Goal: Contribute content: Contribute content

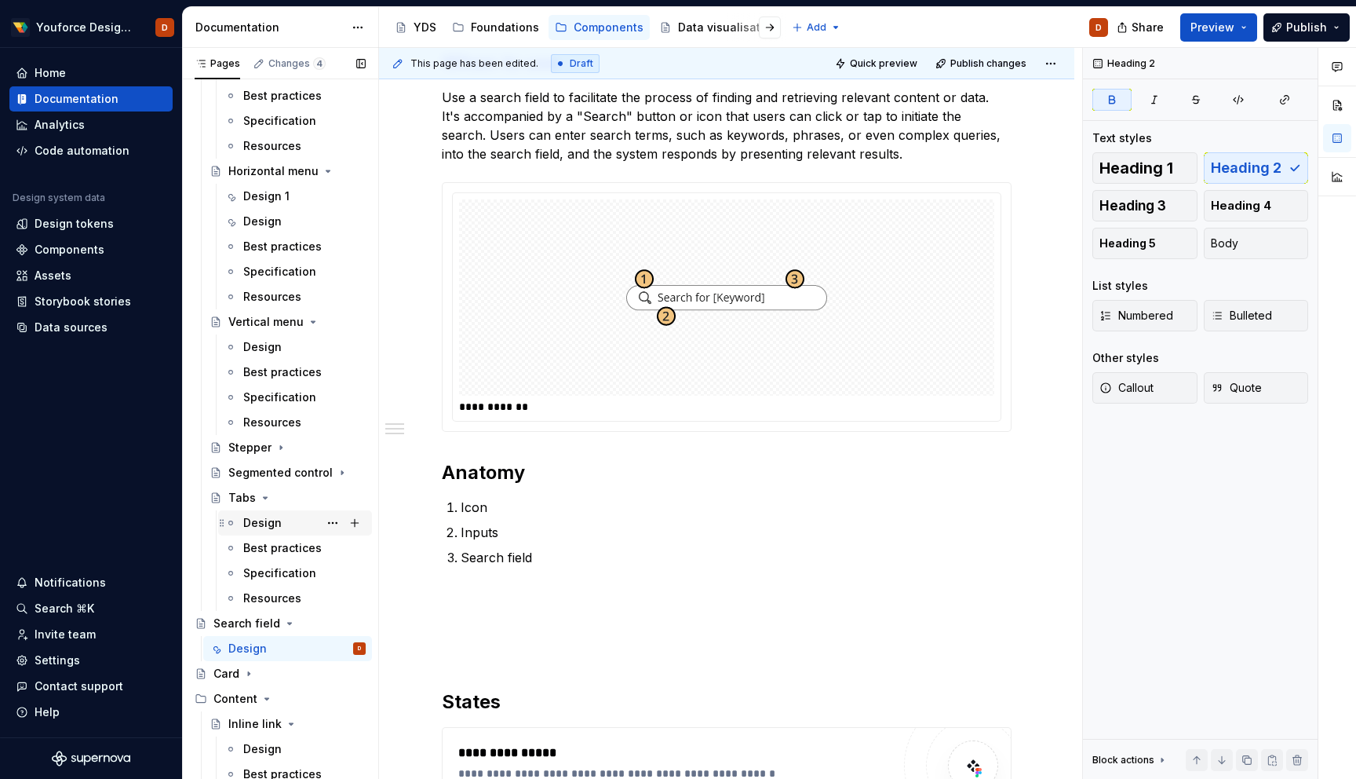
scroll to position [169, 0]
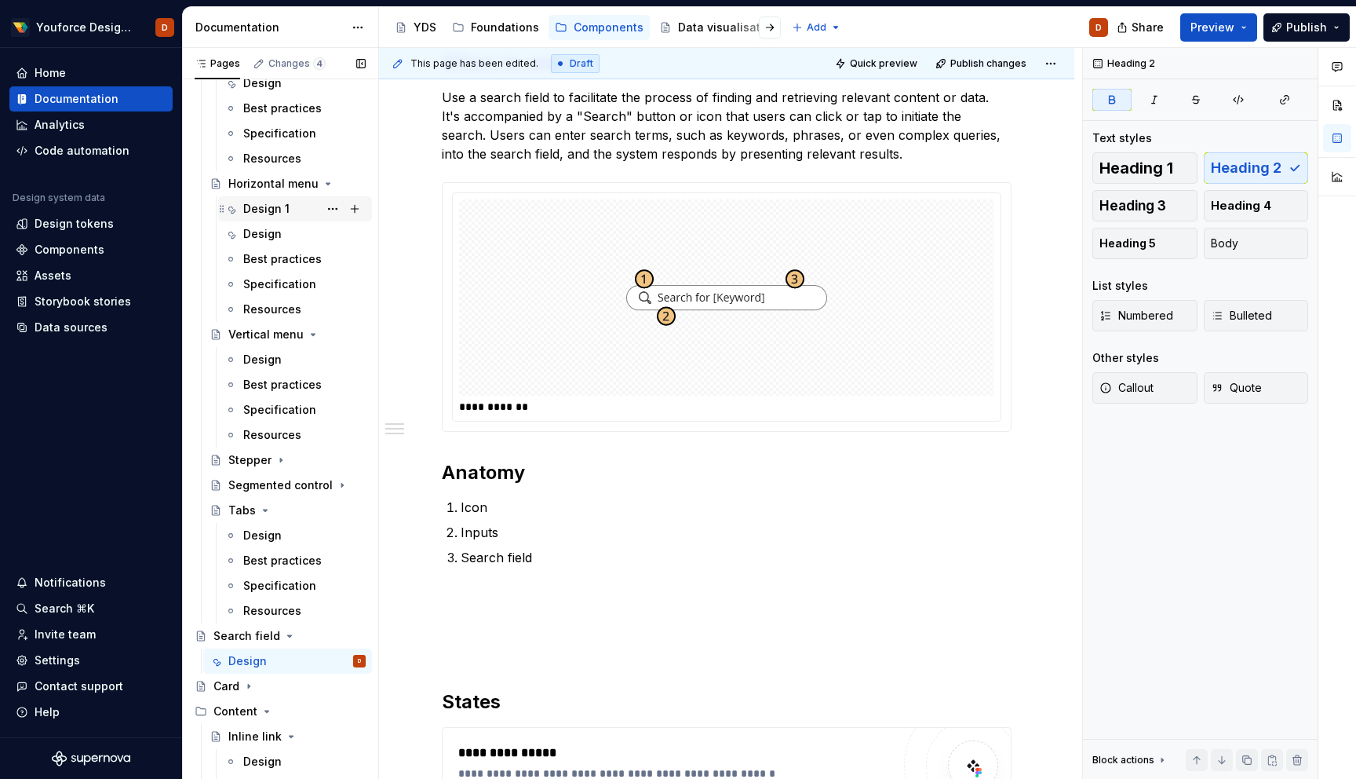
click at [266, 210] on div "Design 1" at bounding box center [266, 209] width 46 height 16
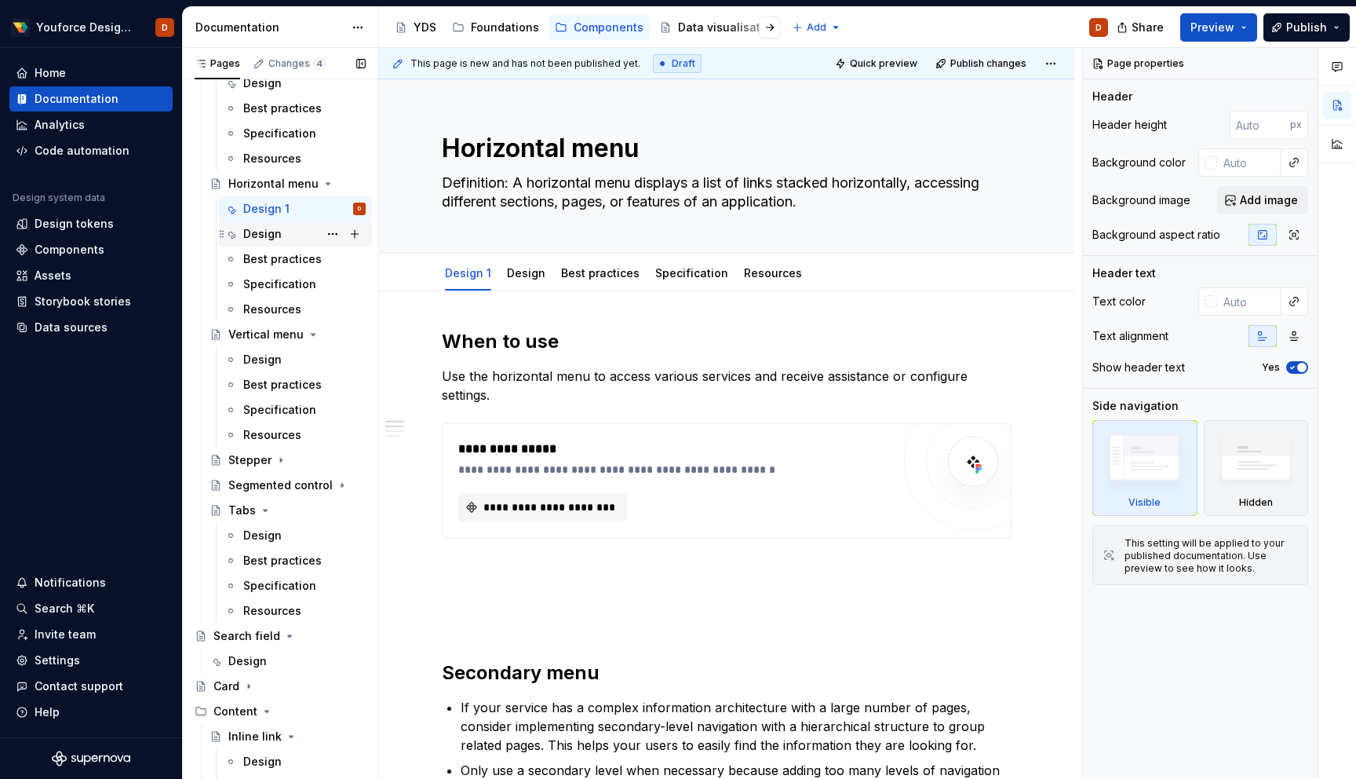
click at [295, 237] on div "Design" at bounding box center [304, 234] width 122 height 22
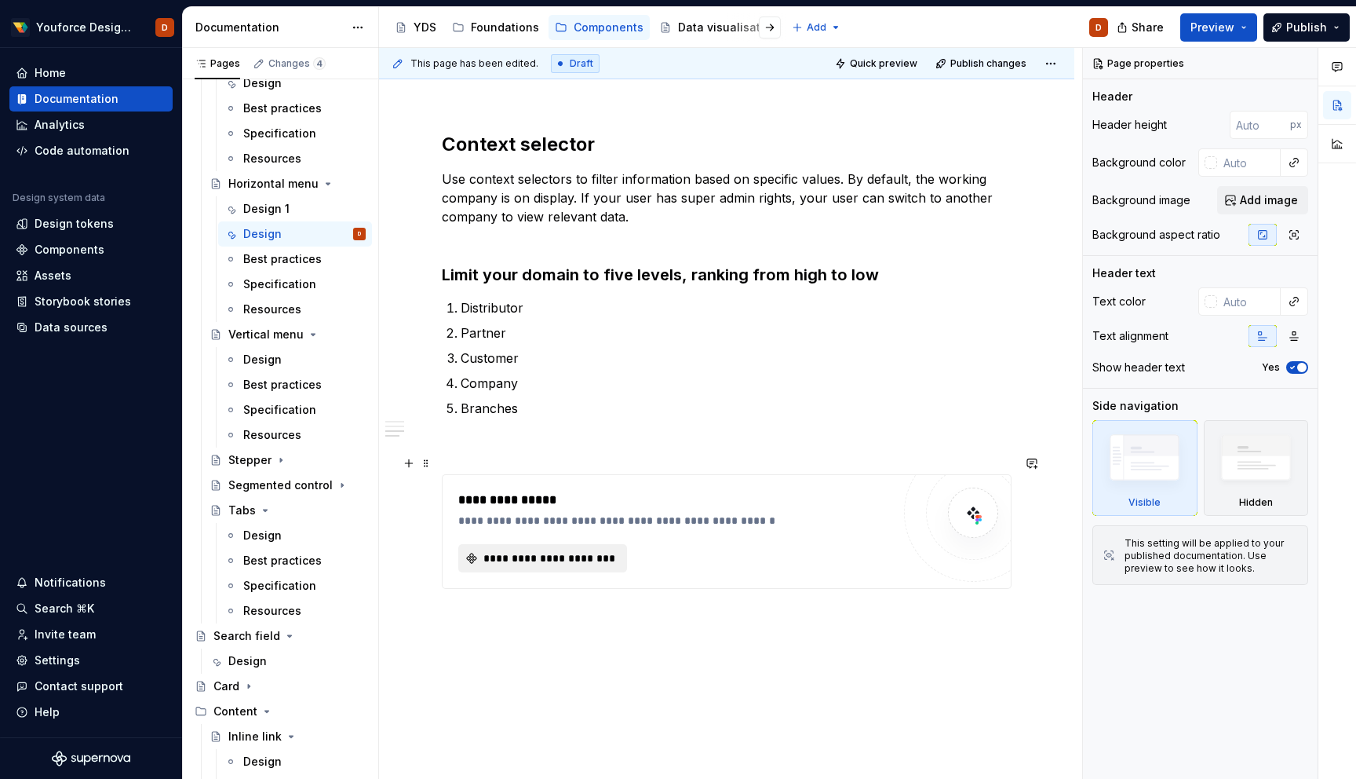
scroll to position [1132, 0]
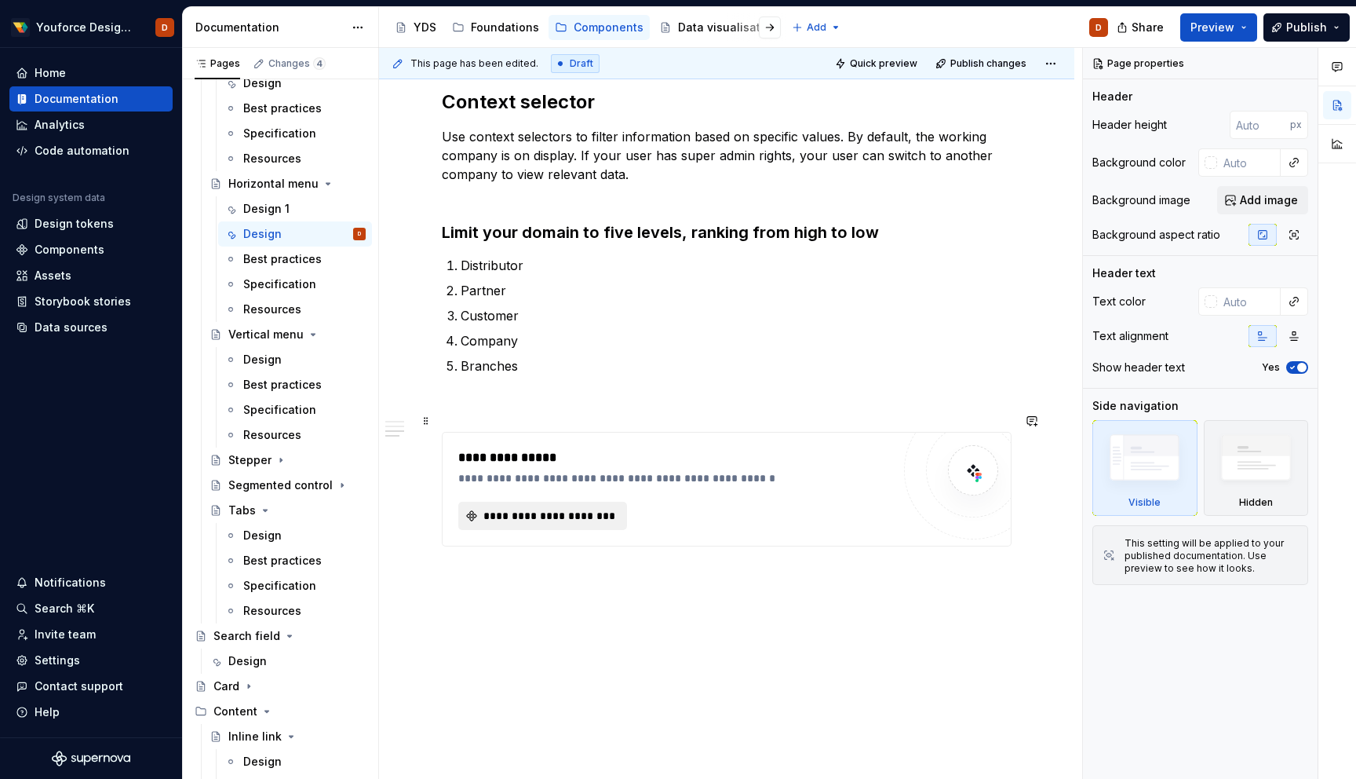
click at [543, 508] on span "**********" at bounding box center [549, 516] width 136 height 16
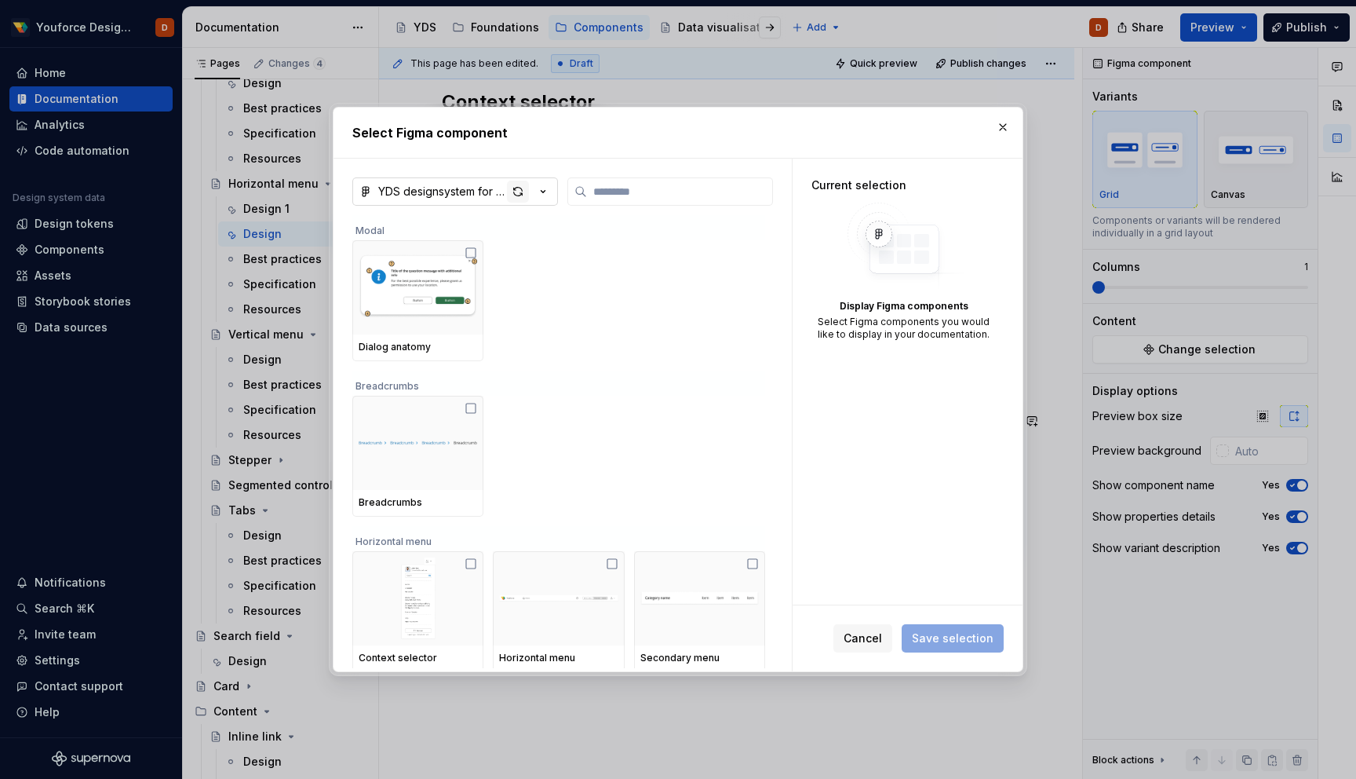
click at [518, 196] on div "button" at bounding box center [518, 192] width 22 height 22
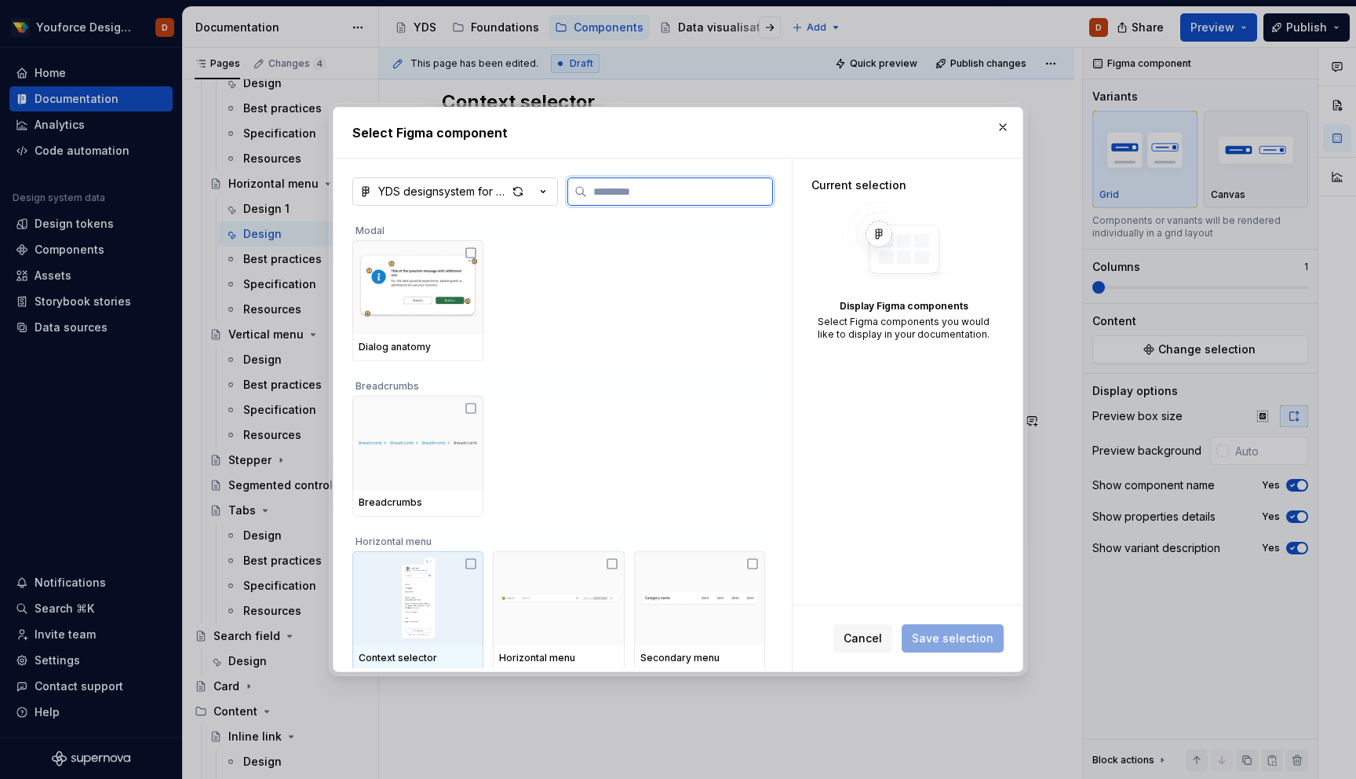
click at [476, 565] on icon at bounding box center [471, 563] width 13 height 13
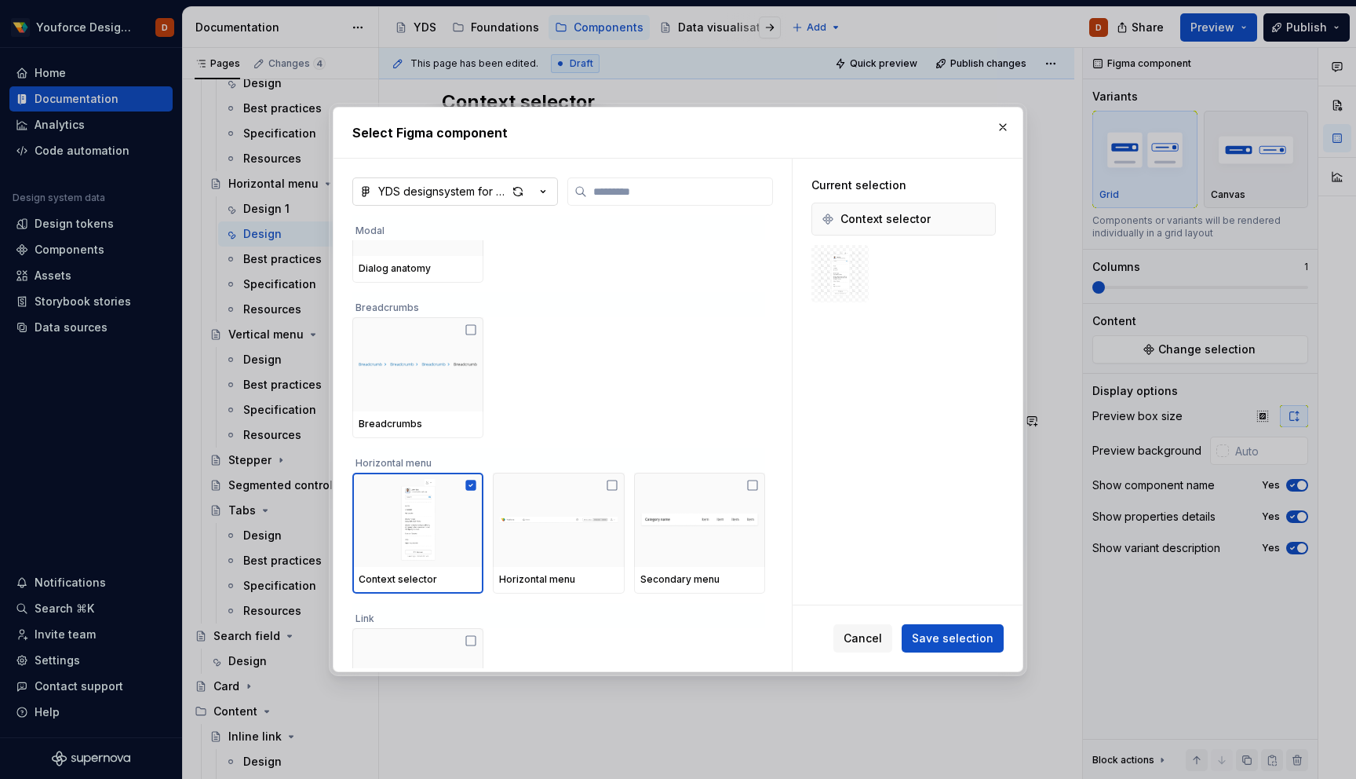
scroll to position [64, 0]
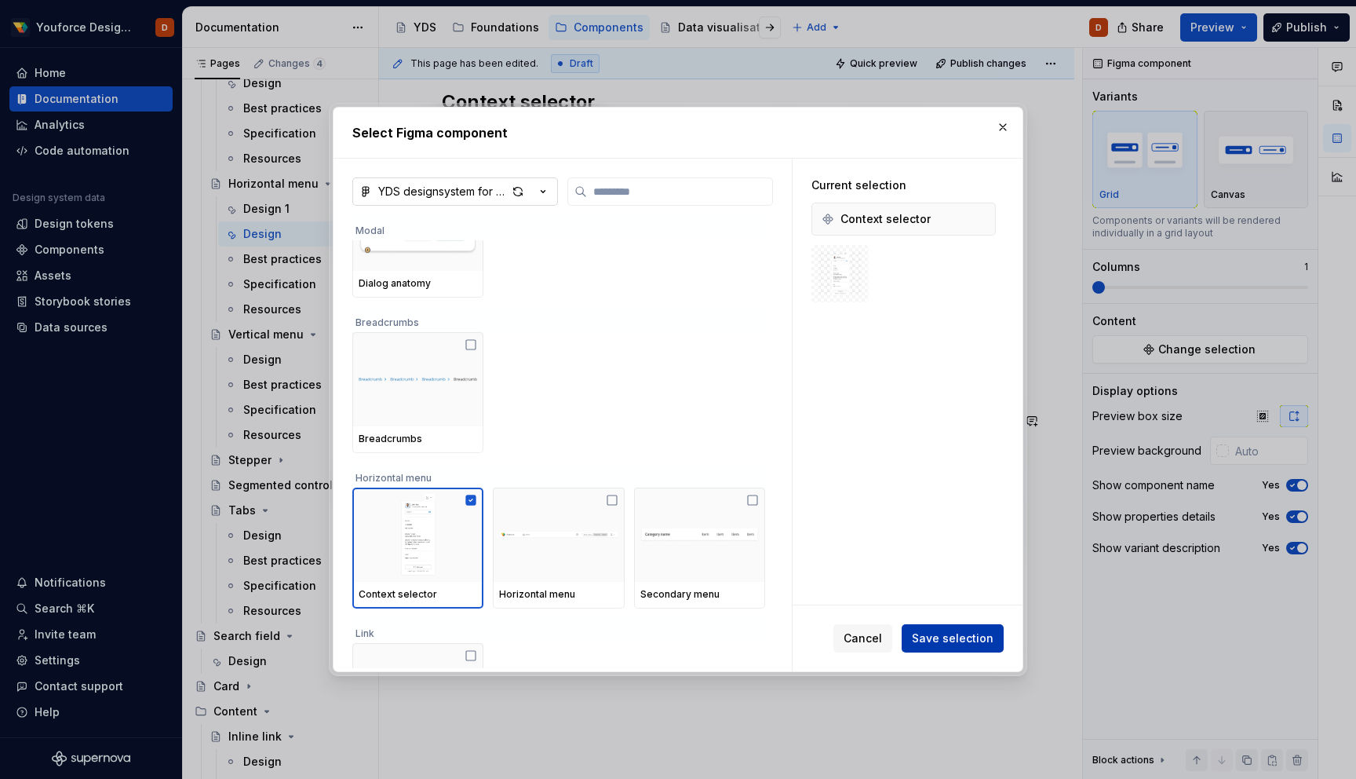
click at [954, 636] on span "Save selection" at bounding box center [953, 638] width 82 height 16
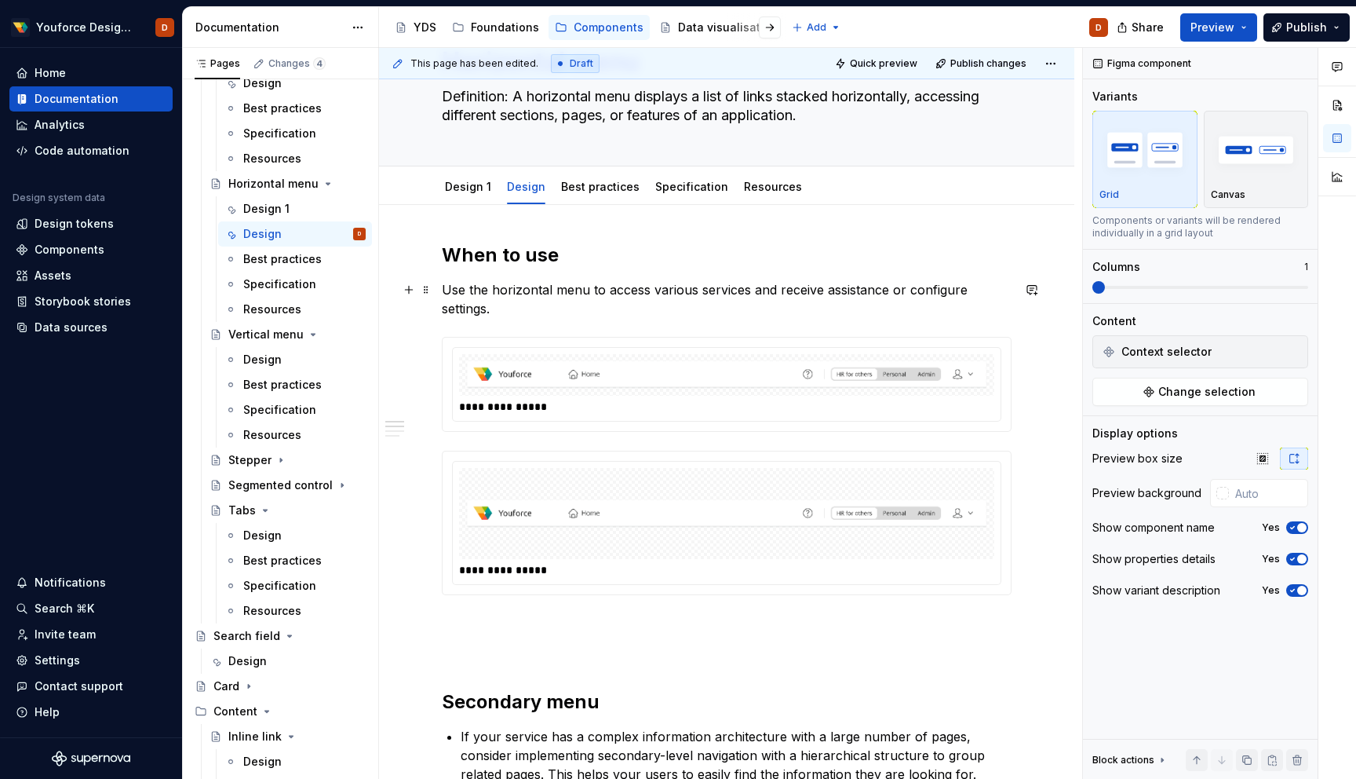
scroll to position [88, 0]
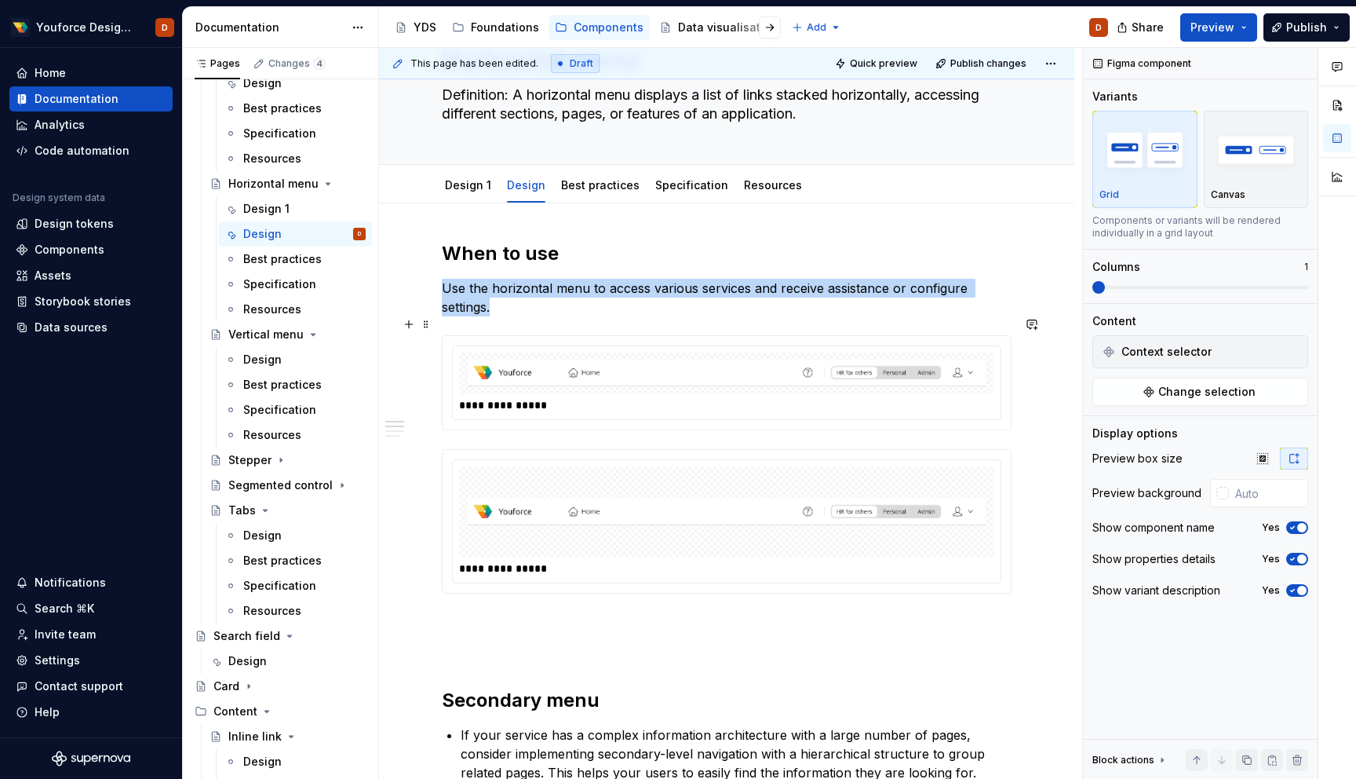
click at [830, 369] on div at bounding box center [726, 373] width 535 height 42
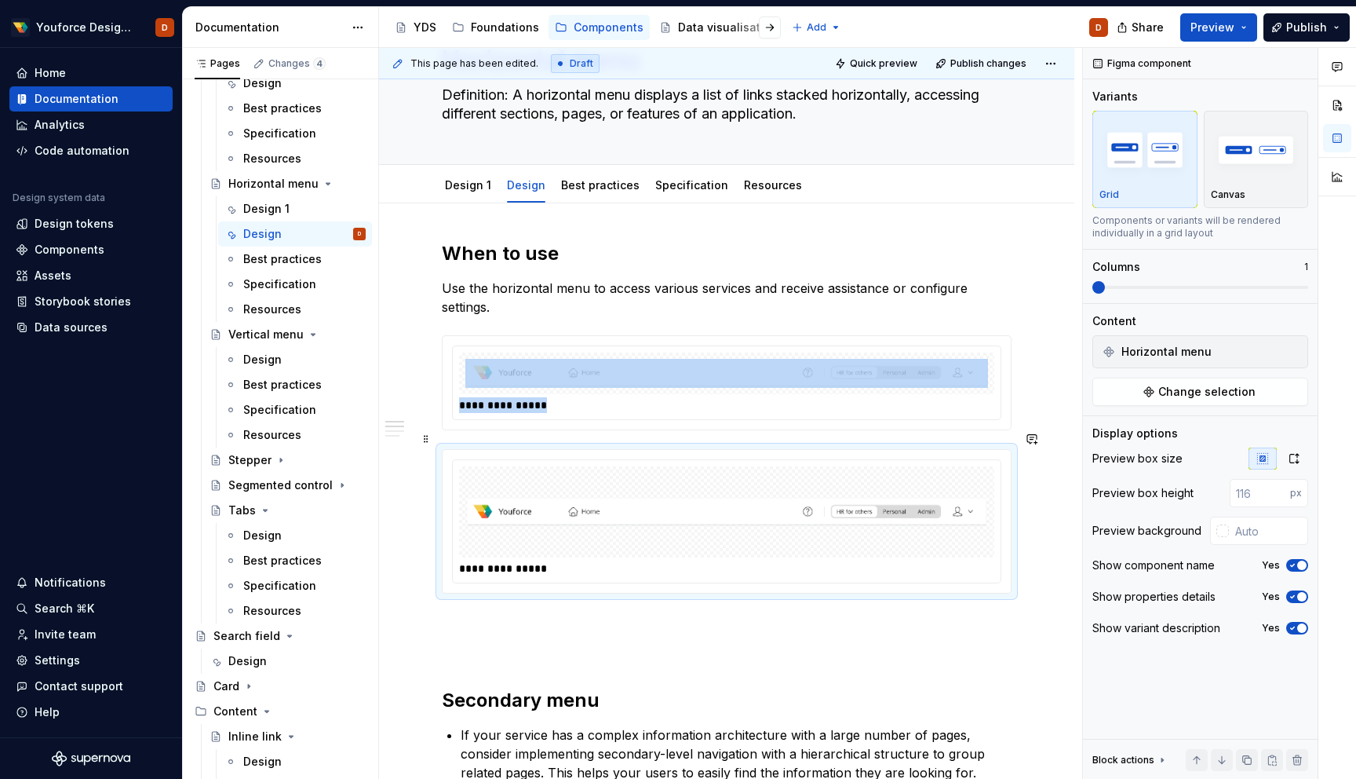
click at [833, 476] on img at bounding box center [726, 512] width 523 height 78
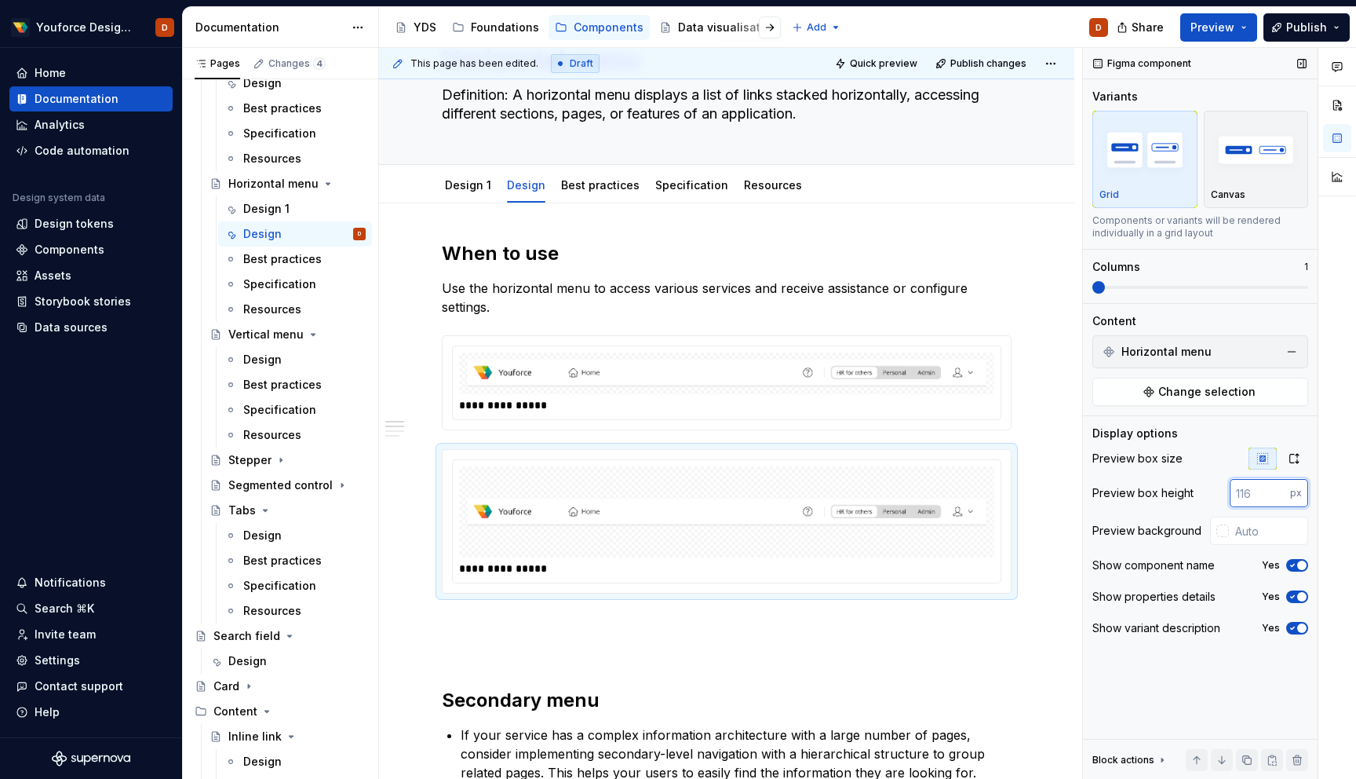
click at [1255, 494] on input "number" at bounding box center [1260, 493] width 60 height 28
type textarea "*"
type input "250"
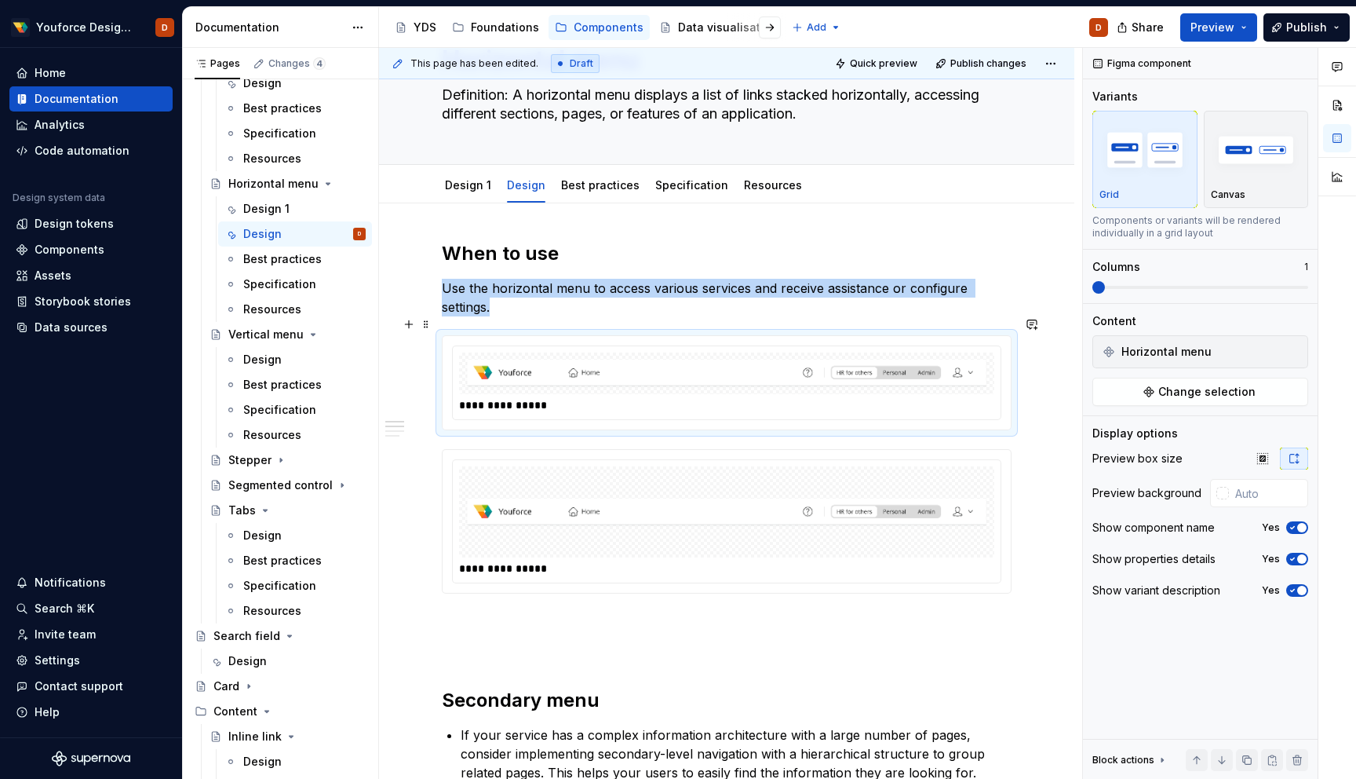
click at [940, 367] on img at bounding box center [726, 373] width 523 height 29
click at [1295, 352] on button "button" at bounding box center [1292, 352] width 22 height 22
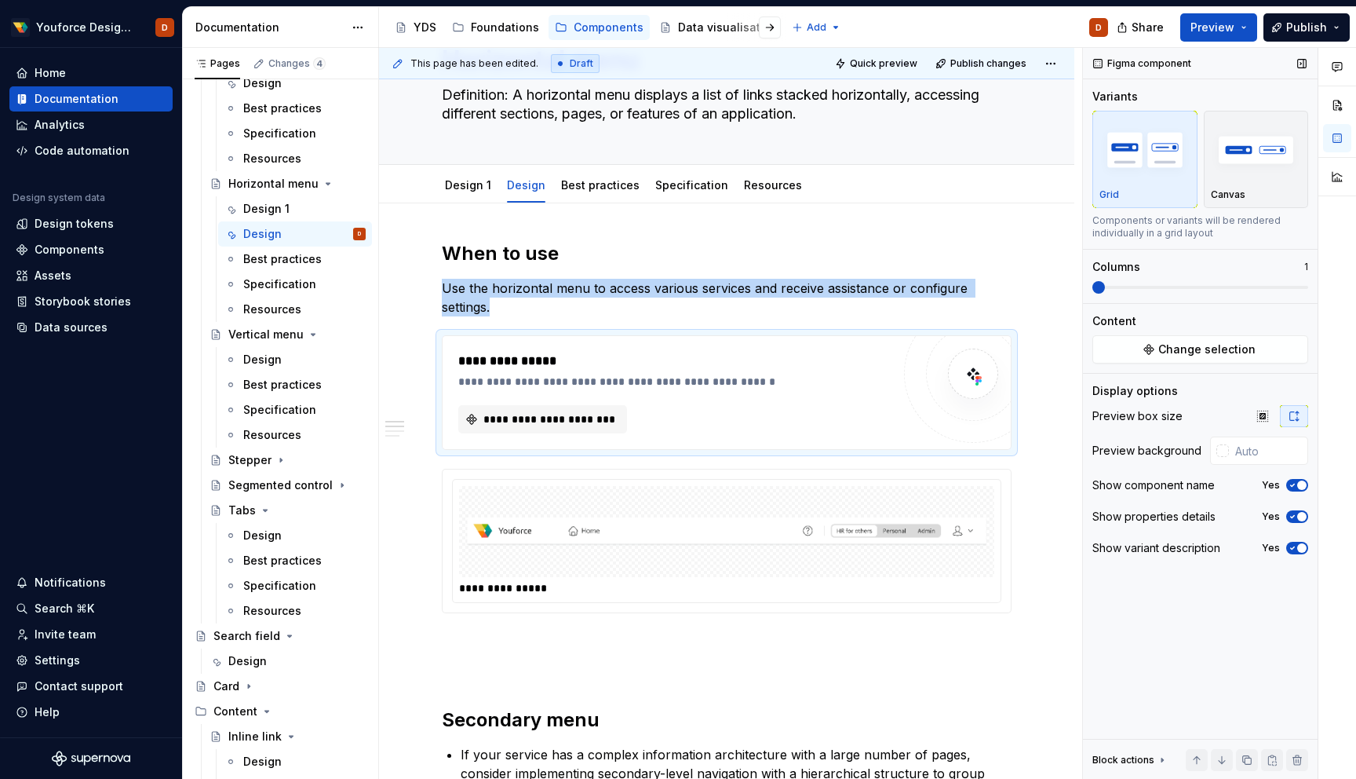
type textarea "*"
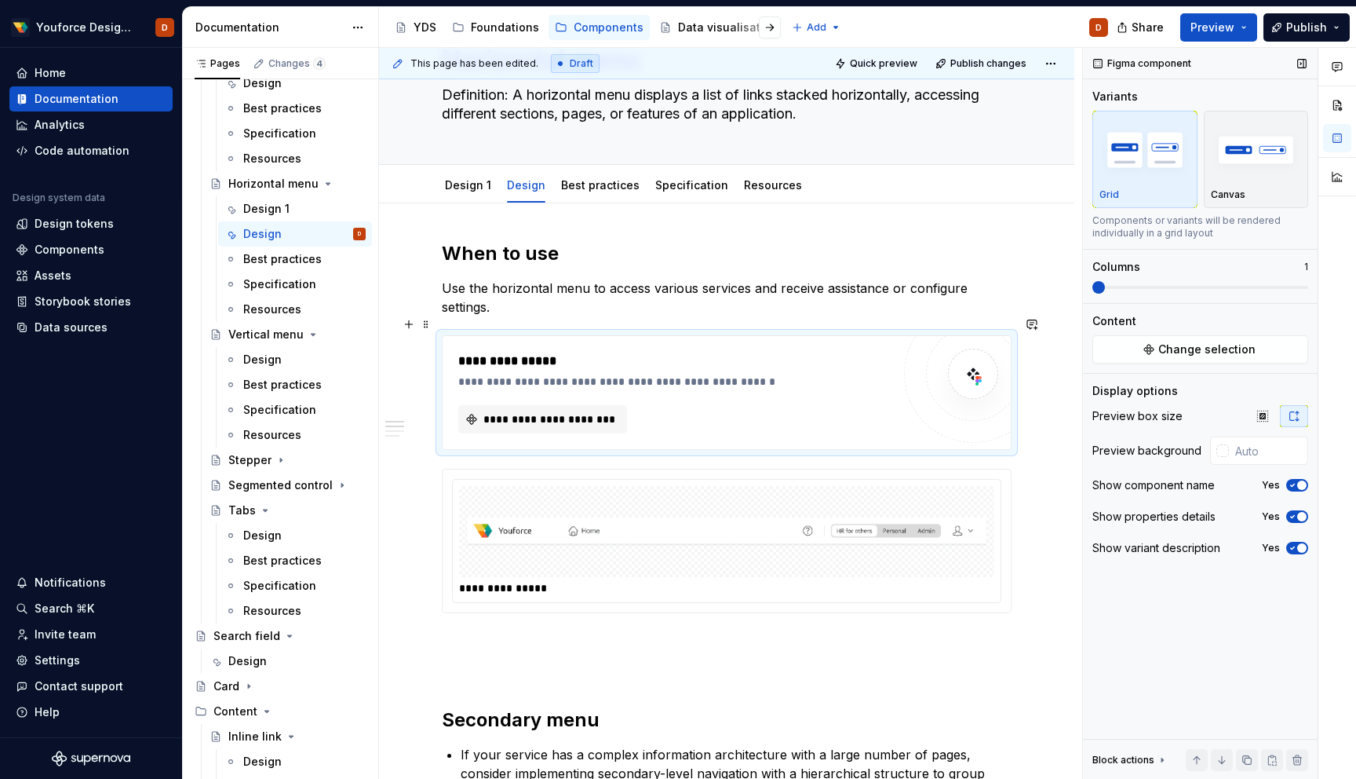
click at [998, 334] on div at bounding box center [973, 374] width 94 height 94
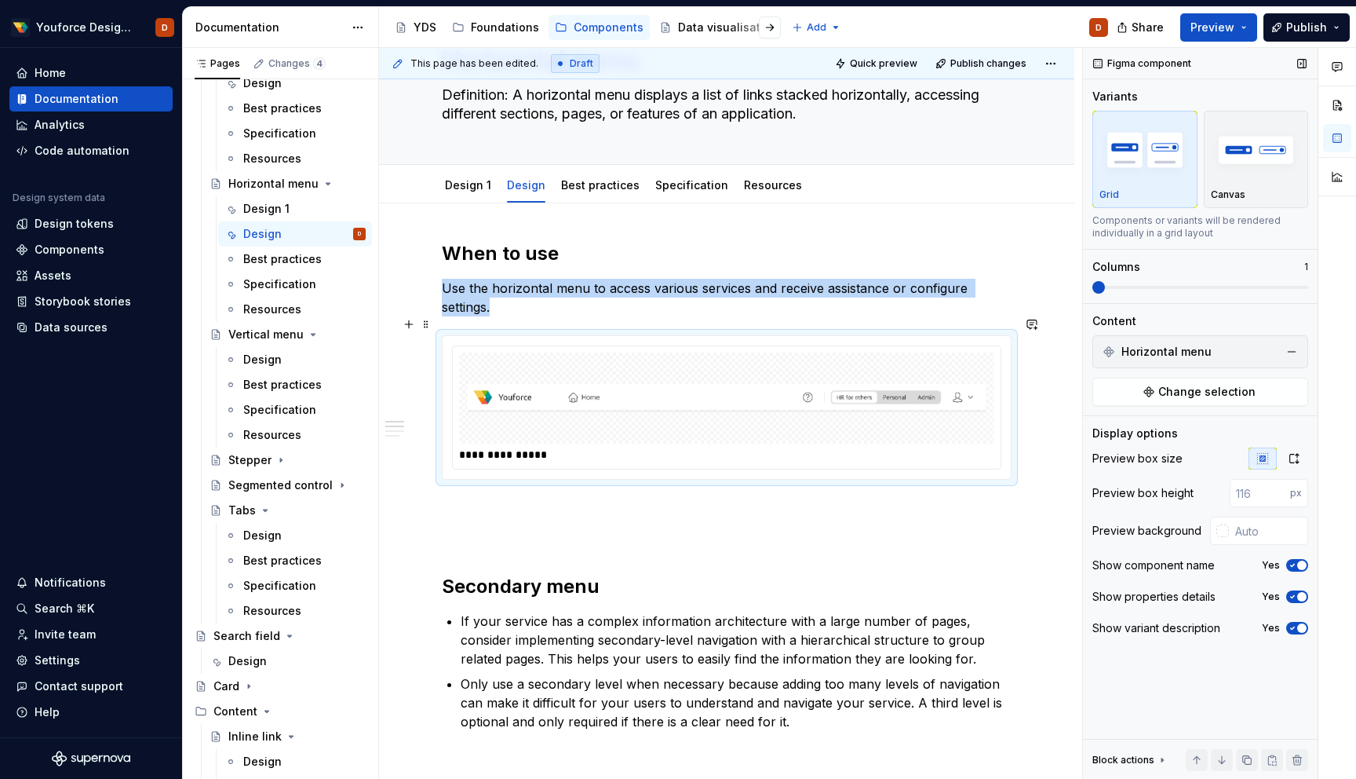
click at [895, 447] on div "**********" at bounding box center [730, 455] width 543 height 16
click at [903, 407] on img at bounding box center [726, 398] width 523 height 78
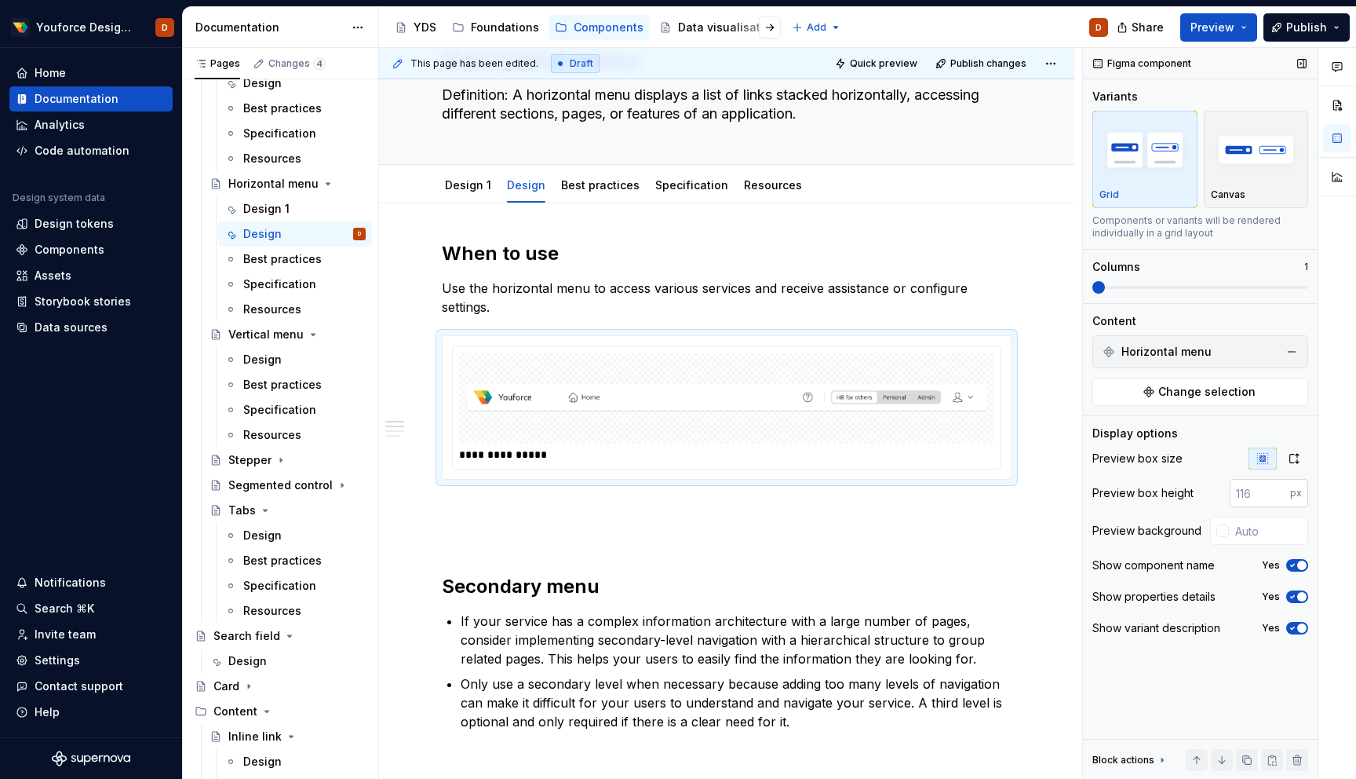
click at [1256, 502] on input "number" at bounding box center [1260, 493] width 60 height 28
type input "250"
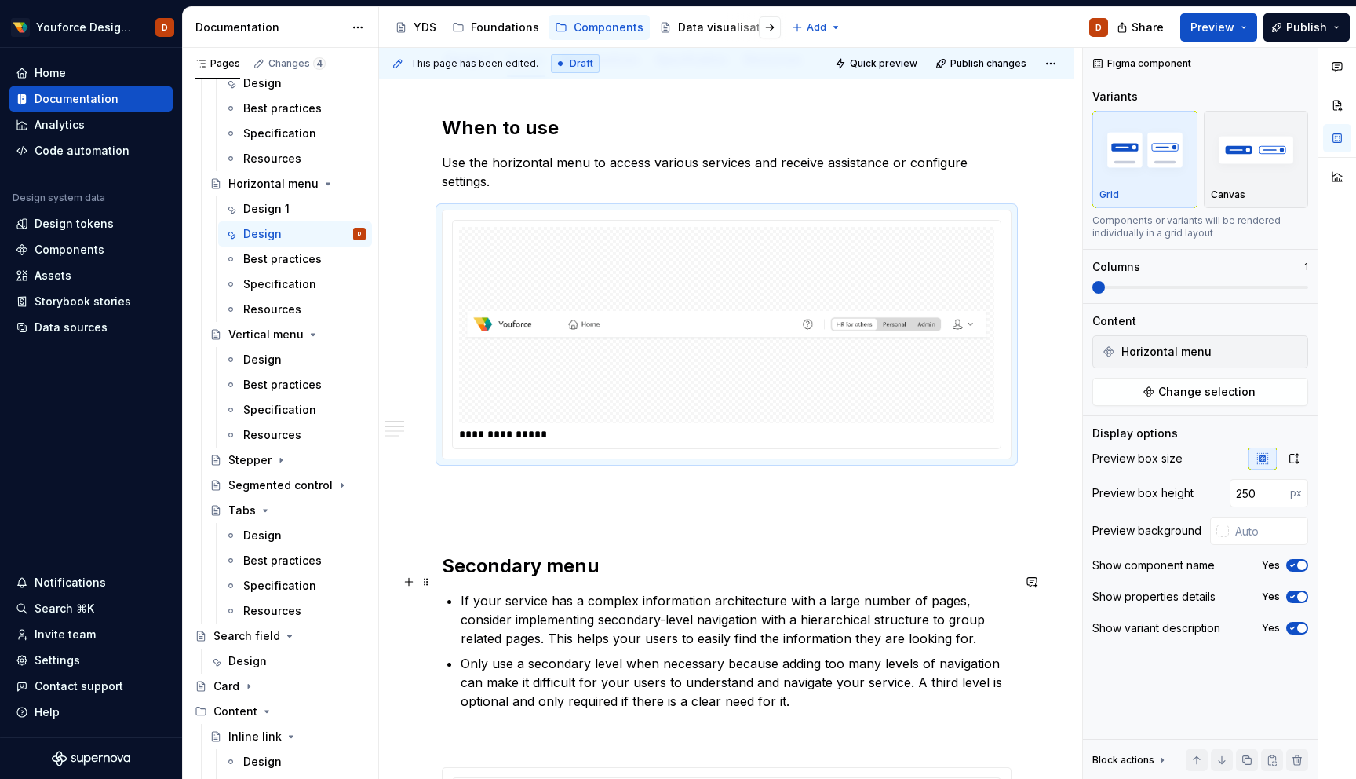
scroll to position [246, 0]
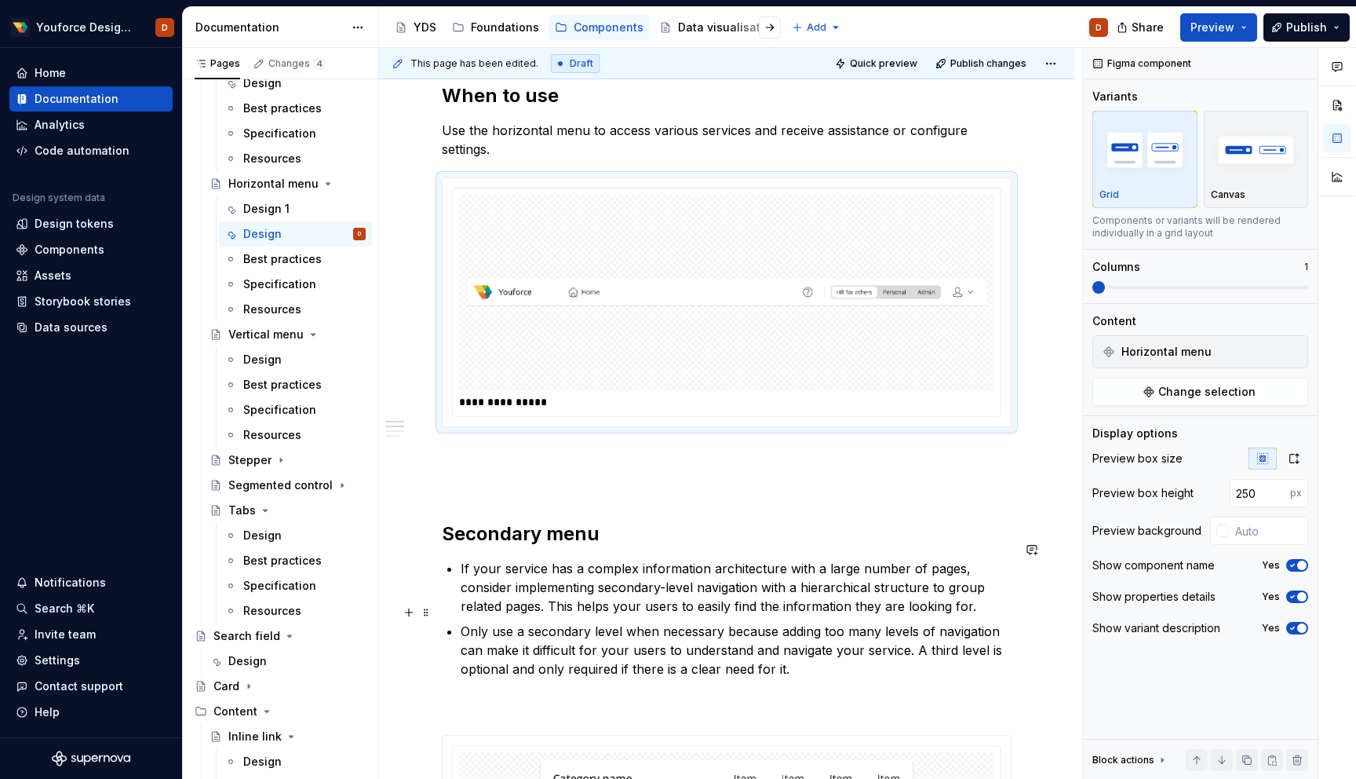
click at [911, 622] on p "Only use a secondary level when necessary because adding too many levels of nav…" at bounding box center [736, 650] width 551 height 57
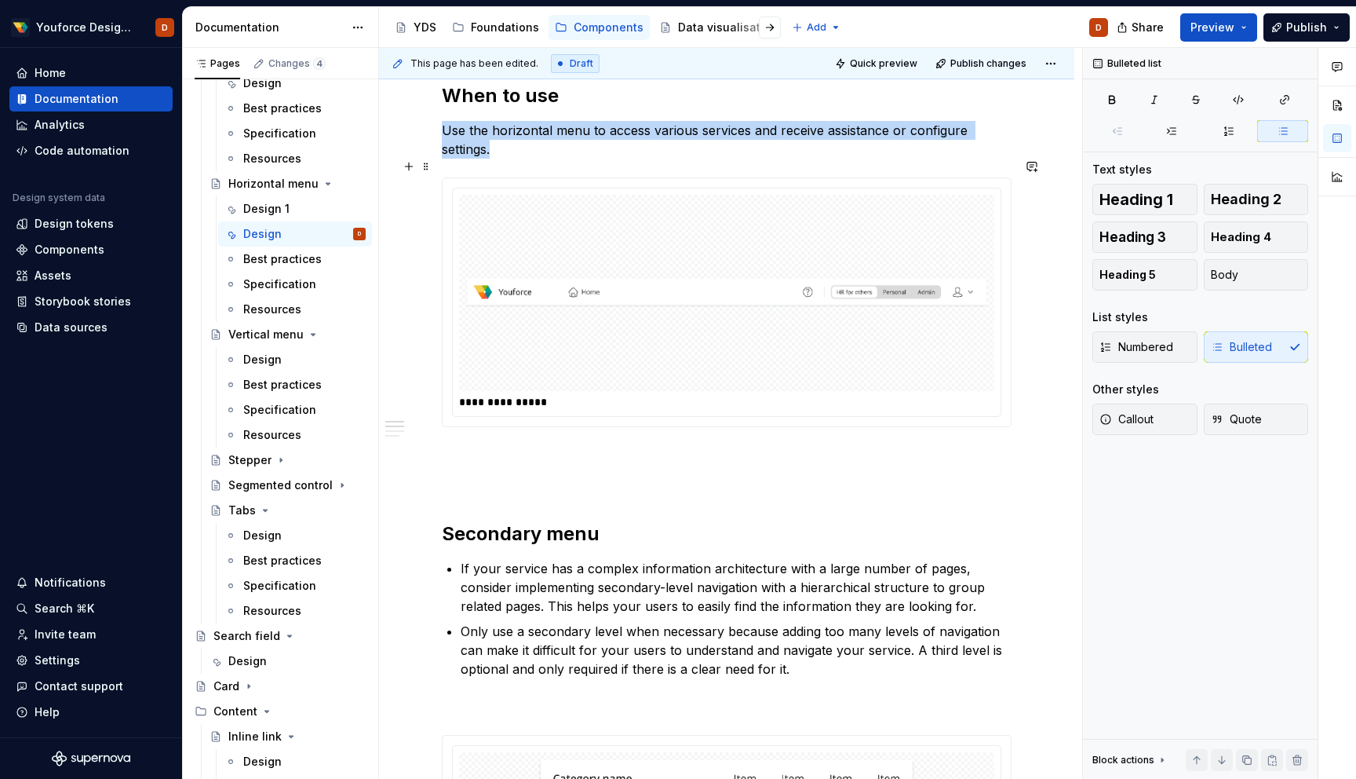
click at [827, 294] on img at bounding box center [726, 293] width 523 height 184
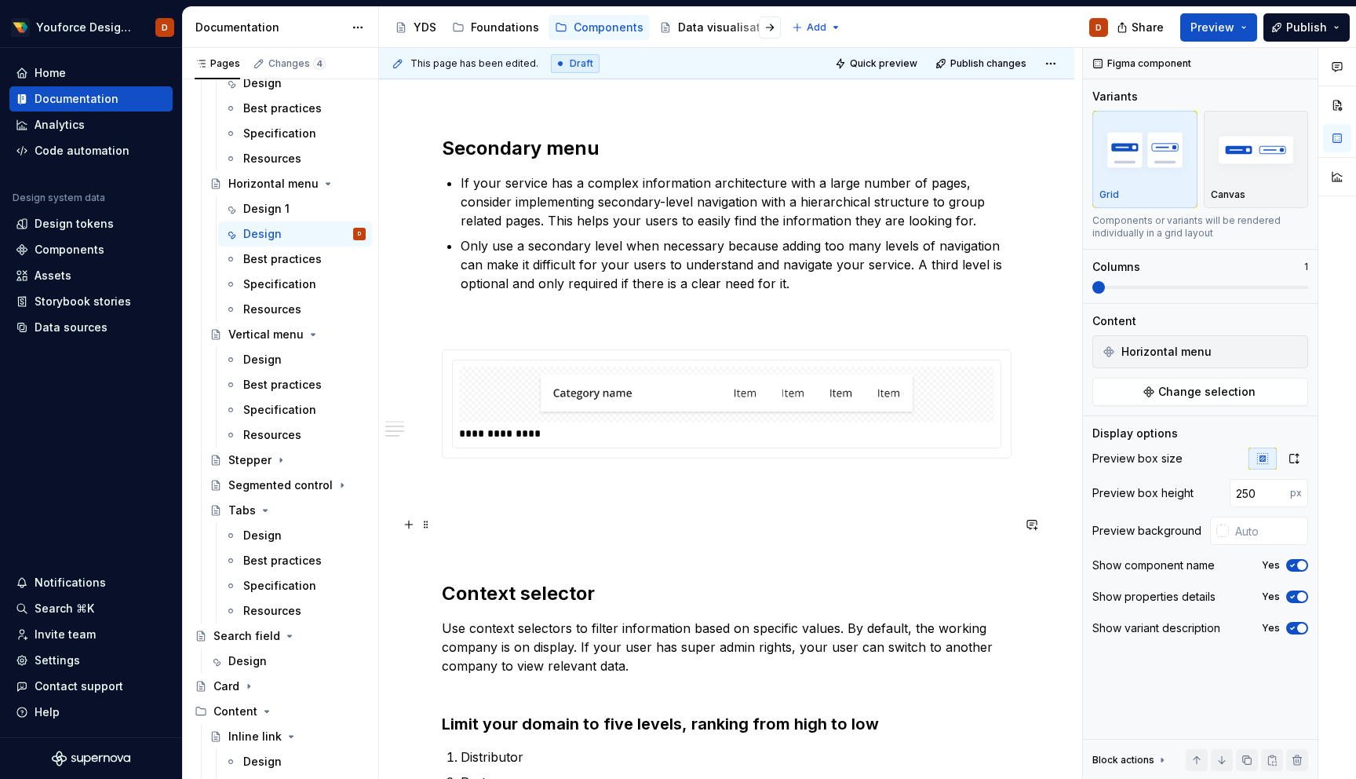
scroll to position [634, 0]
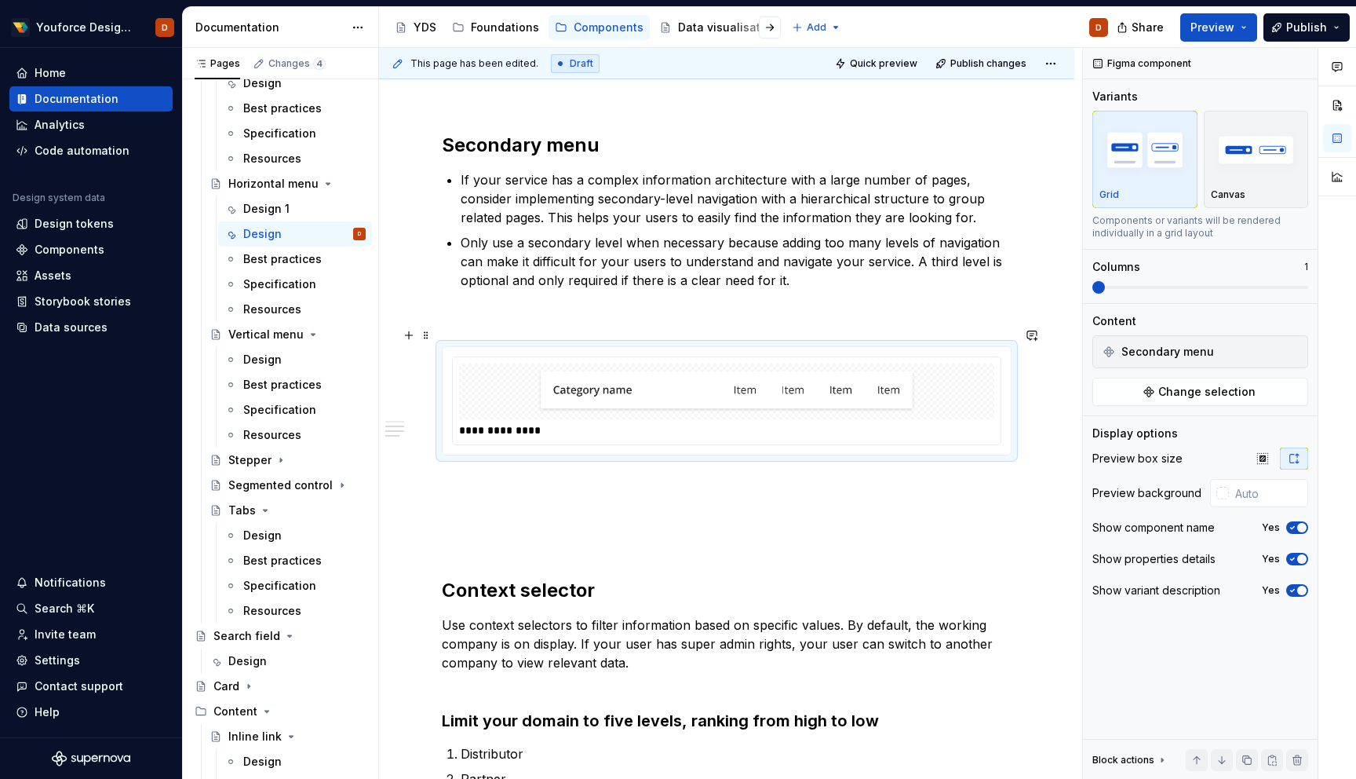
click at [832, 395] on div at bounding box center [726, 391] width 535 height 56
click at [1261, 463] on icon "button" at bounding box center [1262, 458] width 10 height 10
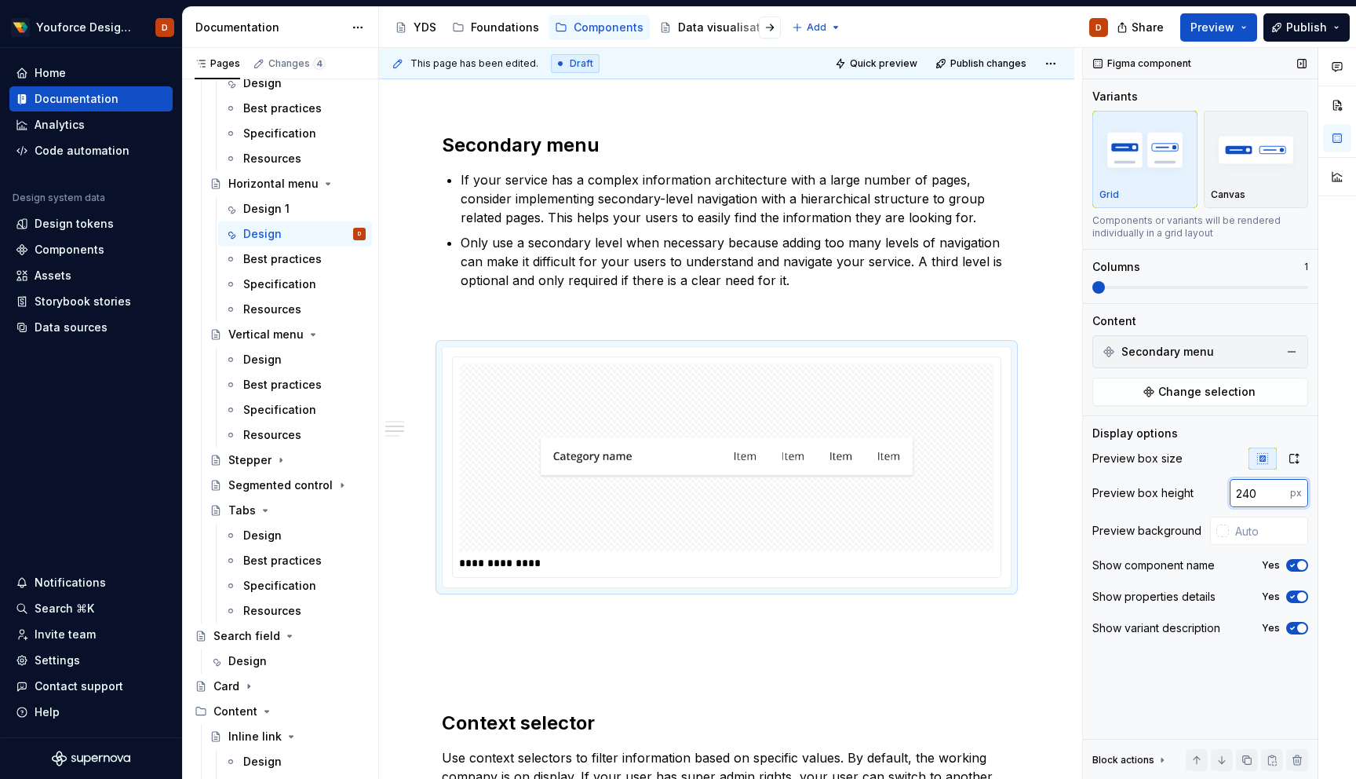
drag, startPoint x: 1260, startPoint y: 495, endPoint x: 1199, endPoint y: 501, distance: 61.5
click at [1199, 501] on div "Preview box height 240 px" at bounding box center [1201, 493] width 216 height 28
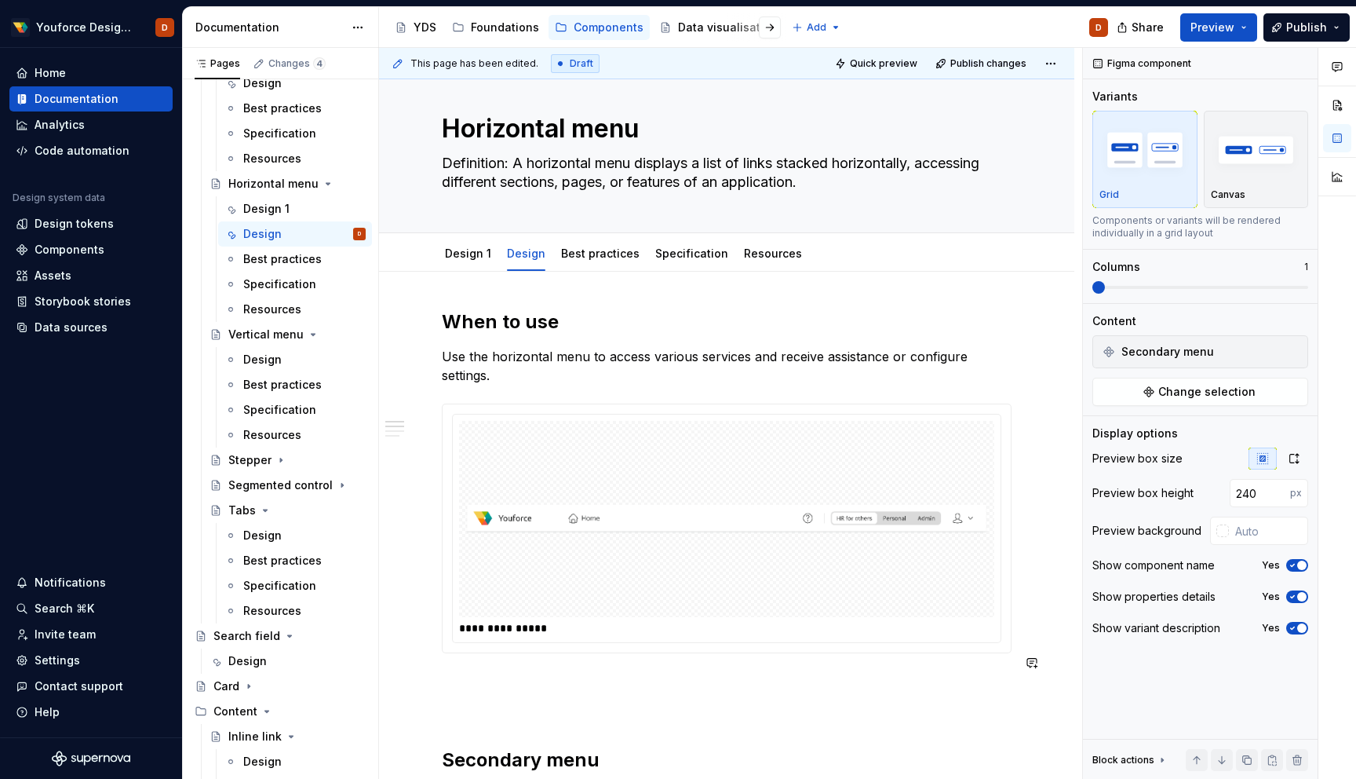
scroll to position [2, 0]
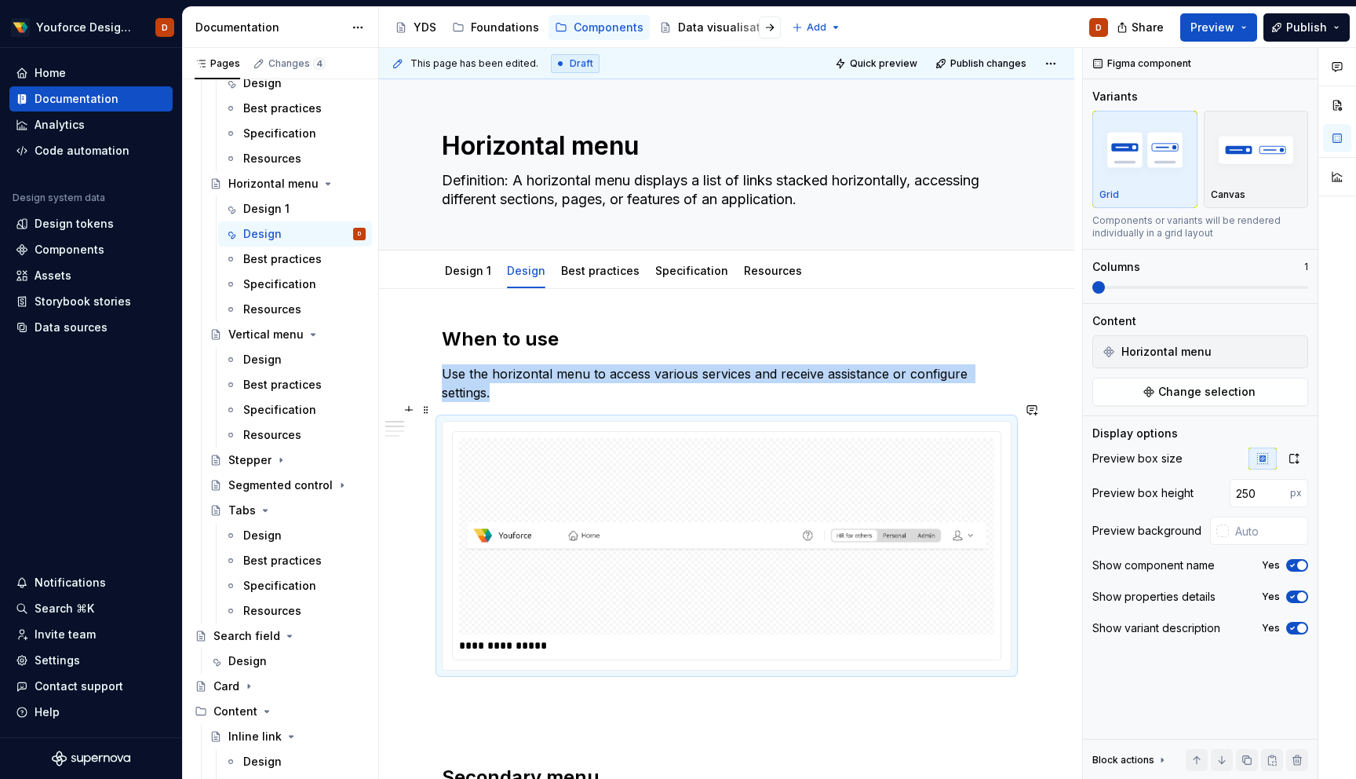
click at [884, 477] on img at bounding box center [726, 536] width 523 height 184
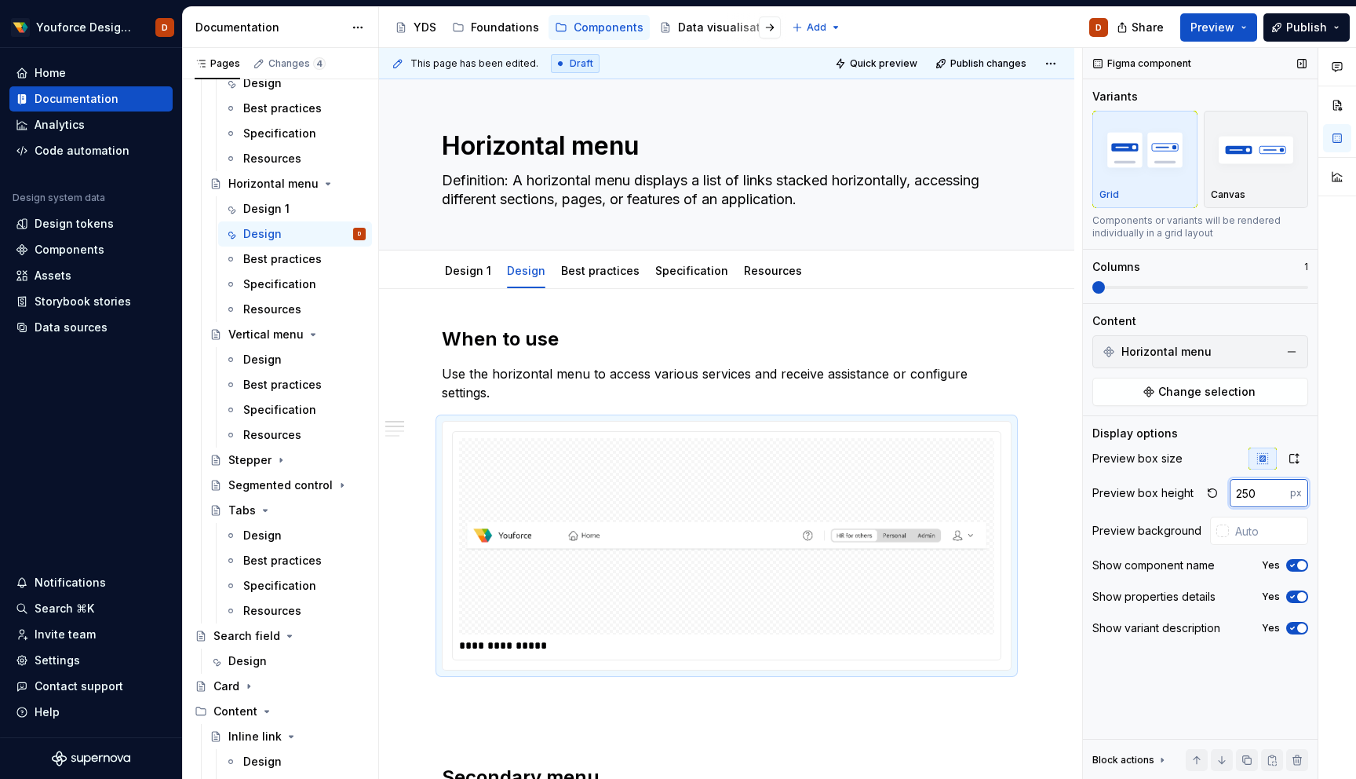
drag, startPoint x: 1253, startPoint y: 489, endPoint x: 1237, endPoint y: 489, distance: 16.5
click at [1237, 489] on input "250" at bounding box center [1260, 493] width 60 height 28
type input "240"
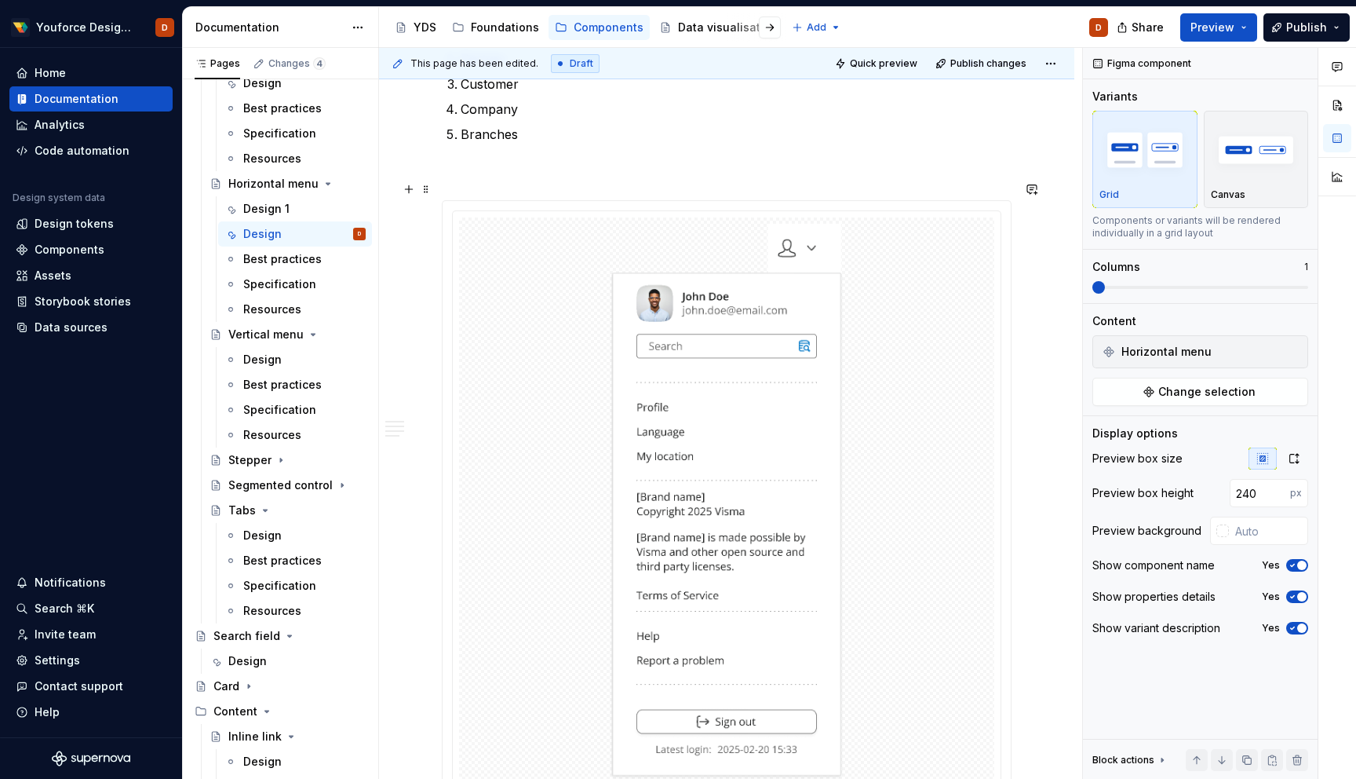
scroll to position [1486, 0]
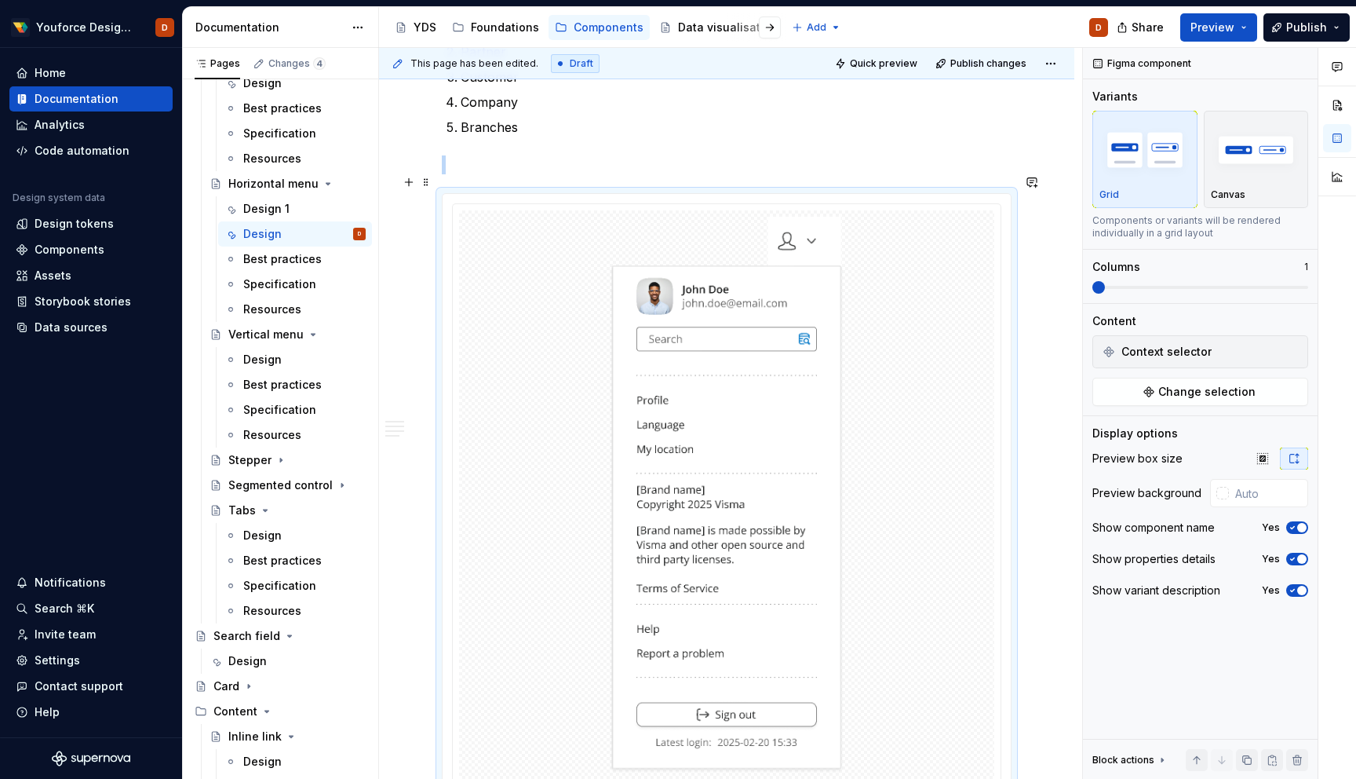
click at [911, 462] on div at bounding box center [726, 494] width 535 height 569
click at [1228, 20] on span "Preview" at bounding box center [1213, 28] width 44 height 16
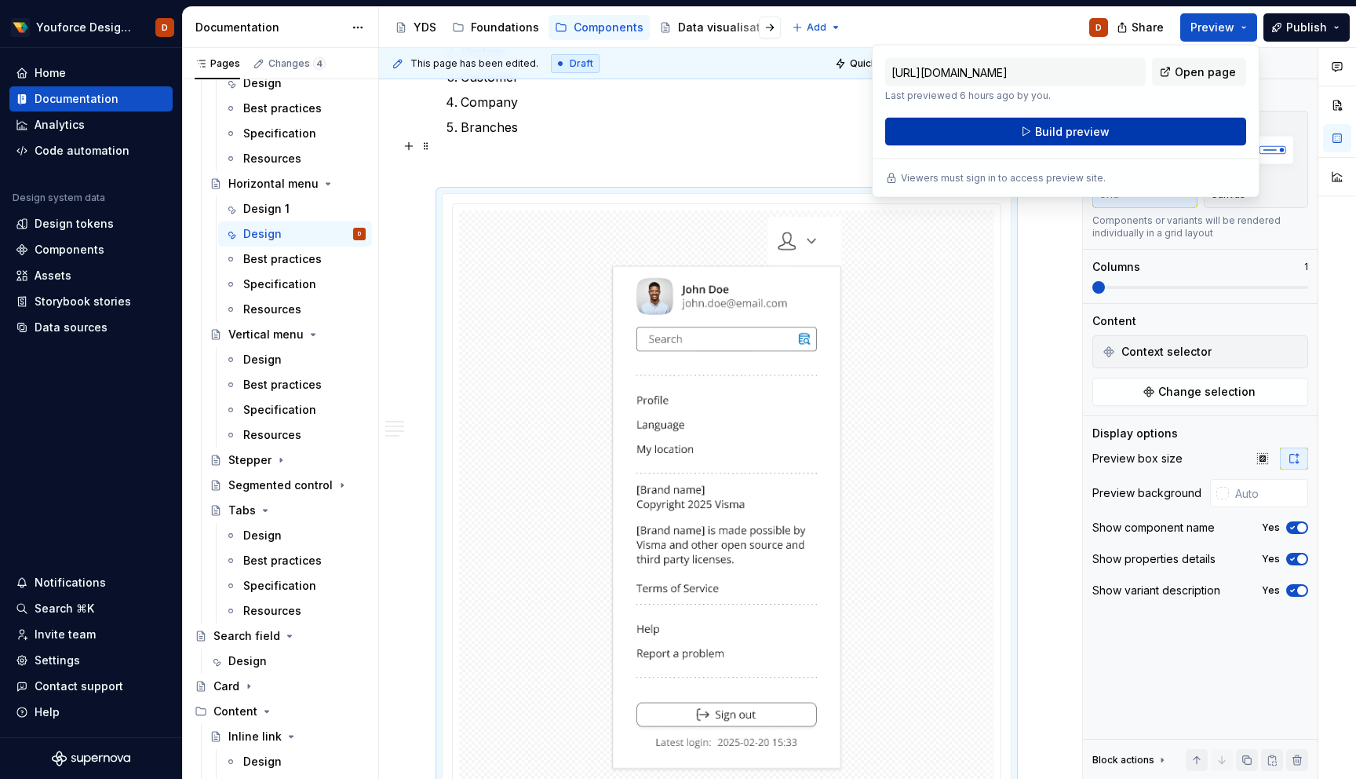
click at [1072, 143] on button "Build preview" at bounding box center [1065, 132] width 361 height 28
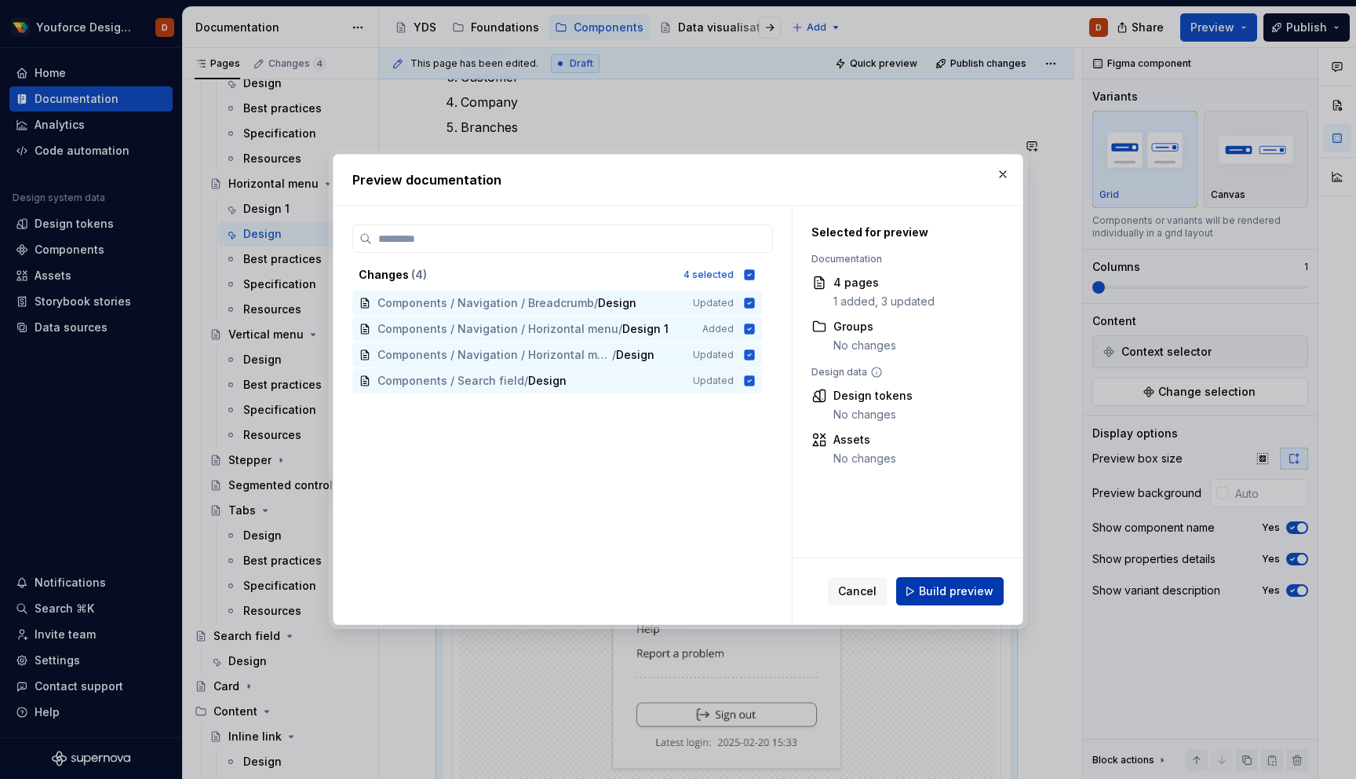
click at [957, 594] on span "Build preview" at bounding box center [956, 591] width 75 height 16
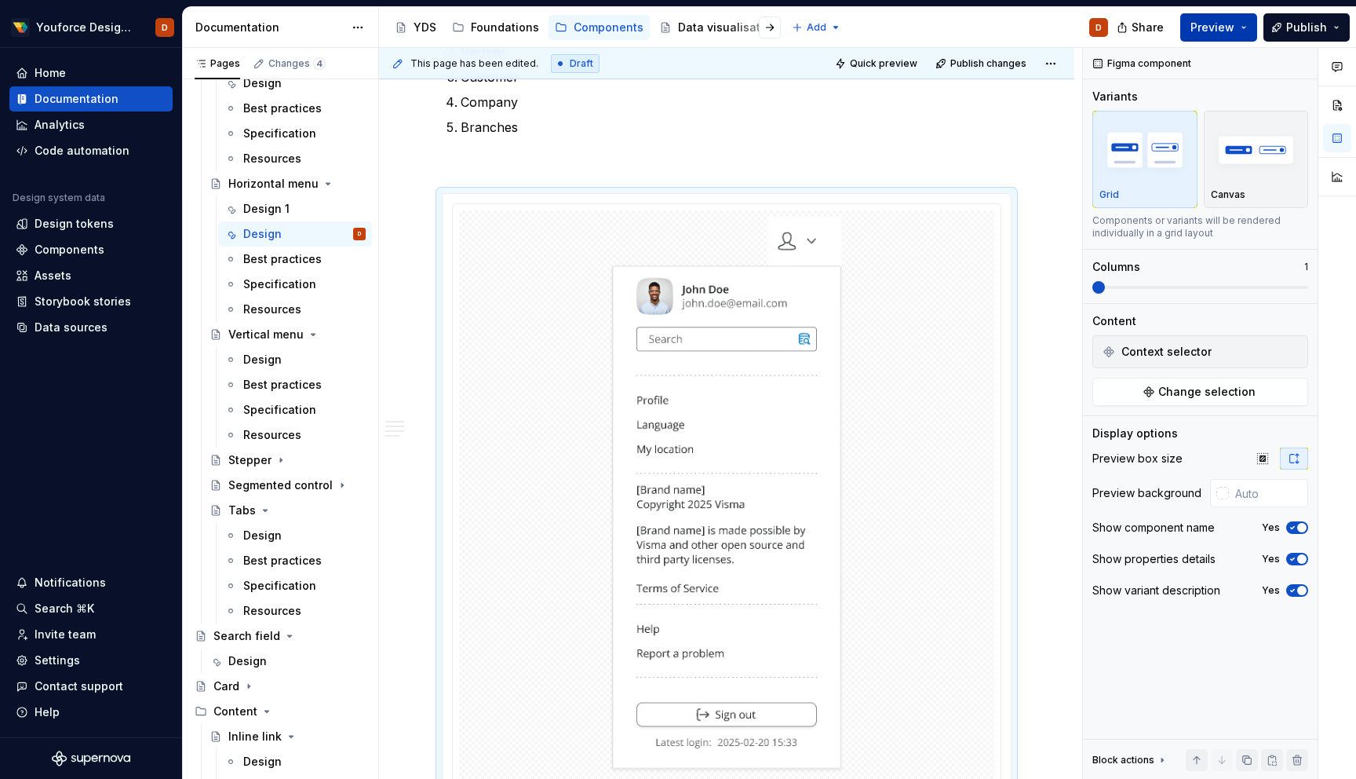
click at [1227, 29] on span "Preview" at bounding box center [1213, 28] width 44 height 16
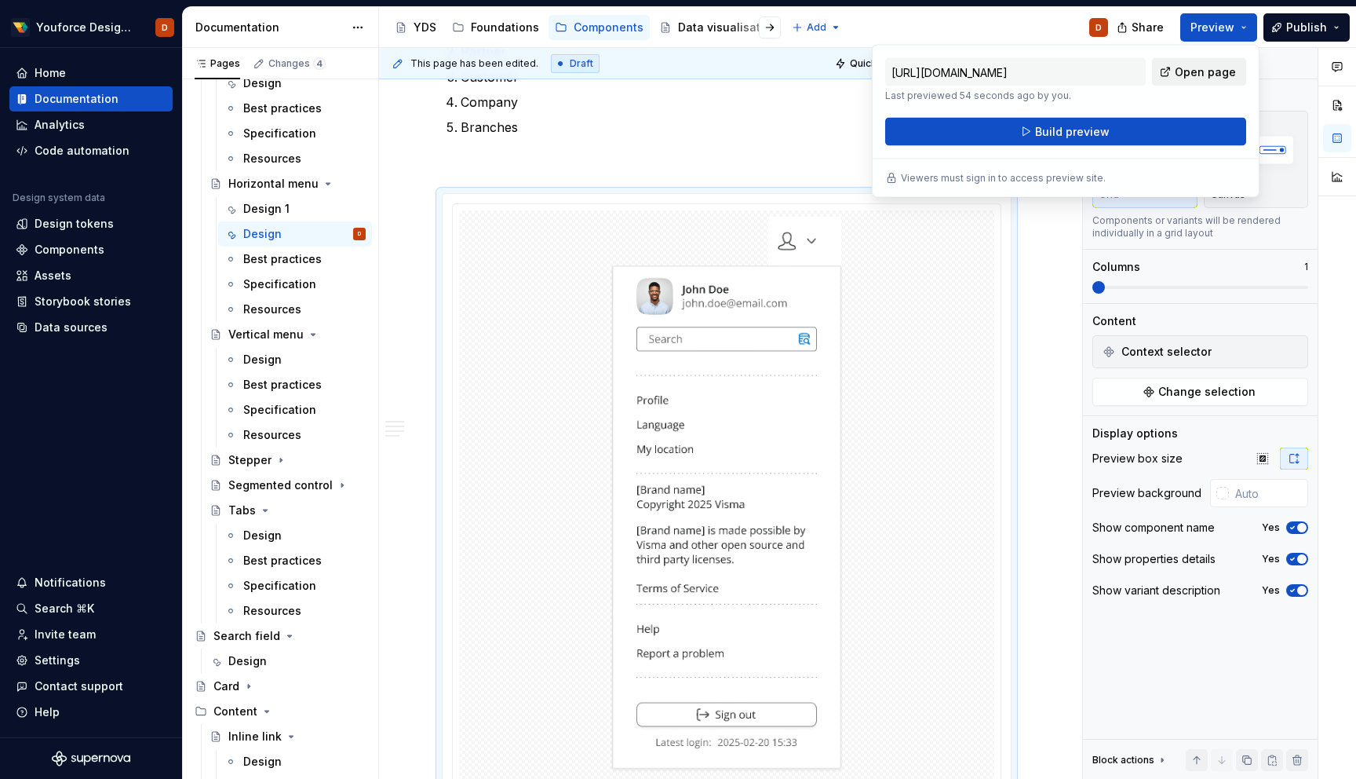
click at [1192, 75] on span "Open page" at bounding box center [1205, 72] width 61 height 16
click at [280, 207] on div "Design 1" at bounding box center [266, 209] width 46 height 16
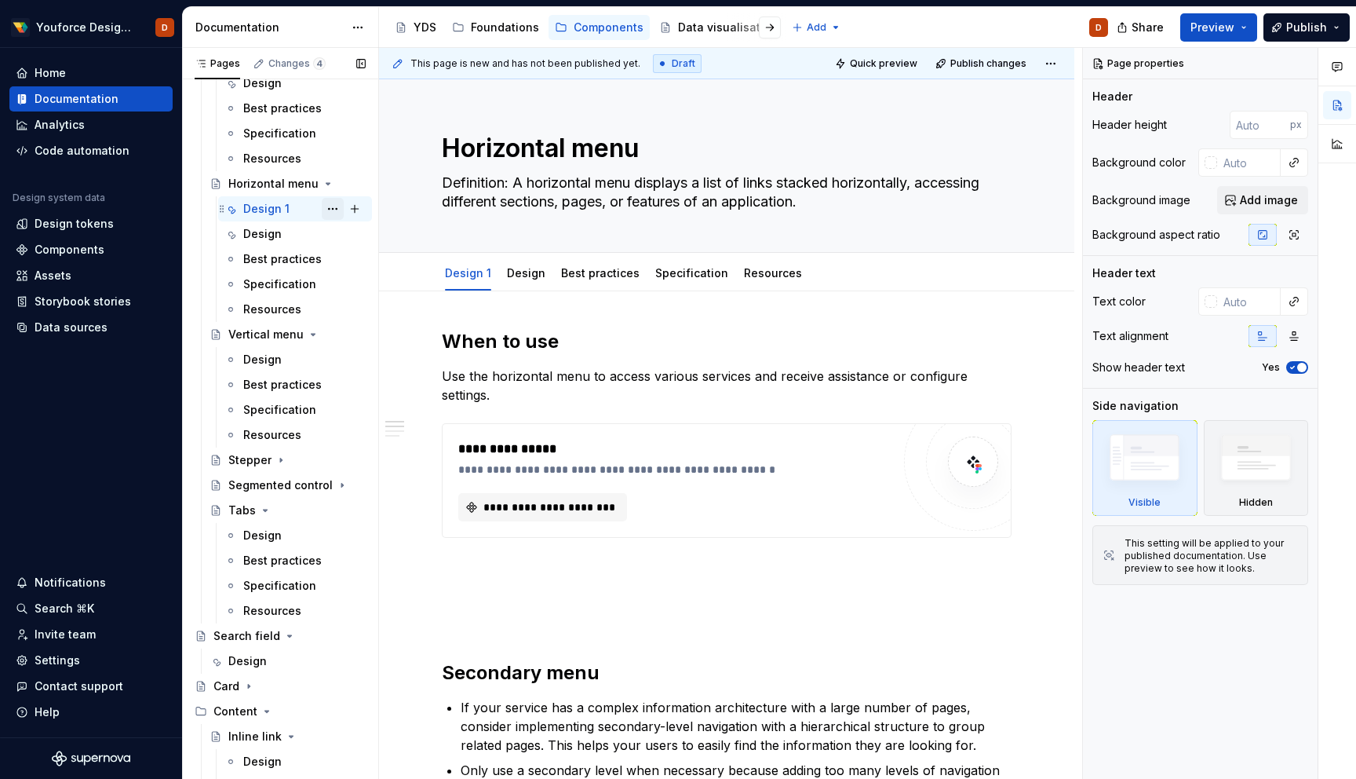
click at [332, 207] on button "Page tree" at bounding box center [333, 209] width 22 height 22
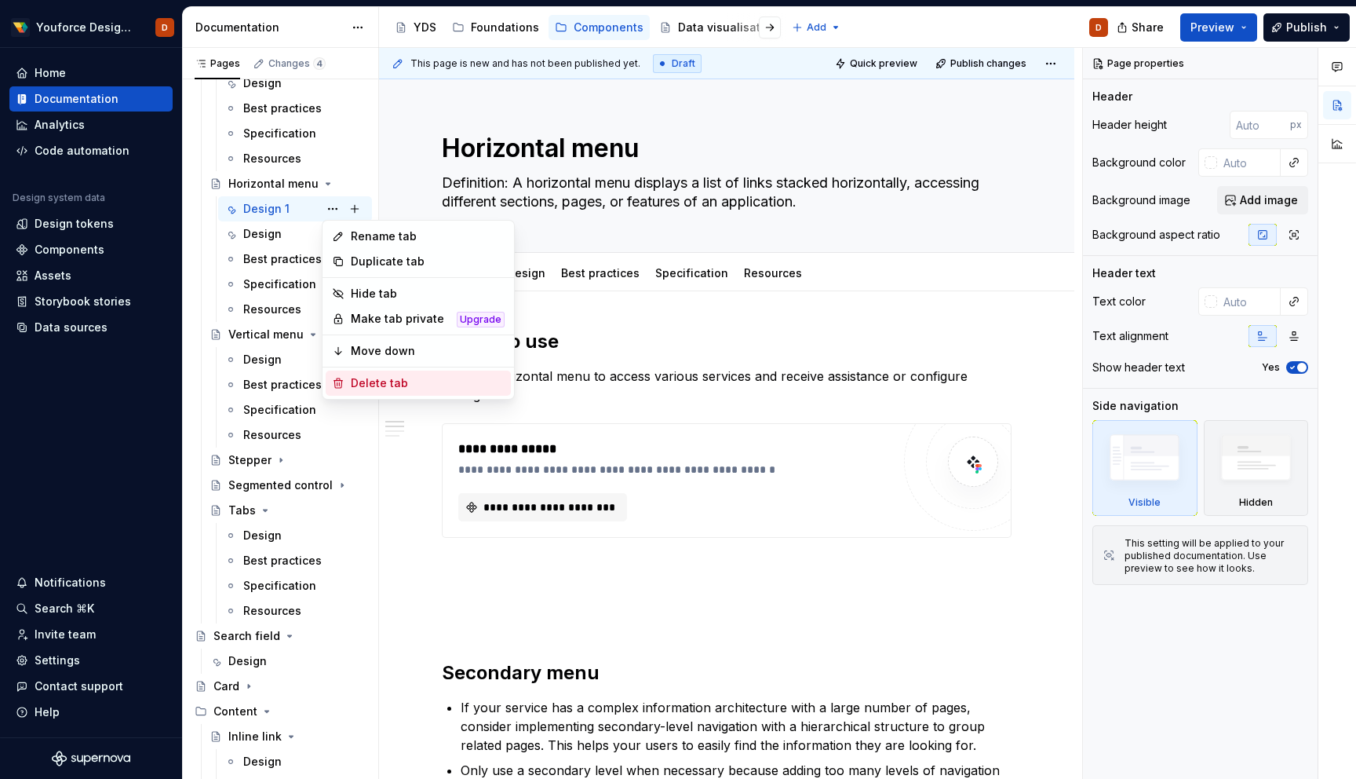
click at [364, 388] on div "Delete tab" at bounding box center [428, 383] width 154 height 16
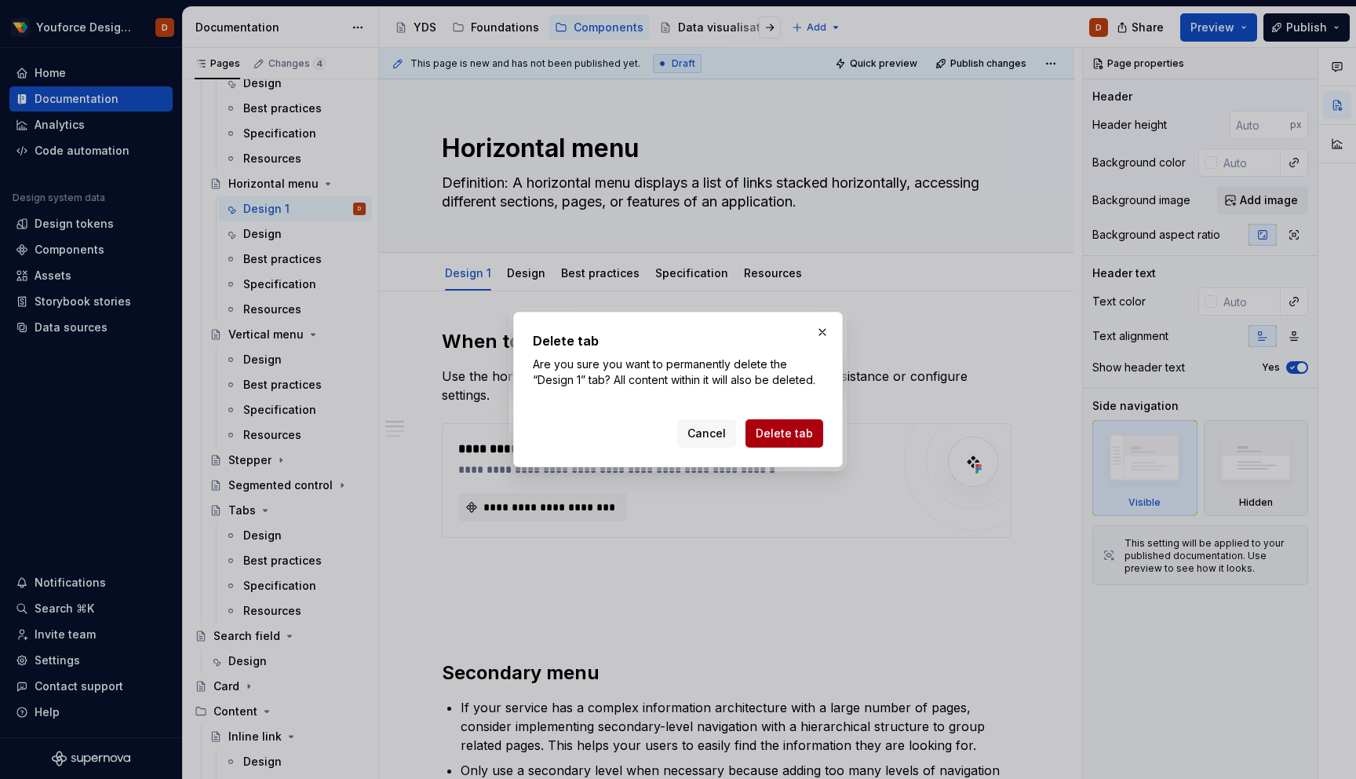
click at [775, 436] on span "Delete tab" at bounding box center [784, 433] width 57 height 16
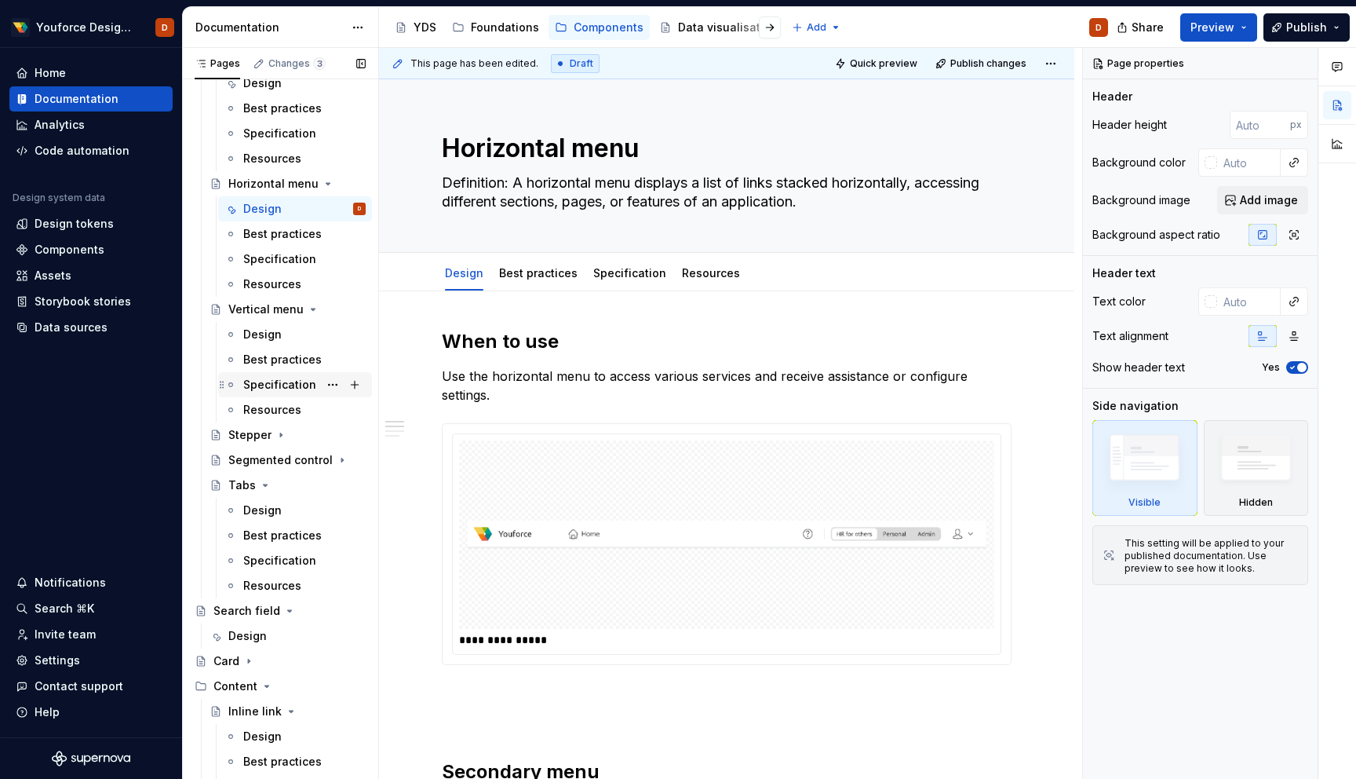
scroll to position [195, 0]
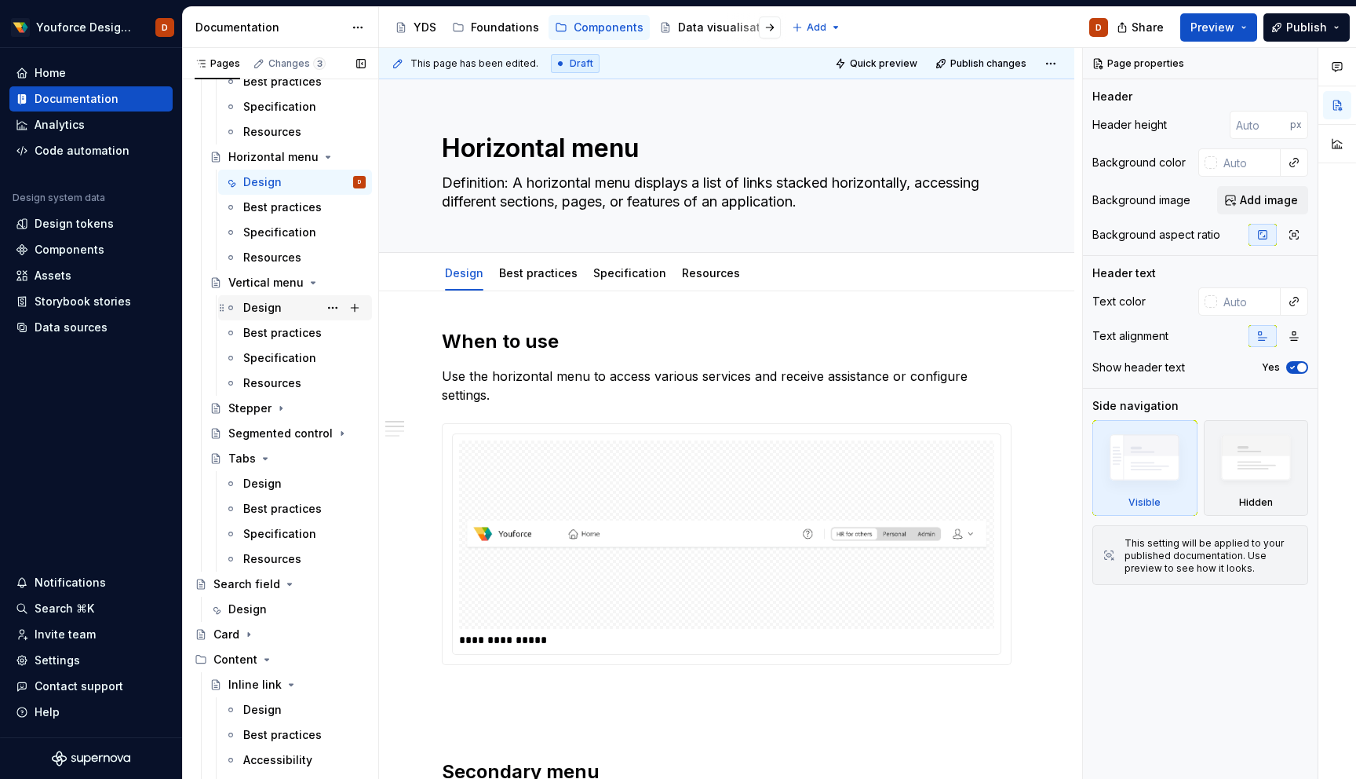
click at [270, 305] on div "Design" at bounding box center [262, 308] width 38 height 16
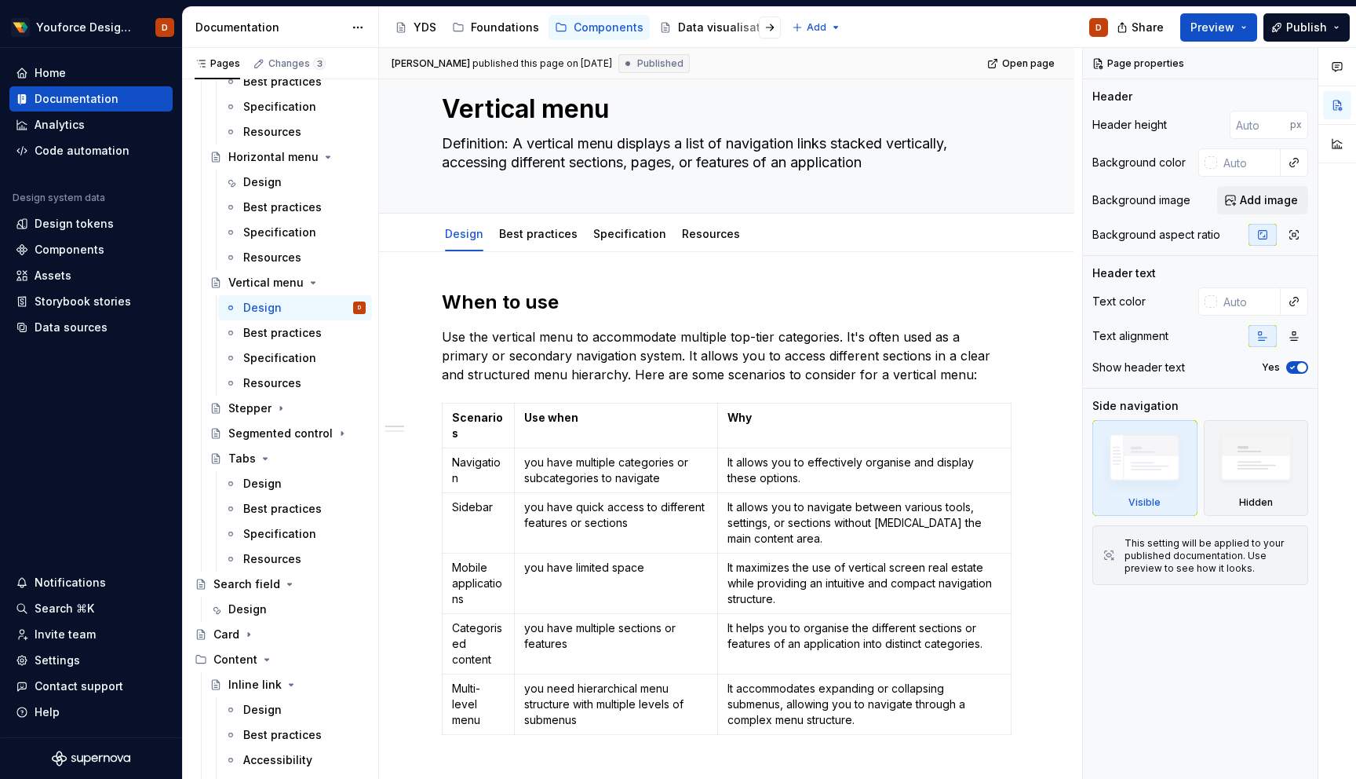
scroll to position [27, 0]
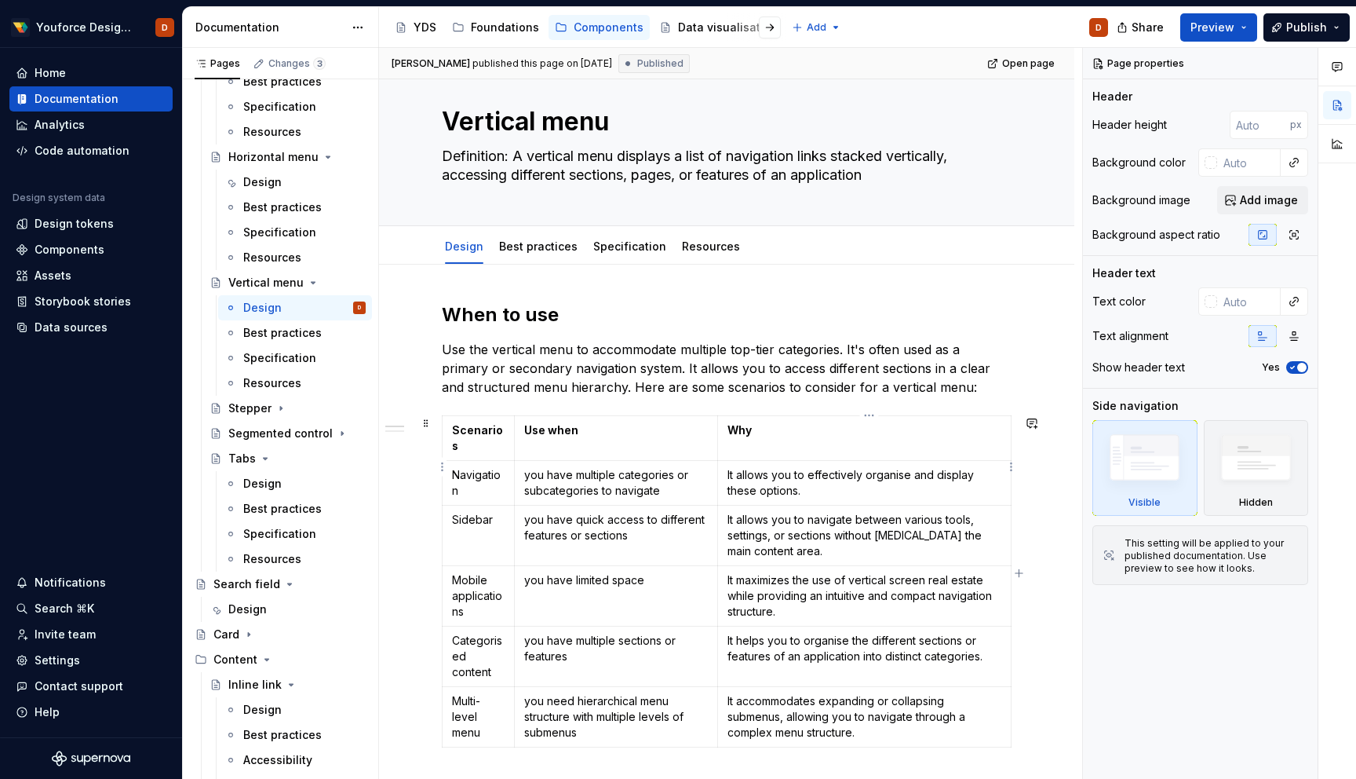
click at [827, 487] on td "It allows you to effectively organise and display these options." at bounding box center [865, 483] width 294 height 45
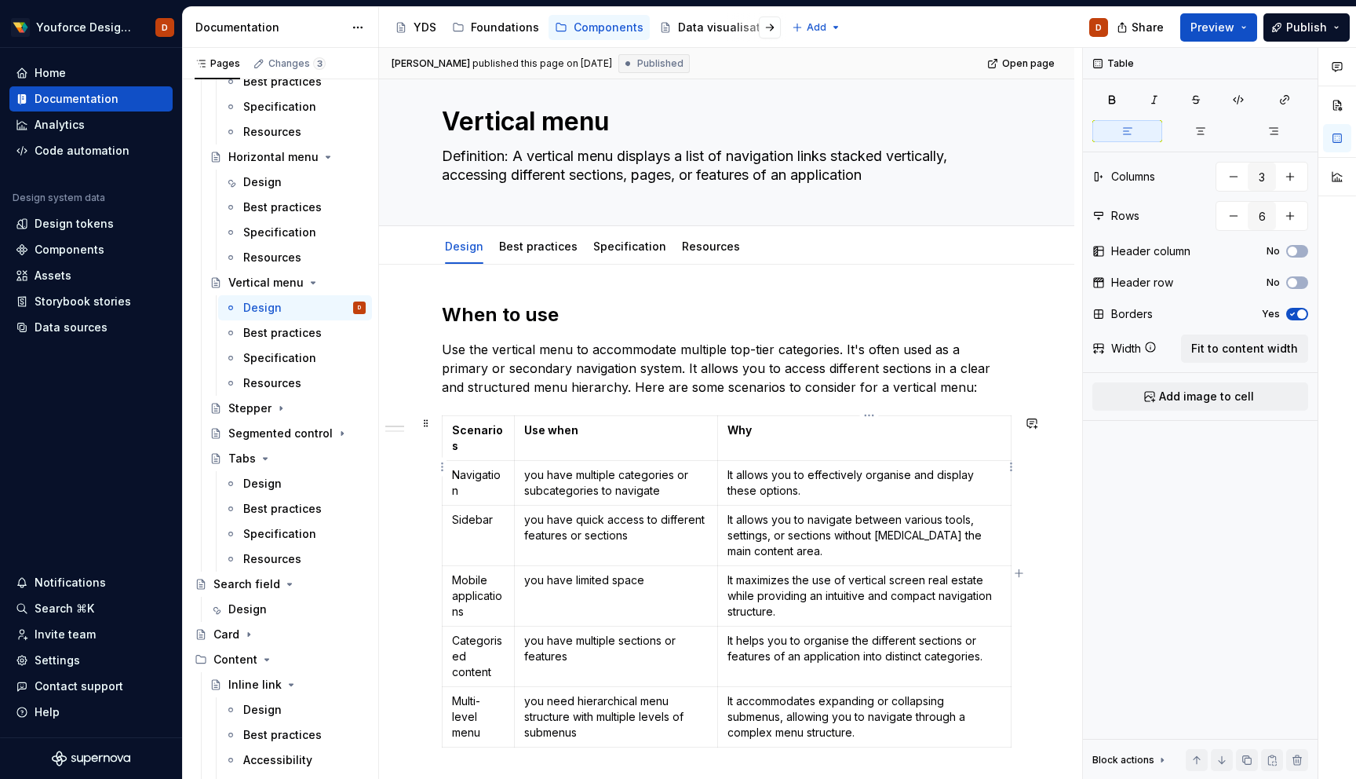
click at [805, 461] on td "It allows you to effectively organise and display these options." at bounding box center [865, 483] width 294 height 45
click at [774, 416] on td "Why" at bounding box center [865, 438] width 294 height 45
click at [407, 439] on button "Variations" at bounding box center [457, 437] width 149 height 16
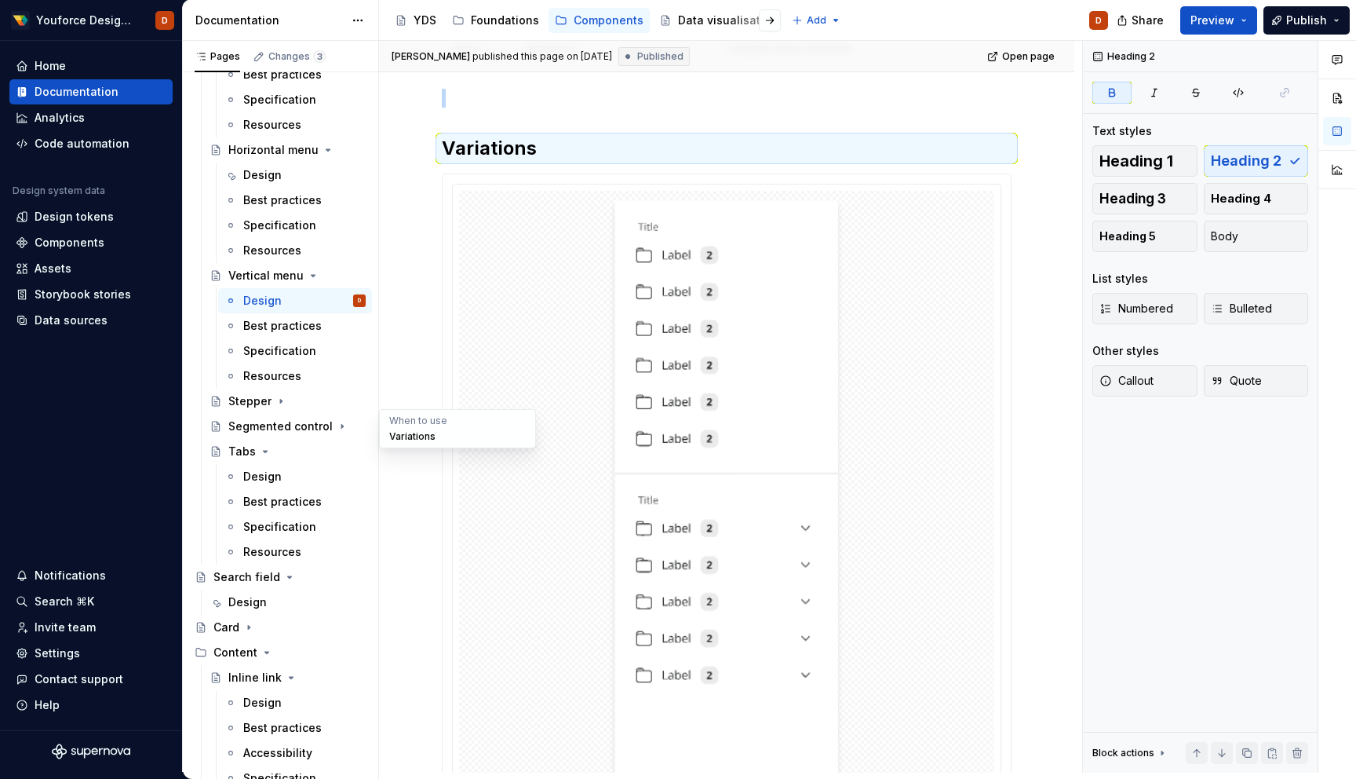
scroll to position [704, 0]
click at [407, 417] on button "When to use" at bounding box center [457, 421] width 149 height 16
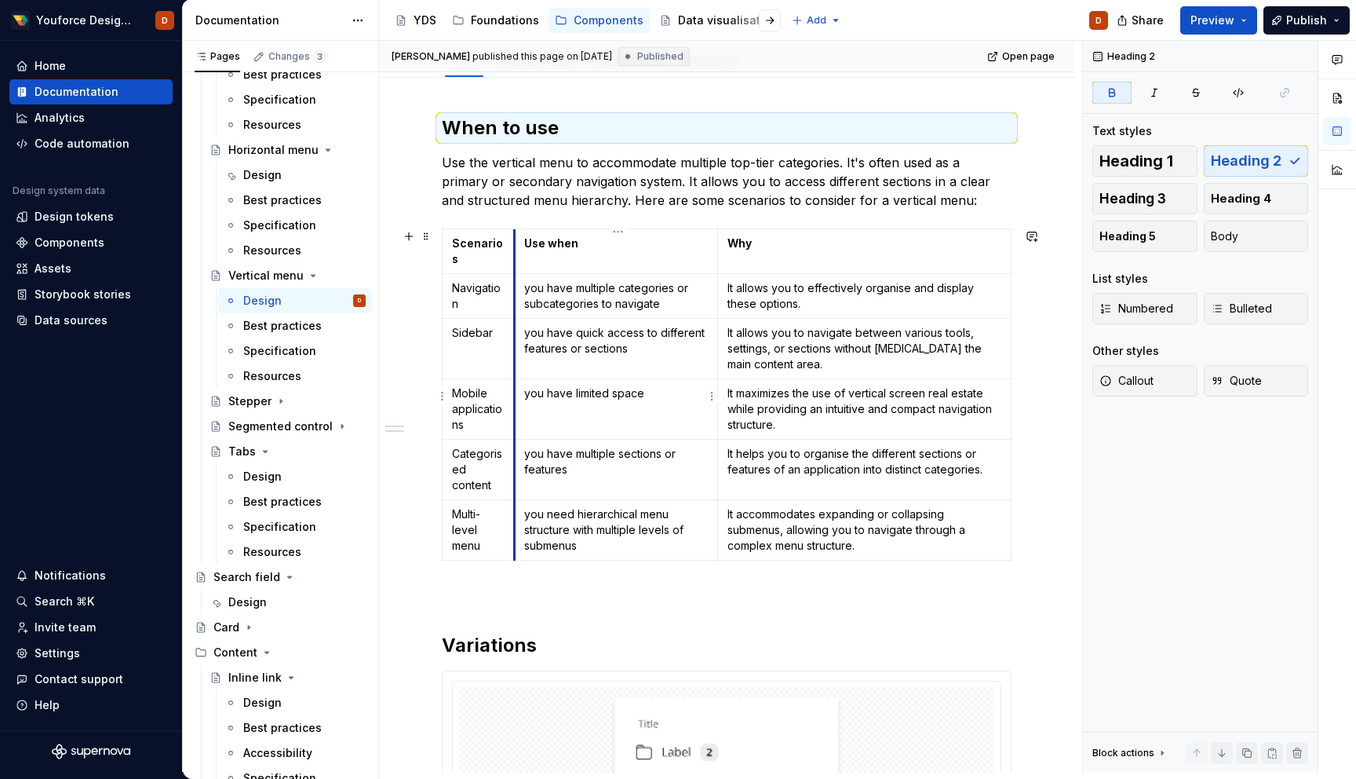
scroll to position [203, 0]
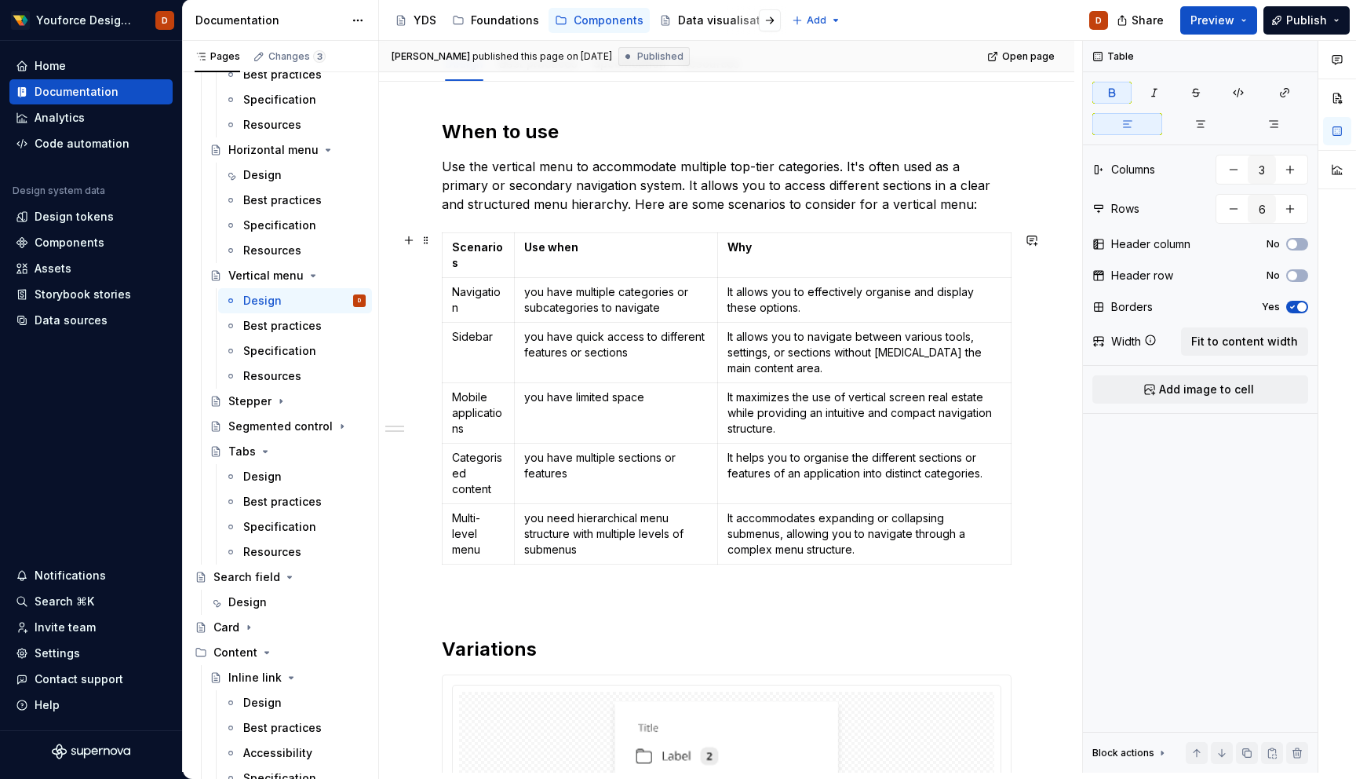
click at [455, 240] on strong "Scenarios" at bounding box center [477, 254] width 51 height 29
click at [421, 239] on span at bounding box center [426, 240] width 13 height 22
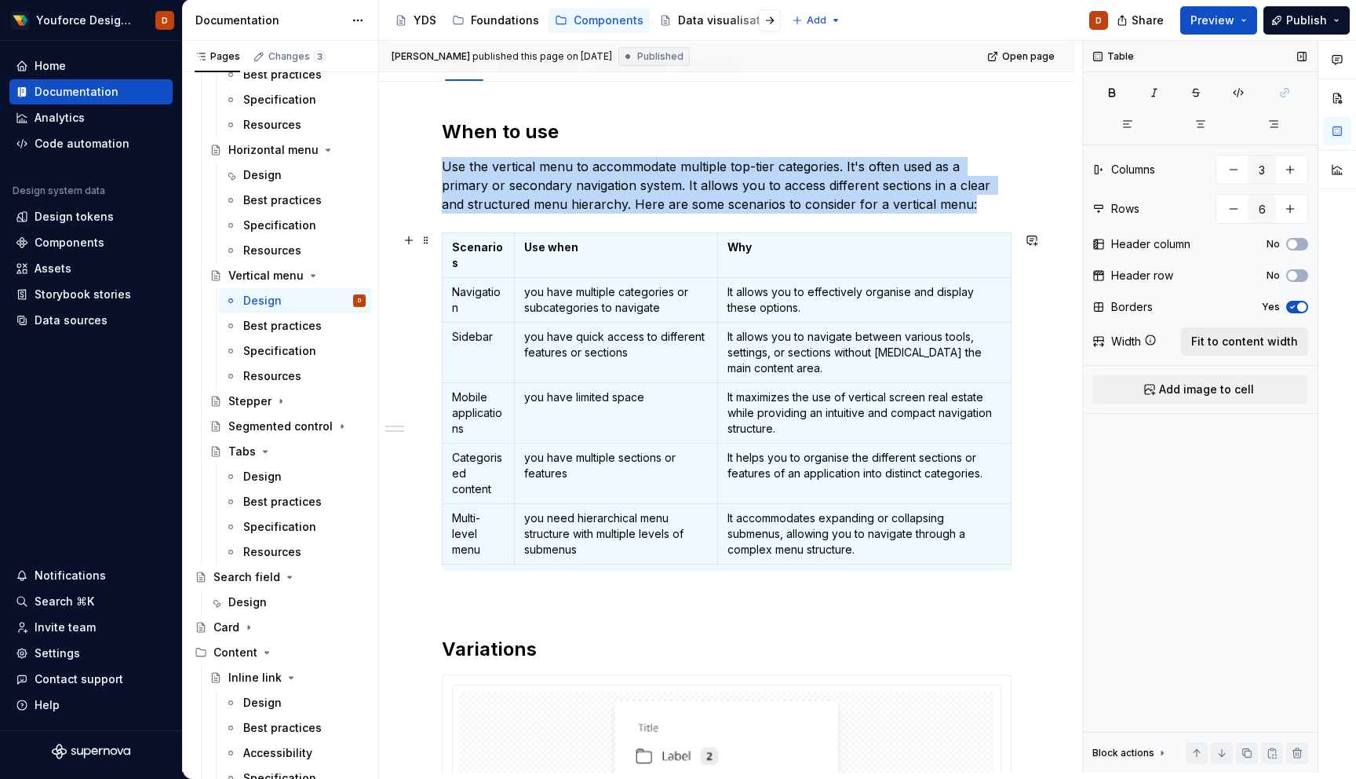
click at [1258, 339] on span "Fit to content width" at bounding box center [1244, 342] width 107 height 16
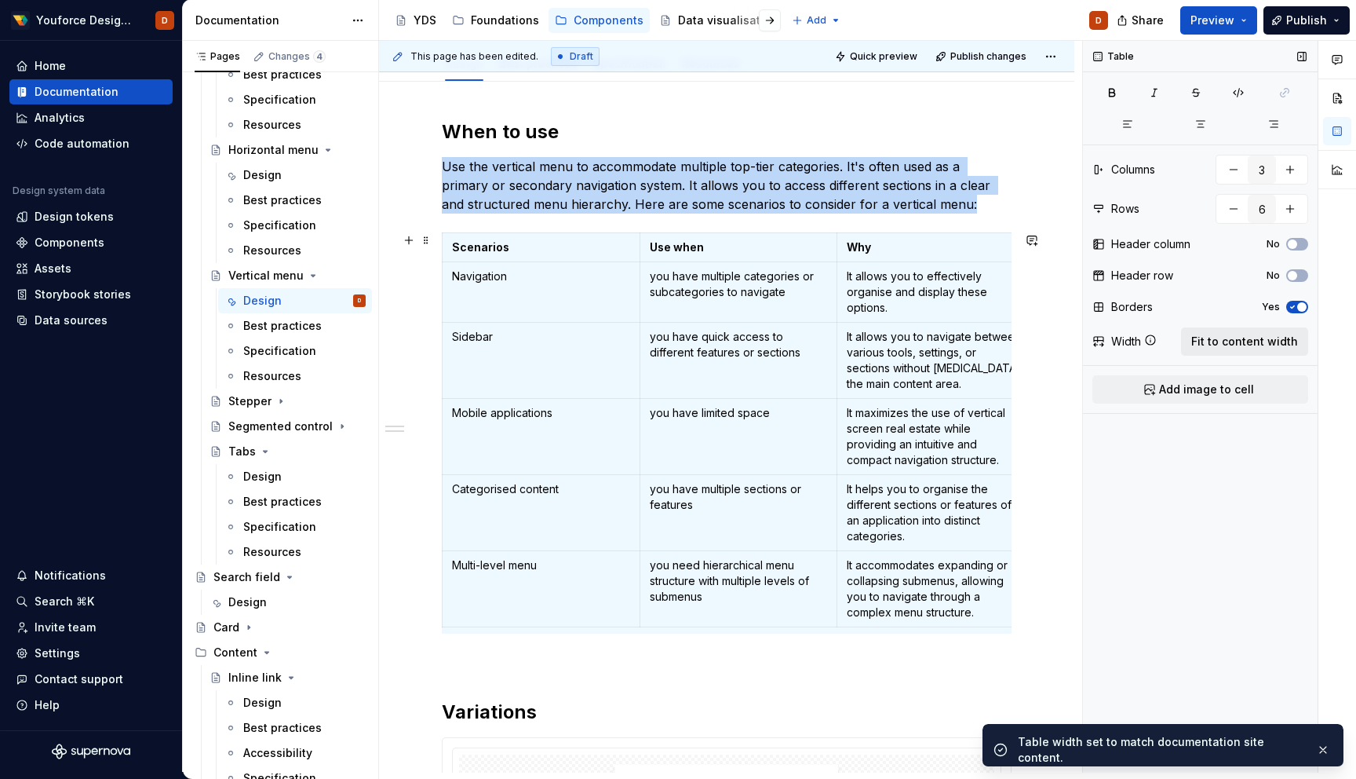
click at [1258, 339] on span "Fit to content width" at bounding box center [1244, 342] width 107 height 16
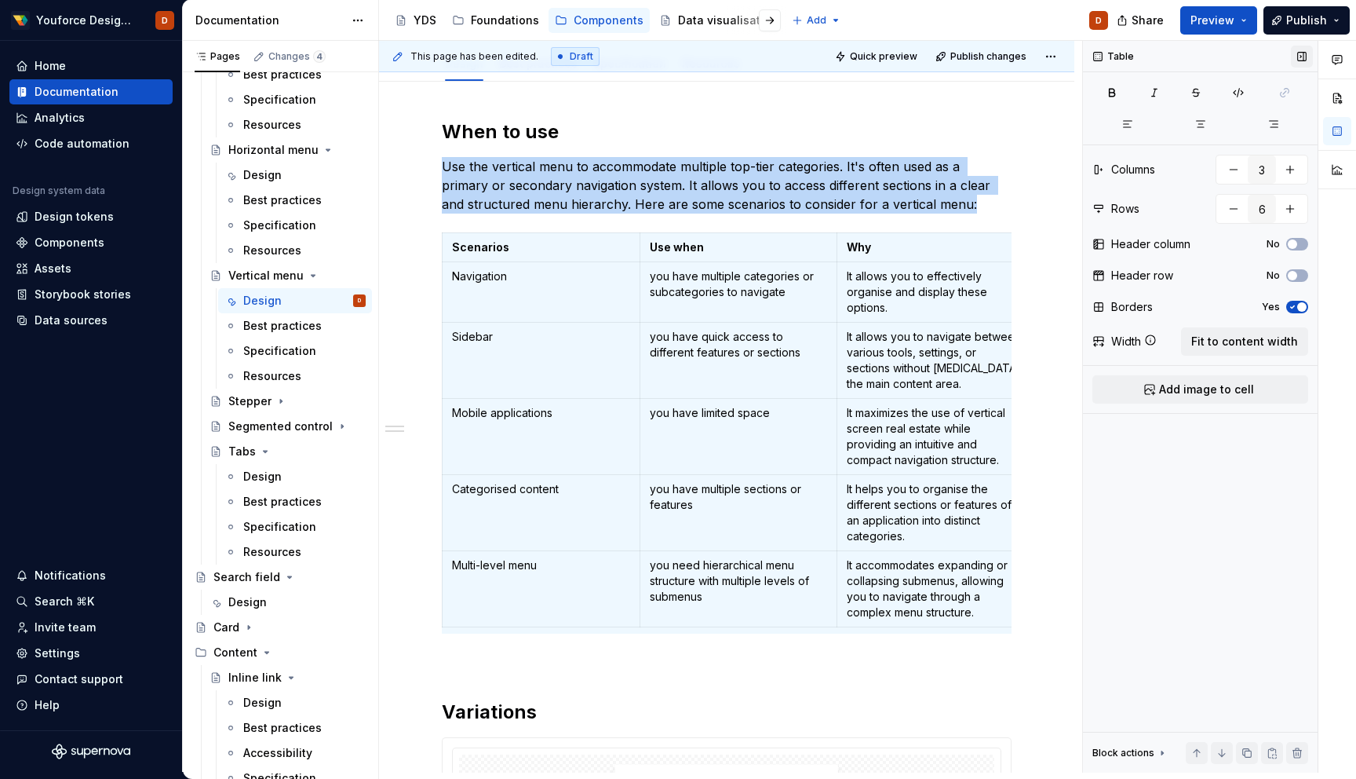
click at [1297, 53] on button "button" at bounding box center [1302, 57] width 22 height 22
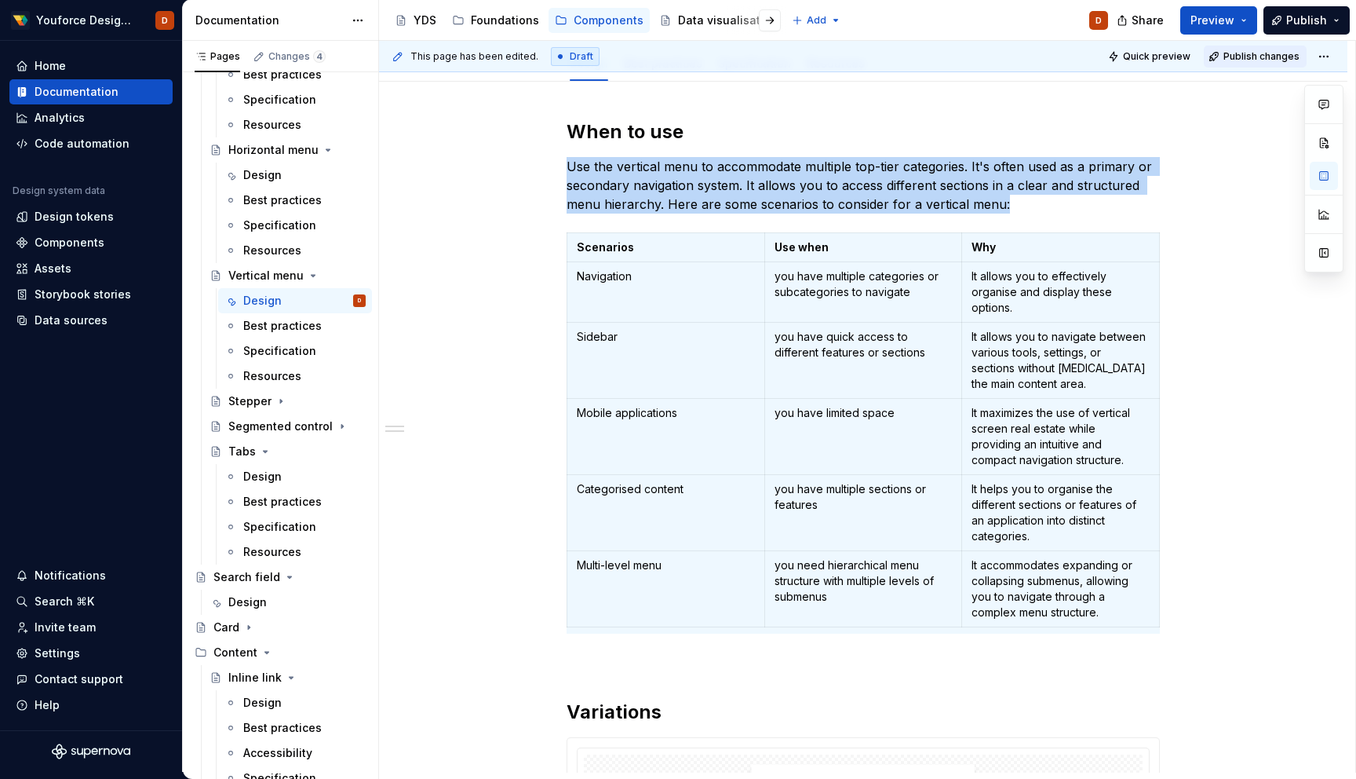
click at [1261, 57] on span "Publish changes" at bounding box center [1262, 56] width 76 height 13
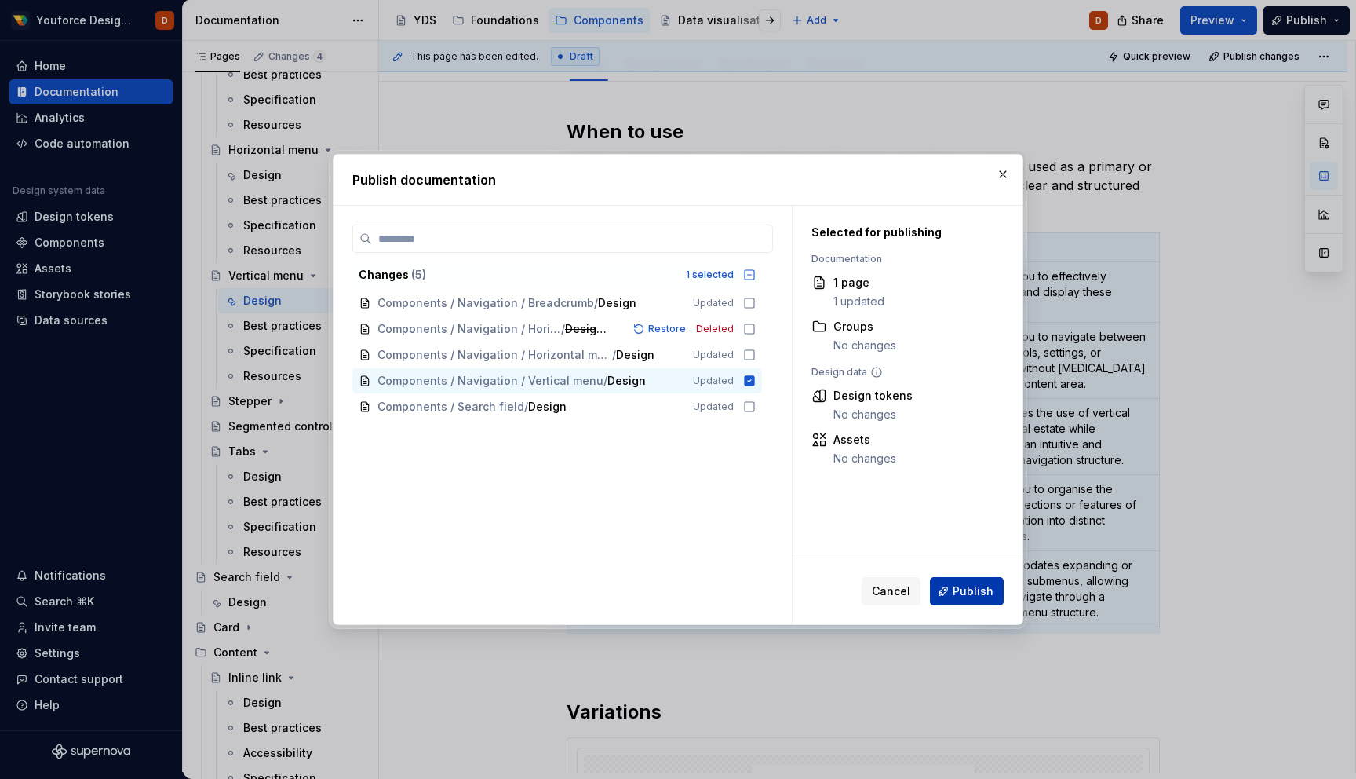
click at [962, 591] on span "Publish" at bounding box center [973, 591] width 41 height 16
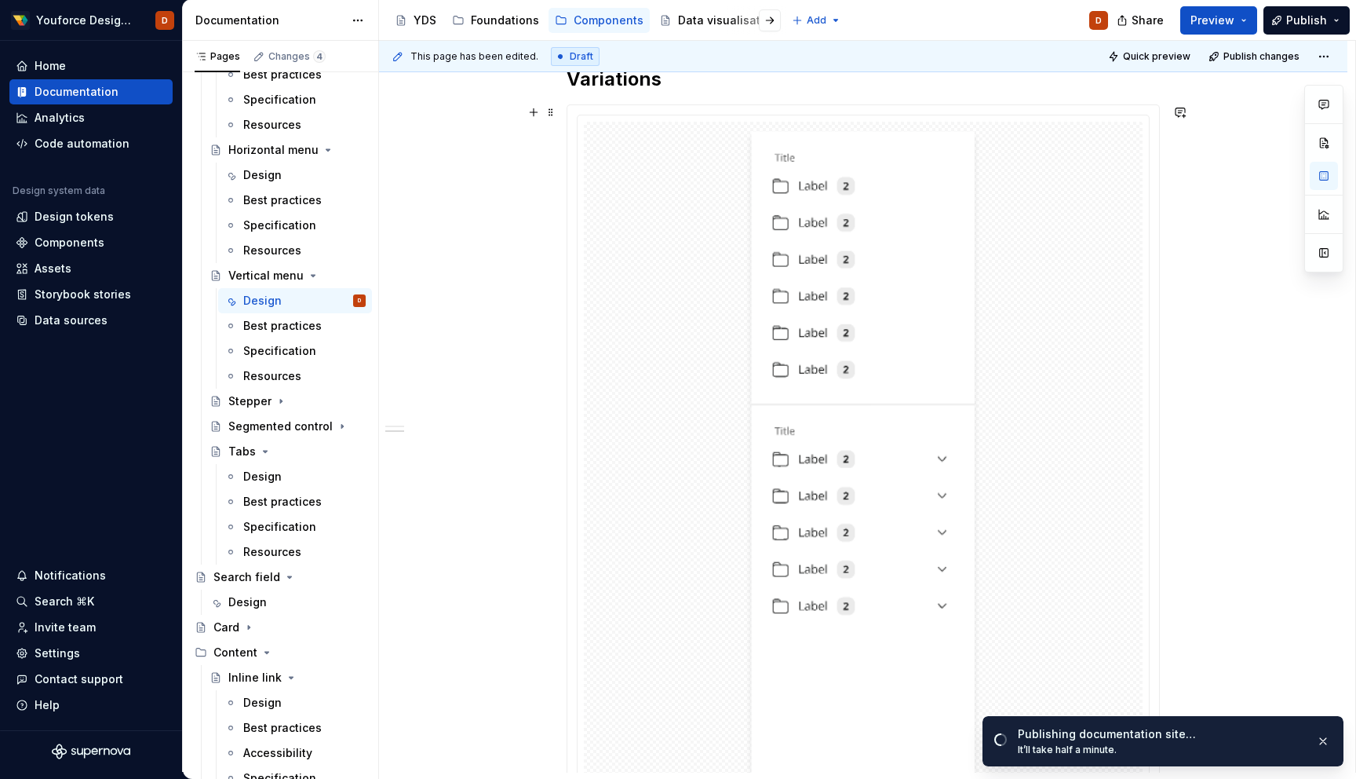
scroll to position [836, 0]
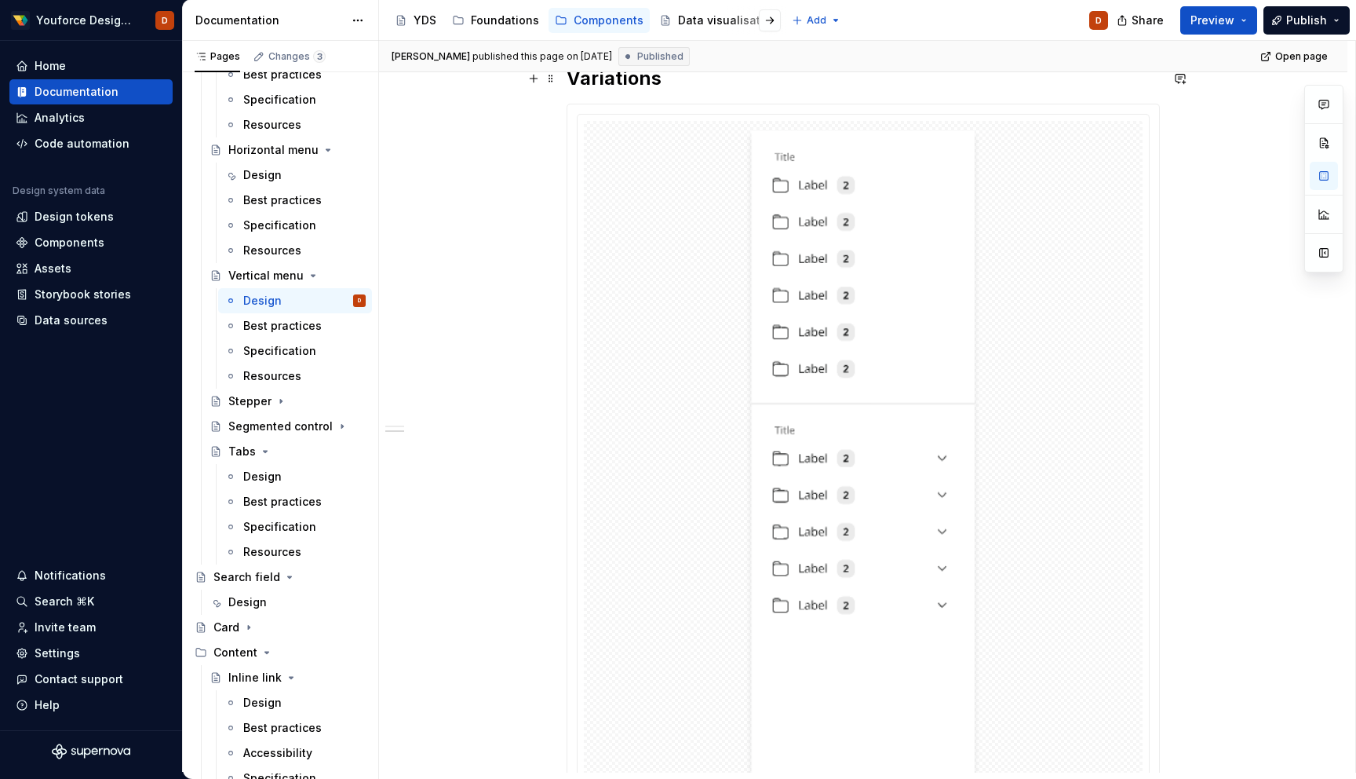
click at [609, 82] on strong "Variations" at bounding box center [614, 78] width 95 height 23
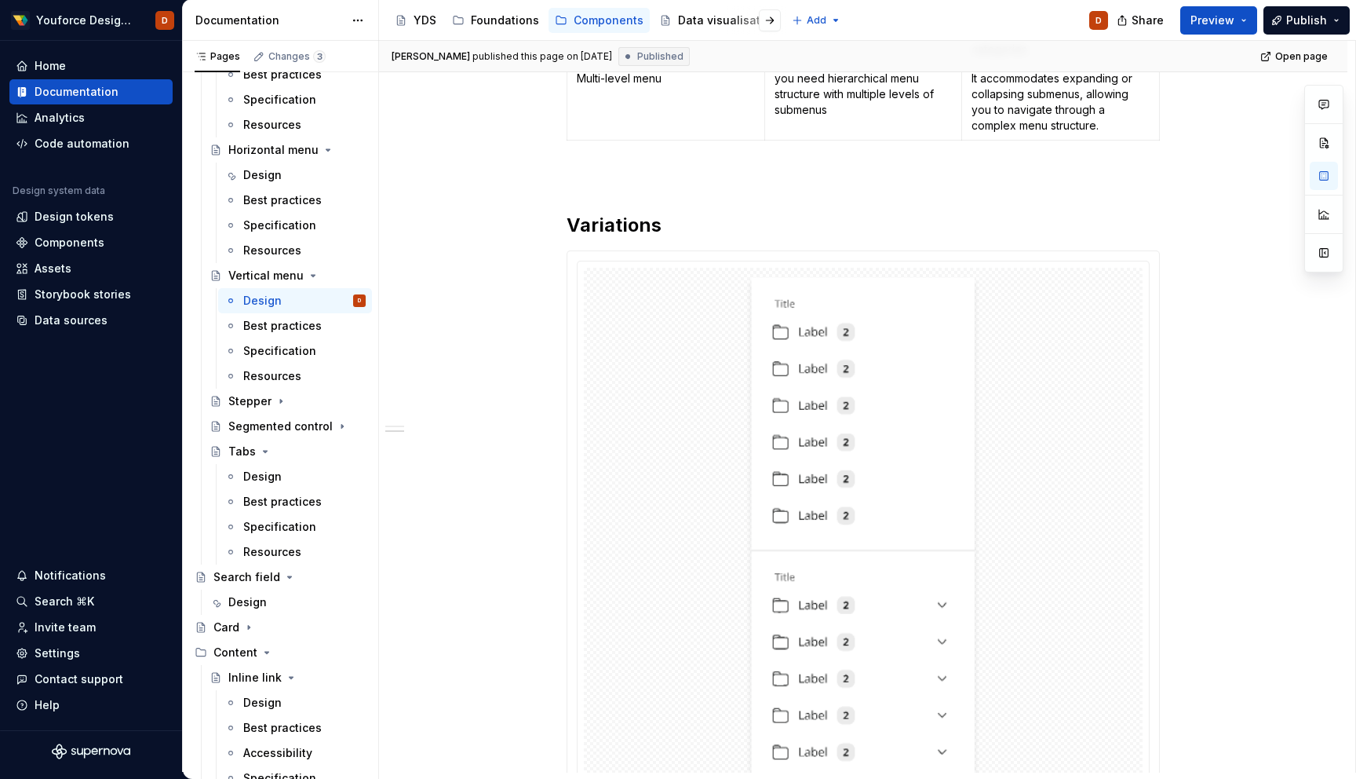
scroll to position [680, 0]
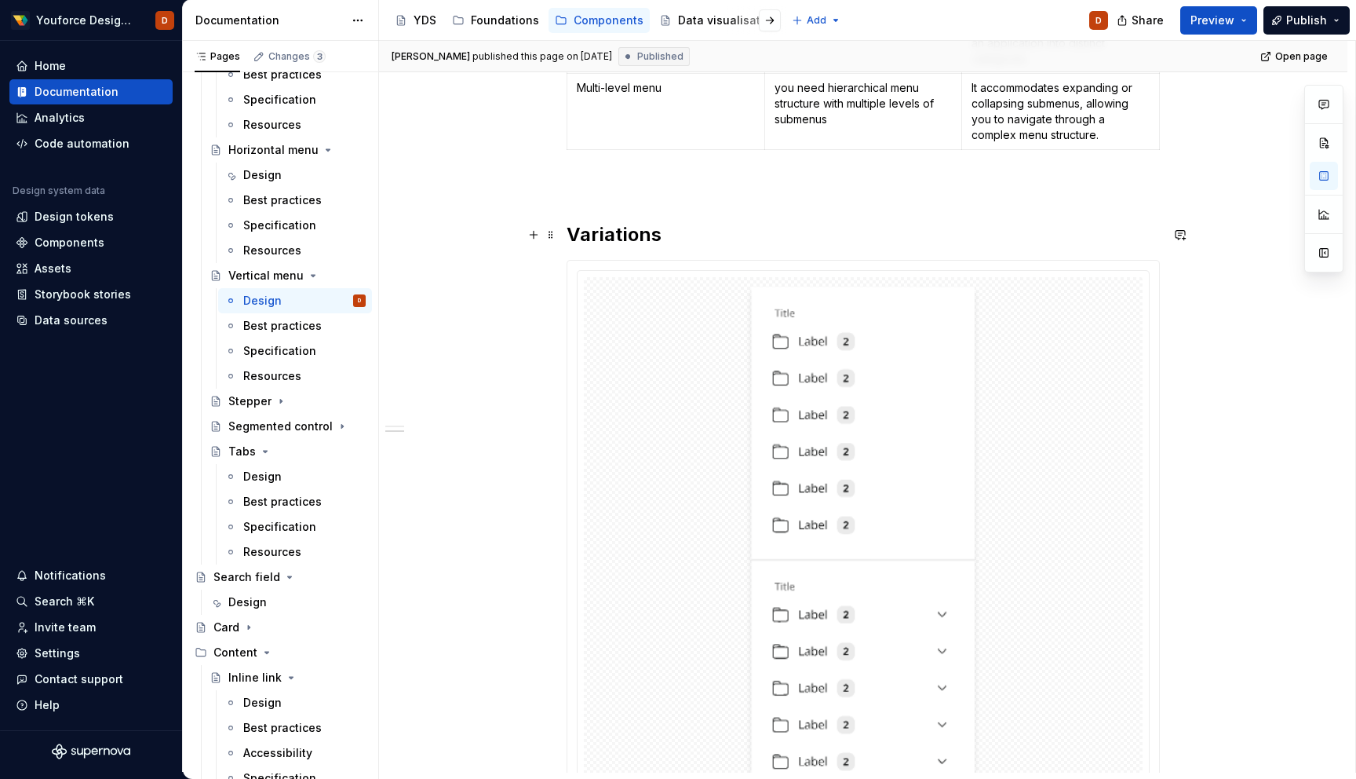
click at [618, 235] on strong "Variations" at bounding box center [614, 234] width 95 height 23
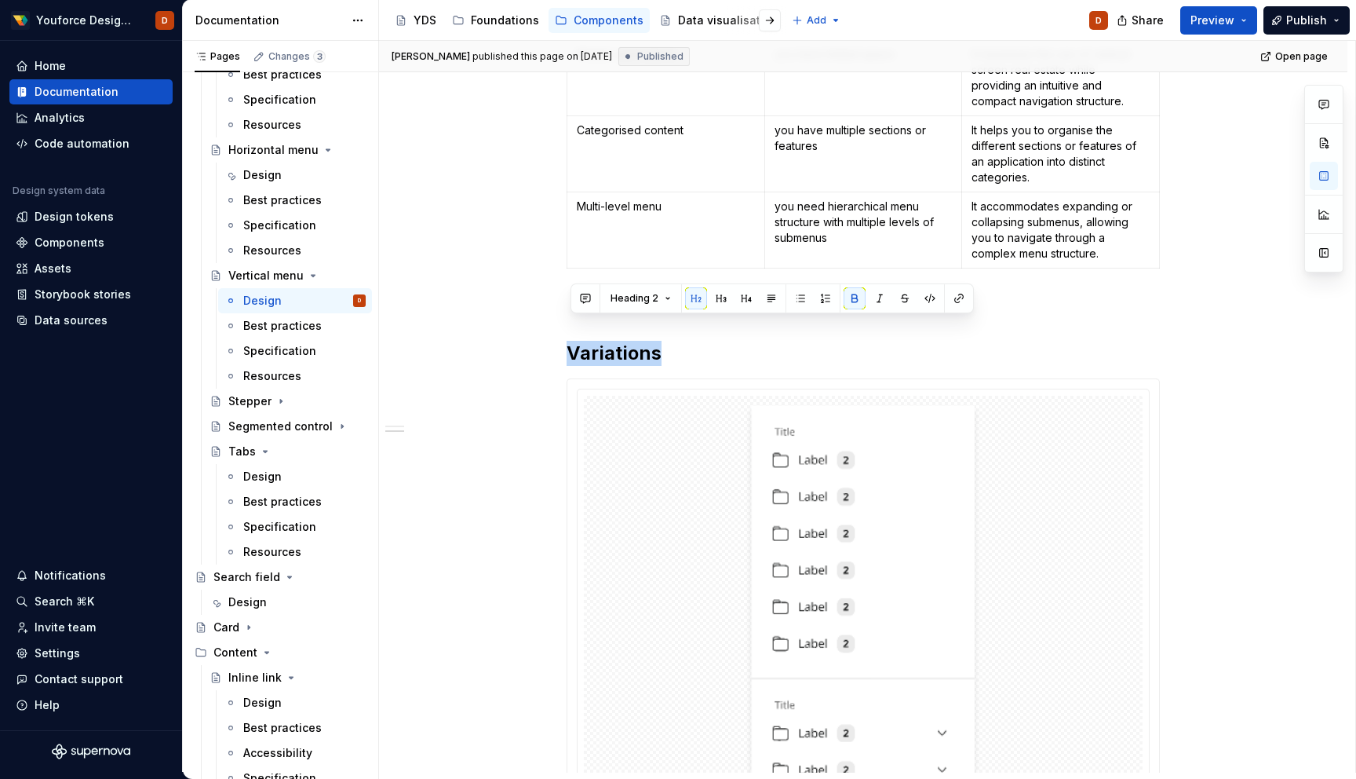
scroll to position [583, 0]
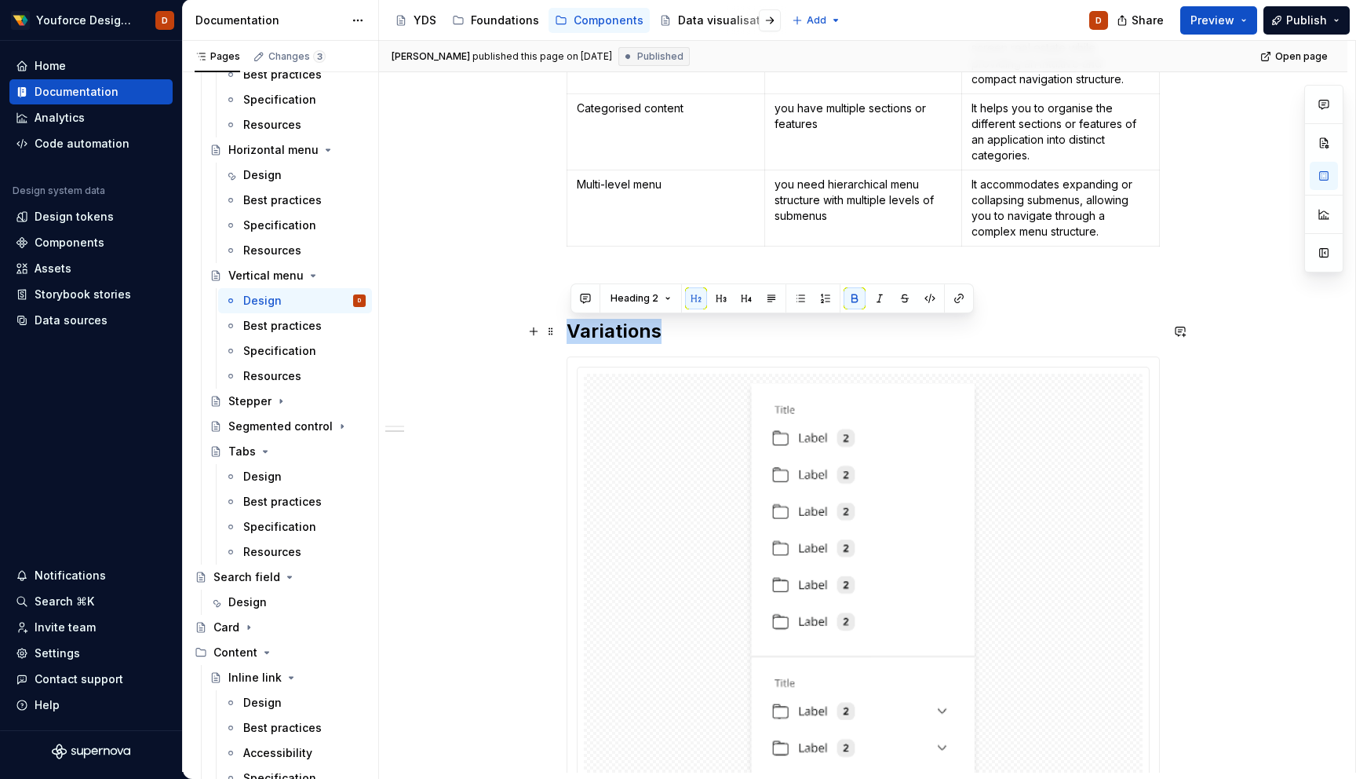
click at [637, 326] on strong "Variations" at bounding box center [614, 330] width 95 height 23
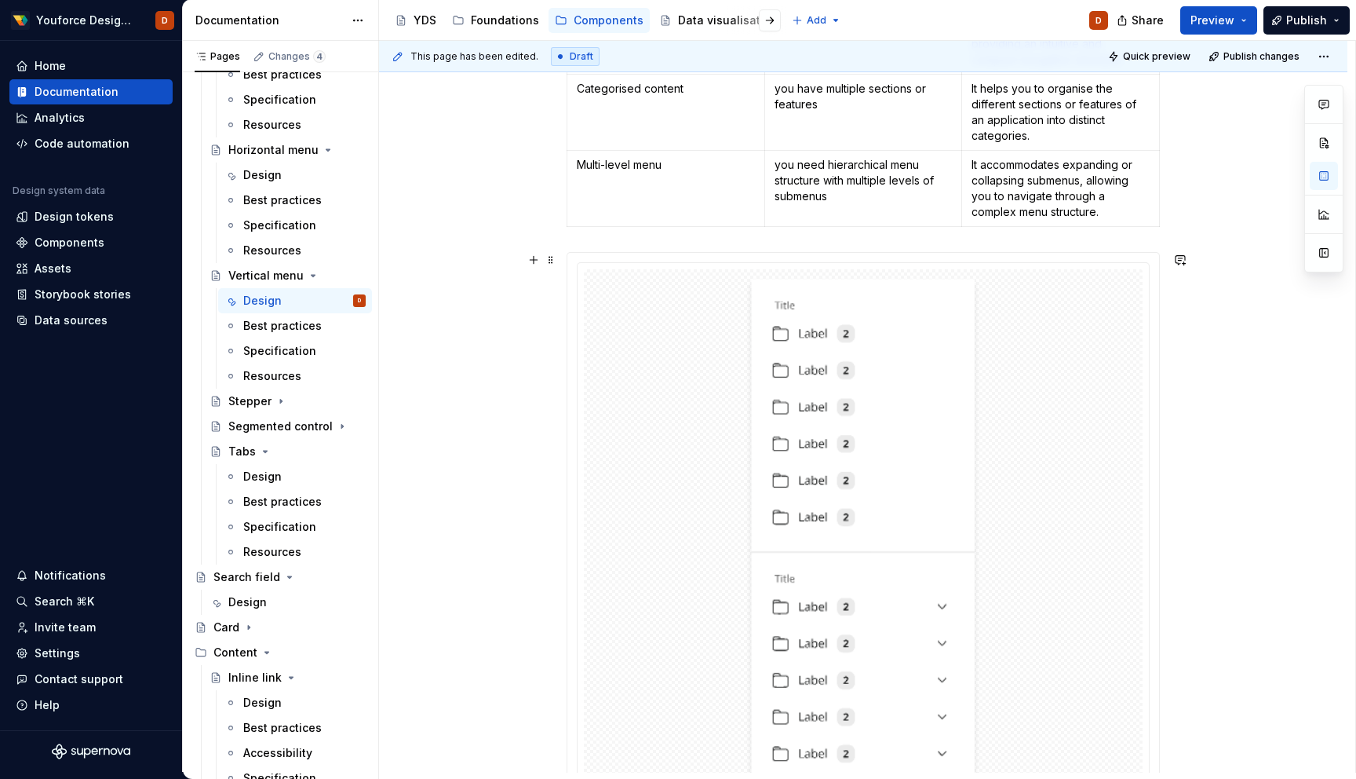
scroll to position [0, 0]
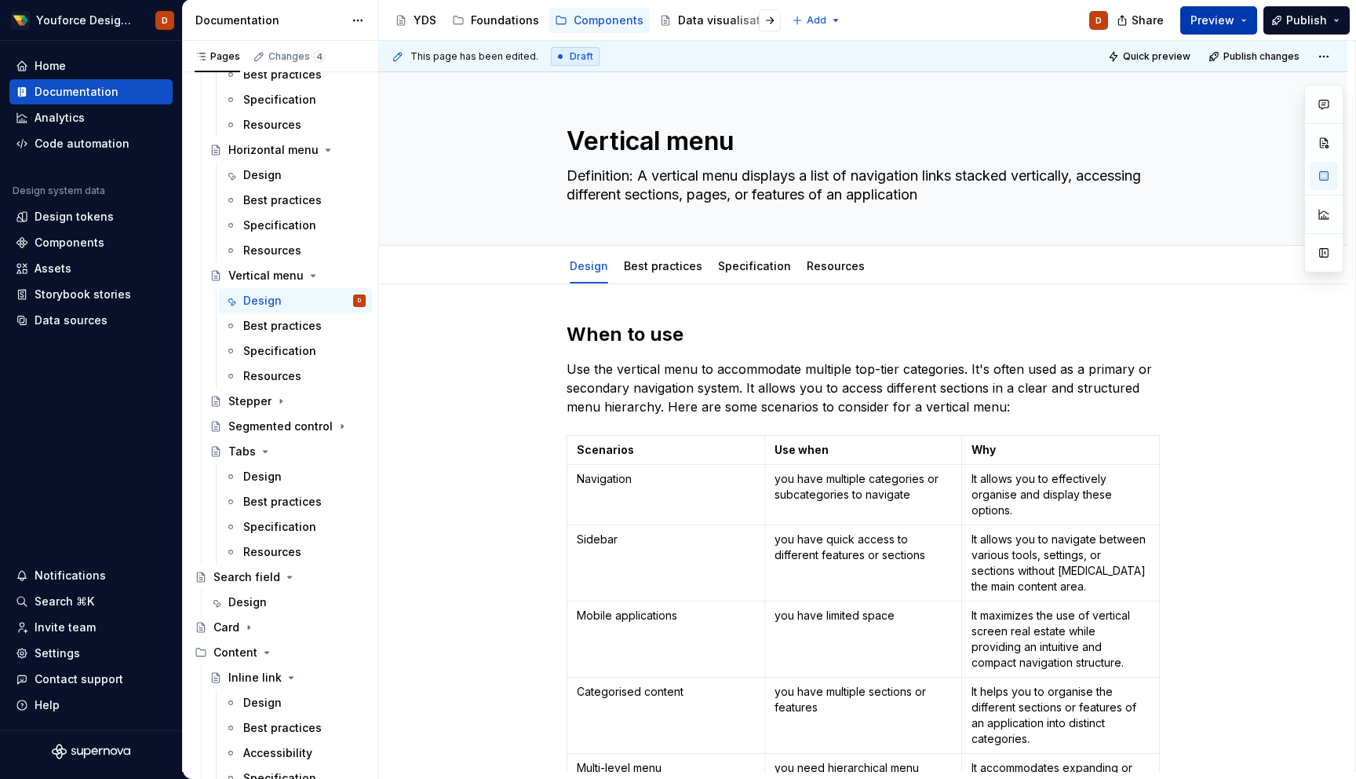
click at [1247, 20] on button "Preview" at bounding box center [1218, 20] width 77 height 28
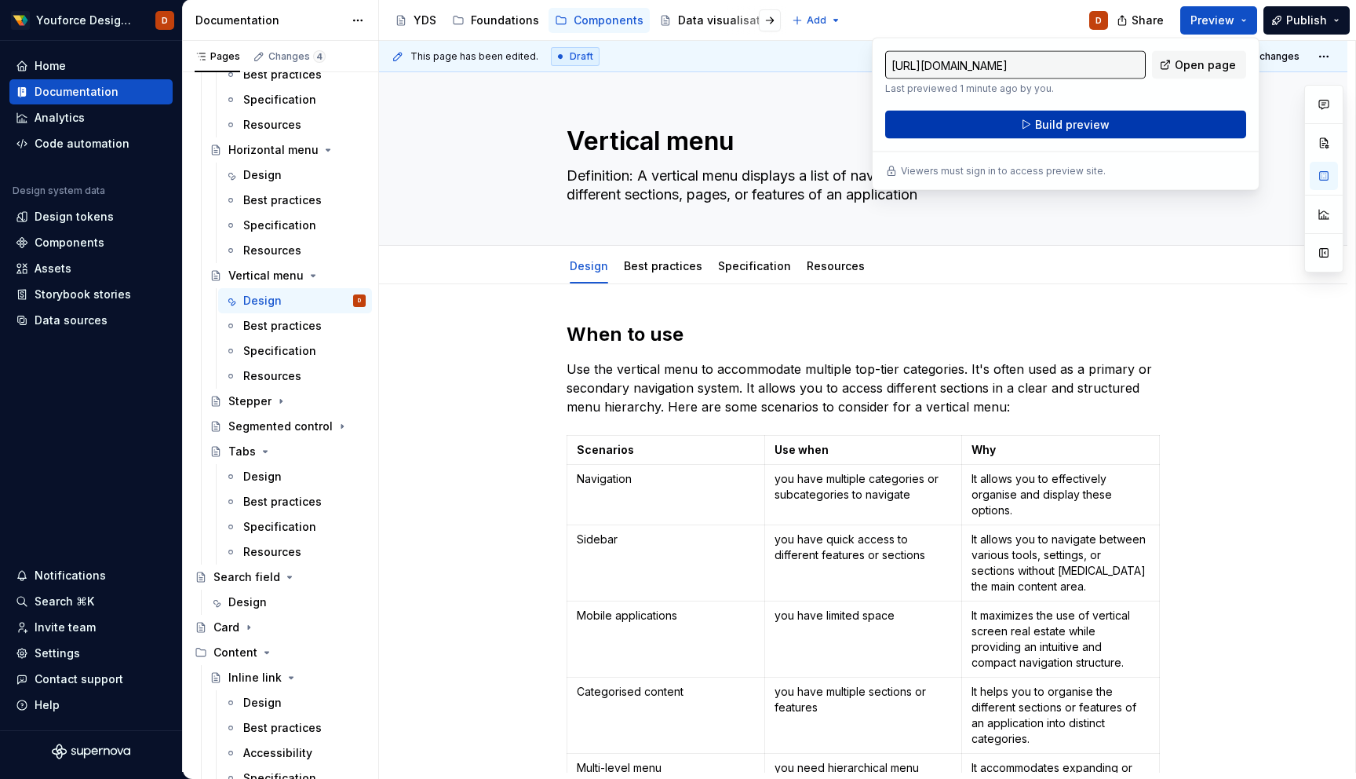
click at [1060, 130] on span "Build preview" at bounding box center [1072, 125] width 75 height 16
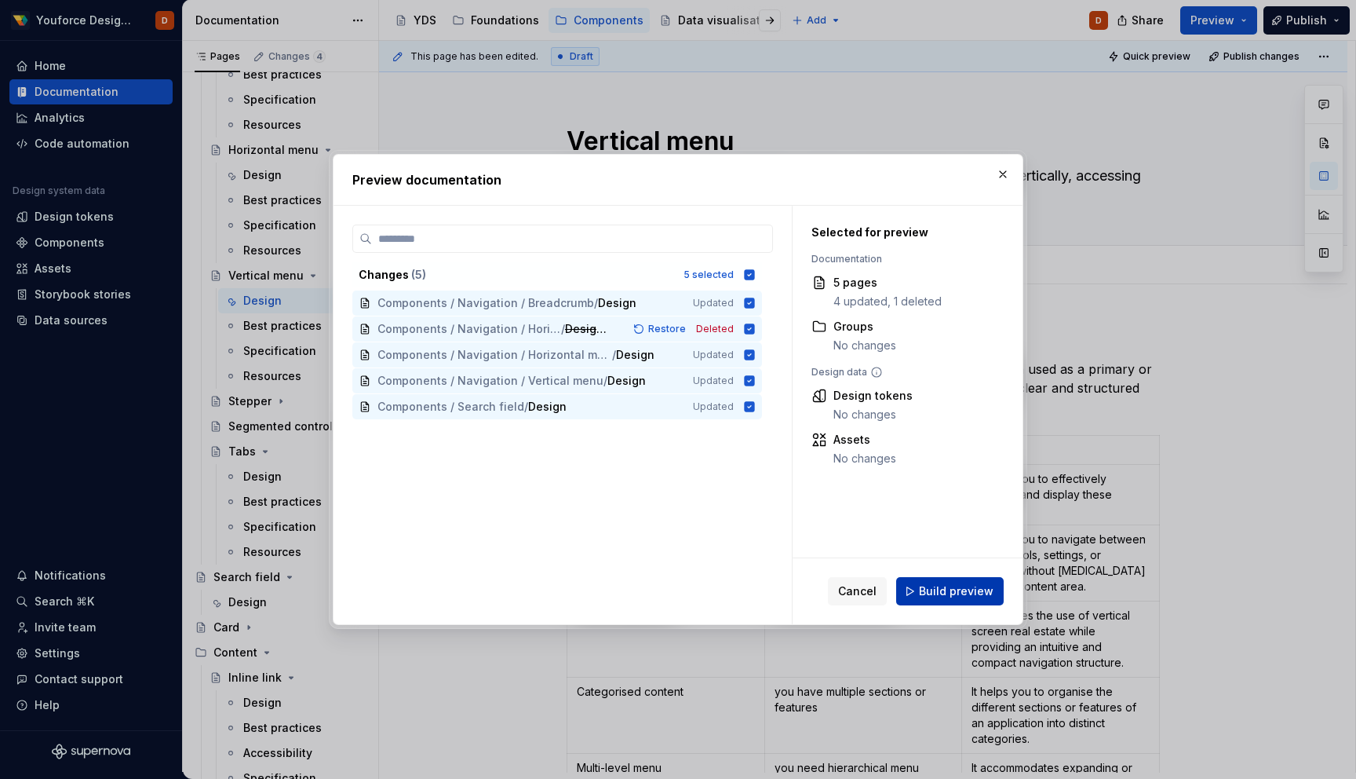
click at [938, 586] on span "Build preview" at bounding box center [956, 591] width 75 height 16
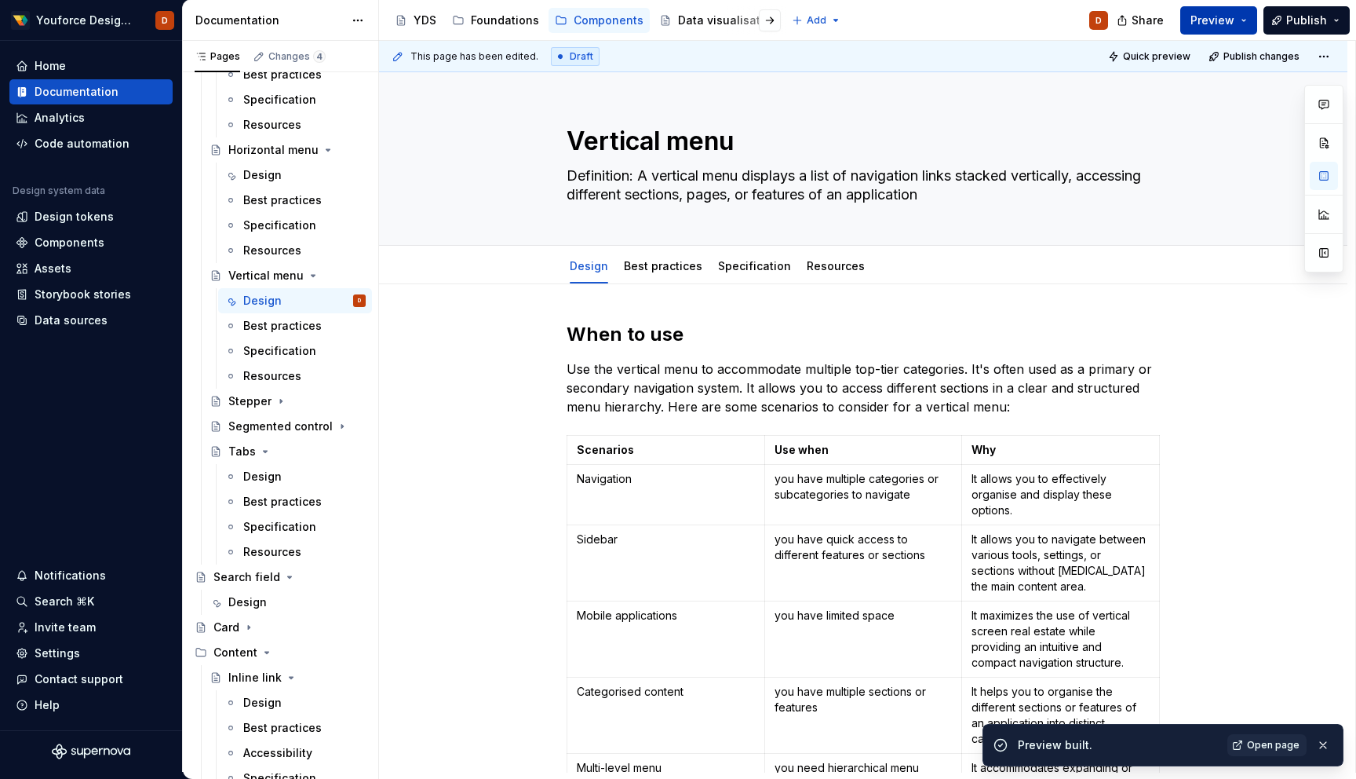
click at [1240, 20] on button "Preview" at bounding box center [1218, 20] width 77 height 28
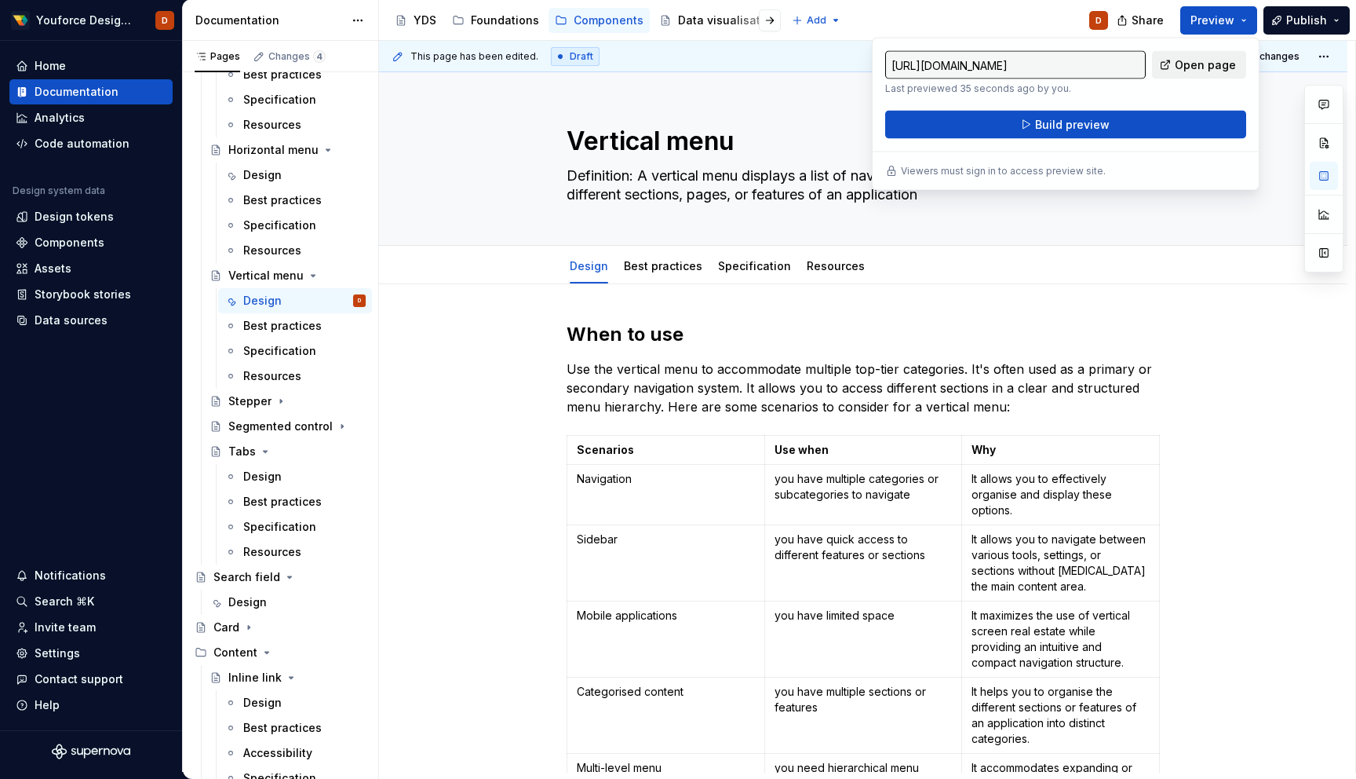
click at [1206, 61] on span "Open page" at bounding box center [1205, 65] width 61 height 16
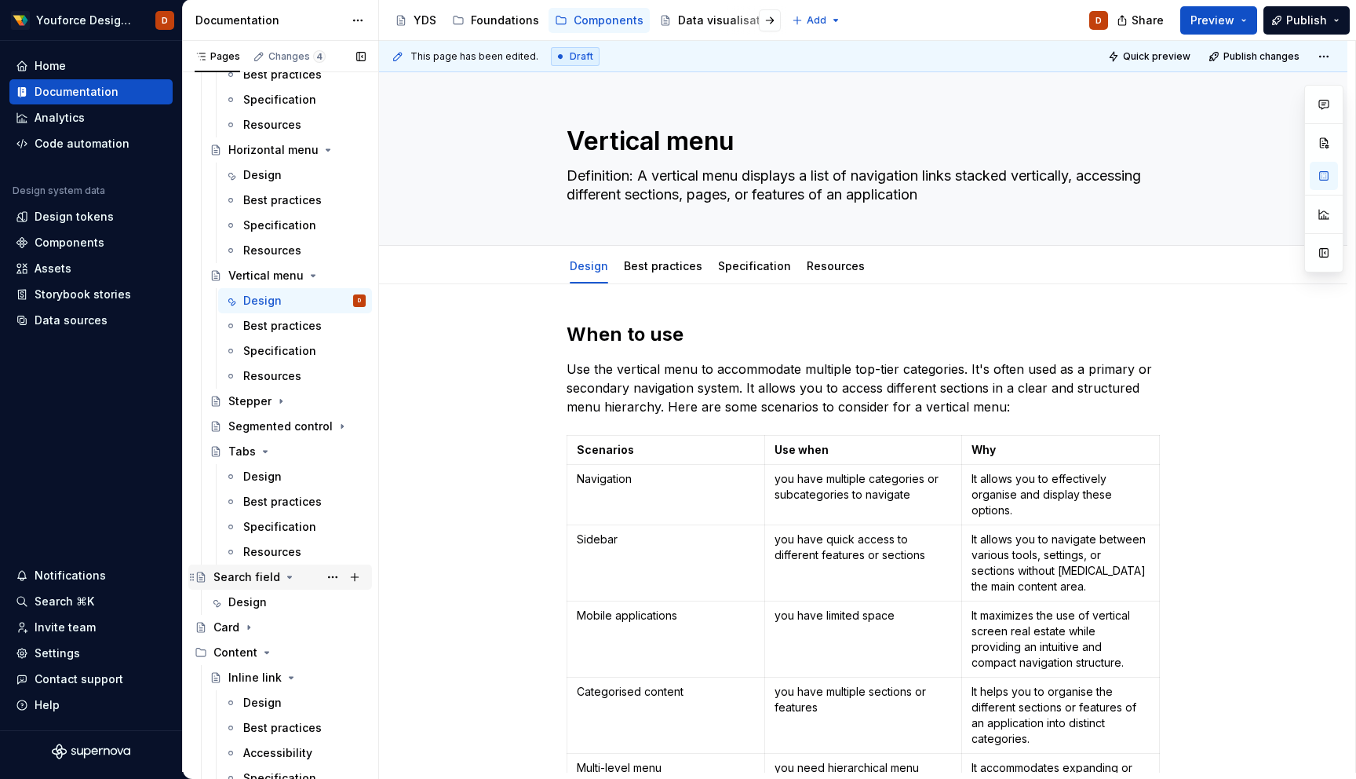
click at [260, 578] on div "Search field" at bounding box center [246, 577] width 67 height 16
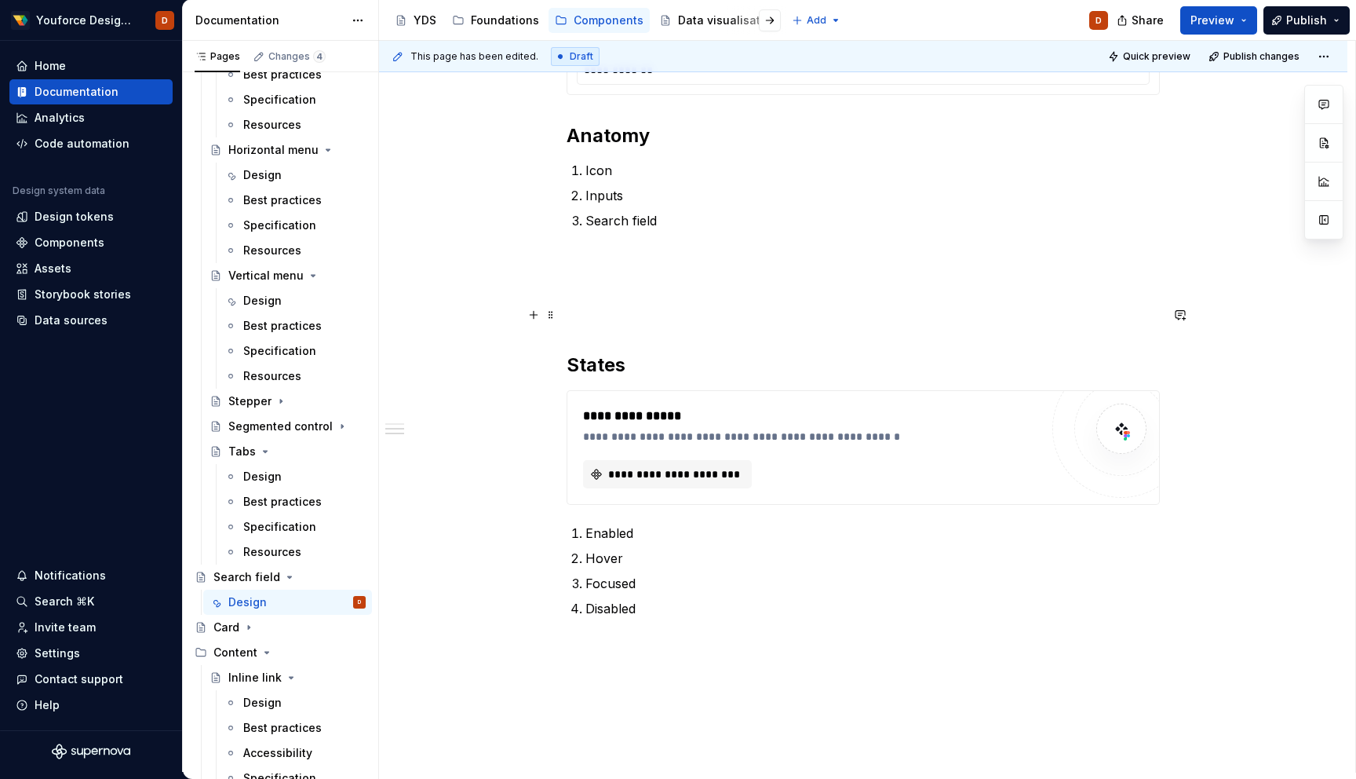
scroll to position [589, 0]
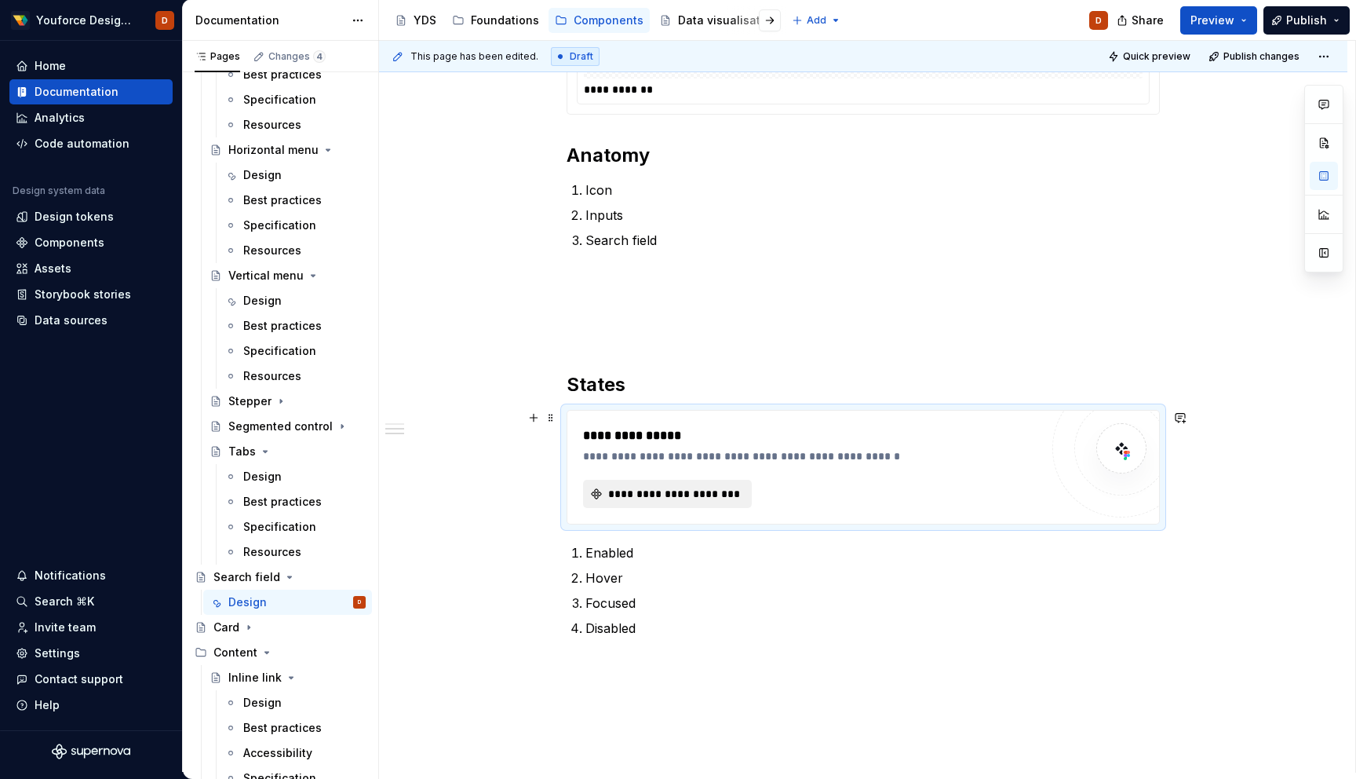
click at [689, 493] on span "**********" at bounding box center [674, 494] width 136 height 16
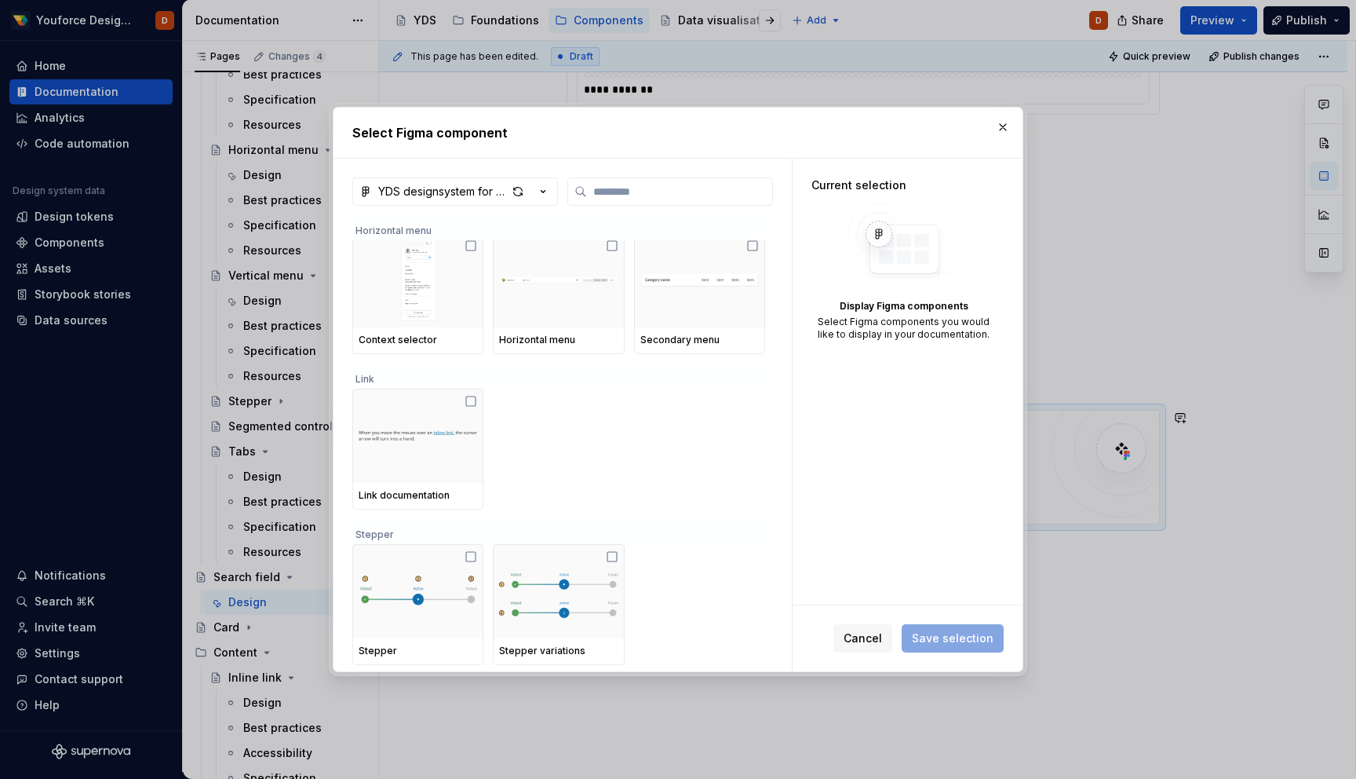
scroll to position [734, 0]
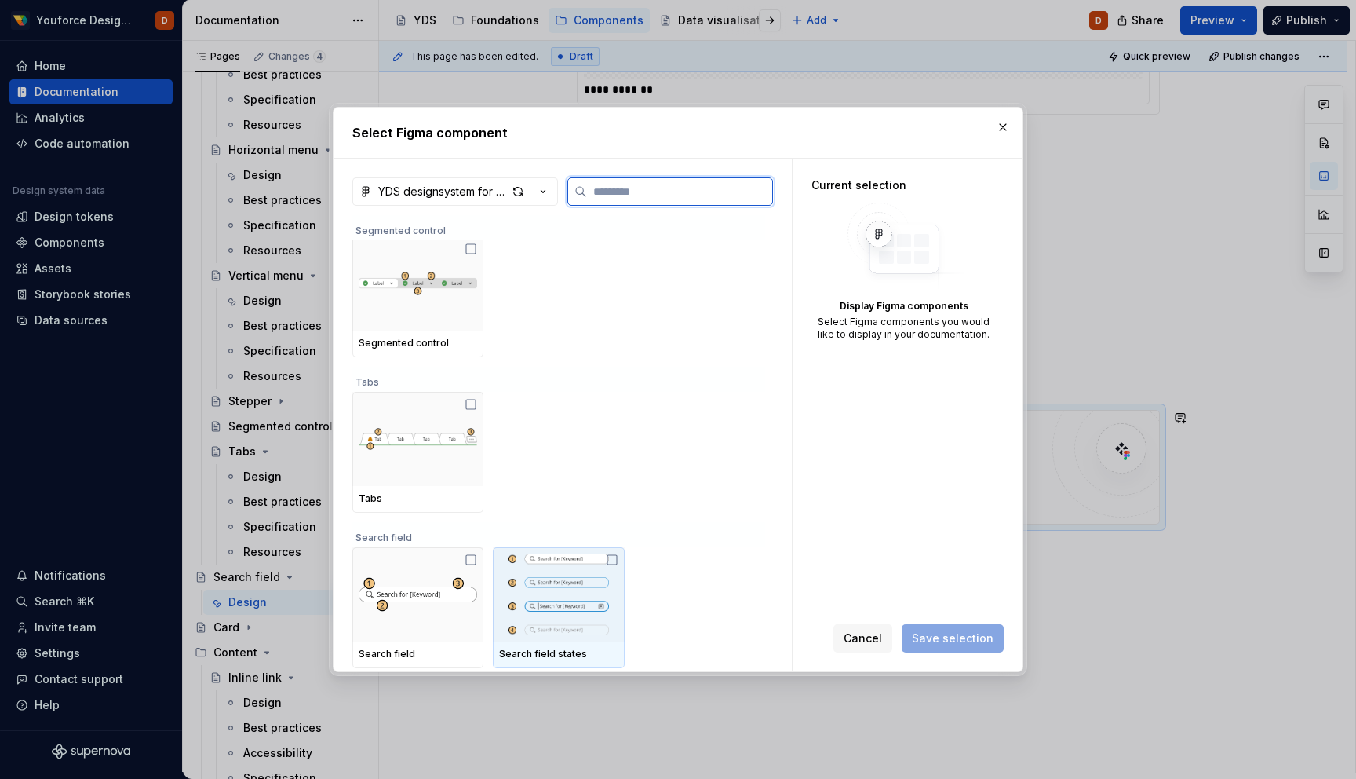
click at [615, 562] on icon at bounding box center [612, 559] width 13 height 13
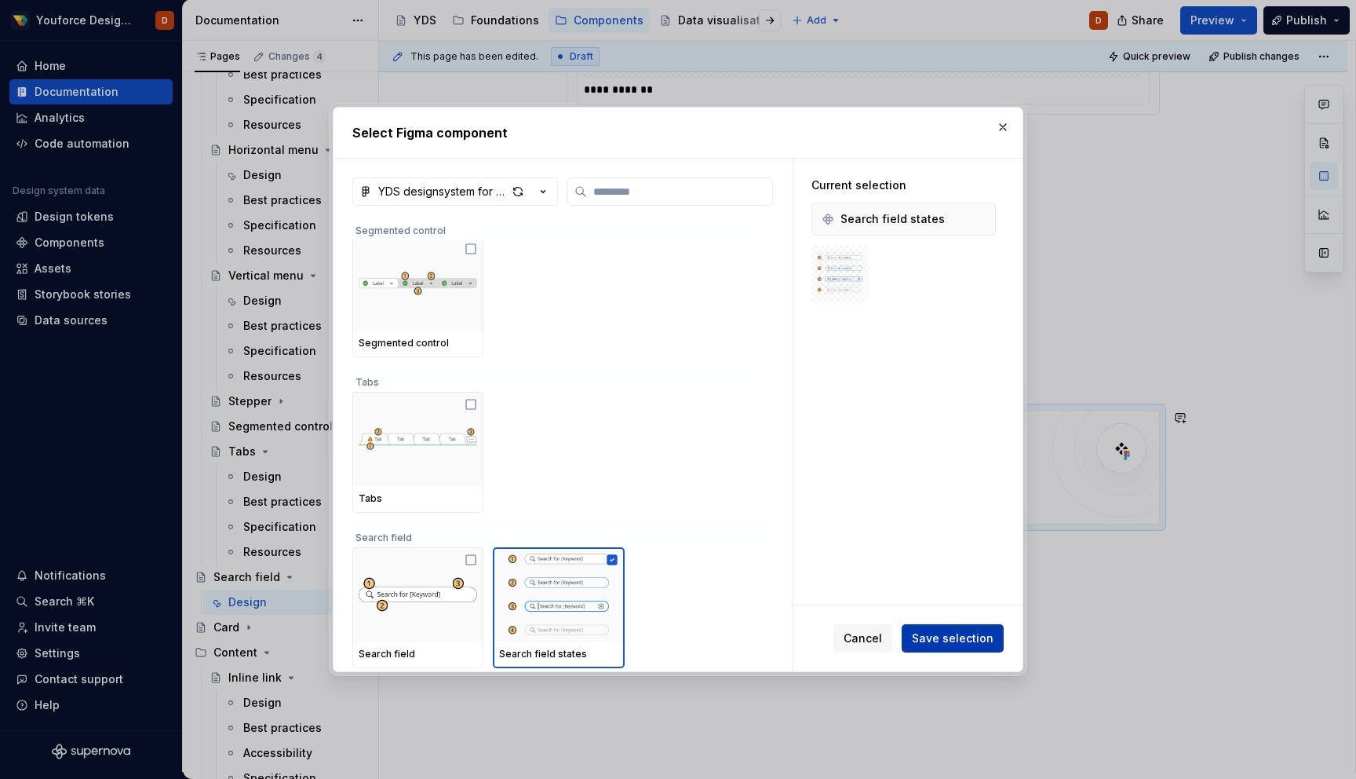
click at [959, 645] on button "Save selection" at bounding box center [953, 638] width 102 height 28
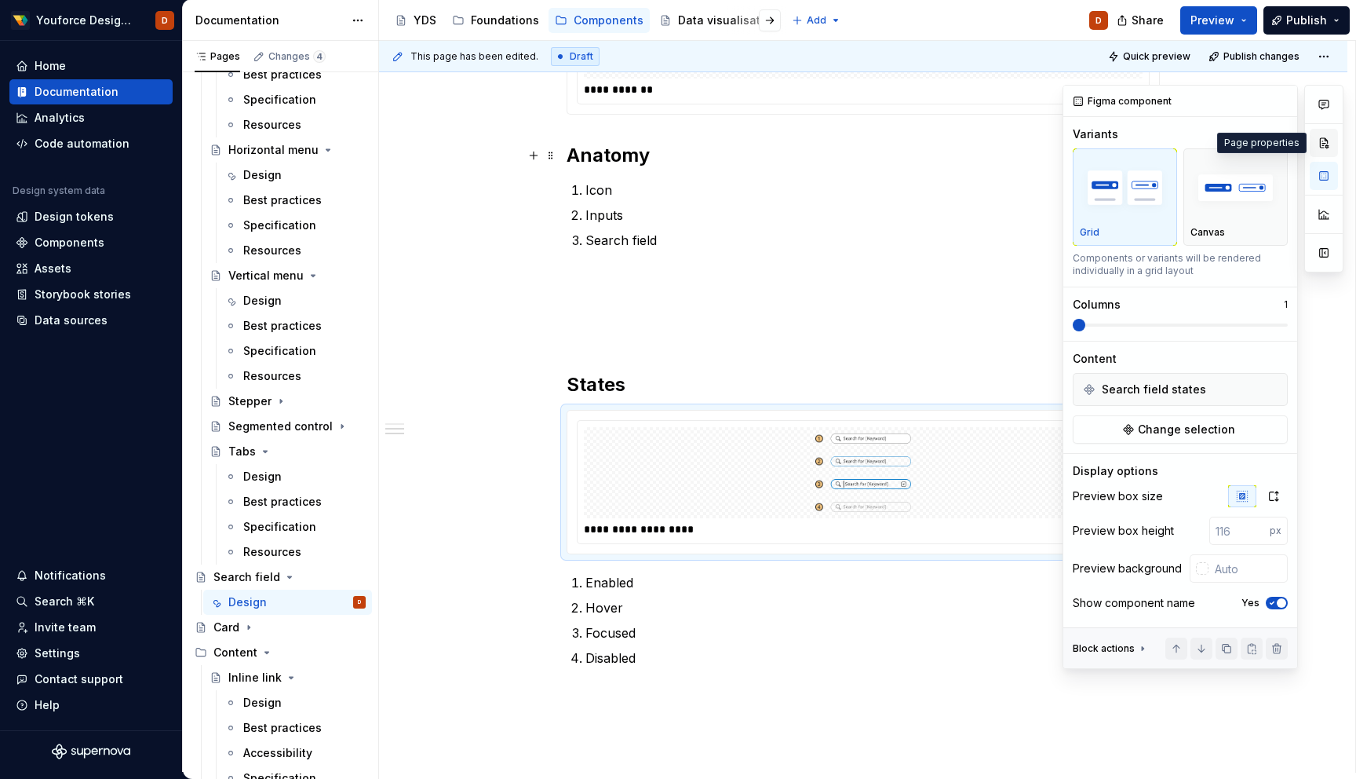
click at [1320, 144] on button "button" at bounding box center [1324, 143] width 28 height 28
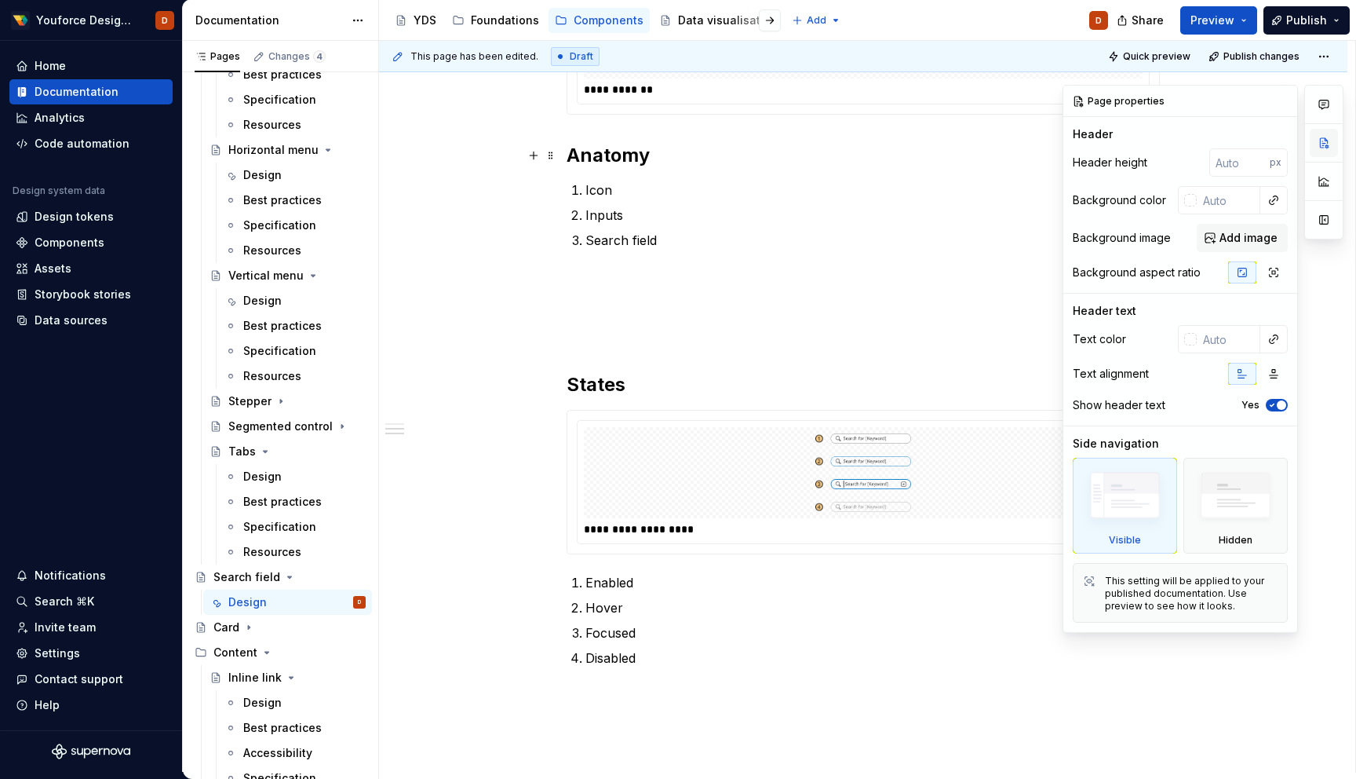
click at [1320, 144] on button "button" at bounding box center [1324, 143] width 28 height 28
click at [1320, 188] on button "button" at bounding box center [1324, 181] width 28 height 28
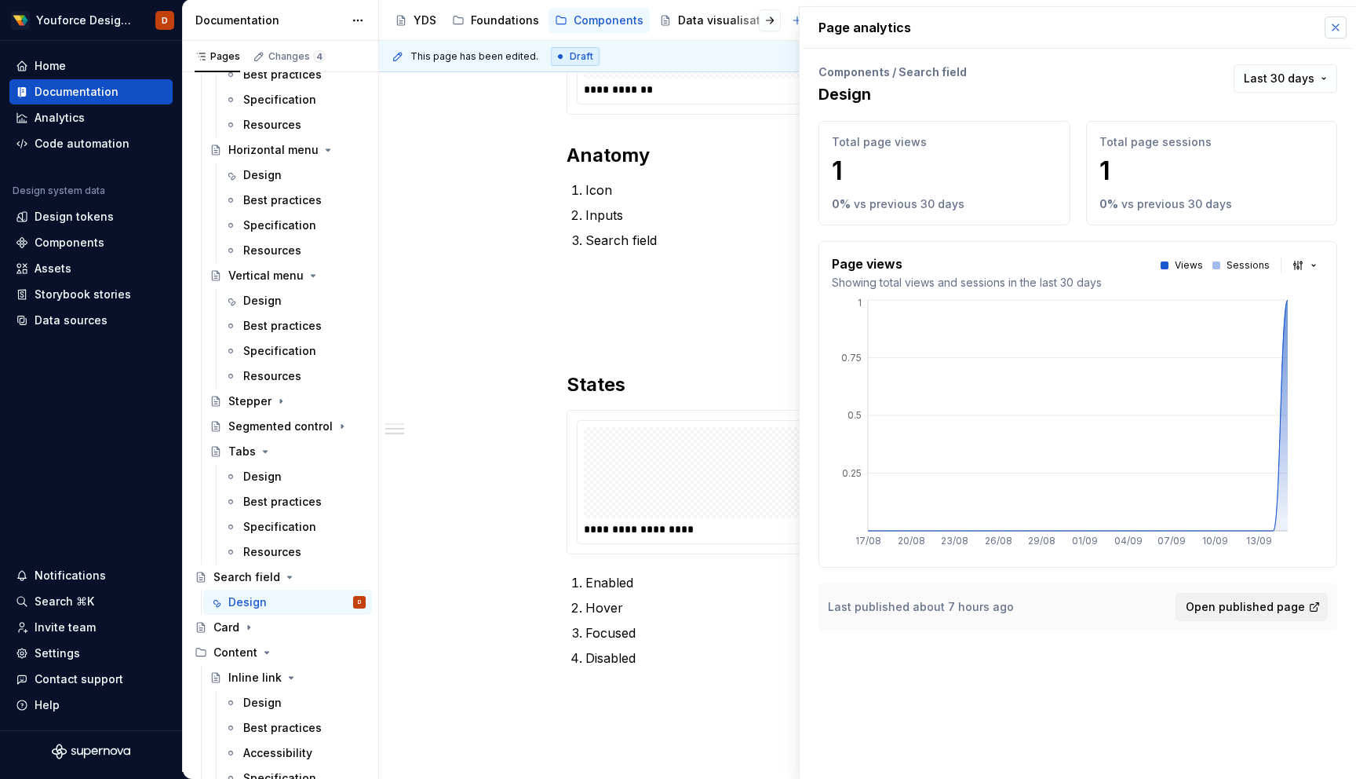
click at [1337, 31] on button "button" at bounding box center [1336, 27] width 22 height 22
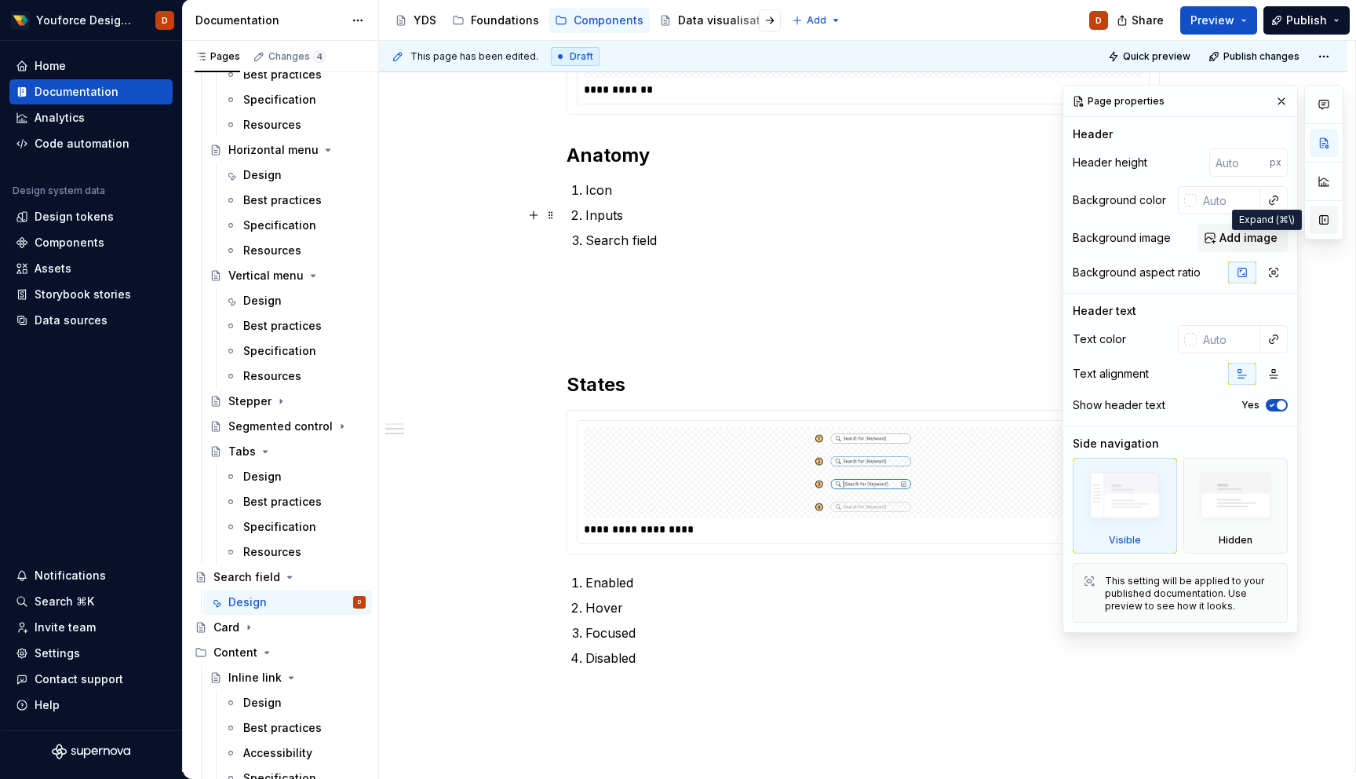
click at [1322, 219] on button "button" at bounding box center [1324, 220] width 28 height 28
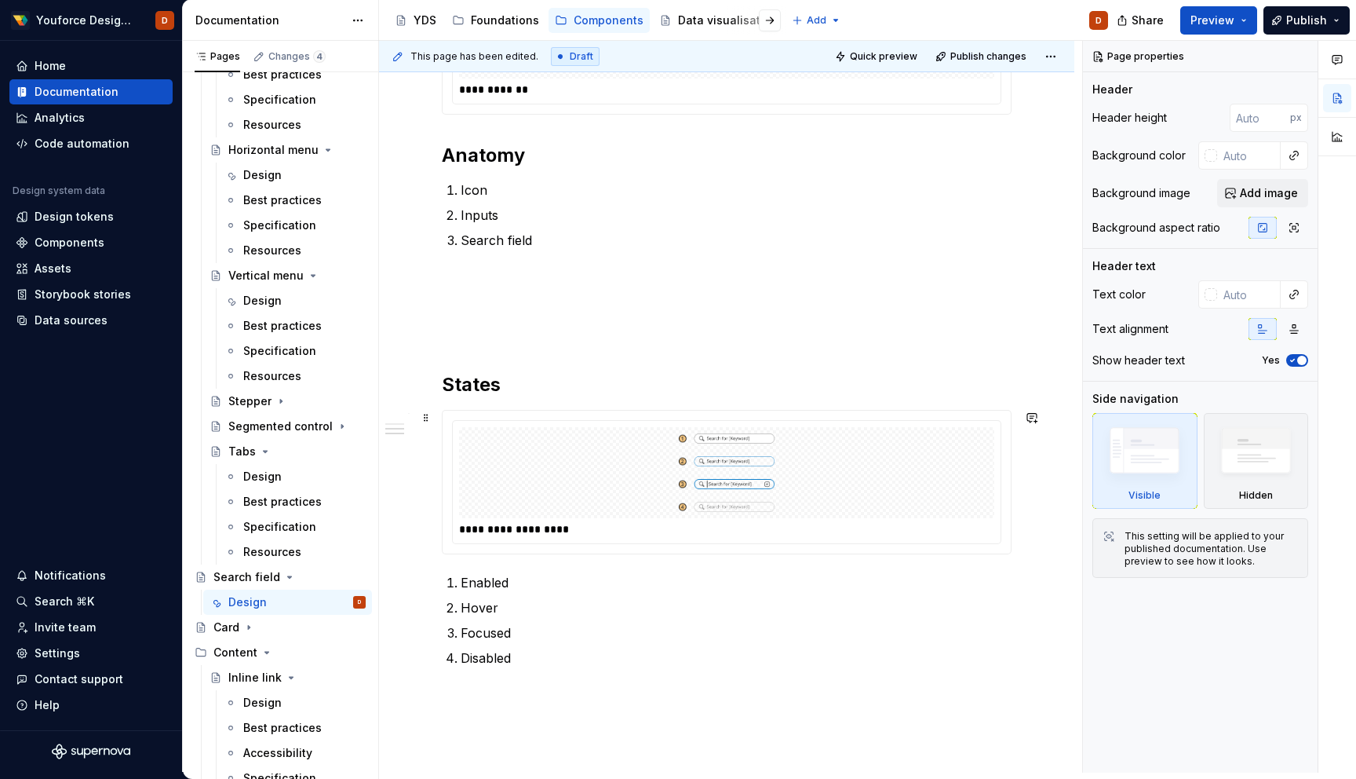
click at [1011, 420] on div "**********" at bounding box center [727, 482] width 568 height 143
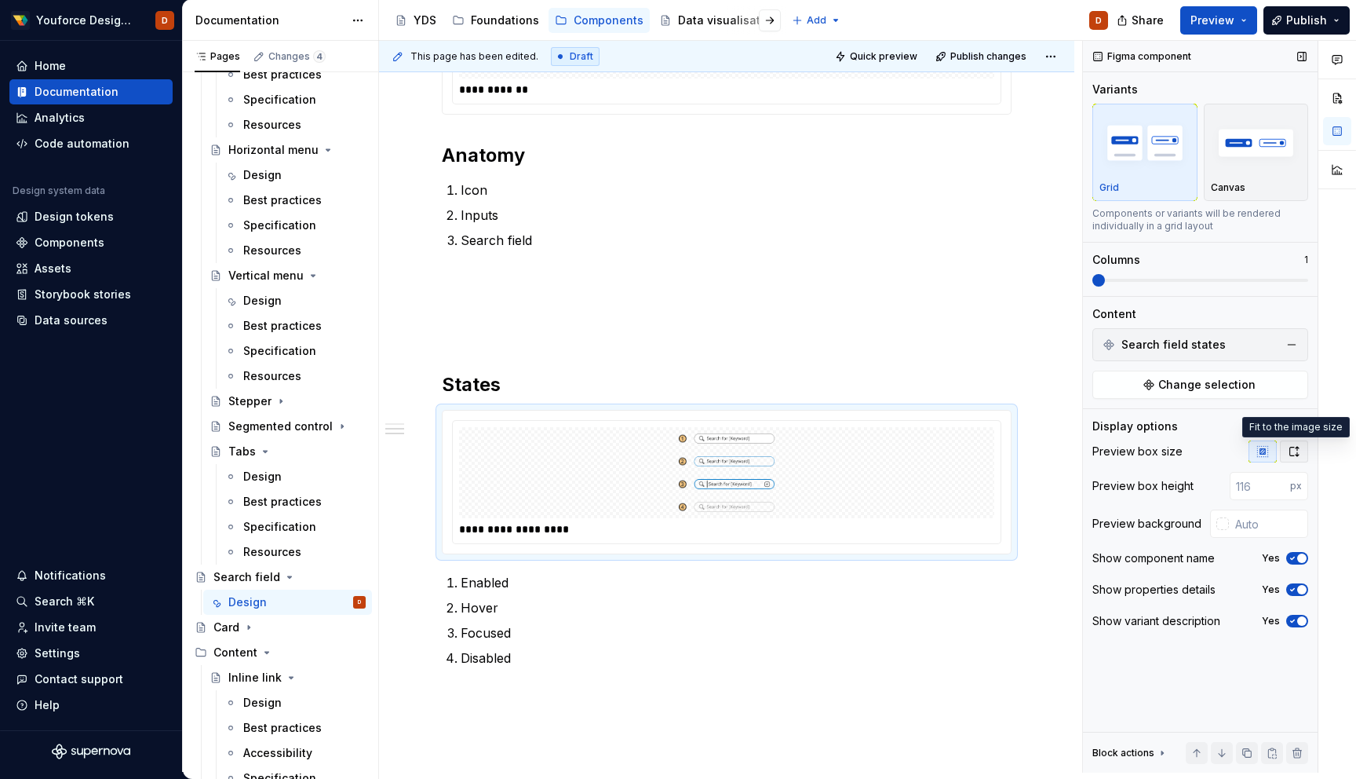
click at [1296, 451] on icon "button" at bounding box center [1294, 451] width 13 height 13
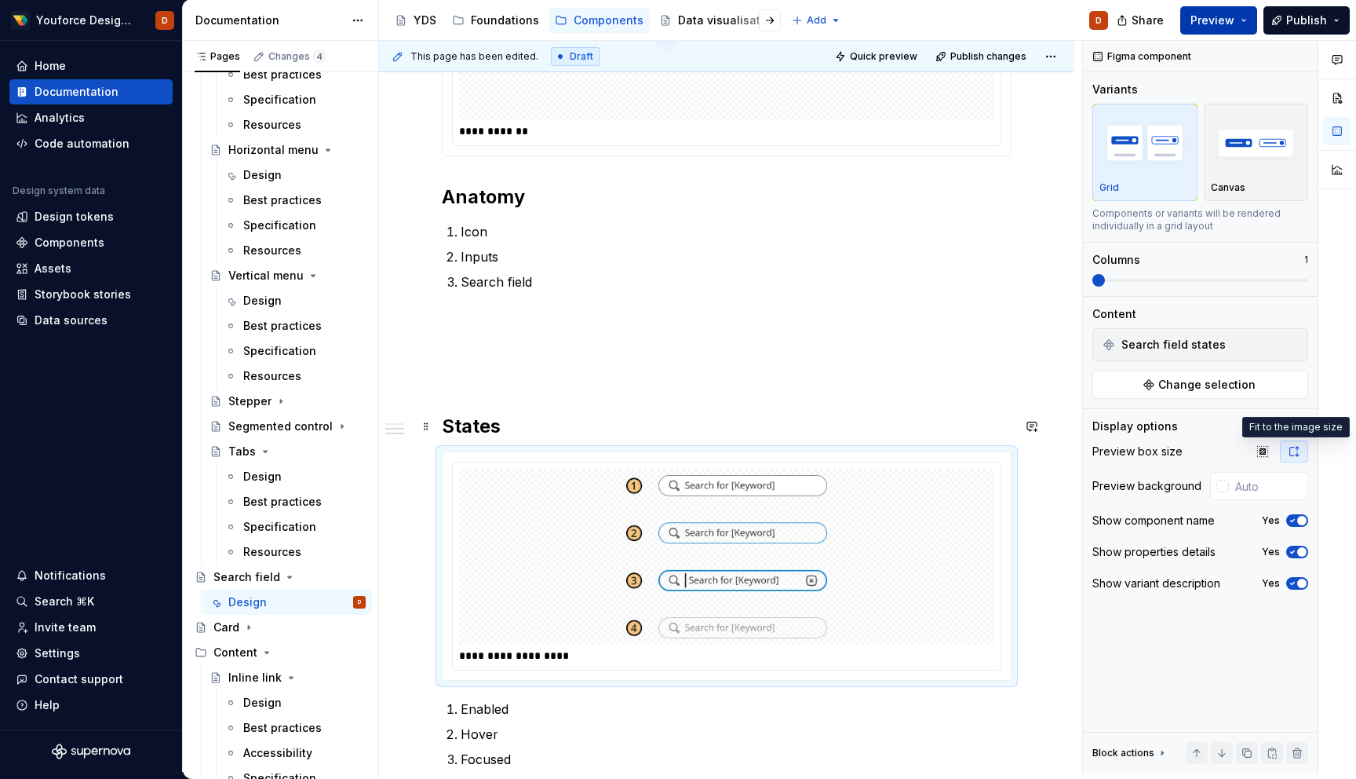
scroll to position [754, 0]
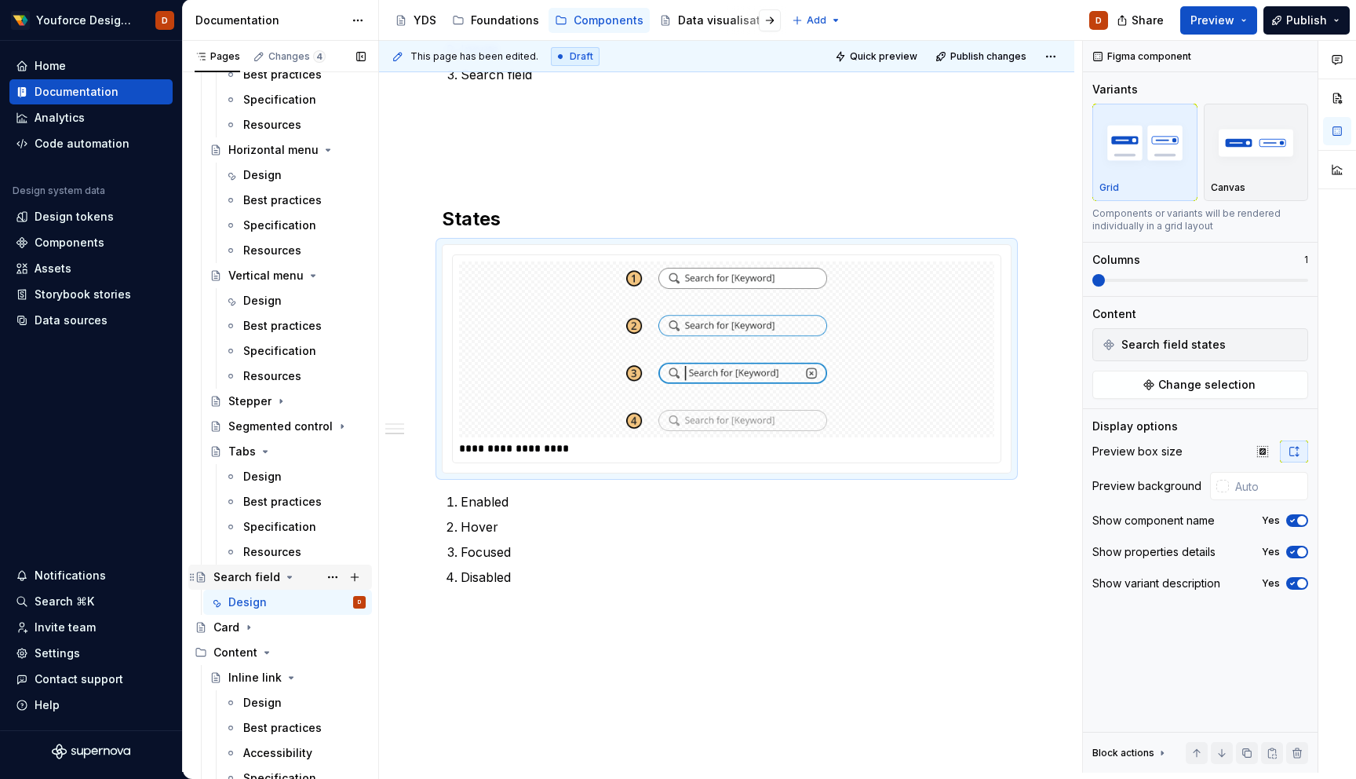
click at [239, 578] on div "Search field" at bounding box center [246, 577] width 67 height 16
click at [355, 574] on button "Page tree" at bounding box center [355, 577] width 22 height 22
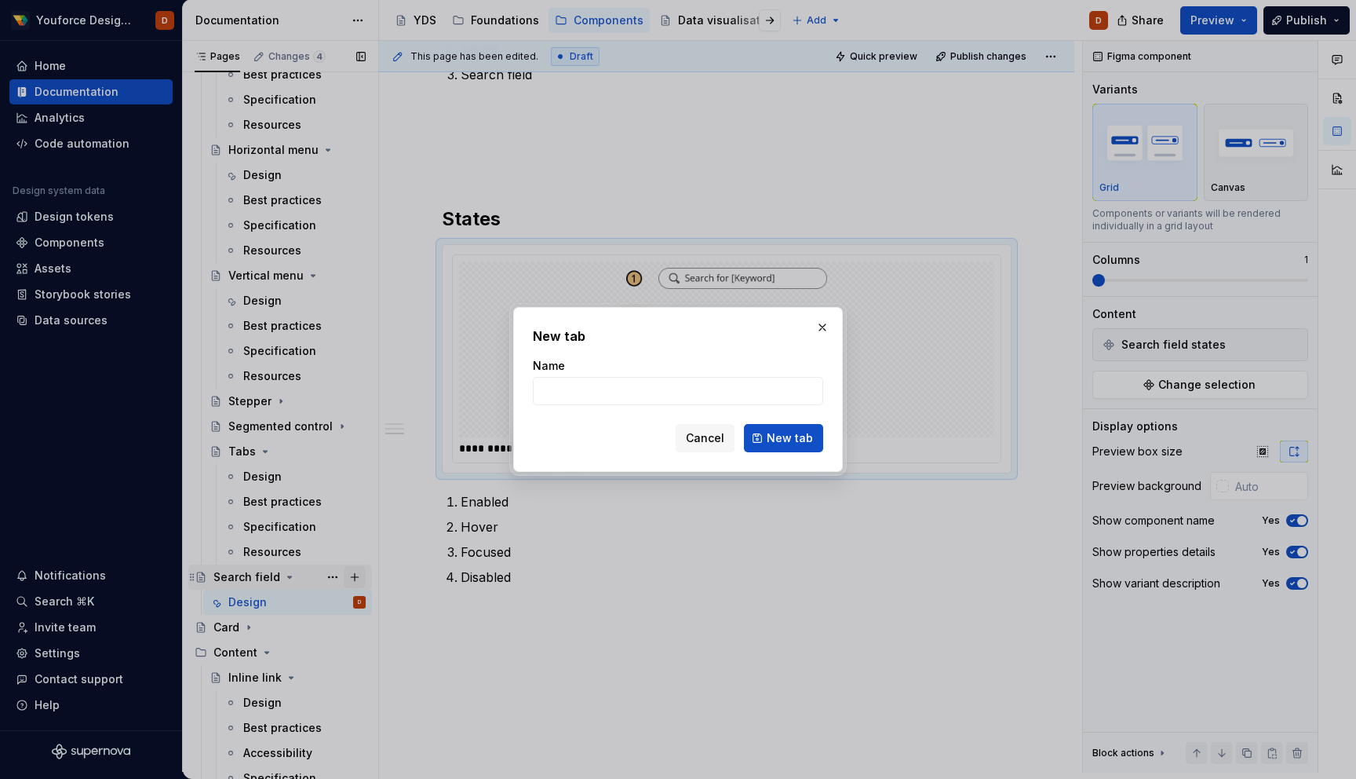
type textarea "*"
type input "Situation"
click button "New tab" at bounding box center [783, 438] width 79 height 28
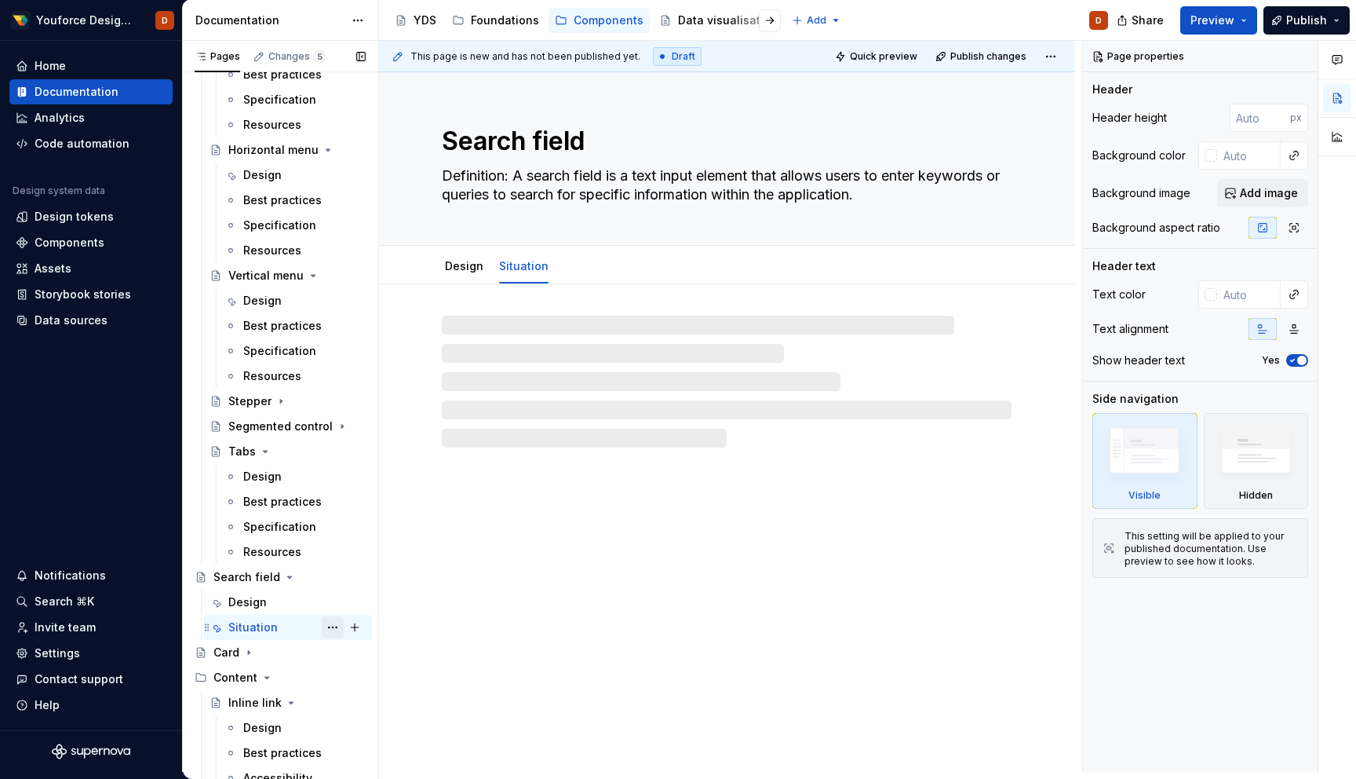
click at [333, 627] on button "Page tree" at bounding box center [333, 627] width 22 height 22
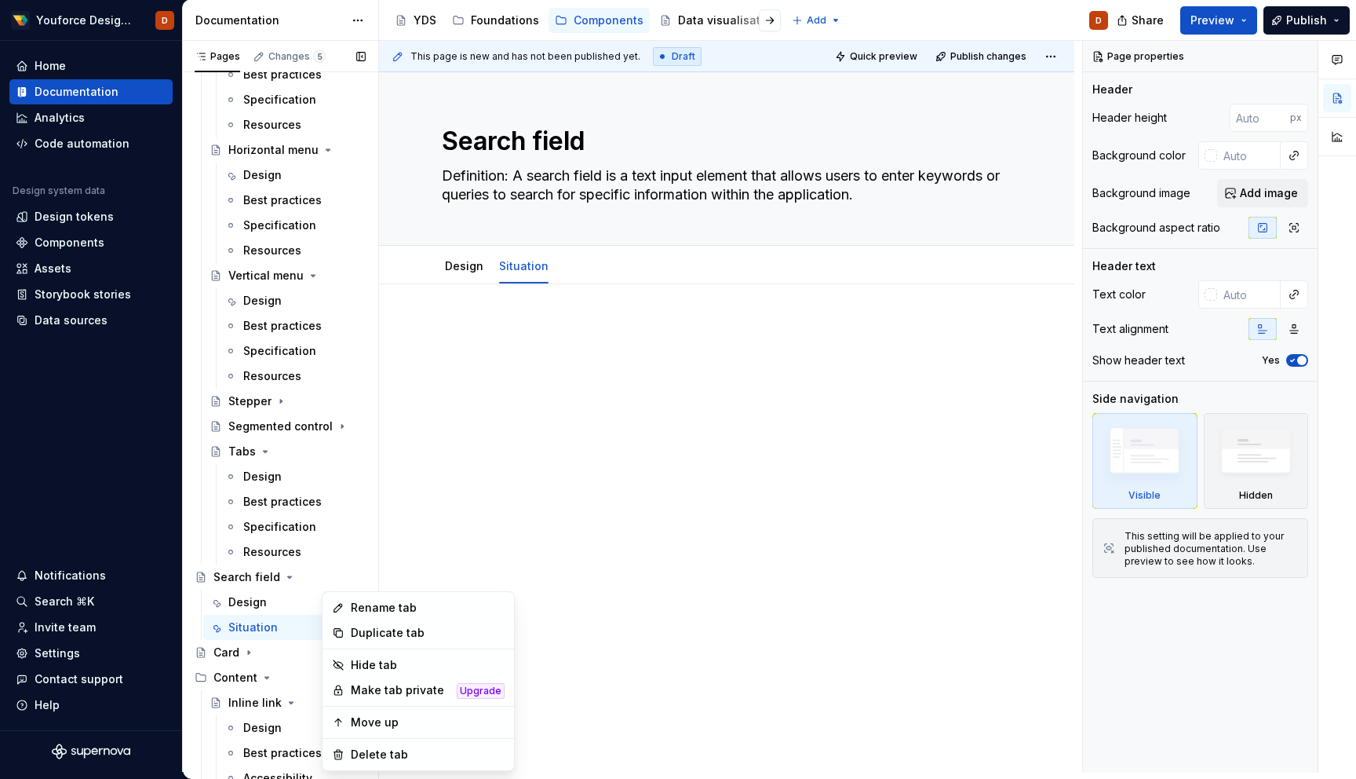
click at [228, 623] on div "Pages Changes 5 Add Accessibility guide for tree Page tree. Navigate the tree w…" at bounding box center [280, 410] width 196 height 738
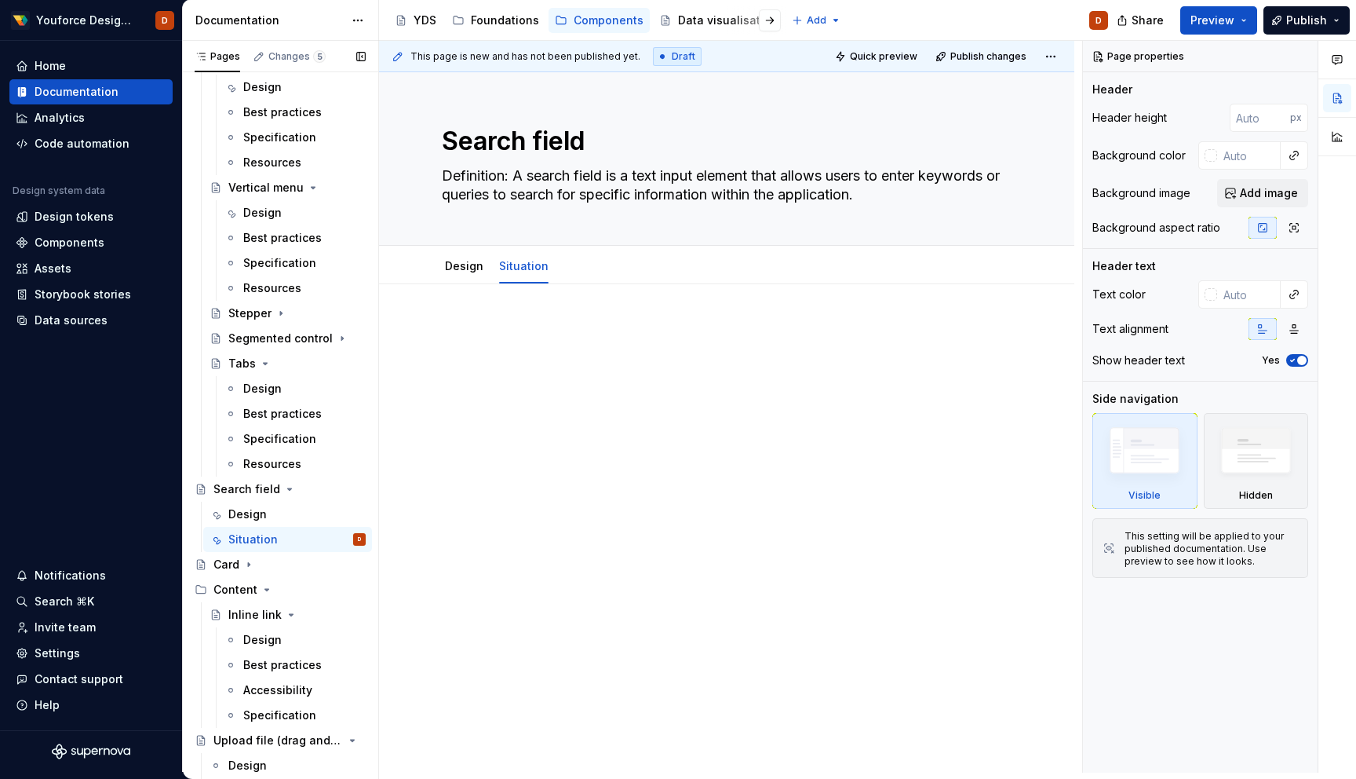
scroll to position [361, 0]
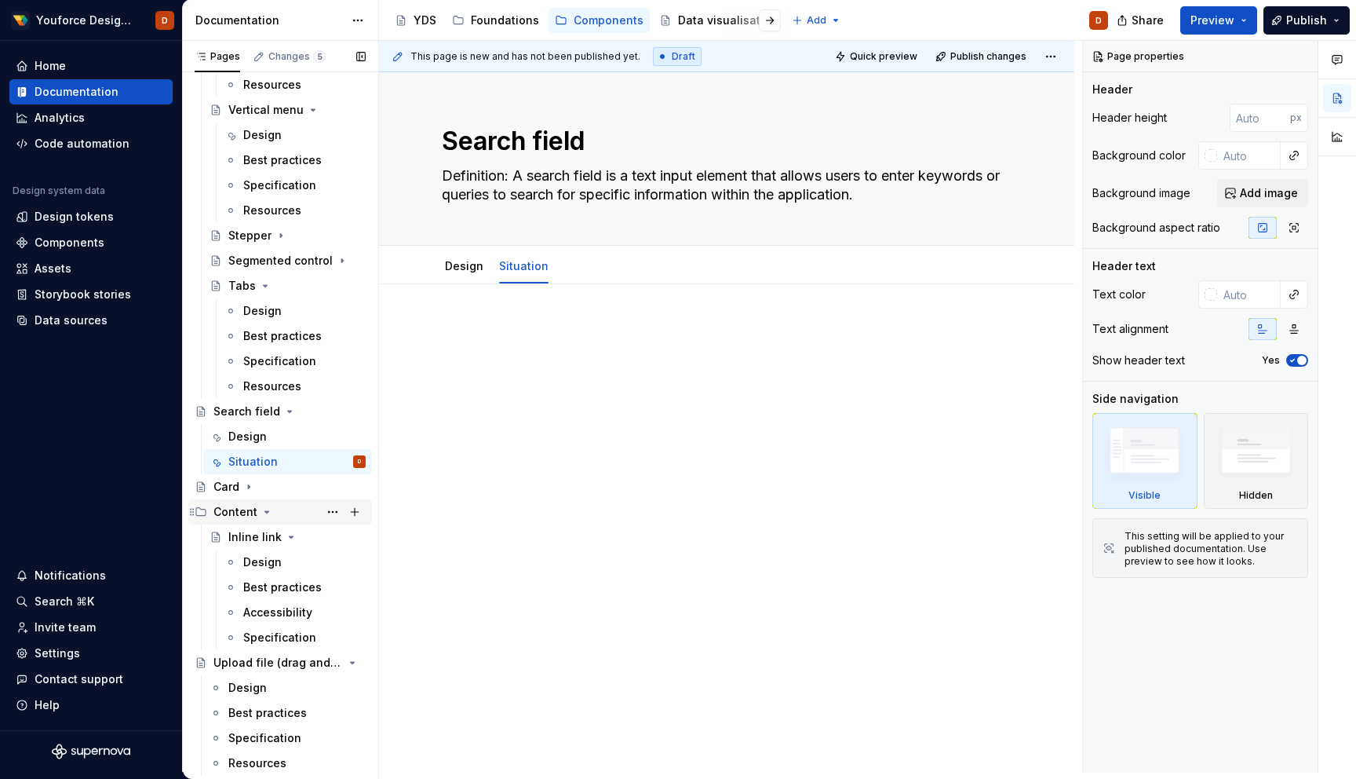
click at [265, 513] on icon "Page tree" at bounding box center [267, 511] width 13 height 13
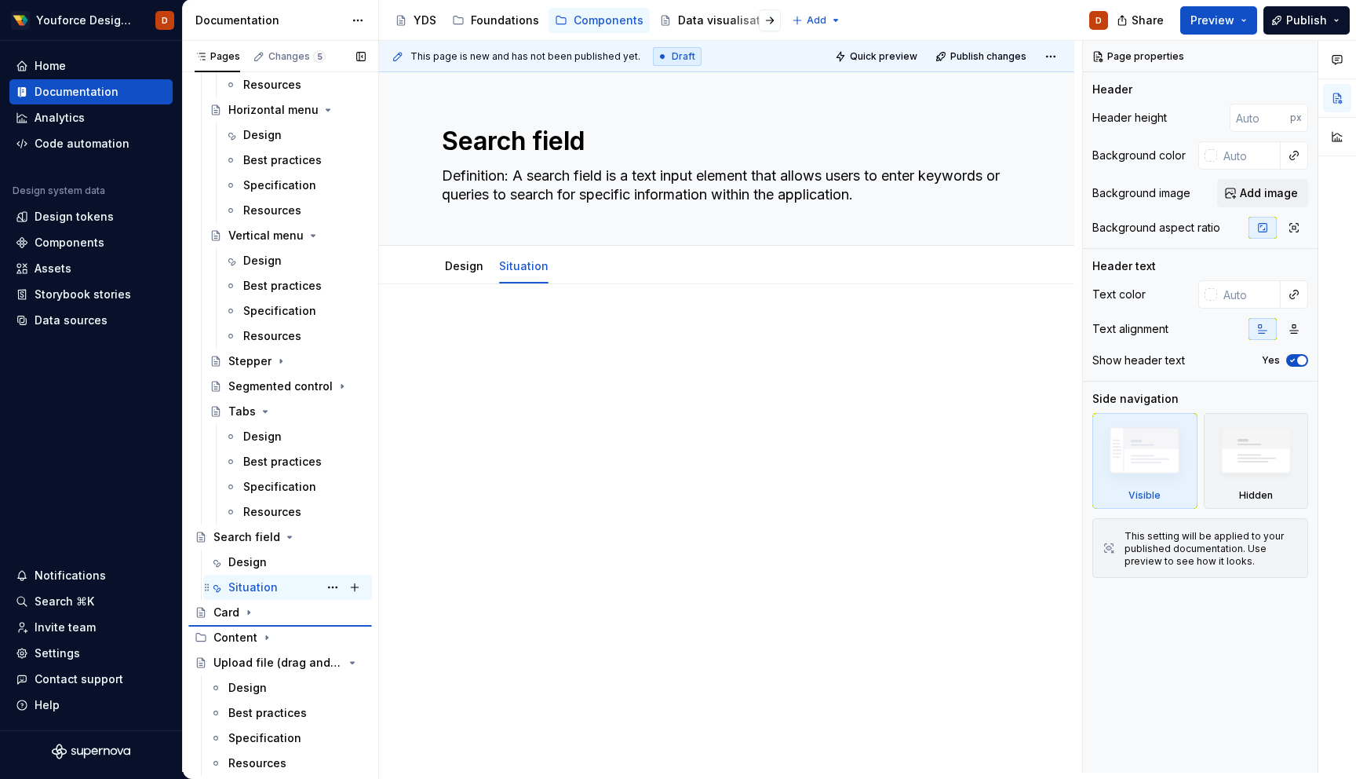
type textarea "*"
type textarea "Situation"
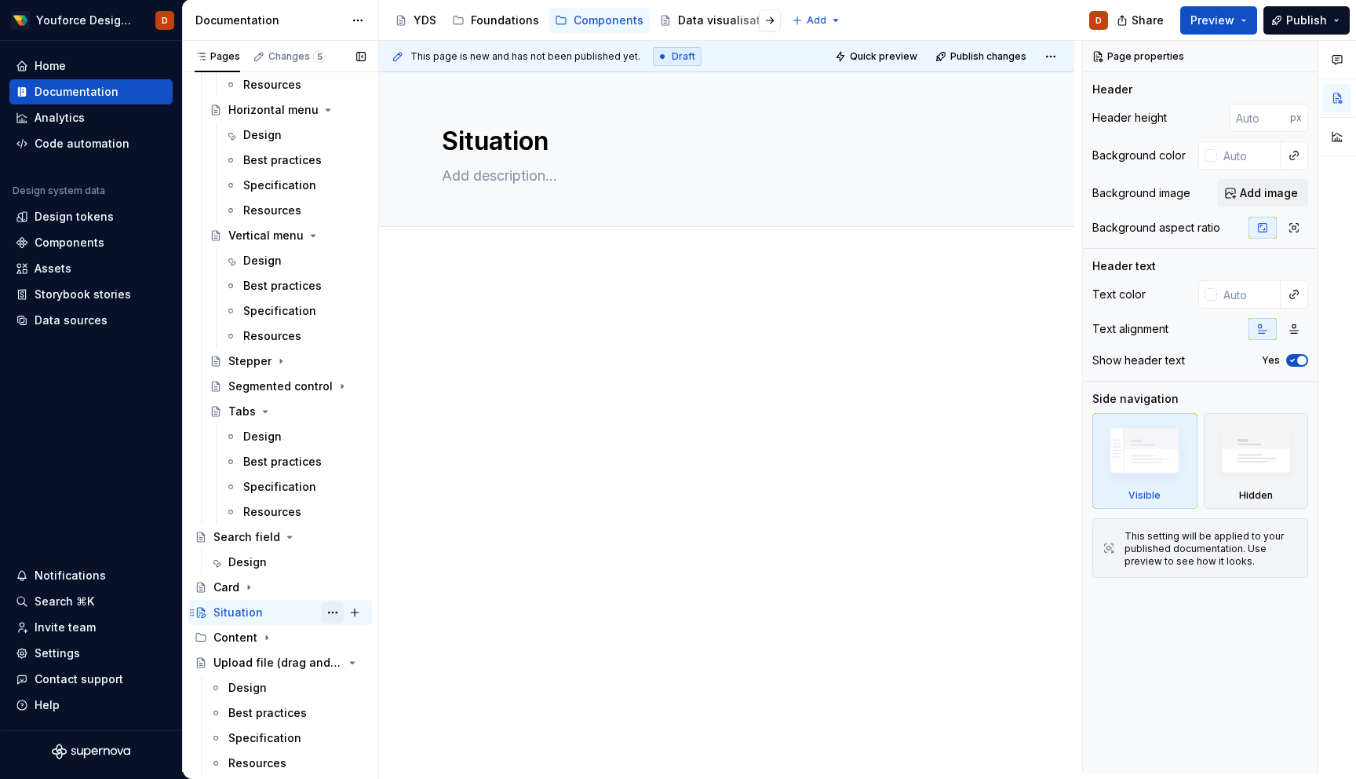
click at [328, 612] on button "Page tree" at bounding box center [333, 612] width 22 height 22
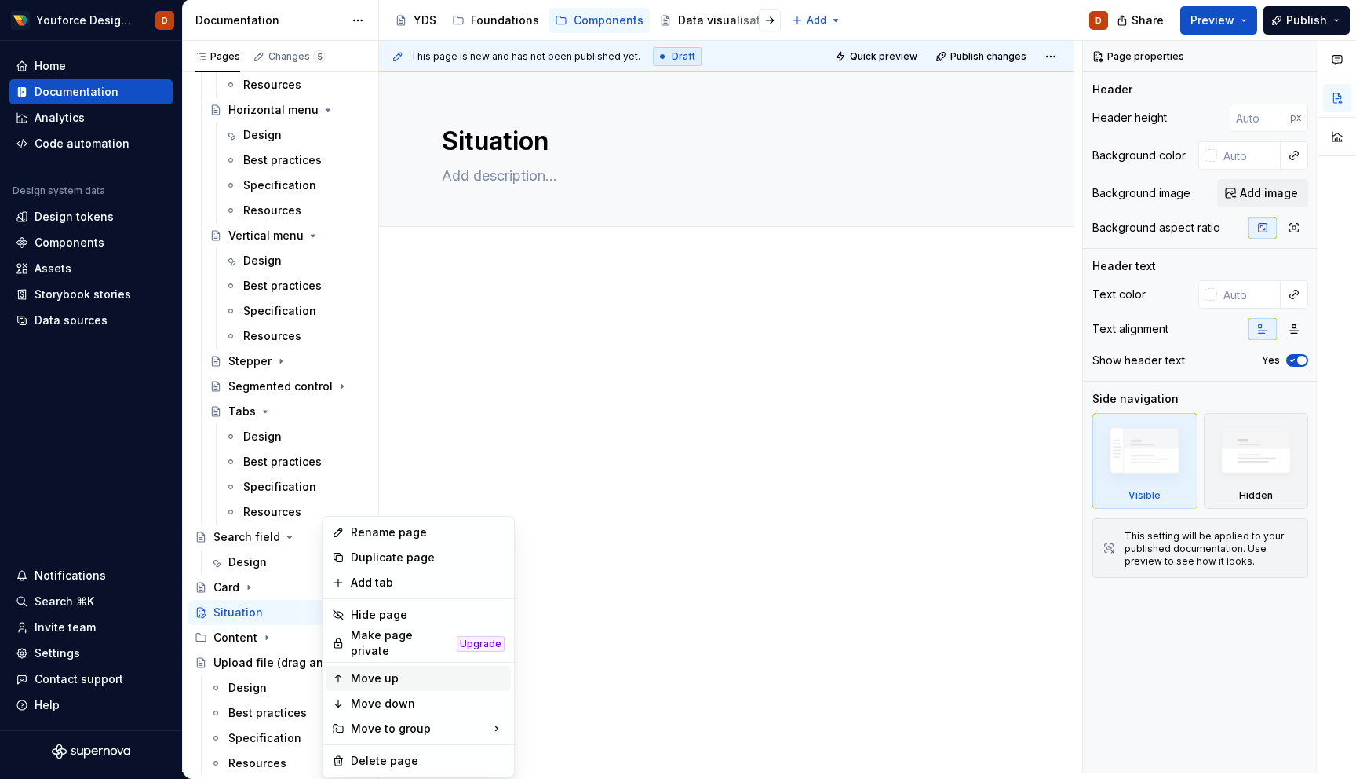
click at [381, 677] on div "Move up" at bounding box center [428, 678] width 154 height 16
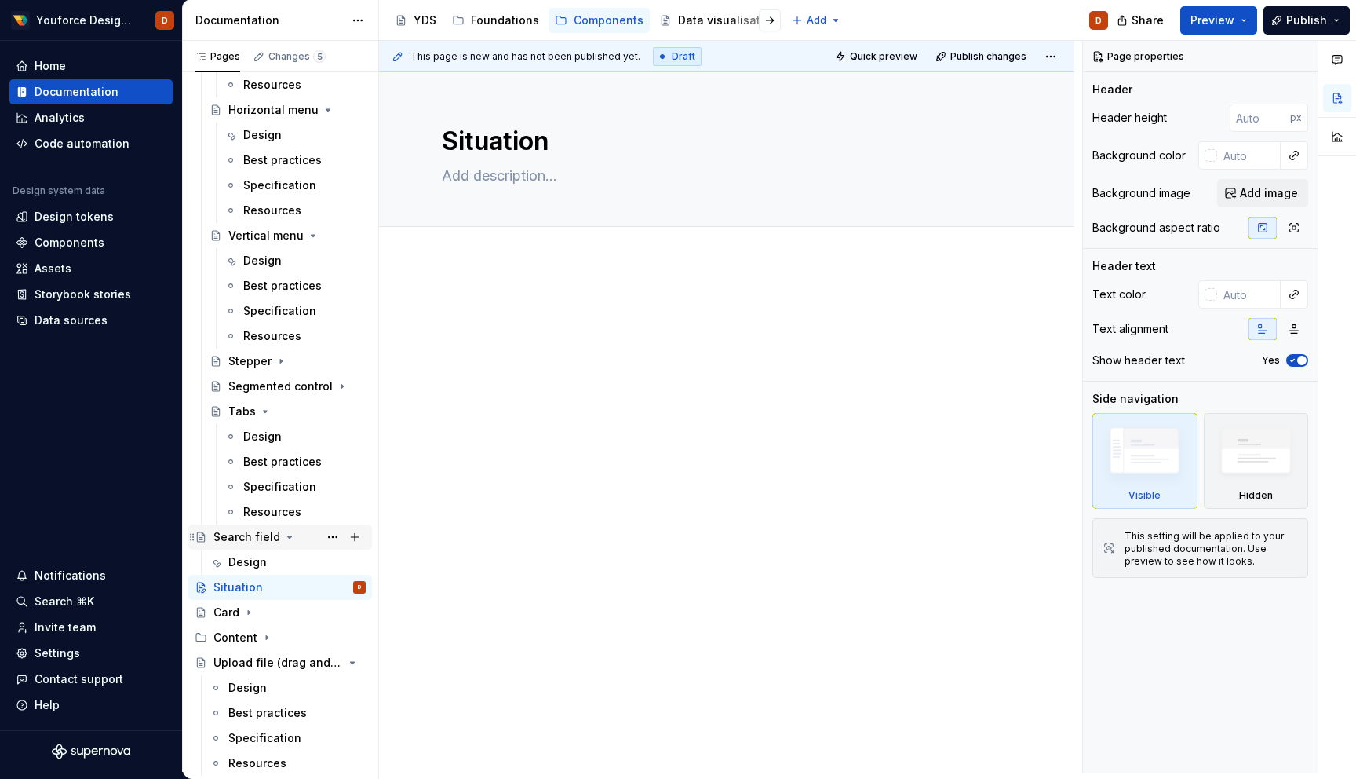
click at [288, 538] on icon "Page tree" at bounding box center [289, 537] width 13 height 13
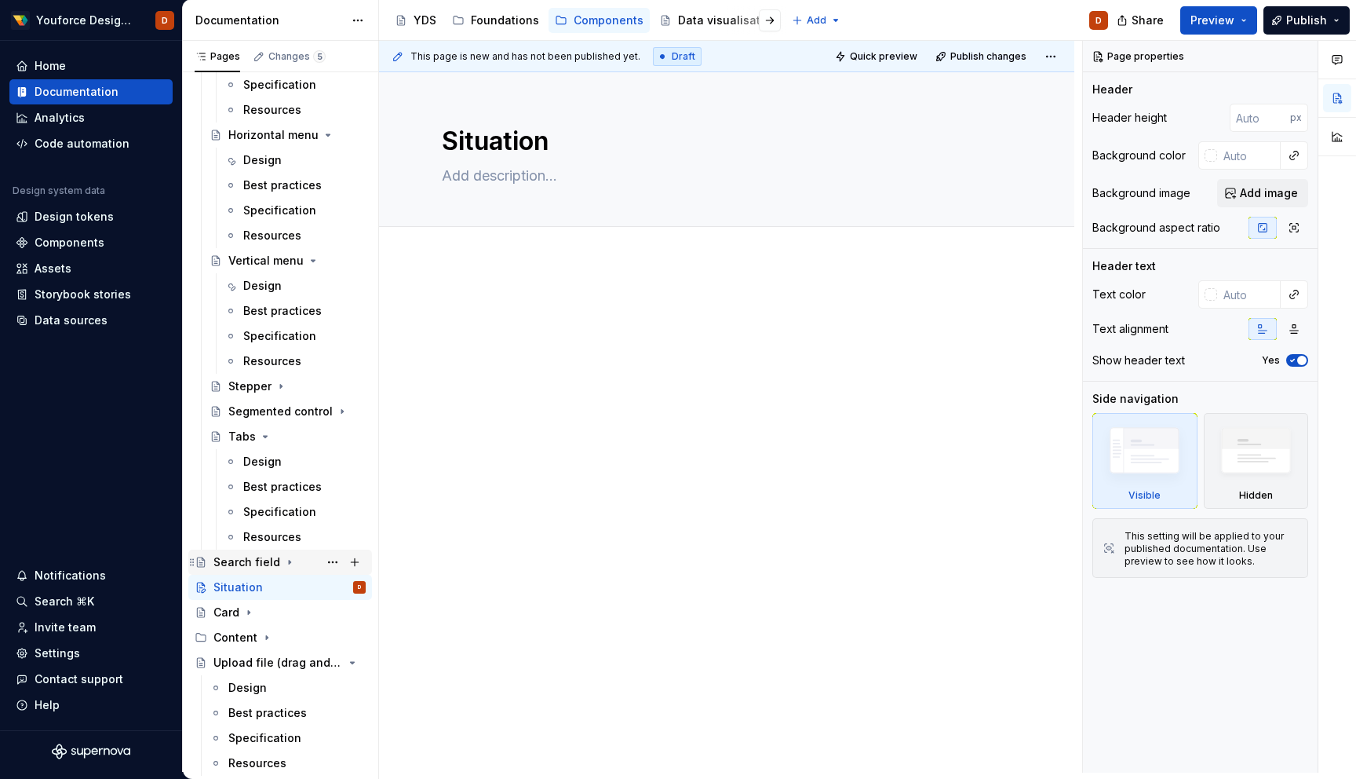
scroll to position [210, 0]
click at [261, 588] on div "Situation D" at bounding box center [289, 587] width 152 height 22
click at [327, 584] on button "Page tree" at bounding box center [333, 587] width 22 height 22
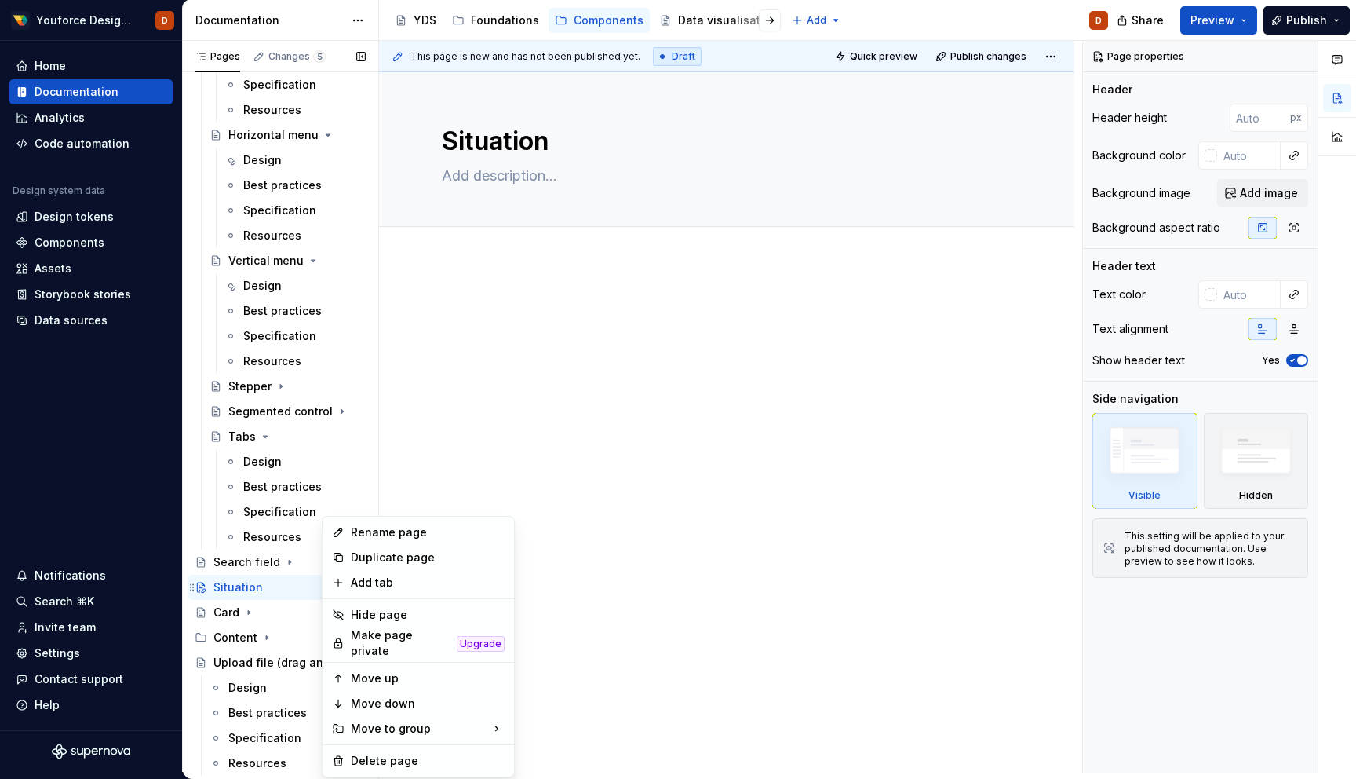
click at [279, 581] on div "Pages Changes 5 Add Accessibility guide for tree Page tree. Navigate the tree w…" at bounding box center [280, 410] width 196 height 738
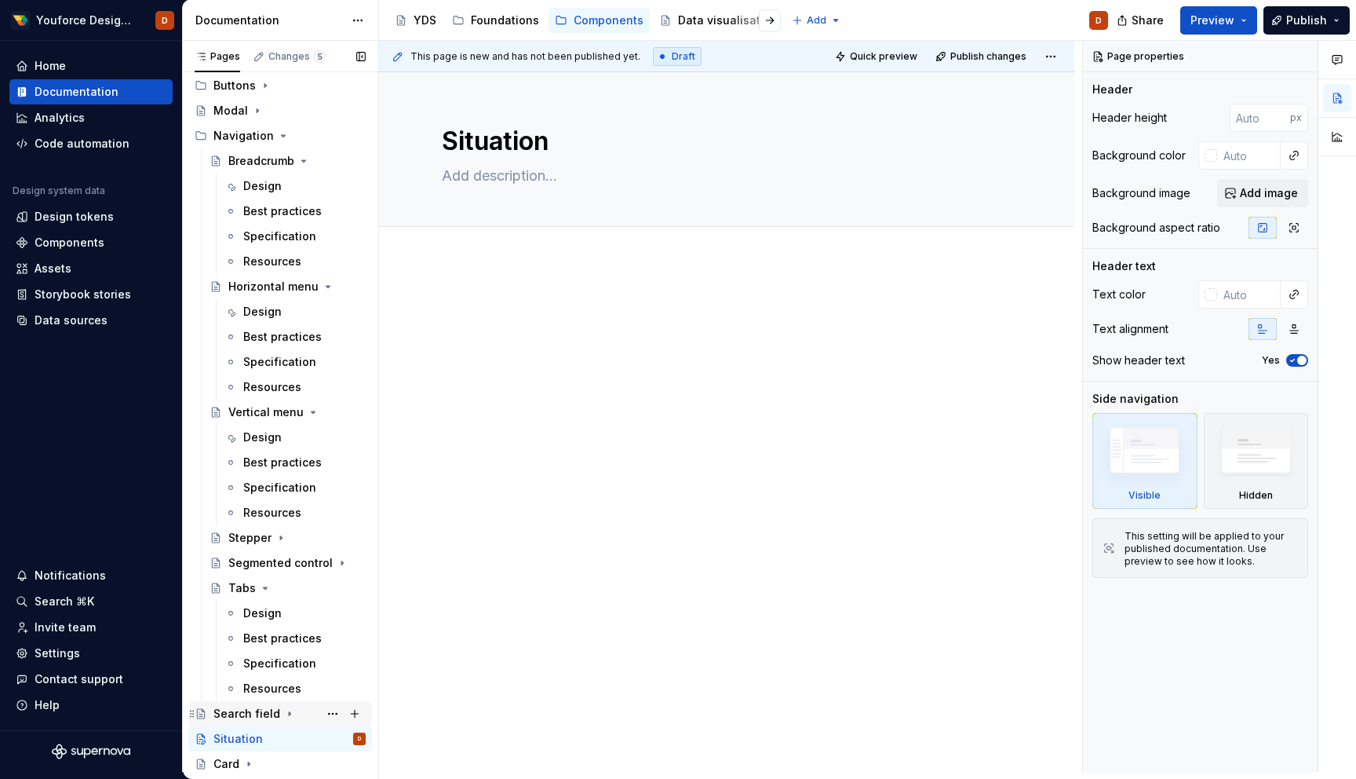
scroll to position [0, 0]
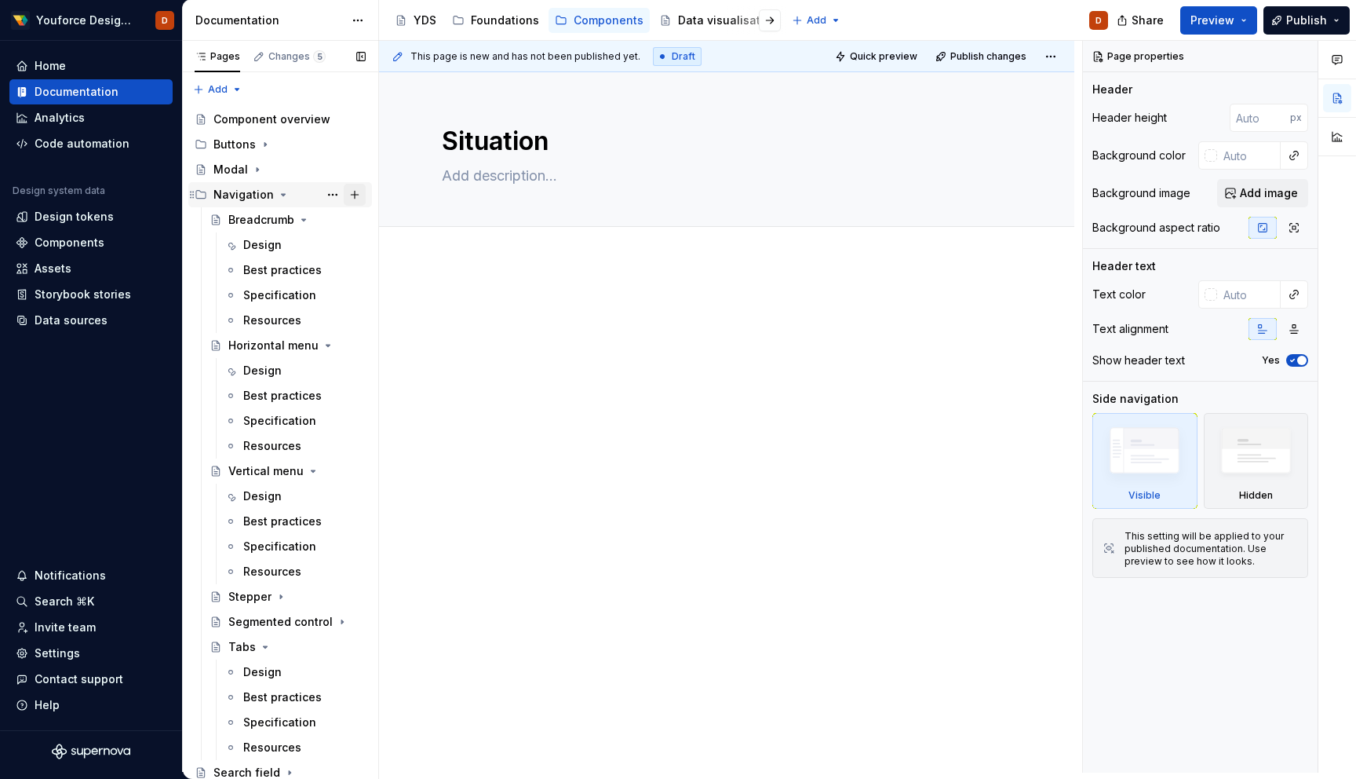
click at [355, 193] on button "Page tree" at bounding box center [355, 195] width 22 height 22
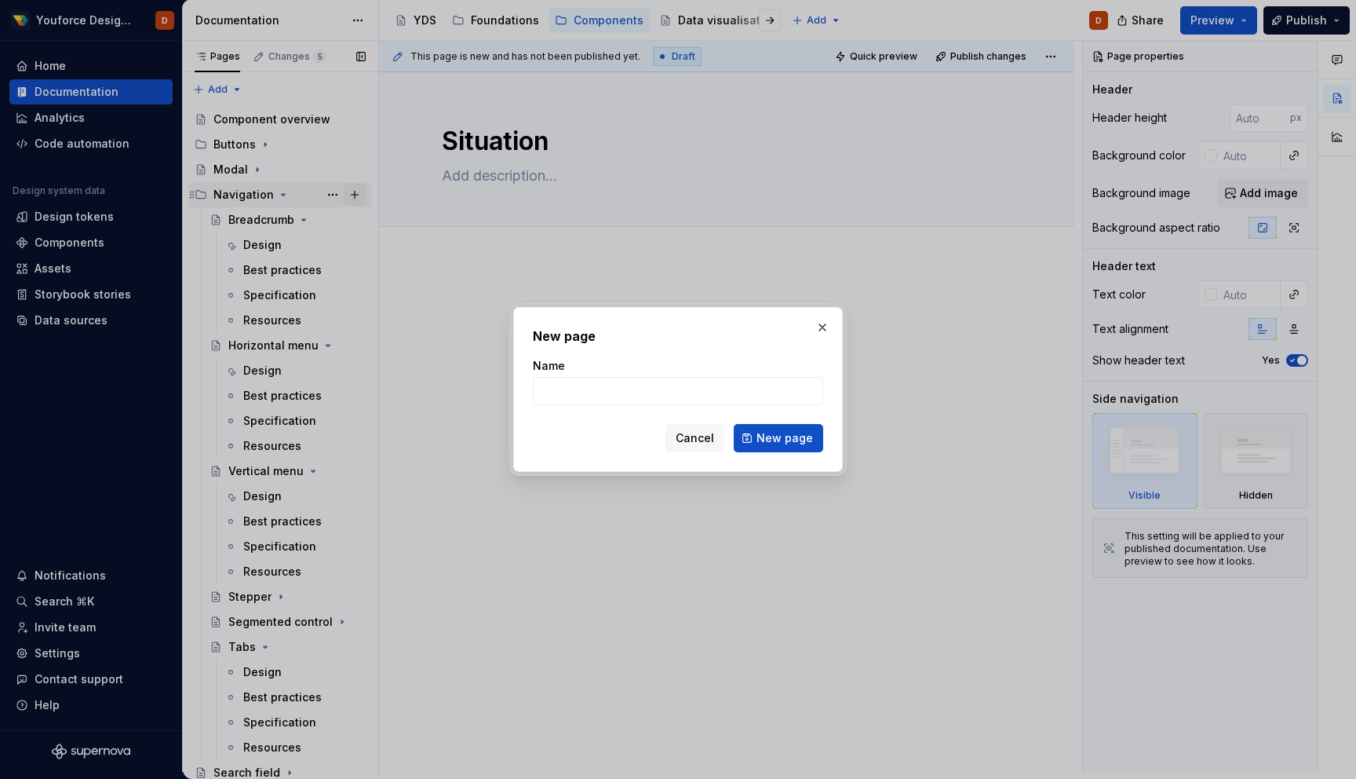
type textarea "*"
click at [695, 443] on span "Cancel" at bounding box center [695, 438] width 38 height 16
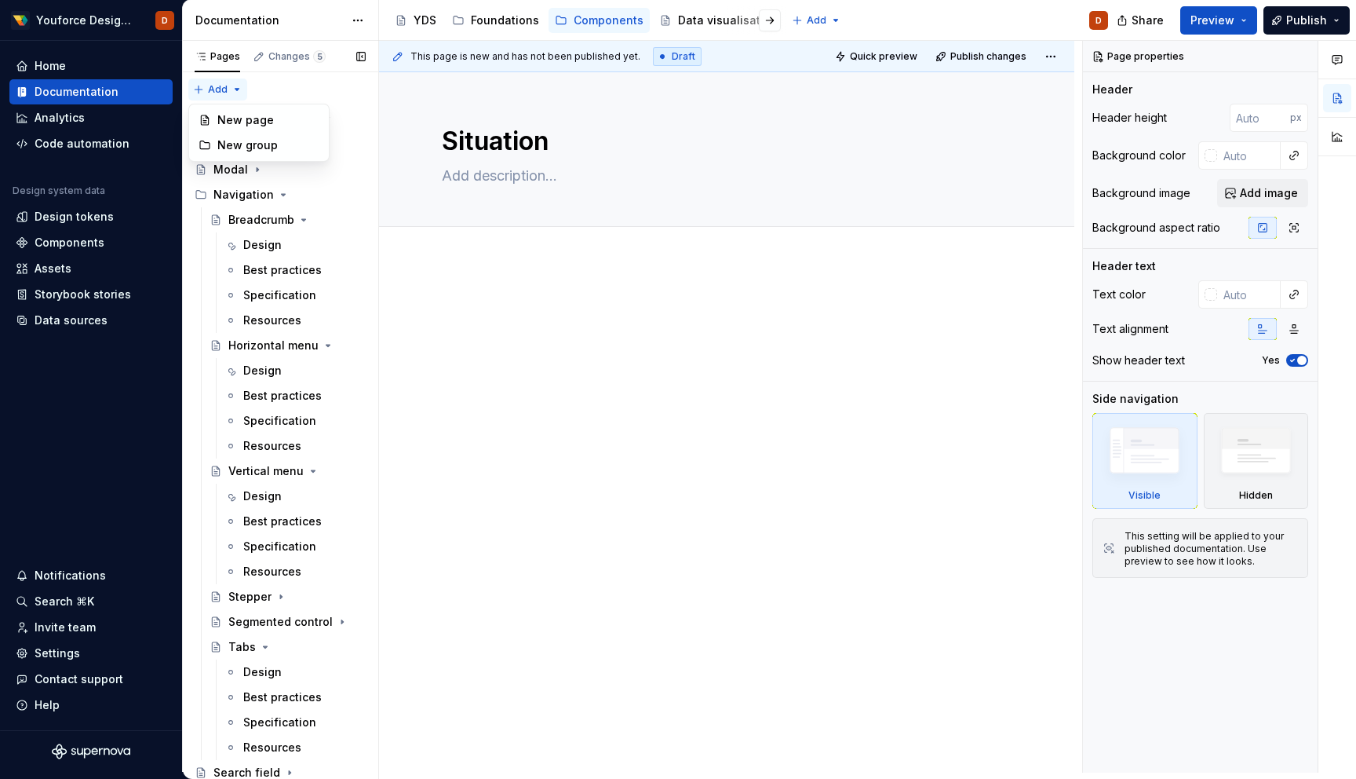
click at [232, 86] on div "Pages Changes 5 Add Accessibility guide for tree Page tree. Navigate the tree w…" at bounding box center [280, 410] width 196 height 738
click at [255, 144] on div "New group" at bounding box center [268, 145] width 102 height 16
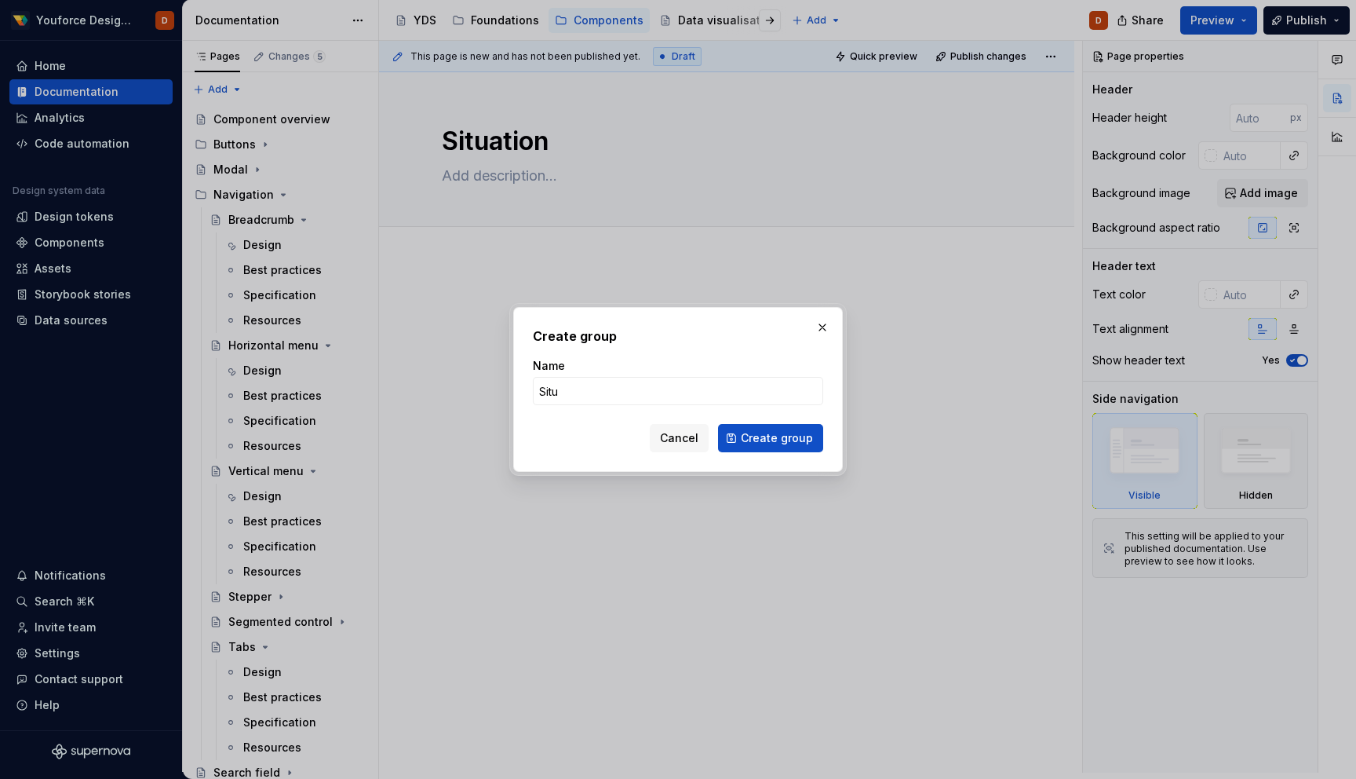
type input "Situation"
click at [761, 440] on span "Create group" at bounding box center [777, 438] width 72 height 16
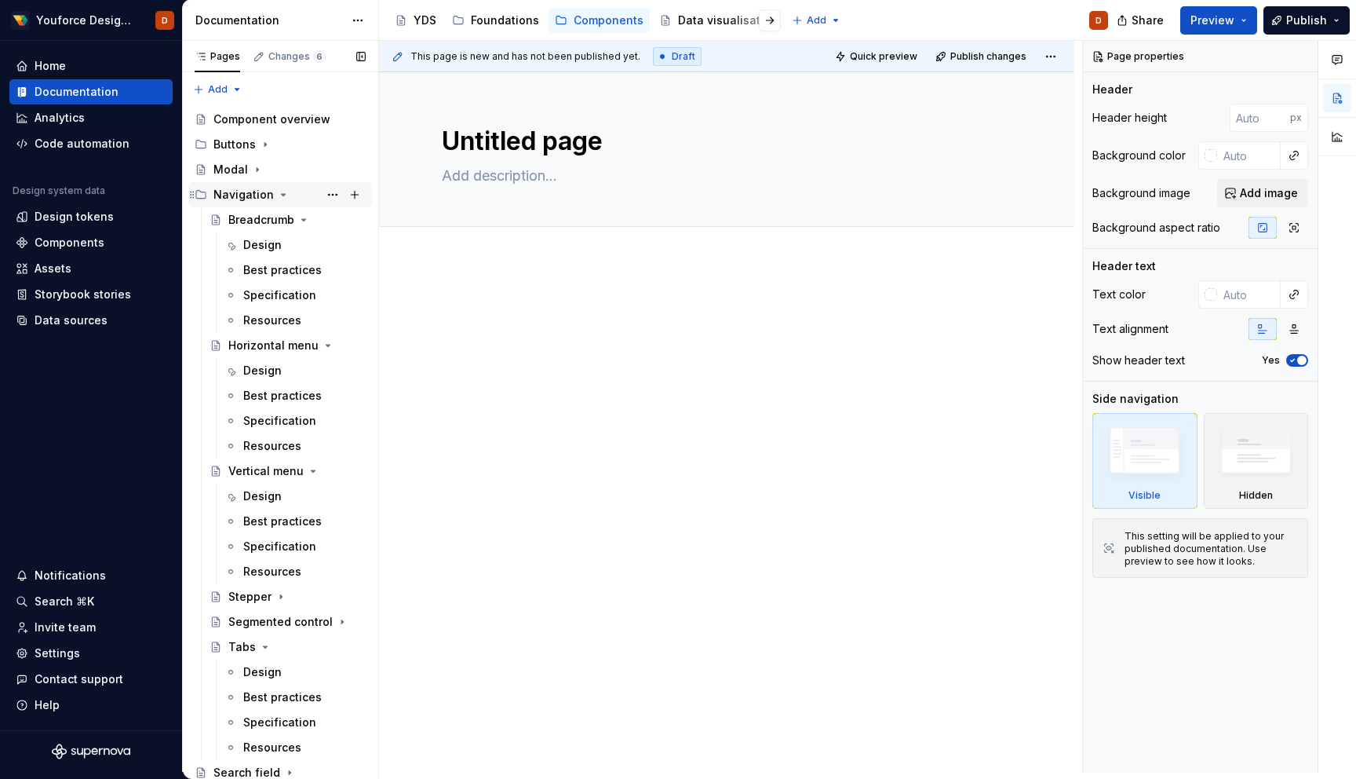
click at [282, 195] on icon "Page tree" at bounding box center [284, 195] width 4 height 2
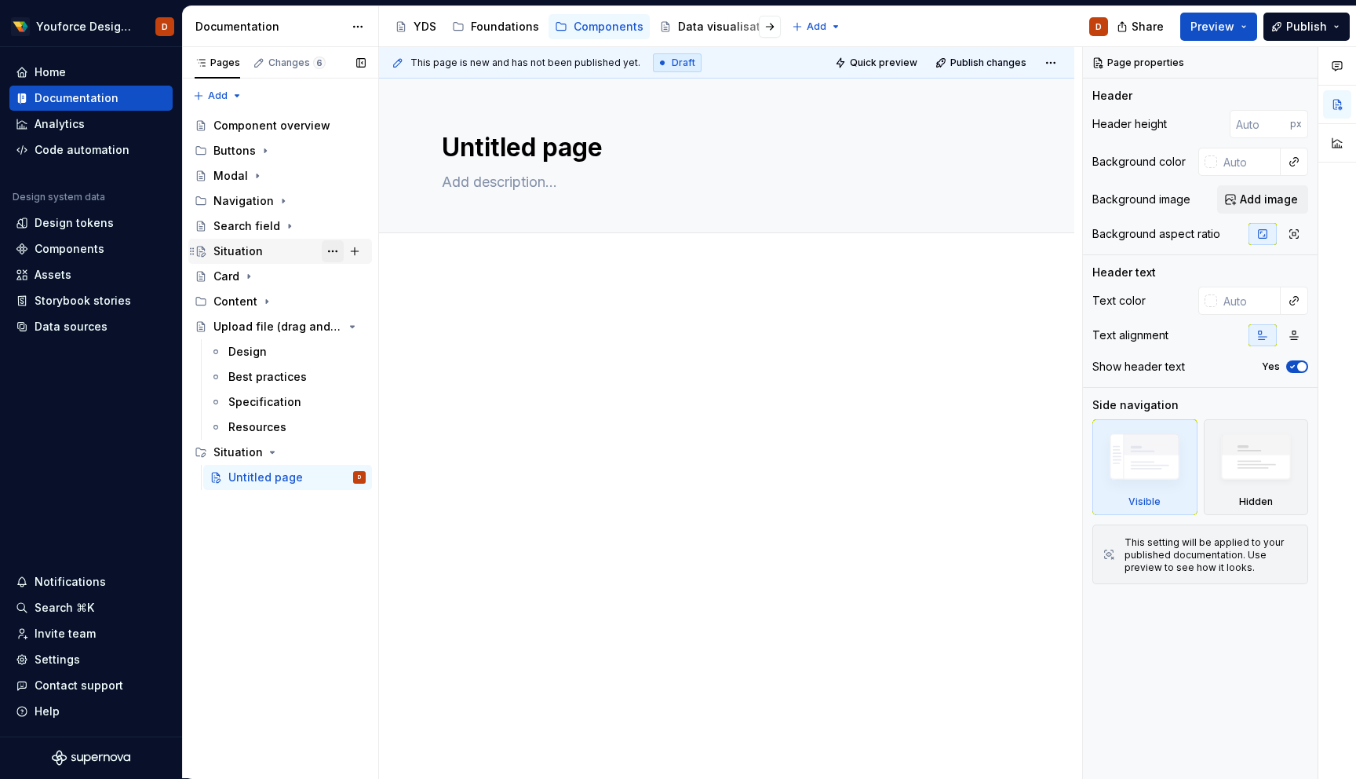
click at [338, 248] on button "Page tree" at bounding box center [333, 251] width 22 height 22
click at [254, 251] on div "Pages Changes 6 Add Accessibility guide for tree Page tree. Navigate the tree w…" at bounding box center [280, 413] width 196 height 732
click at [243, 250] on div "Situation" at bounding box center [237, 251] width 49 height 16
click at [335, 255] on button "Page tree" at bounding box center [333, 251] width 22 height 22
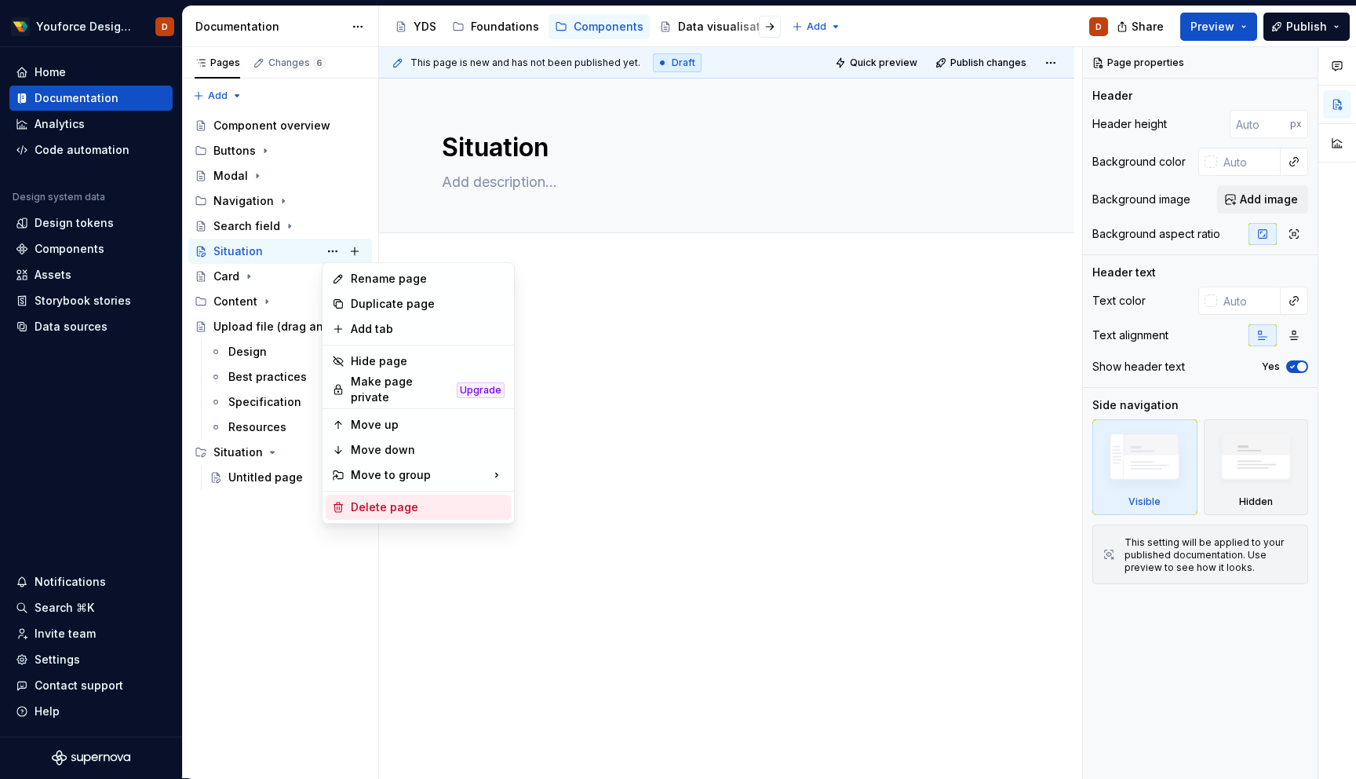
click at [396, 505] on div "Delete page" at bounding box center [428, 507] width 154 height 16
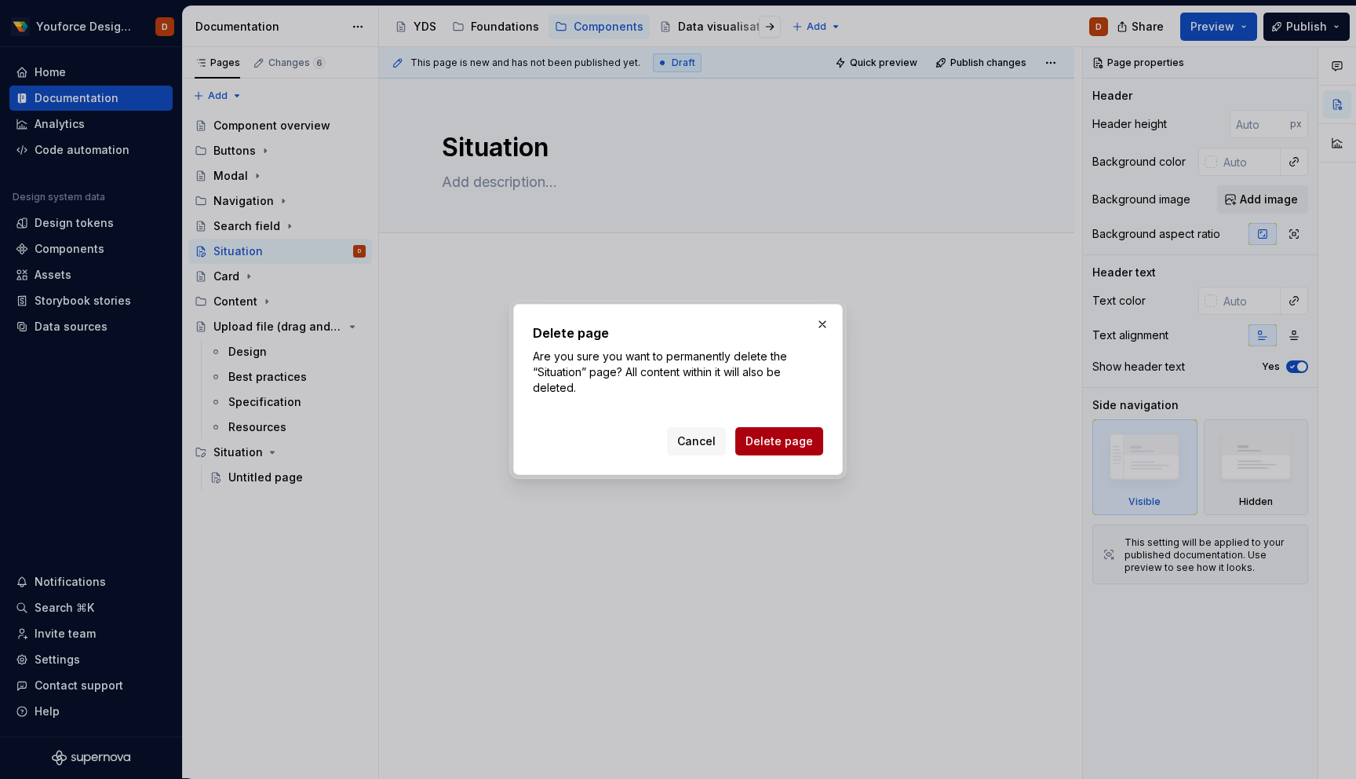
click at [775, 445] on span "Delete page" at bounding box center [780, 441] width 68 height 16
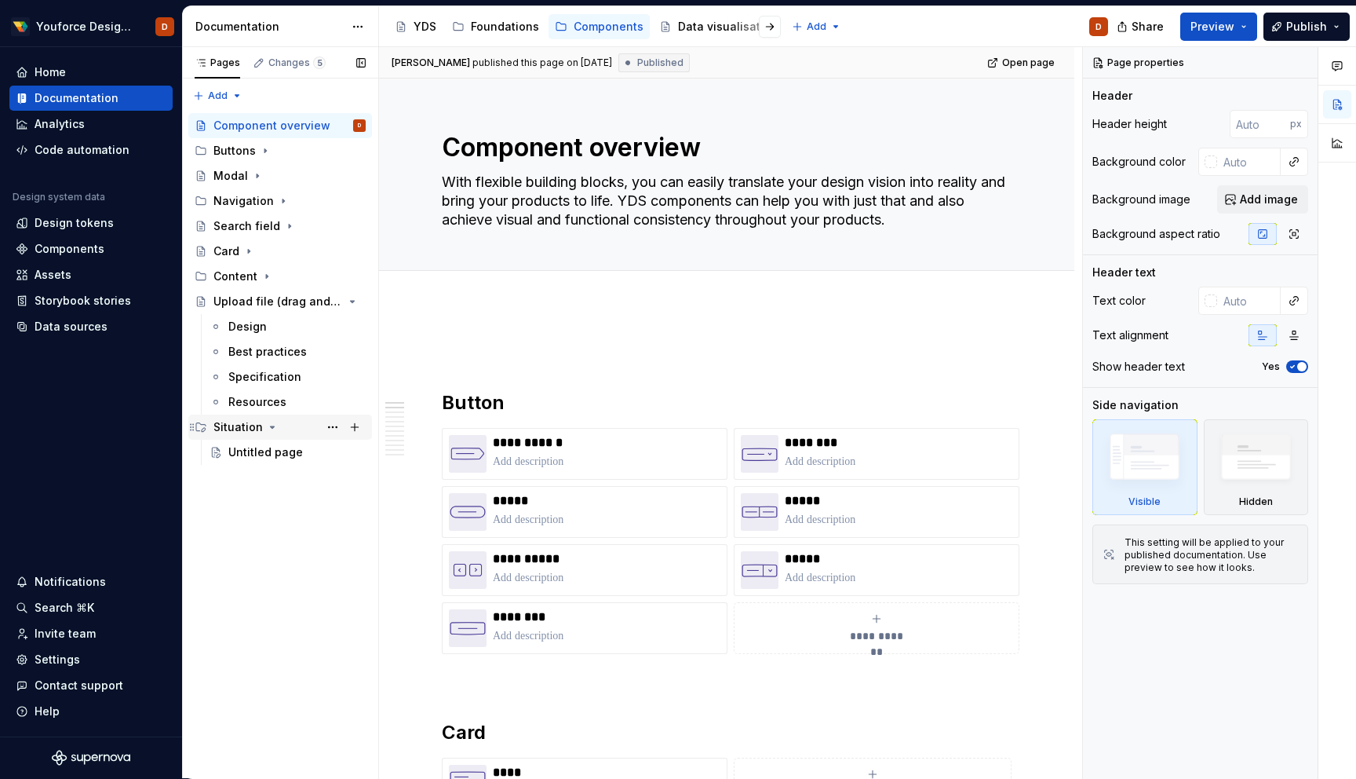
click at [228, 428] on div "Situation" at bounding box center [237, 427] width 49 height 16
click at [268, 247] on icon "Page tree" at bounding box center [272, 251] width 13 height 13
click at [262, 271] on div "Untitled page" at bounding box center [265, 276] width 75 height 16
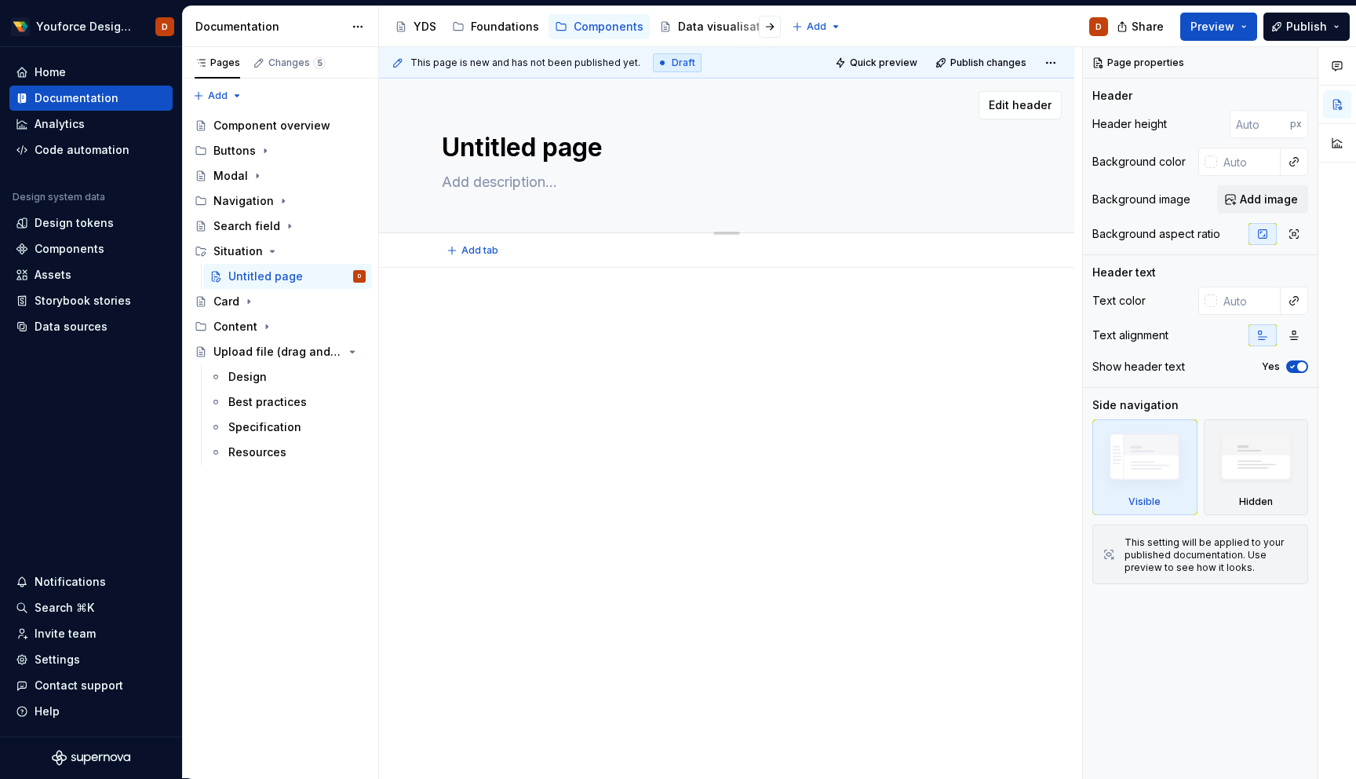
click at [525, 140] on textarea "Untitled page" at bounding box center [724, 148] width 570 height 38
click at [557, 153] on textarea "Untitled page" at bounding box center [724, 148] width 570 height 38
paste textarea "Alert"
type textarea "*"
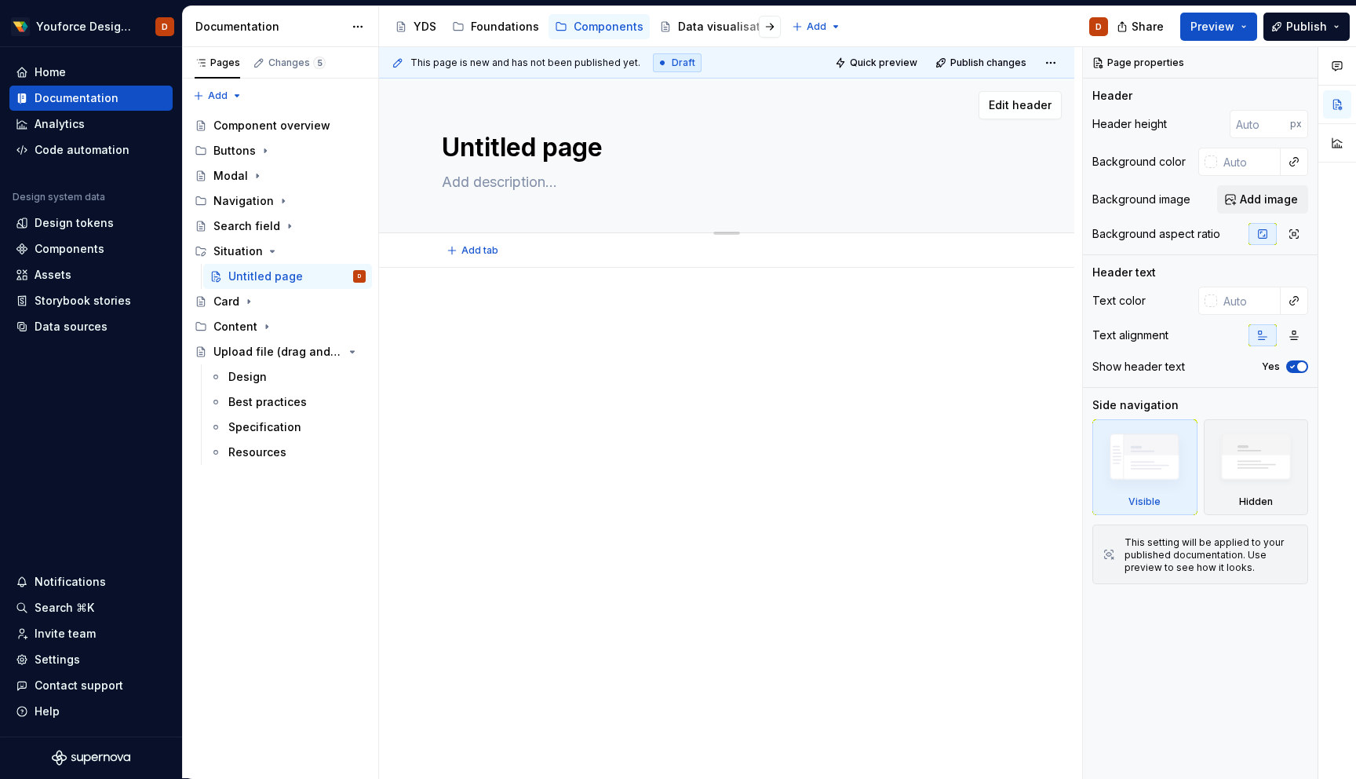
type textarea "Alert"
type textarea "*"
type textarea "Alert"
click at [505, 182] on textarea at bounding box center [724, 182] width 570 height 25
paste textarea "Definition: An alert is an element that displays an important message that requ…"
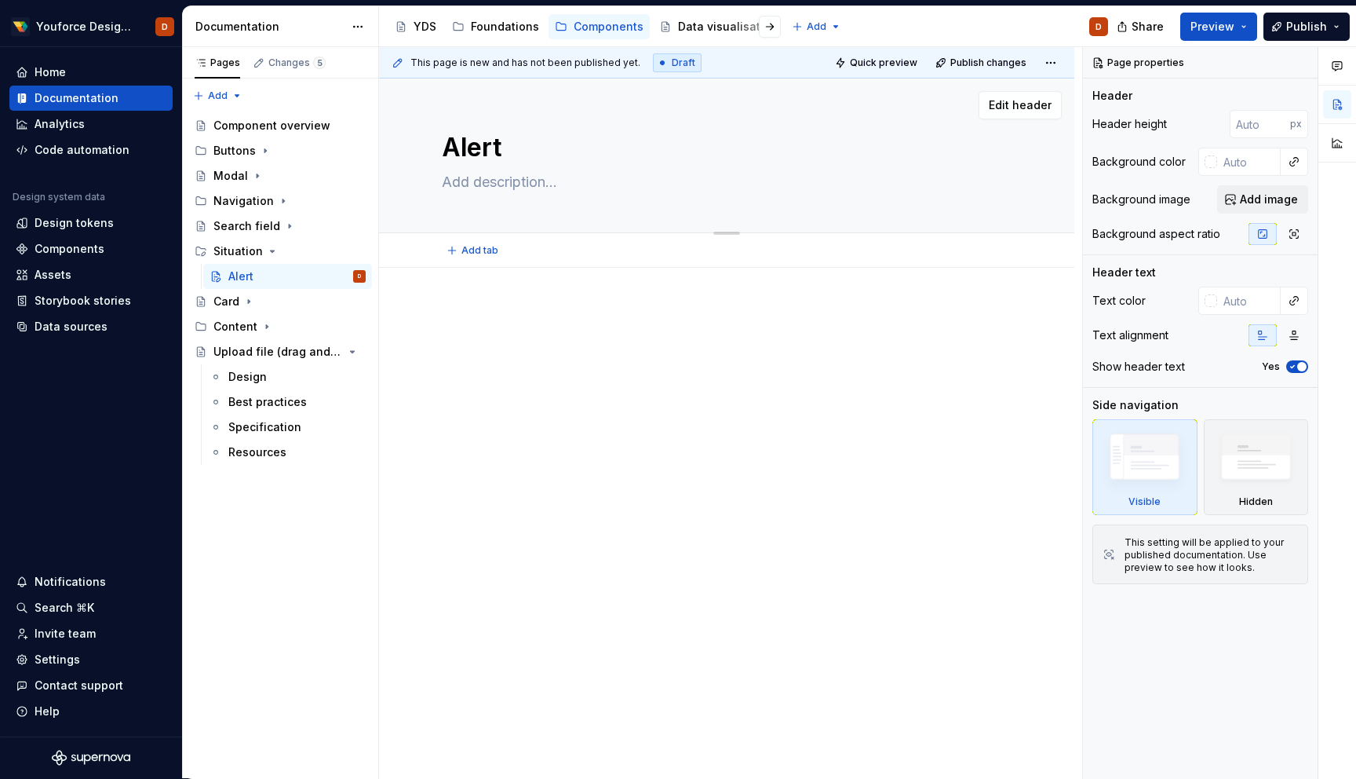
type textarea "*"
type textarea "Definition: An alert is an element that displays an important message that requ…"
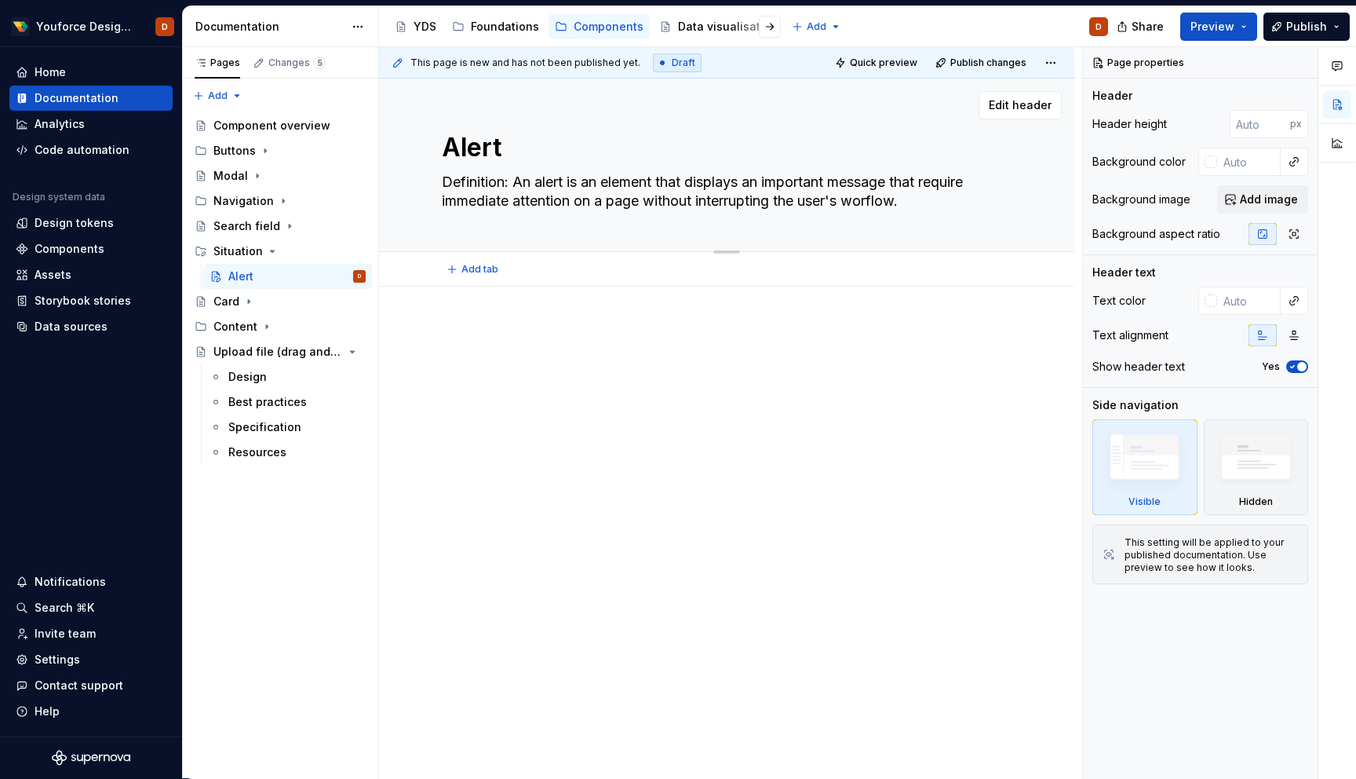
type textarea "*"
type textarea "Definition: An alert is an element that displays an important message that requ…"
click at [484, 276] on button "Add tab" at bounding box center [474, 269] width 64 height 22
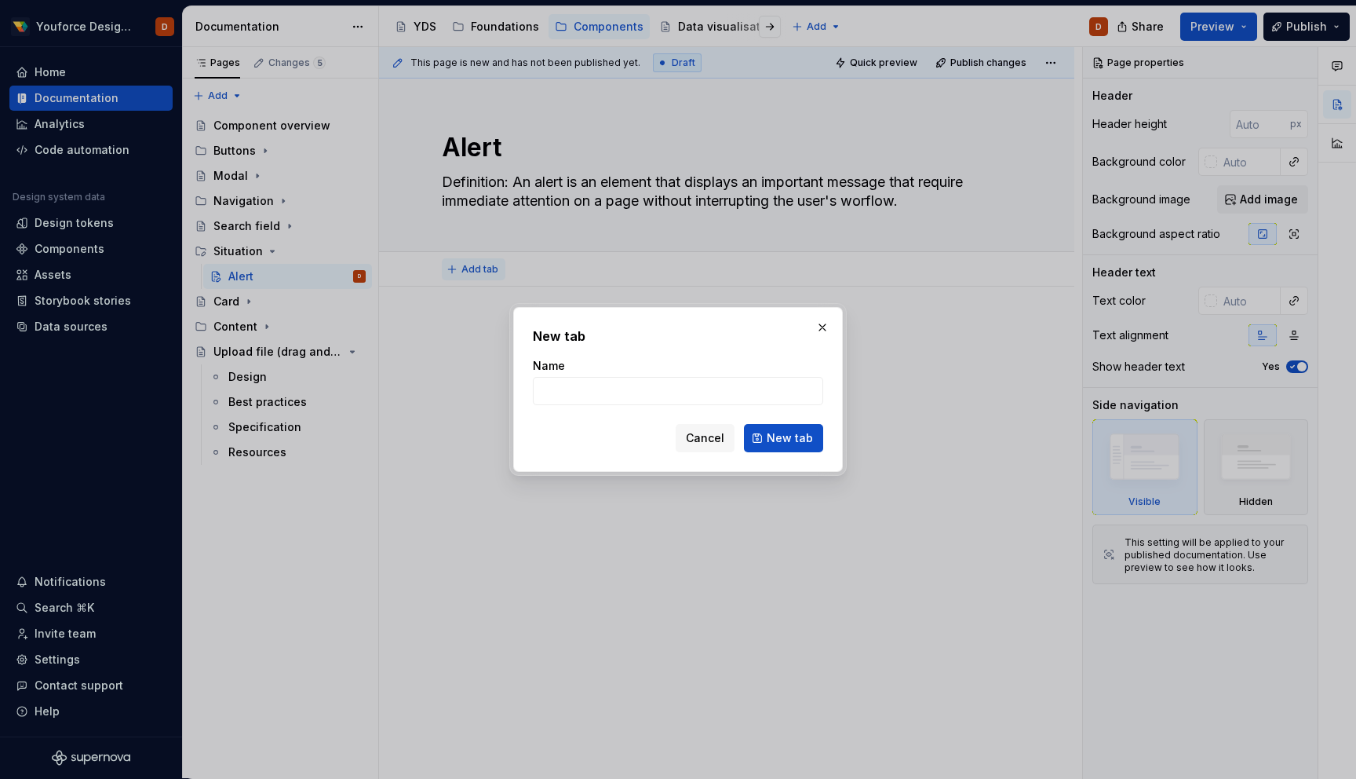
type textarea "*"
type input "d"
type textarea "*"
type input "Design"
click at [785, 433] on span "New tab" at bounding box center [790, 438] width 46 height 16
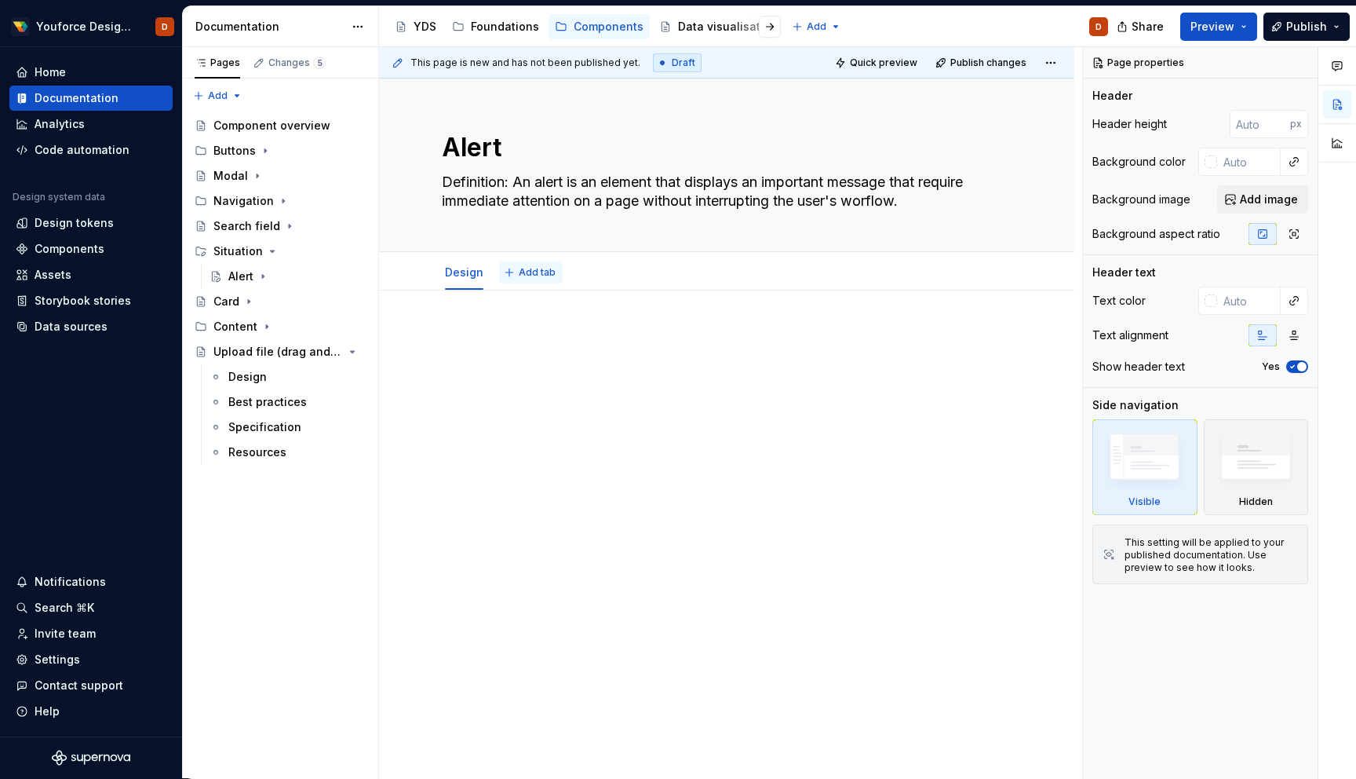
type textarea "*"
click at [537, 272] on span "Add tab" at bounding box center [537, 272] width 37 height 13
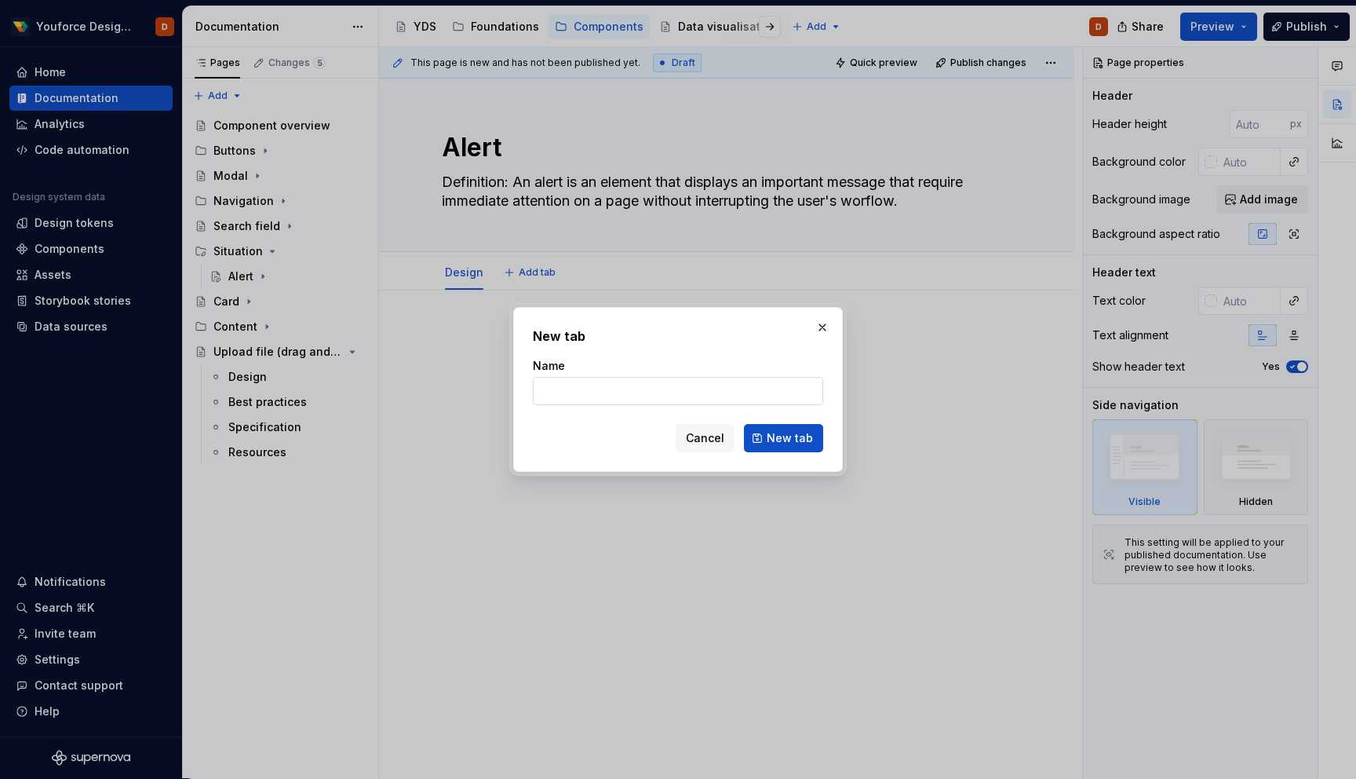
type input "b"
type textarea "*"
type input "Best practices"
click at [794, 442] on span "New tab" at bounding box center [790, 438] width 46 height 16
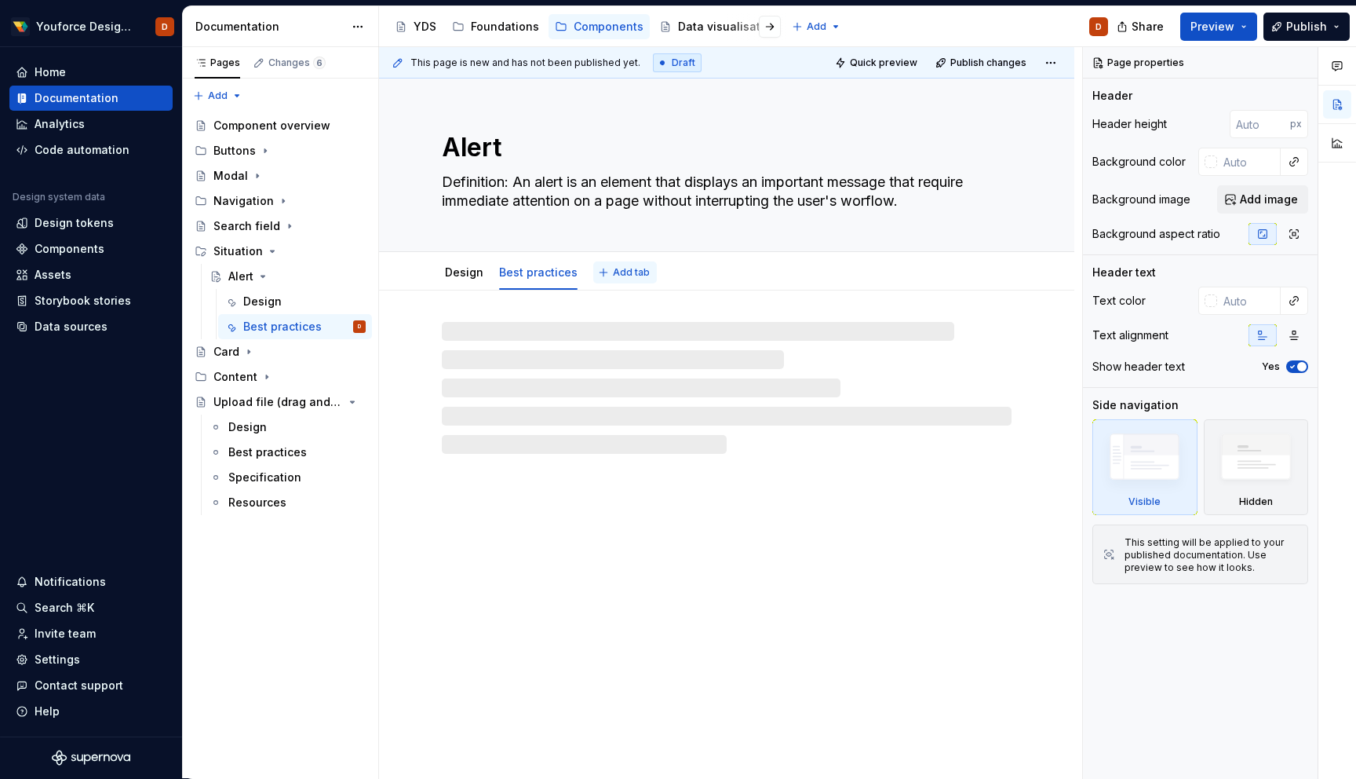
click at [619, 276] on span "Add tab" at bounding box center [631, 272] width 37 height 13
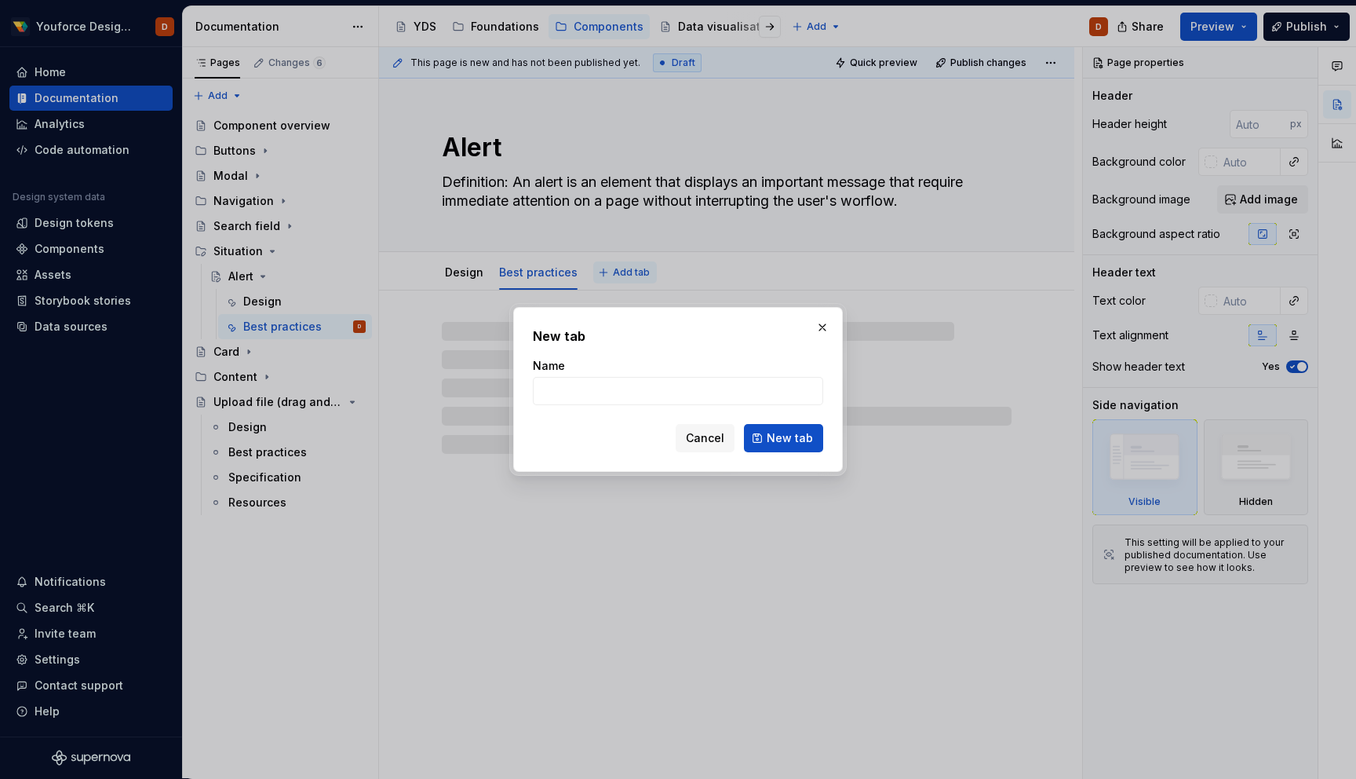
type textarea "*"
type input "s"
type textarea "*"
type input "Specification"
click at [786, 440] on span "New tab" at bounding box center [790, 438] width 46 height 16
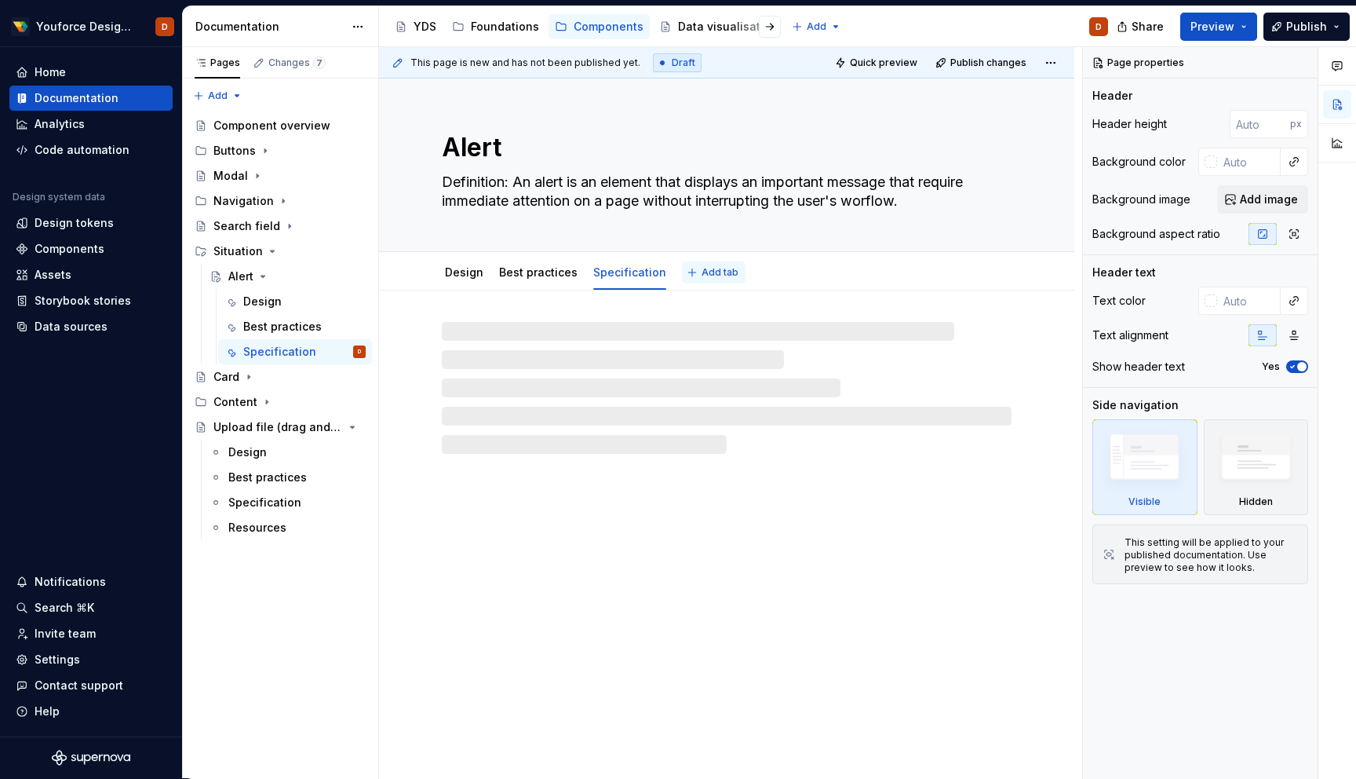
click at [713, 275] on span "Add tab" at bounding box center [720, 272] width 37 height 13
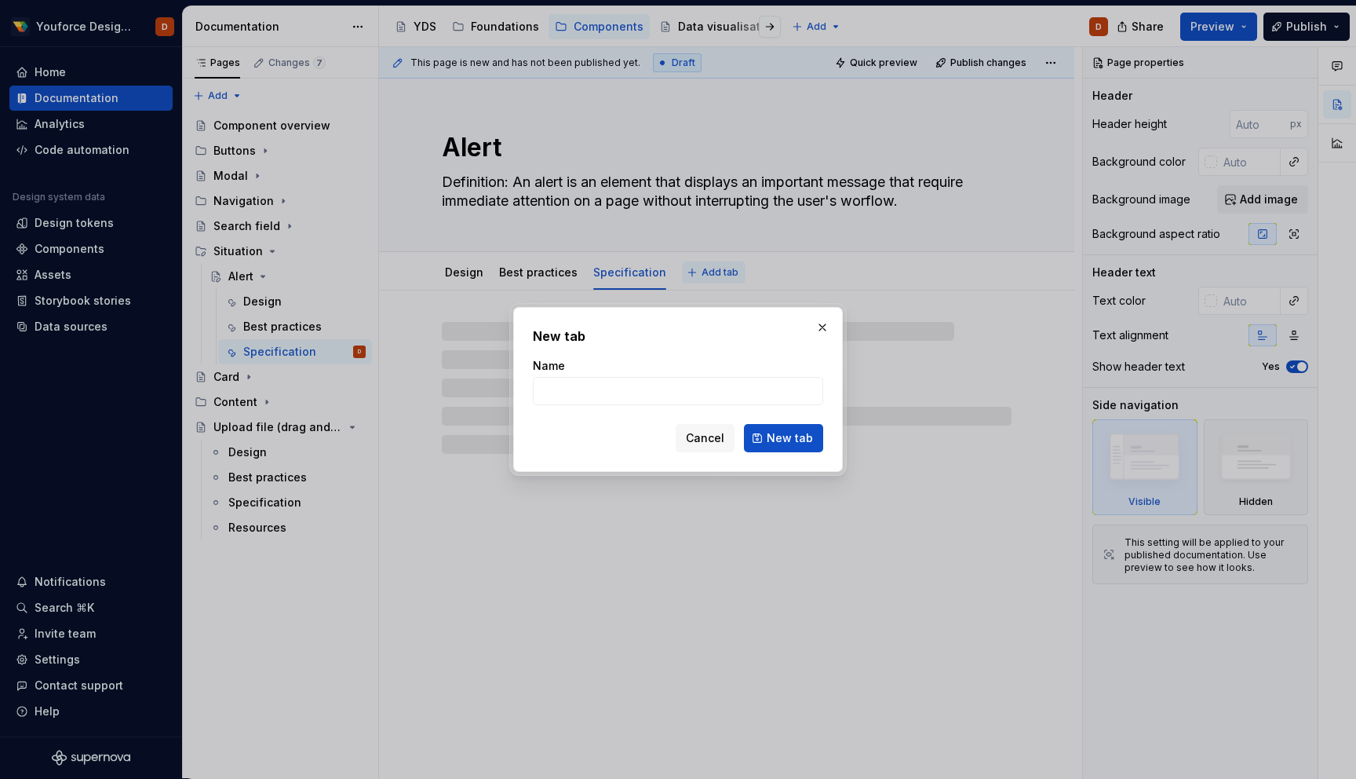
type textarea "*"
type input "re"
type textarea "*"
type input "Resources"
click at [771, 429] on button "New tab" at bounding box center [783, 438] width 79 height 28
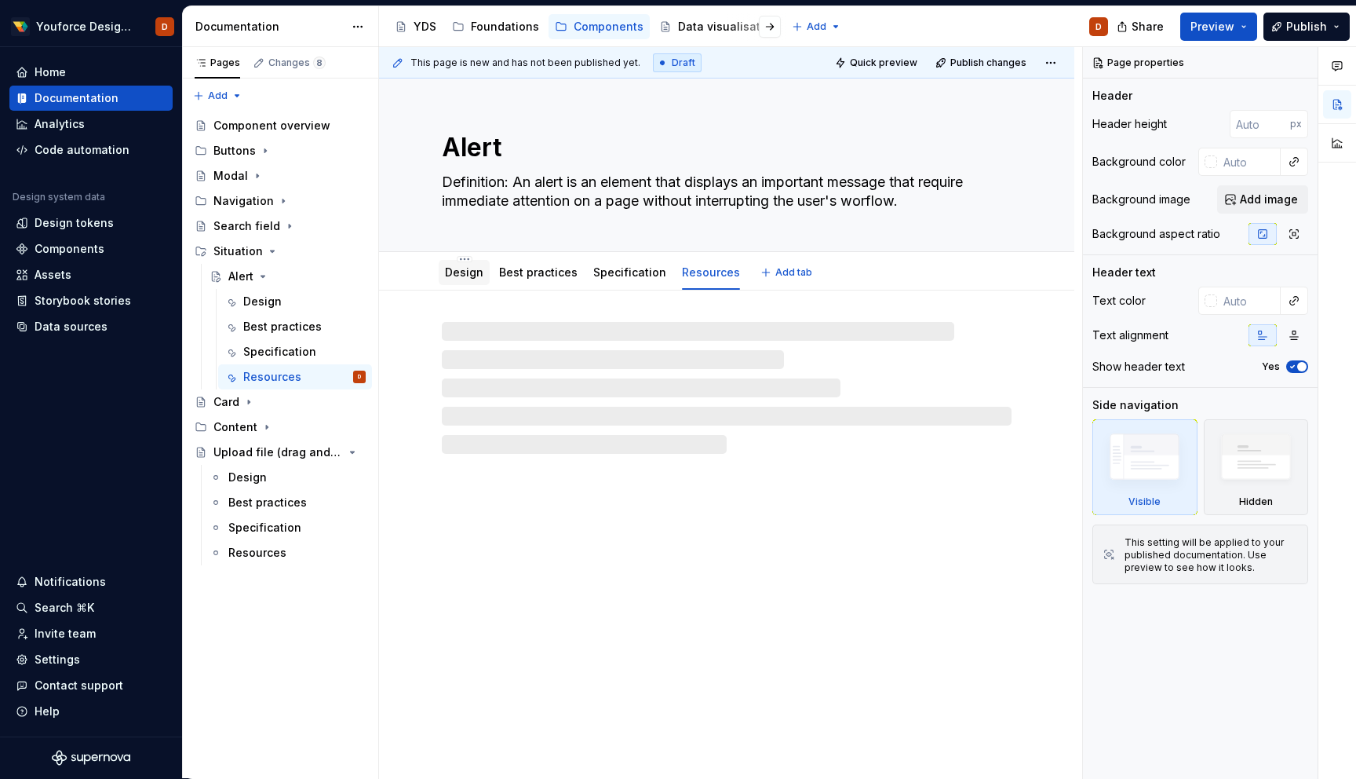
click at [460, 272] on link "Design" at bounding box center [464, 271] width 38 height 13
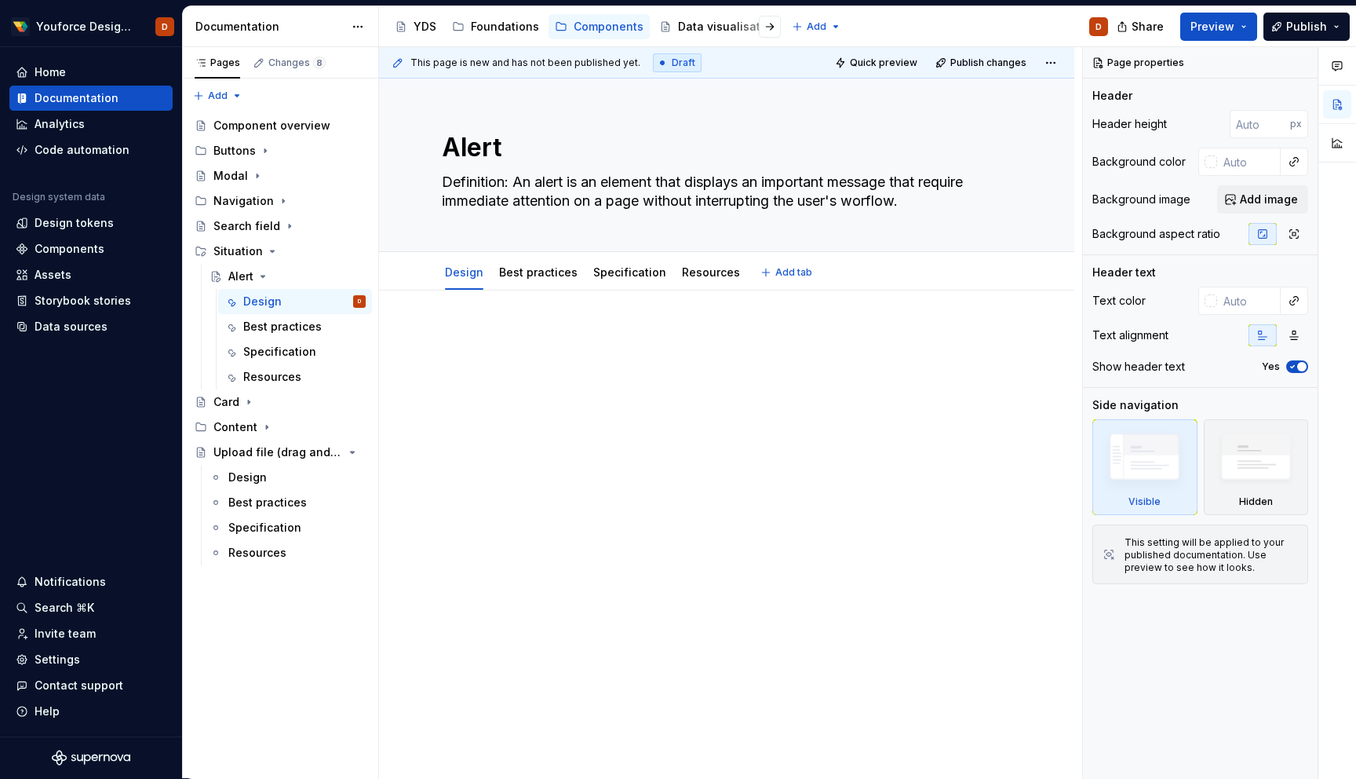
type textarea "*"
click at [503, 330] on p at bounding box center [727, 337] width 570 height 19
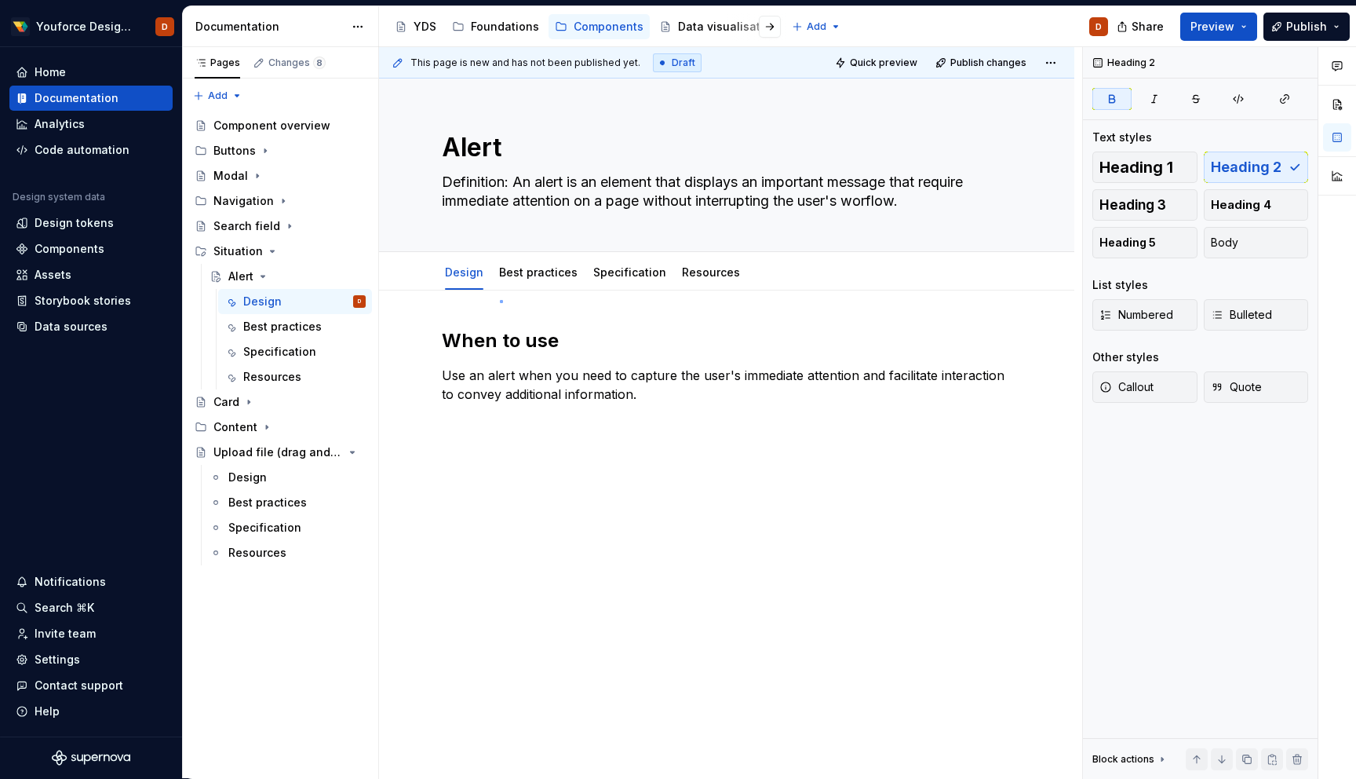
click at [500, 300] on div "This page is new and has not been published yet. Draft Quick preview Publish ch…" at bounding box center [730, 413] width 703 height 732
click at [684, 392] on p "Use an alert when you need to capture the user's immediate attention and facili…" at bounding box center [727, 385] width 570 height 38
click at [675, 396] on p "Use an alert when you need to capture the user's immediate attention and facili…" at bounding box center [727, 385] width 570 height 38
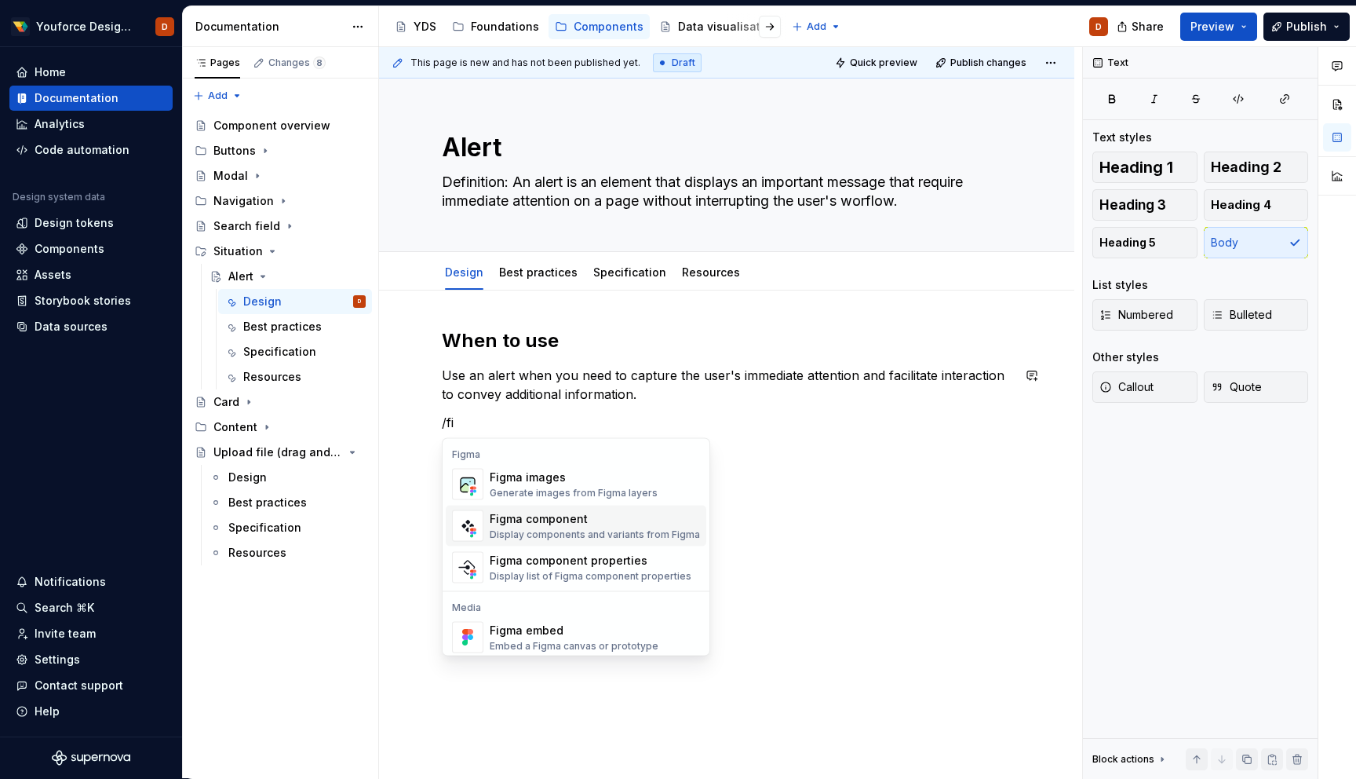
click at [589, 523] on div "Figma component" at bounding box center [595, 519] width 210 height 16
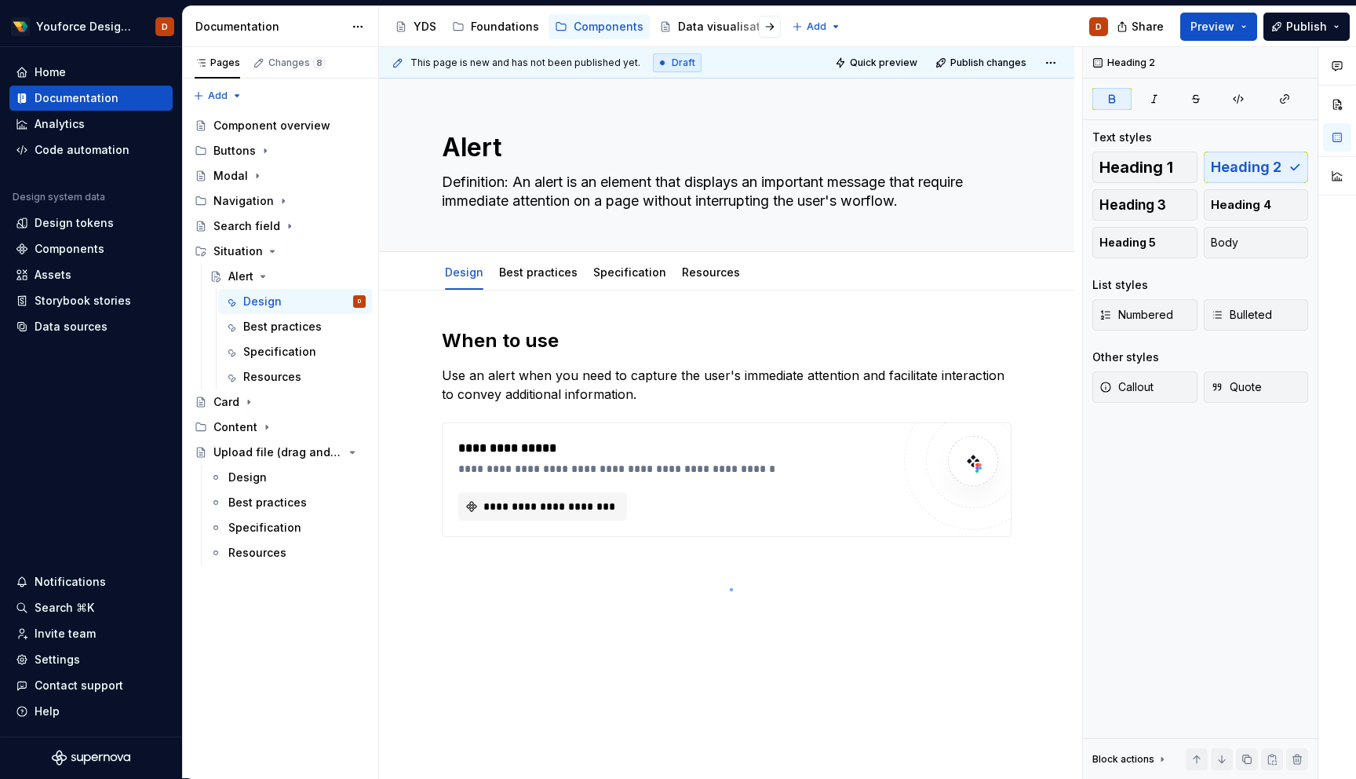
click at [731, 588] on div "**********" at bounding box center [730, 413] width 703 height 732
click at [1037, 496] on div "**********" at bounding box center [730, 413] width 703 height 732
click at [994, 578] on div "**********" at bounding box center [726, 539] width 695 height 499
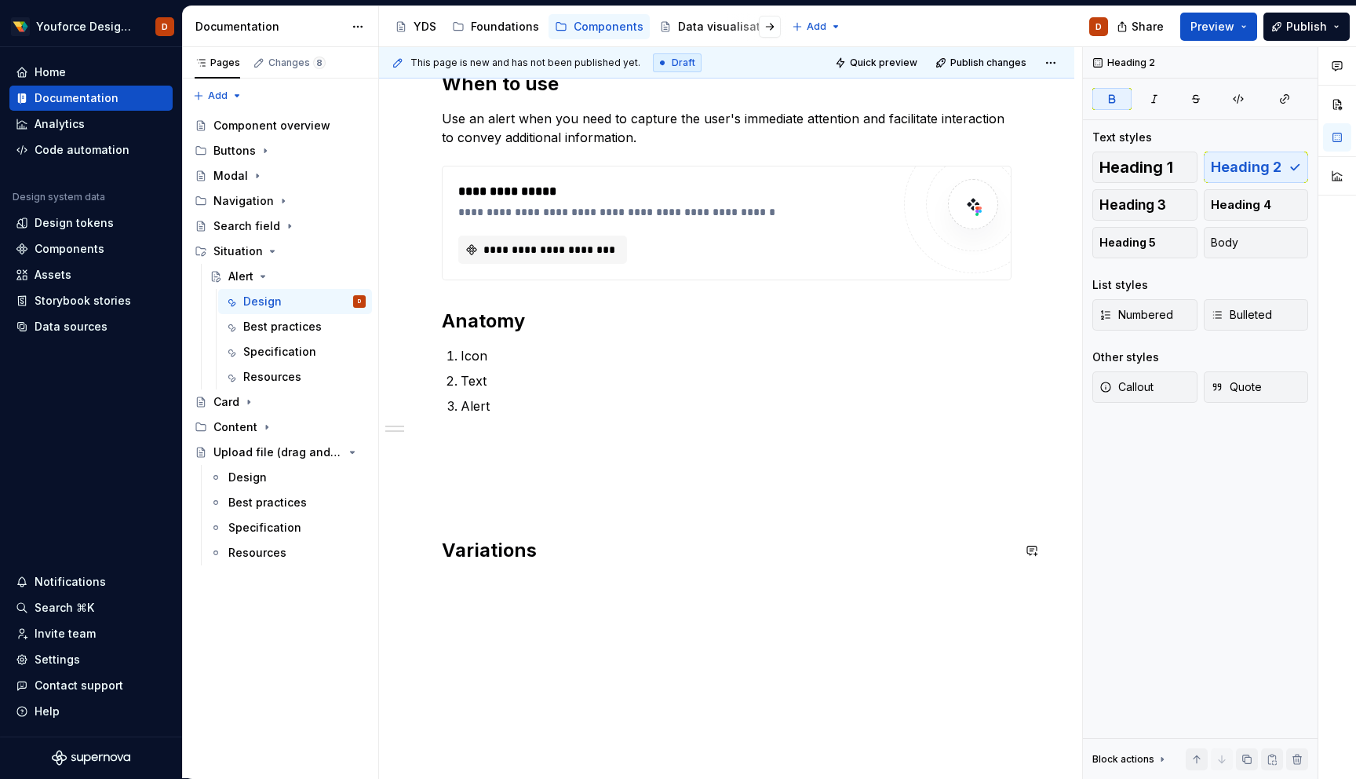
scroll to position [293, 0]
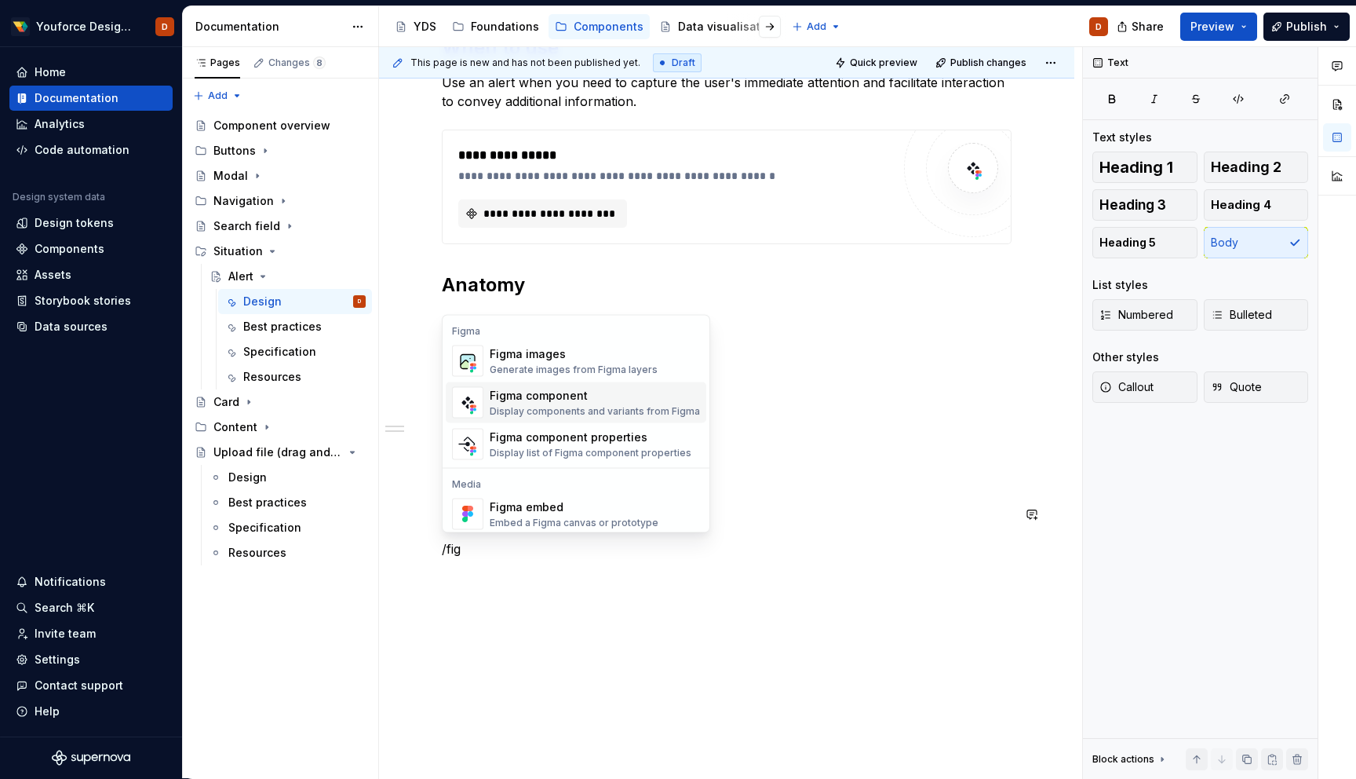
click at [579, 392] on div "Figma component" at bounding box center [595, 396] width 210 height 16
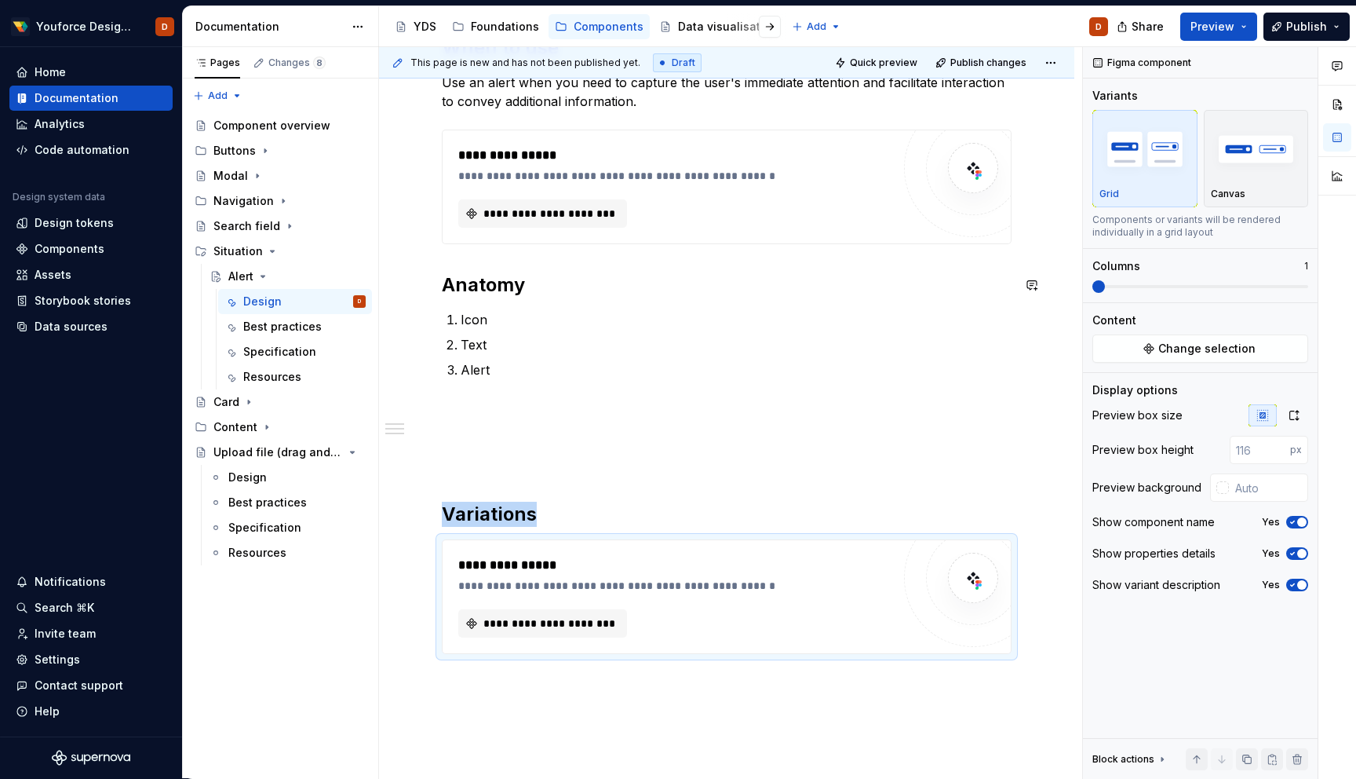
click at [552, 695] on div "**********" at bounding box center [726, 452] width 695 height 909
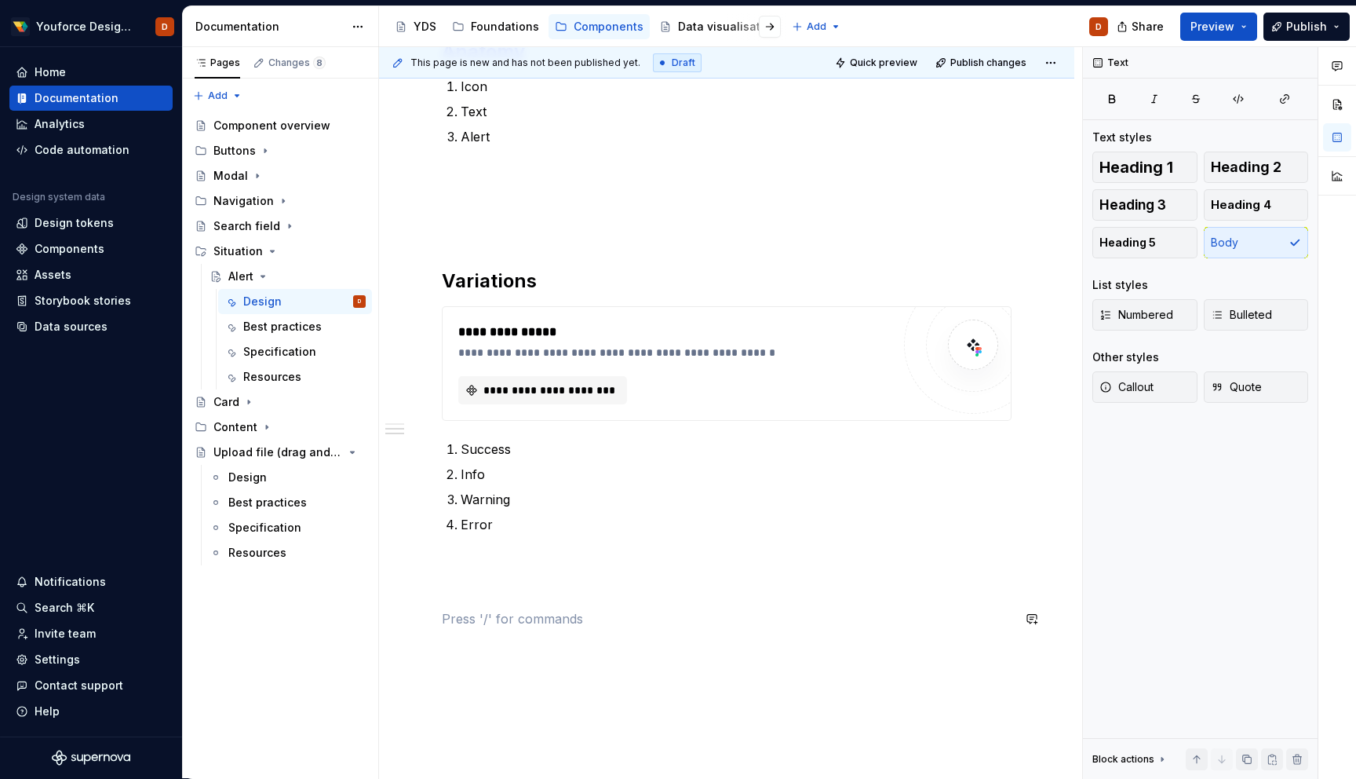
scroll to position [535, 0]
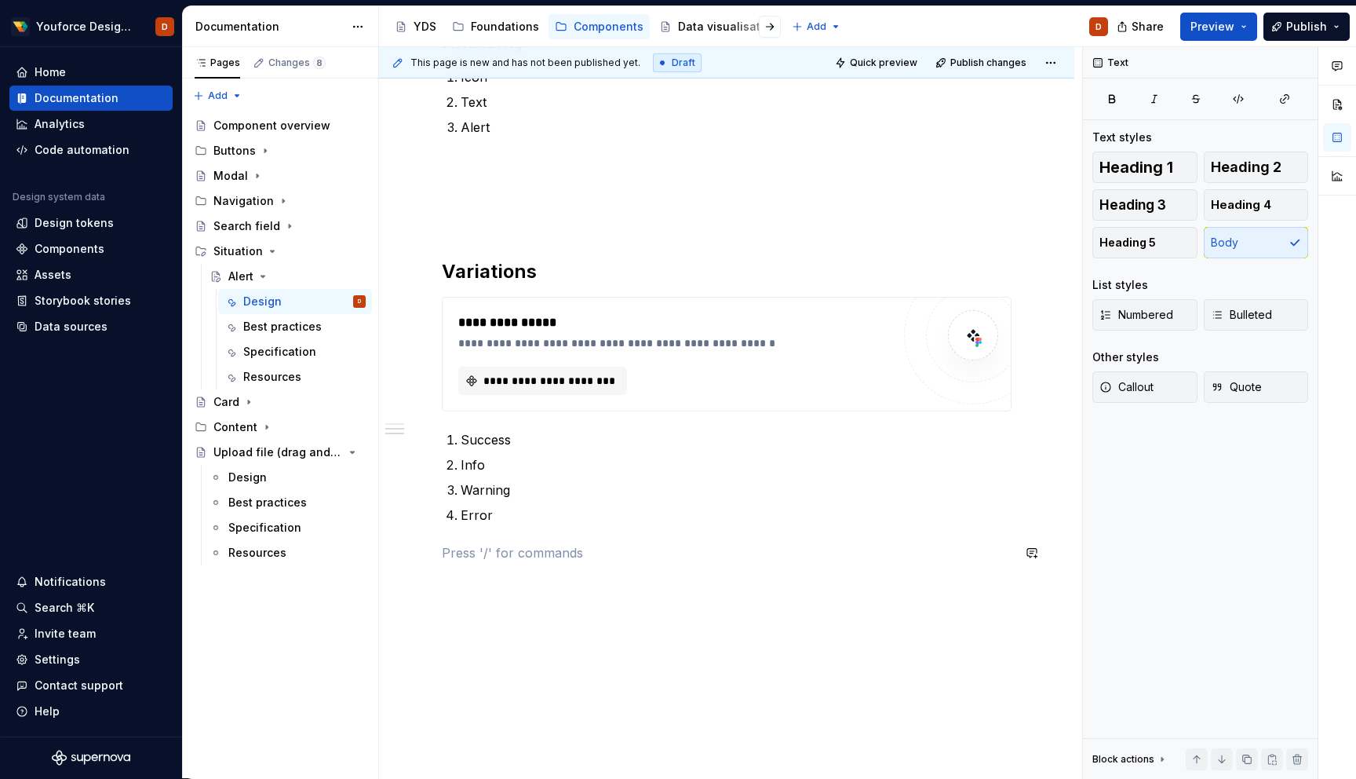
click at [520, 535] on div "**********" at bounding box center [727, 206] width 570 height 826
click at [578, 730] on div "**********" at bounding box center [726, 327] width 695 height 1144
click at [526, 518] on p "Error" at bounding box center [736, 514] width 551 height 19
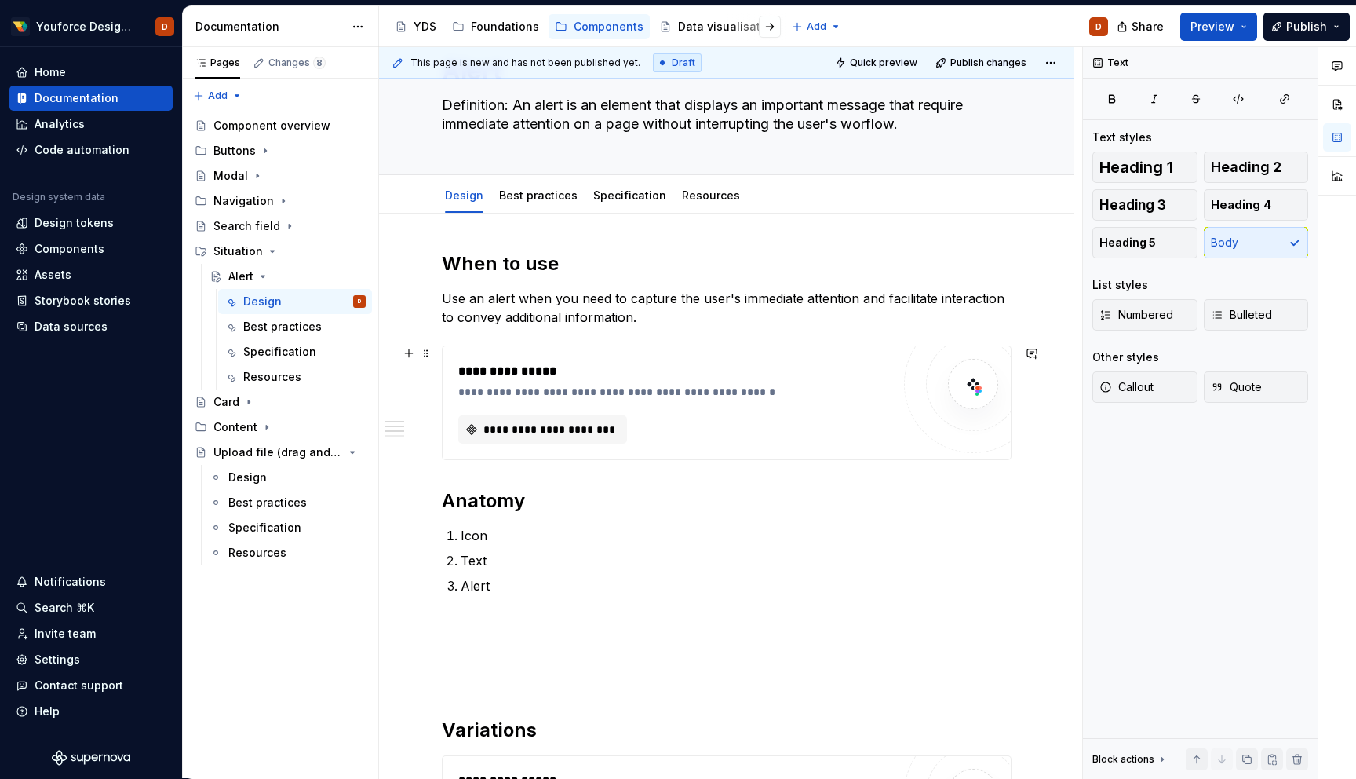
scroll to position [0, 0]
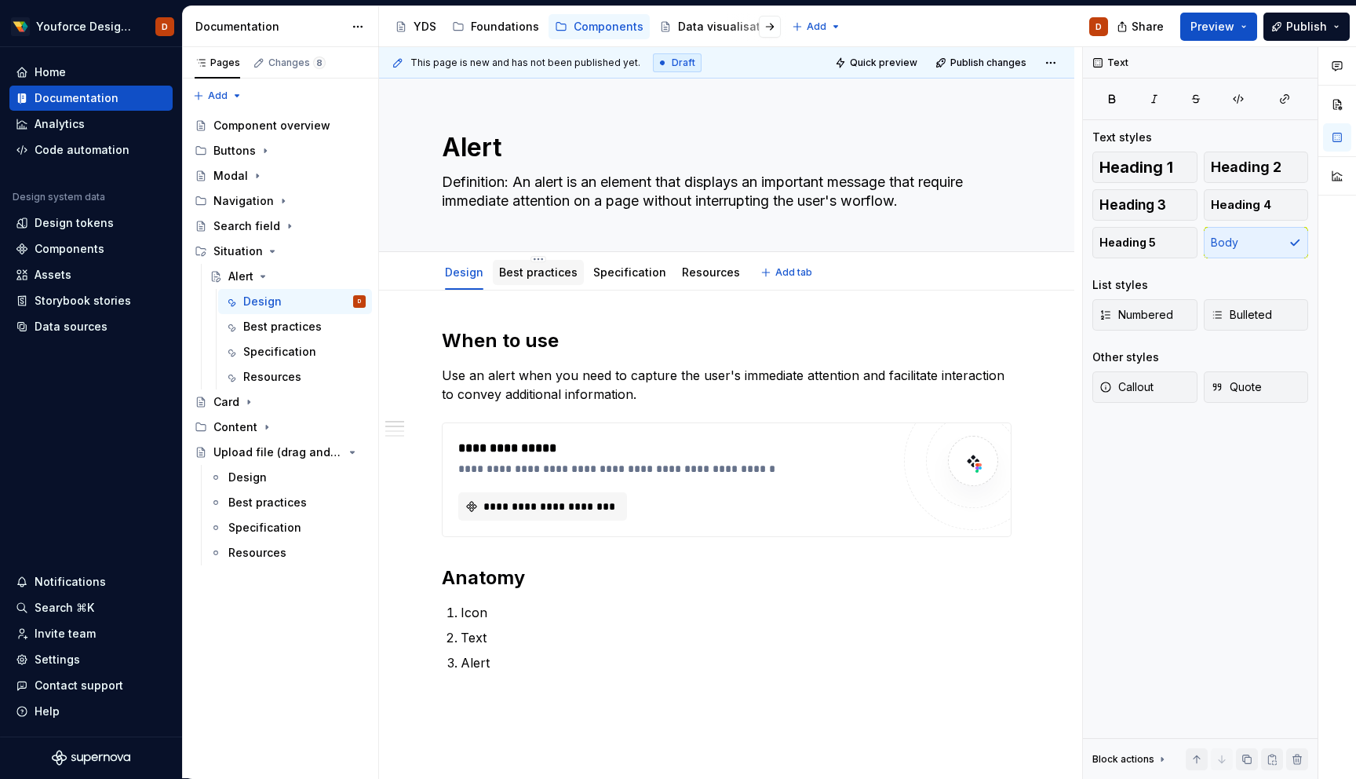
click at [538, 276] on link "Best practices" at bounding box center [538, 271] width 78 height 13
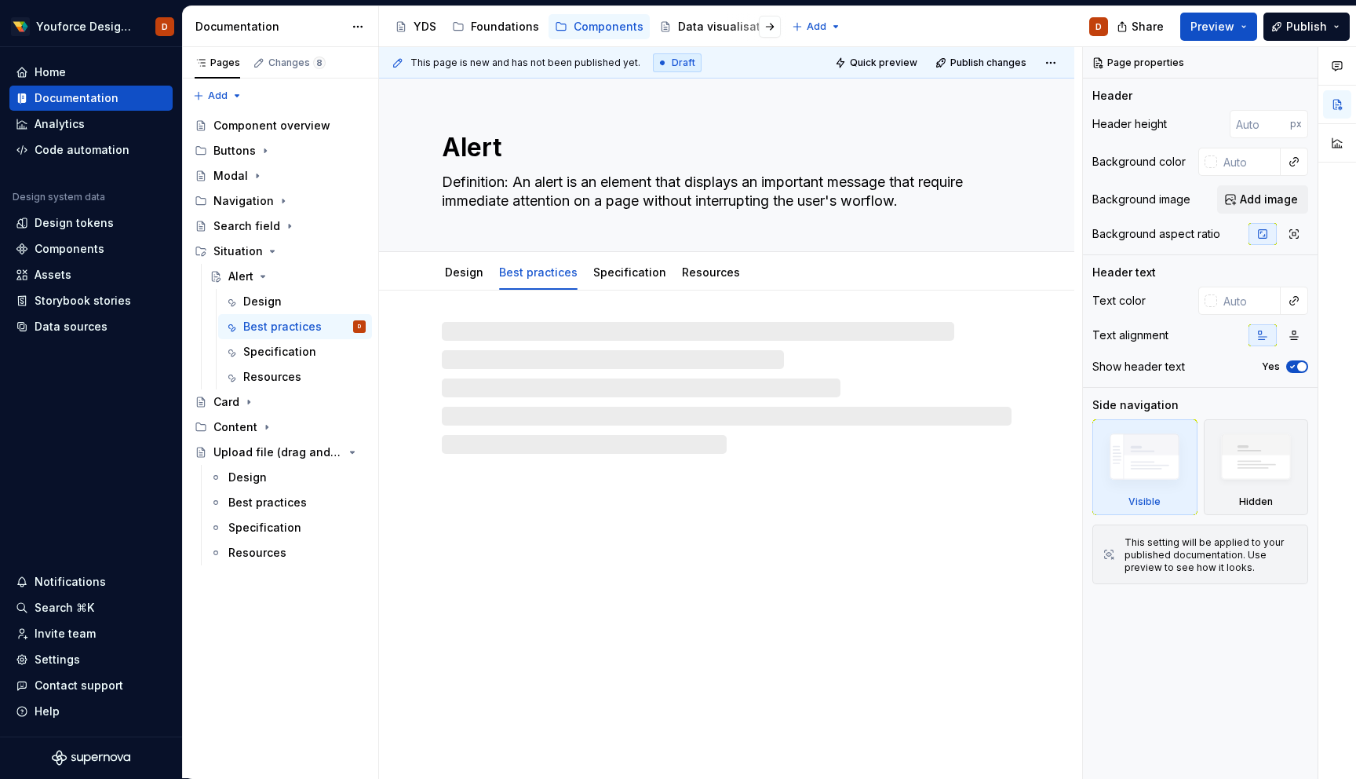
type textarea "*"
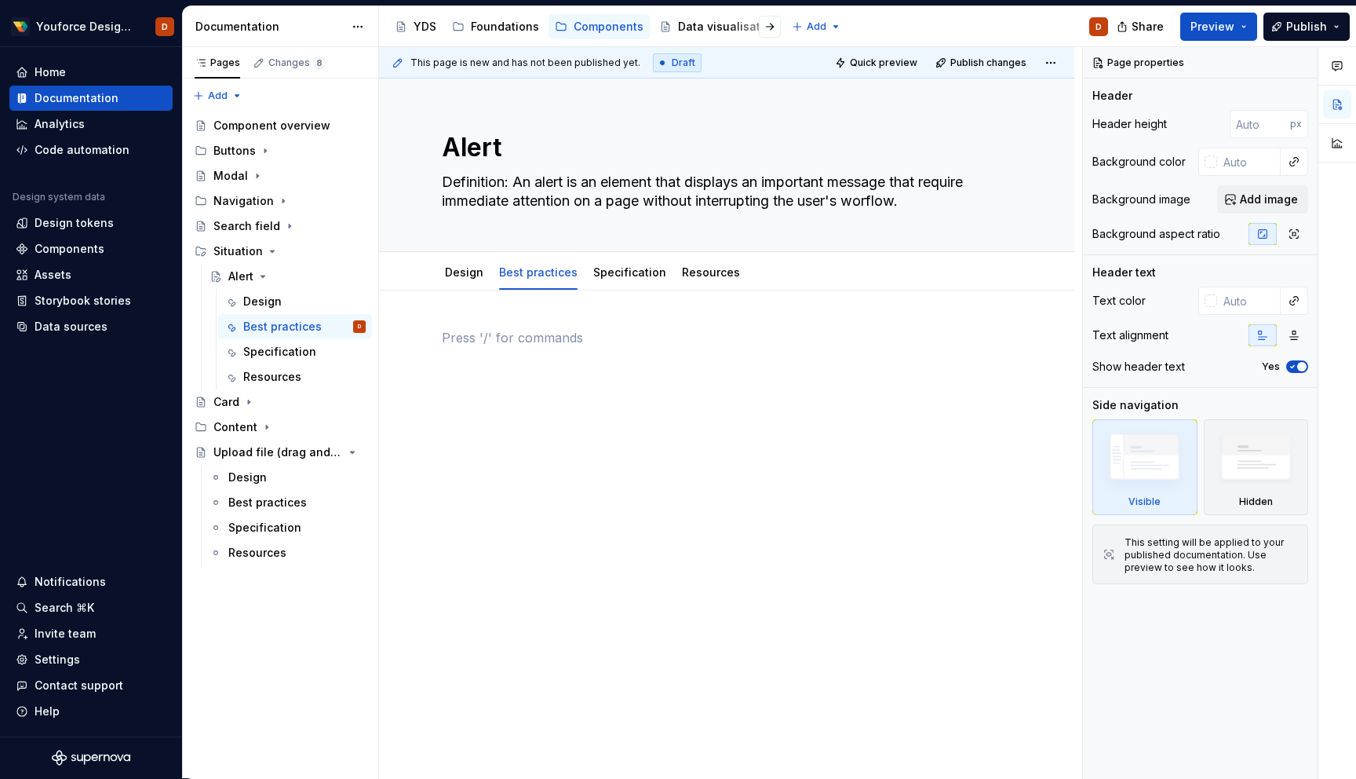
click at [582, 367] on div at bounding box center [727, 358] width 570 height 60
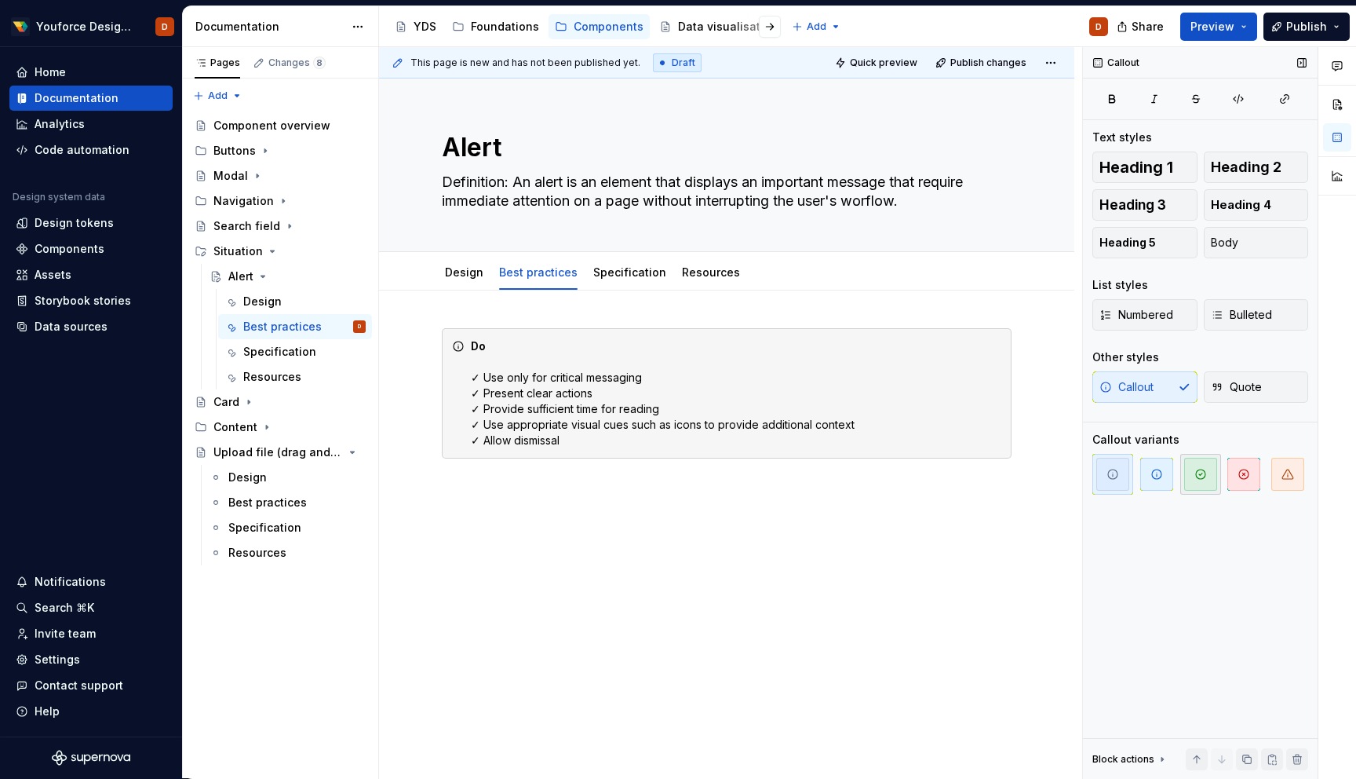
click at [1203, 473] on icon "button" at bounding box center [1201, 474] width 13 height 13
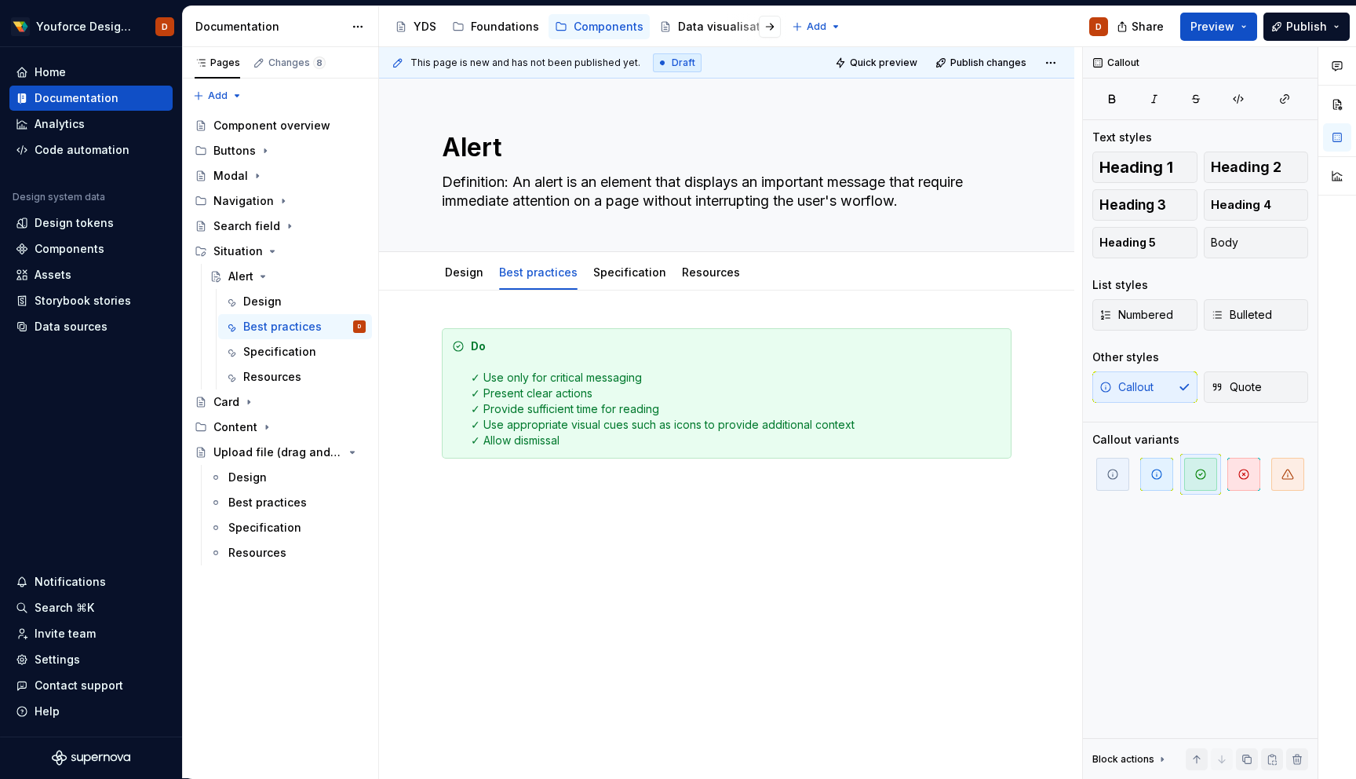
click at [538, 502] on div "This page is new and has not been published yet. Draft Quick preview Publish ch…" at bounding box center [730, 413] width 703 height 732
click at [501, 505] on div "This page is new and has not been published yet. Draft Quick preview Publish ch…" at bounding box center [730, 413] width 703 height 732
click at [488, 494] on div "This page is new and has not been published yet. Draft Quick preview Publish ch…" at bounding box center [730, 413] width 703 height 732
click at [480, 490] on div "This page is new and has not been published yet. Draft Quick preview Publish ch…" at bounding box center [730, 413] width 703 height 732
click at [480, 492] on div "Do ✓ Use only for critical messaging ✓ Present clear actions ✓ Provide sufficie…" at bounding box center [726, 500] width 695 height 421
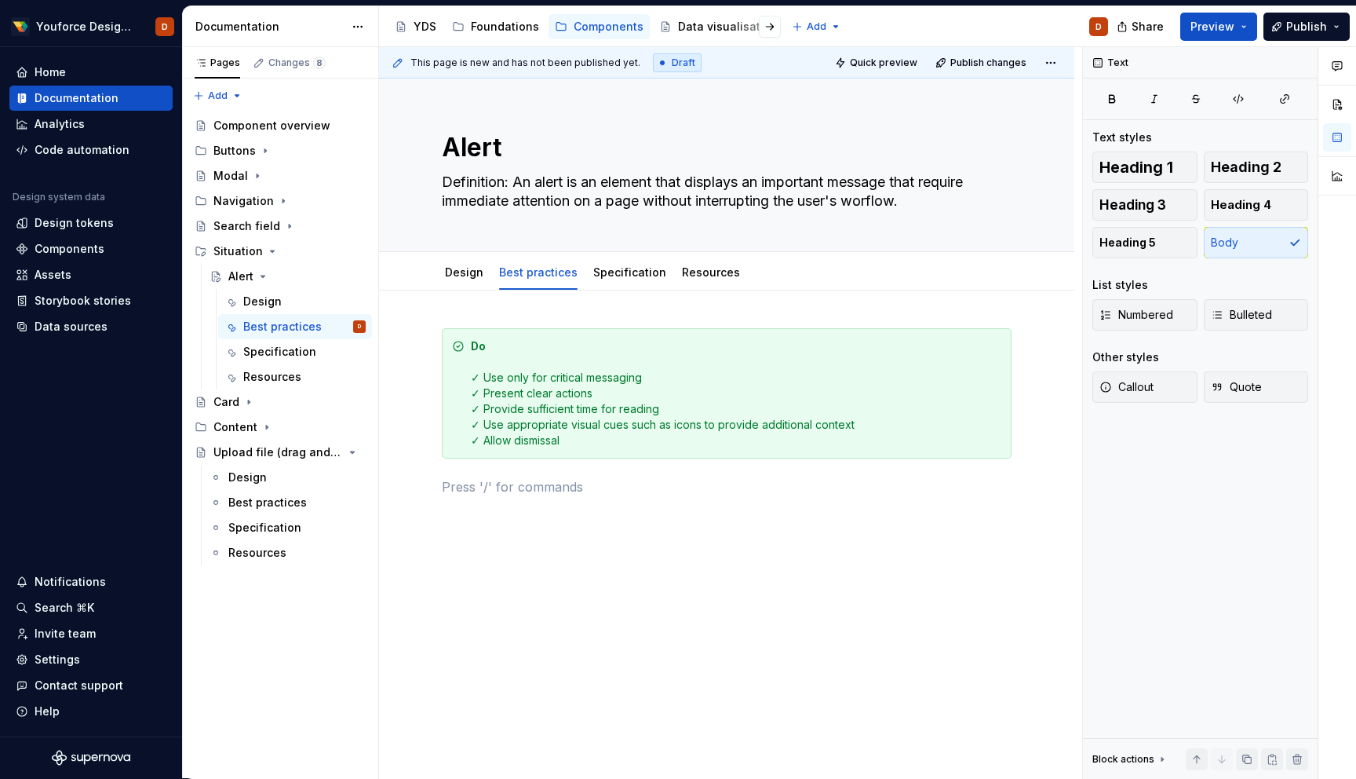
click at [480, 492] on p at bounding box center [727, 486] width 570 height 19
click at [514, 556] on div "Highlight a section of text" at bounding box center [549, 557] width 119 height 13
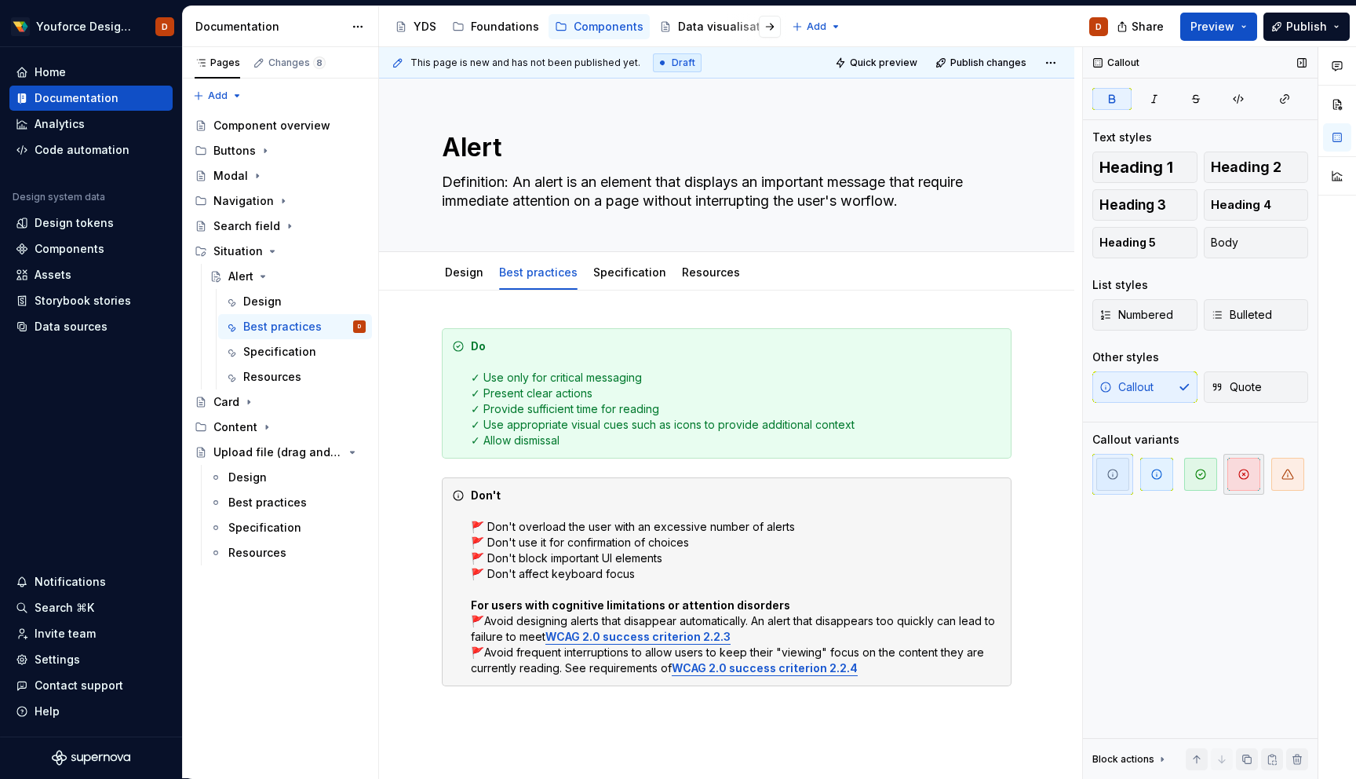
click at [1239, 476] on icon "button" at bounding box center [1244, 474] width 13 height 13
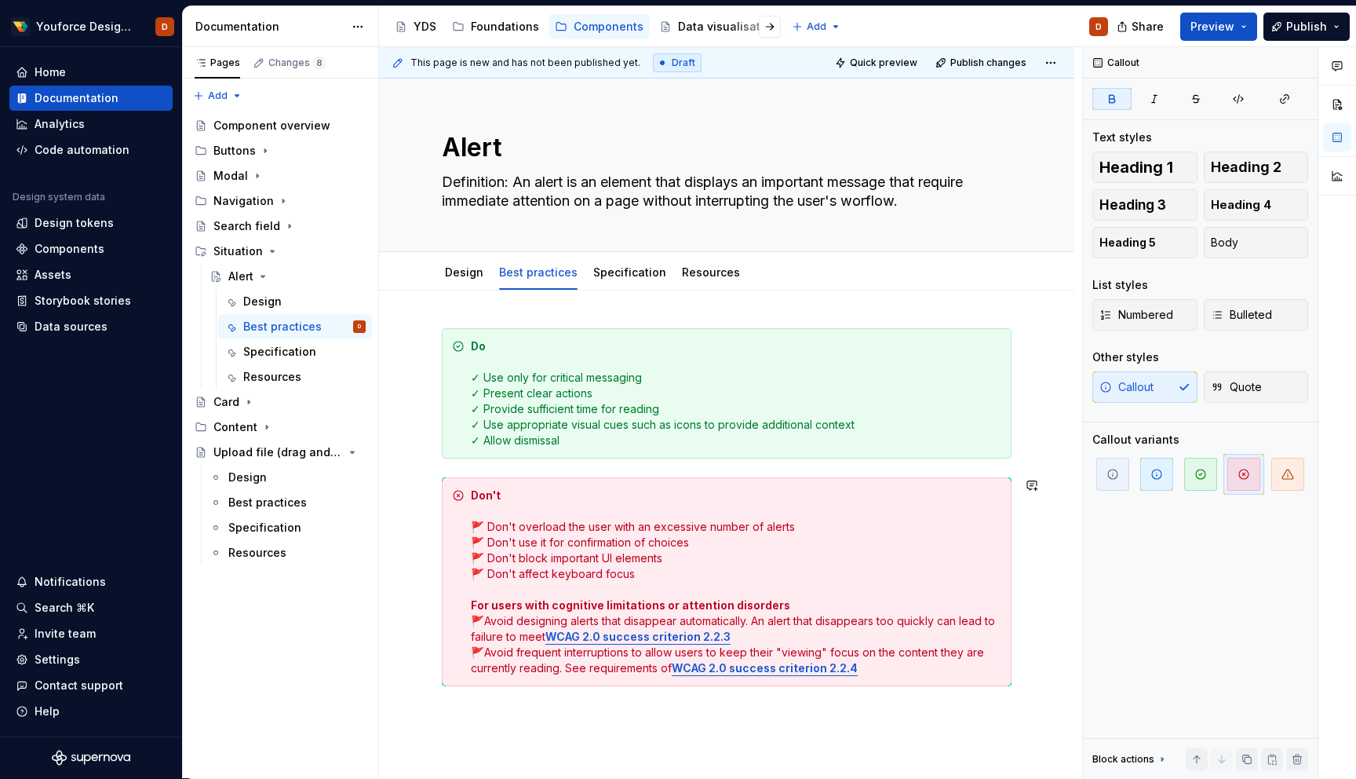
click at [880, 723] on div "Do ✓ Use only for critical messaging ✓ Present clear actions ✓ Provide sufficie…" at bounding box center [726, 614] width 695 height 648
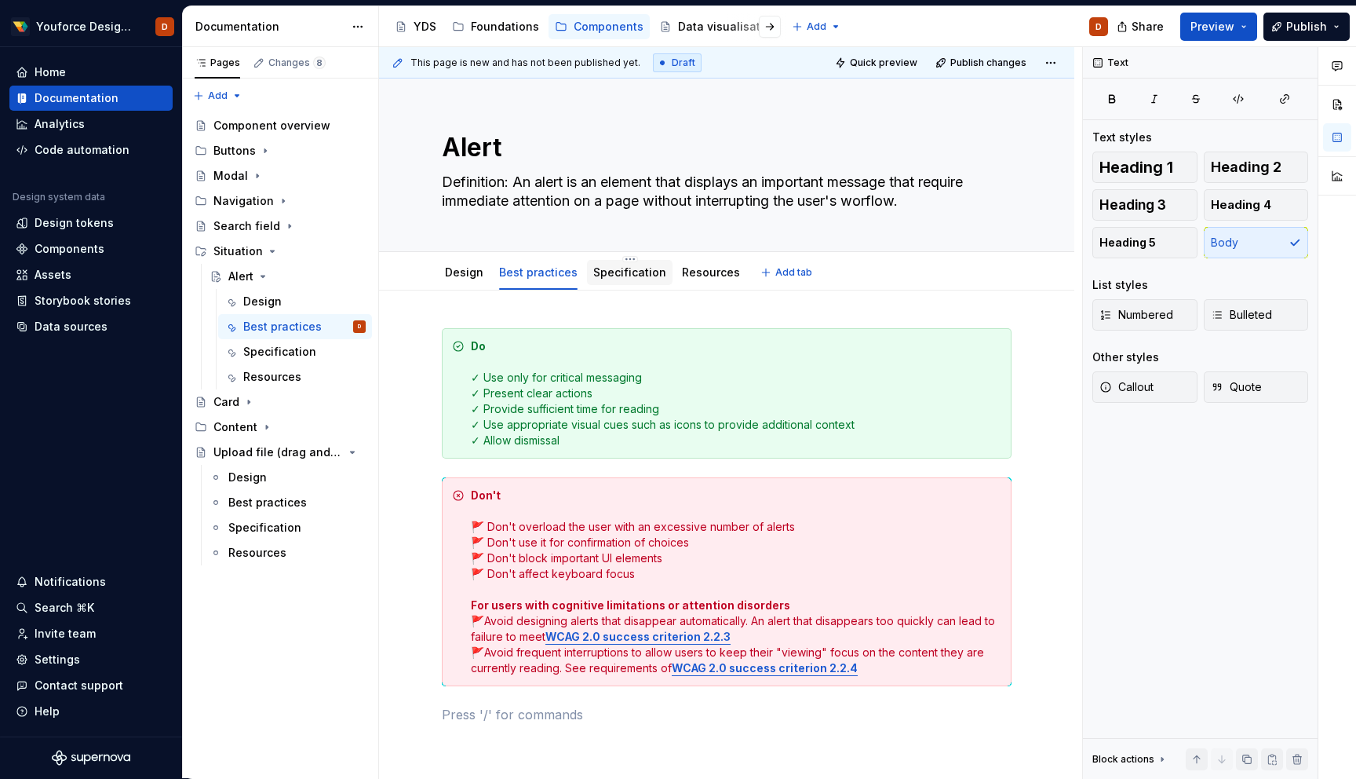
click at [611, 268] on link "Specification" at bounding box center [629, 271] width 73 height 13
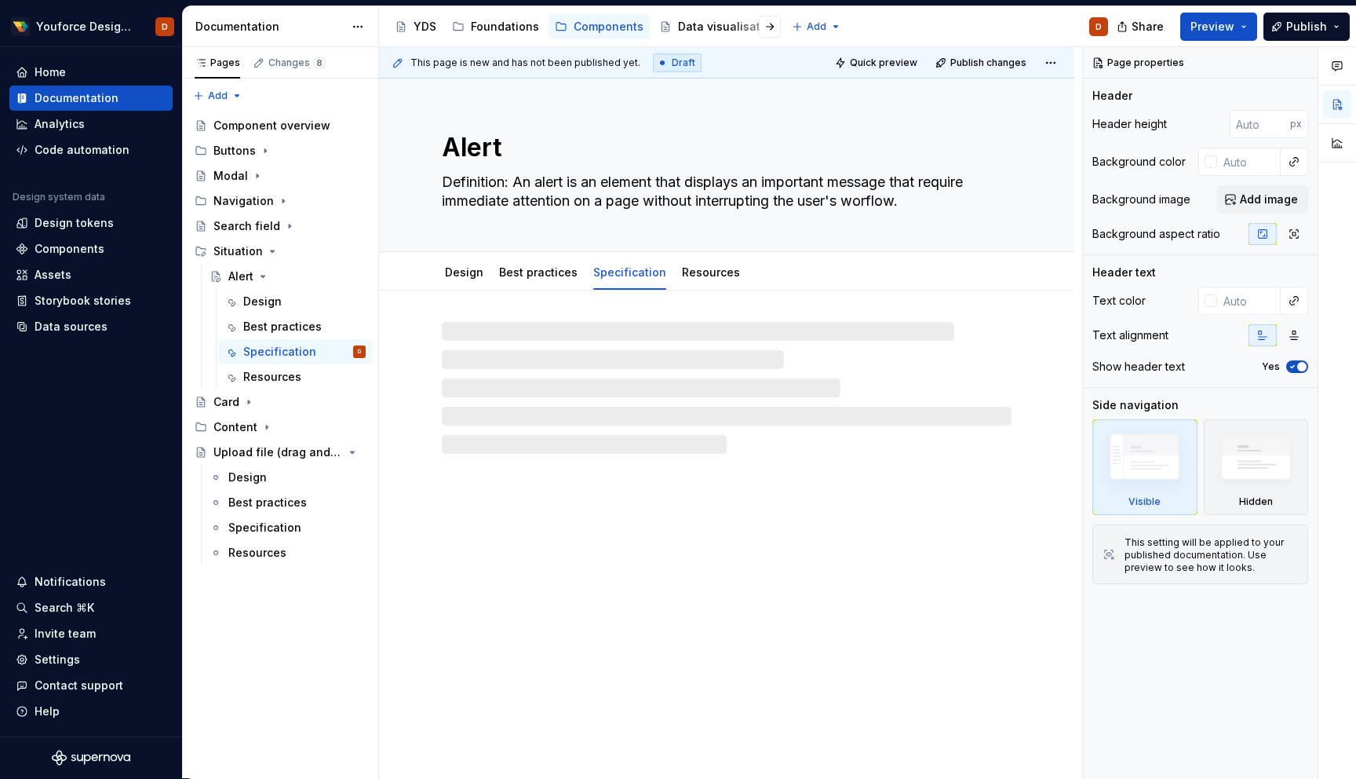
type textarea "*"
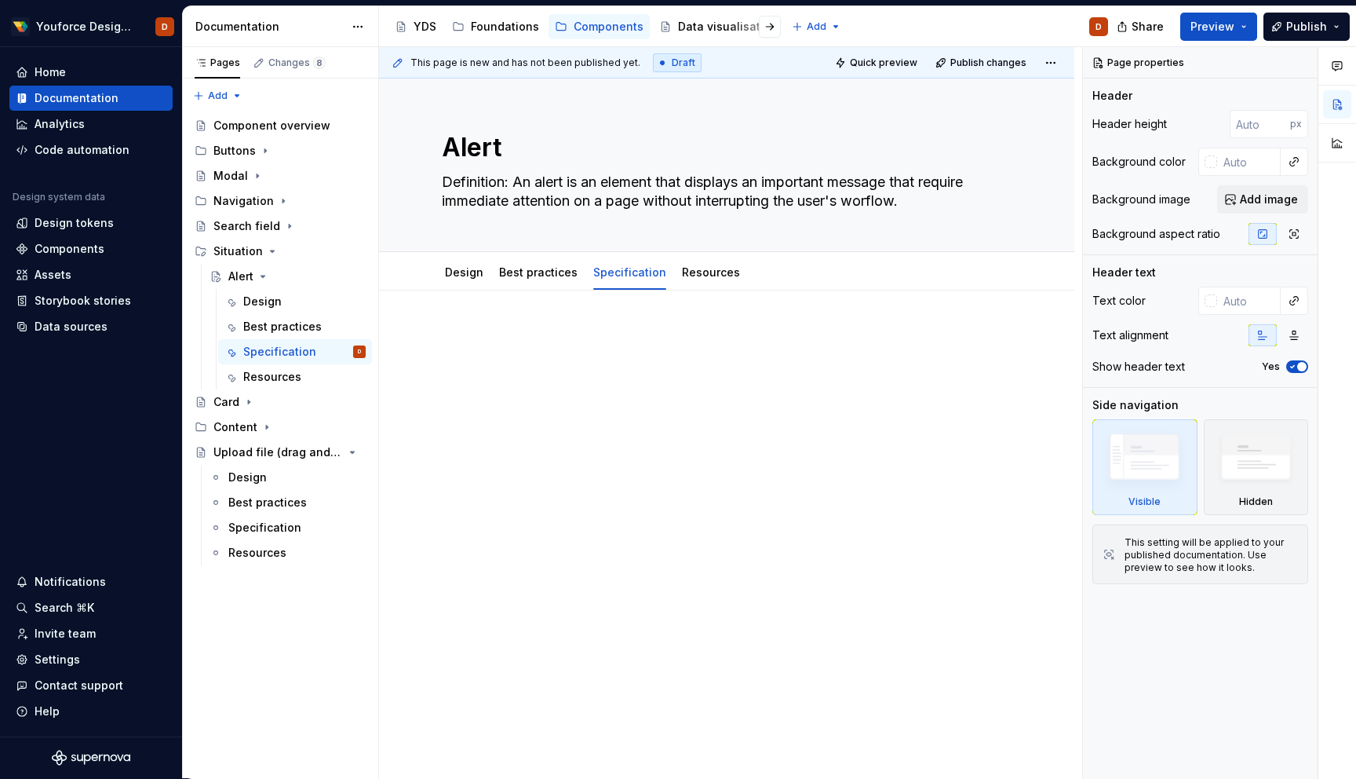
click at [602, 365] on div at bounding box center [727, 358] width 570 height 60
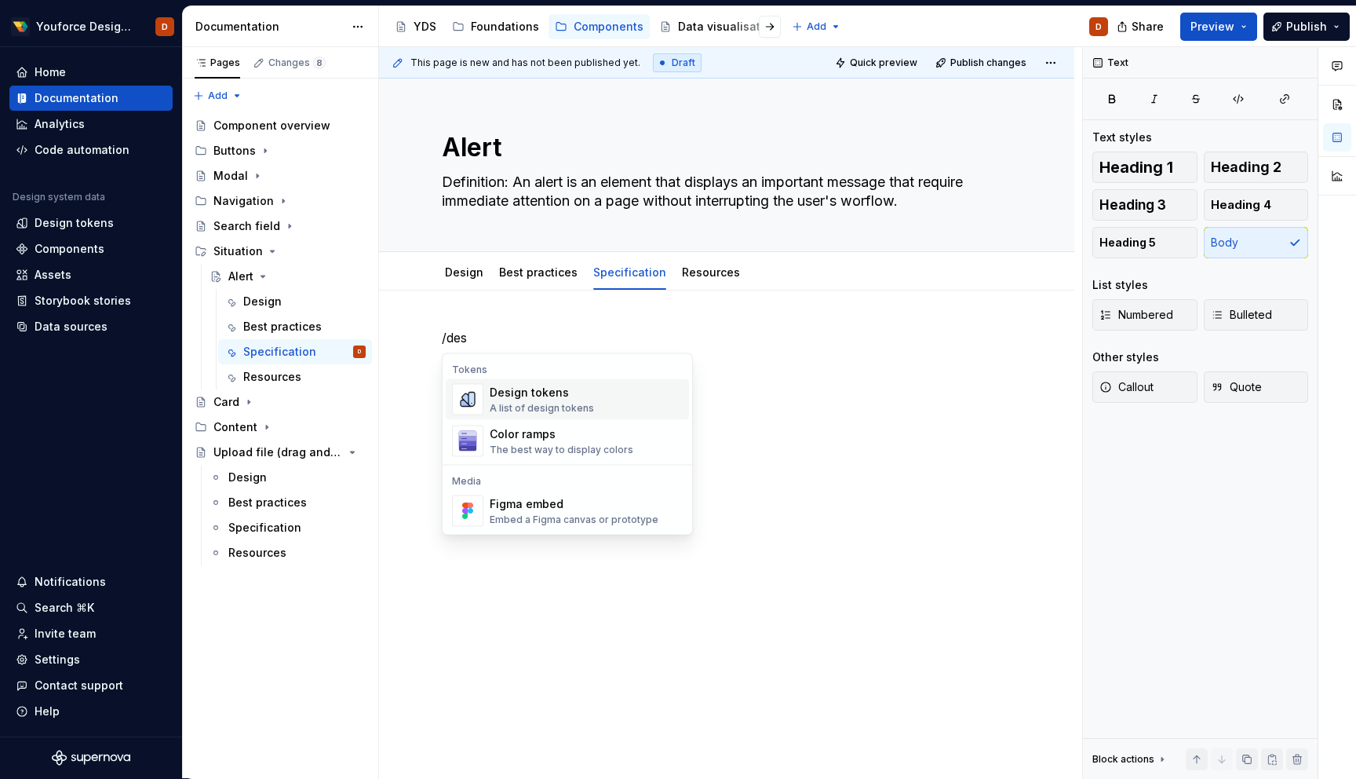
click at [573, 396] on div "Design tokens" at bounding box center [542, 393] width 104 height 16
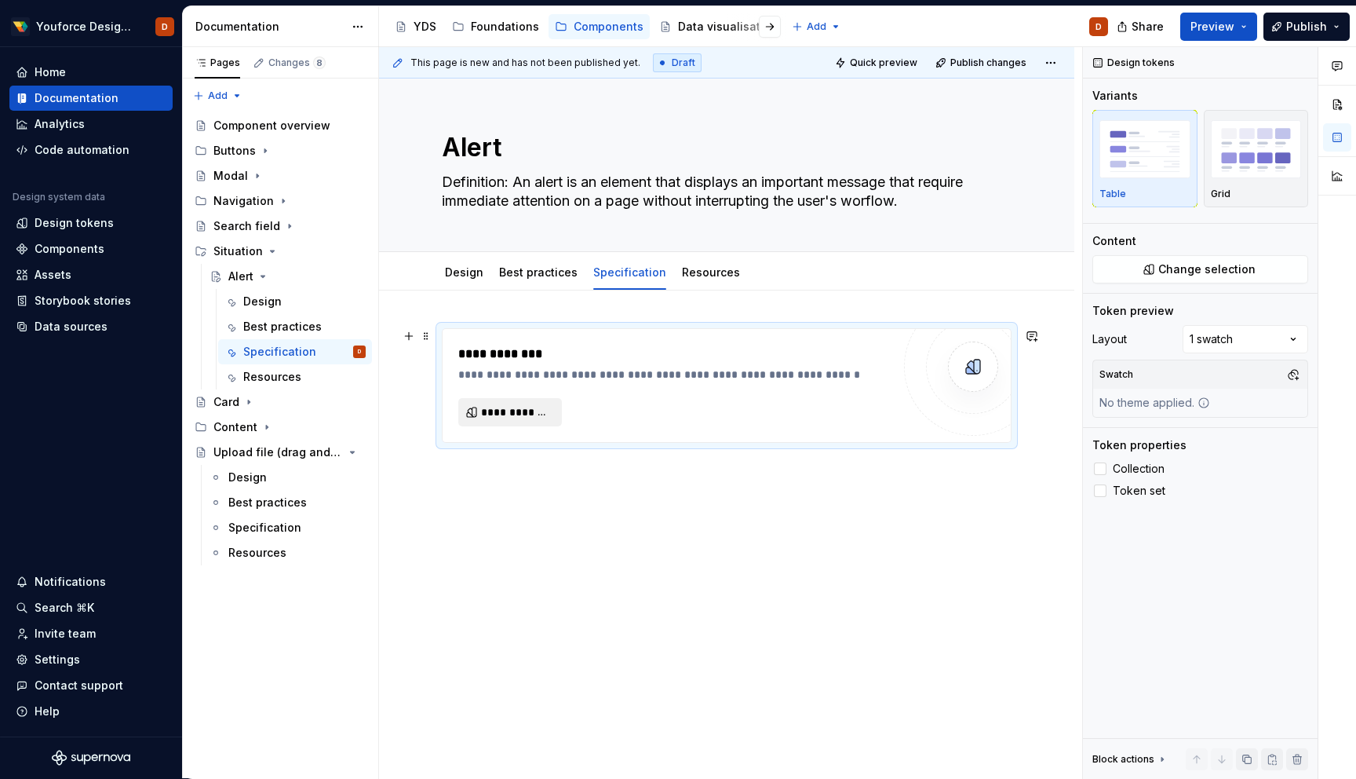
click at [526, 411] on span "**********" at bounding box center [516, 412] width 71 height 16
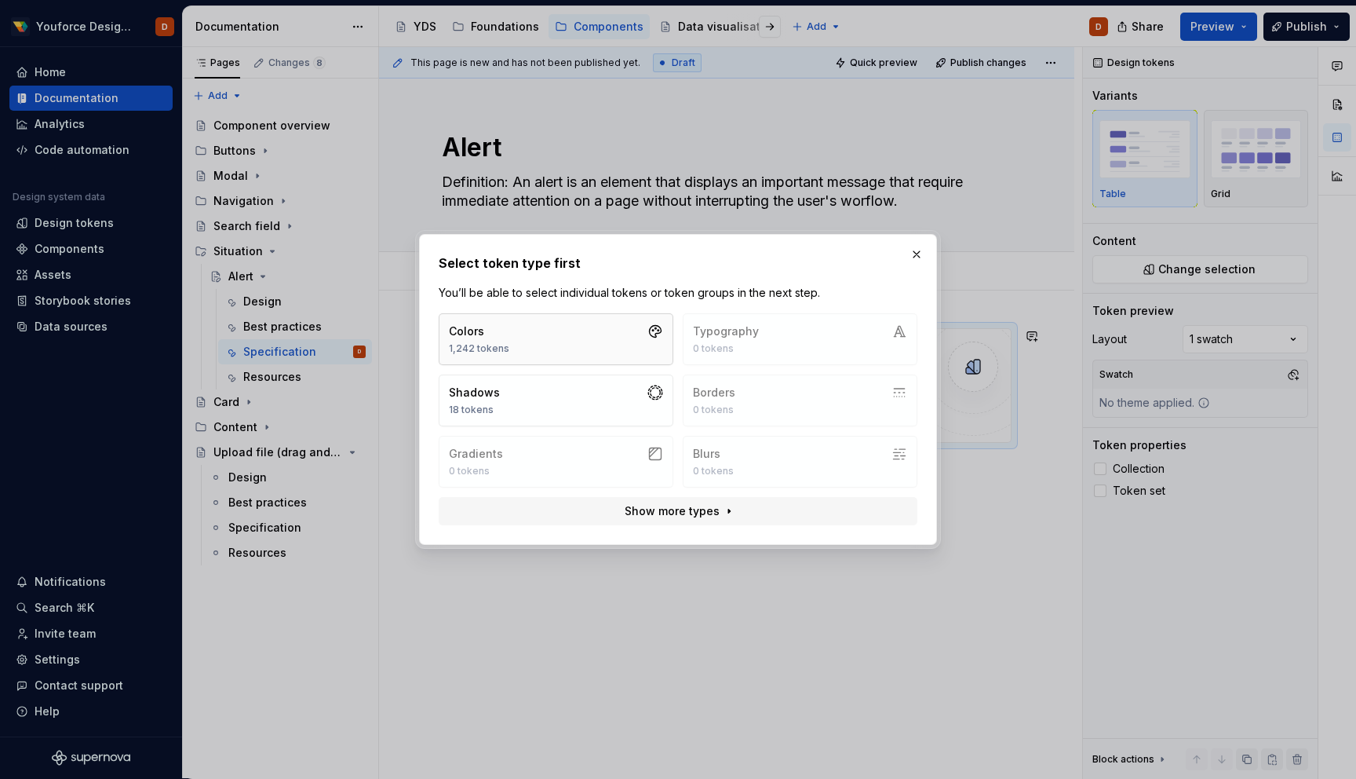
click at [549, 331] on button "Colors 1,242 tokens" at bounding box center [556, 339] width 235 height 52
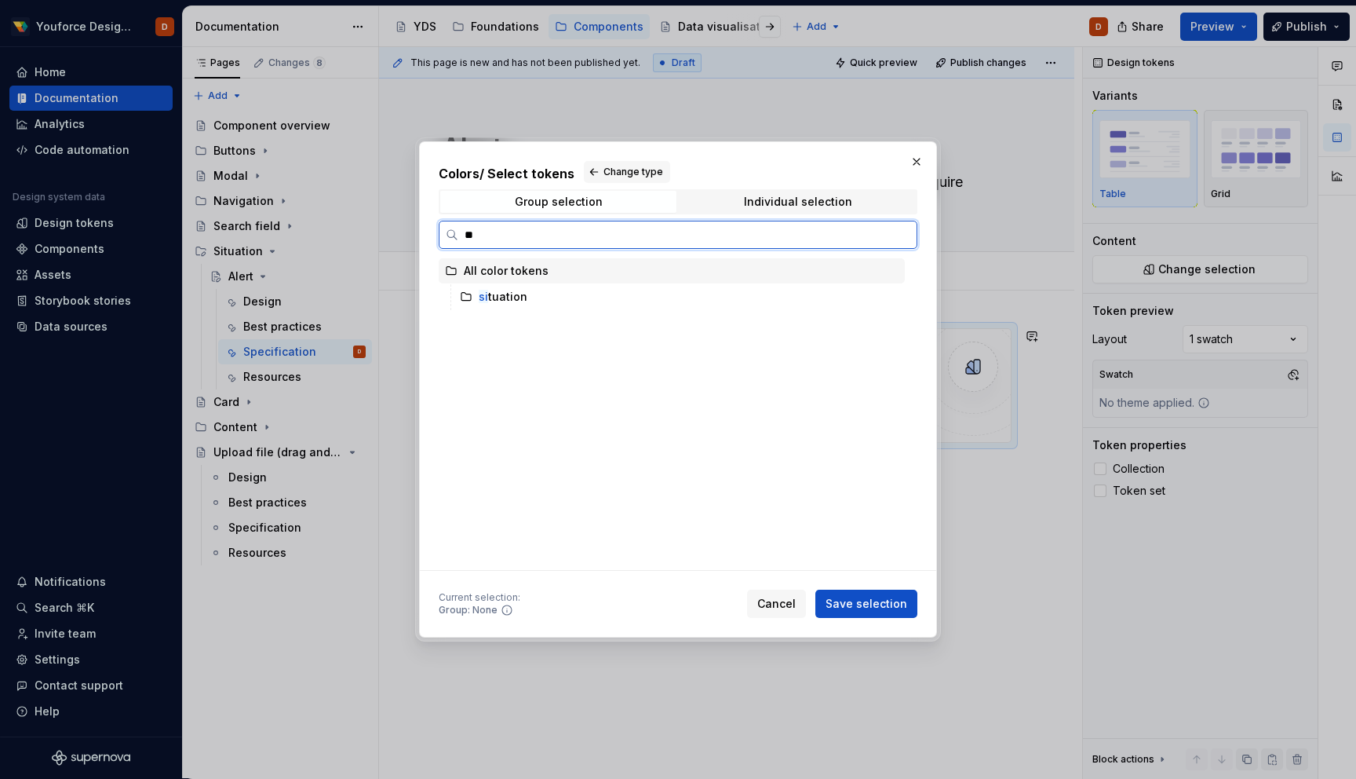
type input "***"
click at [516, 293] on div "sit uation" at bounding box center [503, 297] width 49 height 16
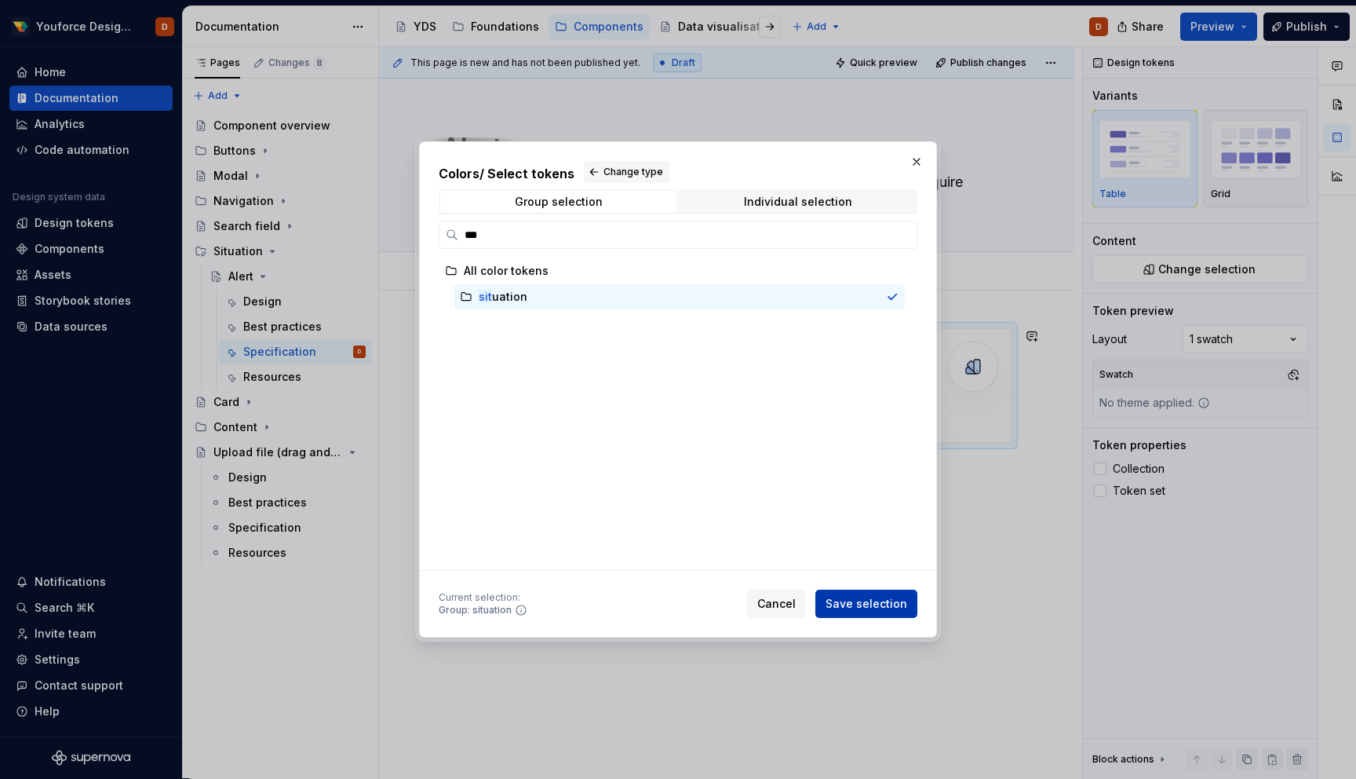
click at [856, 601] on span "Save selection" at bounding box center [867, 604] width 82 height 16
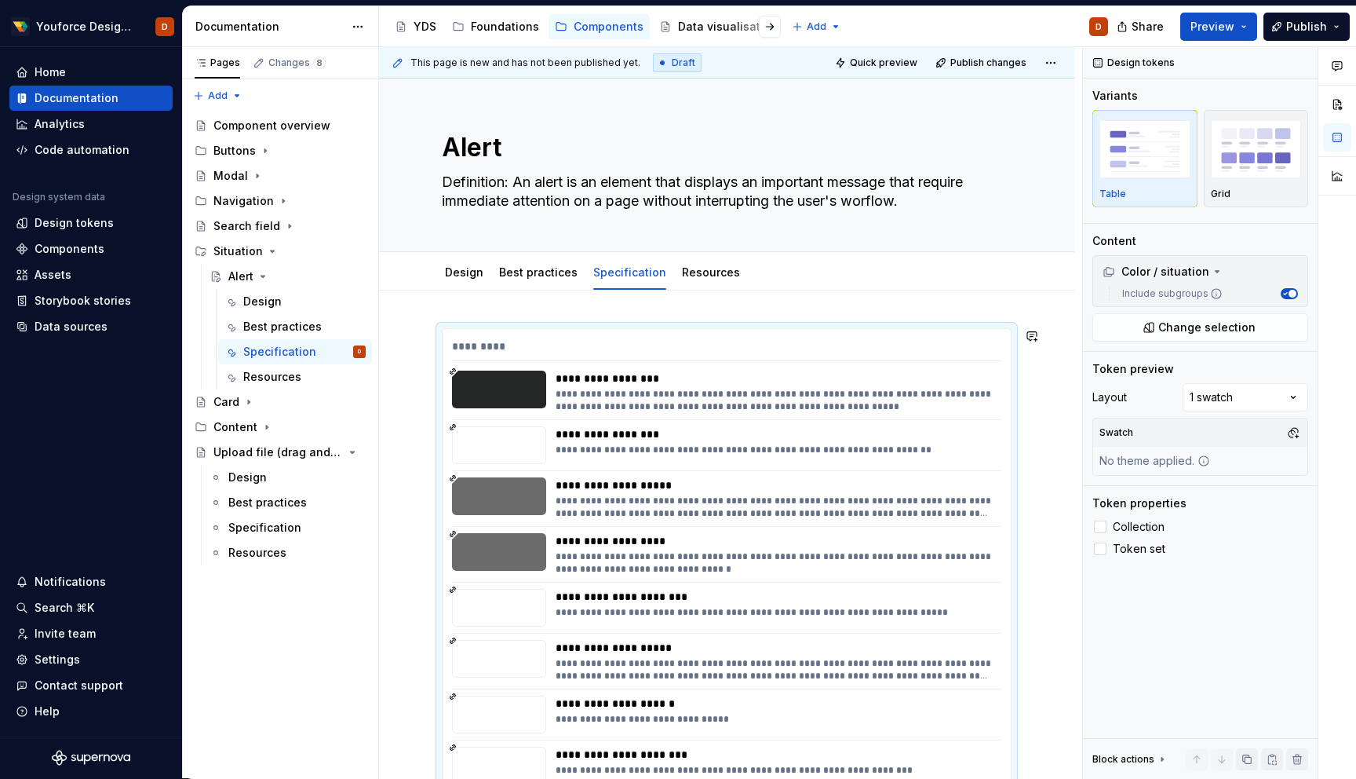
scroll to position [281, 0]
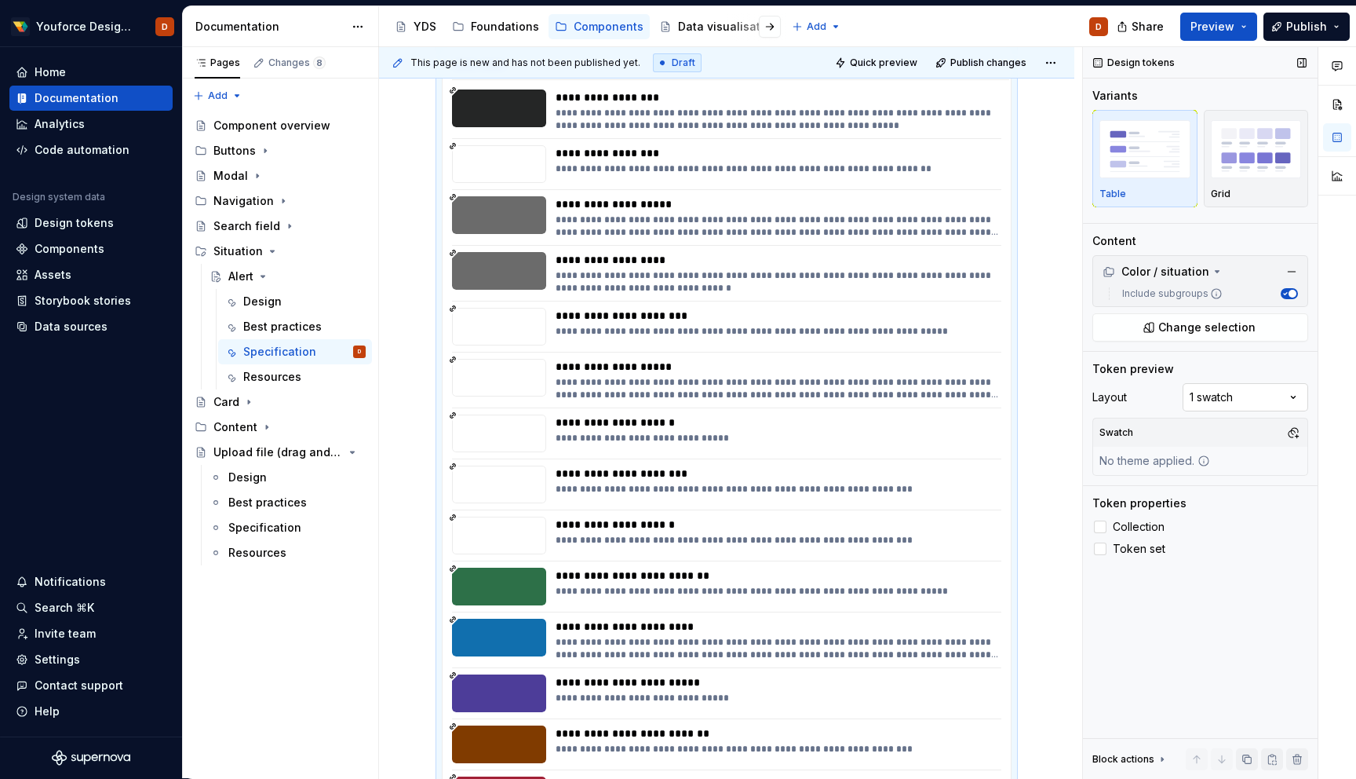
click at [1257, 397] on div "Comments Open comments No comments yet Select ‘Comment’ from the block context …" at bounding box center [1219, 413] width 273 height 732
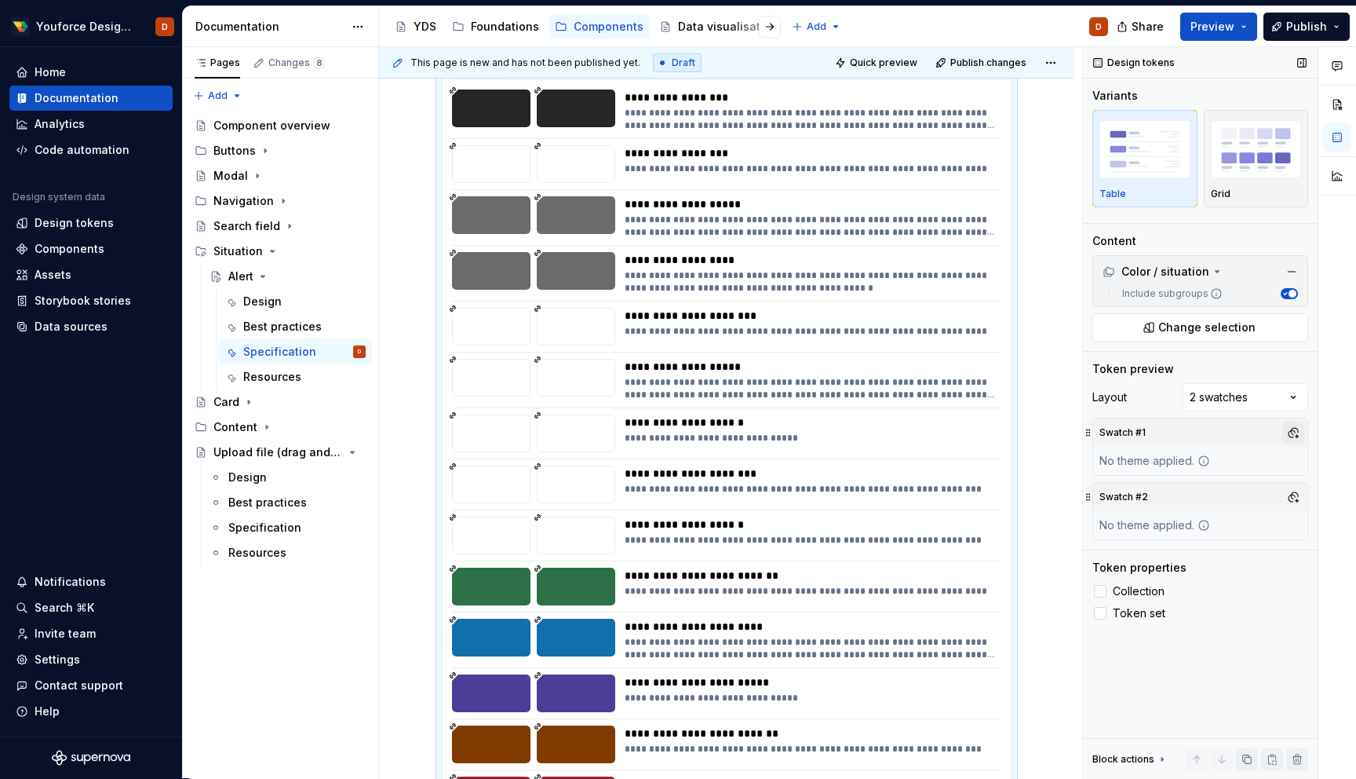
click at [1300, 432] on button "button" at bounding box center [1294, 432] width 22 height 22
type input "li"
click at [1148, 517] on div "Light" at bounding box center [1158, 517] width 27 height 16
click at [1180, 677] on div "Comments Open comments No comments yet Select ‘Comment’ from the block context …" at bounding box center [1219, 413] width 273 height 732
click at [1304, 494] on button "button" at bounding box center [1294, 497] width 22 height 22
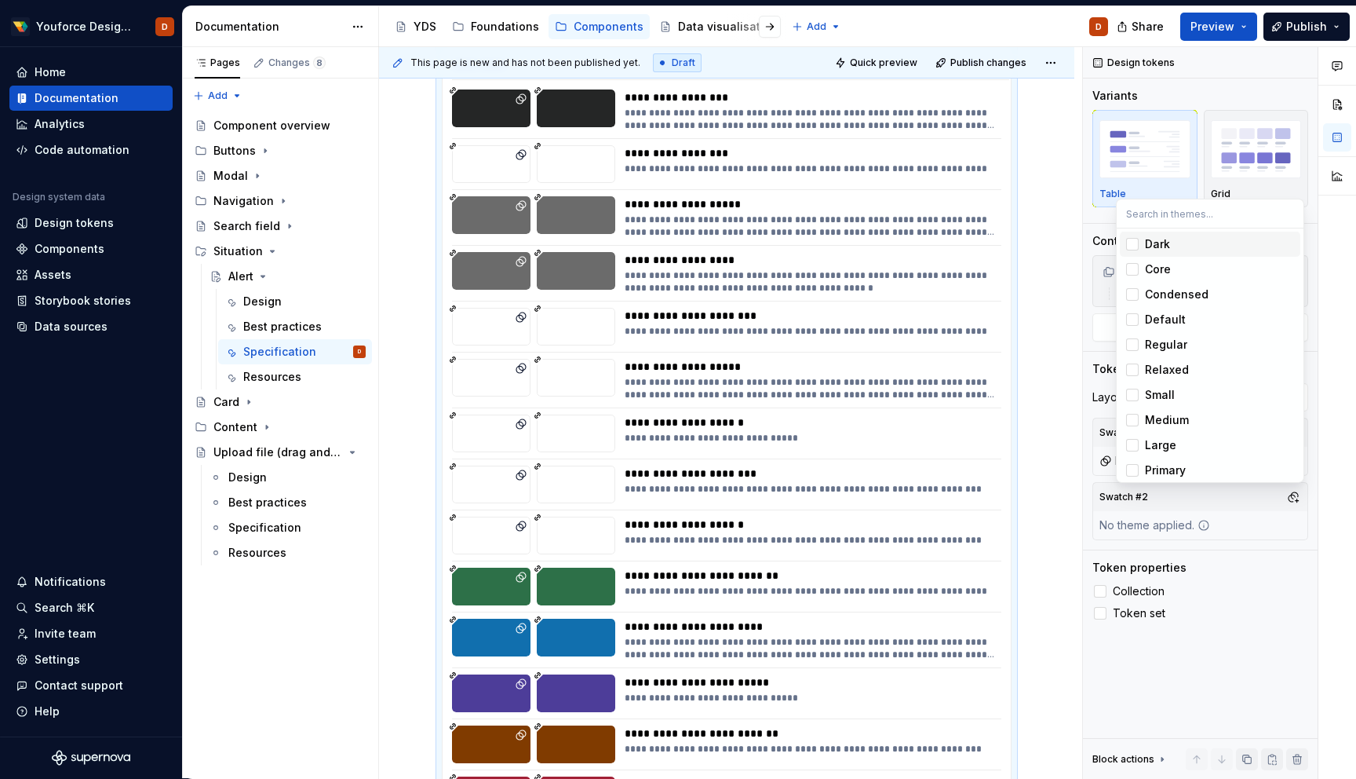
click at [1138, 242] on div "Suggestions" at bounding box center [1132, 244] width 13 height 13
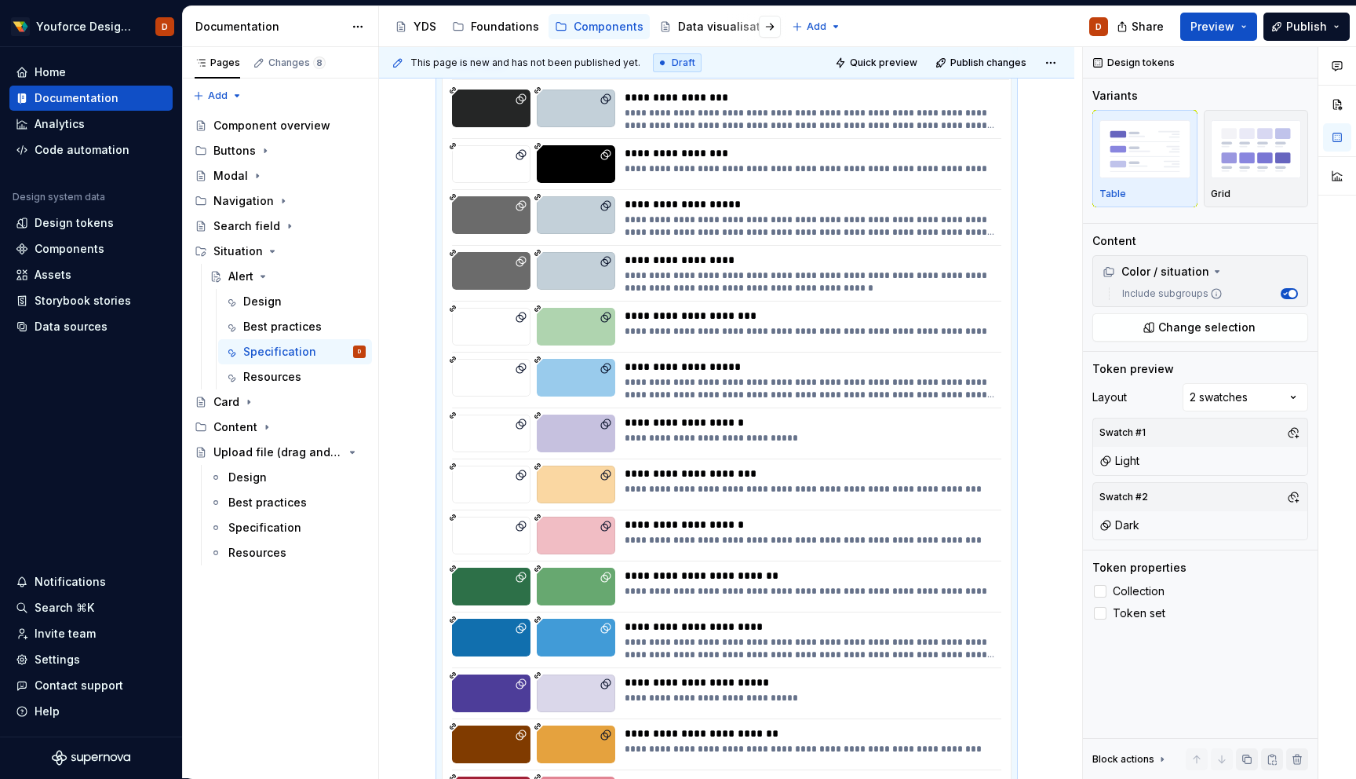
click at [1123, 713] on div "Comments Open comments No comments yet Select ‘Comment’ from the block context …" at bounding box center [1219, 413] width 273 height 732
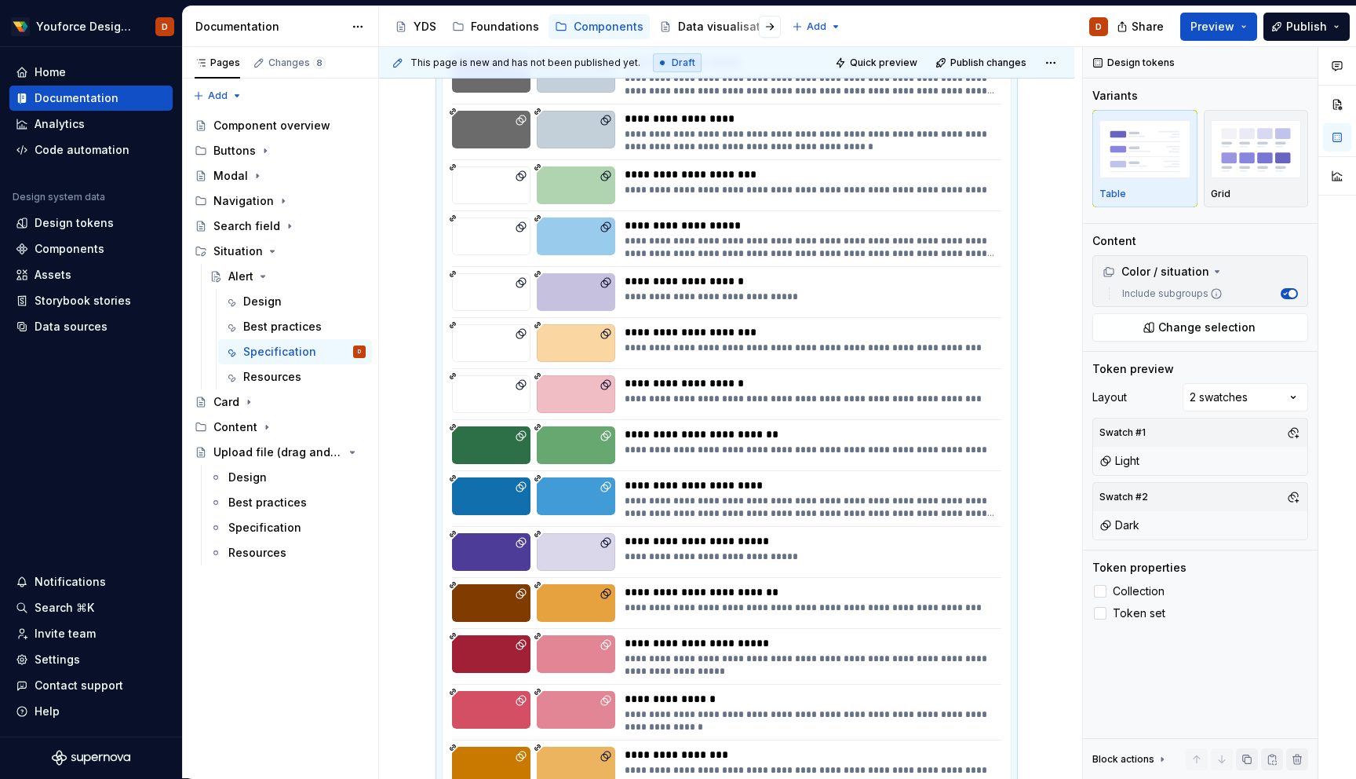
scroll to position [0, 0]
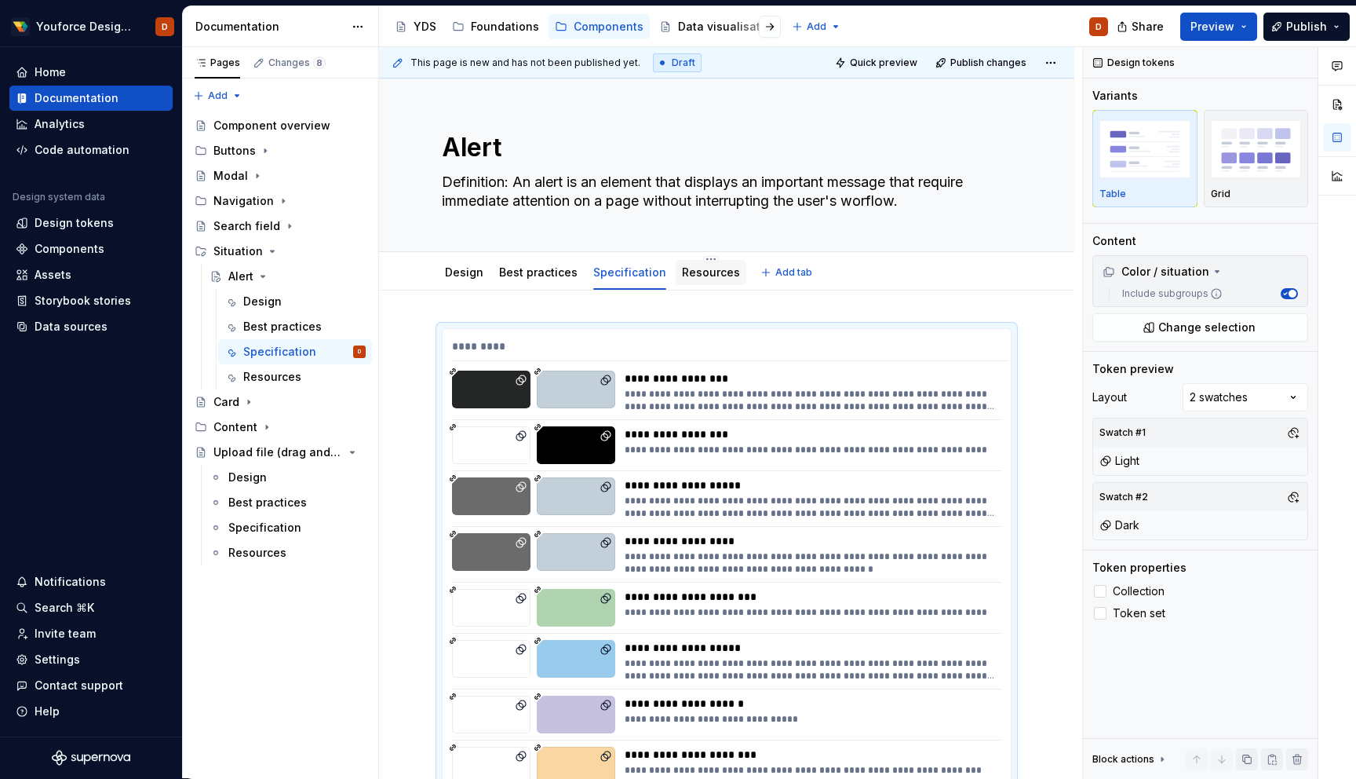
click at [711, 271] on link "Resources" at bounding box center [711, 271] width 58 height 13
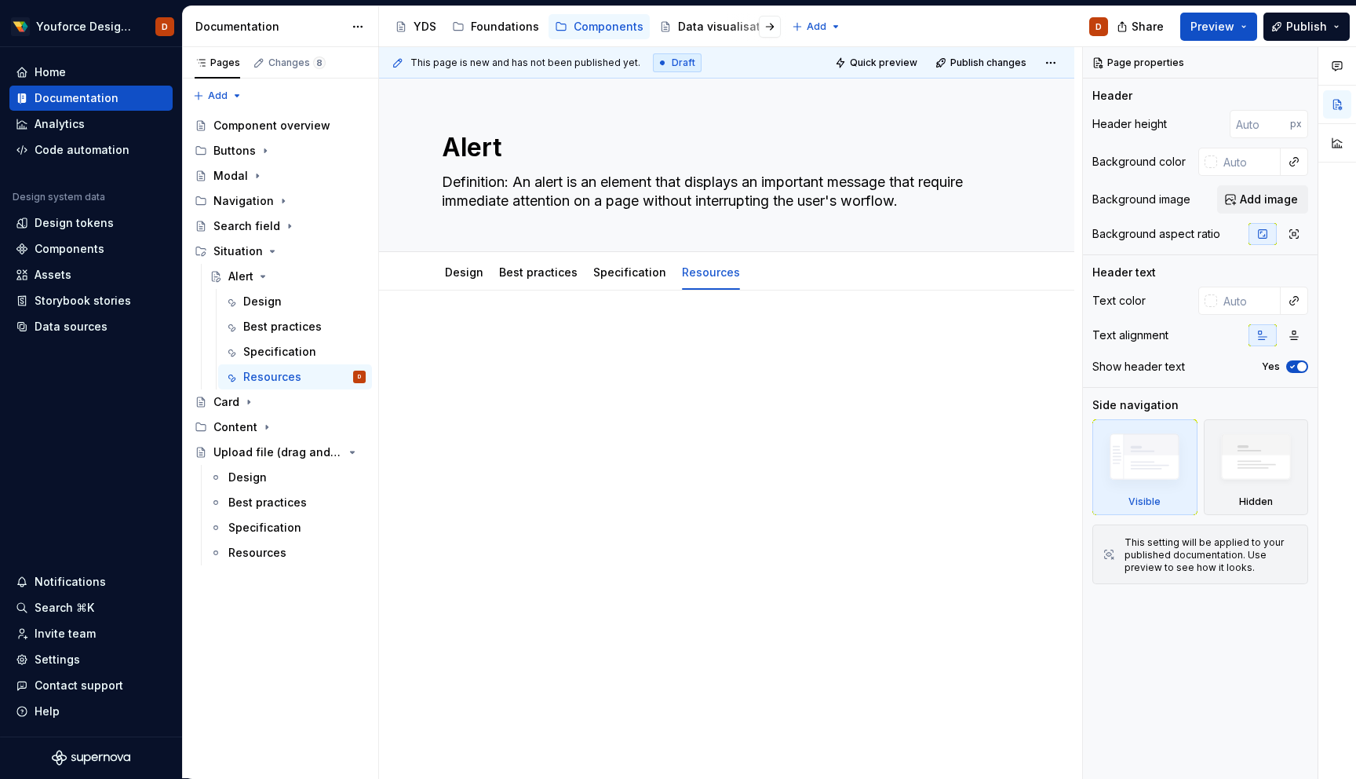
click at [619, 363] on div at bounding box center [727, 358] width 570 height 60
type textarea "*"
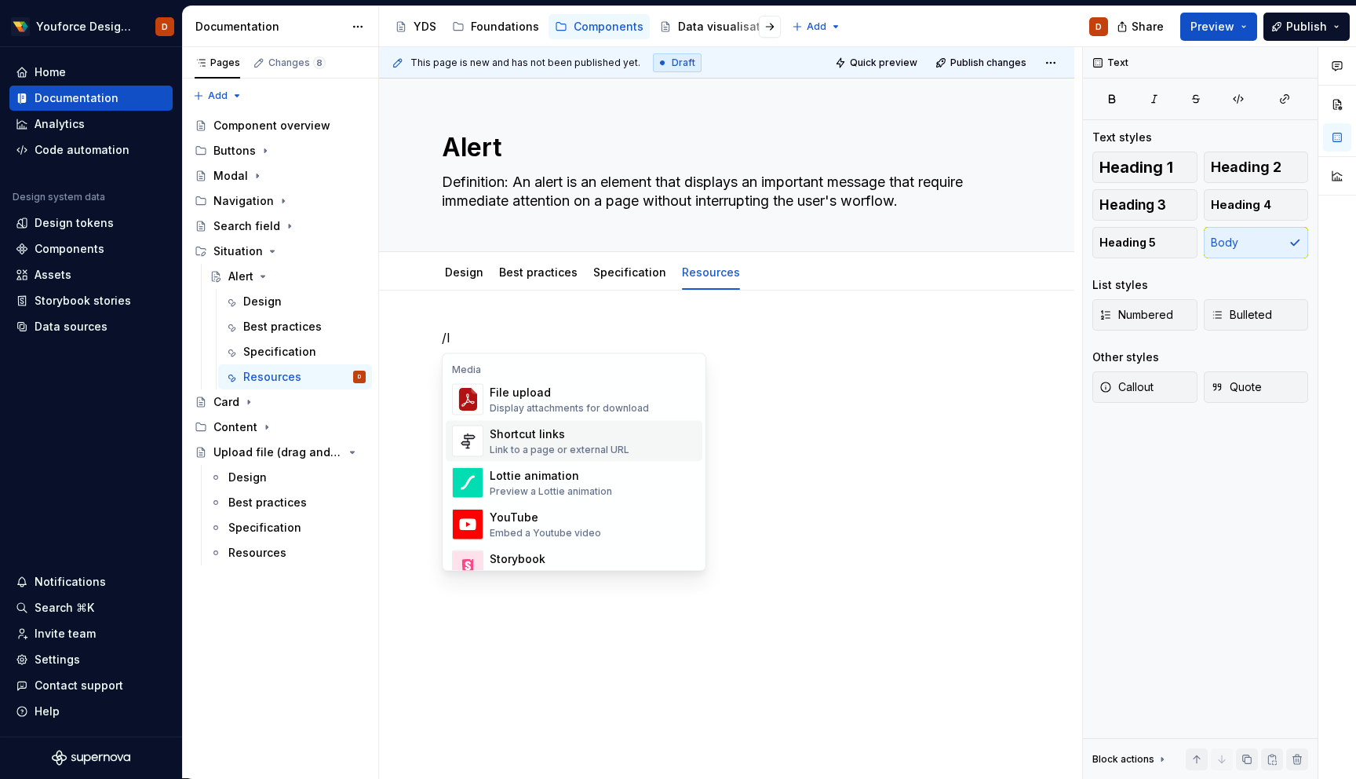
click at [604, 443] on div "Link to a page or external URL" at bounding box center [560, 449] width 140 height 13
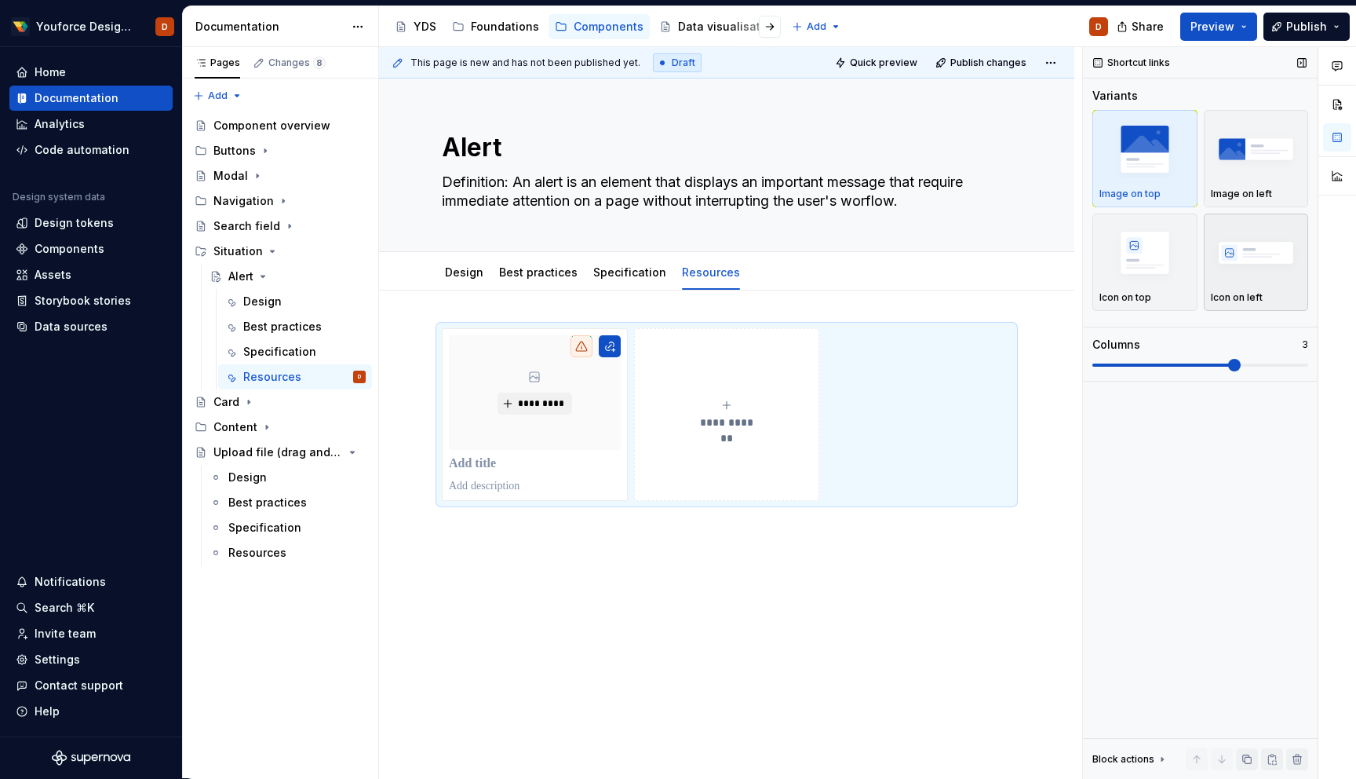
click at [1290, 239] on img "button" at bounding box center [1256, 252] width 91 height 57
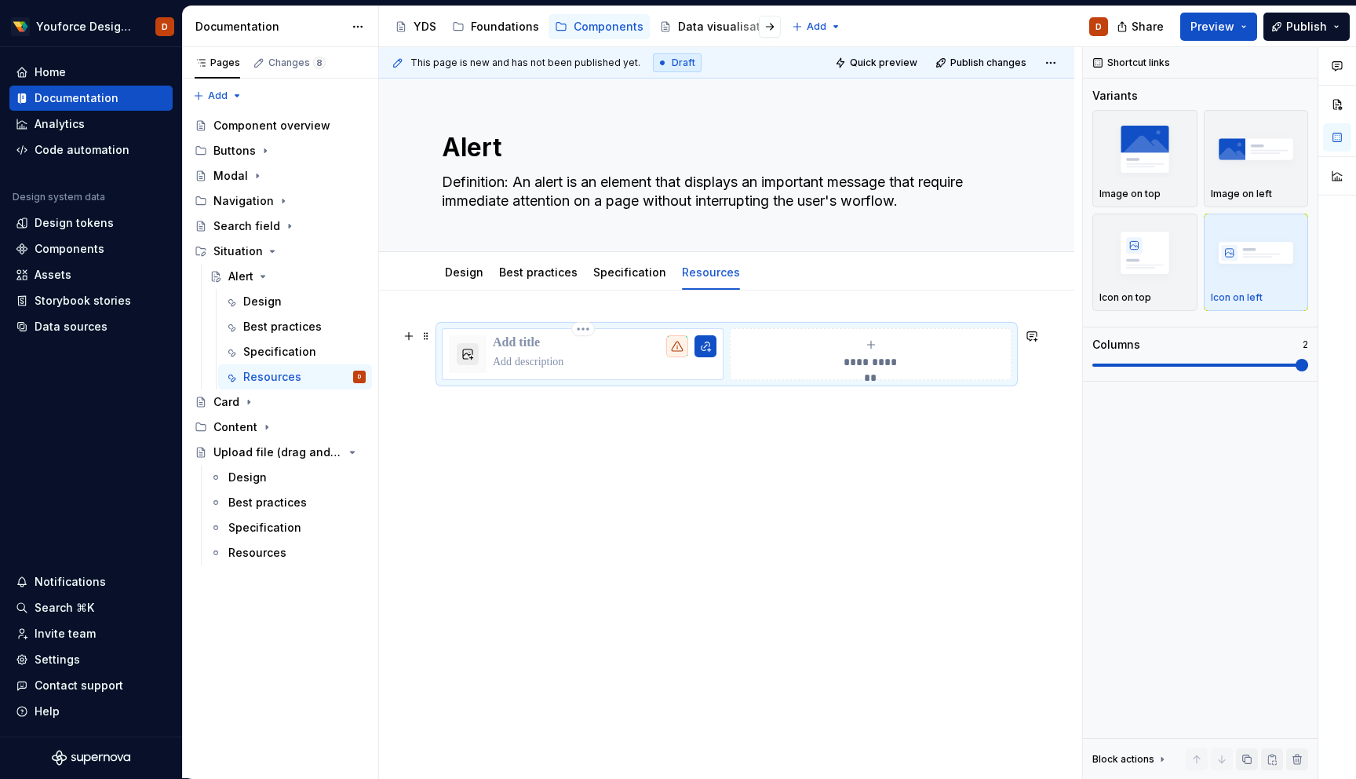
click at [470, 355] on button "button" at bounding box center [468, 354] width 22 height 22
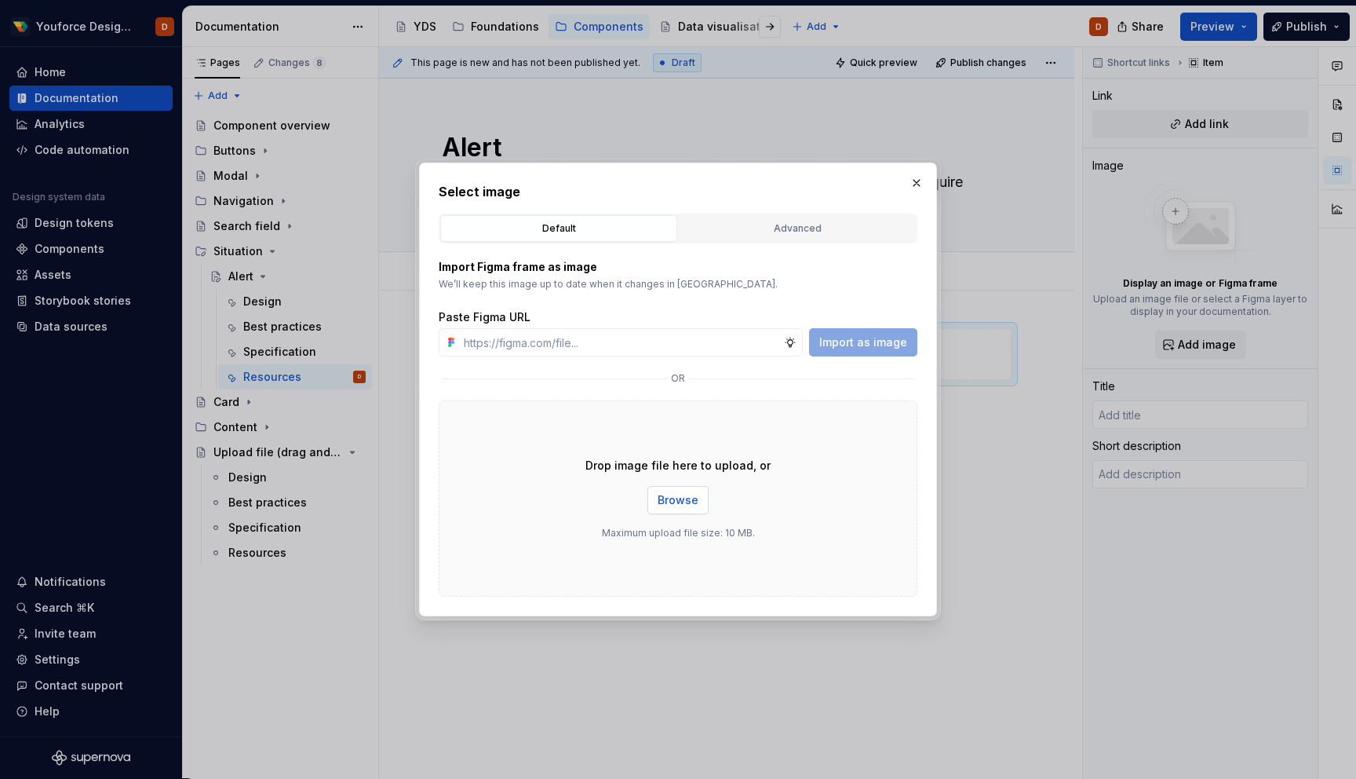
click at [673, 509] on button "Browse" at bounding box center [678, 500] width 61 height 28
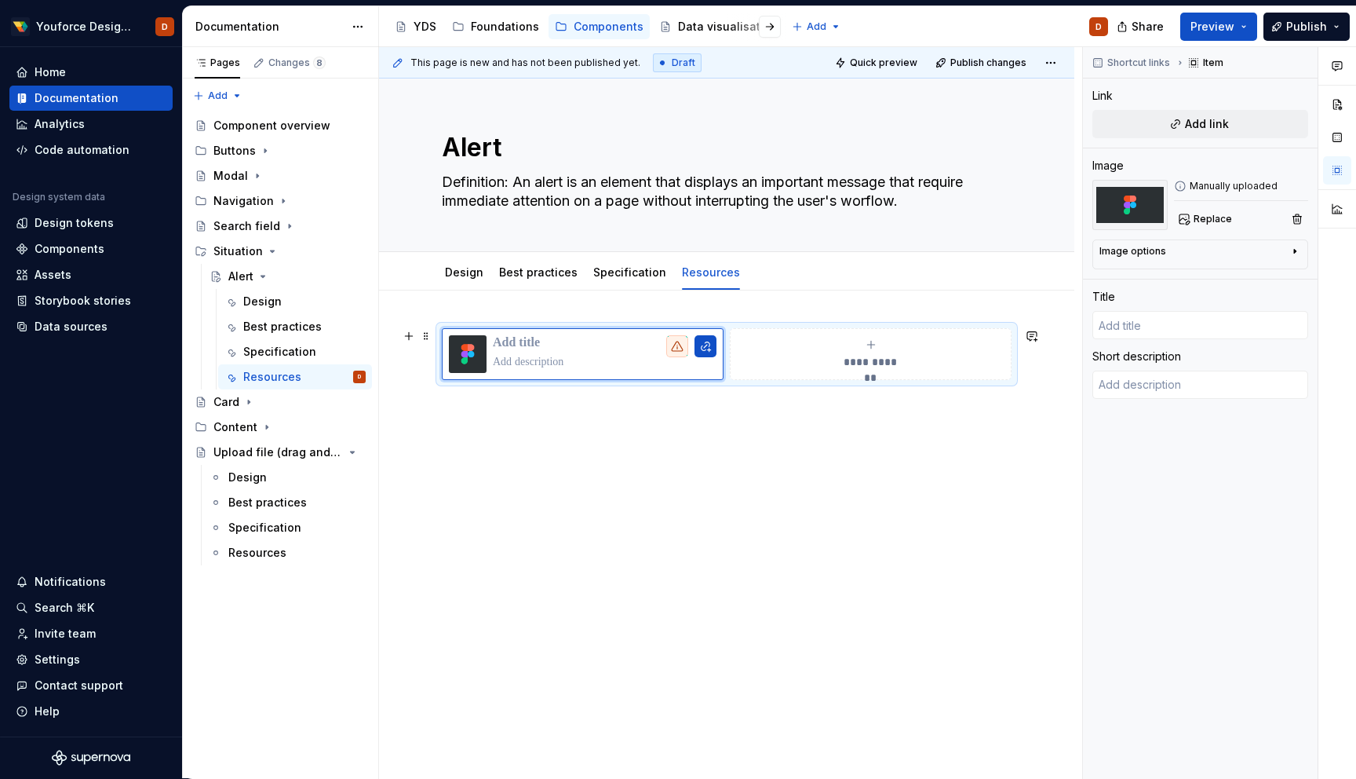
click at [790, 380] on div "**********" at bounding box center [727, 354] width 570 height 52
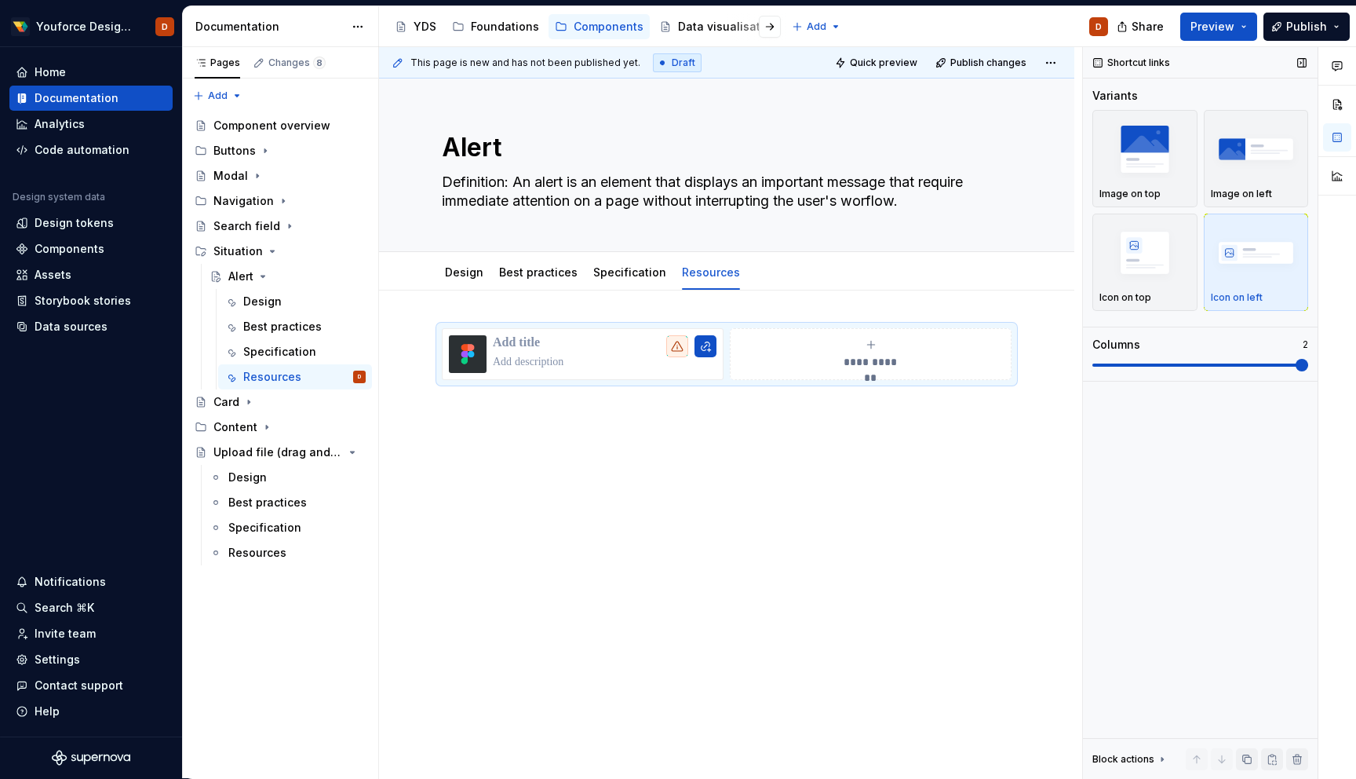
click at [1105, 364] on span at bounding box center [1201, 364] width 216 height 3
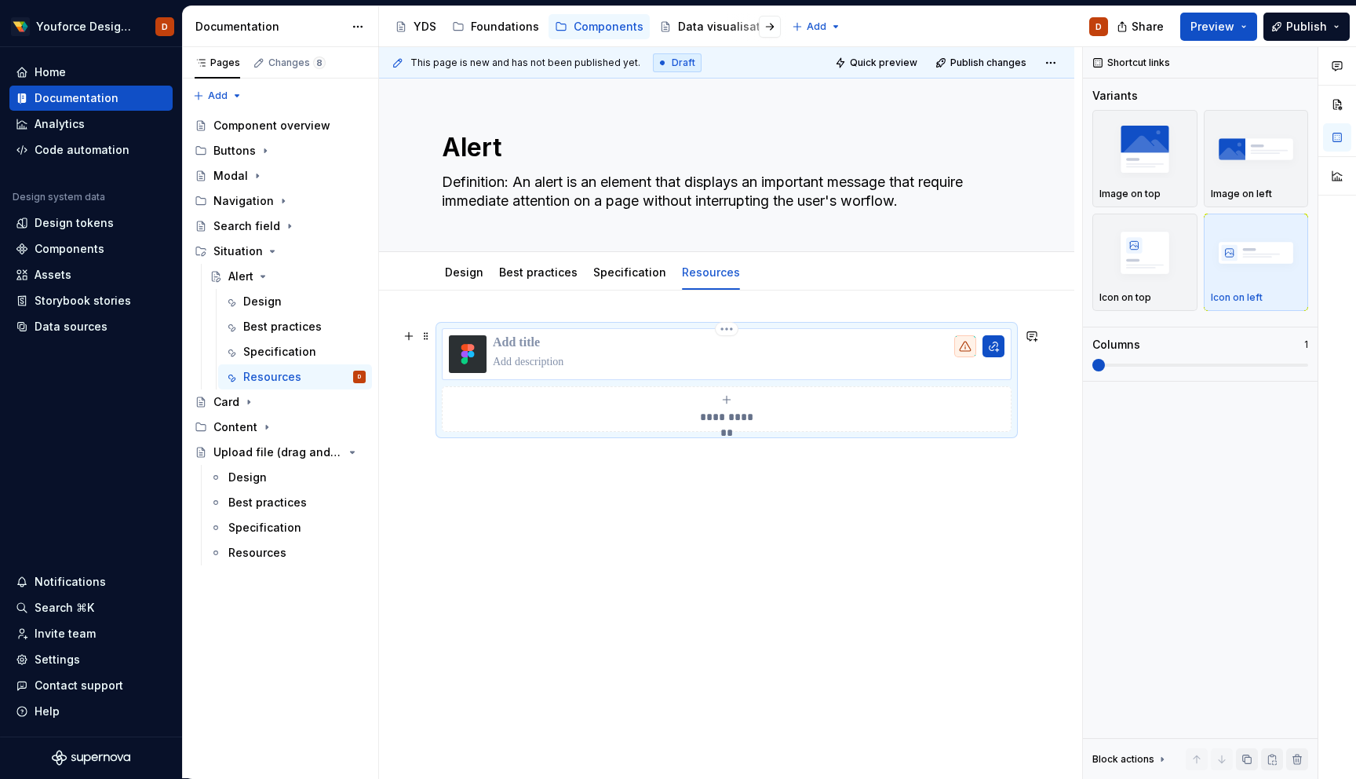
click at [541, 346] on p at bounding box center [749, 343] width 512 height 16
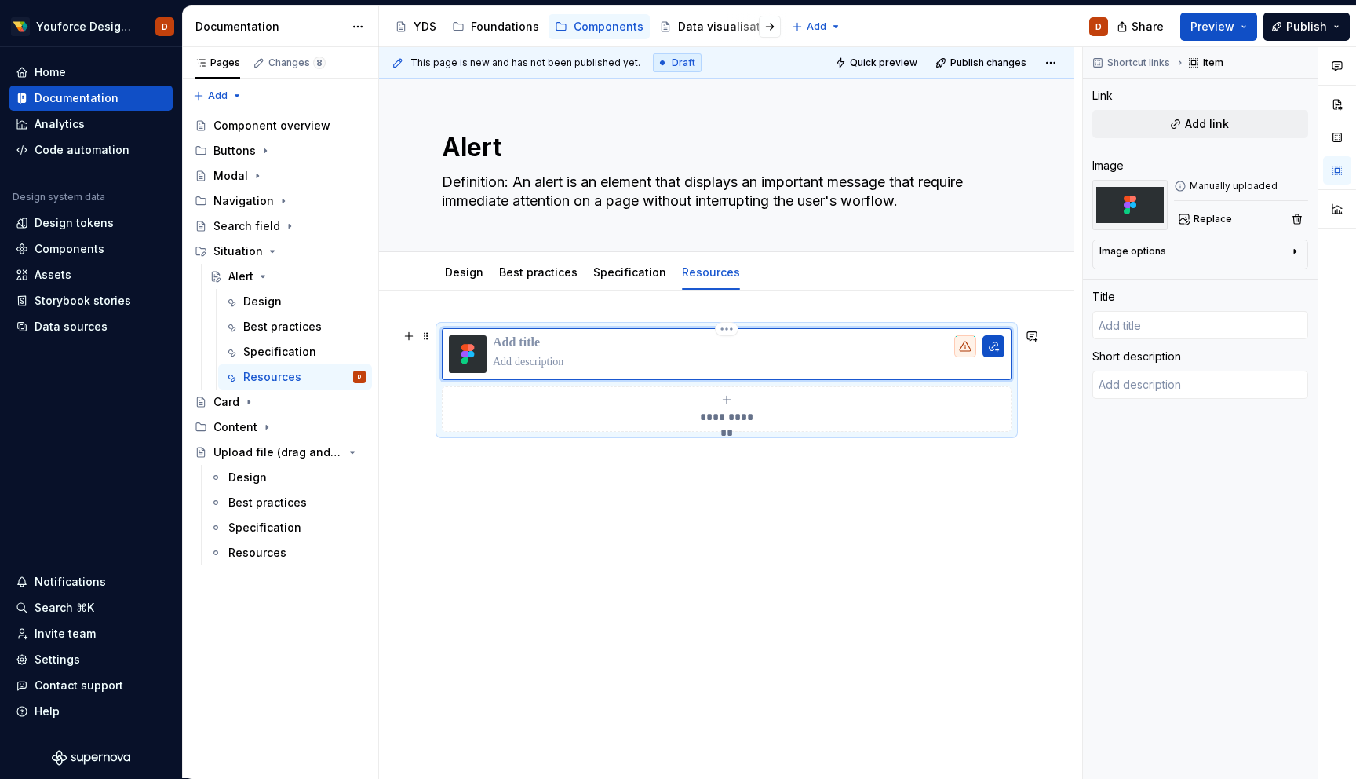
type textarea "*"
type input "F"
type textarea "*"
type input "Fi"
type textarea "*"
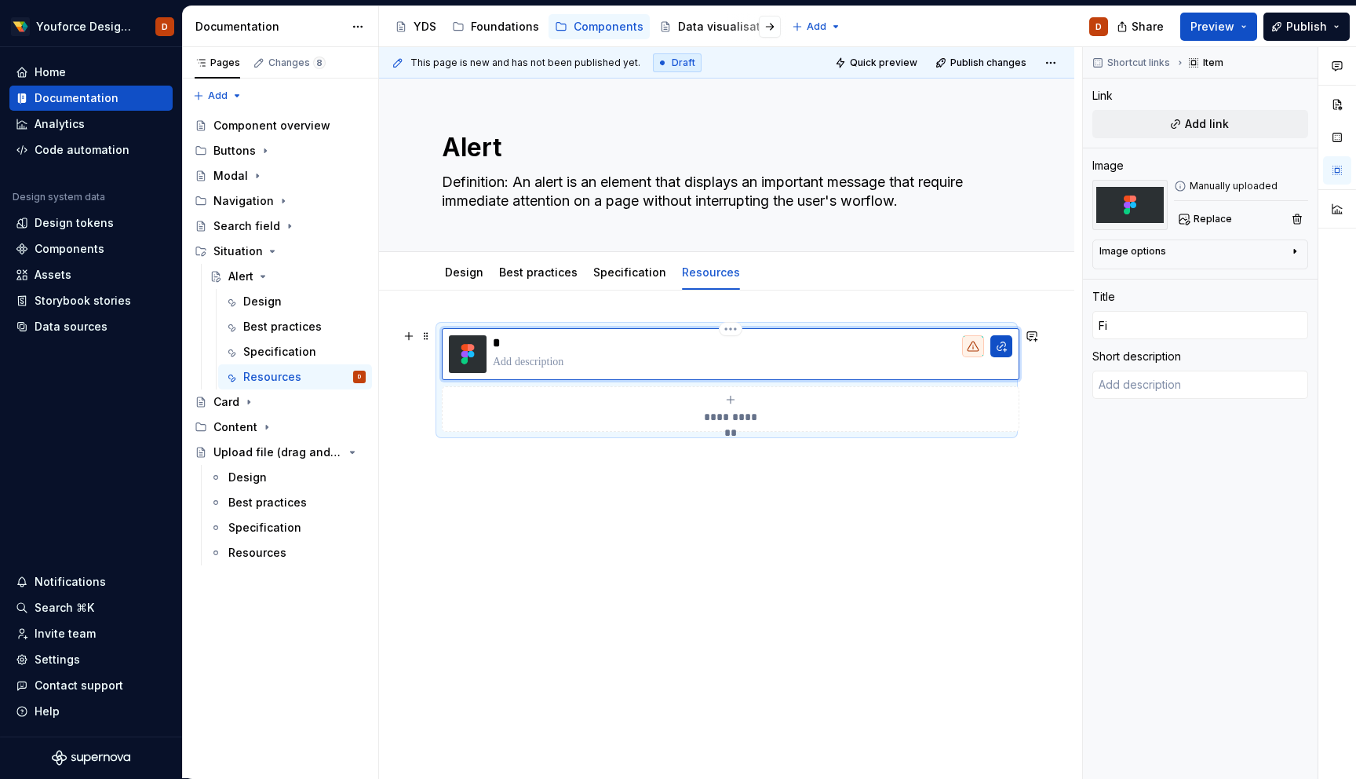
type input "Fig"
type textarea "*"
type input "Figm"
type textarea "*"
type input "Figma"
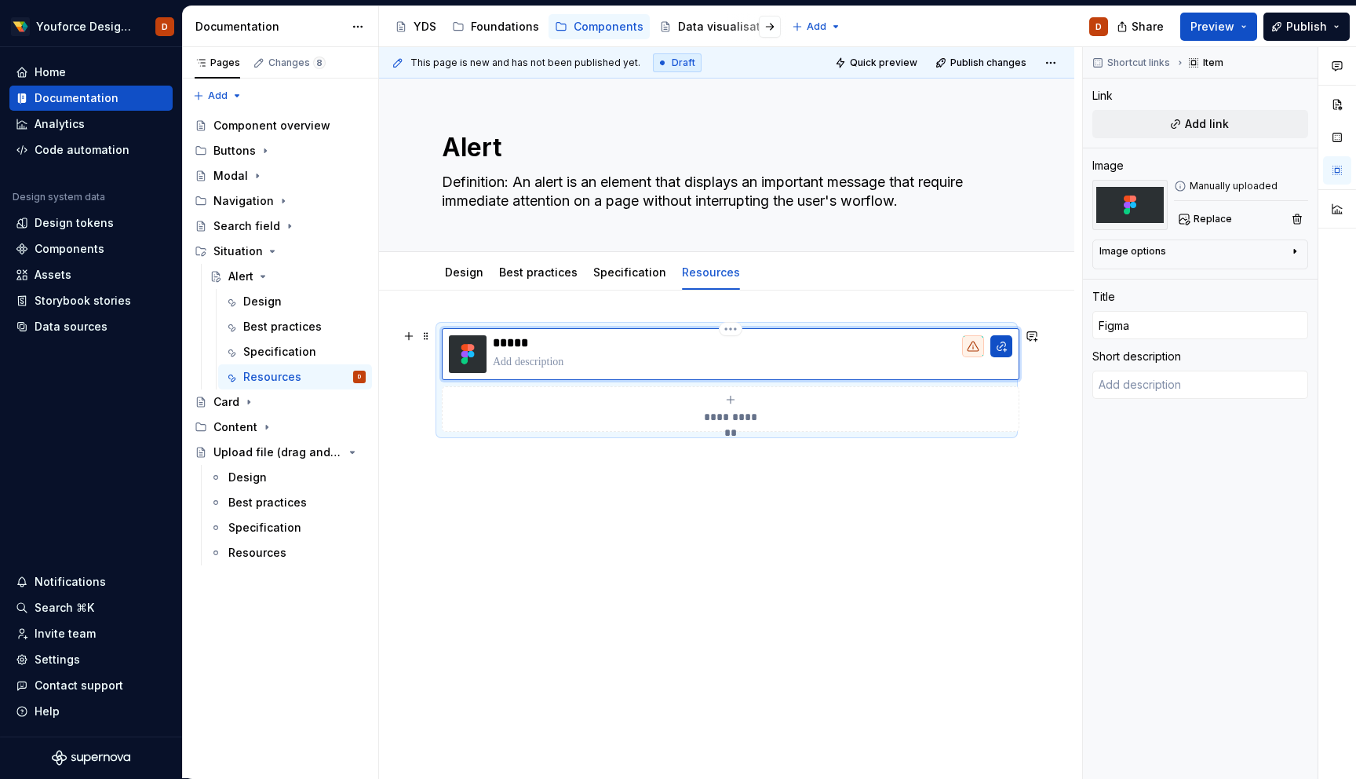
type textarea "*"
type textarea "G"
type textarea "*"
type textarea "Go"
type textarea "*"
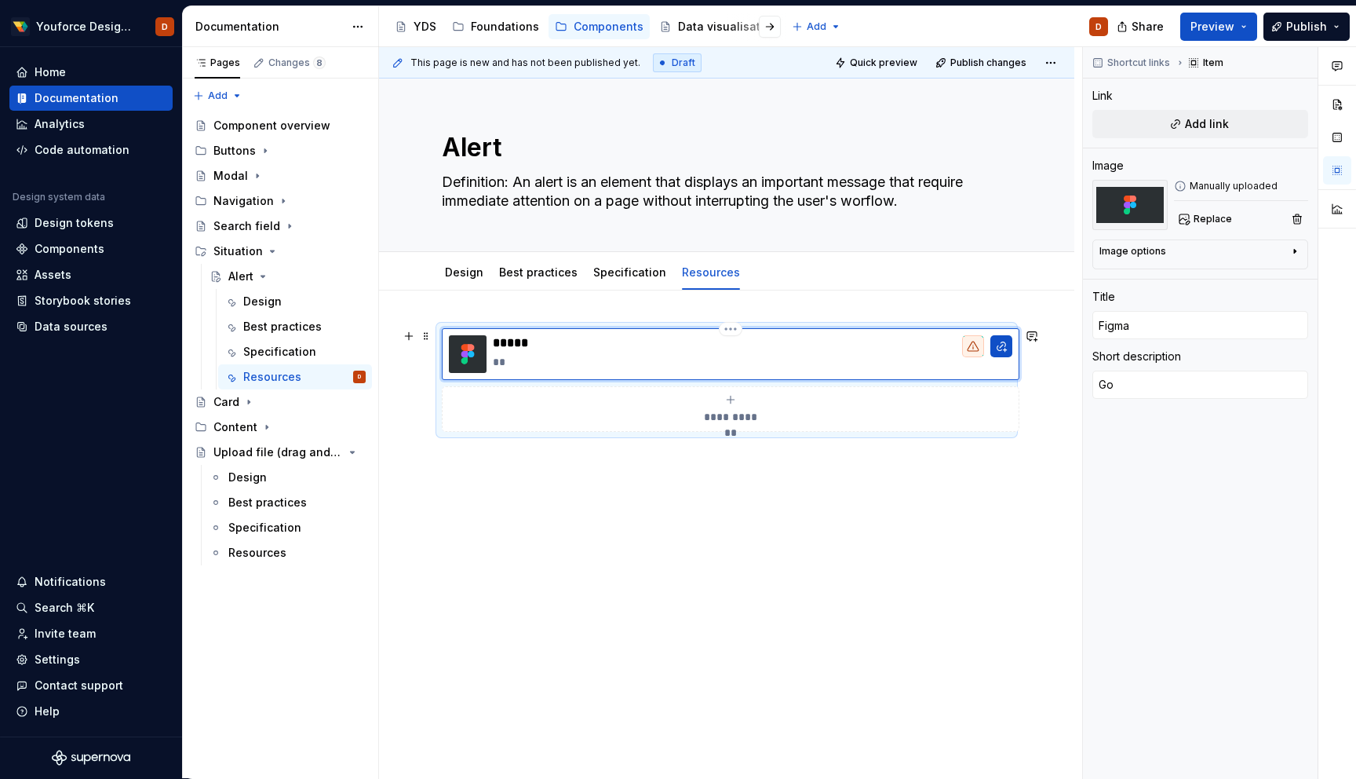
type textarea "Go"
type textarea "*"
type textarea "Go t"
type textarea "*"
type textarea "Go to"
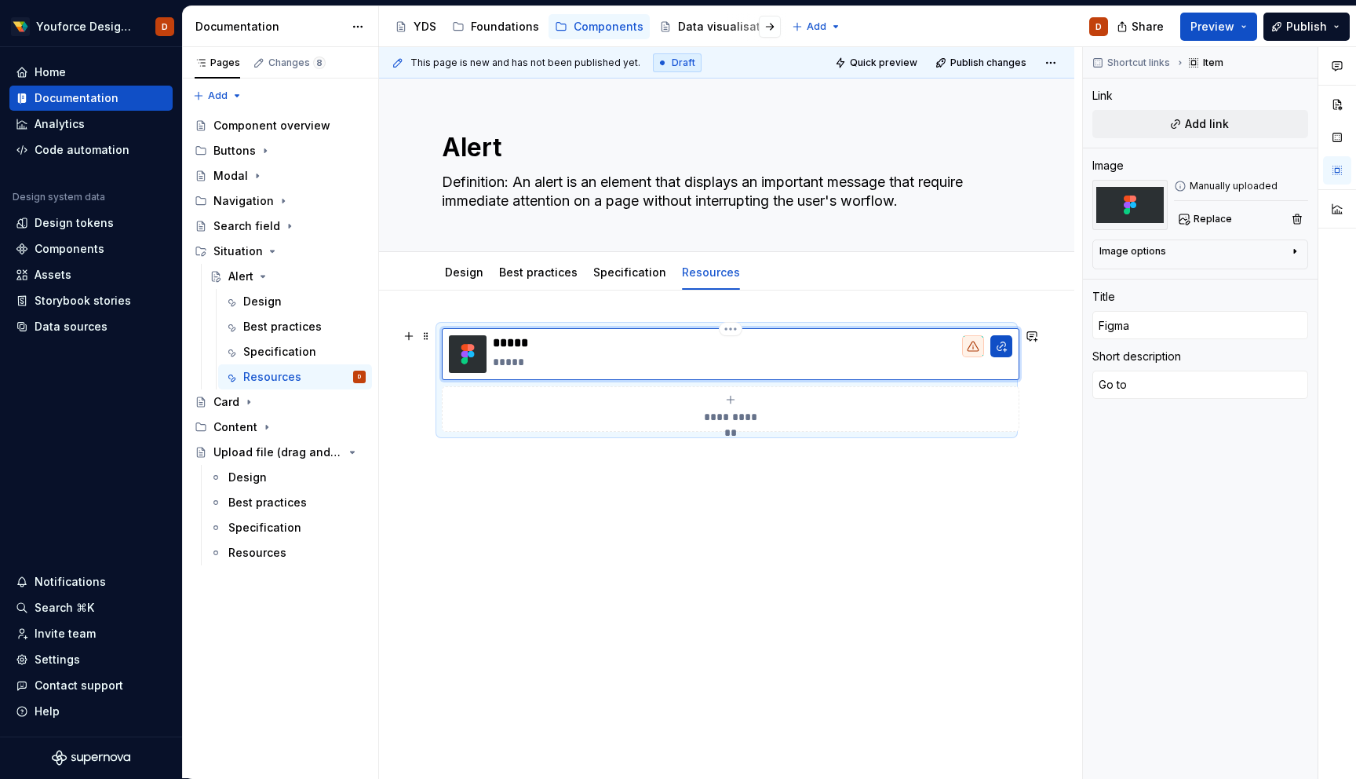
type textarea "*"
type textarea "Go to"
type textarea "*"
type textarea "Go to f"
type textarea "*"
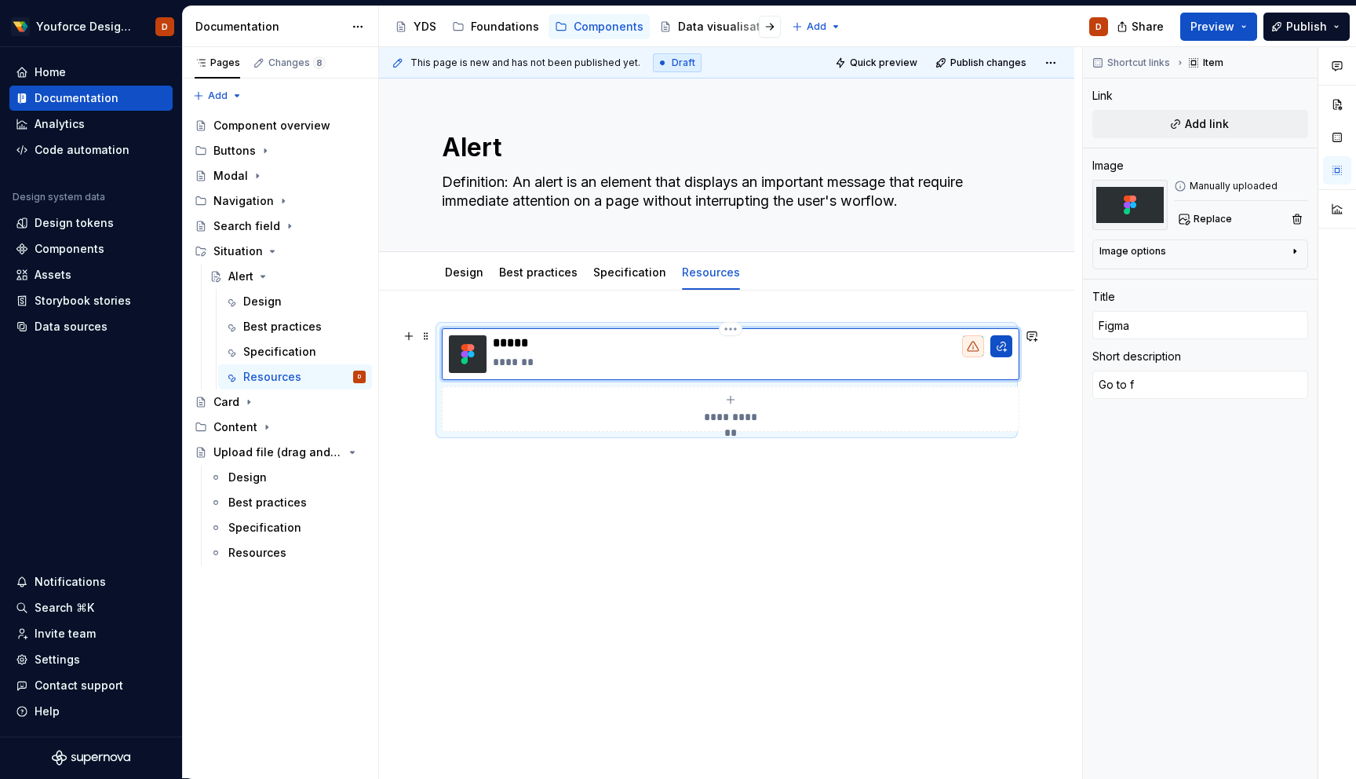
type textarea "Go to"
type textarea "*"
type textarea "Go to m"
type textarea "*"
type textarea "Go to ma"
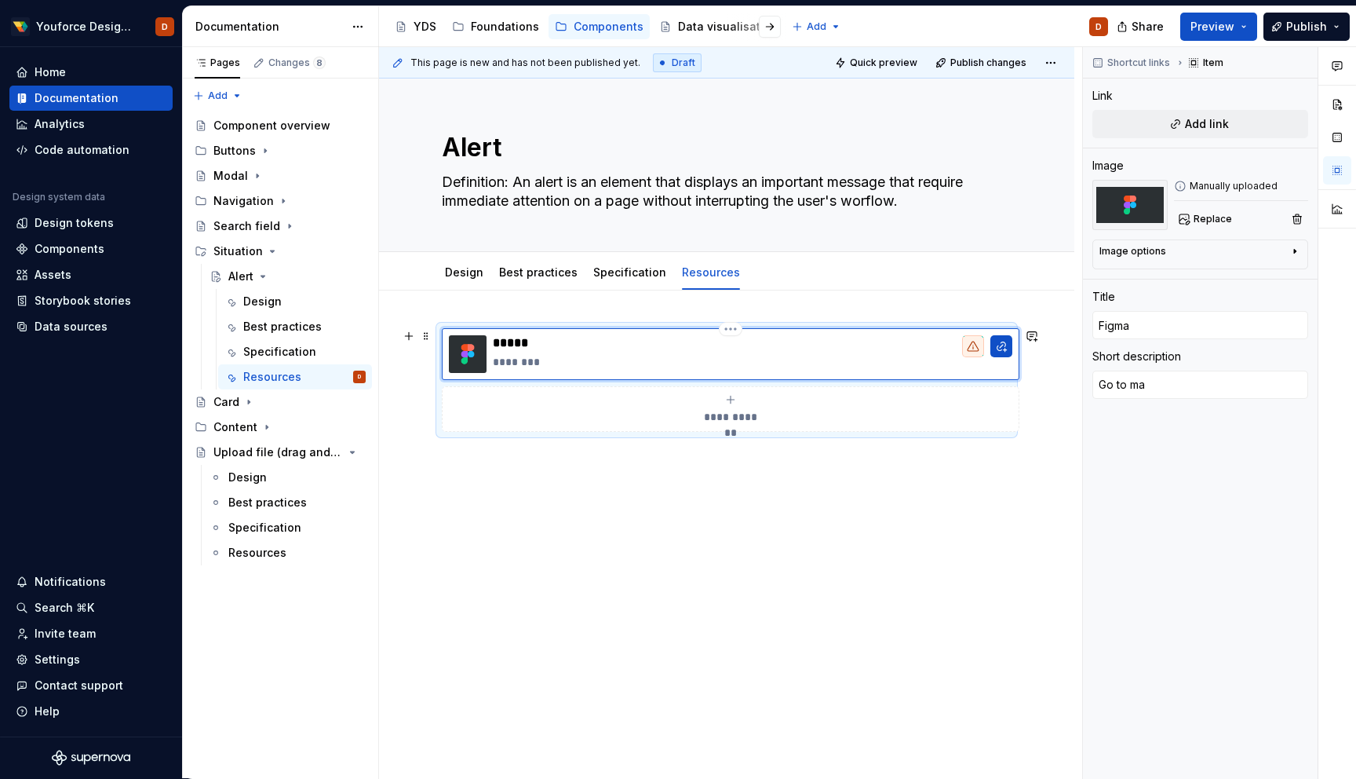
type textarea "*"
type textarea "Go to mai"
type textarea "*"
type textarea "Go to main"
type textarea "*"
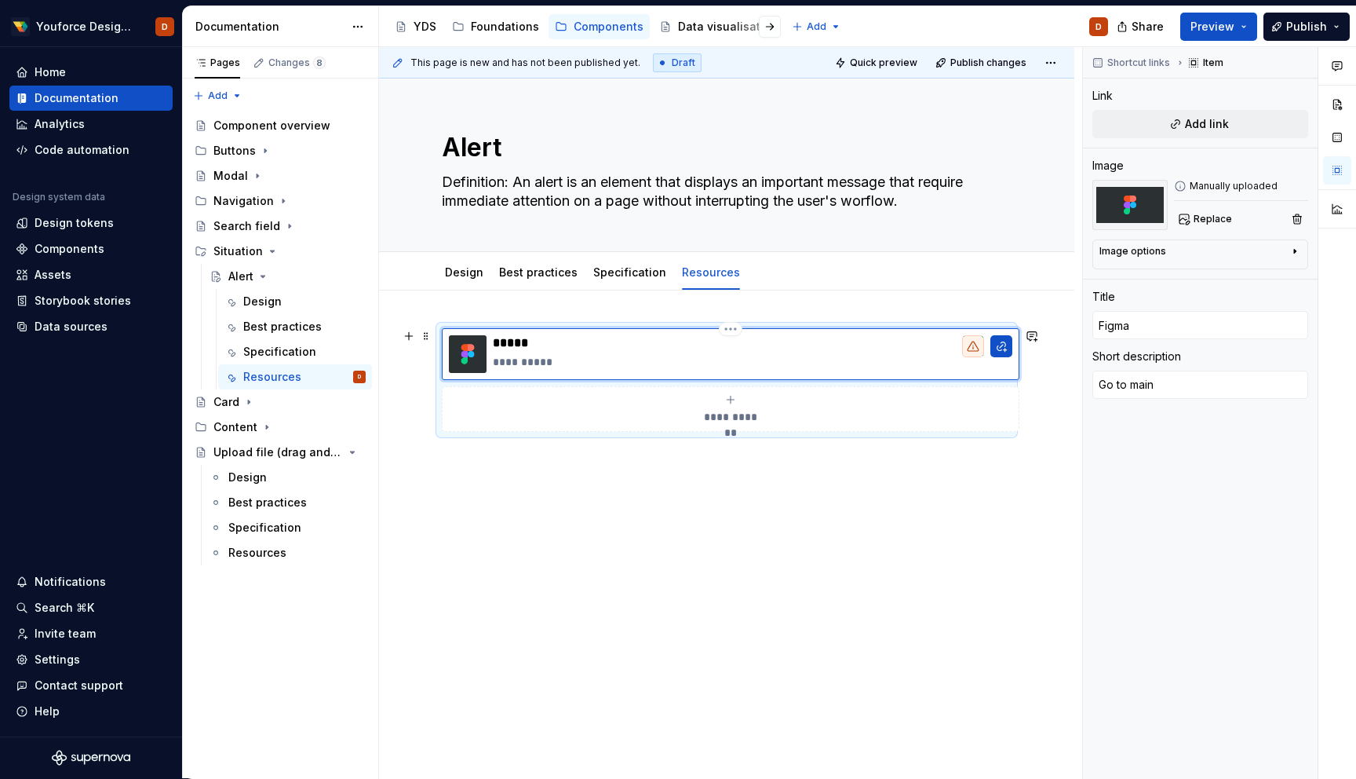
type textarea "Go to main"
type textarea "*"
type textarea "Go to main c"
type textarea "*"
type textarea "Go to main co"
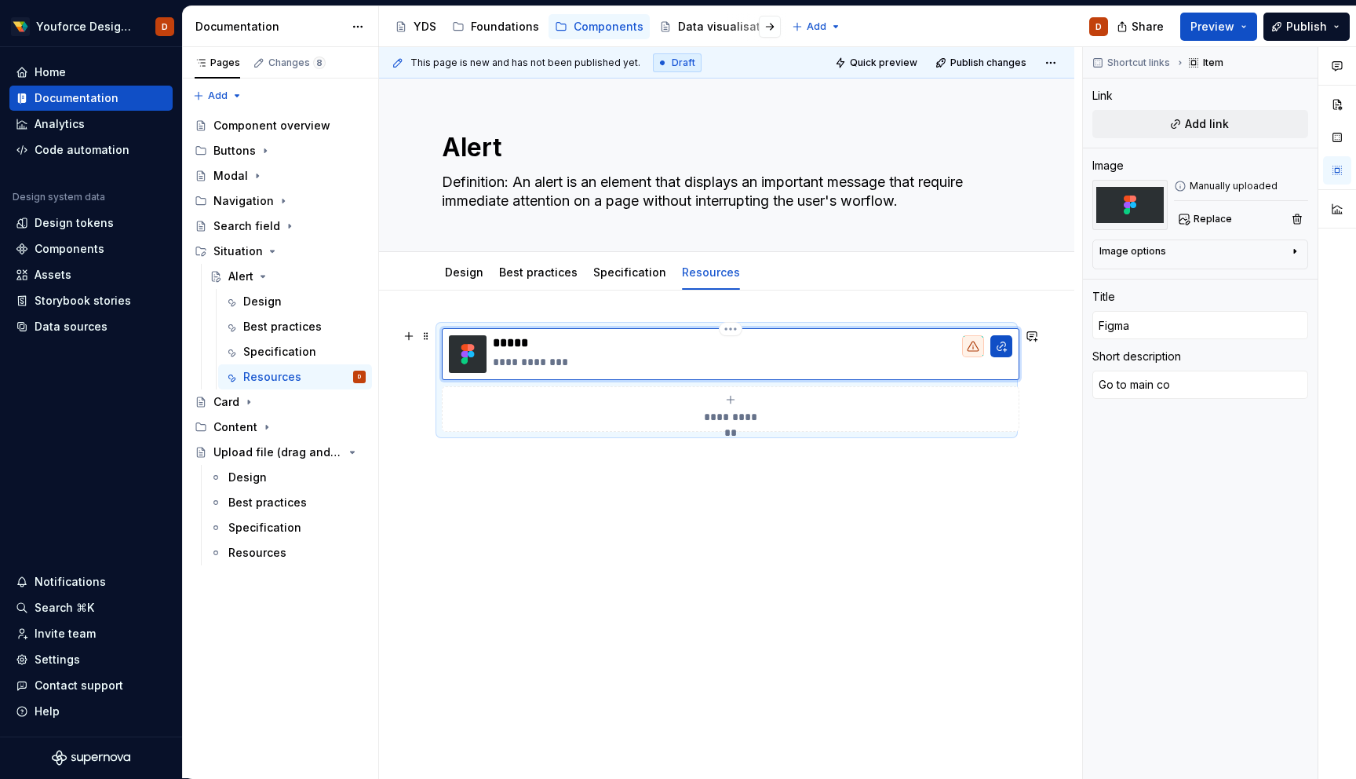
type textarea "*"
type textarea "Go to main com"
type textarea "*"
type textarea "Go to main comp"
type textarea "*"
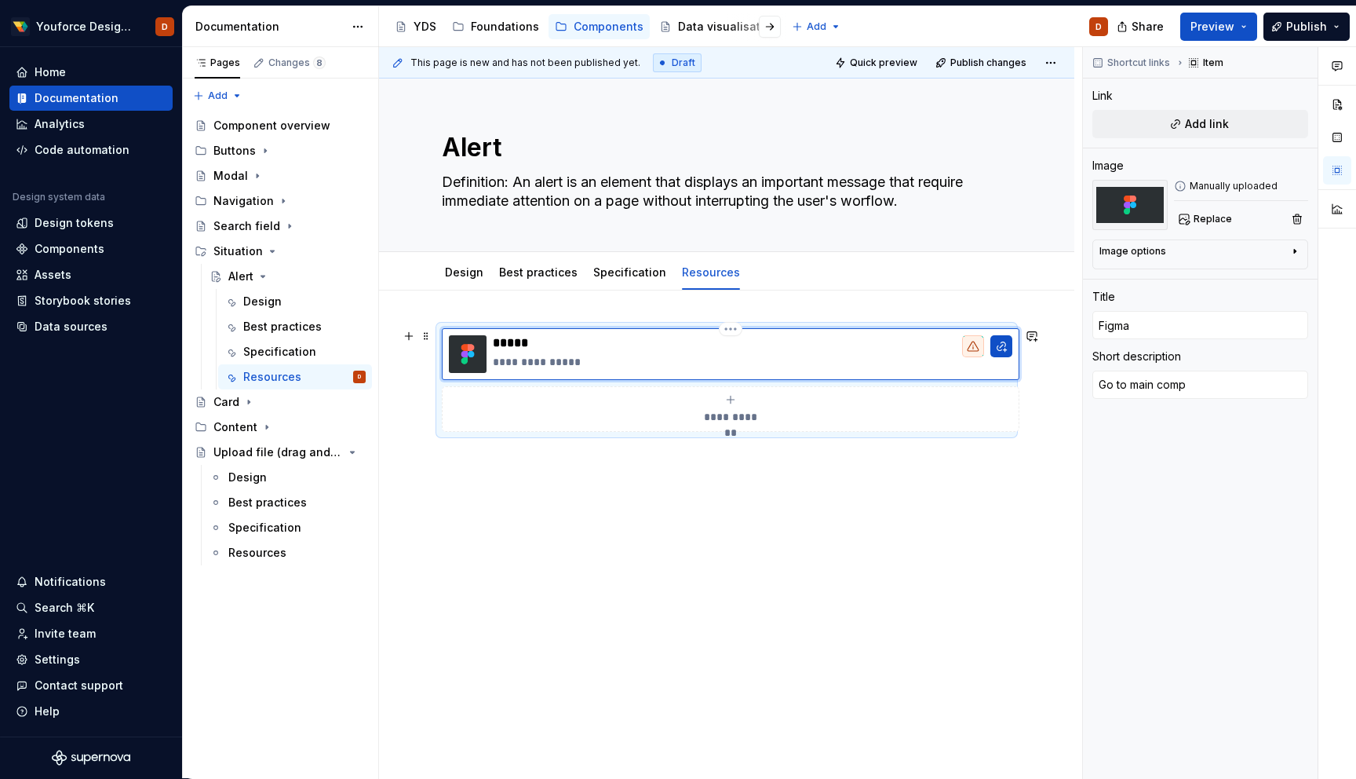
type textarea "Go to main compo"
type textarea "*"
type textarea "Go to main compon"
type textarea "*"
type textarea "Go to main compone"
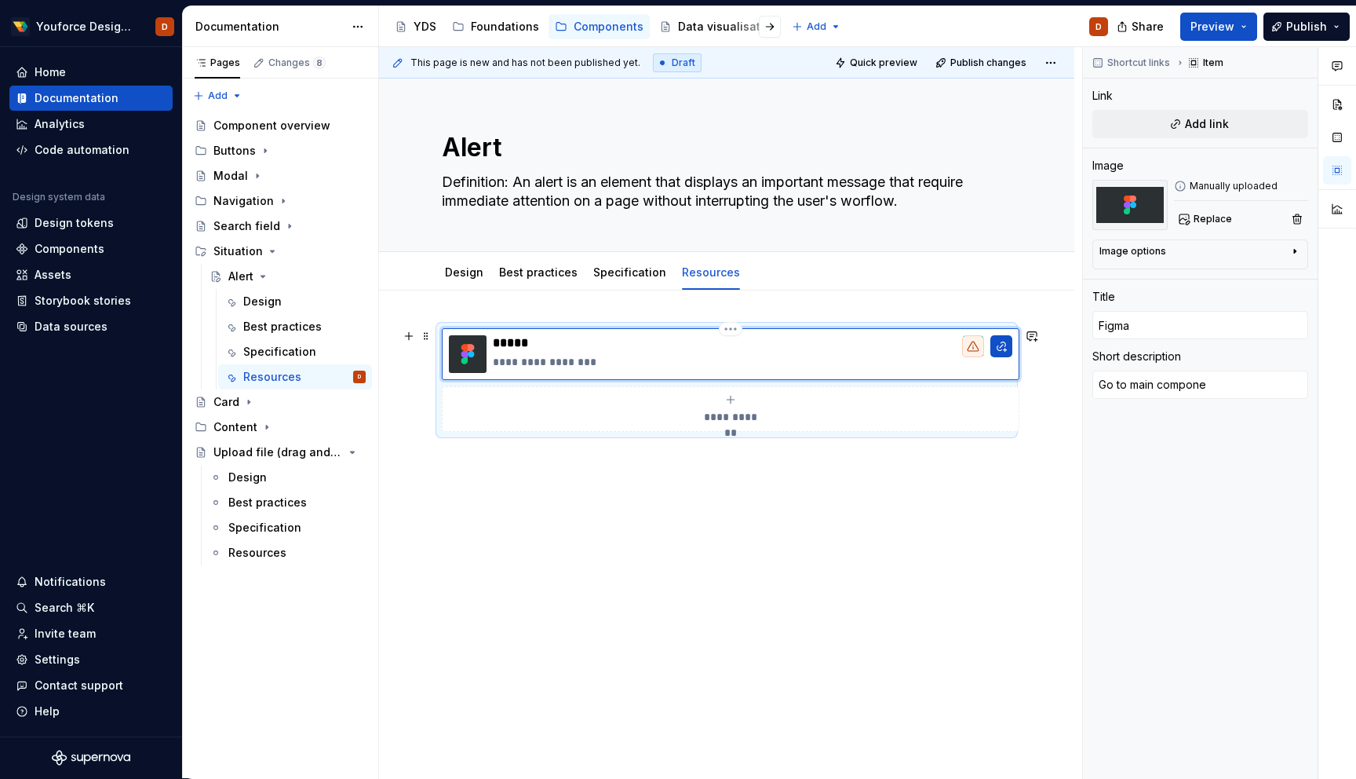
type textarea "*"
type textarea "Go to main componen"
type textarea "*"
type textarea "Go to main component"
click at [489, 515] on div "**********" at bounding box center [730, 413] width 703 height 732
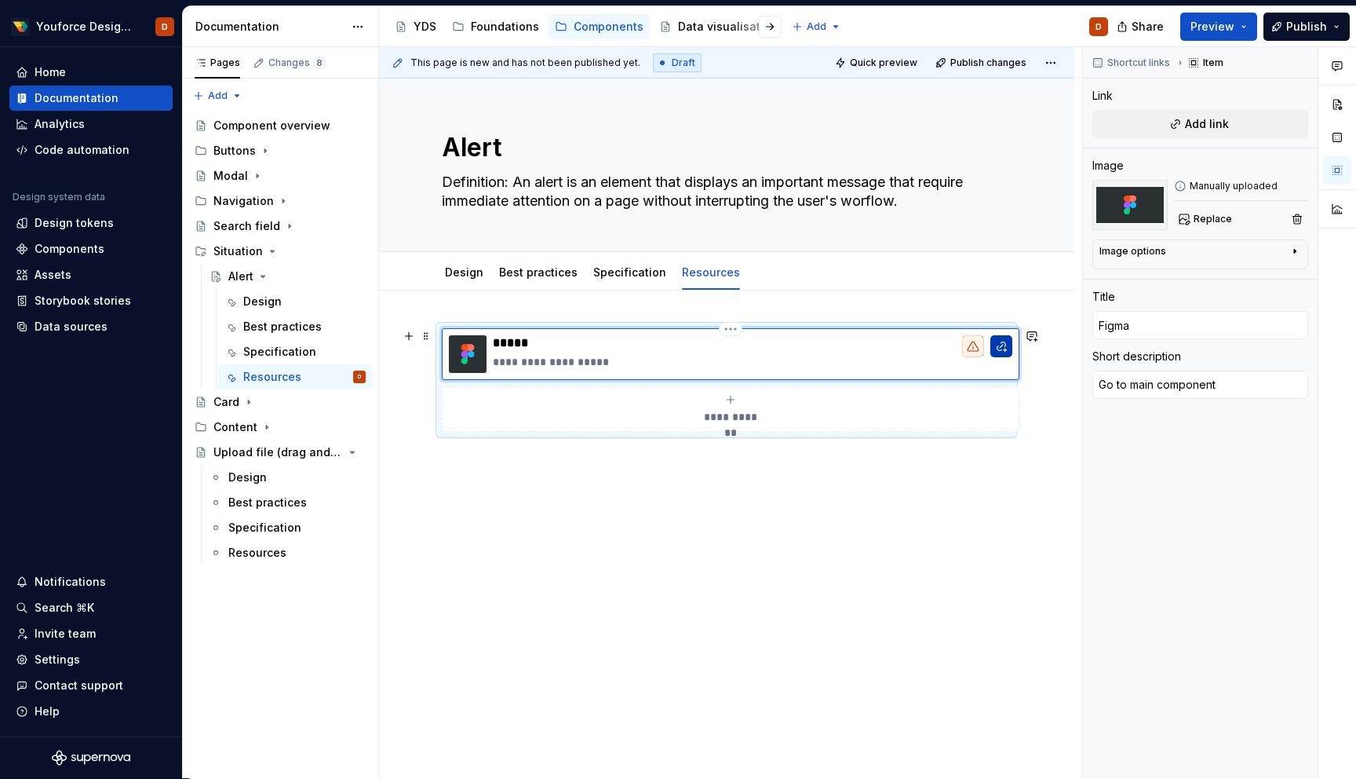
click at [1001, 348] on button "button" at bounding box center [1002, 346] width 22 height 22
type textarea "*"
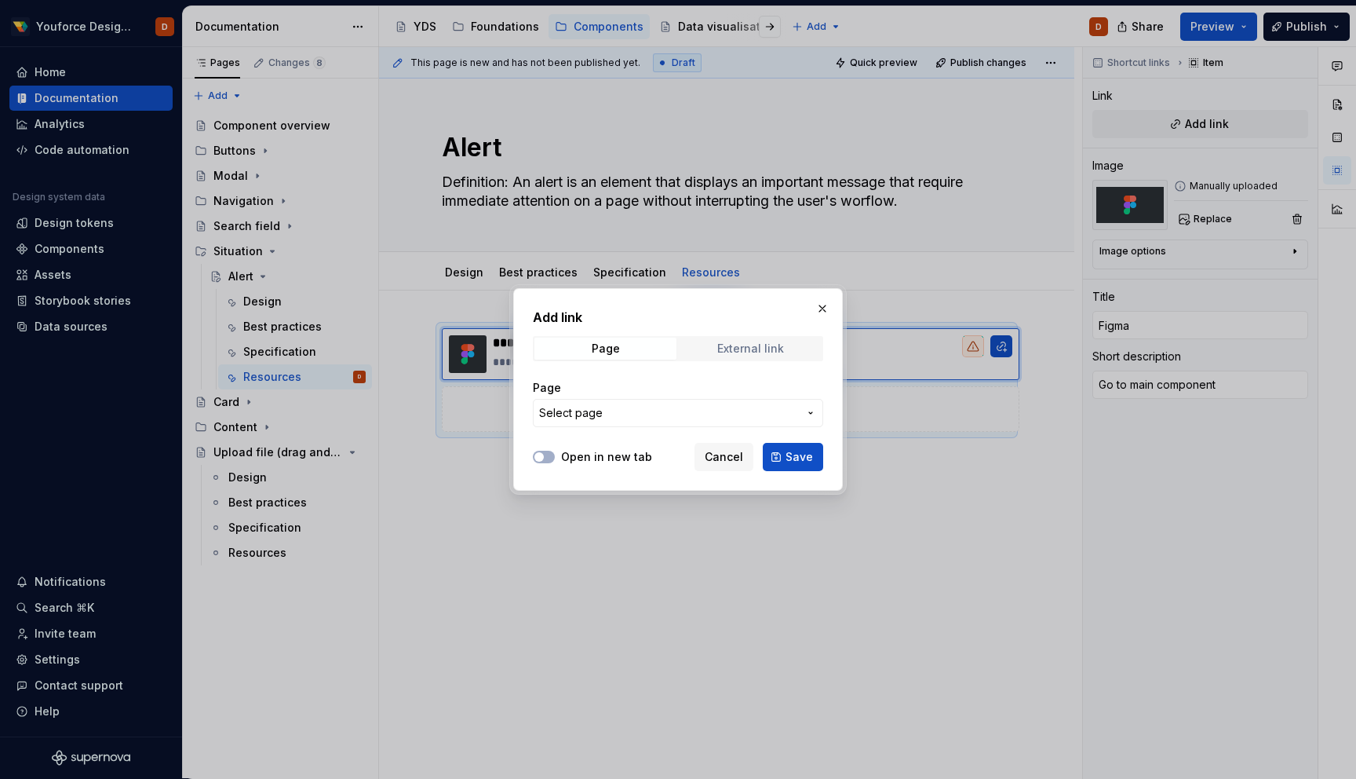
click at [743, 353] on div "External link" at bounding box center [750, 348] width 67 height 13
click at [571, 417] on input "URL" at bounding box center [678, 413] width 290 height 28
paste input "[URL][DOMAIN_NAME]"
type input "[URL][DOMAIN_NAME]"
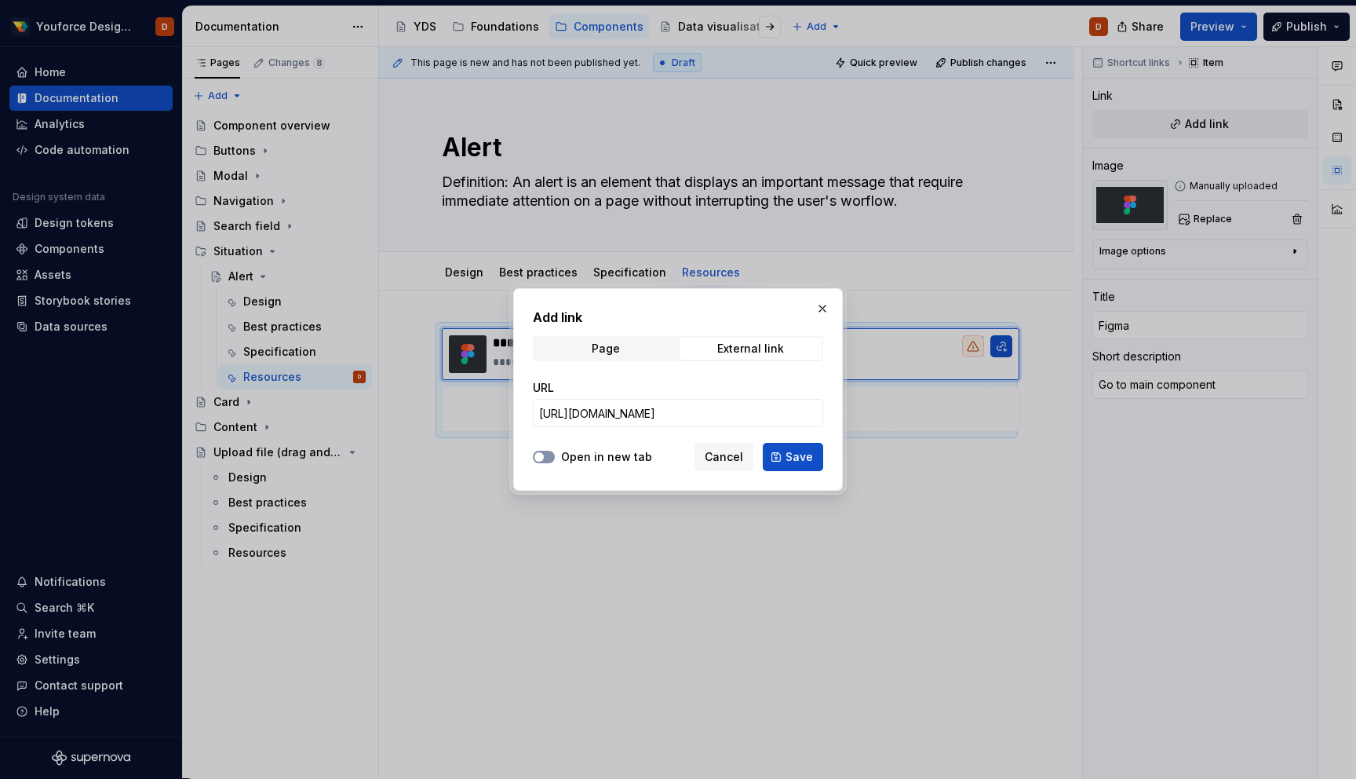
scroll to position [0, 0]
click at [544, 458] on icon "button" at bounding box center [539, 456] width 13 height 9
click at [797, 459] on span "Save" at bounding box center [799, 457] width 27 height 16
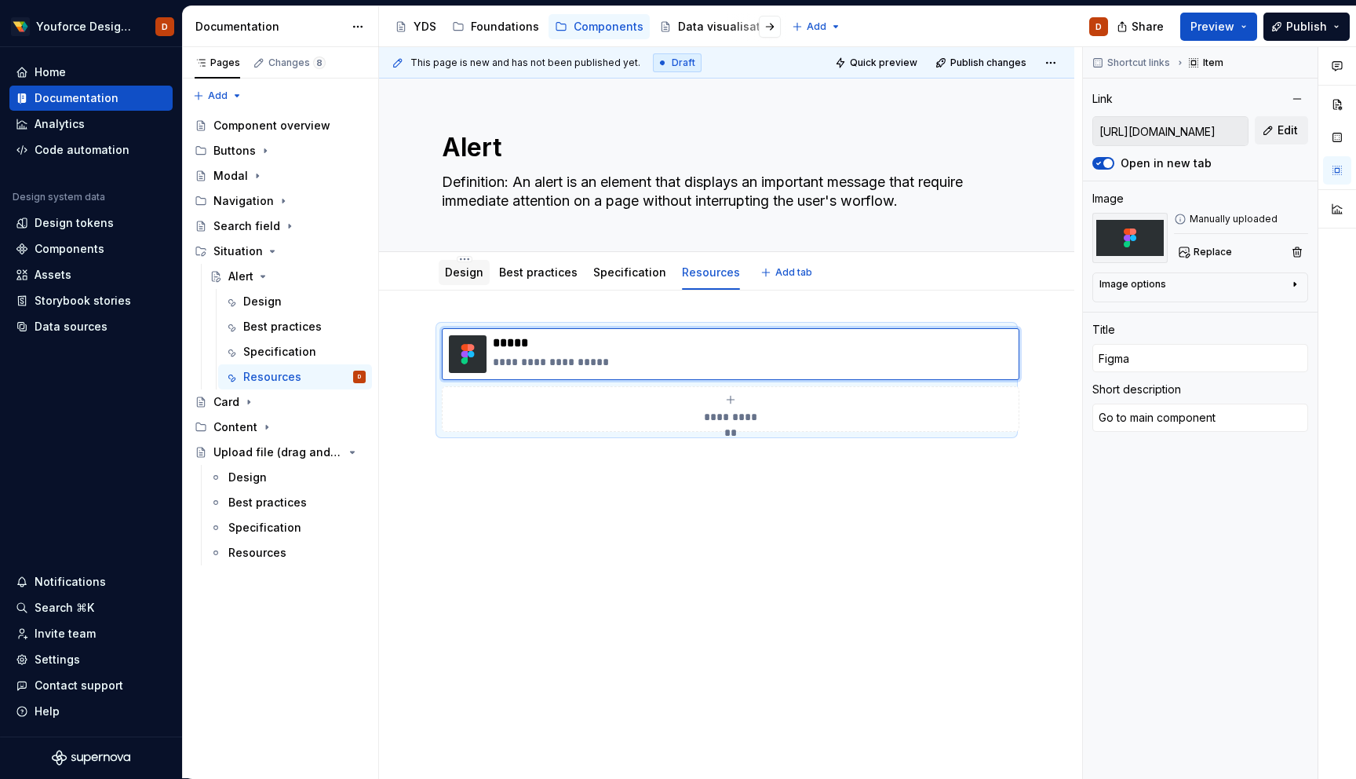
click at [455, 272] on link "Design" at bounding box center [464, 271] width 38 height 13
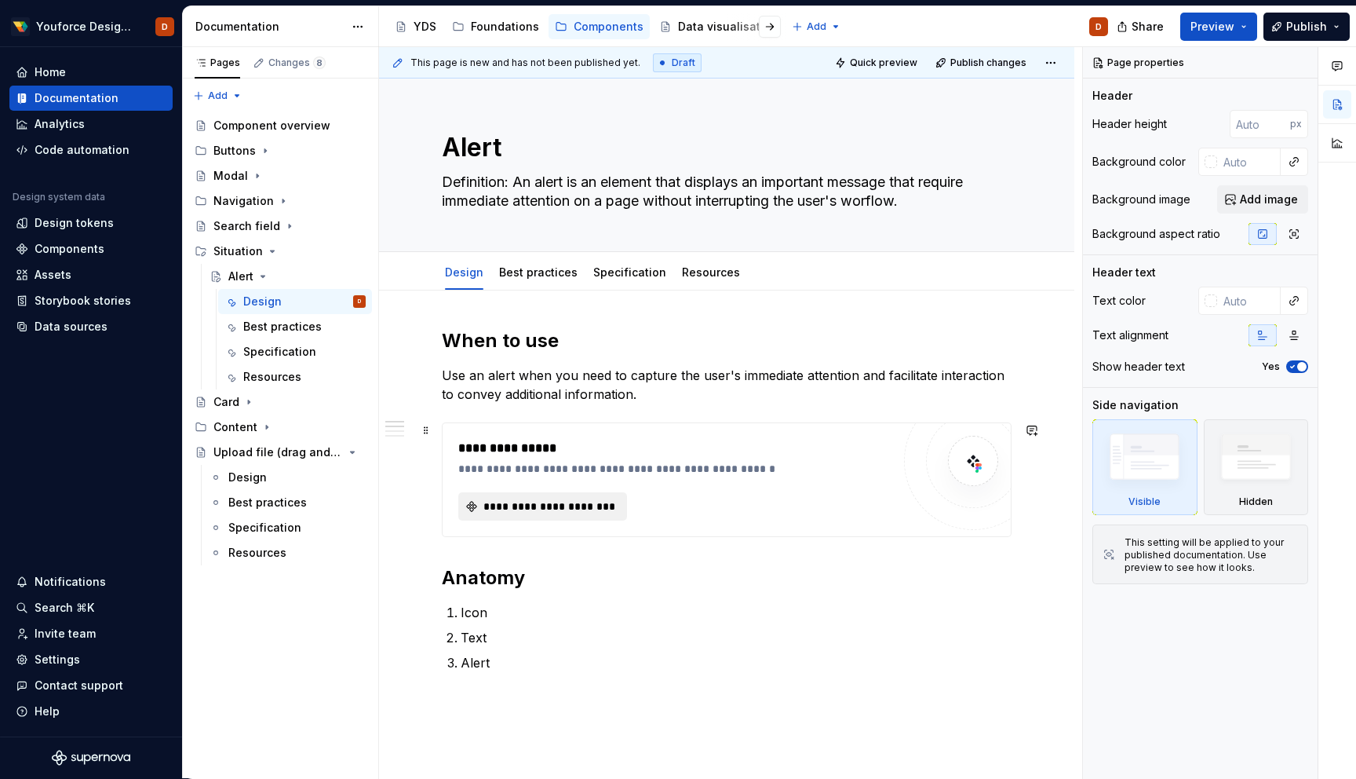
click at [560, 505] on span "**********" at bounding box center [549, 506] width 136 height 16
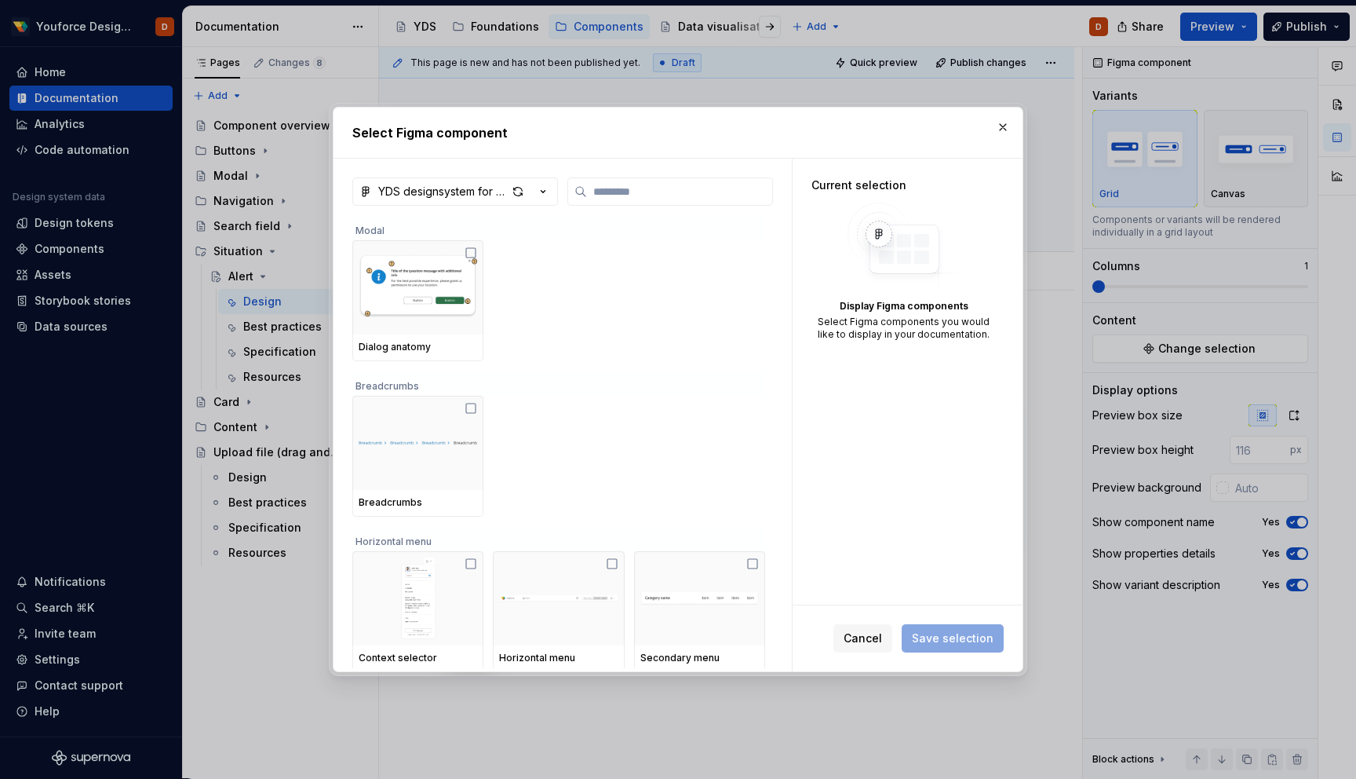
scroll to position [5, 0]
click at [518, 185] on div "button" at bounding box center [518, 192] width 22 height 22
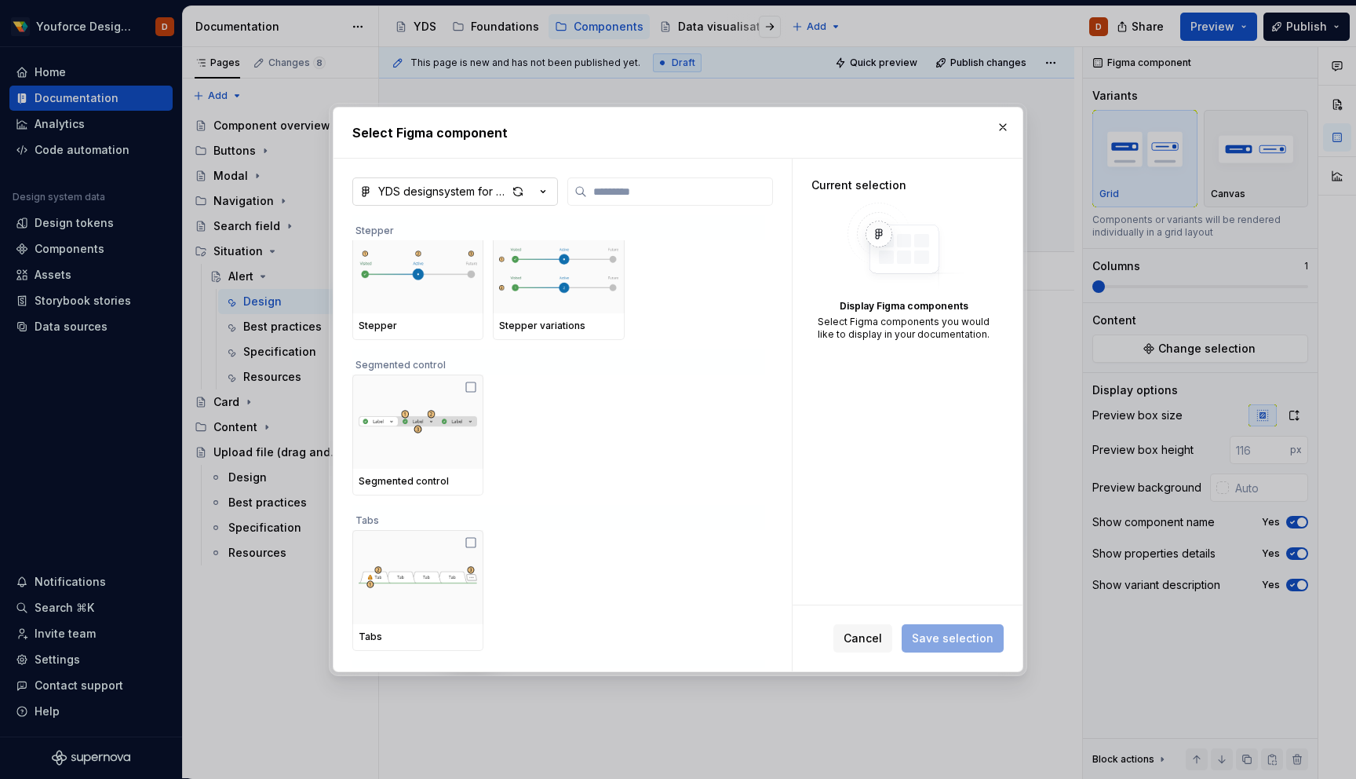
scroll to position [734, 0]
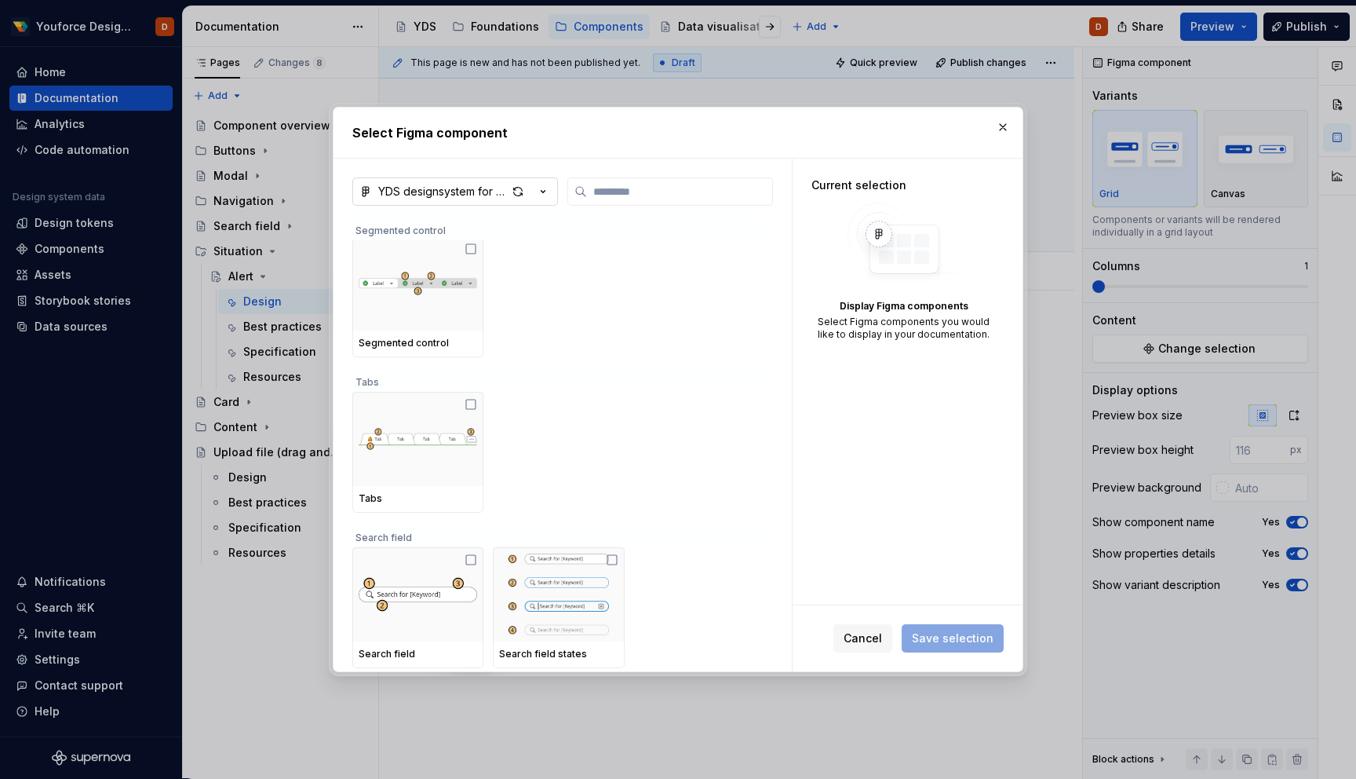
click at [444, 194] on div "YDS designsystem for documentation" at bounding box center [442, 192] width 129 height 16
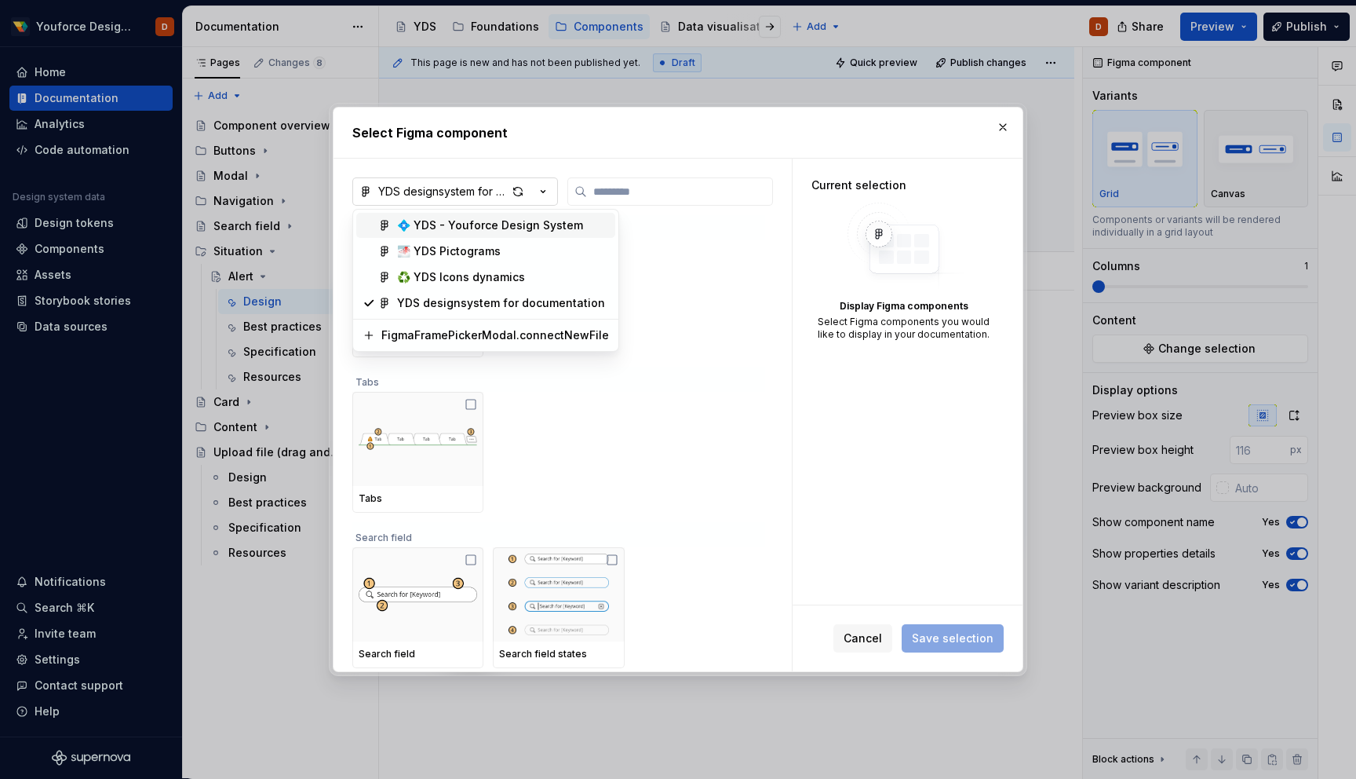
click at [444, 194] on div "Select Figma component YDS designsystem for documentation Segmented control Seg…" at bounding box center [678, 389] width 1356 height 779
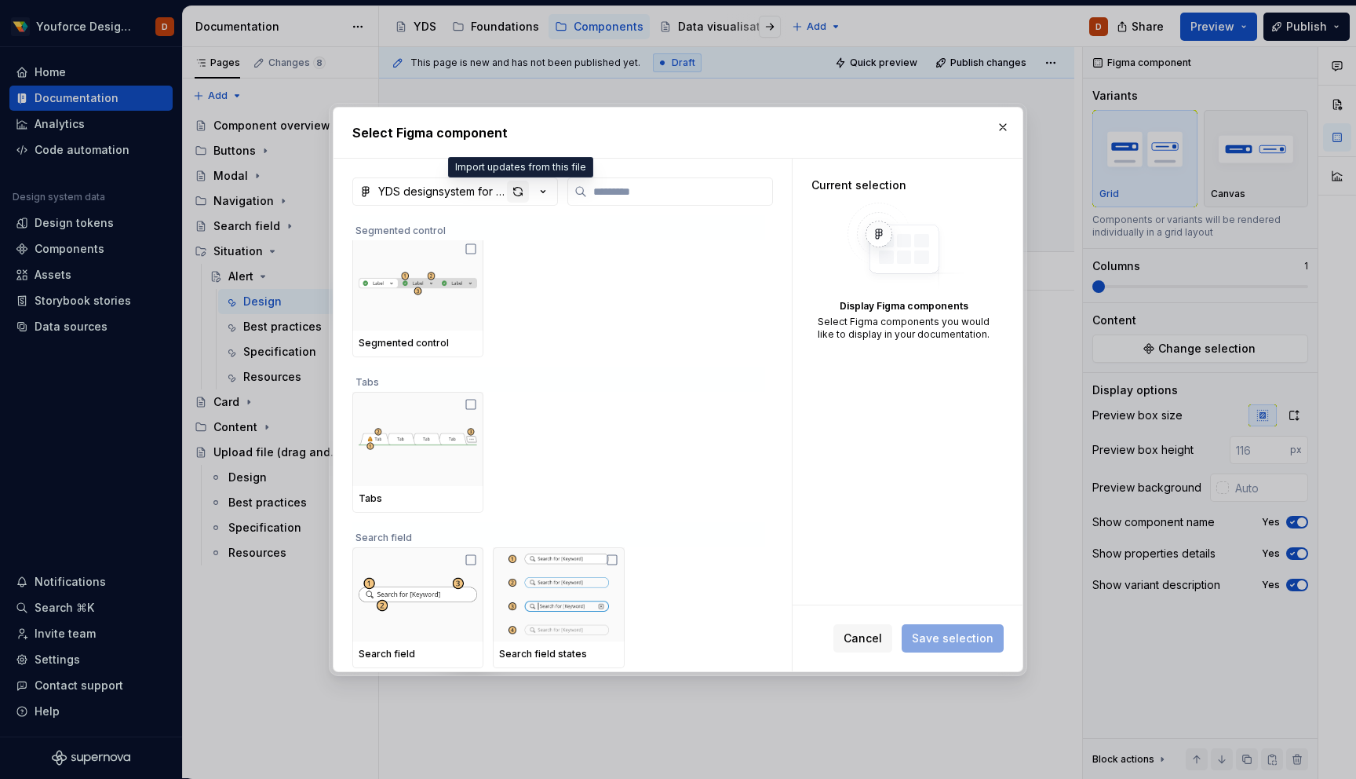
click at [521, 188] on div "button" at bounding box center [518, 192] width 22 height 22
click at [879, 640] on span "Cancel" at bounding box center [863, 638] width 38 height 16
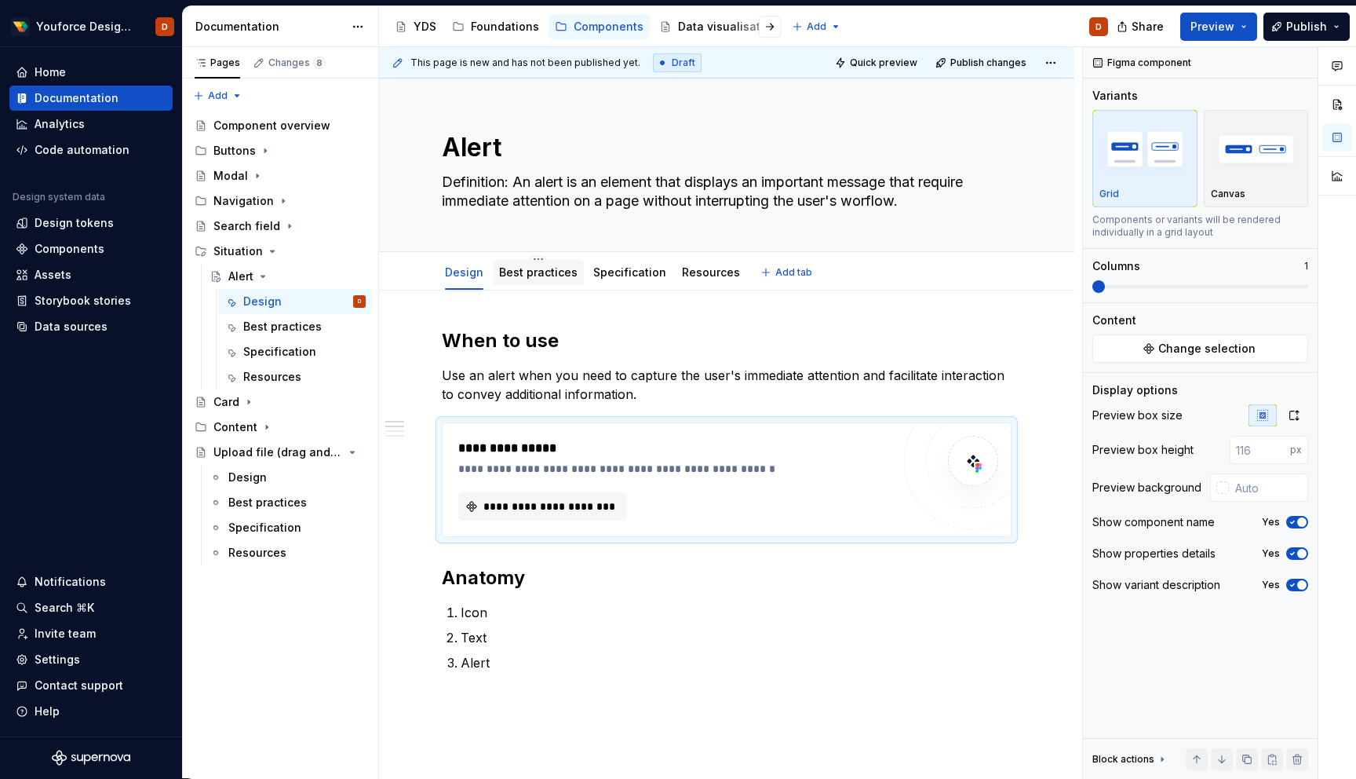
click at [525, 273] on link "Best practices" at bounding box center [538, 271] width 78 height 13
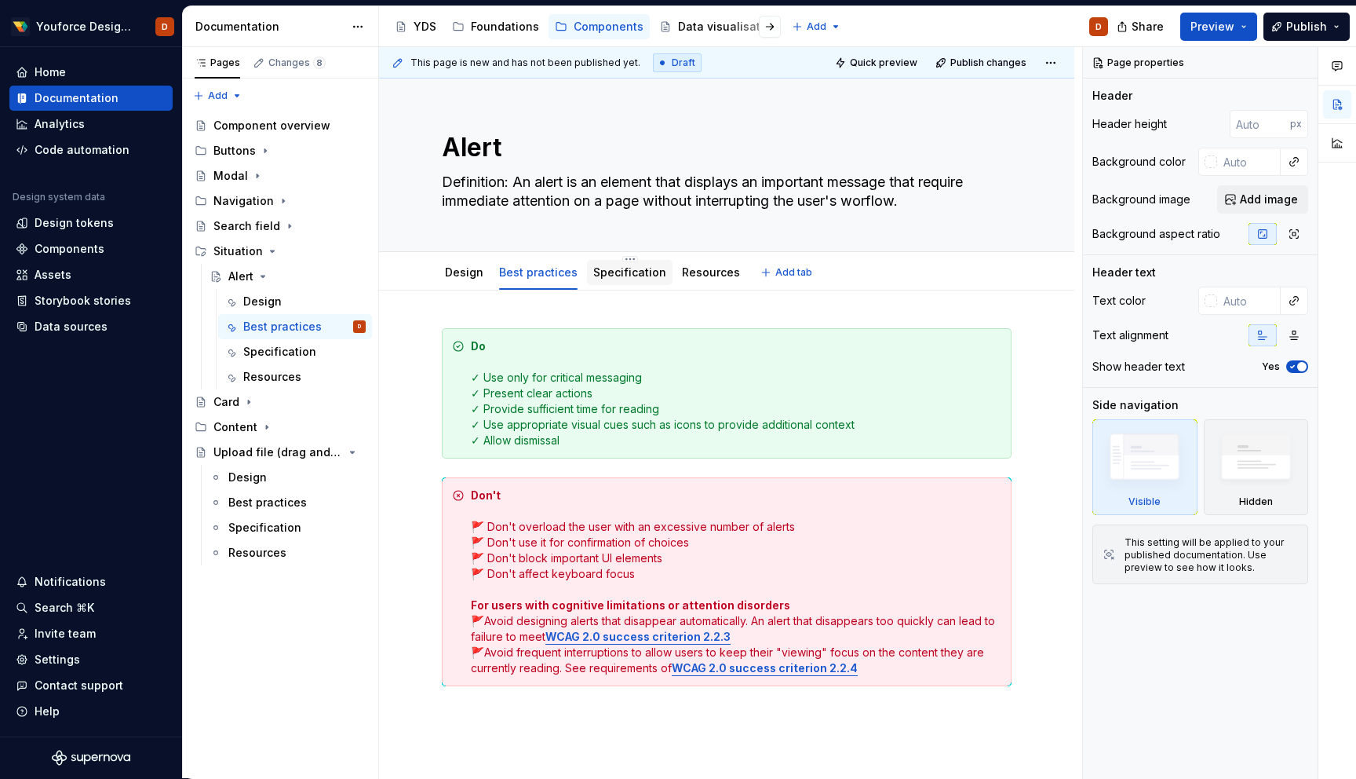
click at [614, 275] on link "Specification" at bounding box center [629, 271] width 73 height 13
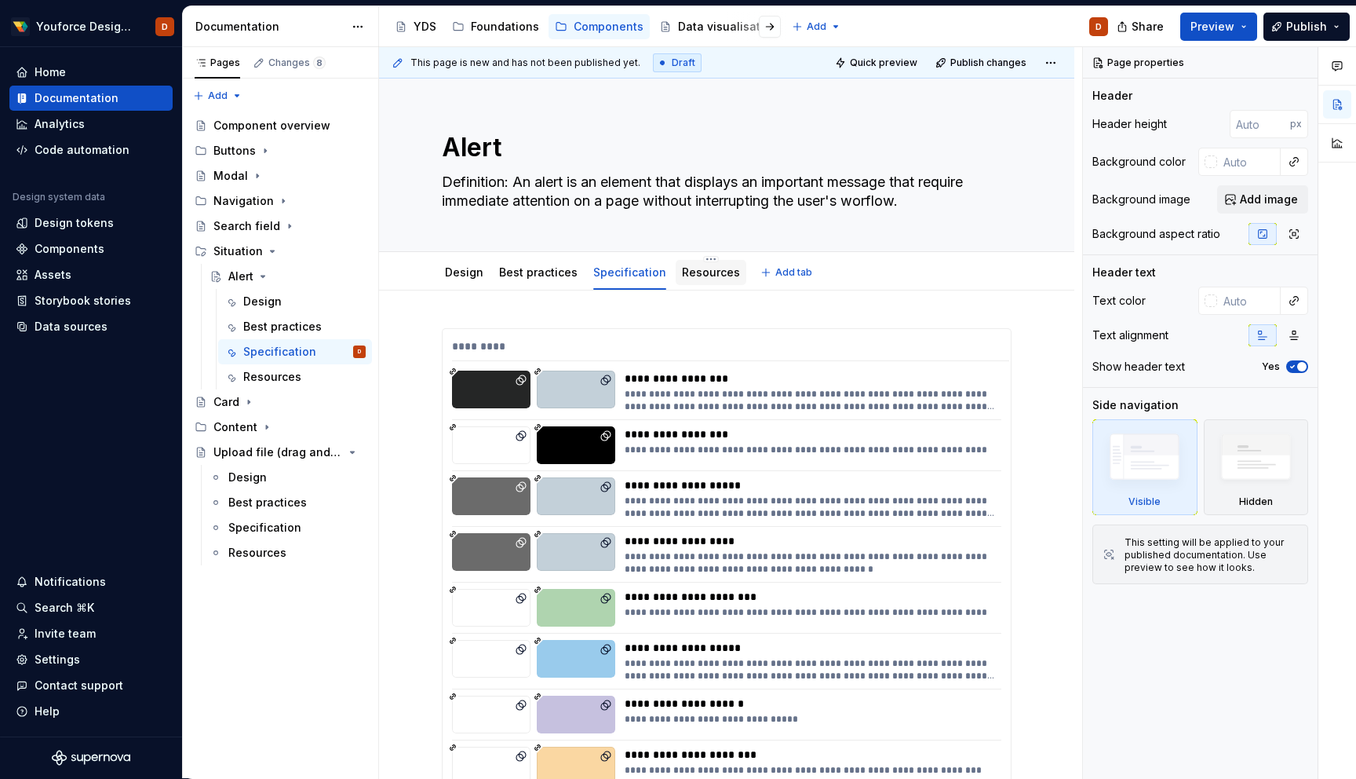
click at [704, 275] on link "Resources" at bounding box center [711, 271] width 58 height 13
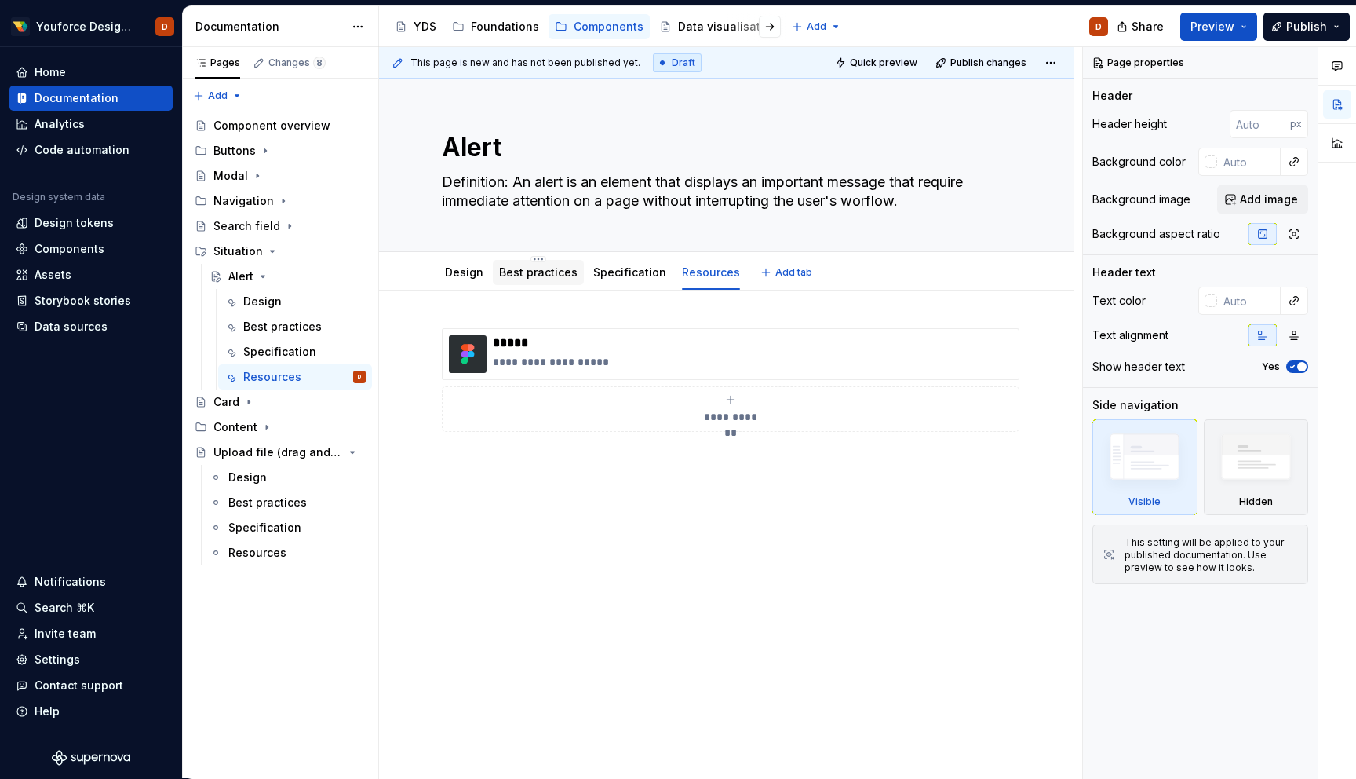
click at [538, 276] on link "Best practices" at bounding box center [538, 271] width 78 height 13
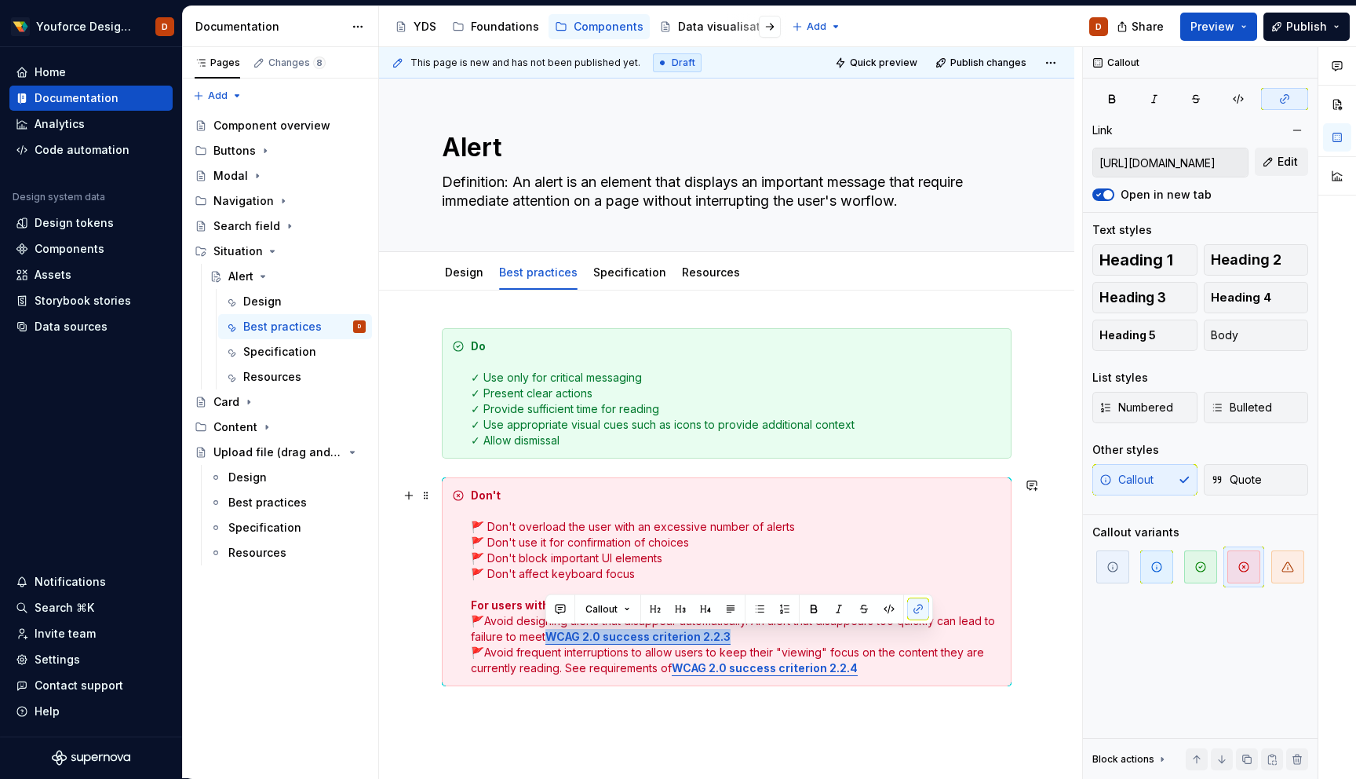
drag, startPoint x: 737, startPoint y: 637, endPoint x: 546, endPoint y: 633, distance: 190.8
click at [546, 633] on div "Don't 🚩 Don't overload the user with an excessive number of alerts 🚩 Don't use …" at bounding box center [736, 581] width 531 height 188
click at [1288, 161] on span "Edit" at bounding box center [1288, 162] width 20 height 16
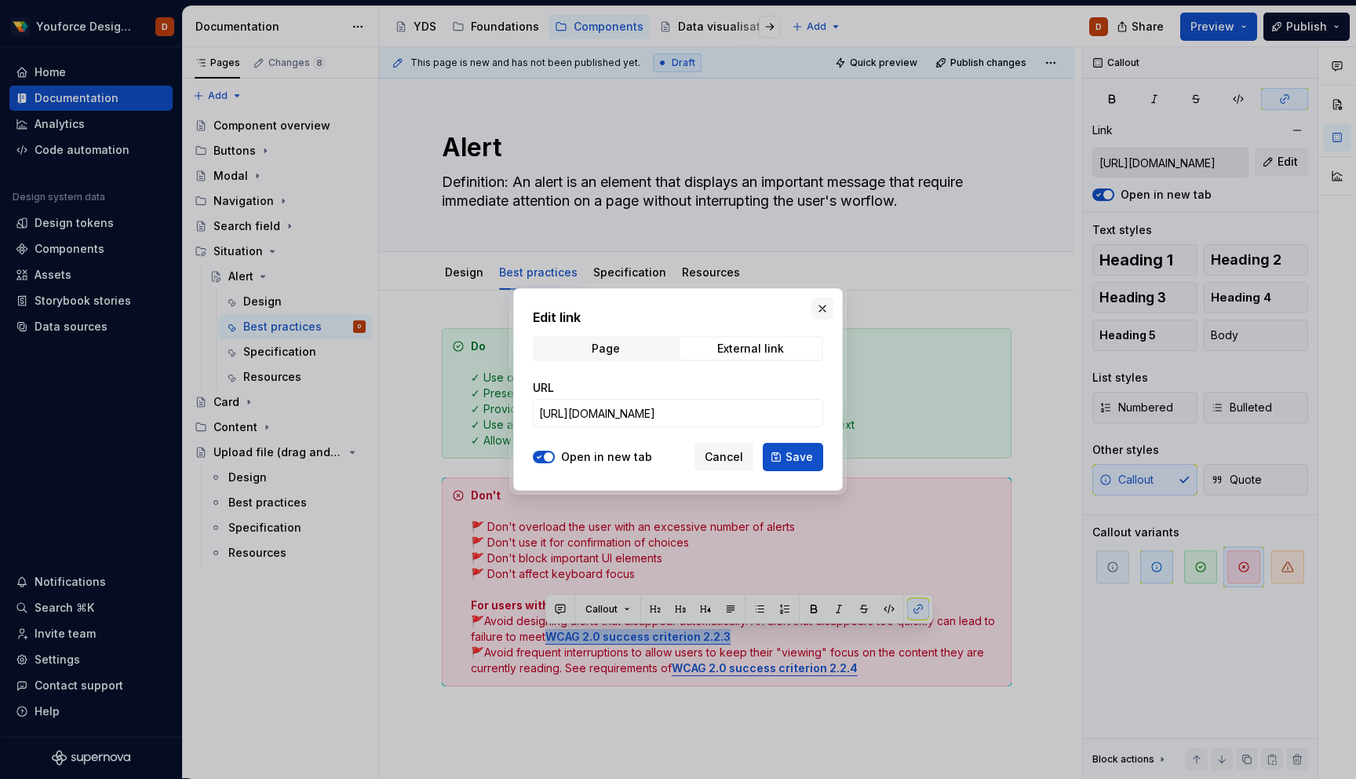
click at [822, 309] on button "button" at bounding box center [823, 308] width 22 height 22
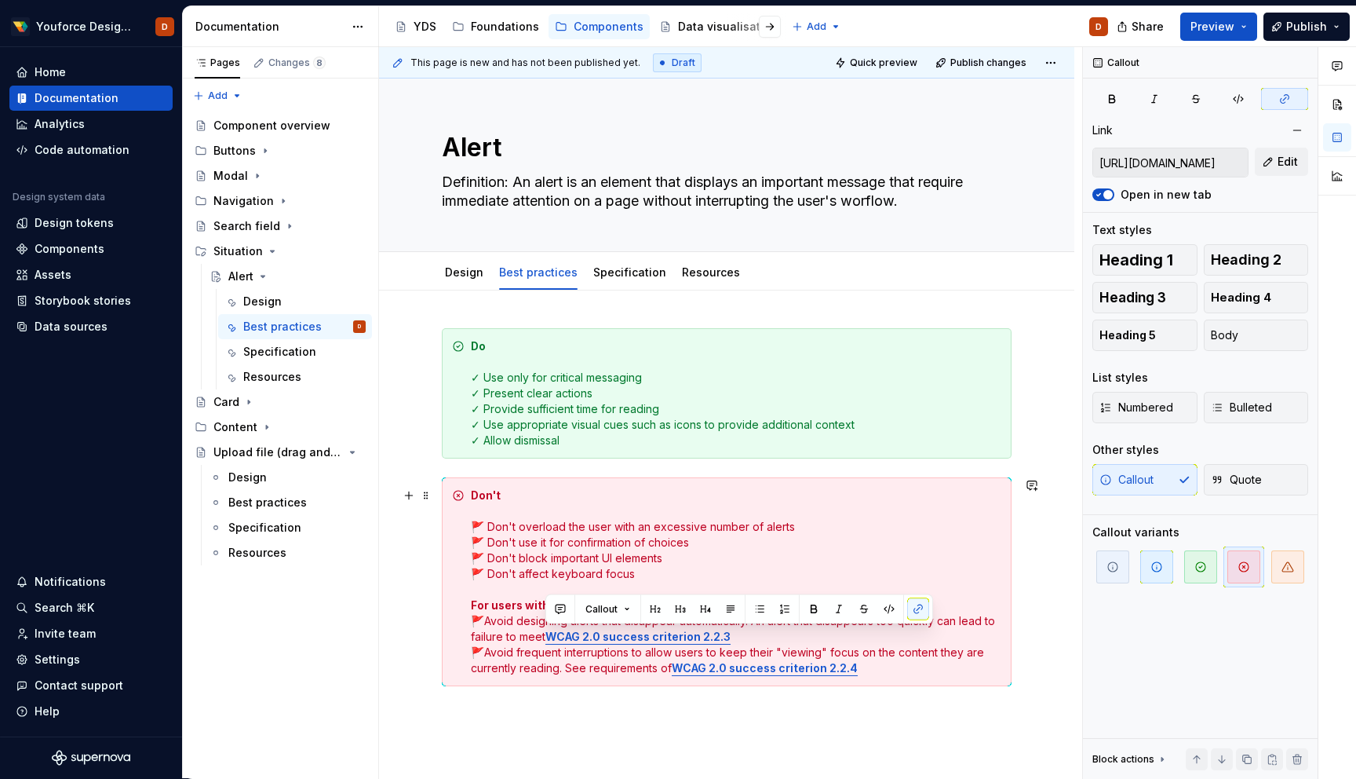
click at [762, 563] on div "Don't 🚩 Don't overload the user with an excessive number of alerts 🚩 Don't use …" at bounding box center [736, 581] width 531 height 188
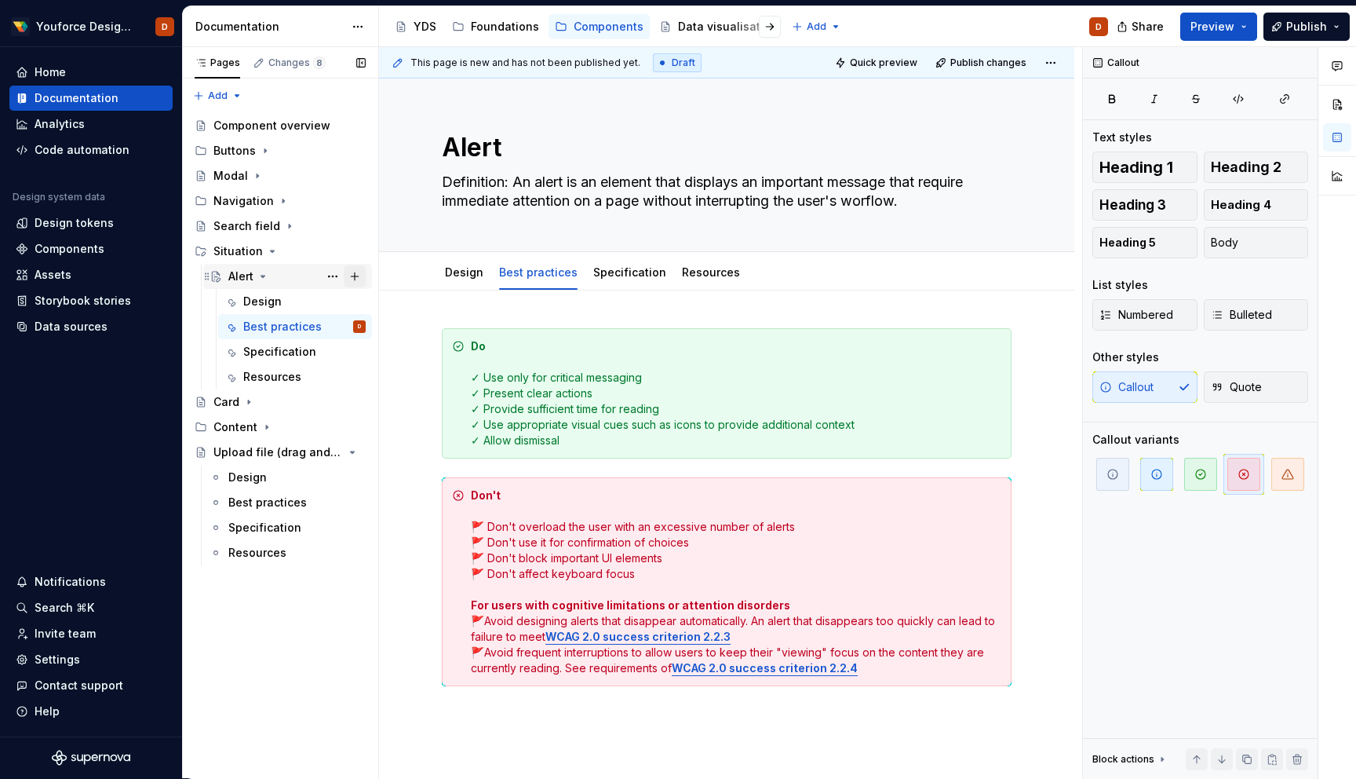
click at [356, 276] on button "Page tree" at bounding box center [355, 276] width 22 height 22
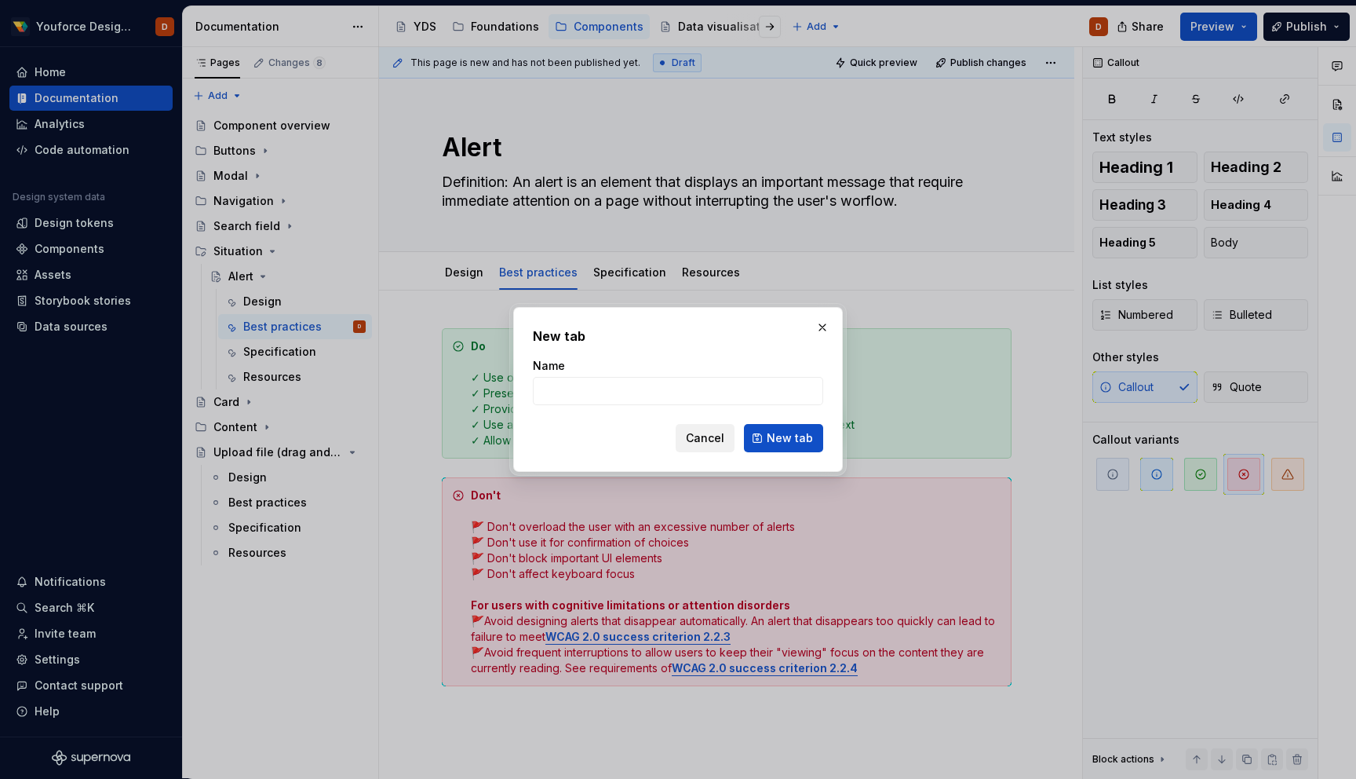
click at [717, 432] on span "Cancel" at bounding box center [705, 438] width 38 height 16
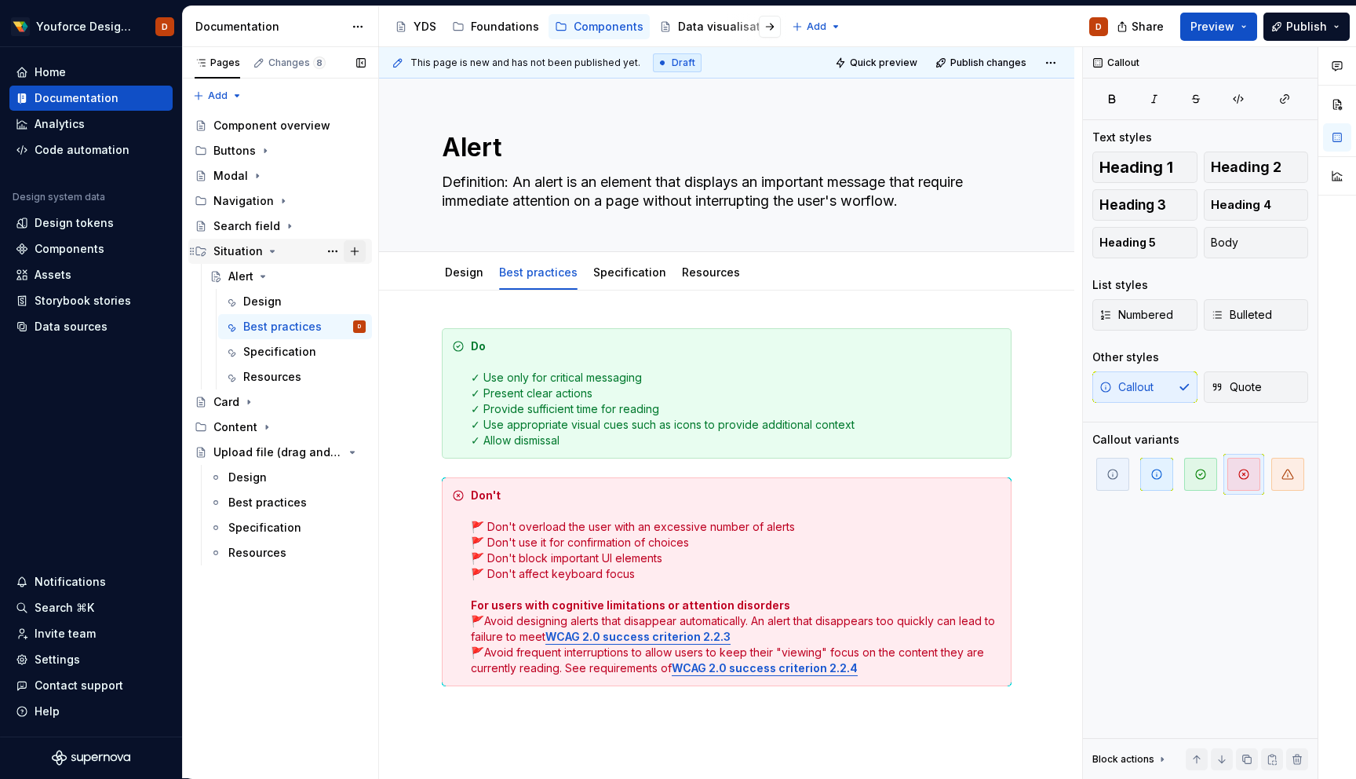
click at [362, 254] on button "Page tree" at bounding box center [355, 251] width 22 height 22
type textarea "*"
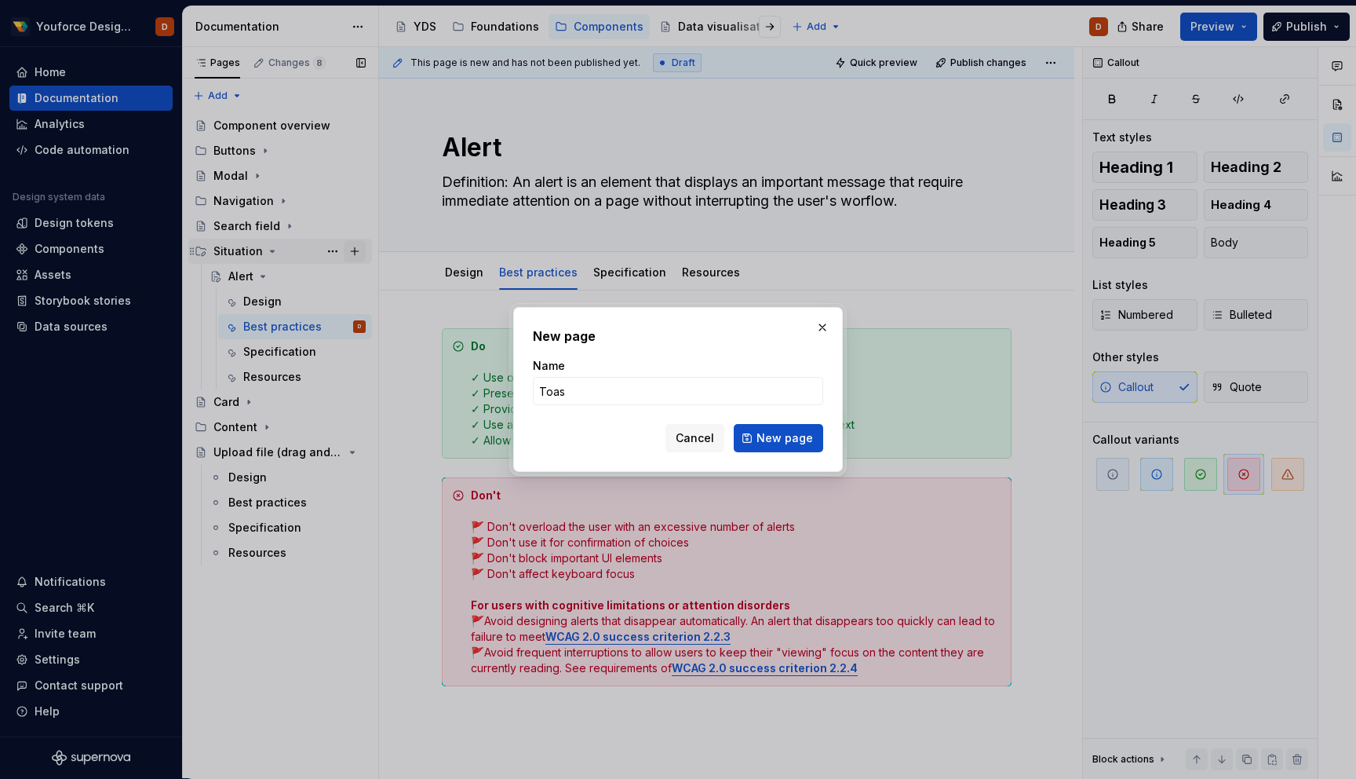
type input "Toast"
click button "New page" at bounding box center [778, 438] width 89 height 28
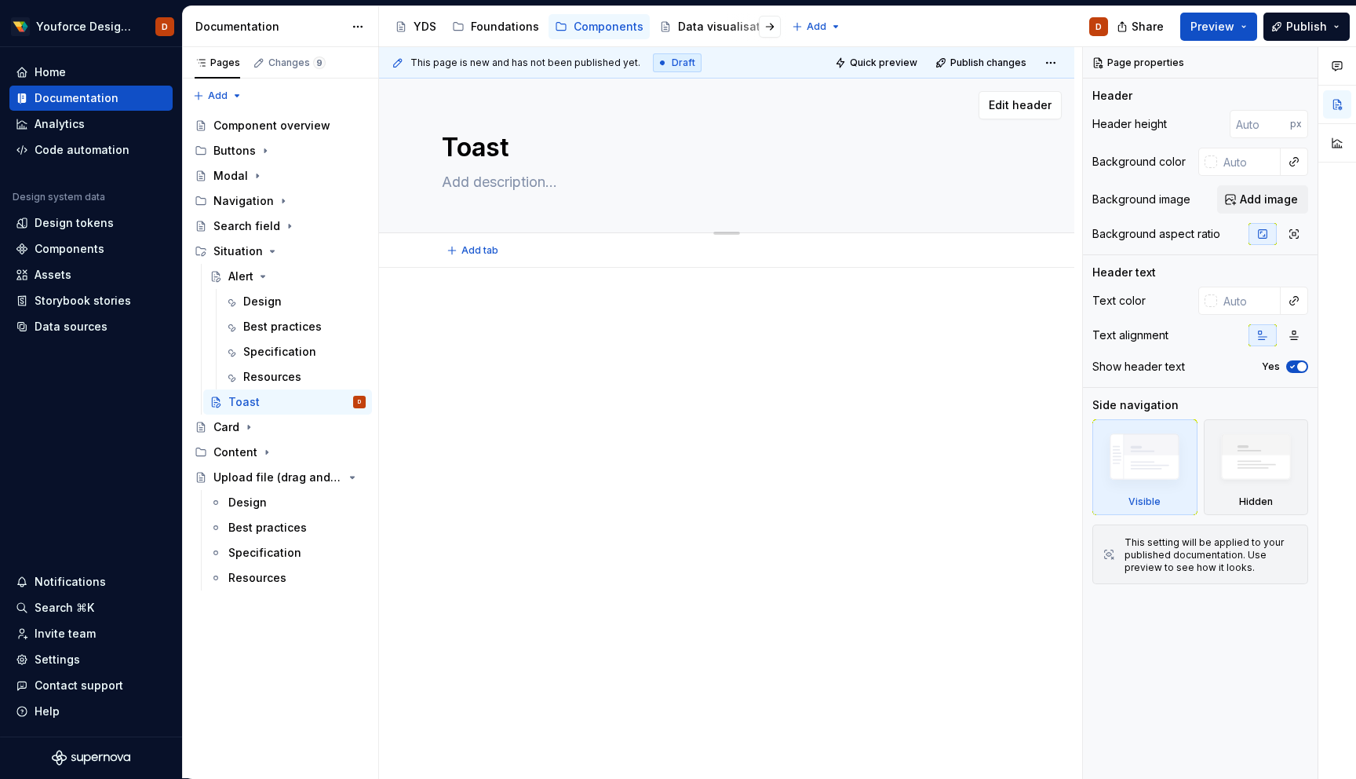
click at [500, 181] on textarea at bounding box center [724, 182] width 570 height 25
paste textarea "[URL][DOMAIN_NAME]"
type textarea "*"
type textarea "[URL][DOMAIN_NAME]"
type textarea "*"
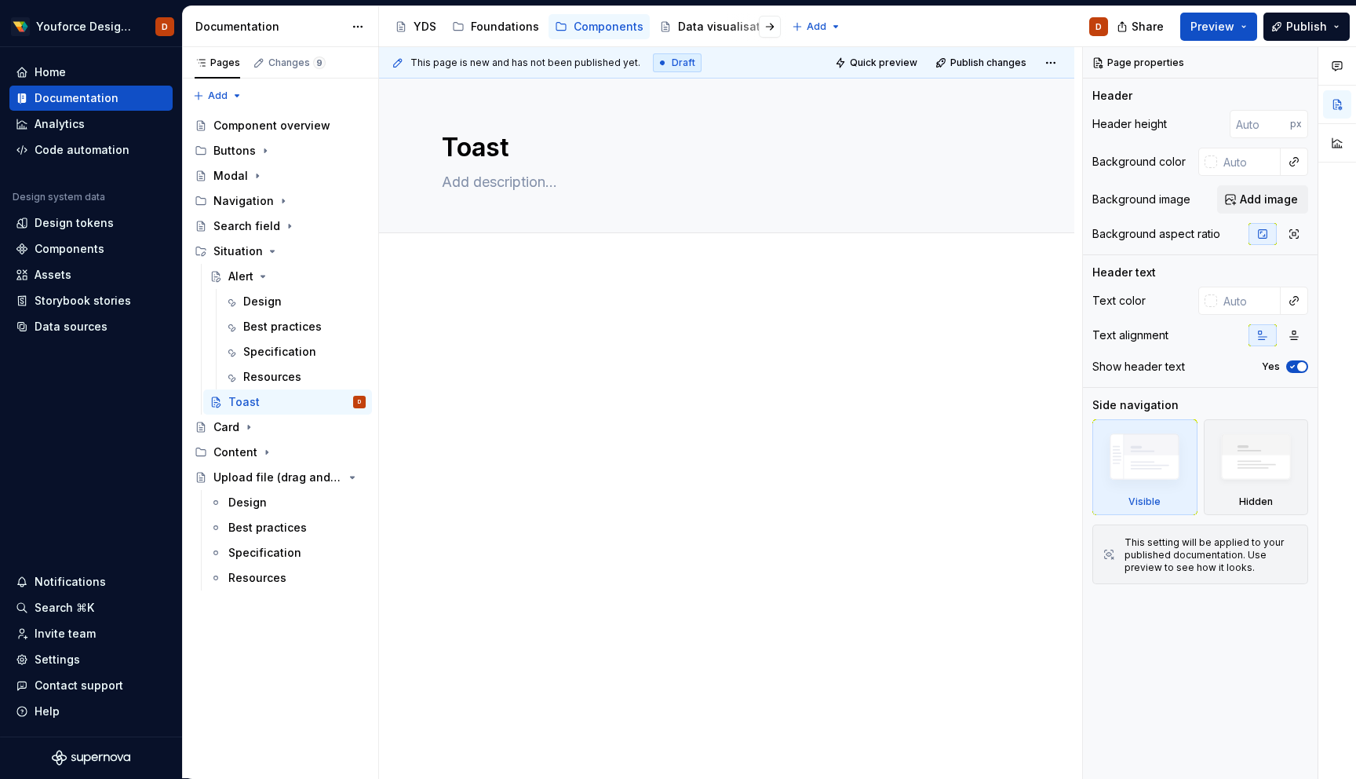
paste textarea "[URL][DOMAIN_NAME]"
type textarea "*"
type textarea "[URL][DOMAIN_NAME]"
type textarea "*"
paste textarea "Definition: A toast is a temporary self-dismissable status."
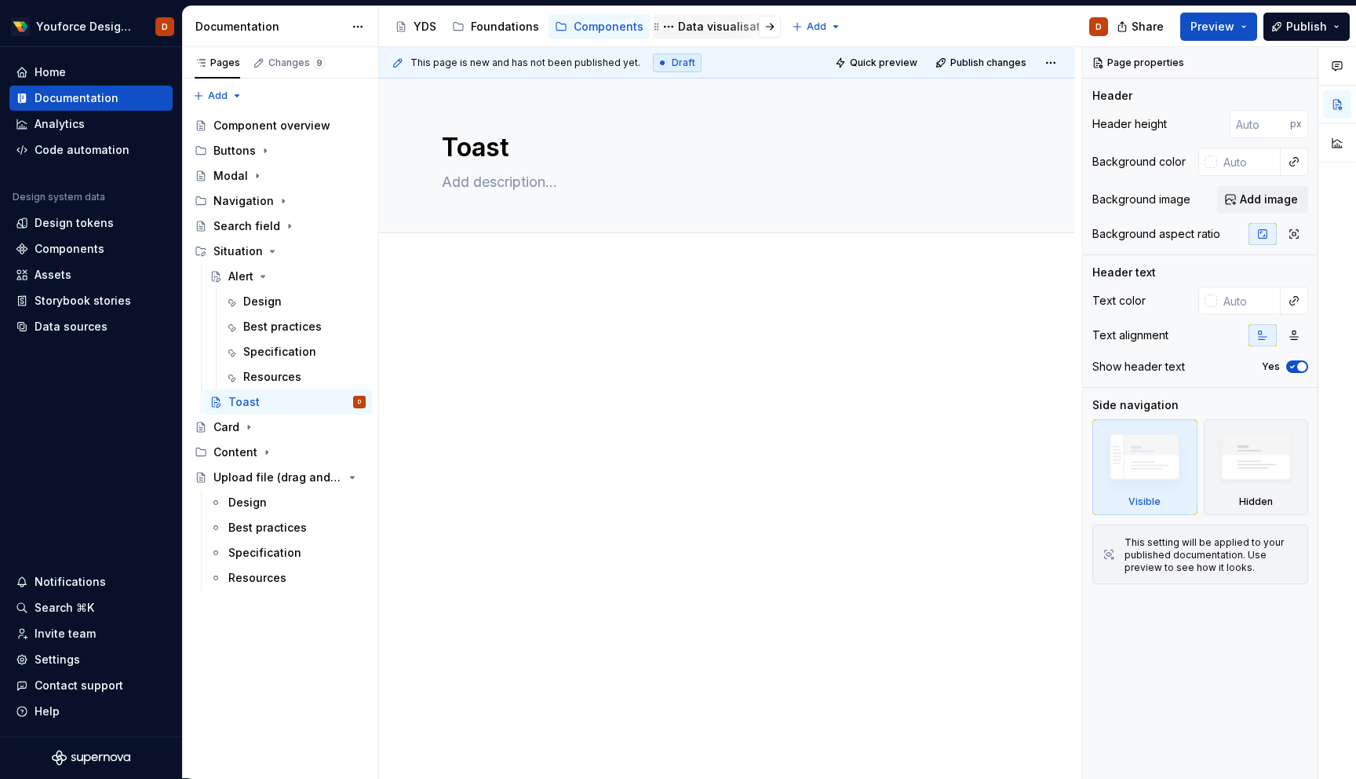
type textarea "*"
type textarea "Definition: A toast is a temporary self-dismissable status."
type textarea "*"
type textarea "Definition: A toast is a temporary self-dismissable status."
click at [480, 251] on span "Add tab" at bounding box center [480, 250] width 37 height 13
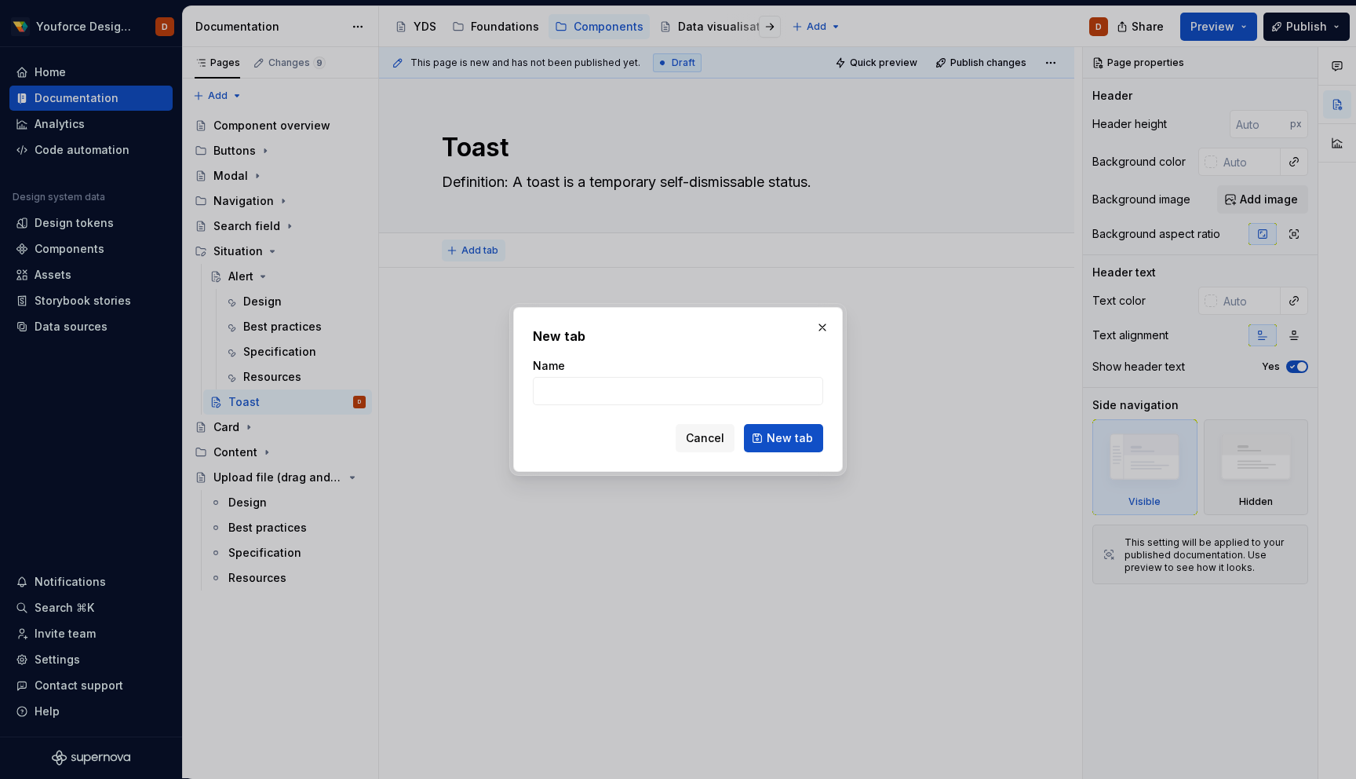
type textarea "*"
type input "d"
type textarea "*"
type input "Design"
click at [804, 436] on span "New tab" at bounding box center [790, 438] width 46 height 16
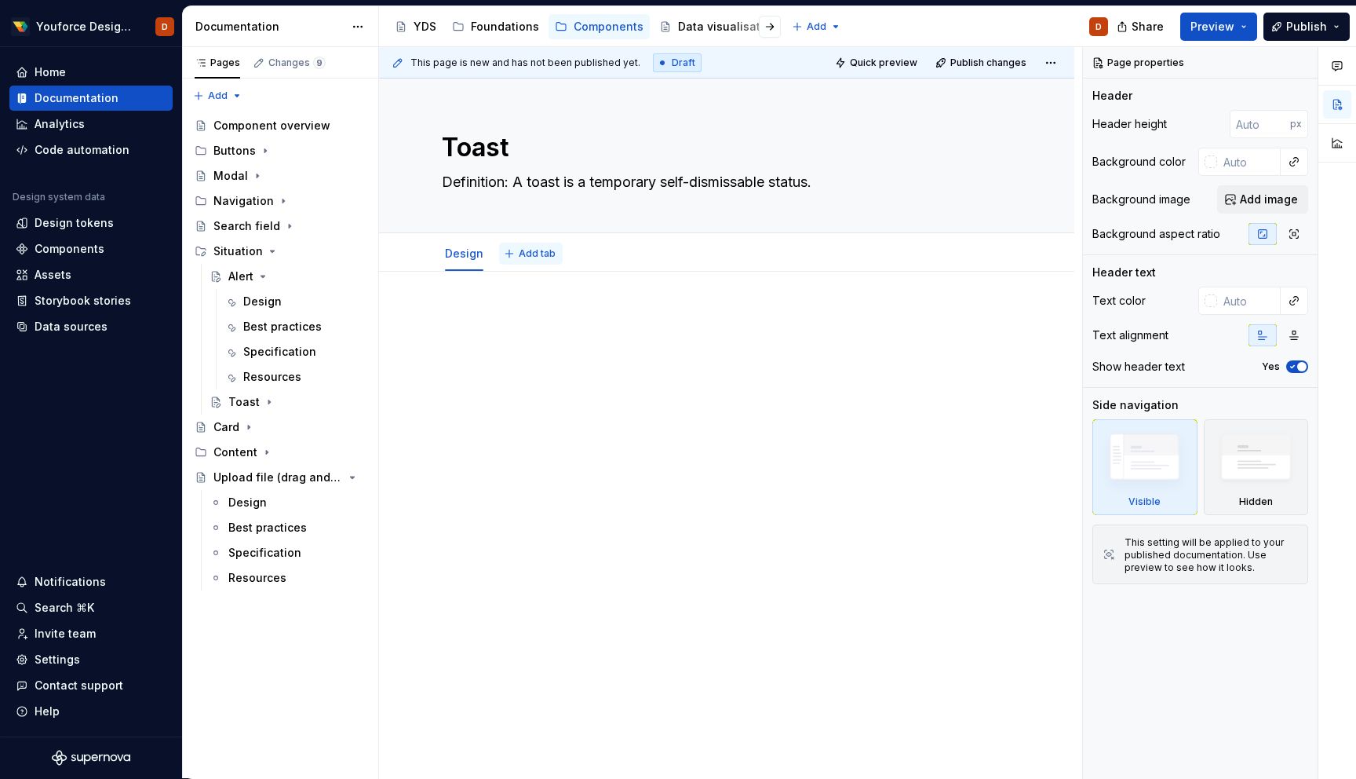
type textarea "*"
click at [529, 257] on span "Add tab" at bounding box center [537, 253] width 37 height 13
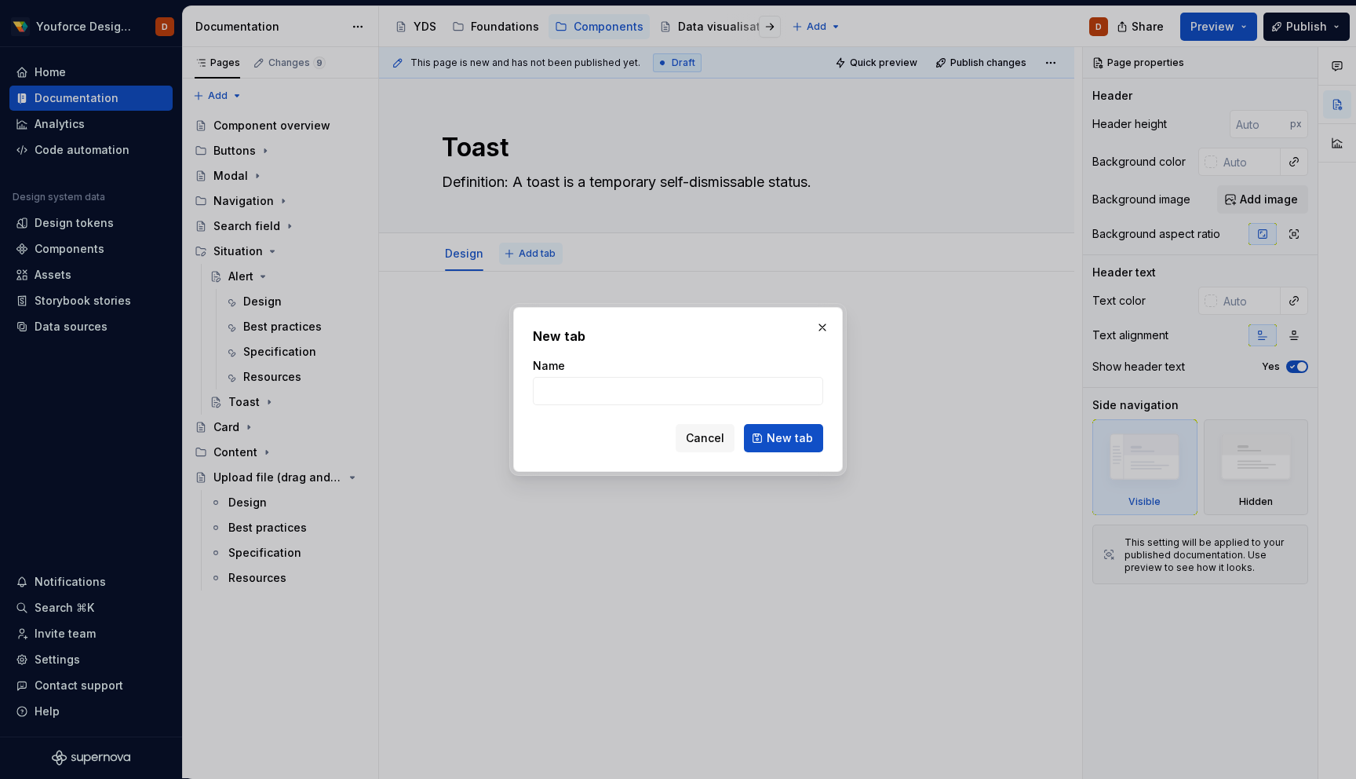
type input "b"
type textarea "*"
type input "Best practices"
click at [791, 443] on span "New tab" at bounding box center [790, 438] width 46 height 16
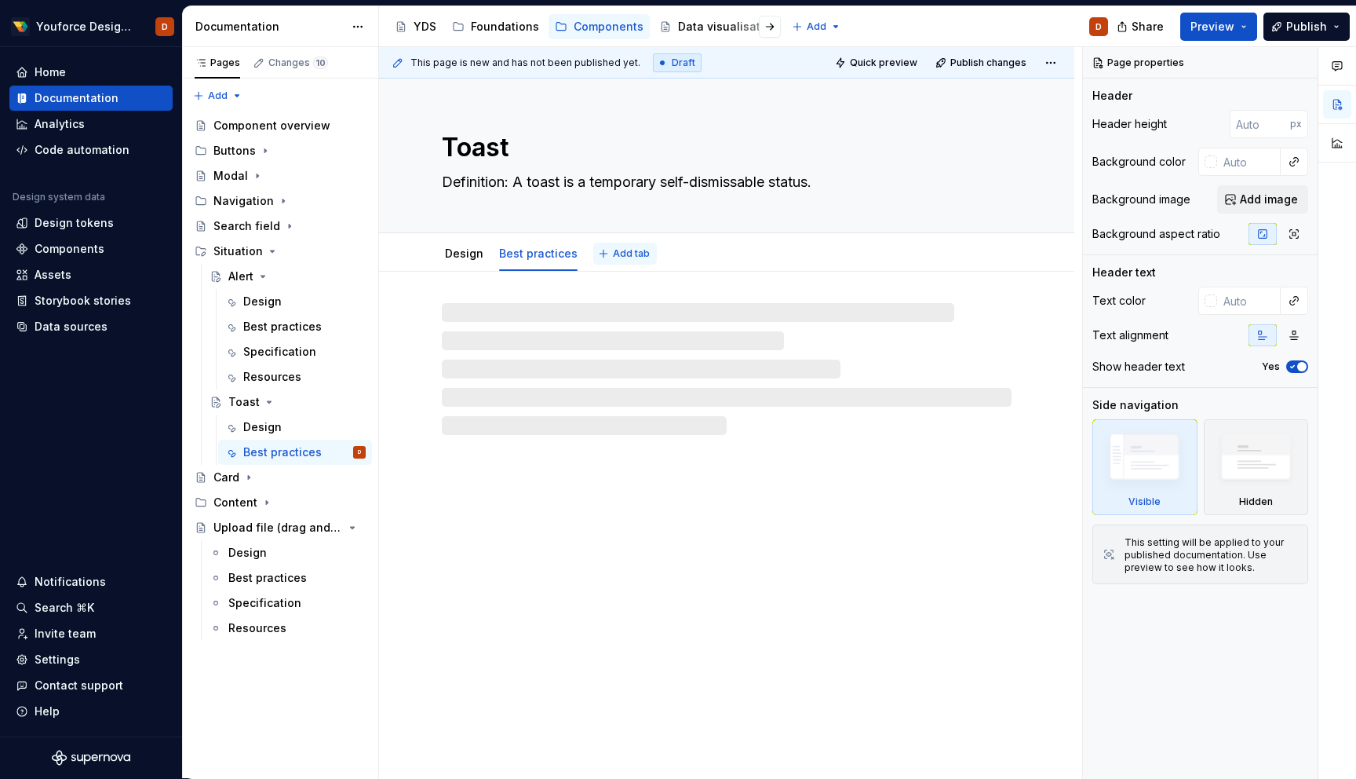
type textarea "*"
click at [606, 256] on button "Add tab" at bounding box center [625, 254] width 64 height 22
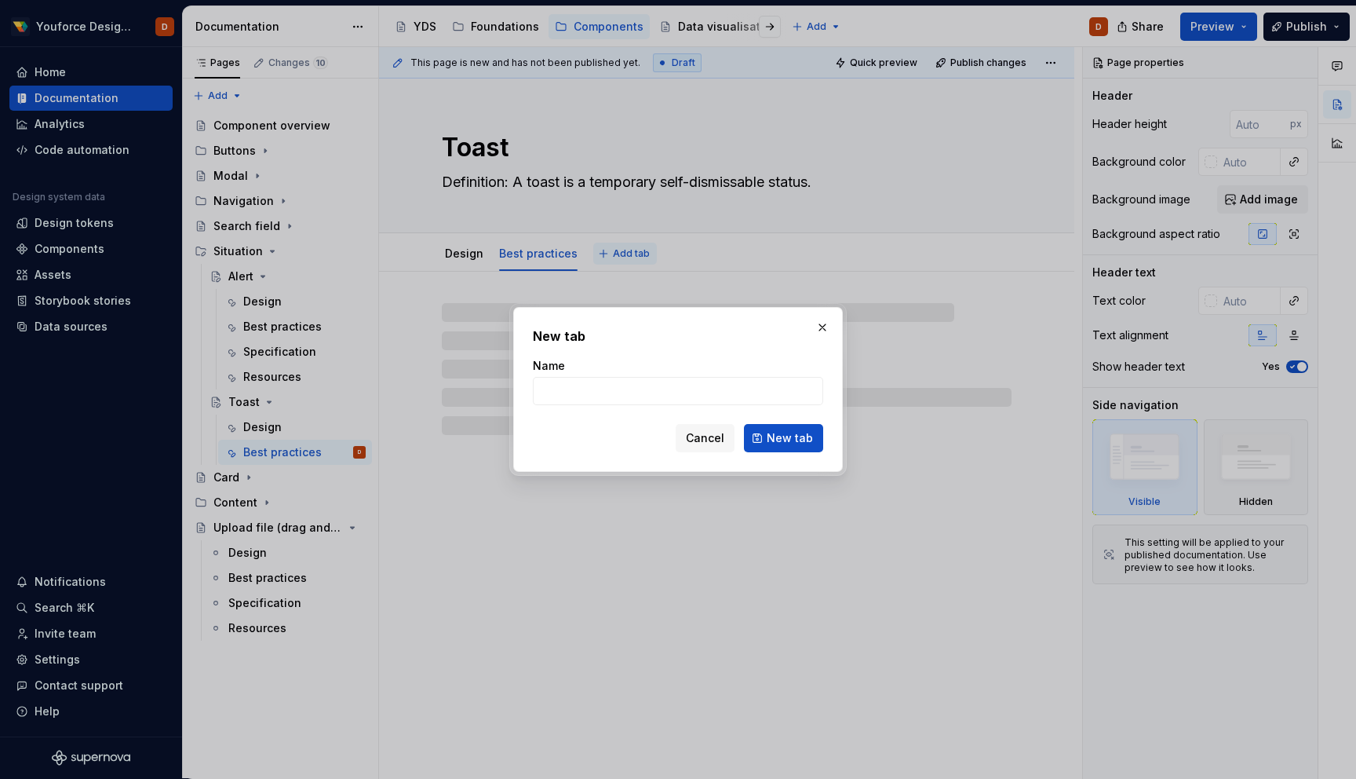
type input "s"
type textarea "*"
type input "Specification"
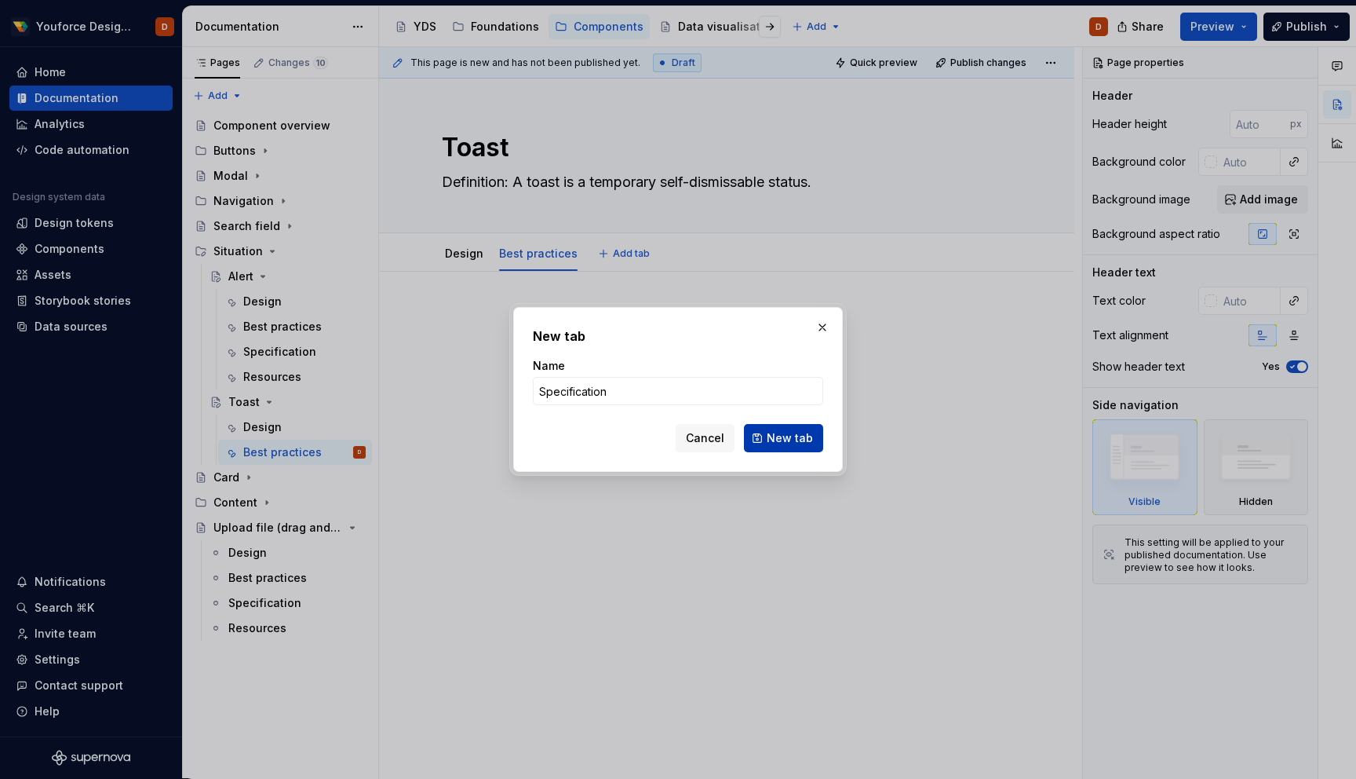
click at [785, 443] on span "New tab" at bounding box center [790, 438] width 46 height 16
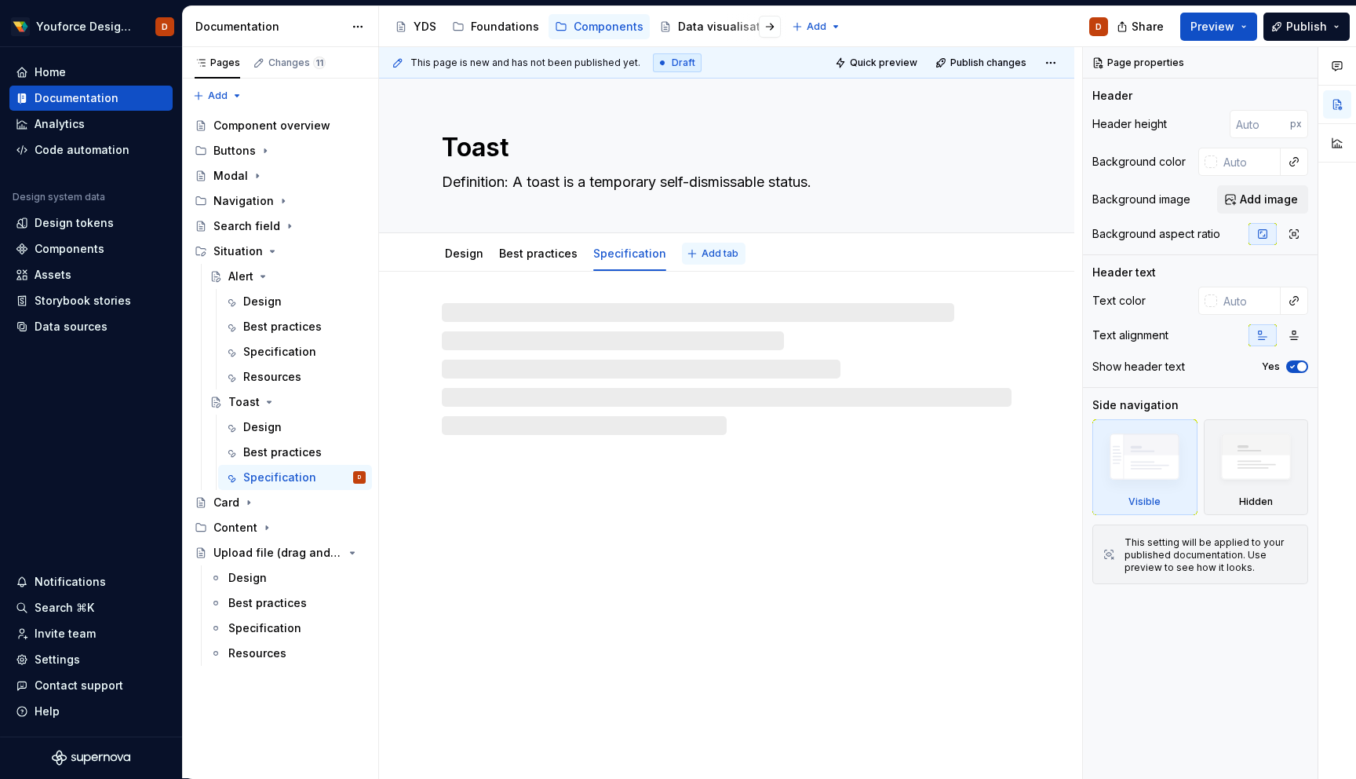
click at [706, 257] on span "Add tab" at bounding box center [720, 253] width 37 height 13
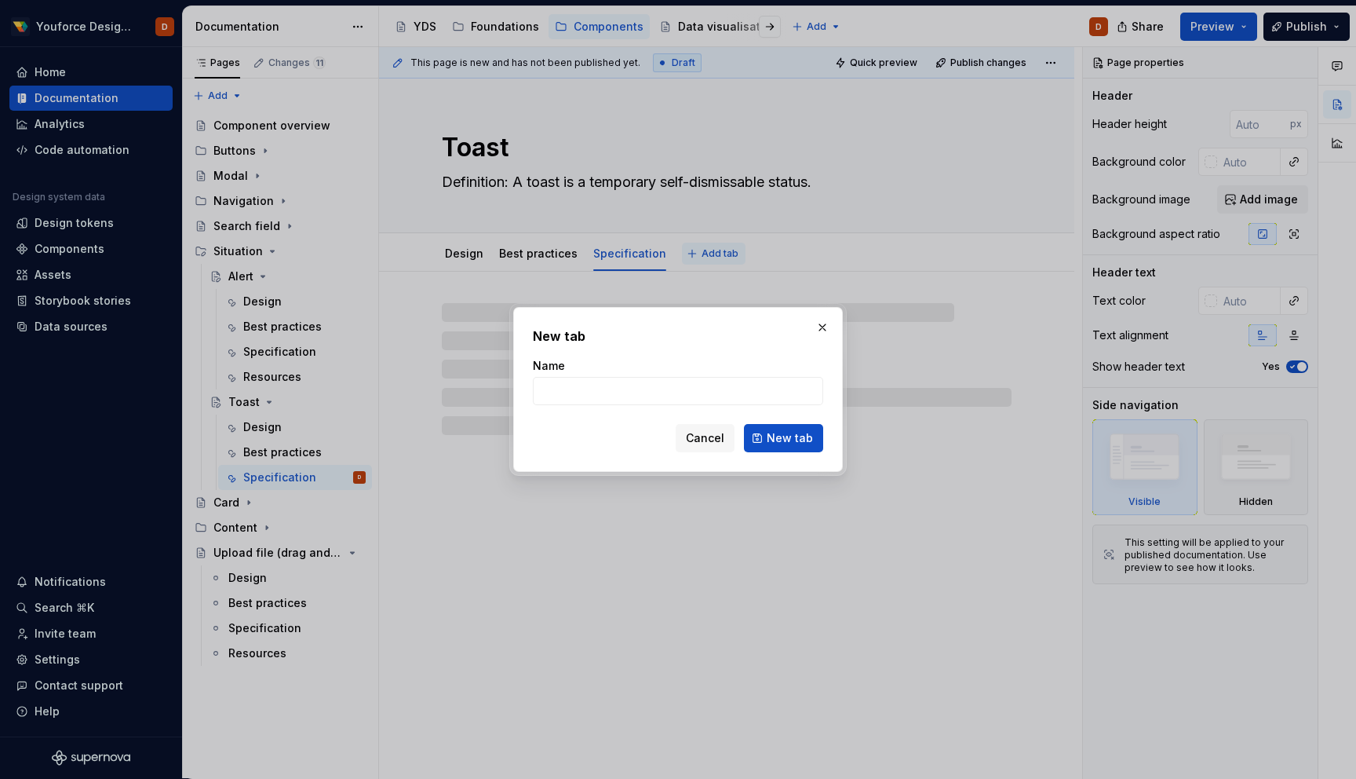
type textarea "*"
type input "r"
type textarea "*"
type input "re"
type textarea "*"
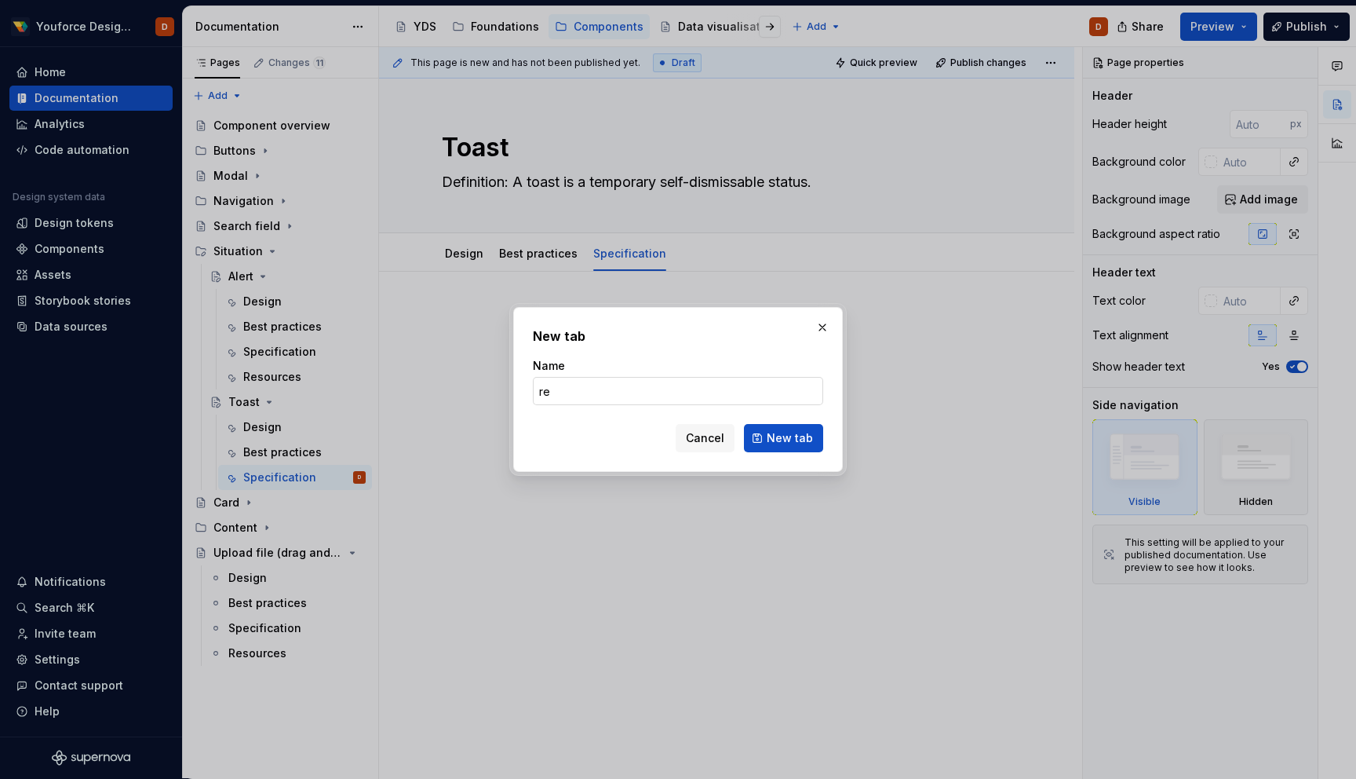
type input "Resources"
click at [792, 440] on span "New tab" at bounding box center [790, 438] width 46 height 16
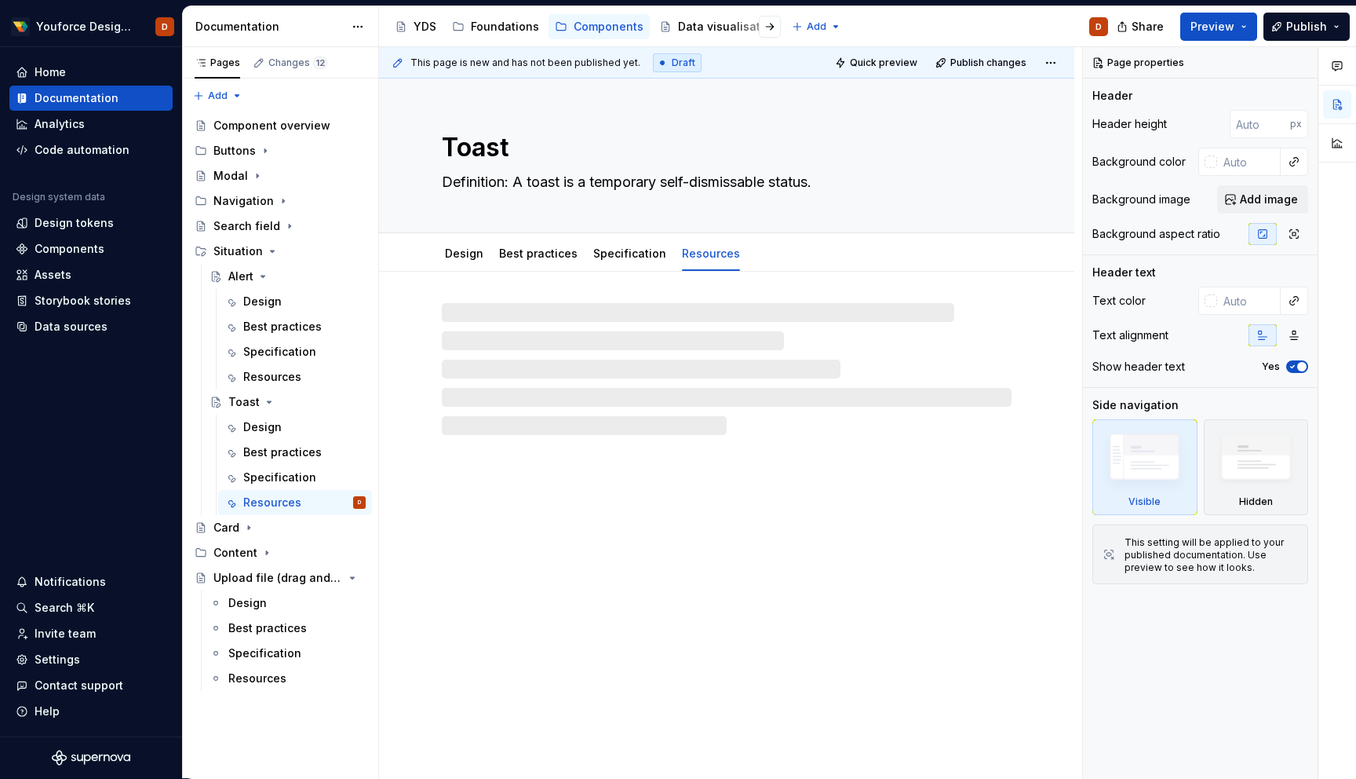
type textarea "*"
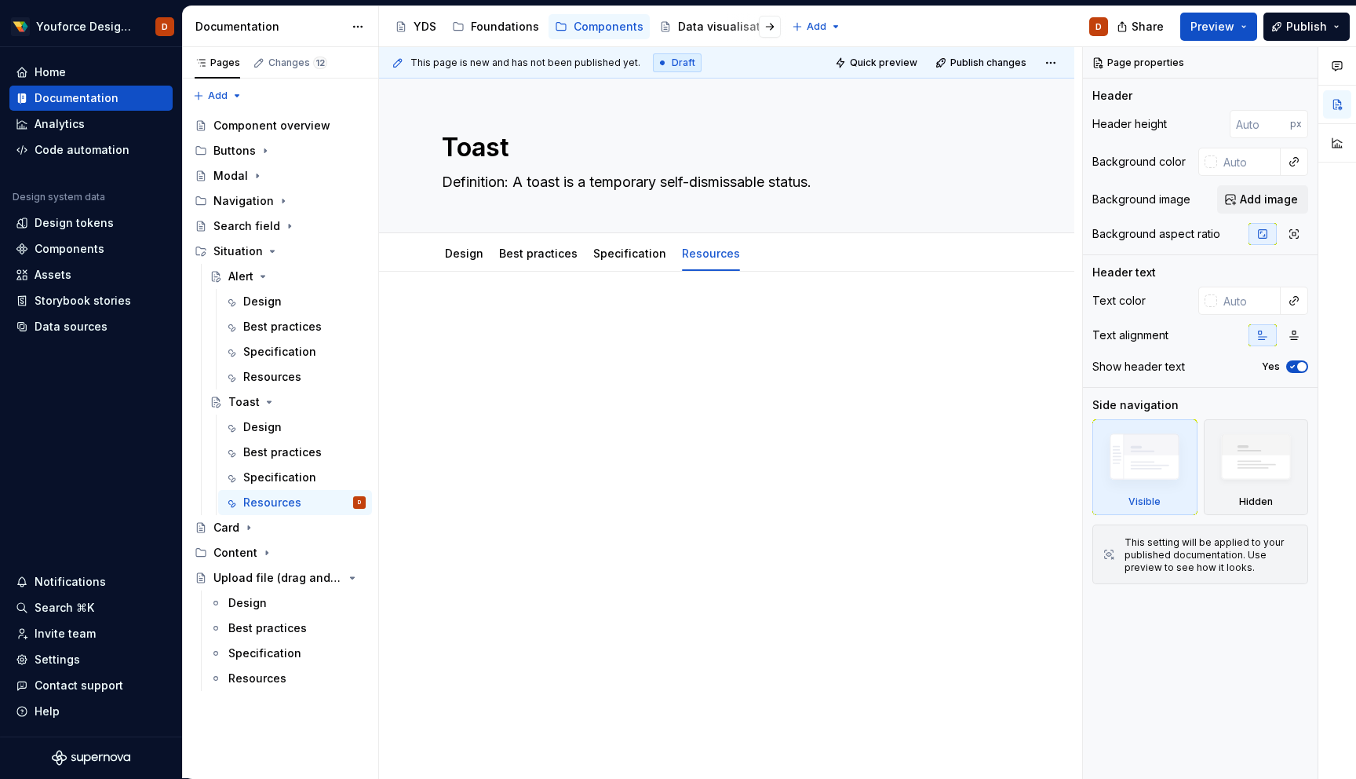
click at [562, 326] on p at bounding box center [727, 318] width 570 height 19
paste div
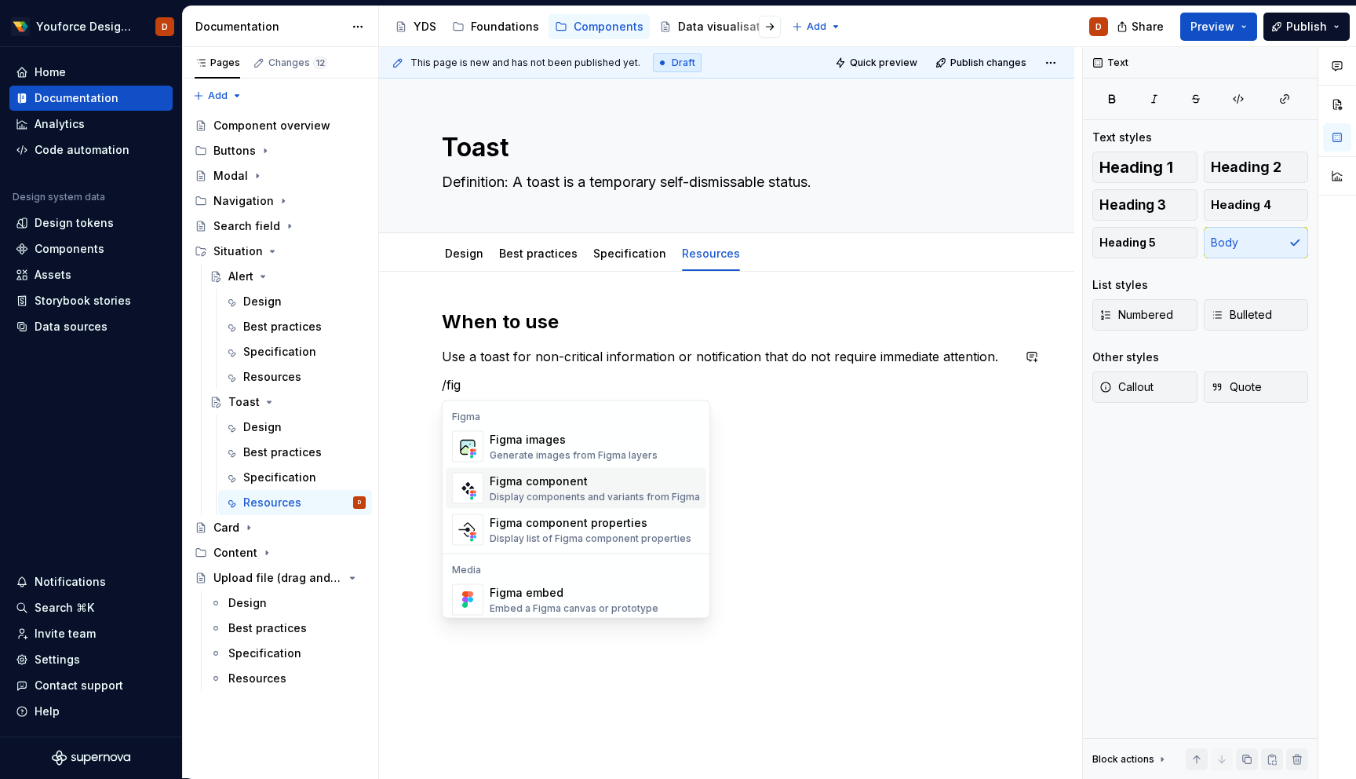
click at [577, 481] on div "Figma component" at bounding box center [595, 481] width 210 height 16
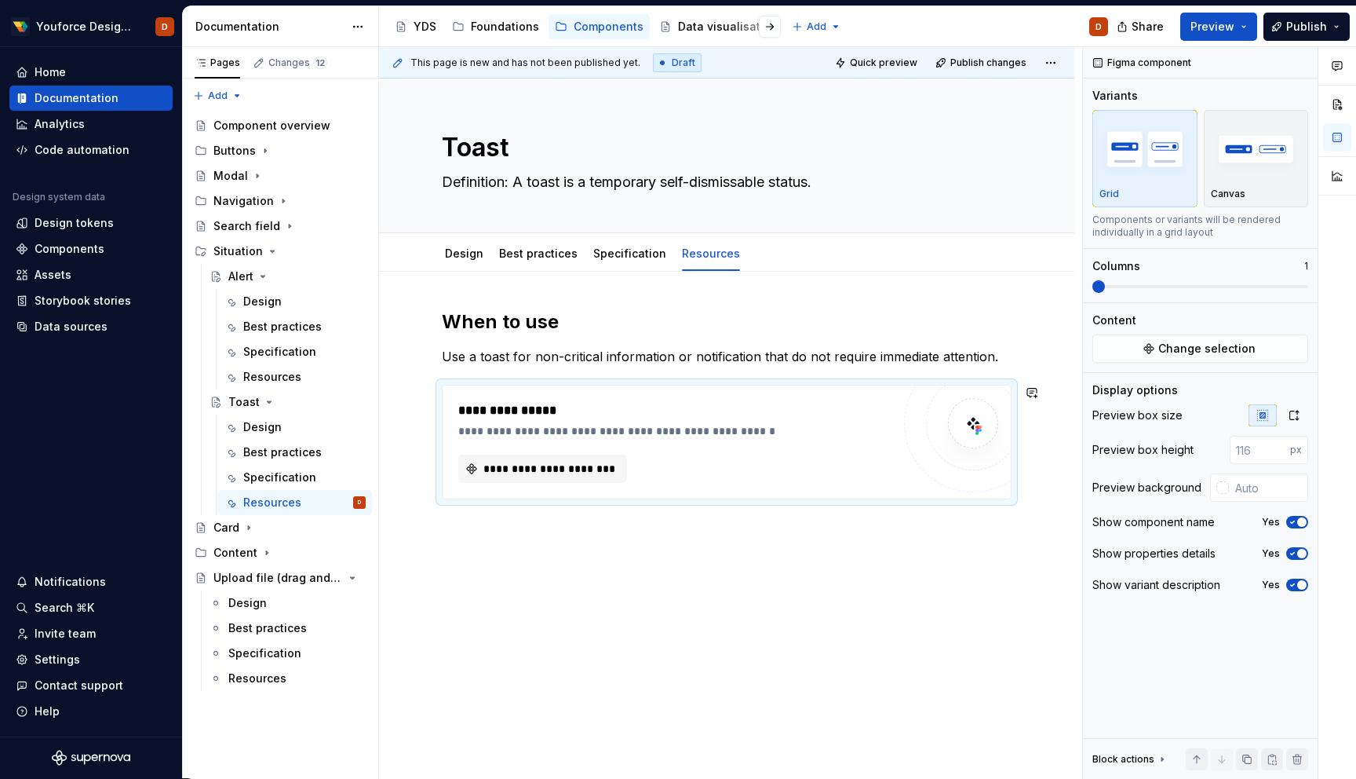
click at [666, 518] on div "**********" at bounding box center [726, 512] width 695 height 480
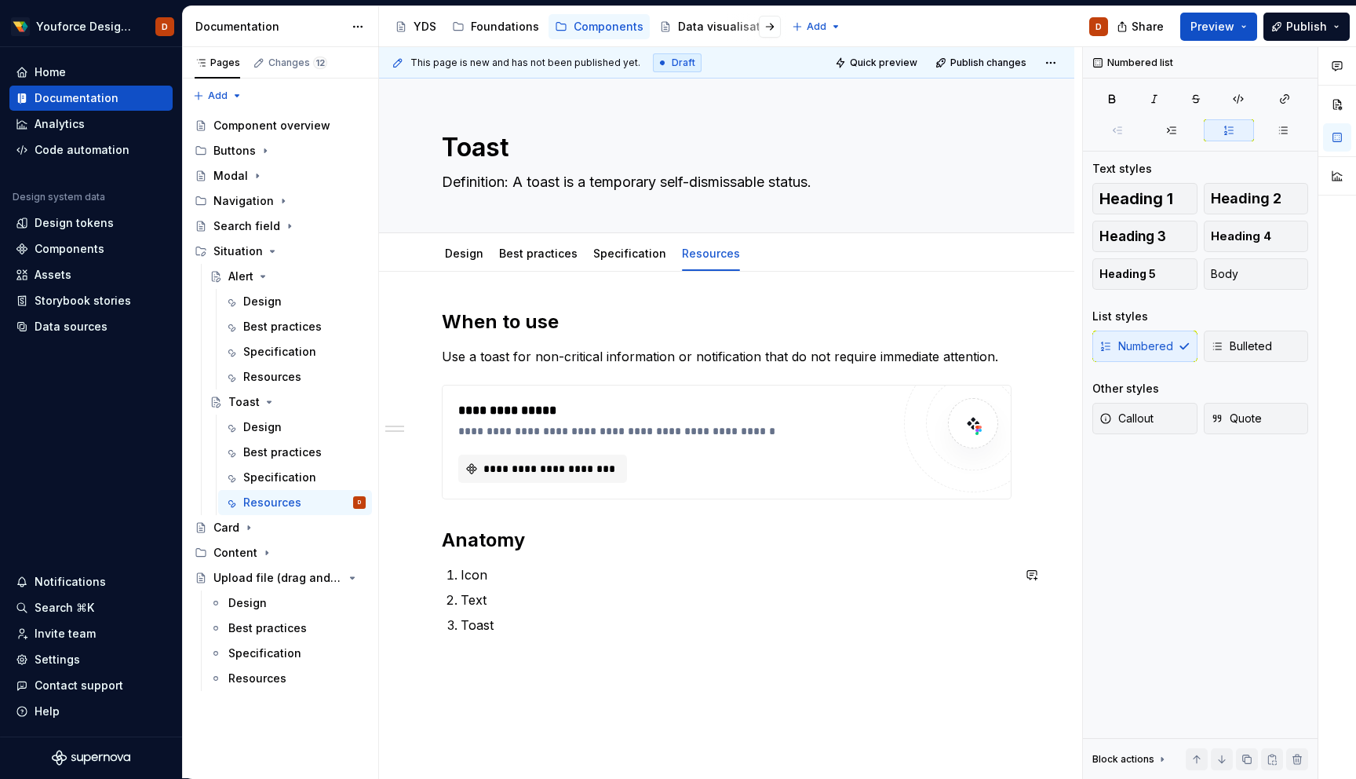
click at [553, 673] on div "**********" at bounding box center [726, 579] width 695 height 615
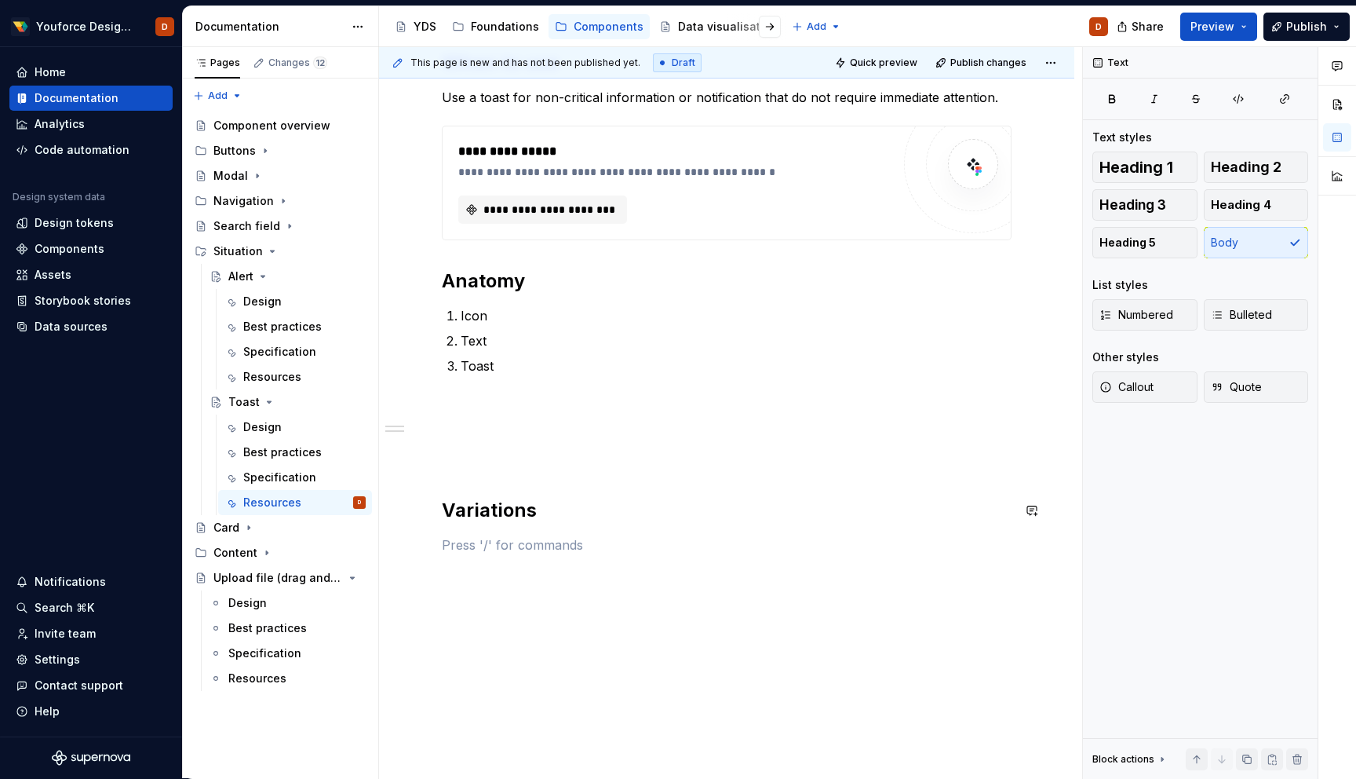
scroll to position [260, 0]
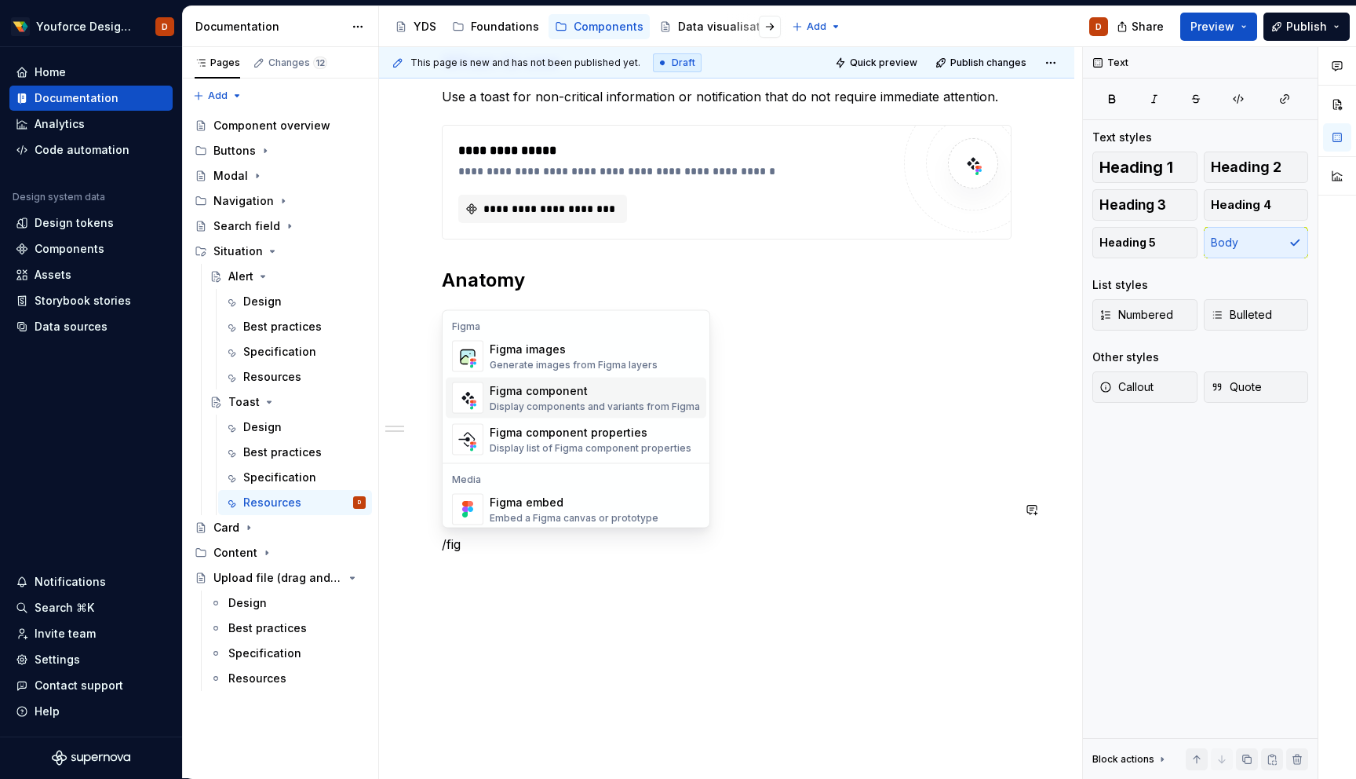
click at [613, 391] on div "Figma component" at bounding box center [595, 391] width 210 height 16
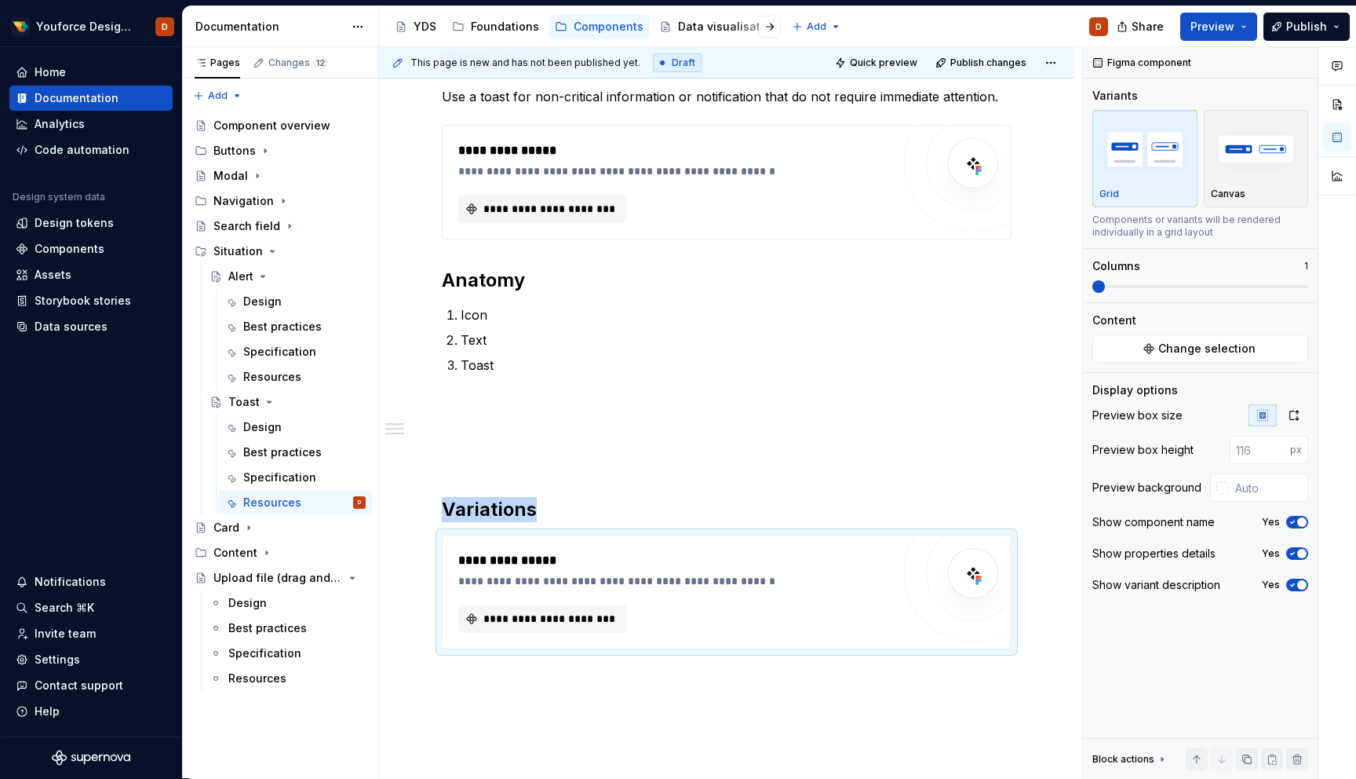
click at [498, 699] on div "**********" at bounding box center [726, 457] width 695 height 890
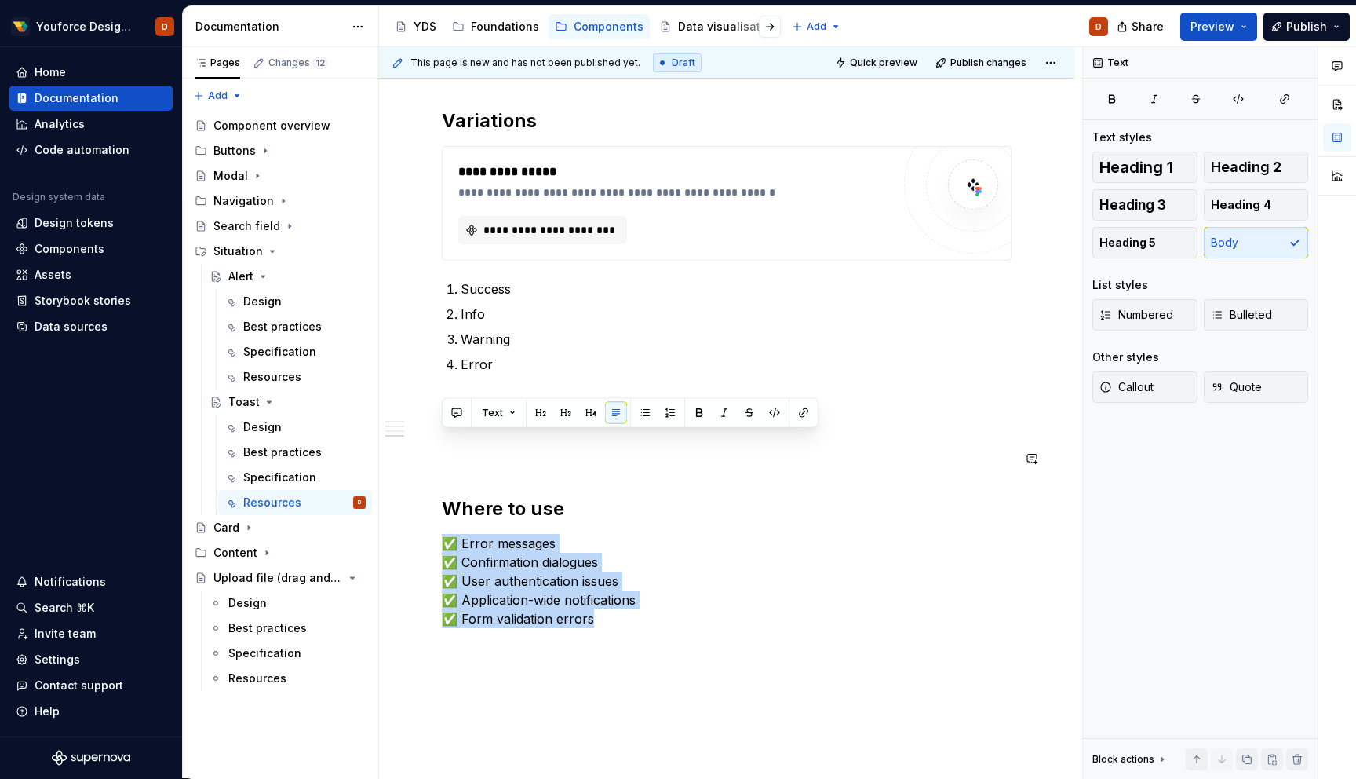
scroll to position [750, 0]
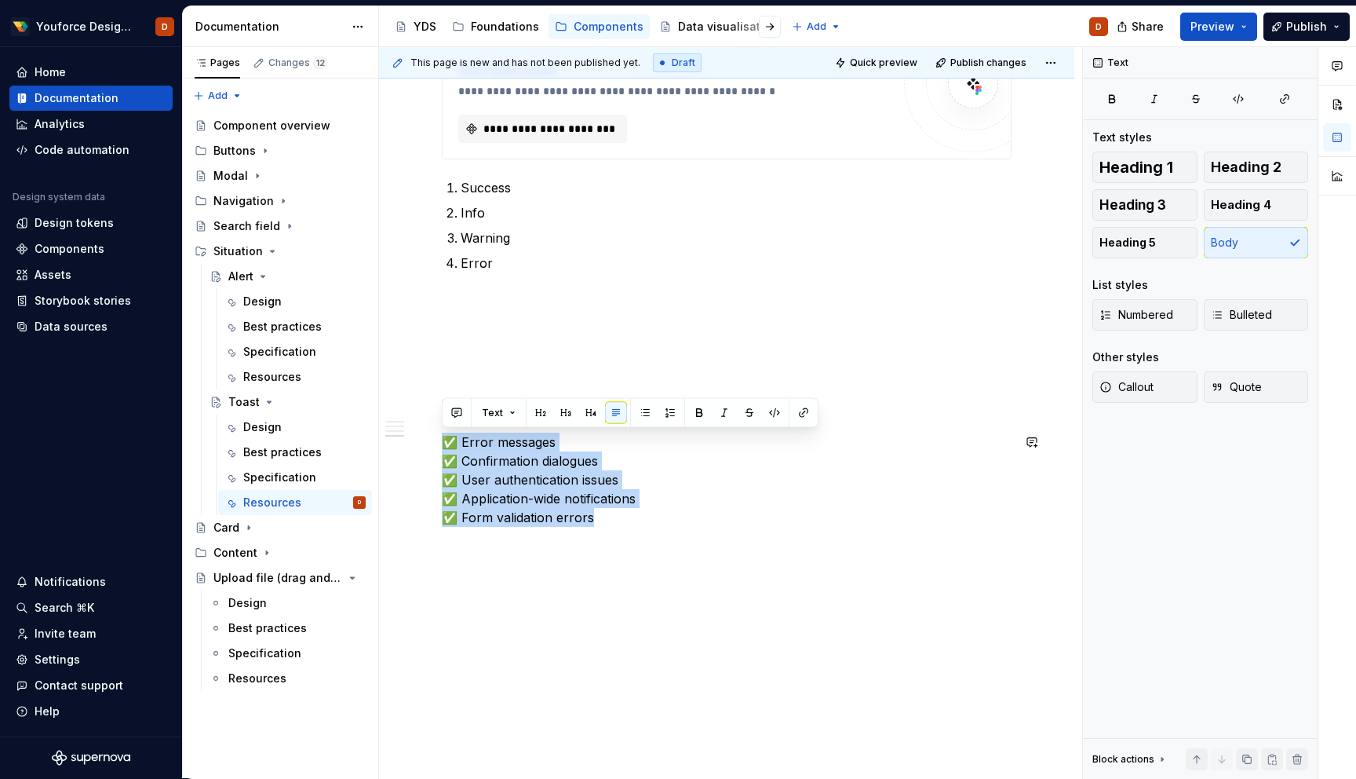
click at [627, 535] on div "**********" at bounding box center [727, 53] width 570 height 986
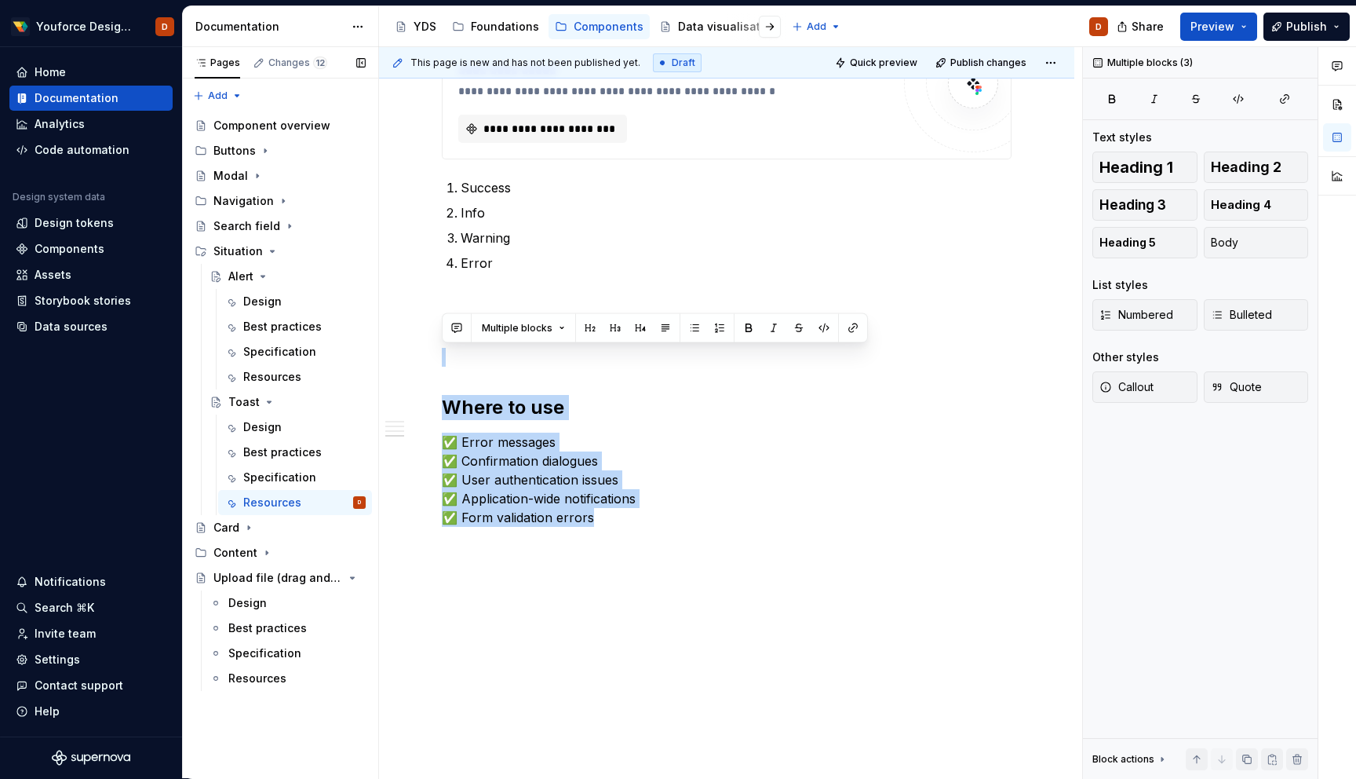
drag, startPoint x: 632, startPoint y: 514, endPoint x: 373, endPoint y: 359, distance: 301.7
click at [373, 359] on div "Pages Changes 12 Add Accessibility guide for tree Page tree. Navigate the tree …" at bounding box center [769, 413] width 1173 height 732
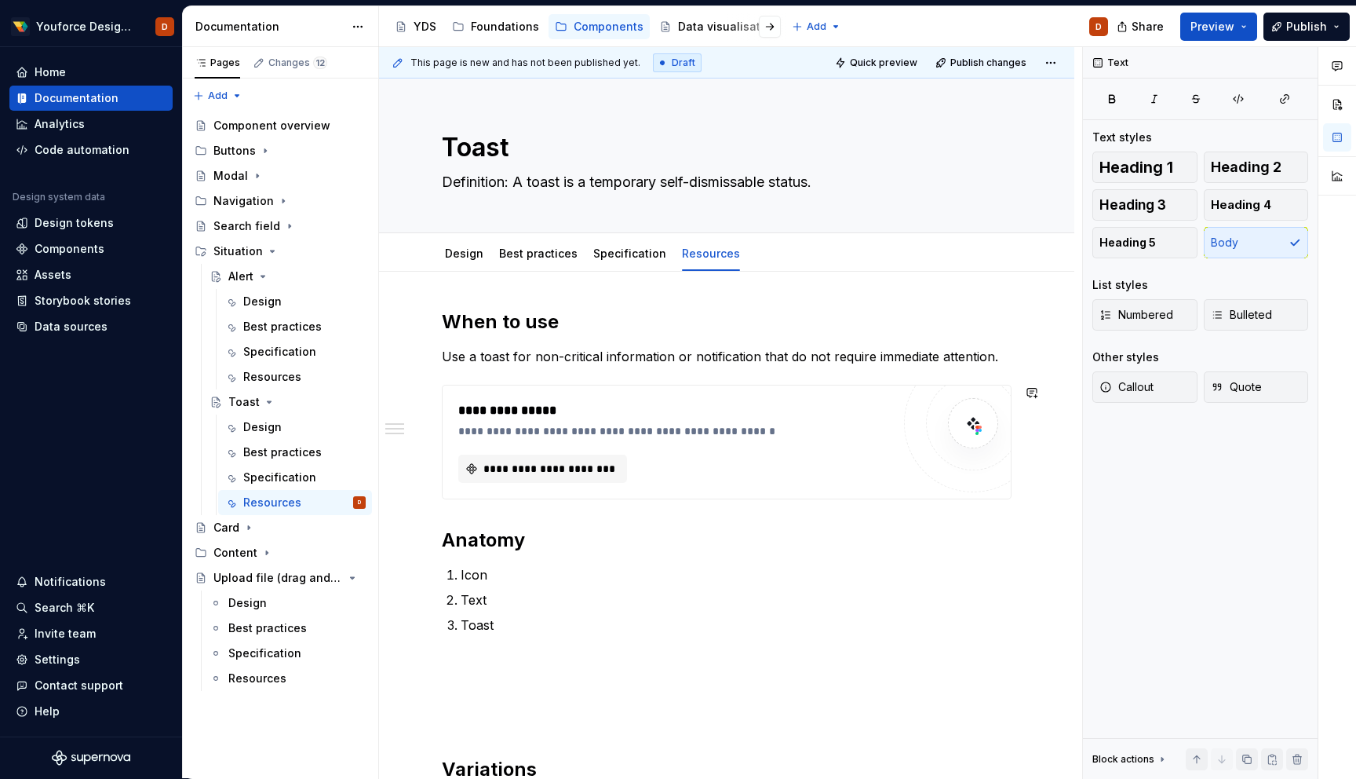
scroll to position [3, 0]
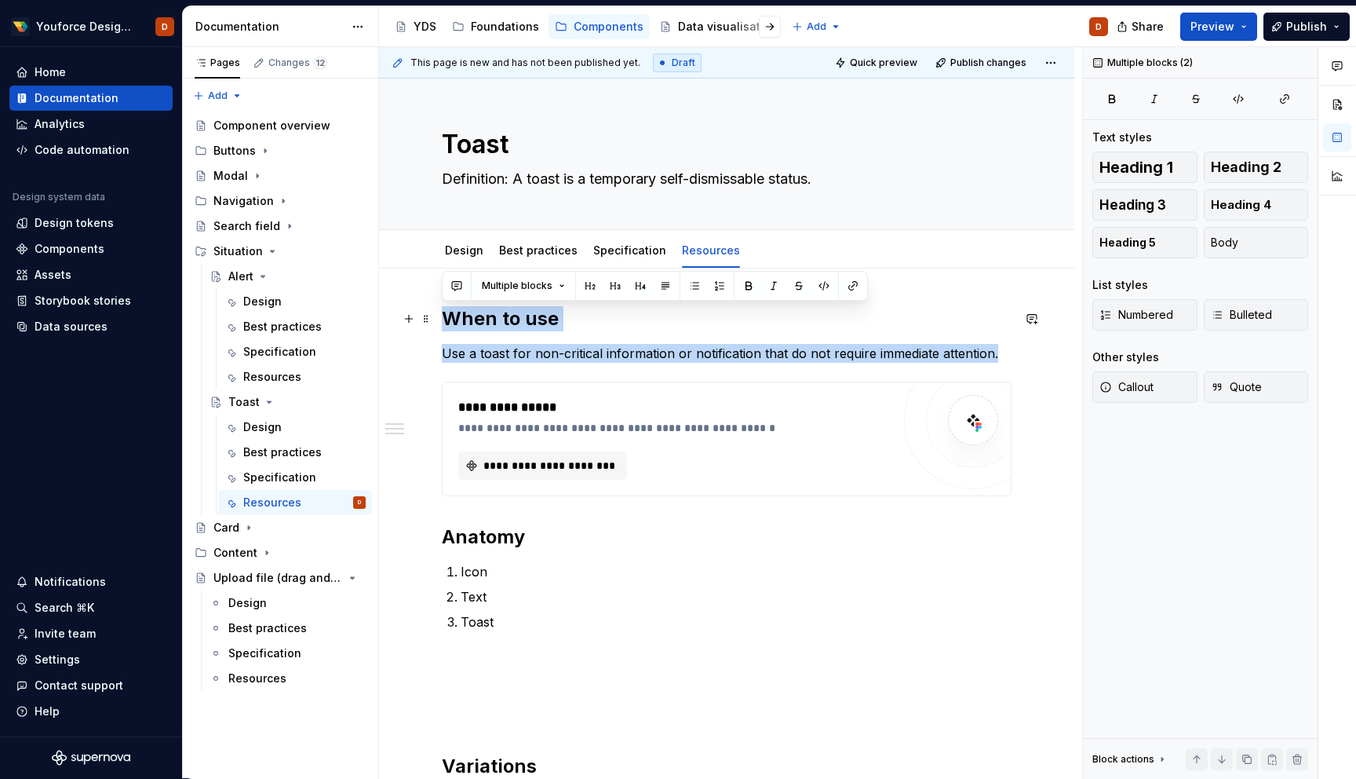
drag, startPoint x: 1002, startPoint y: 355, endPoint x: 443, endPoint y: 312, distance: 560.5
click at [443, 312] on div "**********" at bounding box center [727, 709] width 570 height 807
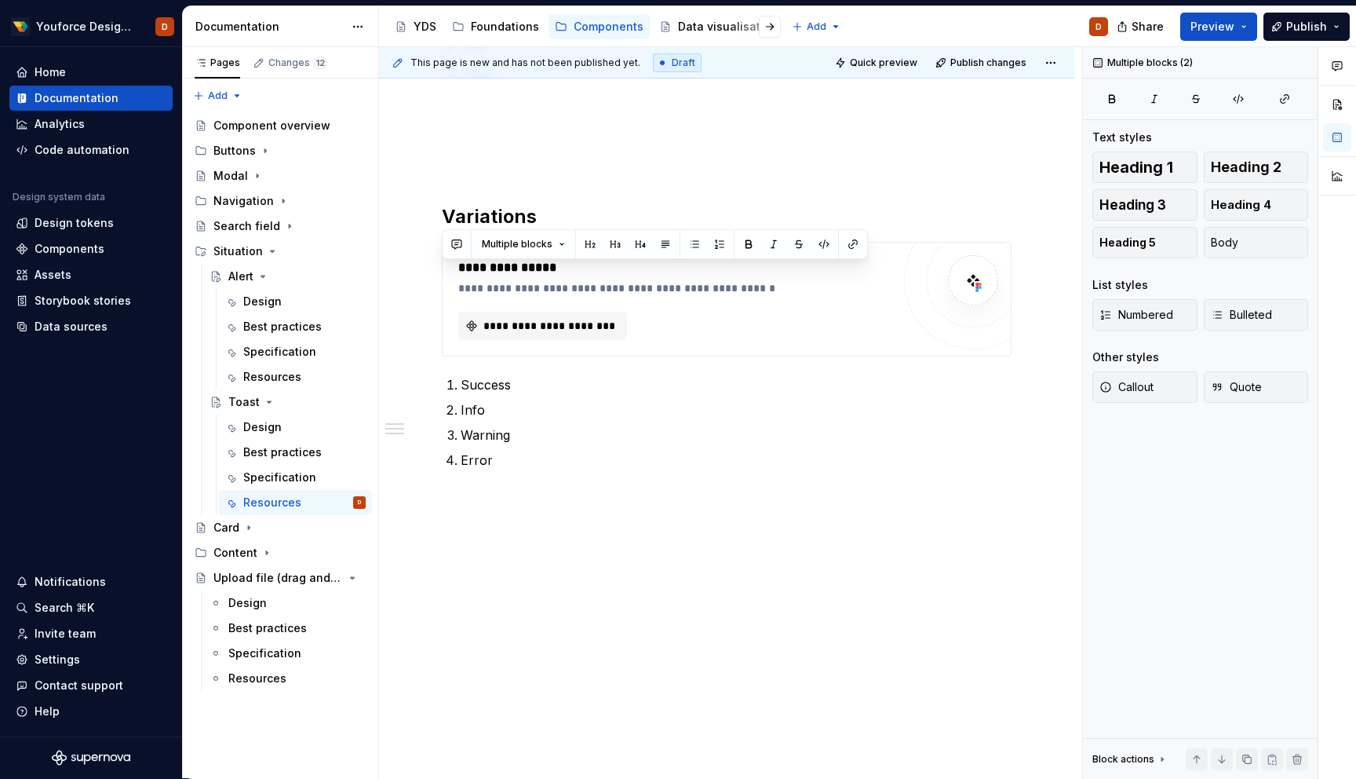
scroll to position [589, 0]
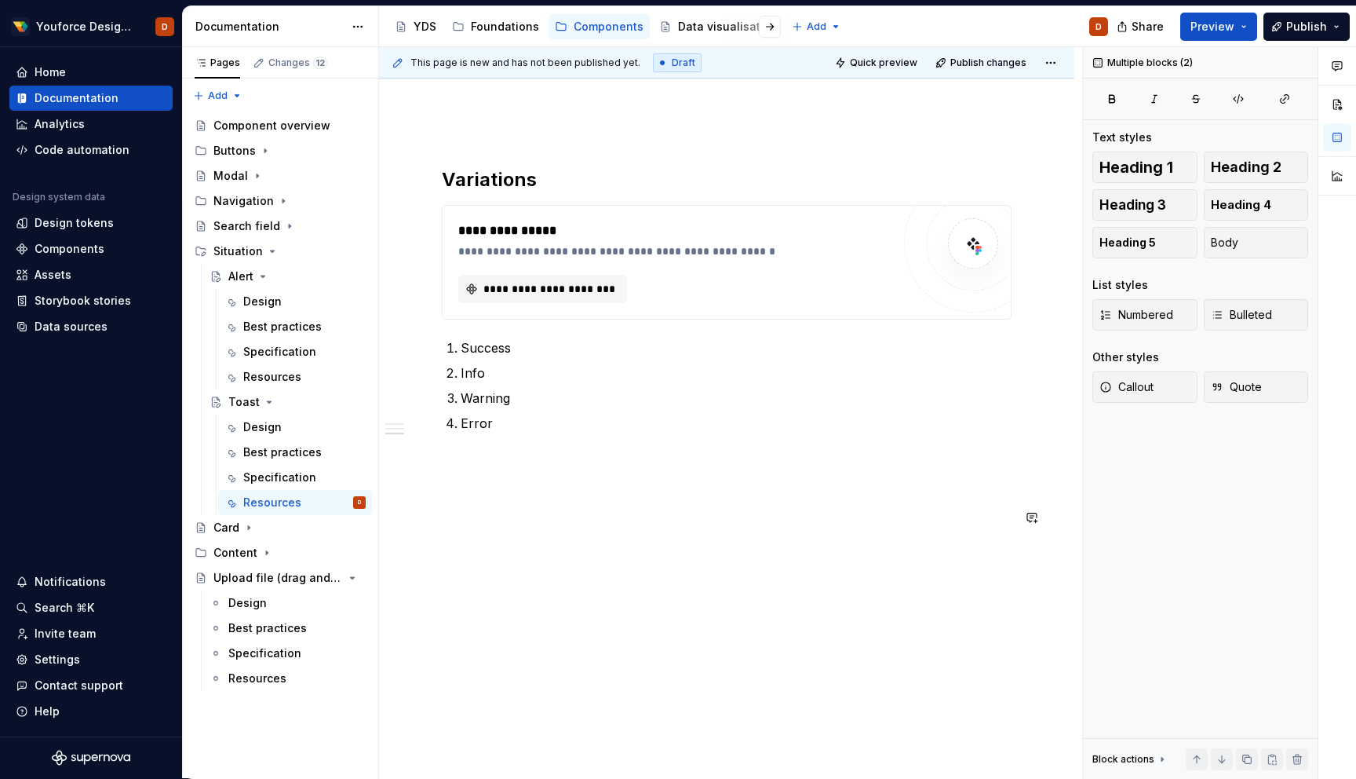
click at [600, 658] on div "**********" at bounding box center [726, 230] width 695 height 1097
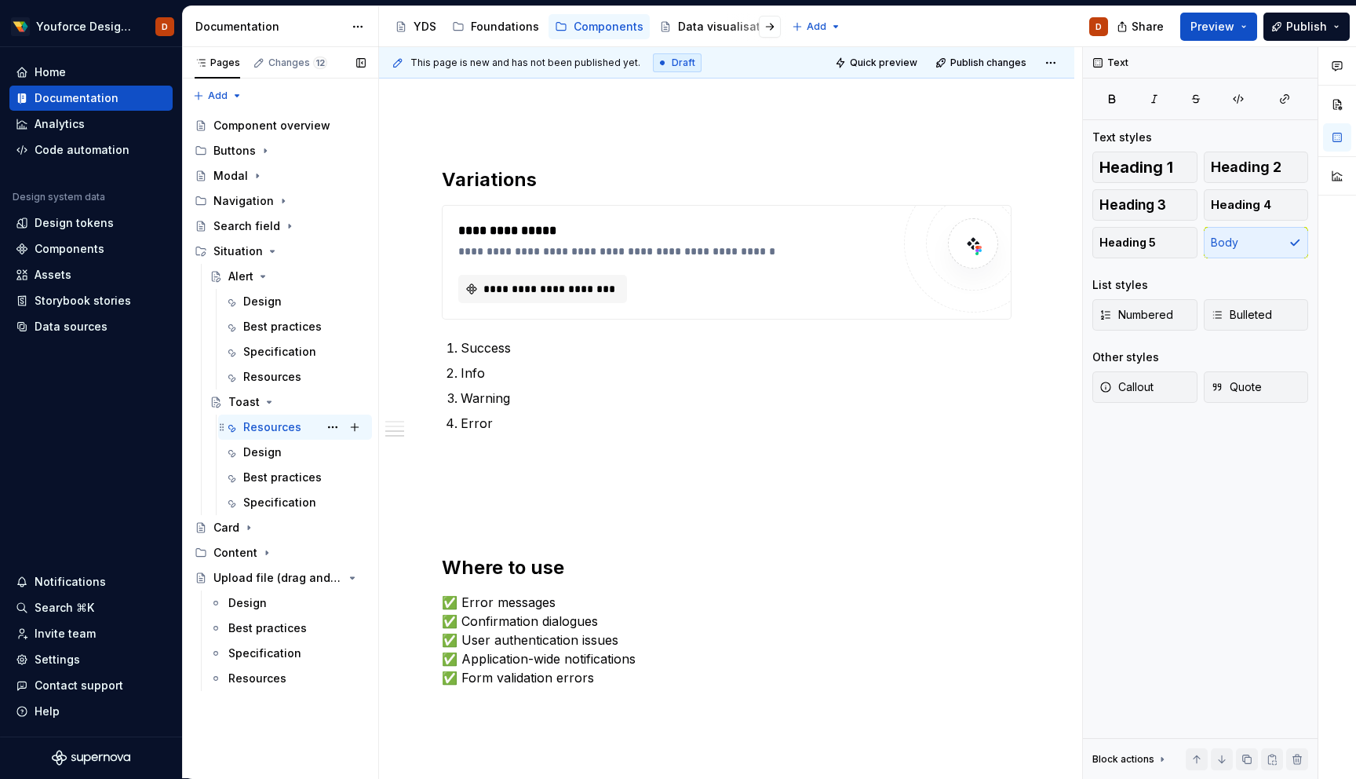
click at [261, 427] on div "Resources" at bounding box center [272, 427] width 58 height 16
click at [261, 451] on div "Design" at bounding box center [262, 452] width 38 height 16
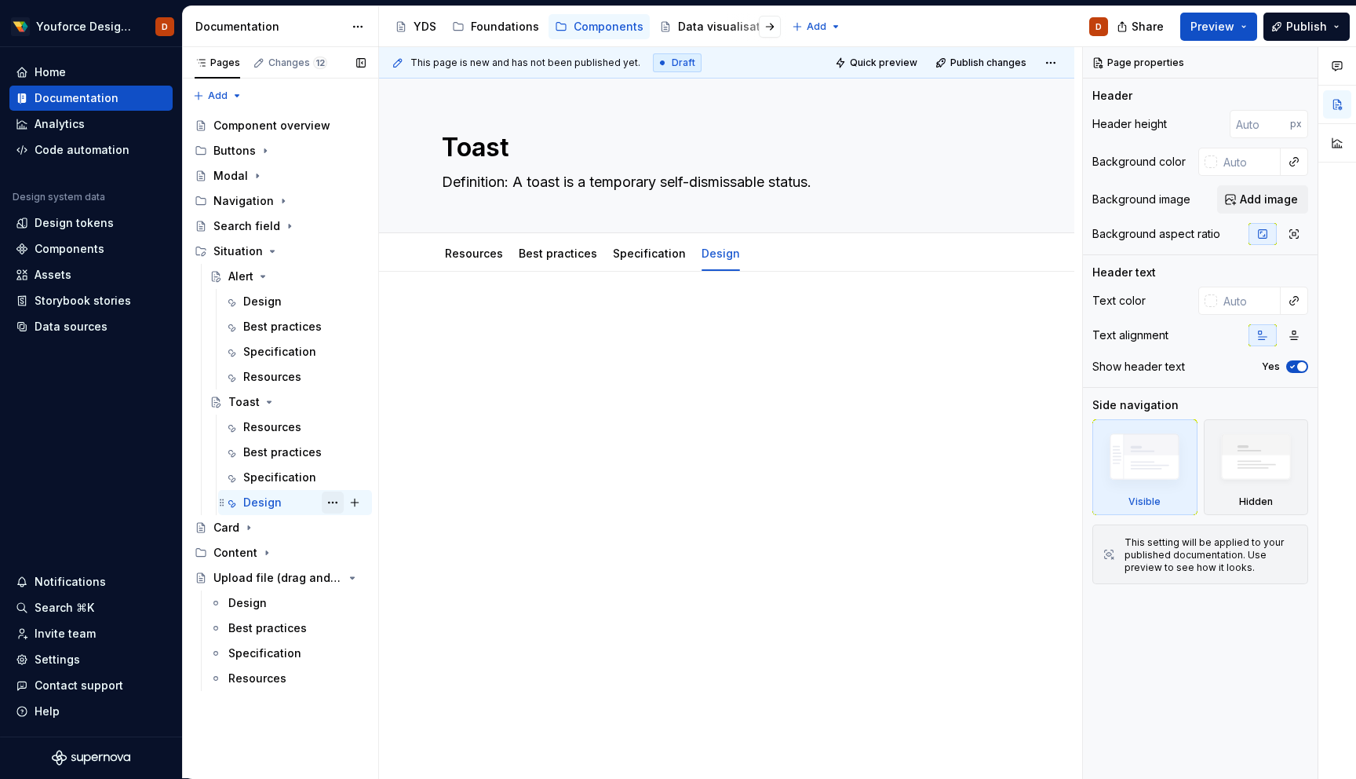
click at [338, 504] on button "Page tree" at bounding box center [333, 502] width 22 height 22
type textarea "*"
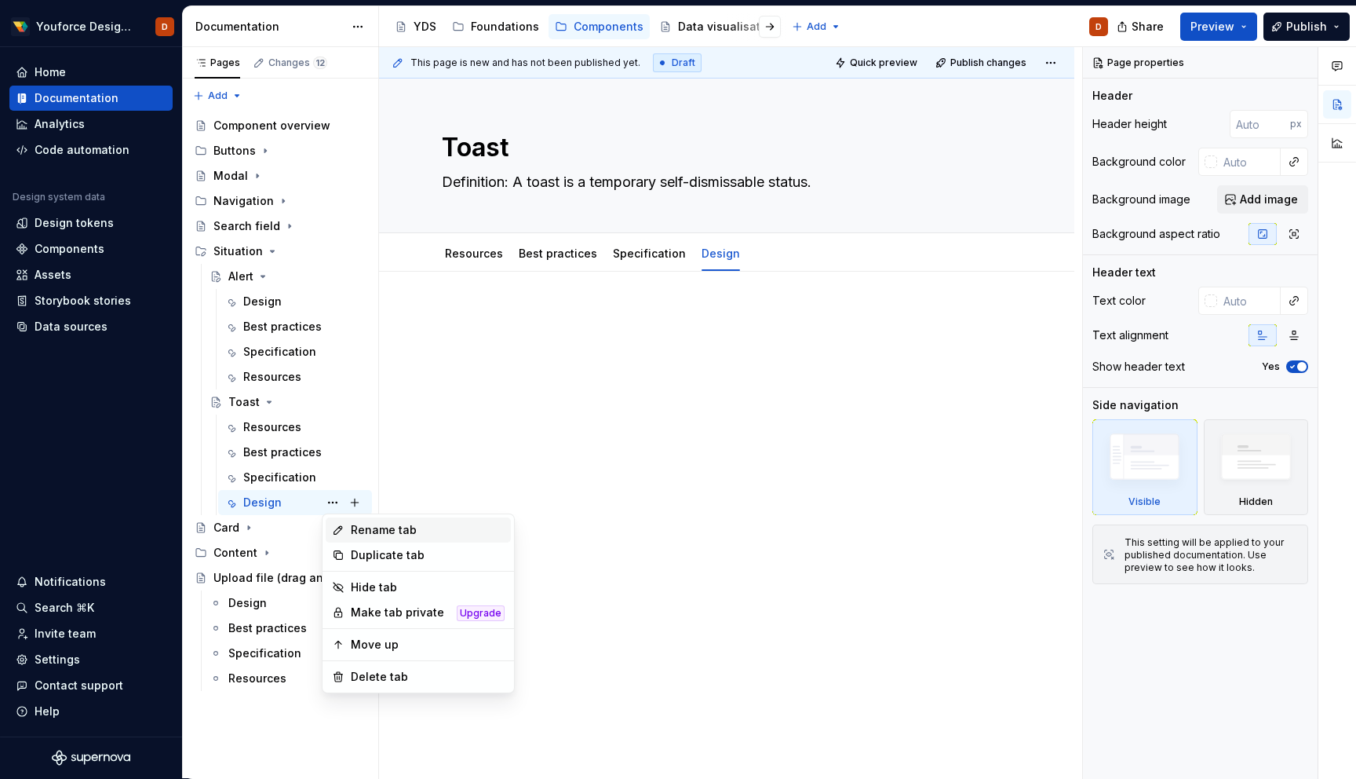
click at [363, 526] on div "Rename tab" at bounding box center [428, 530] width 154 height 16
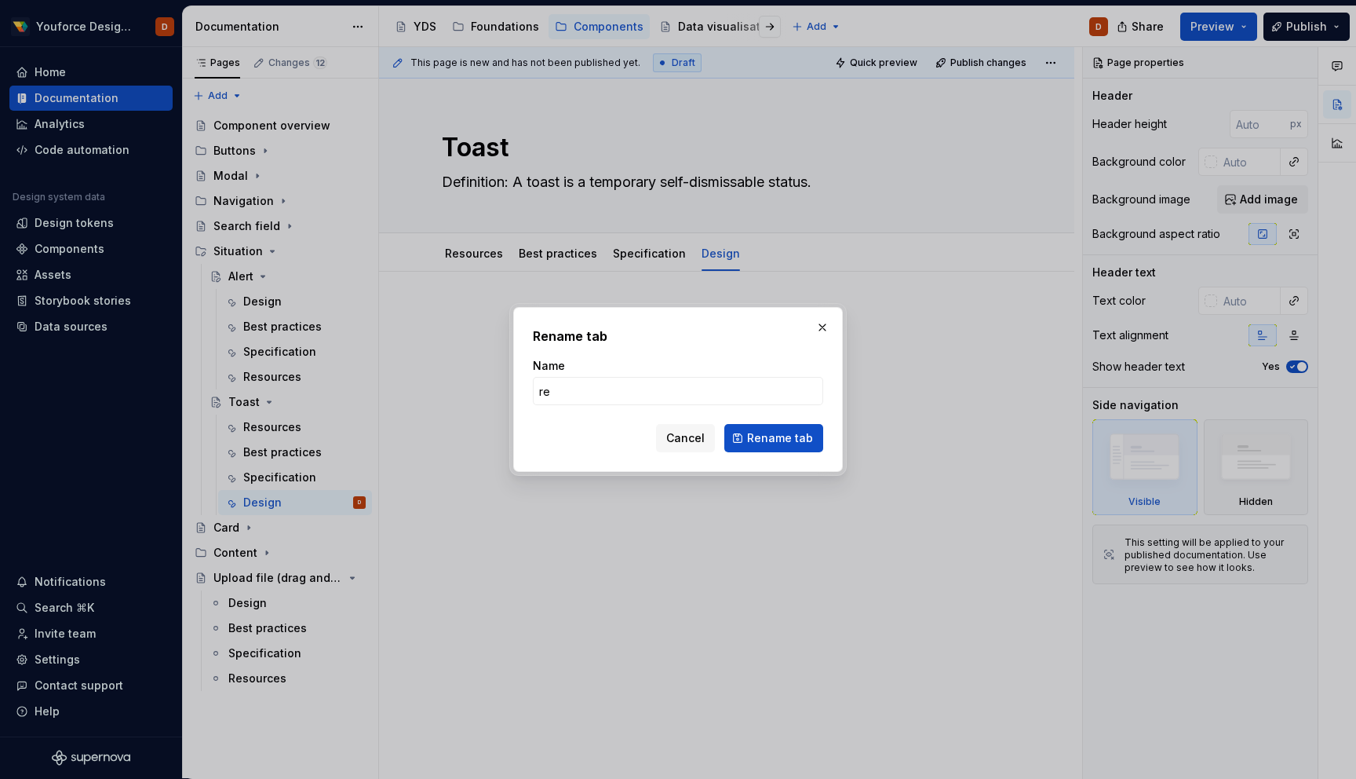
type input "Resources"
click at [761, 445] on span "Rename tab" at bounding box center [780, 438] width 66 height 16
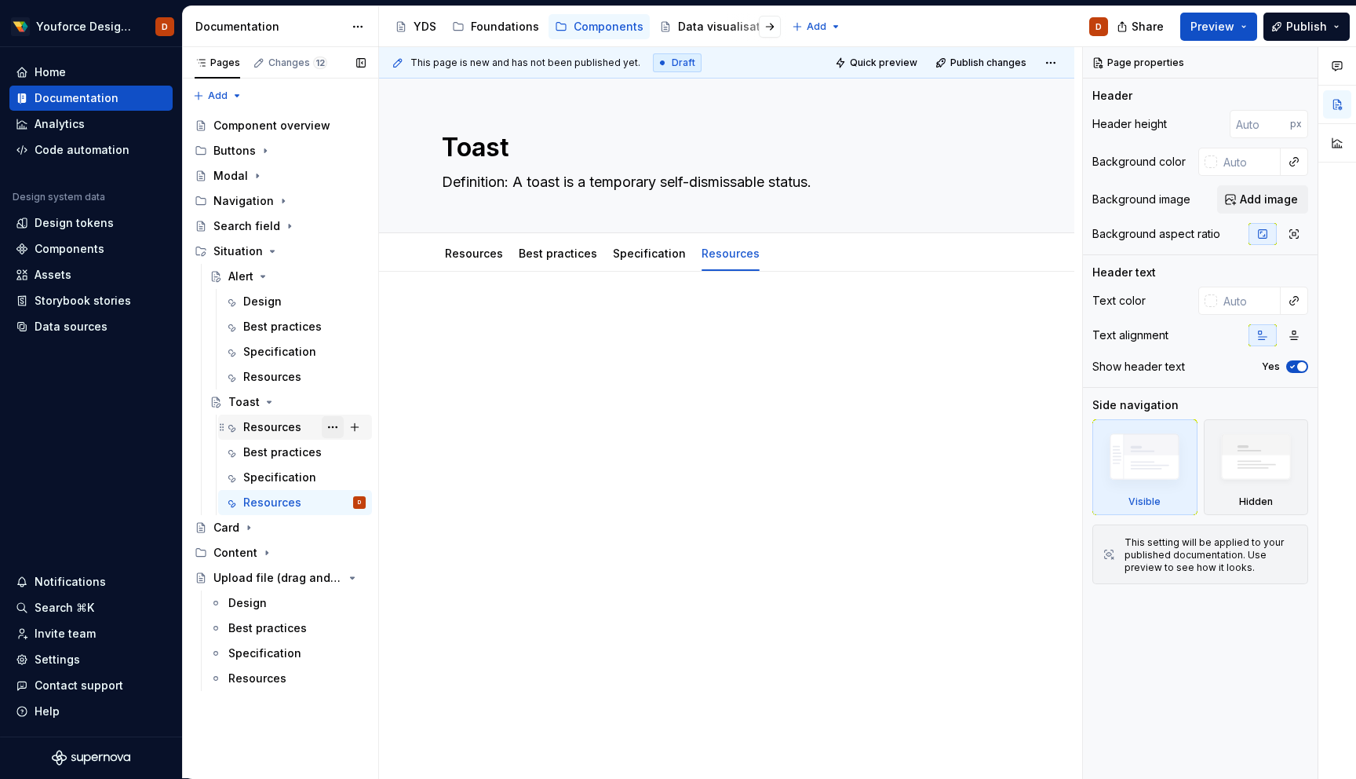
click at [331, 423] on button "Page tree" at bounding box center [333, 427] width 22 height 22
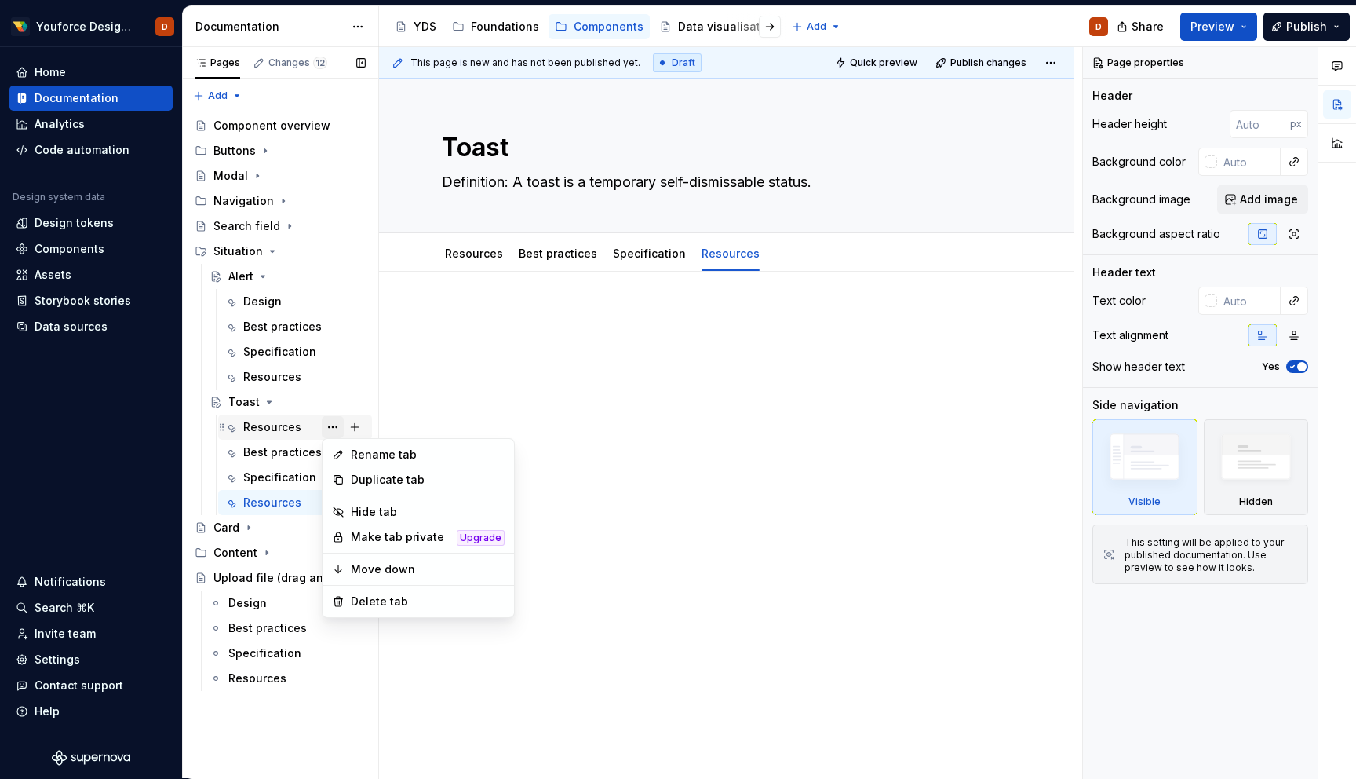
type textarea "*"
click at [374, 453] on div "Rename tab" at bounding box center [428, 455] width 154 height 16
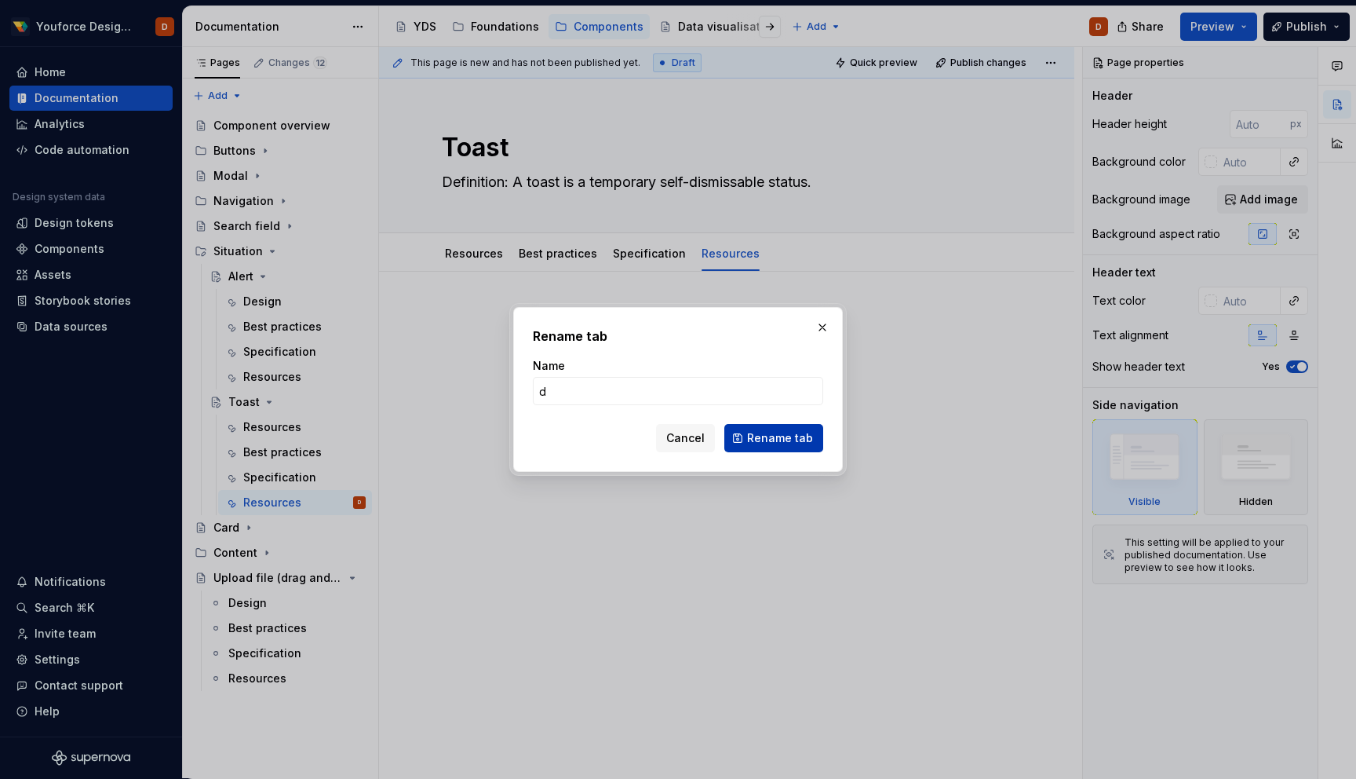
type input "Design"
click at [785, 441] on span "Rename tab" at bounding box center [780, 438] width 66 height 16
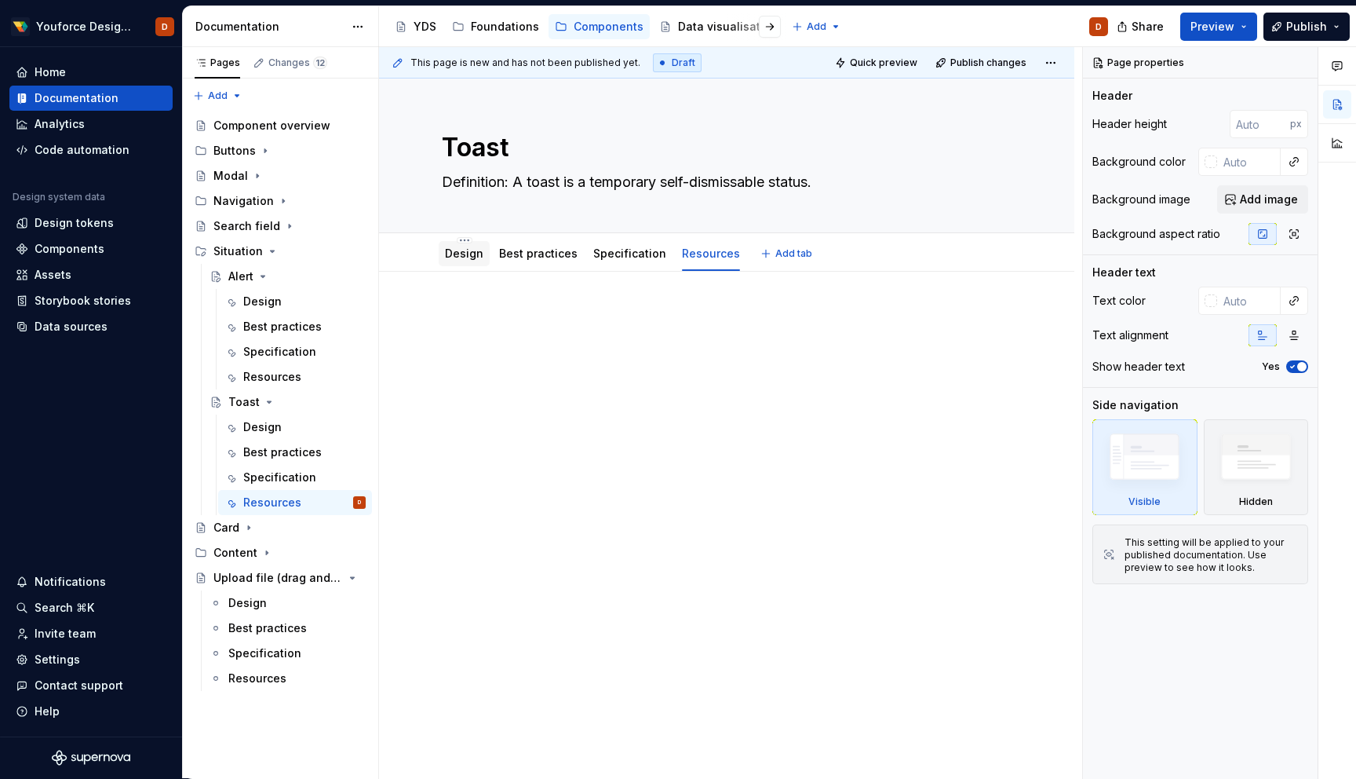
click at [457, 251] on link "Design" at bounding box center [464, 252] width 38 height 13
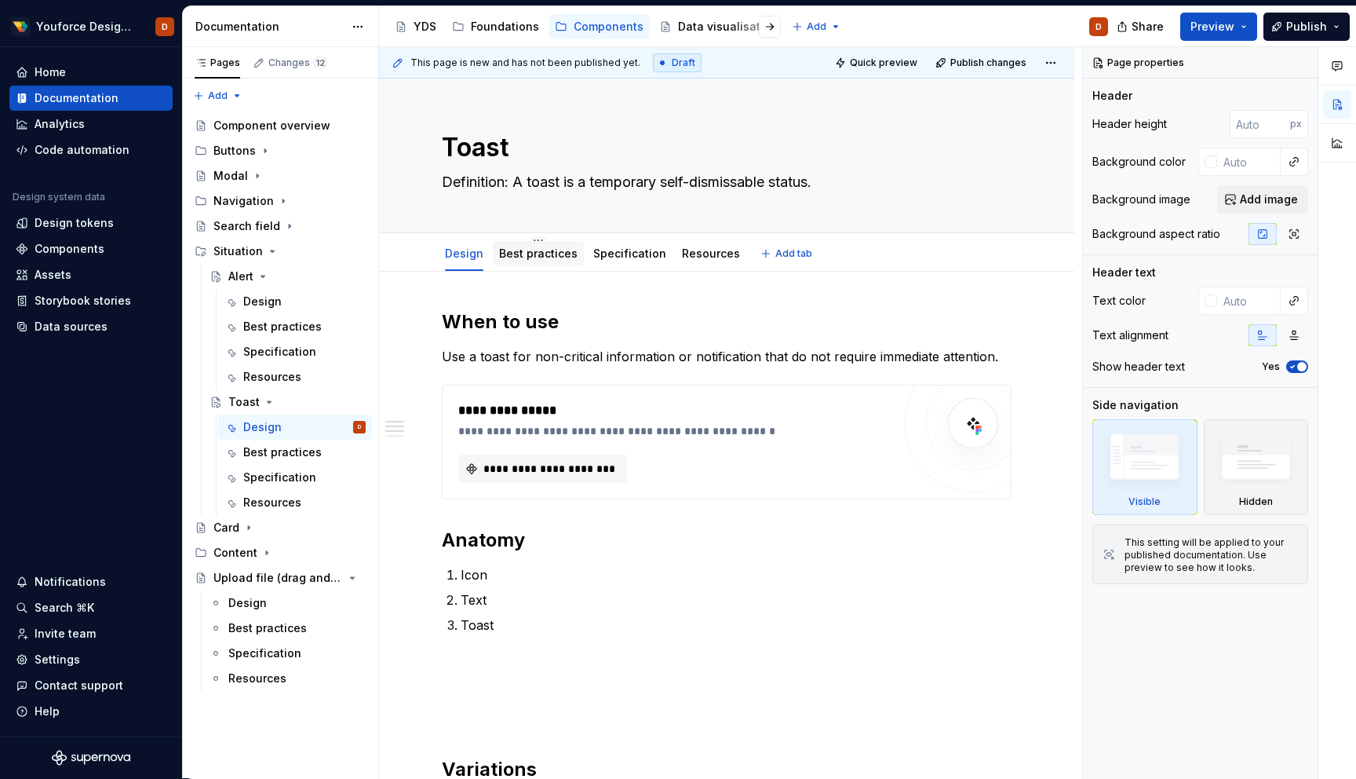
click at [521, 251] on link "Best practices" at bounding box center [538, 252] width 78 height 13
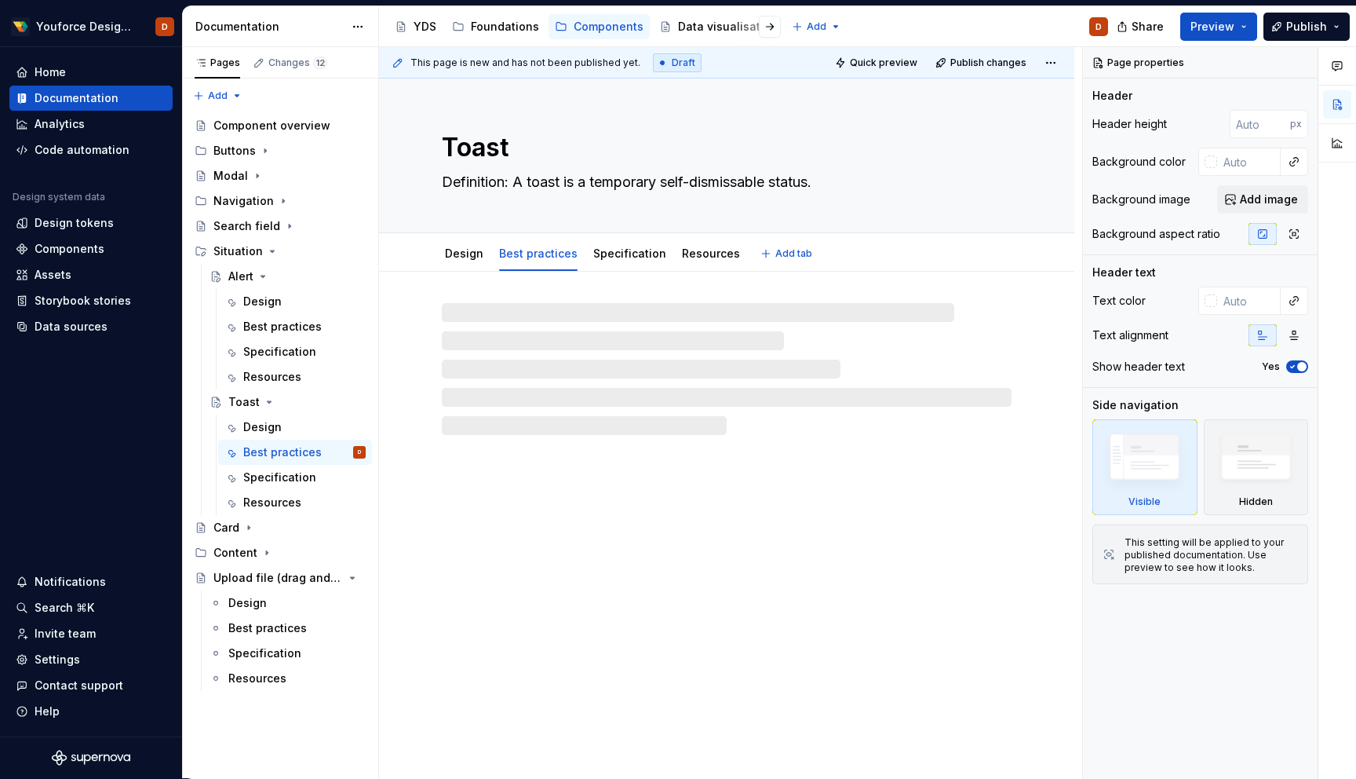
type textarea "*"
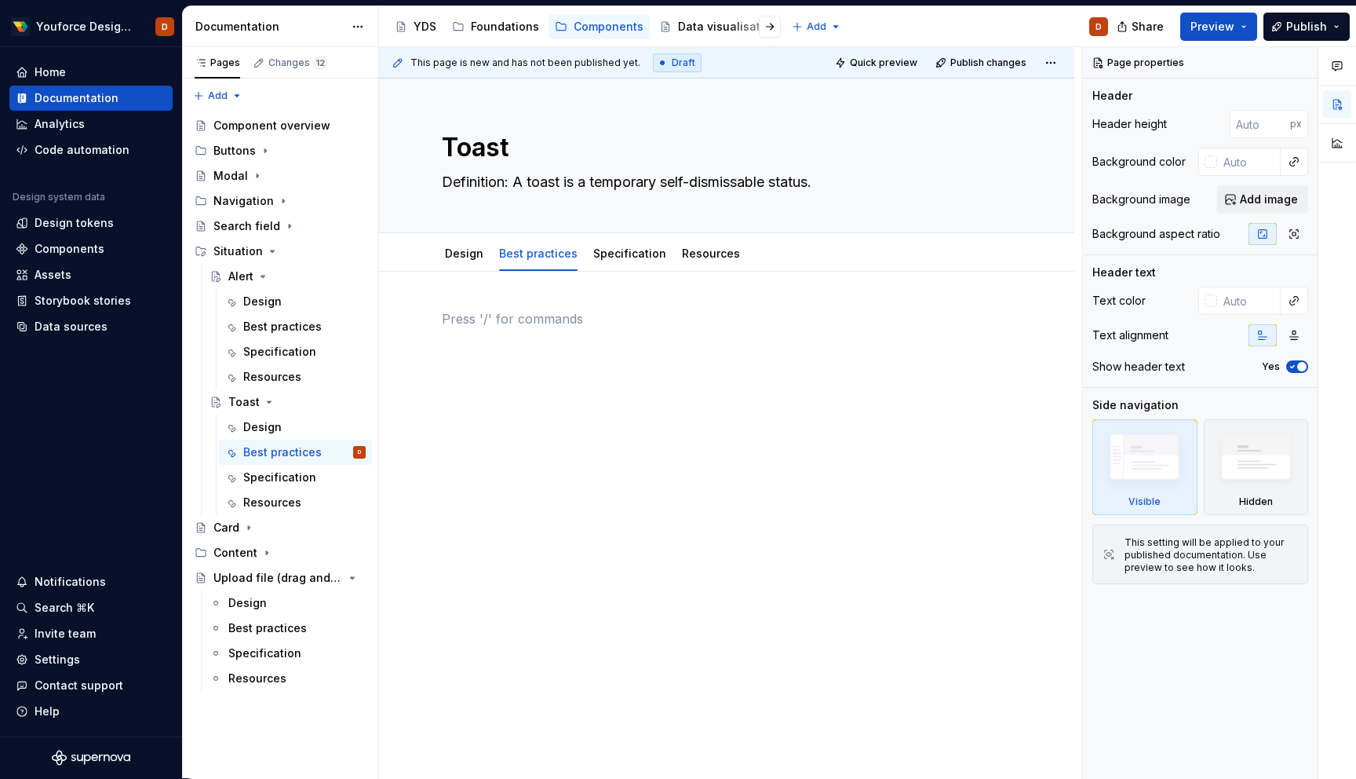
click at [524, 314] on p at bounding box center [727, 318] width 570 height 19
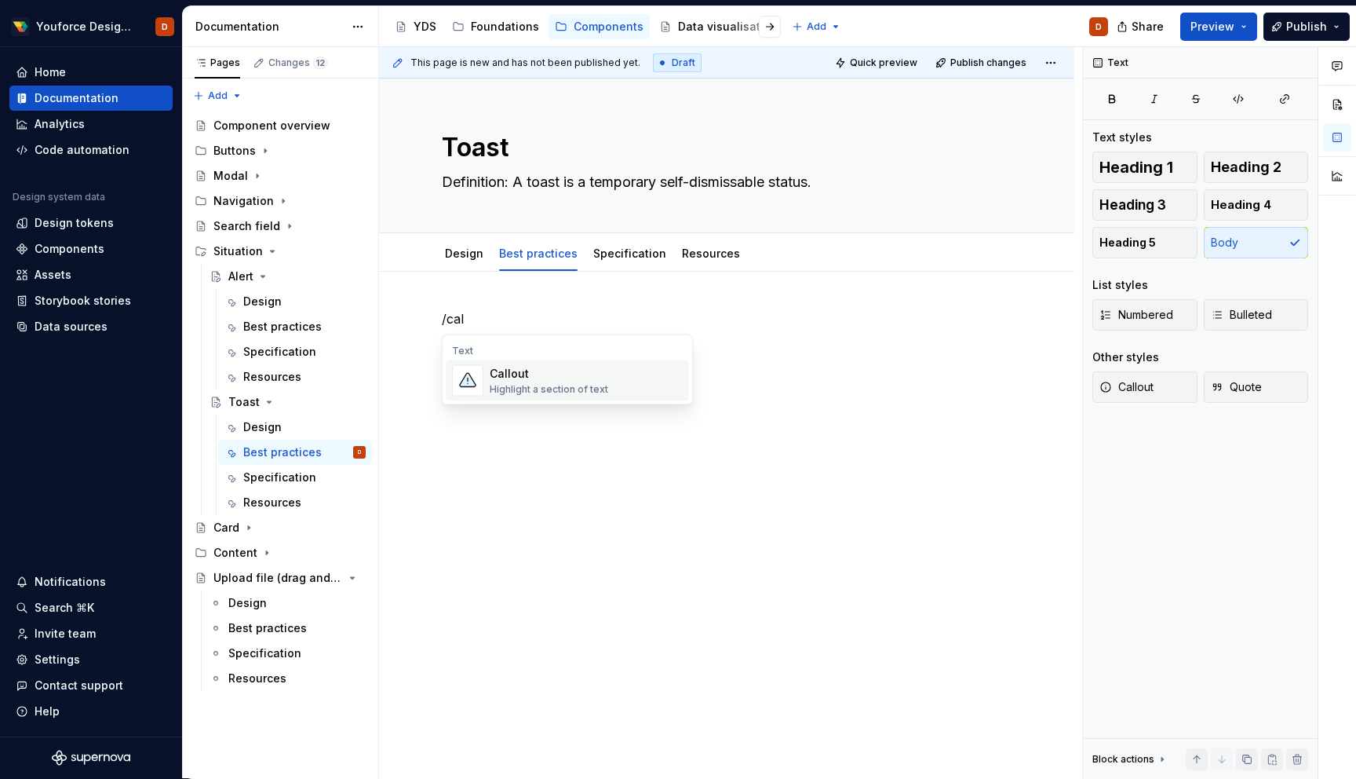
click at [522, 369] on div "Callout" at bounding box center [549, 374] width 119 height 16
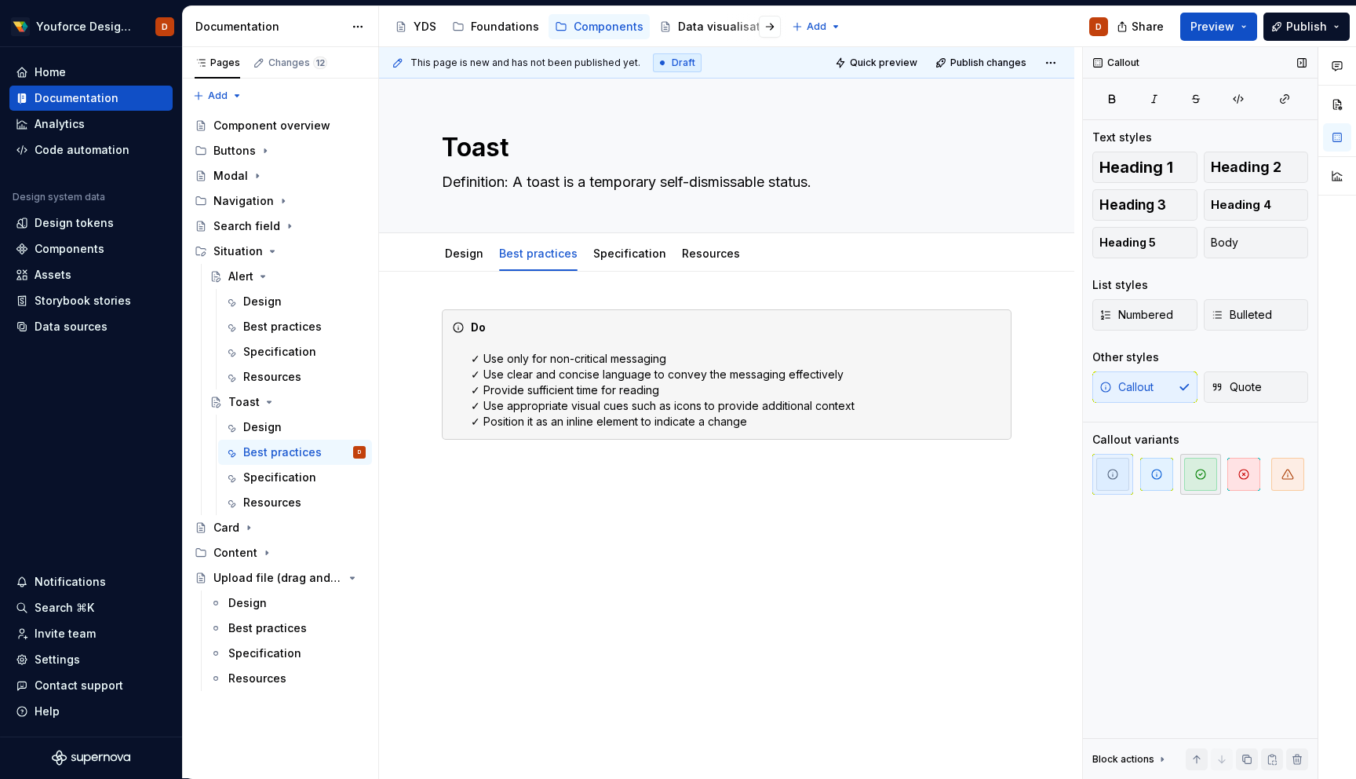
click at [1201, 476] on icon "button" at bounding box center [1201, 474] width 13 height 13
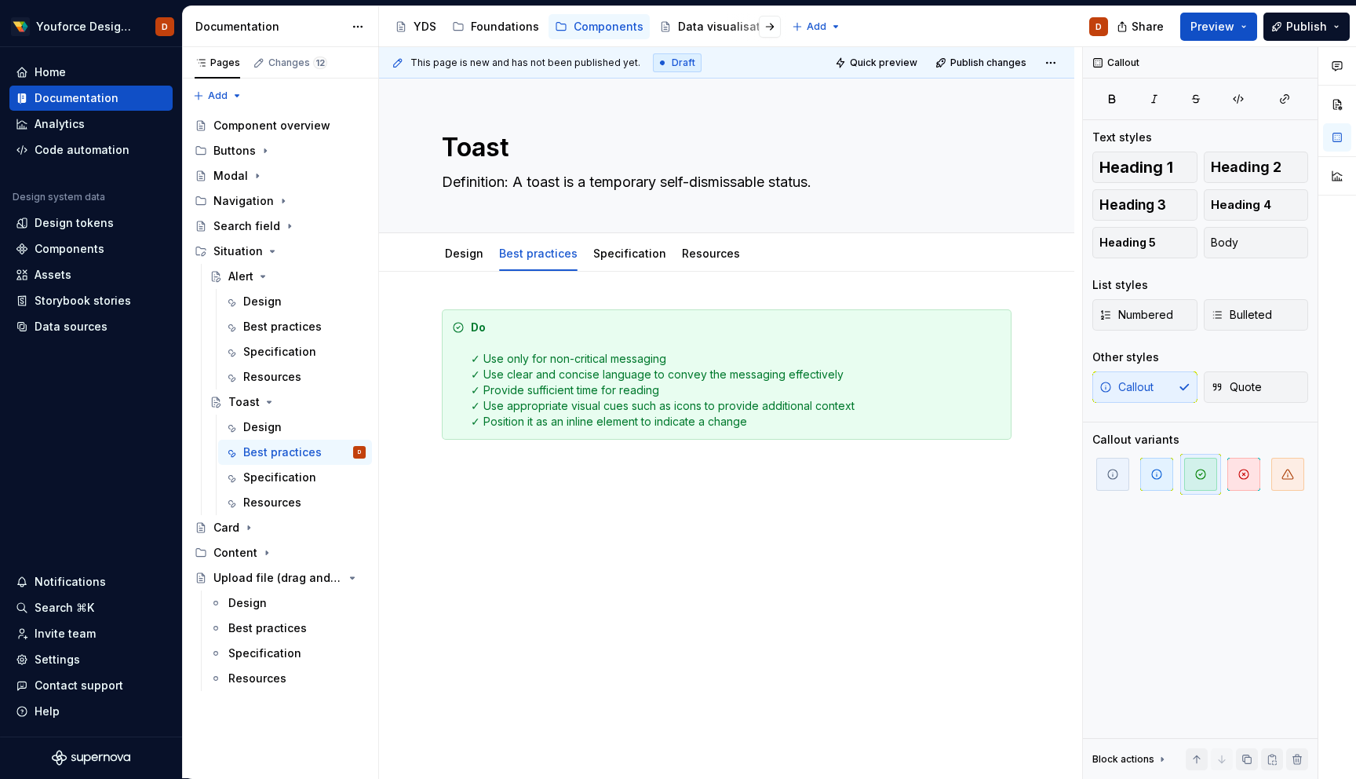
click at [865, 554] on div "Do ✓ Use only for non-critical messaging ✓ Use clear and concise language to co…" at bounding box center [726, 482] width 695 height 421
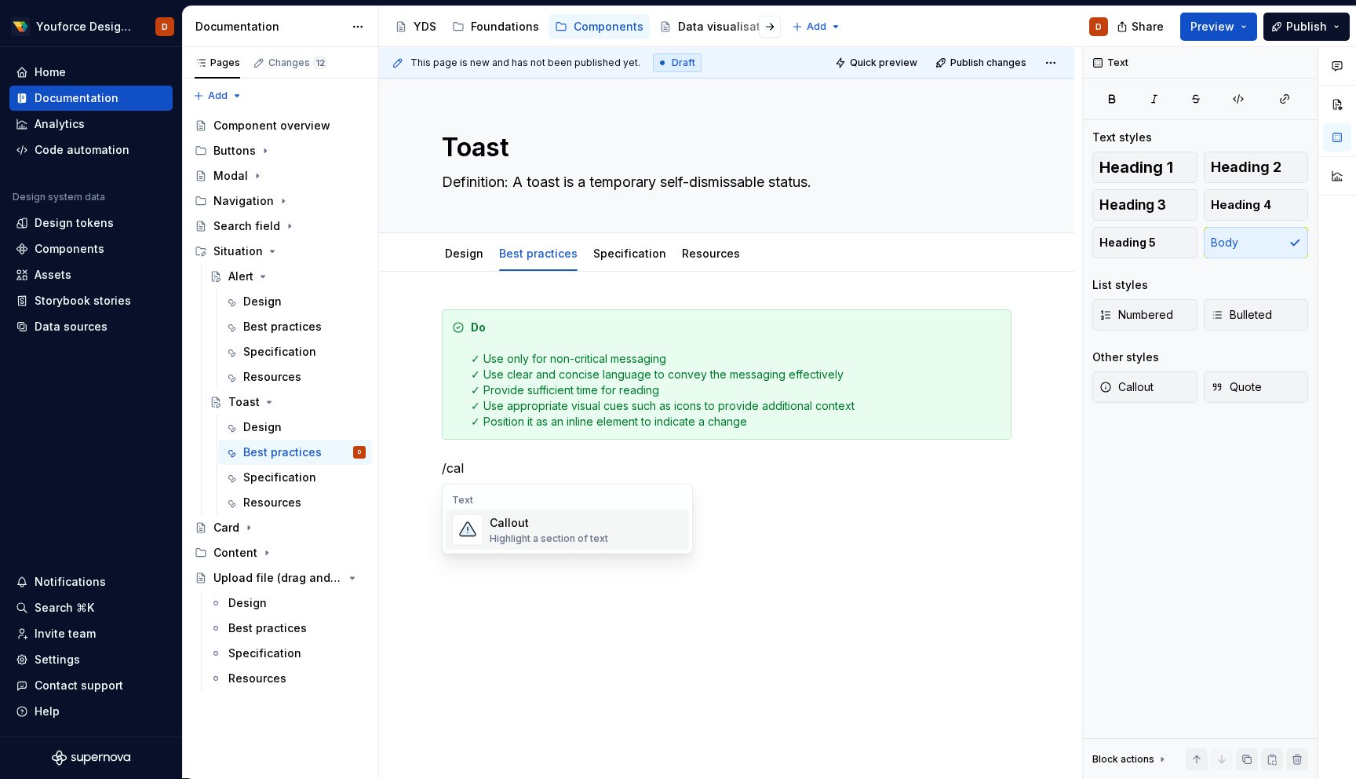
click at [633, 539] on div "Callout Highlight a section of text" at bounding box center [586, 529] width 193 height 31
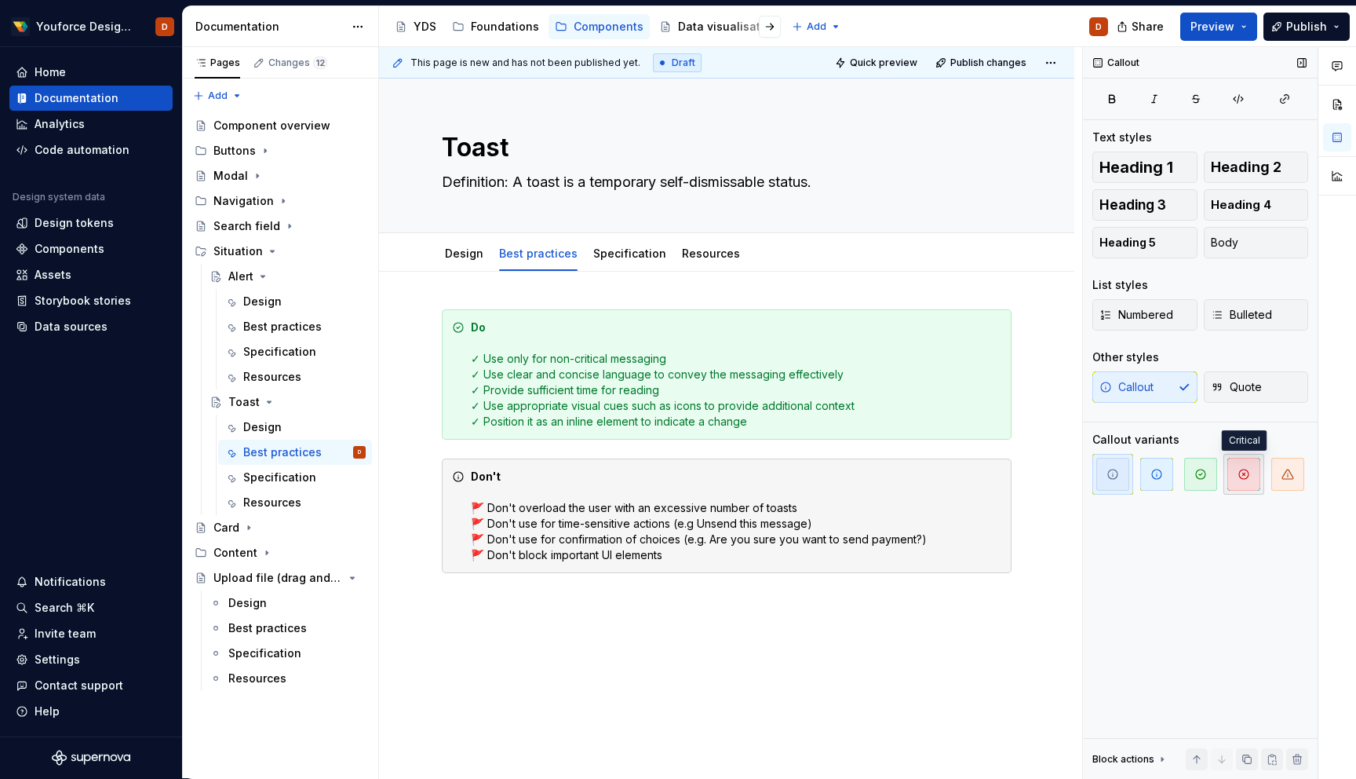
click at [1235, 478] on span "button" at bounding box center [1244, 474] width 33 height 33
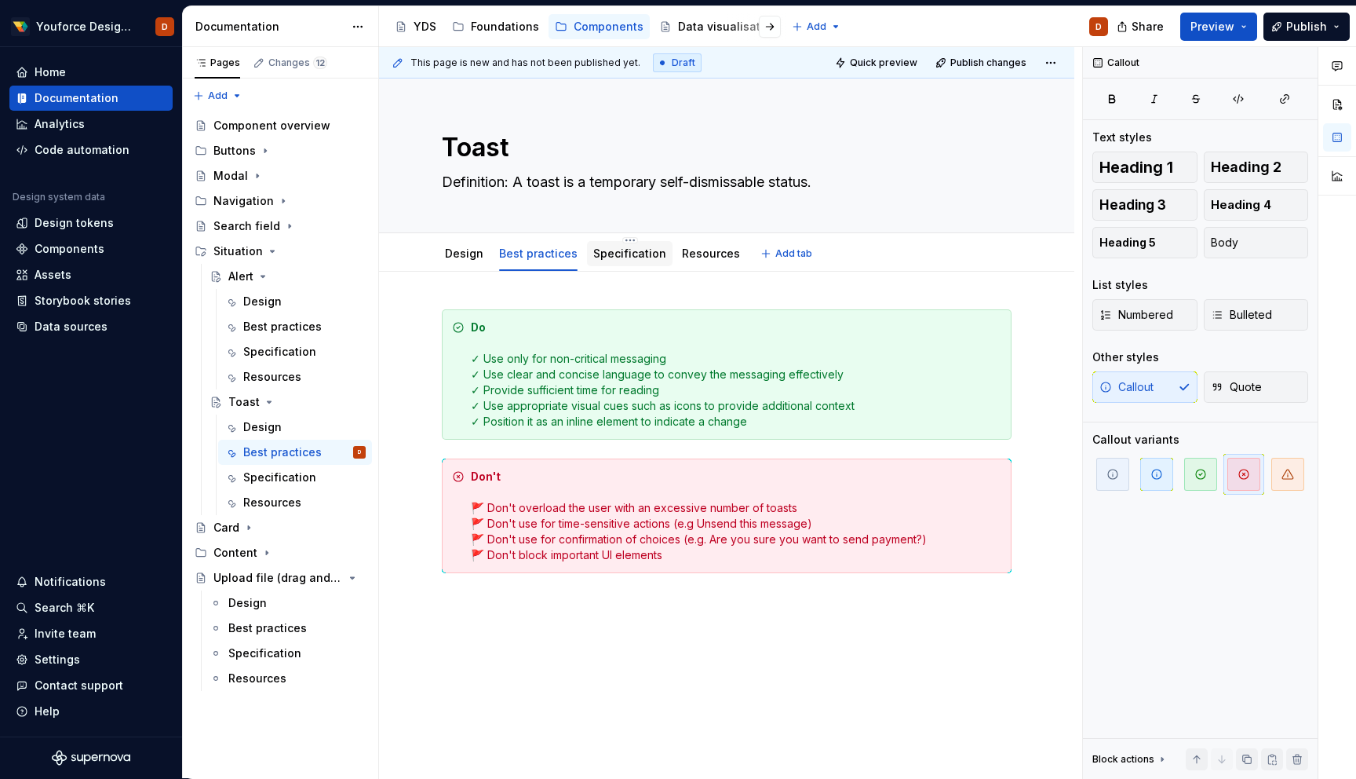
click at [637, 252] on link "Specification" at bounding box center [629, 252] width 73 height 13
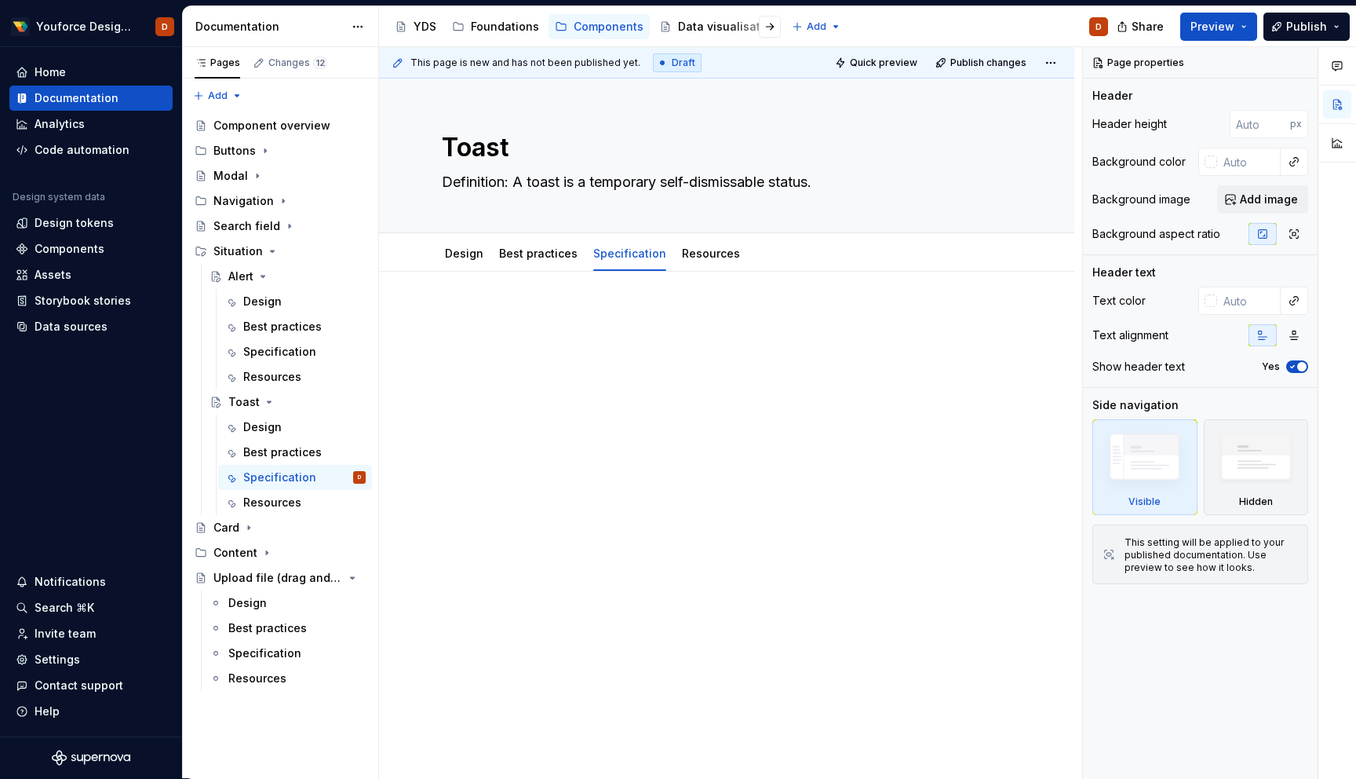
click at [567, 312] on p at bounding box center [727, 318] width 570 height 19
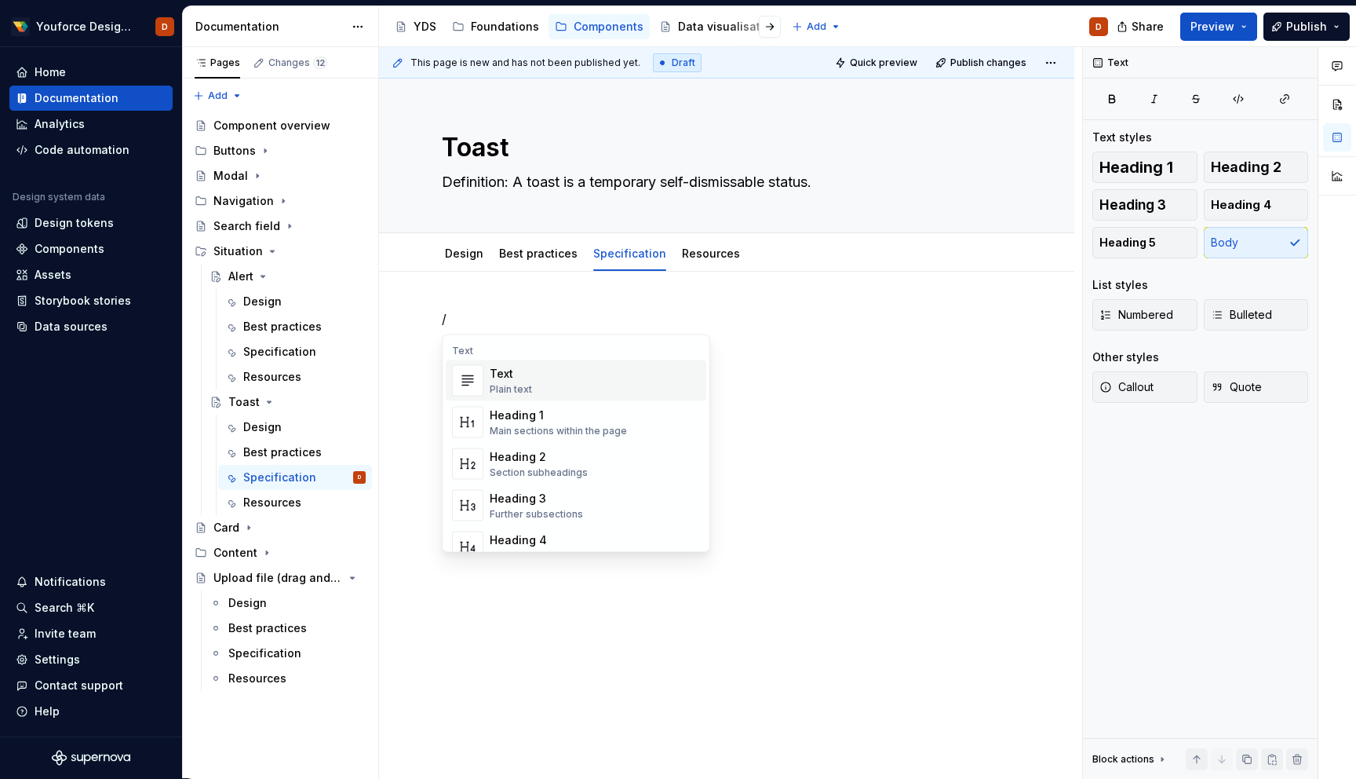
type textarea "*"
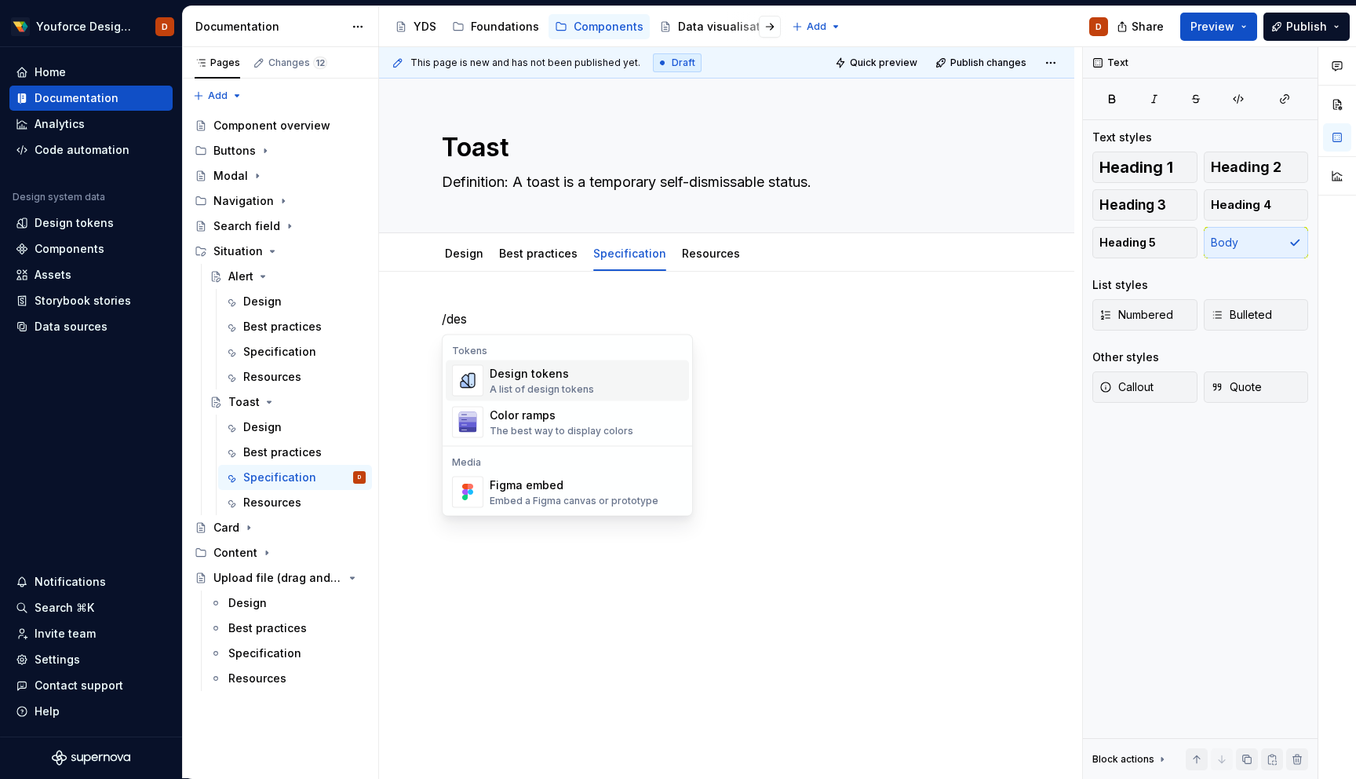
click at [495, 374] on div "Design tokens" at bounding box center [542, 374] width 104 height 16
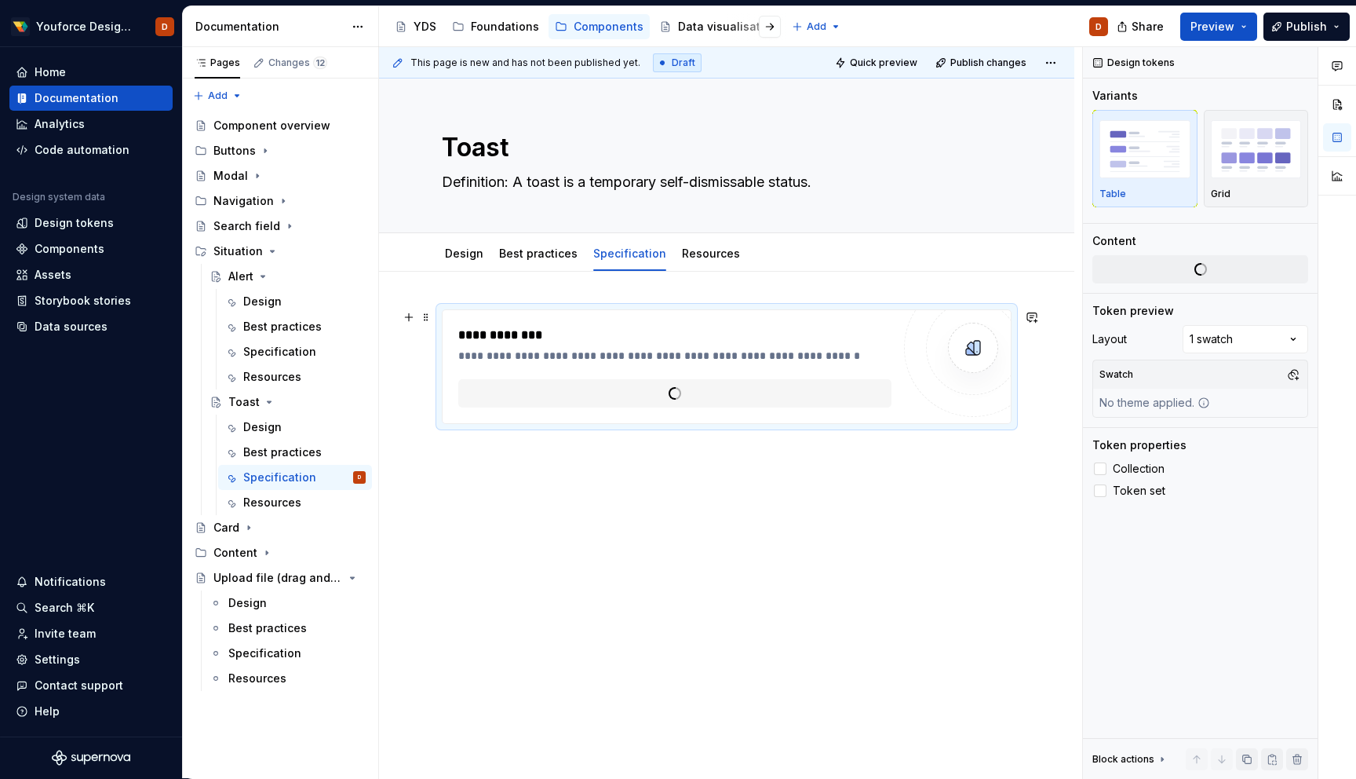
type textarea "*"
click at [518, 396] on span "**********" at bounding box center [516, 393] width 71 height 16
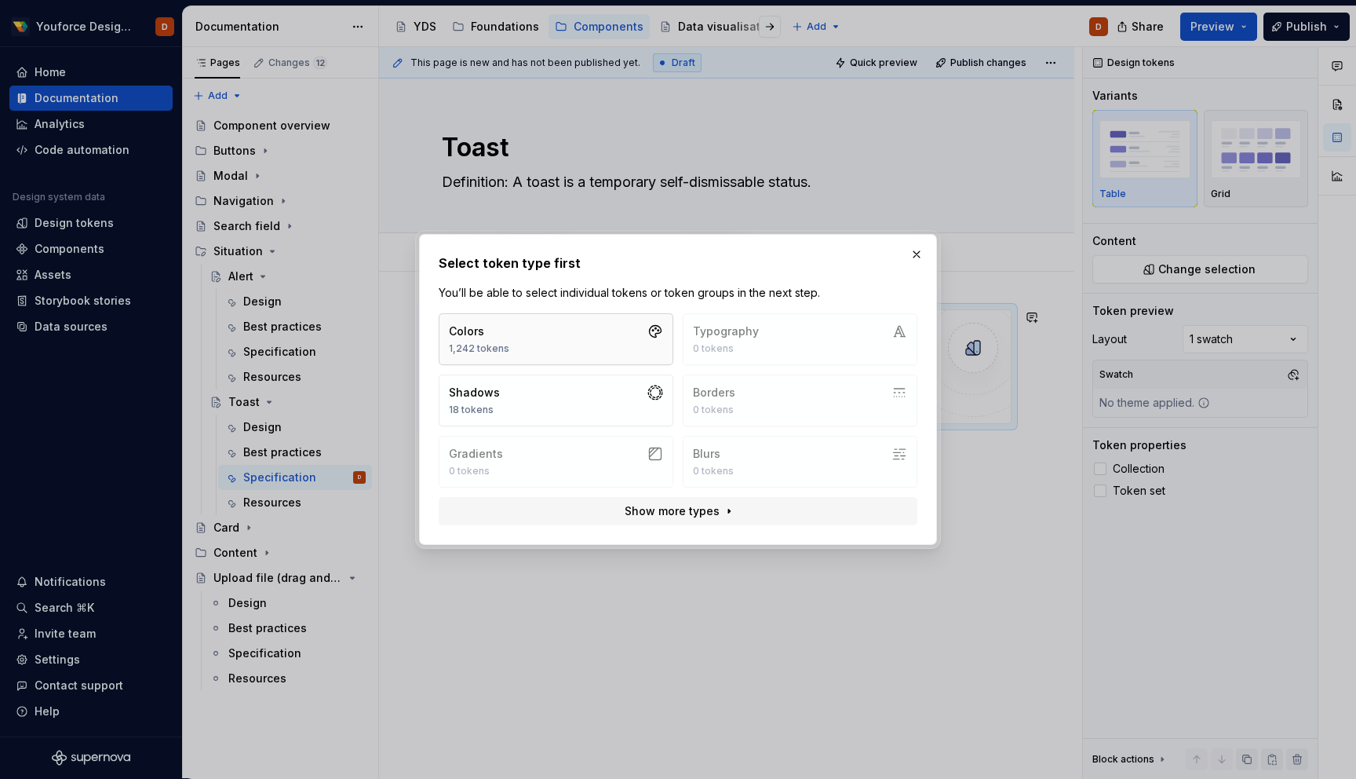
click at [521, 338] on button "Colors 1,242 tokens" at bounding box center [556, 339] width 235 height 52
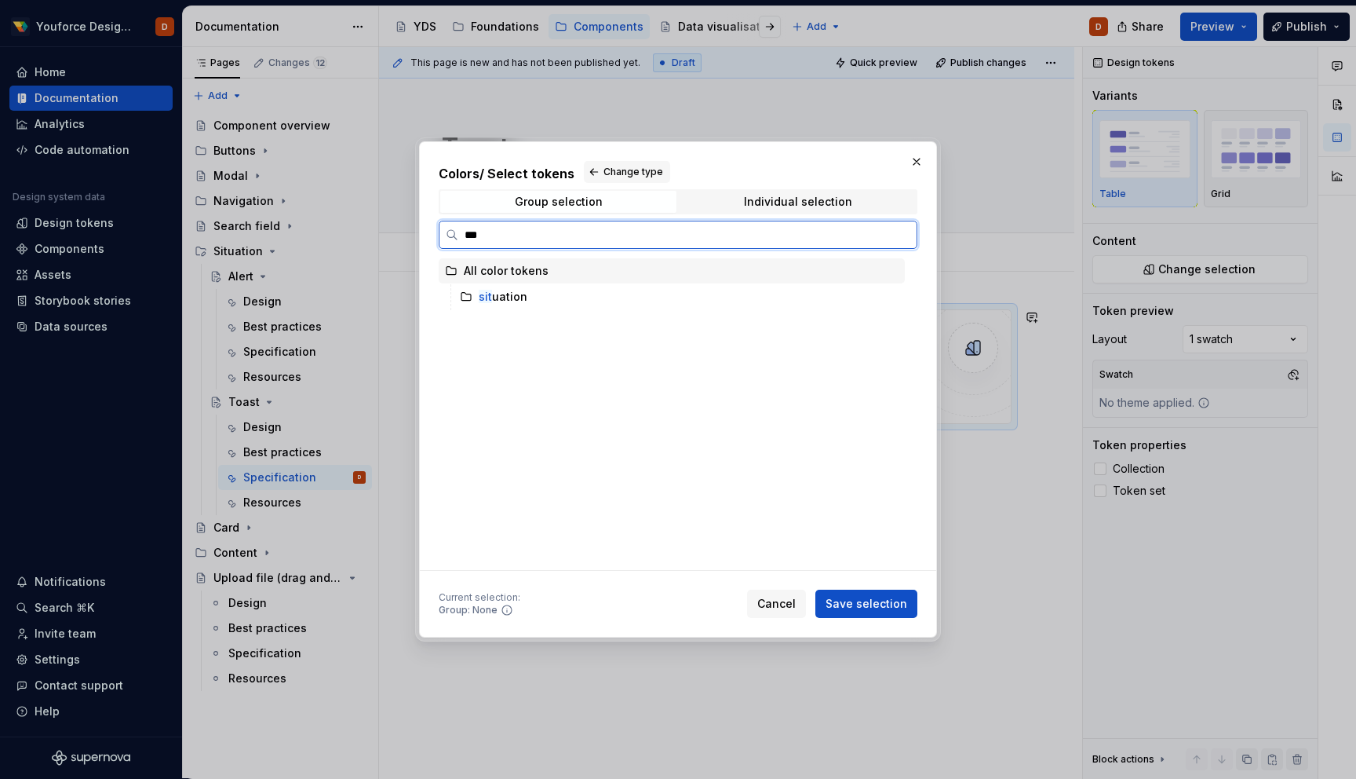
type input "****"
click at [508, 292] on div "situ ation" at bounding box center [503, 297] width 49 height 16
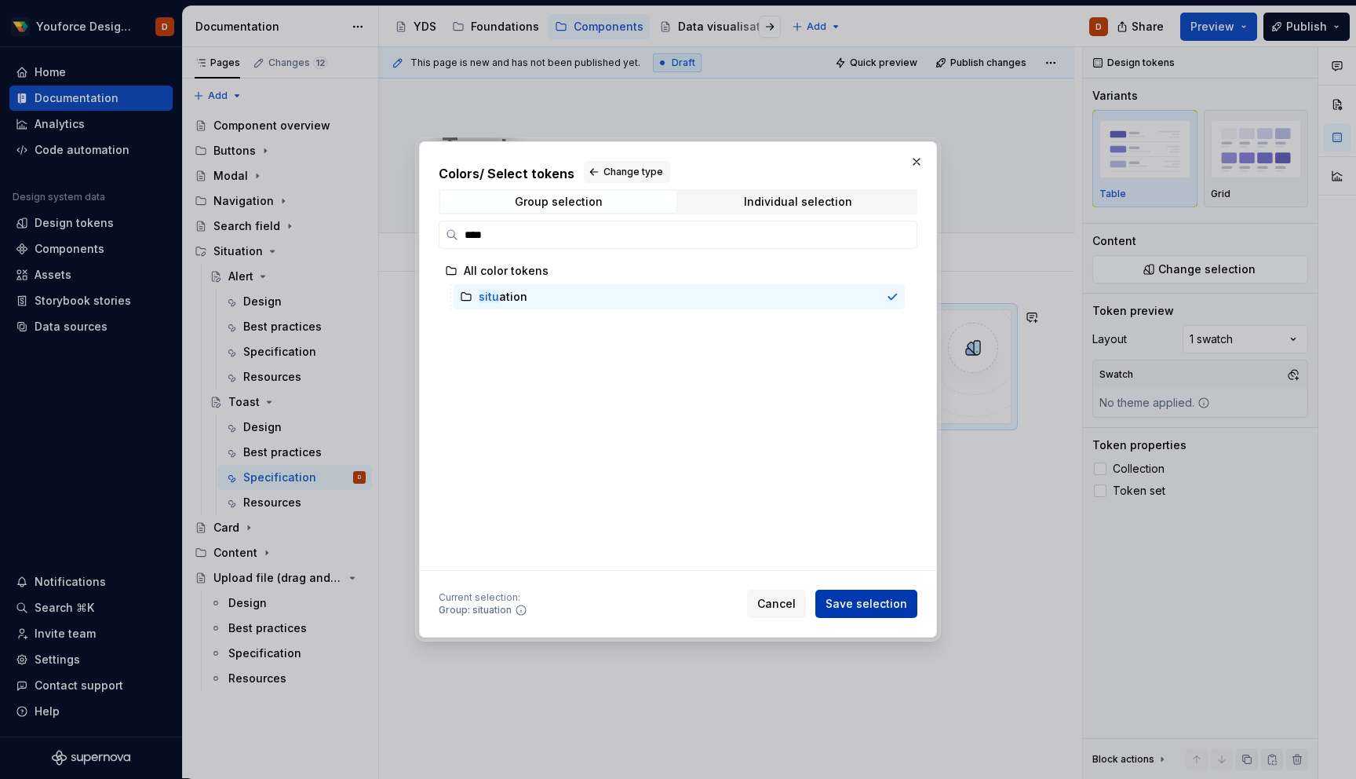
click at [868, 608] on span "Save selection" at bounding box center [867, 604] width 82 height 16
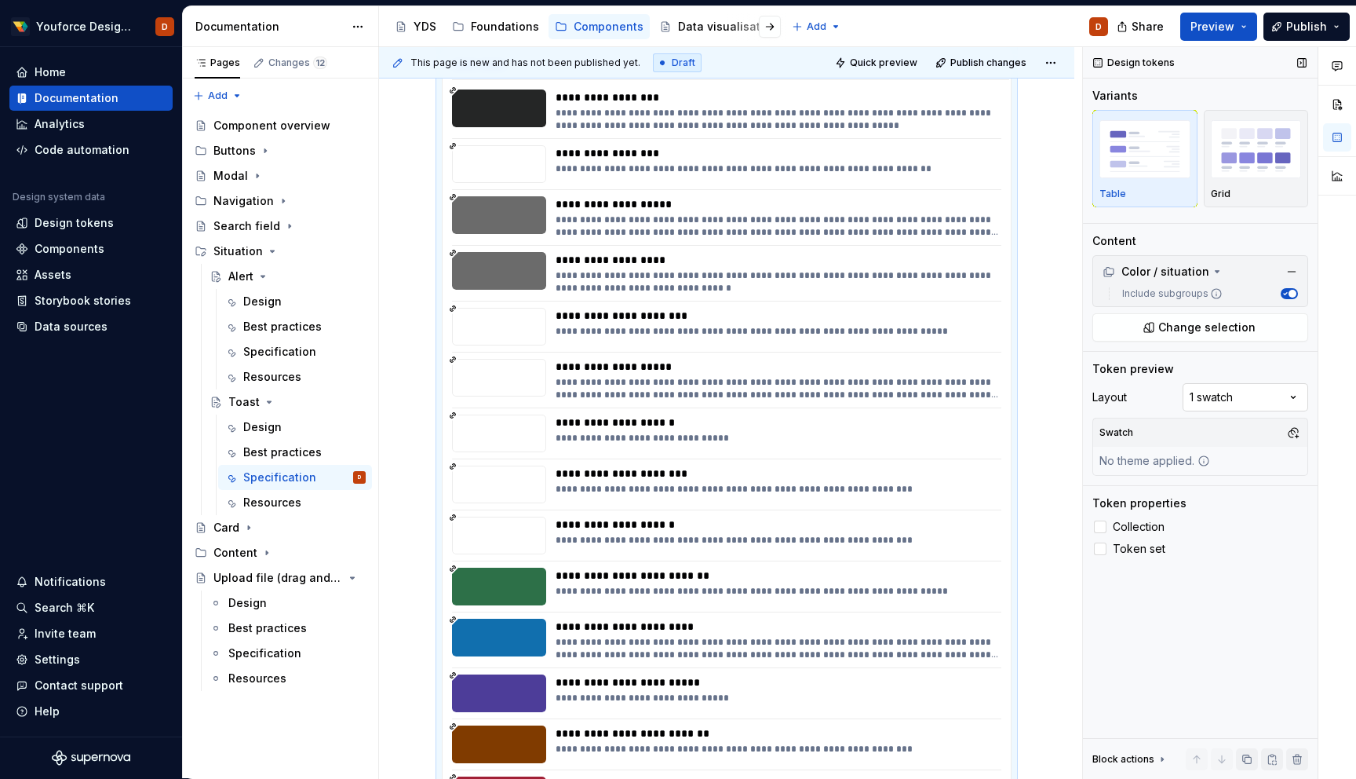
click at [1291, 393] on div "Comments Open comments No comments yet Select ‘Comment’ from the block context …" at bounding box center [1219, 413] width 273 height 732
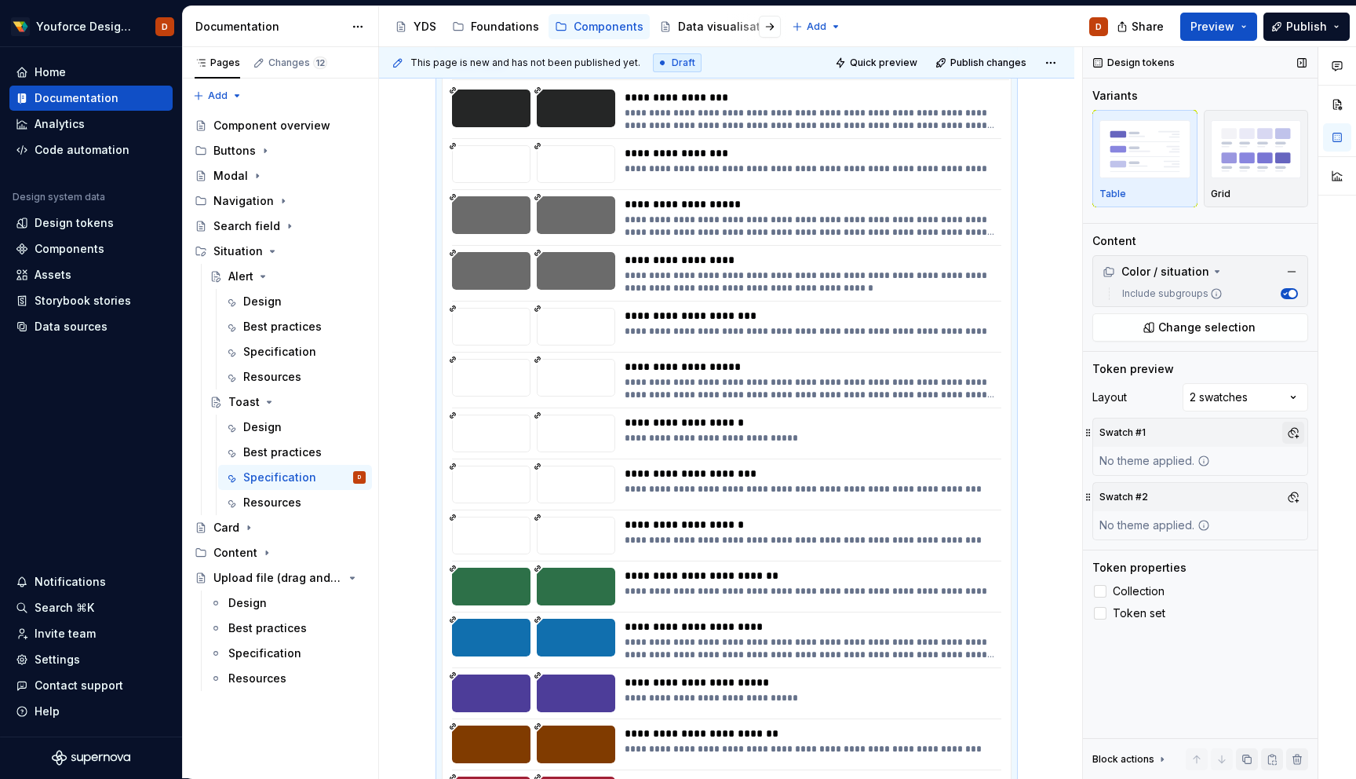
click at [1297, 432] on button "button" at bounding box center [1294, 432] width 22 height 22
type input "li"
click at [1144, 517] on span "Light" at bounding box center [1210, 517] width 181 height 25
click at [1217, 664] on div "Comments Open comments No comments yet Select ‘Comment’ from the block context …" at bounding box center [1219, 413] width 273 height 732
click at [1292, 496] on button "button" at bounding box center [1294, 497] width 22 height 22
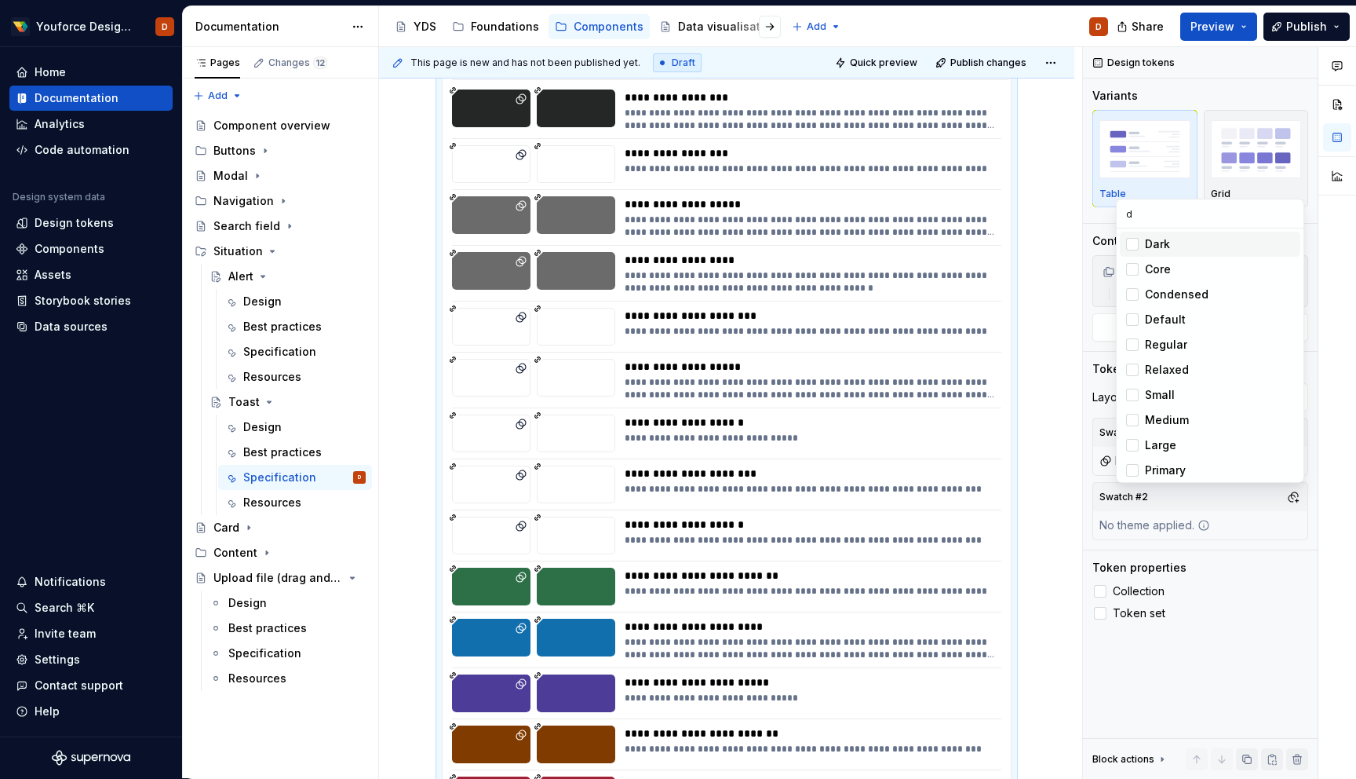
type input "d"
click at [1132, 245] on div "Suggestions" at bounding box center [1132, 244] width 13 height 13
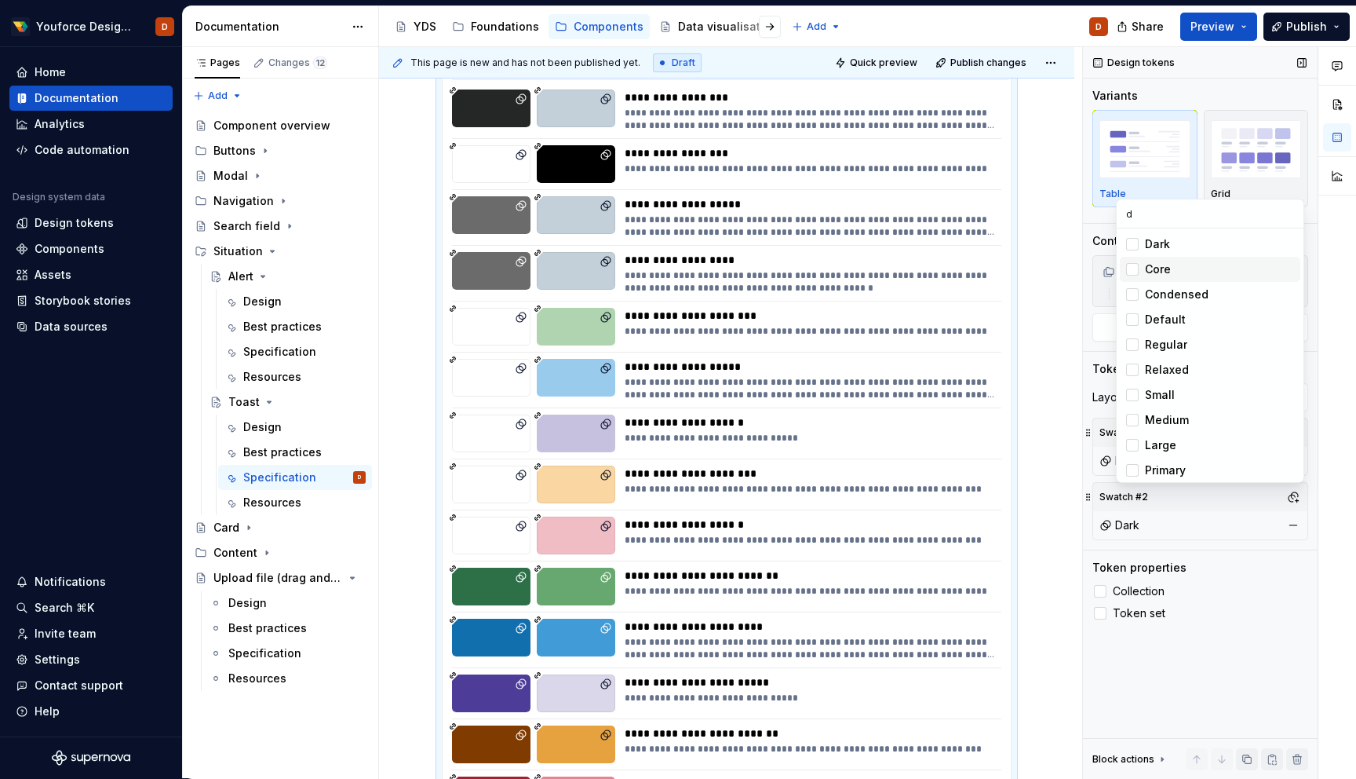
click at [1137, 713] on div "Comments Open comments No comments yet Select ‘Comment’ from the block context …" at bounding box center [1219, 413] width 273 height 732
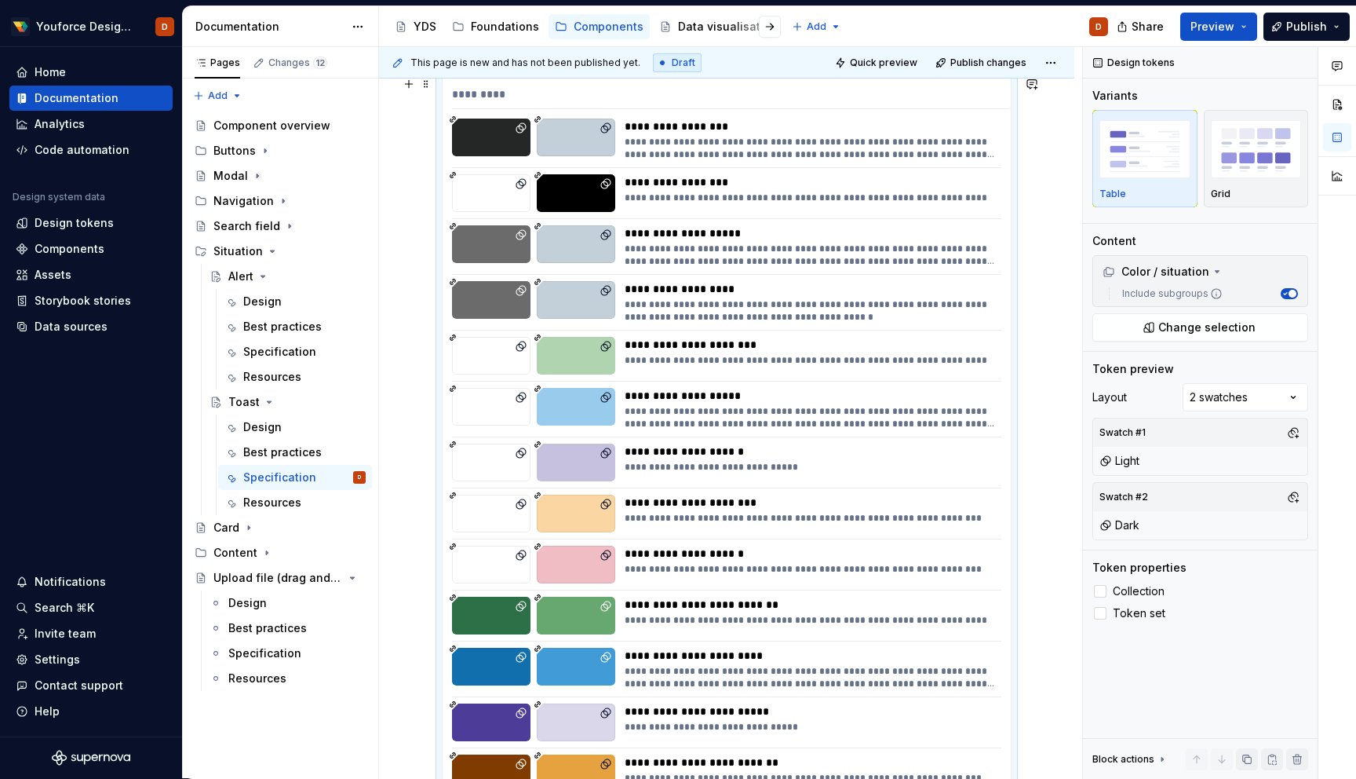
scroll to position [0, 0]
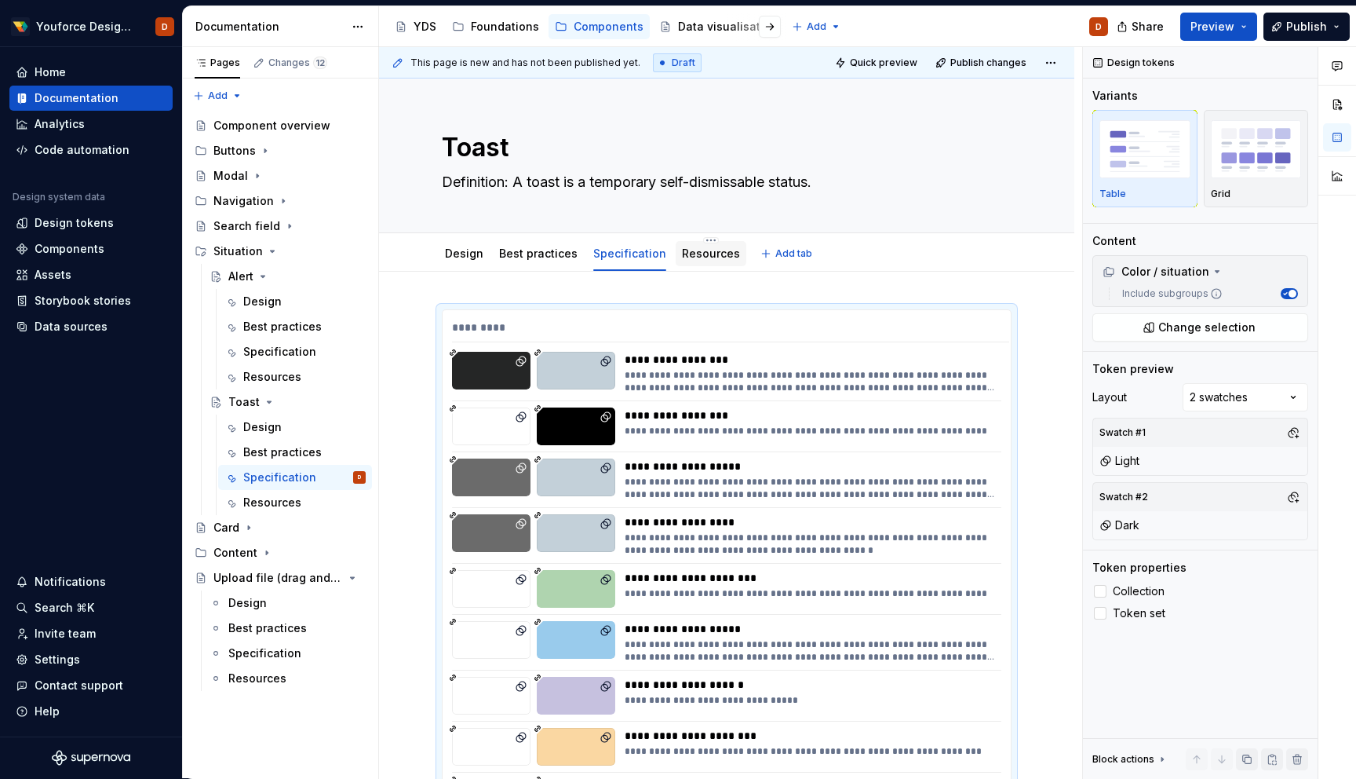
click at [704, 256] on link "Resources" at bounding box center [711, 252] width 58 height 13
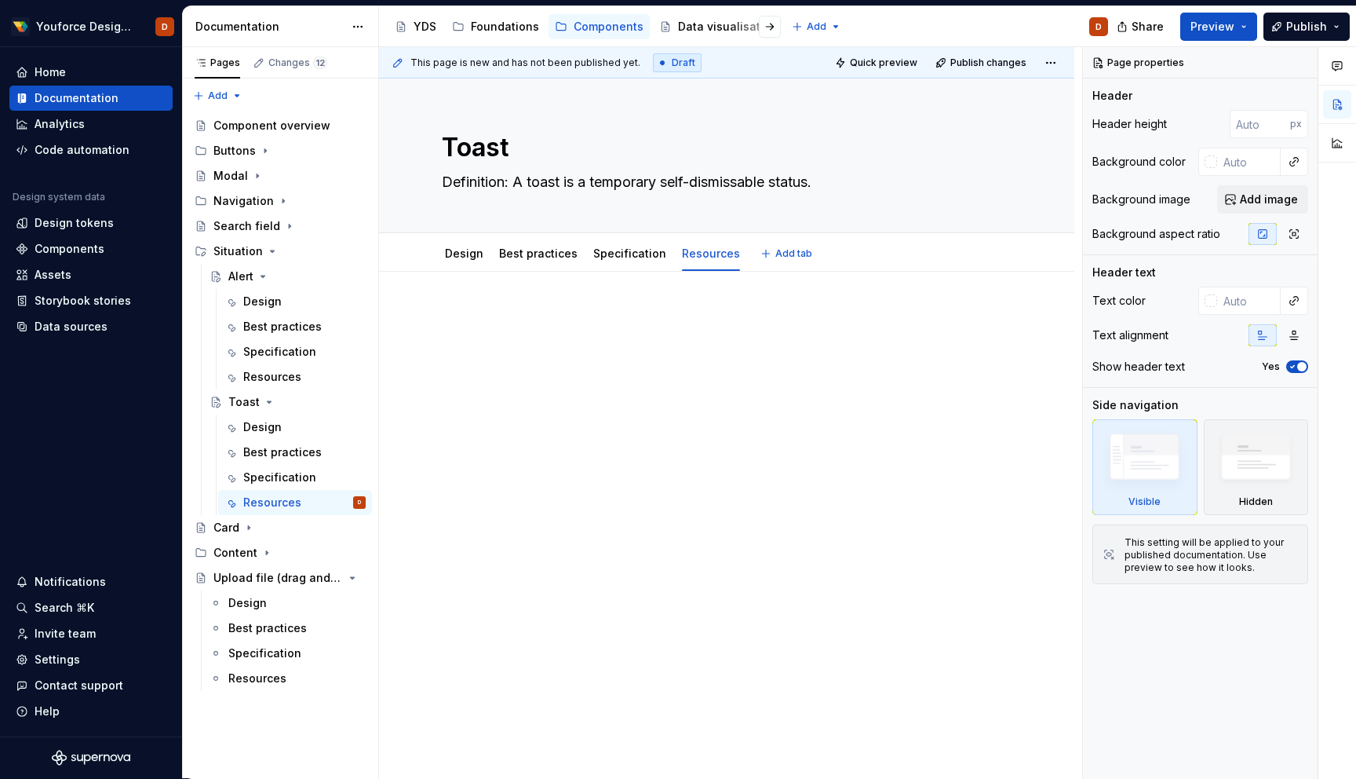
type textarea "*"
click at [572, 325] on p at bounding box center [727, 318] width 570 height 19
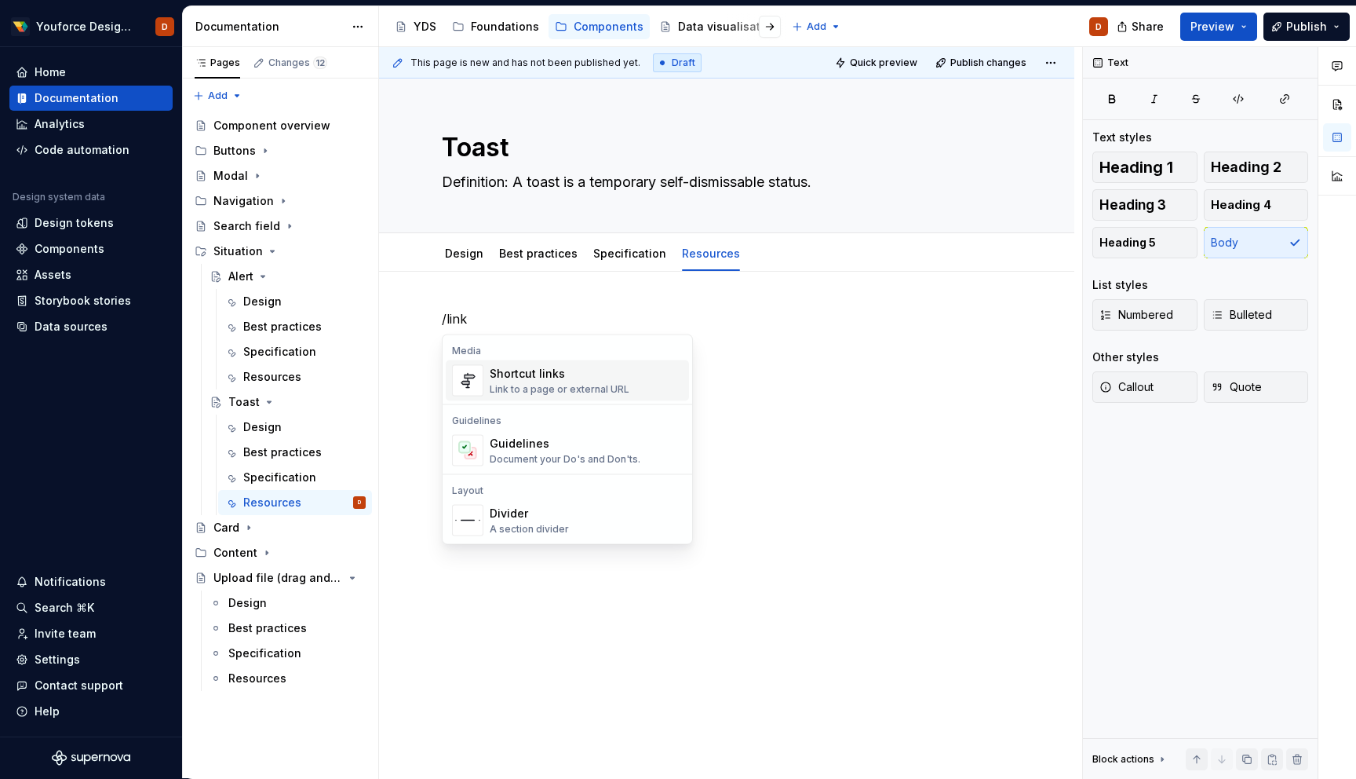
click at [557, 376] on div "Shortcut links" at bounding box center [560, 374] width 140 height 16
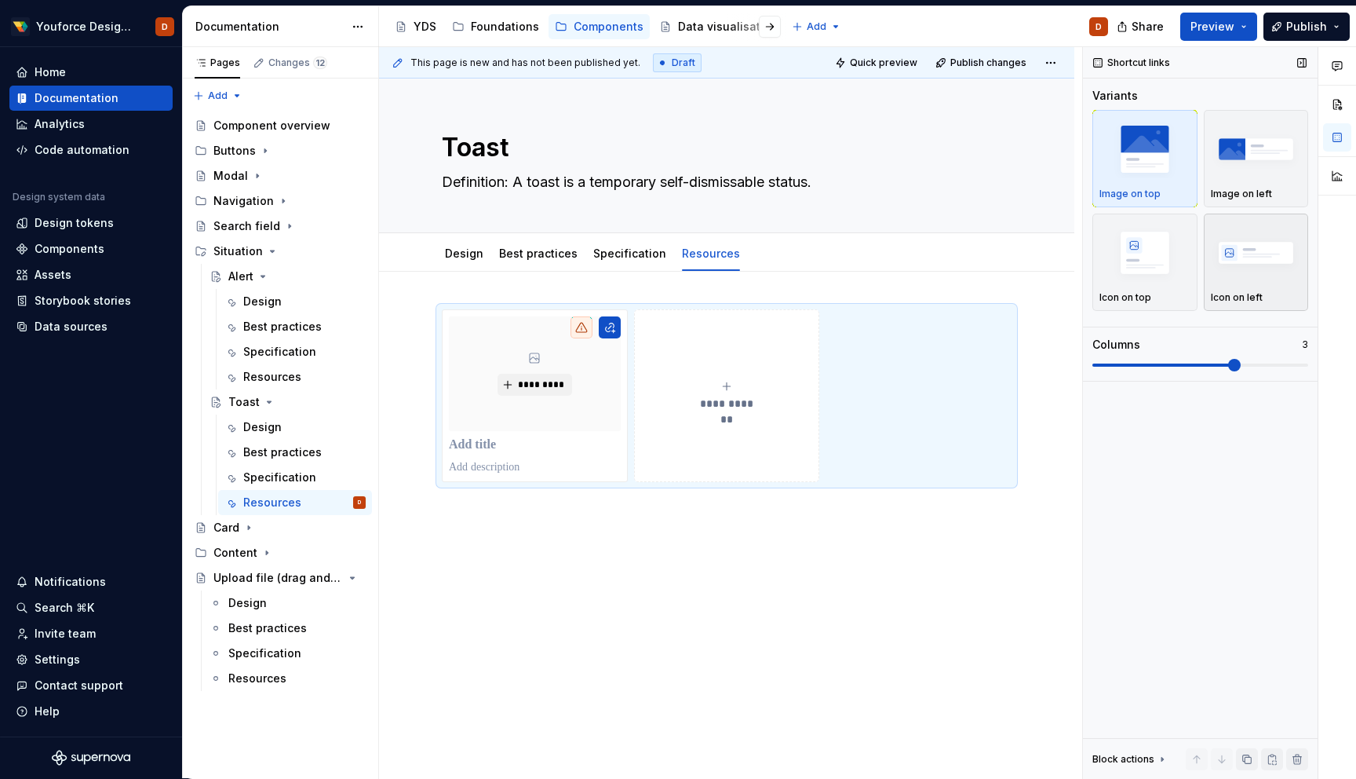
click at [1268, 291] on div "Icon on left" at bounding box center [1256, 297] width 91 height 13
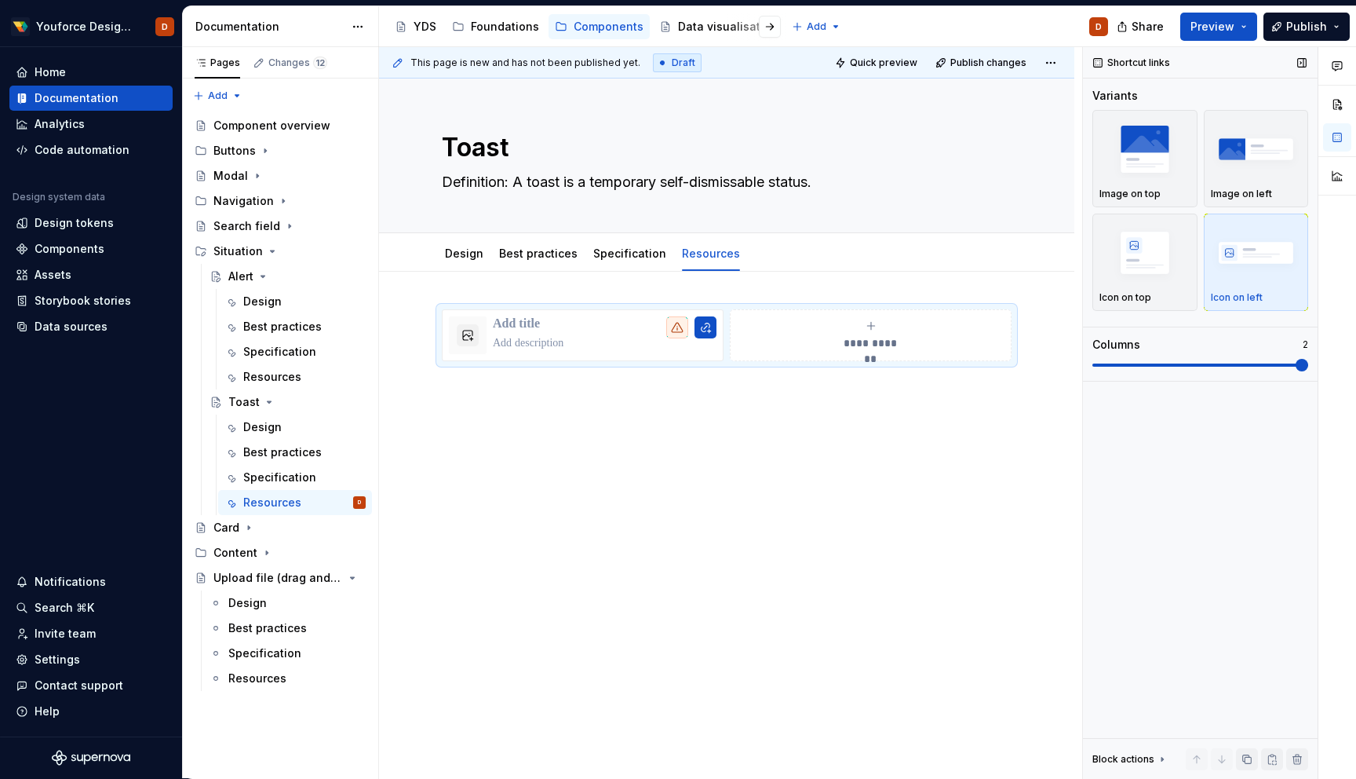
click at [1099, 369] on span at bounding box center [1201, 365] width 216 height 13
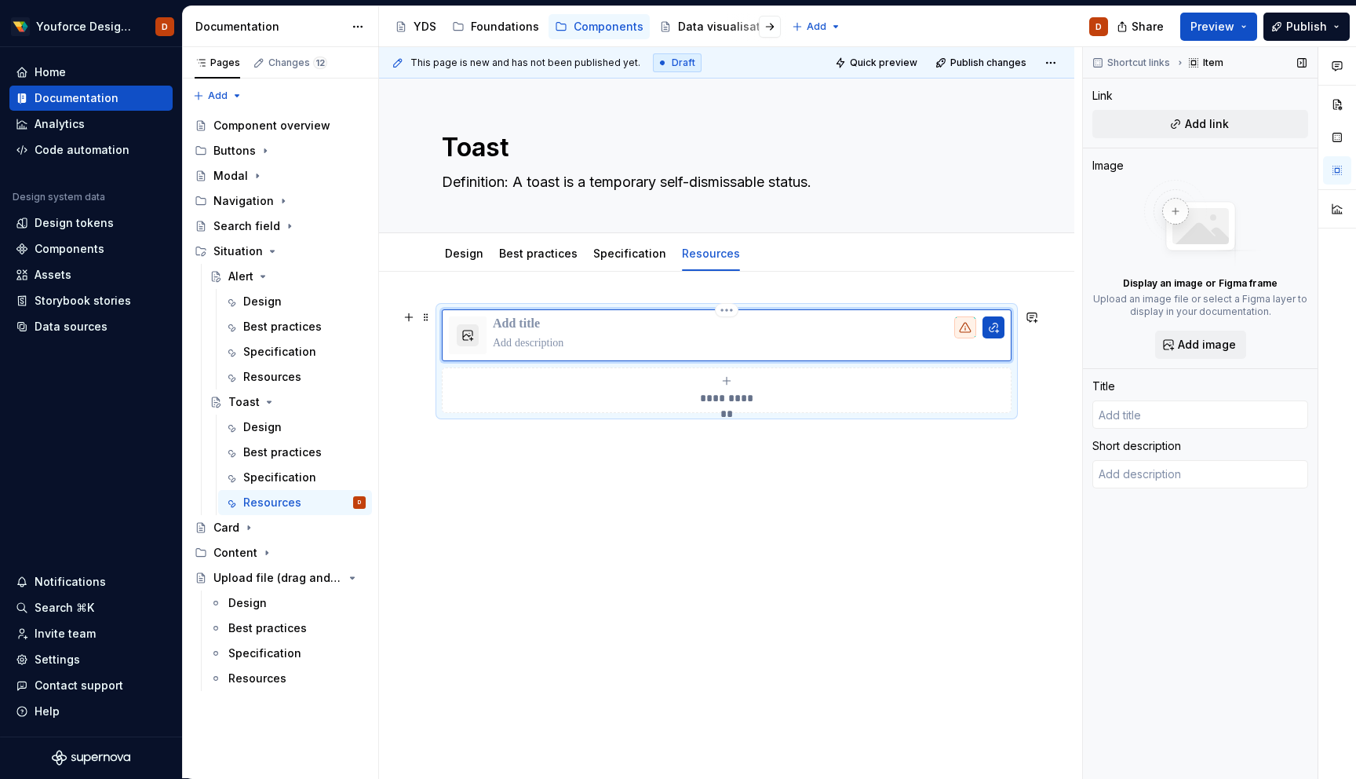
click at [472, 336] on button "button" at bounding box center [468, 335] width 22 height 22
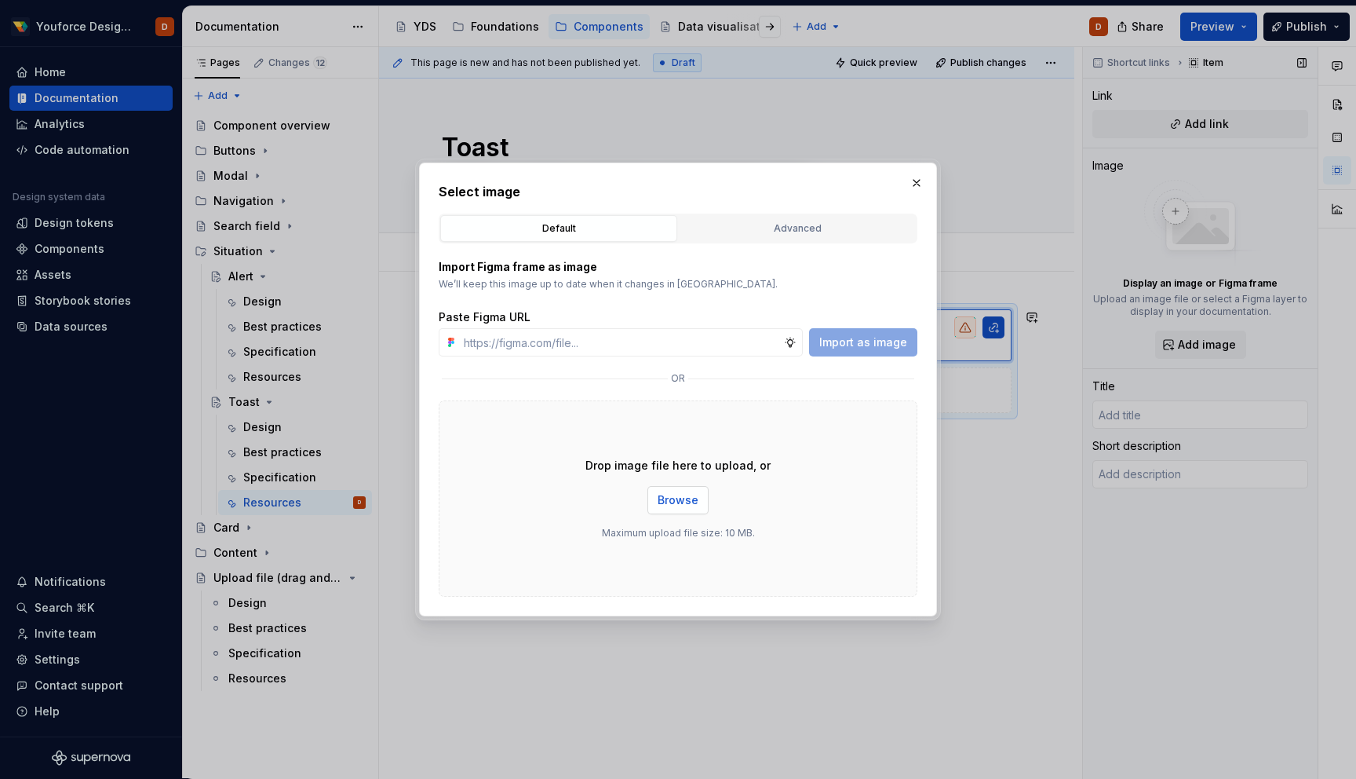
click at [661, 505] on span "Browse" at bounding box center [678, 500] width 41 height 16
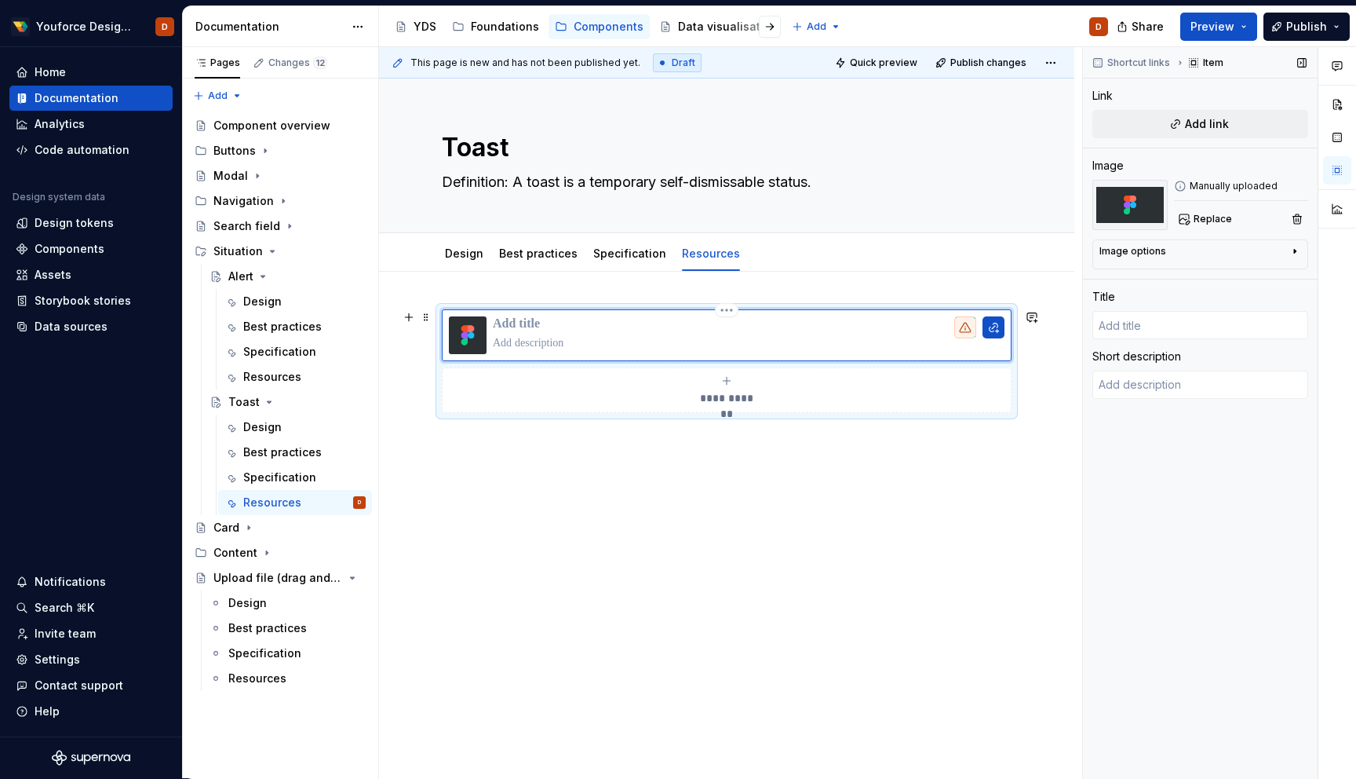
click at [563, 319] on p at bounding box center [749, 324] width 512 height 16
type textarea "*"
type input "F"
type textarea "*"
type input "Fi"
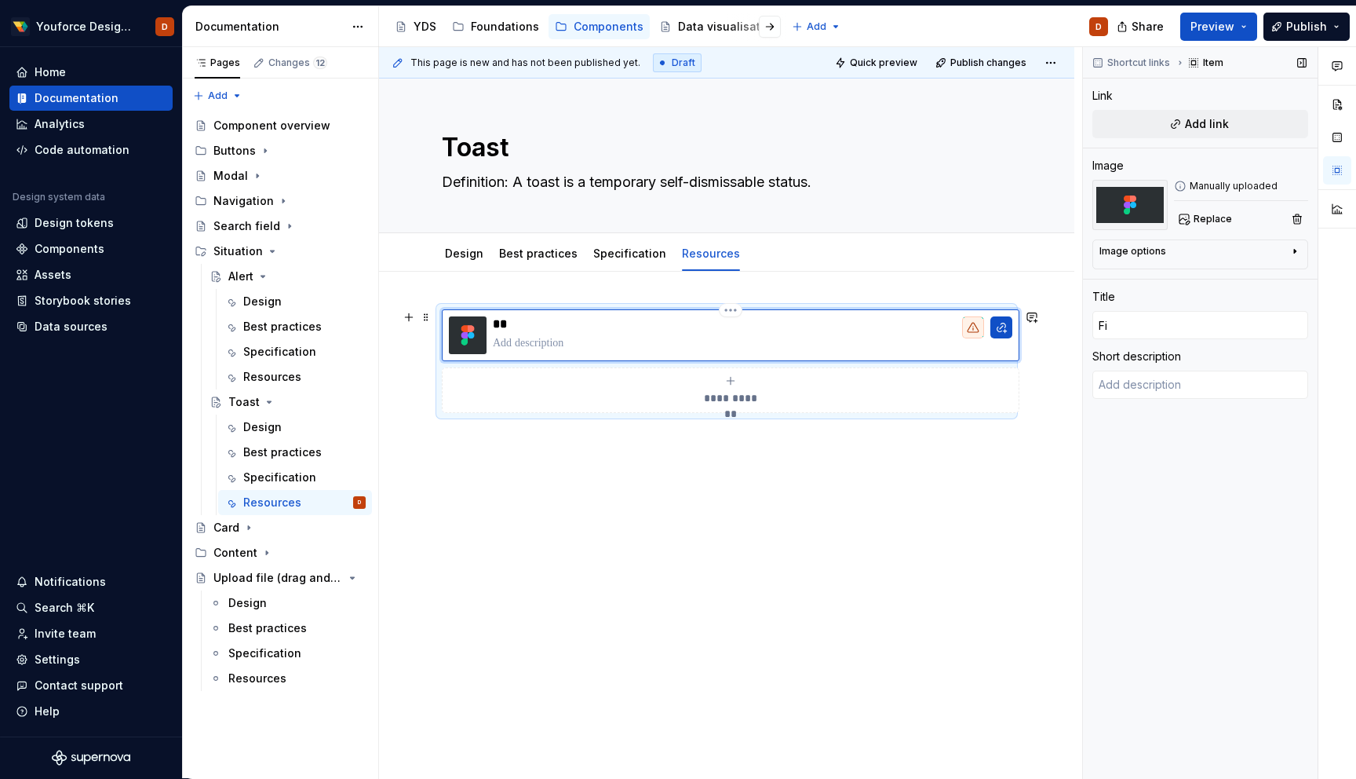
type textarea "*"
type input "Fig"
type textarea "*"
type input "Figm"
type textarea "*"
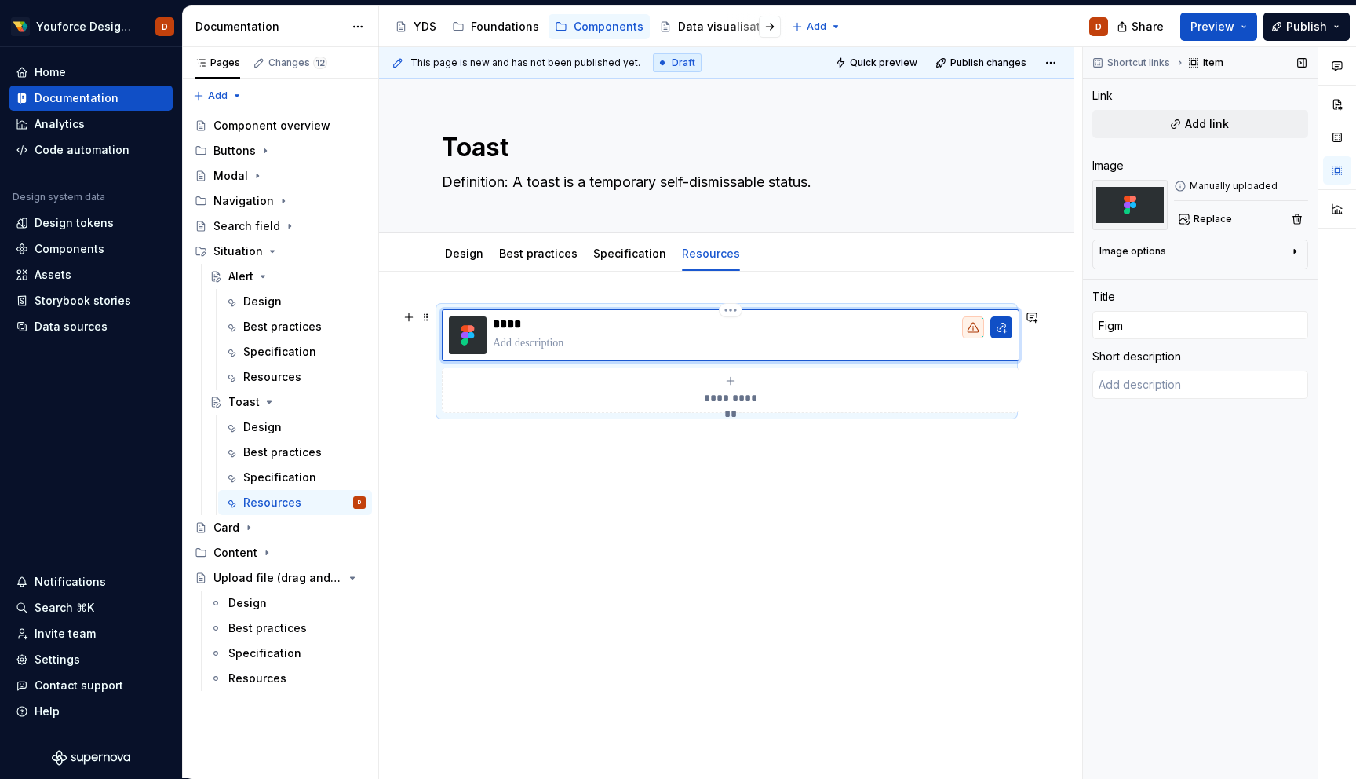
type input "Figma"
type textarea "*"
type textarea "G"
type textarea "*"
type textarea "Go"
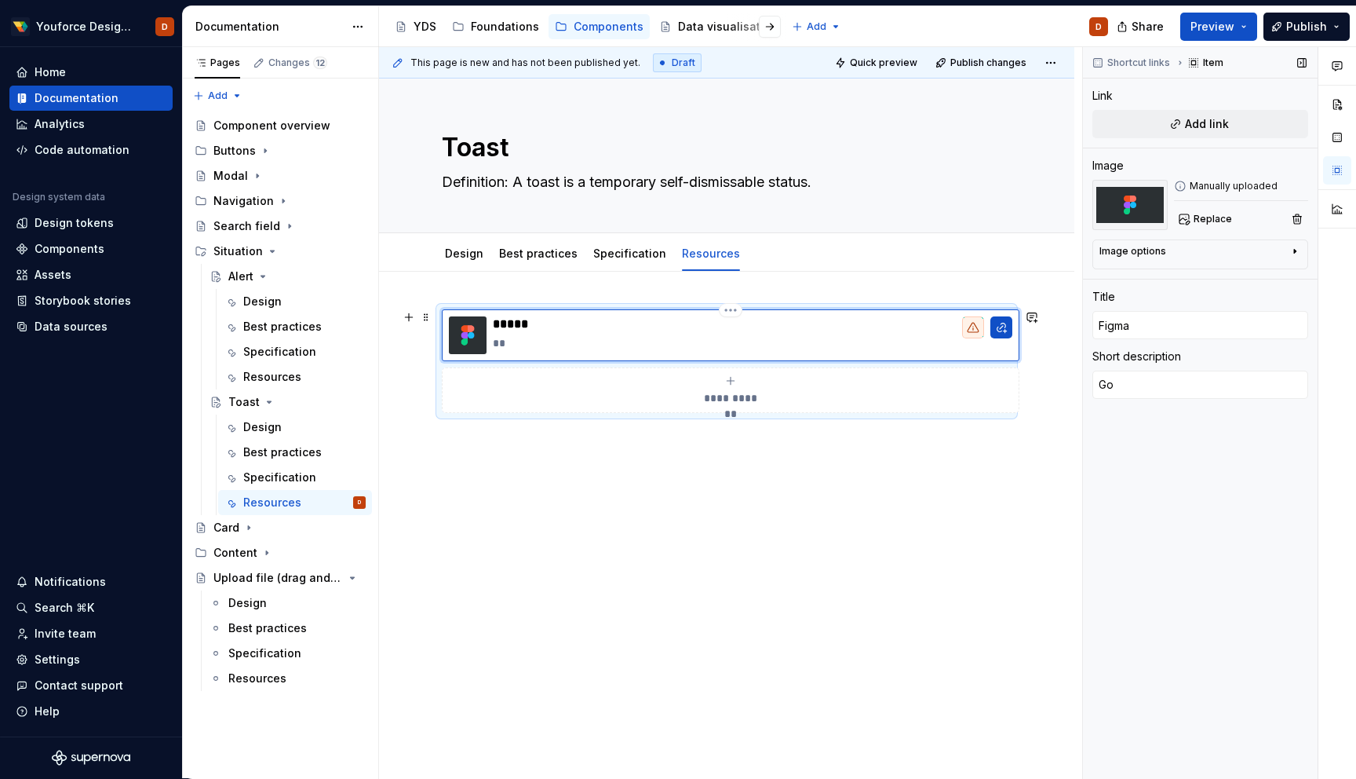
type textarea "*"
type textarea "Go"
type textarea "*"
type textarea "Go t"
type textarea "*"
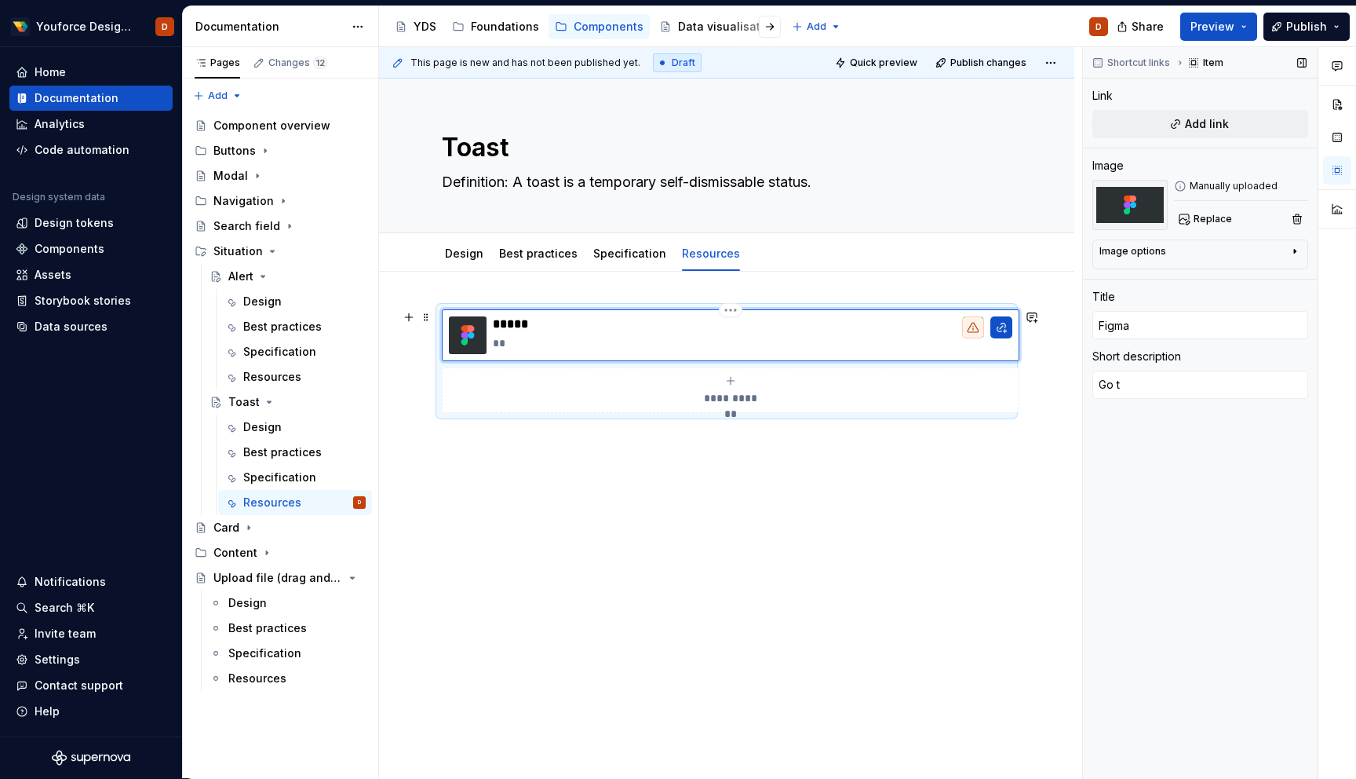
type textarea "Go to"
type textarea "*"
type textarea "Go to"
type textarea "*"
type textarea "Go to m"
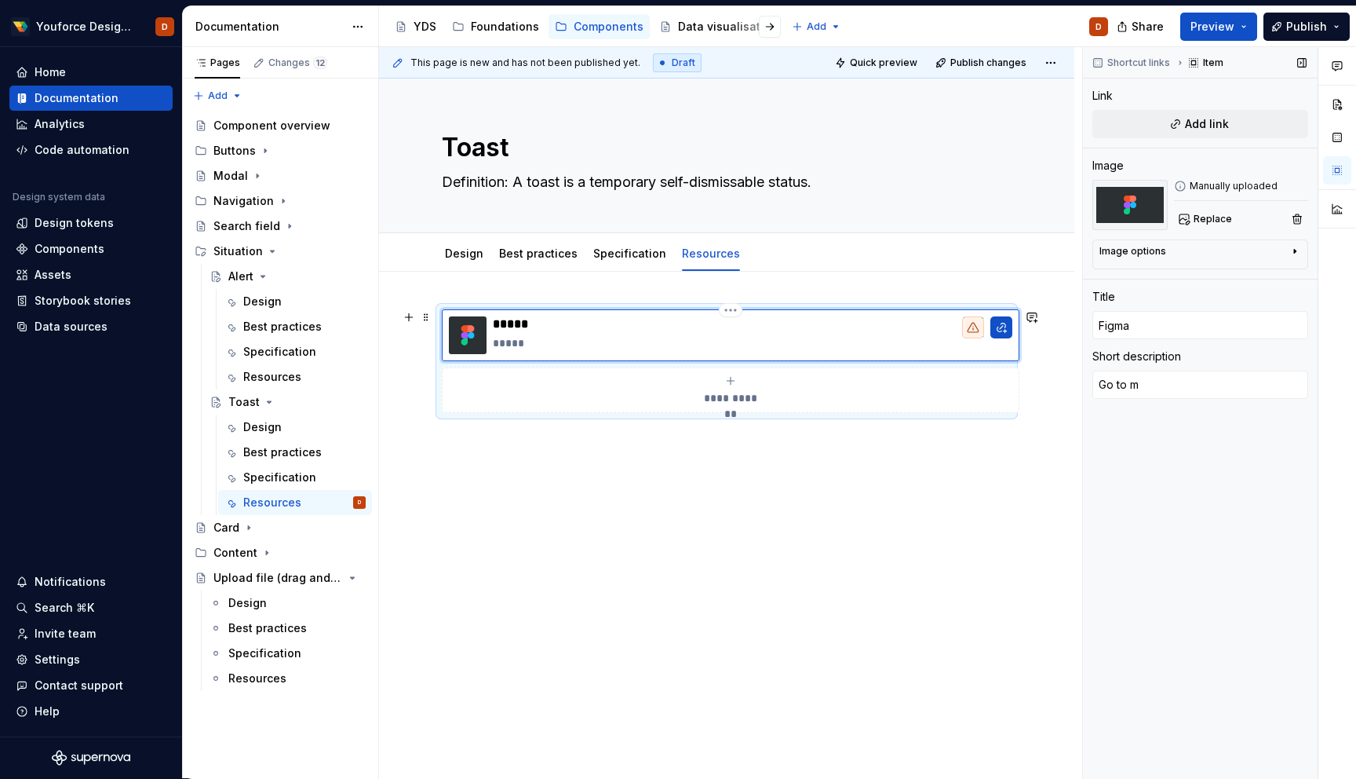
type textarea "*"
type textarea "Go to ma"
type textarea "*"
type textarea "Go to mai"
type textarea "*"
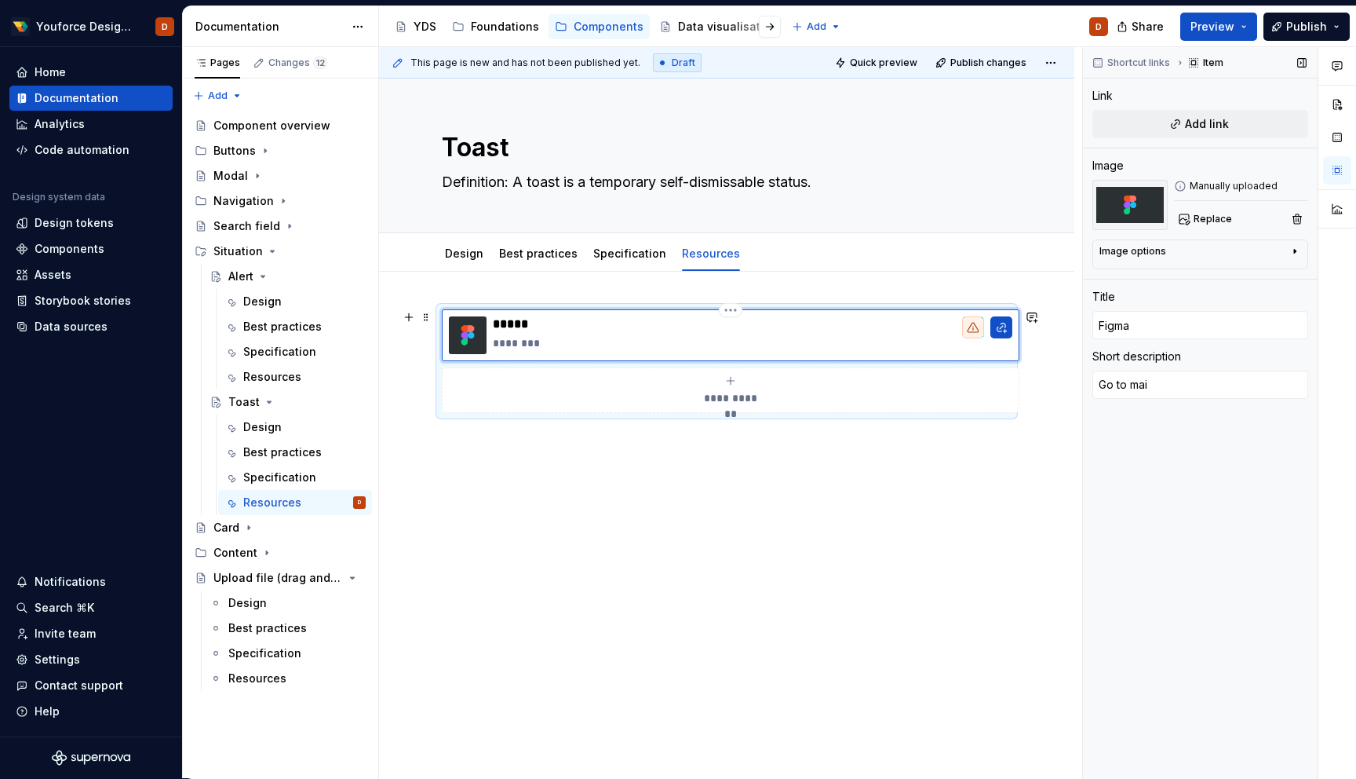
type textarea "Go to main"
type textarea "*"
type textarea "Go to main"
type textarea "*"
type textarea "Go to main c"
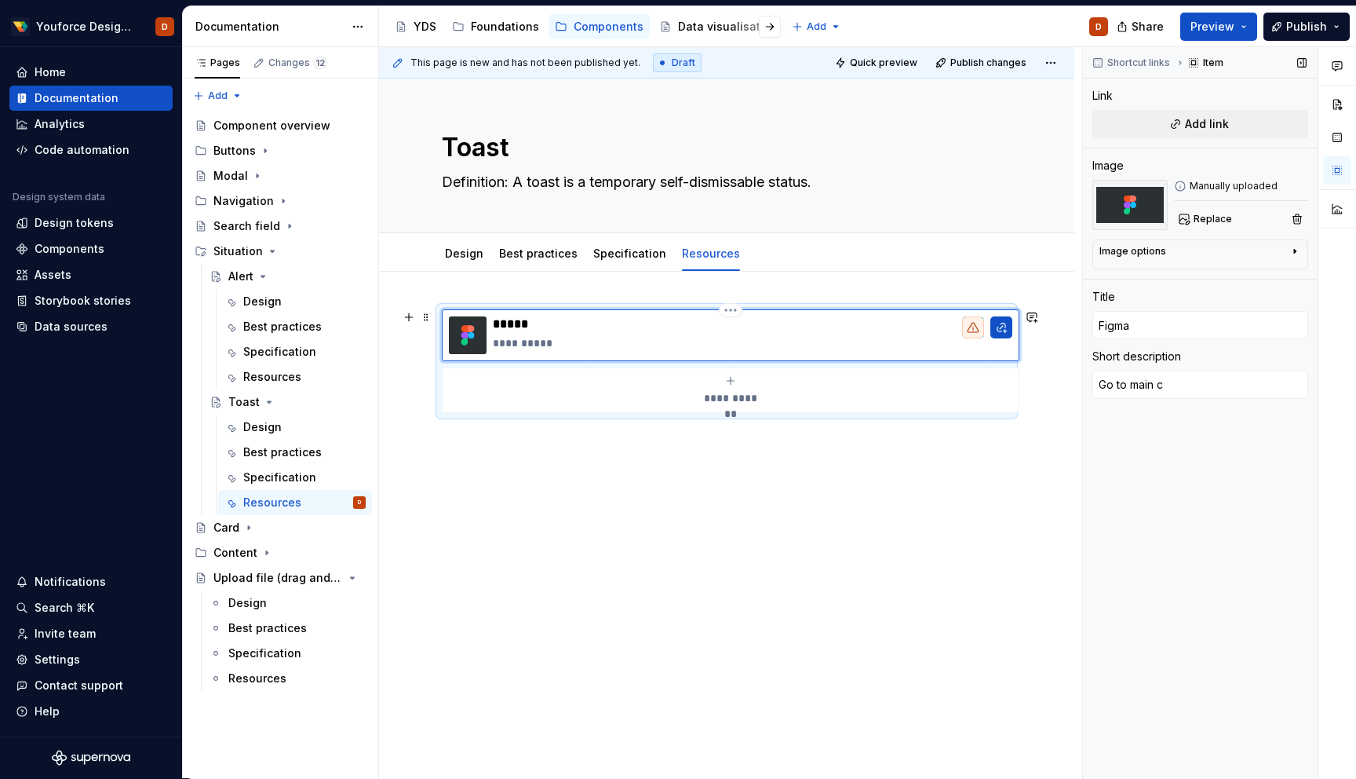
type textarea "*"
type textarea "Go to main co"
type textarea "*"
type textarea "Go to main com"
type textarea "*"
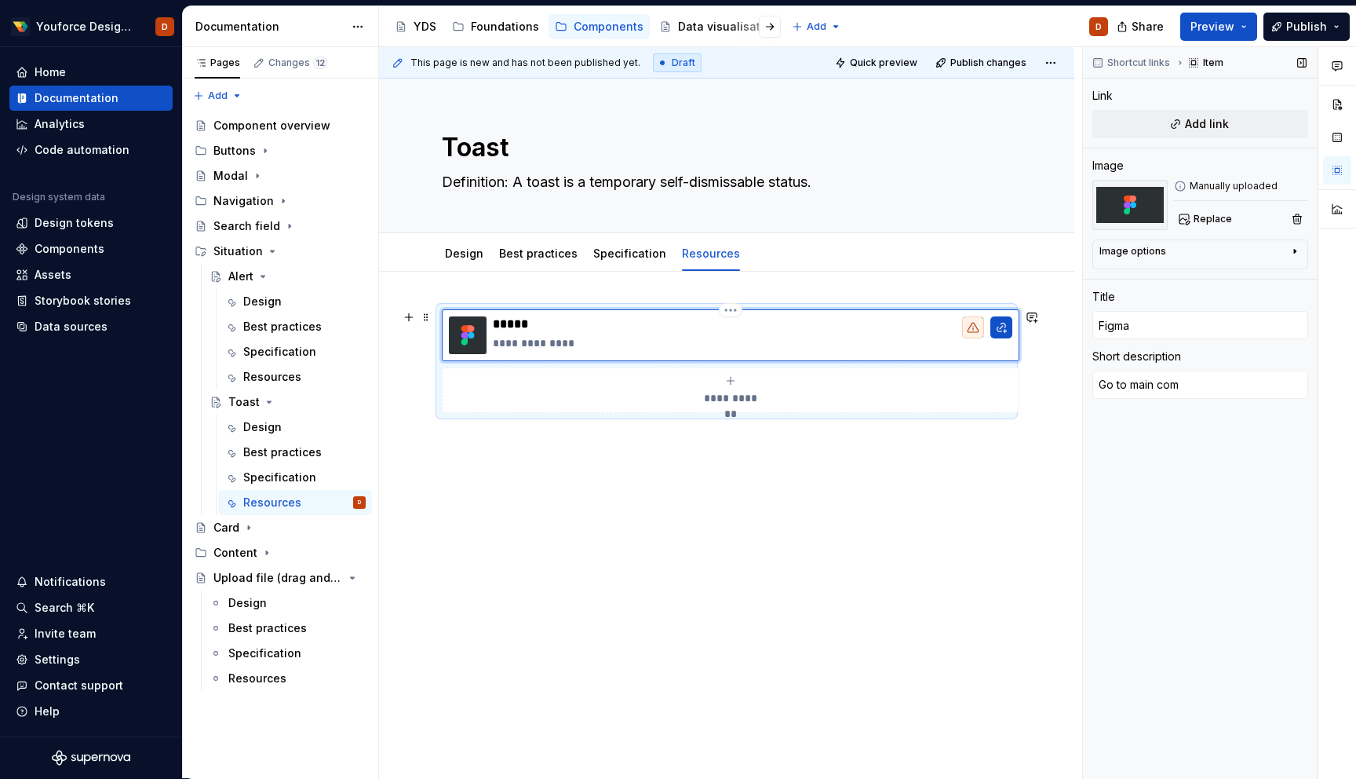
type textarea "Go to main comp"
type textarea "*"
type textarea "Go to main compo"
type textarea "*"
type textarea "Go to main compon"
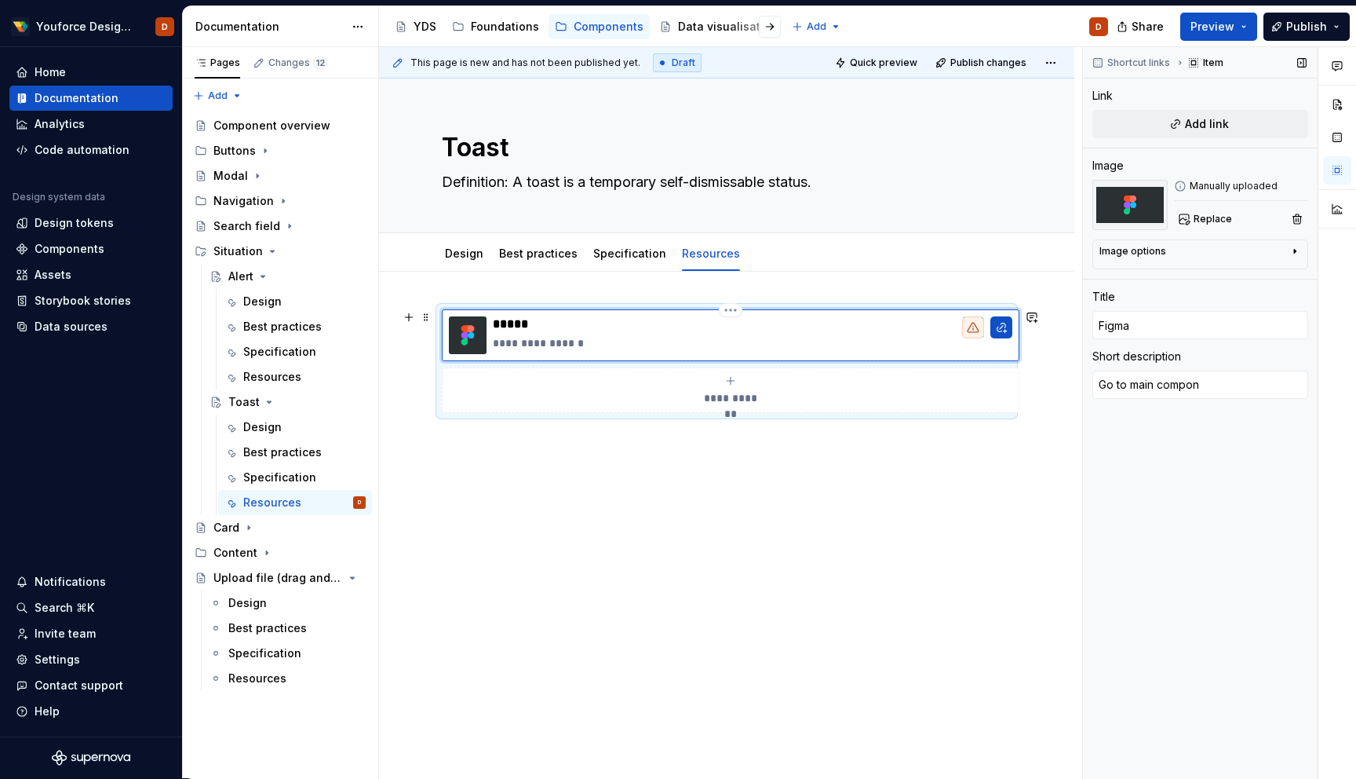
type textarea "*"
type textarea "Go to main compone"
click at [1002, 320] on button "button" at bounding box center [1002, 327] width 22 height 22
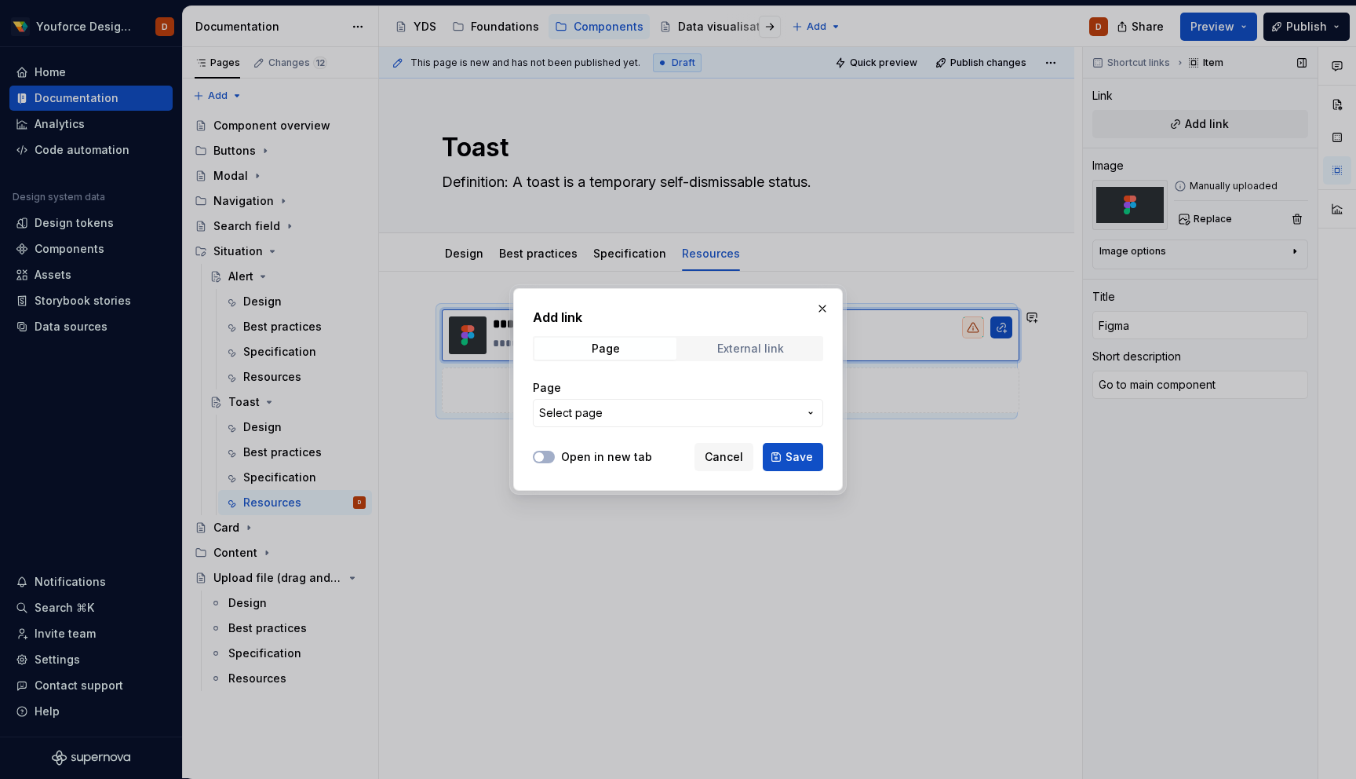
click at [751, 342] on div "External link" at bounding box center [750, 348] width 67 height 13
click at [622, 418] on input "URL" at bounding box center [678, 413] width 290 height 28
paste input "[URL][DOMAIN_NAME]"
click at [552, 454] on button "Open in new tab" at bounding box center [544, 457] width 22 height 13
click at [803, 457] on span "Save" at bounding box center [799, 457] width 27 height 16
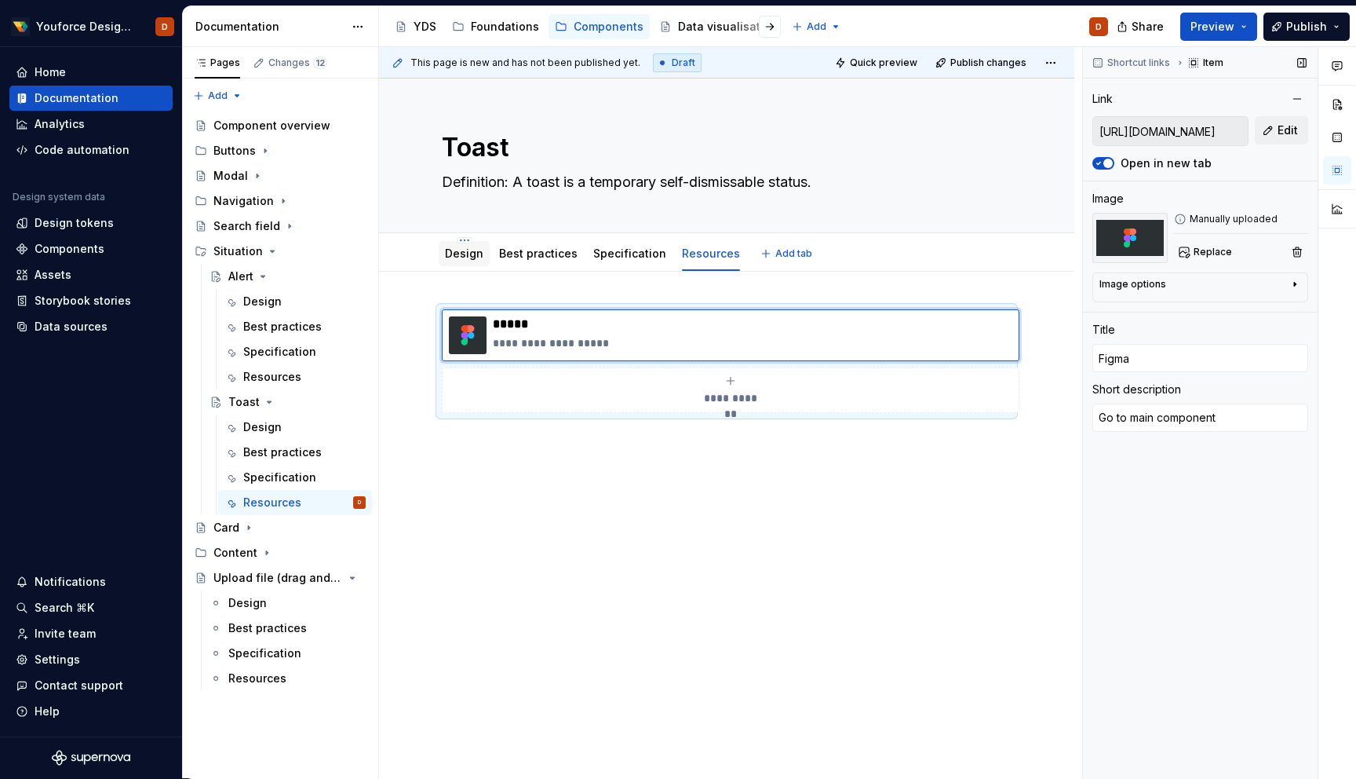
click at [445, 256] on link "Design" at bounding box center [464, 252] width 38 height 13
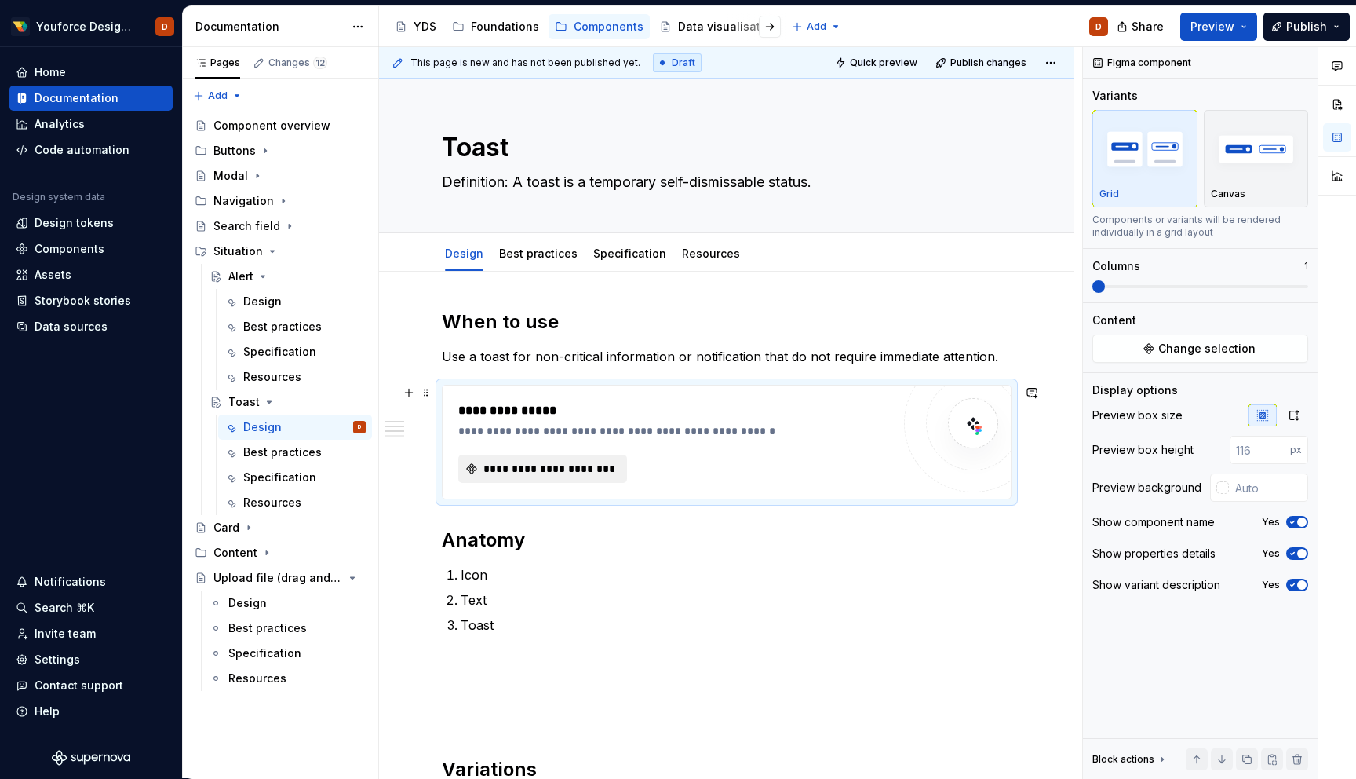
click at [551, 469] on span "**********" at bounding box center [549, 469] width 136 height 16
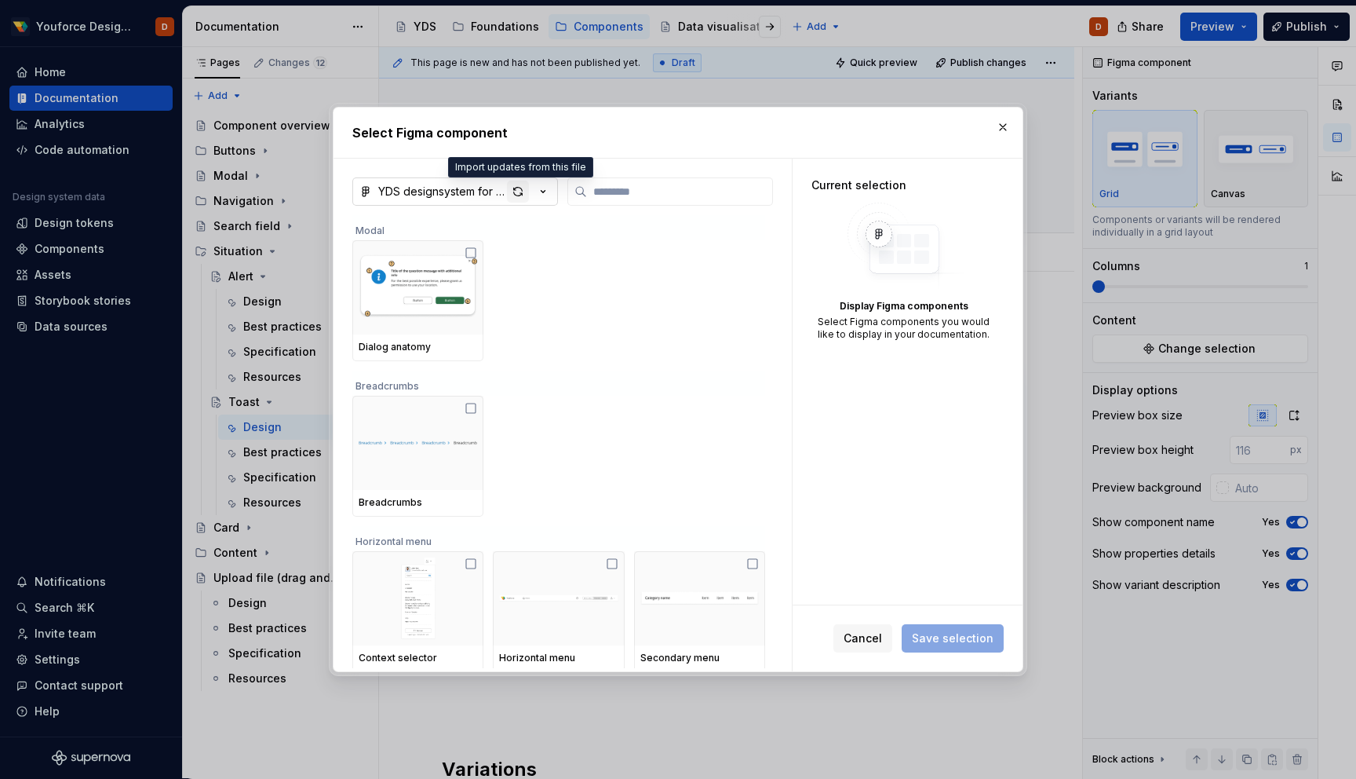
click at [517, 192] on div "button" at bounding box center [518, 192] width 22 height 22
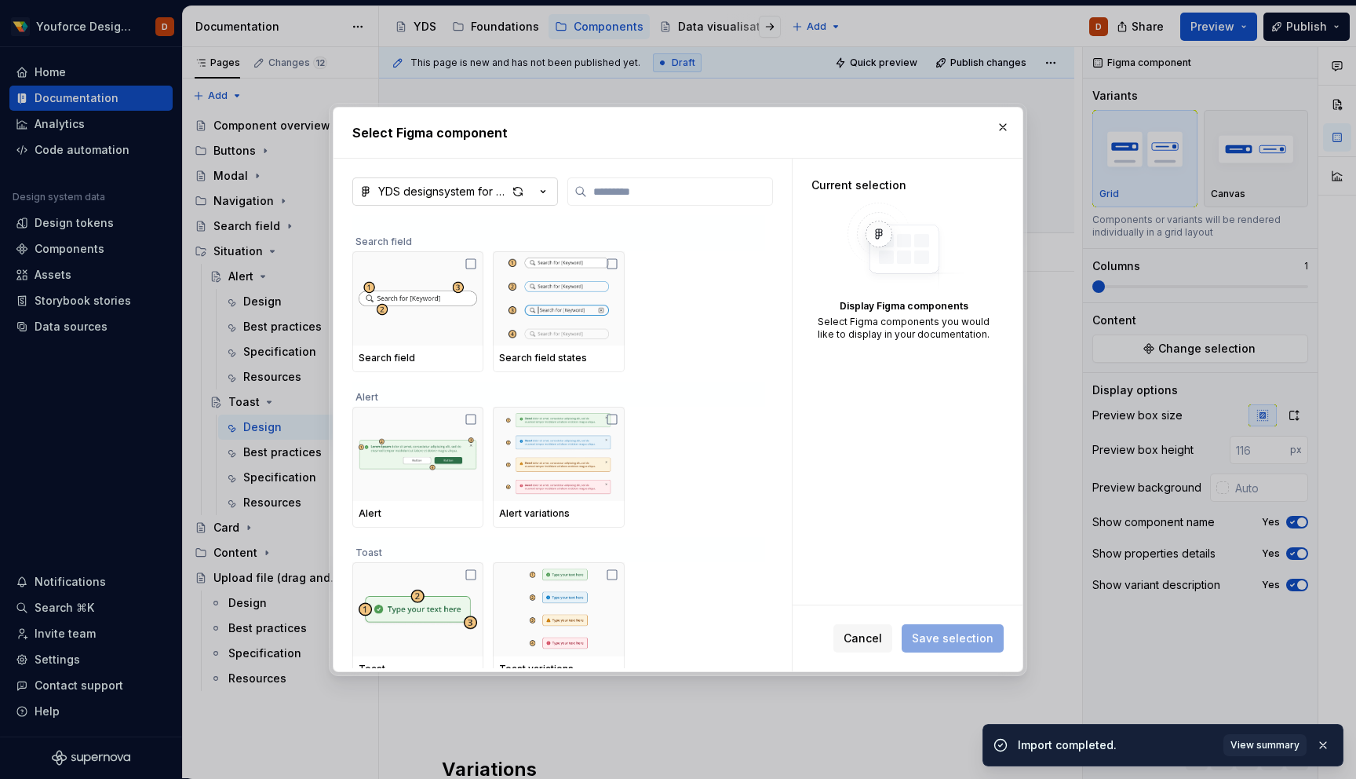
scroll to position [1026, 0]
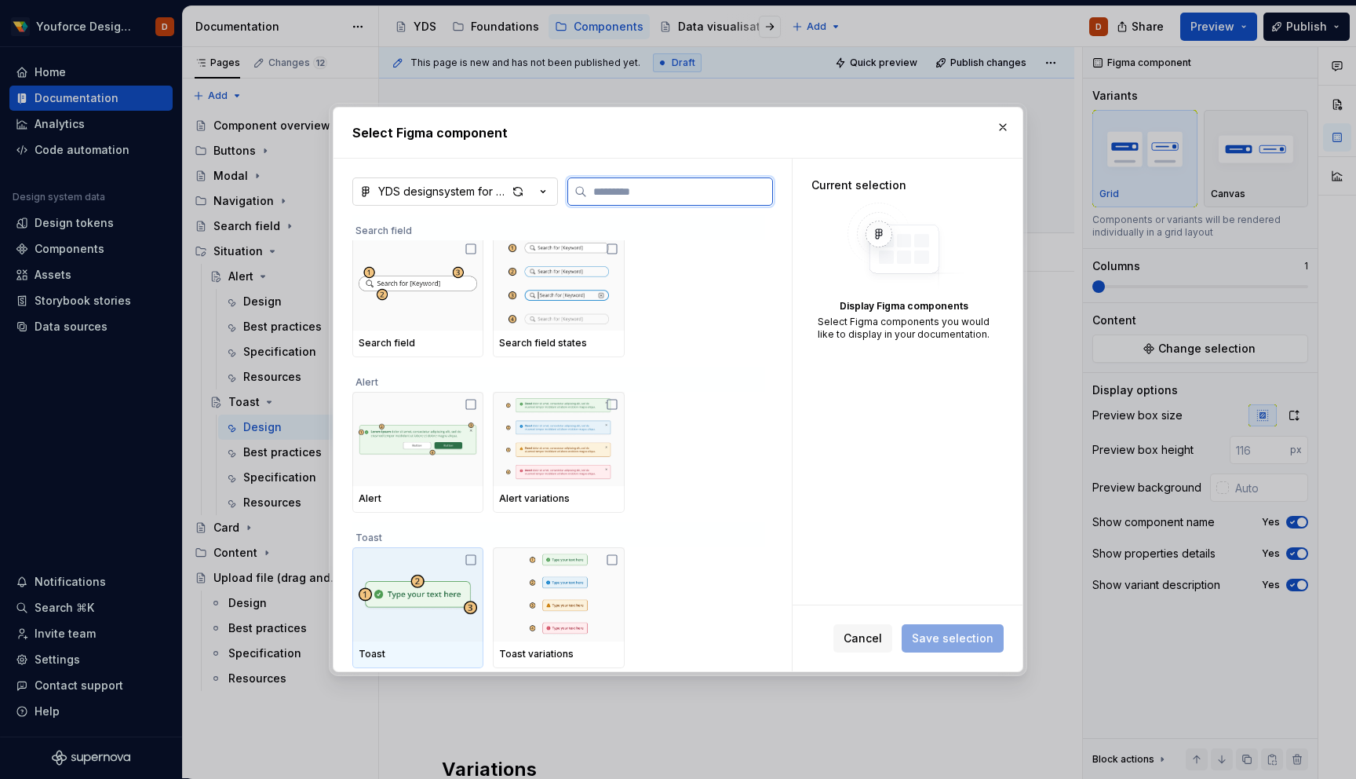
click at [474, 560] on icon at bounding box center [471, 559] width 13 height 13
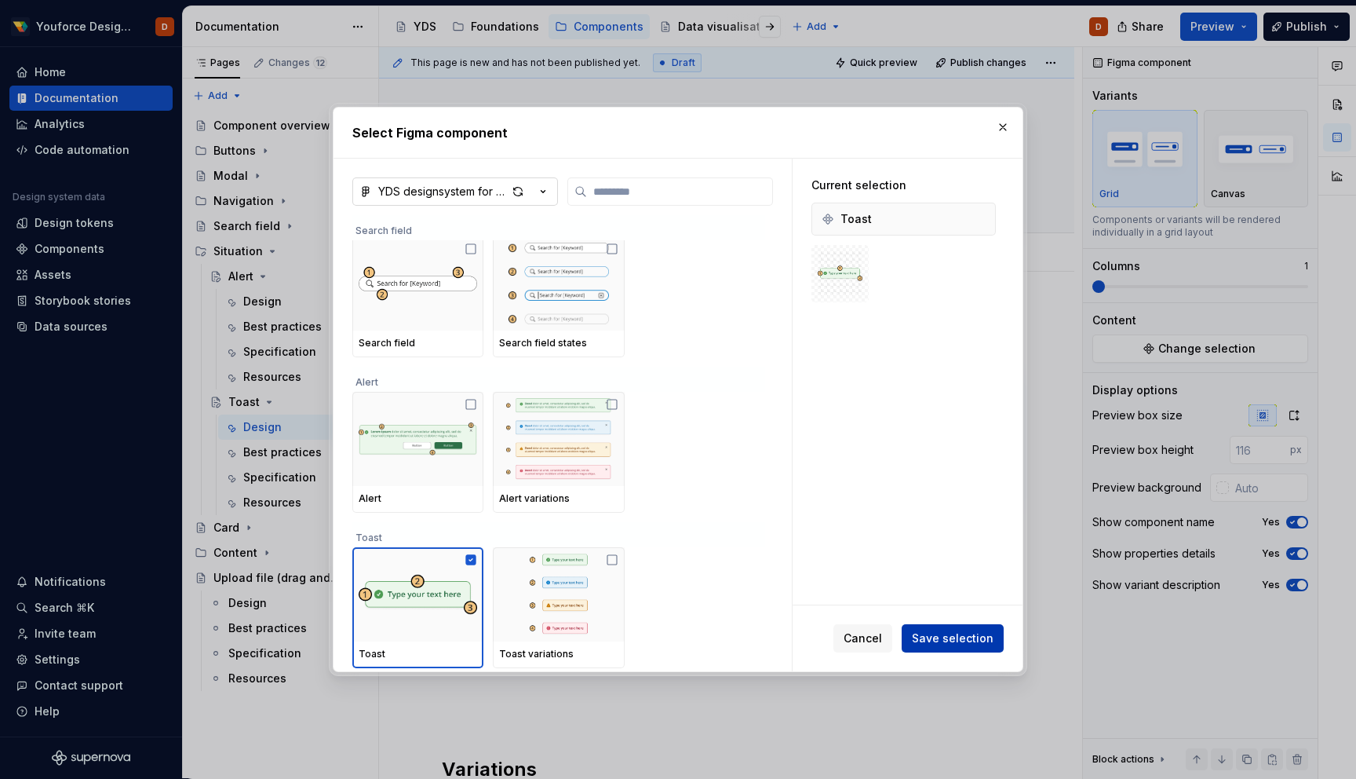
click at [961, 637] on span "Save selection" at bounding box center [953, 638] width 82 height 16
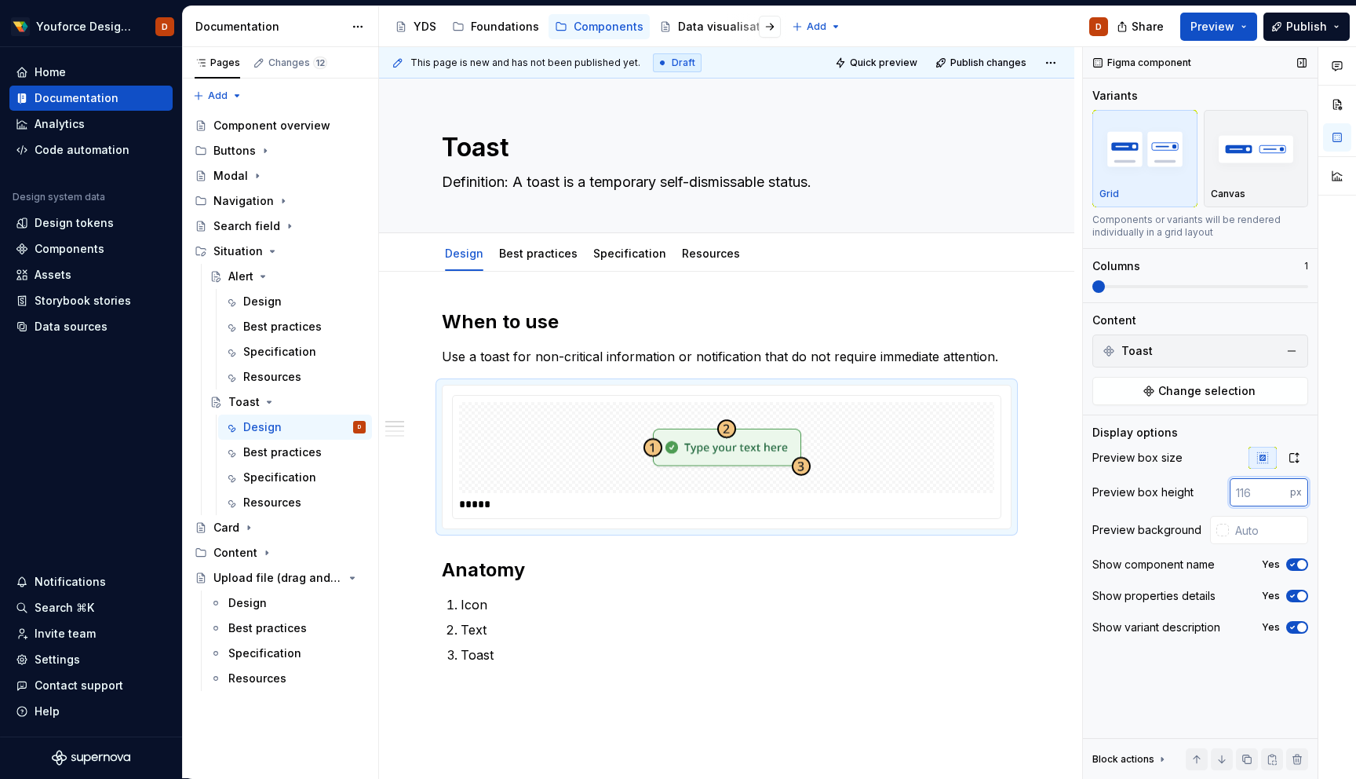
click at [1246, 487] on input "number" at bounding box center [1260, 492] width 60 height 28
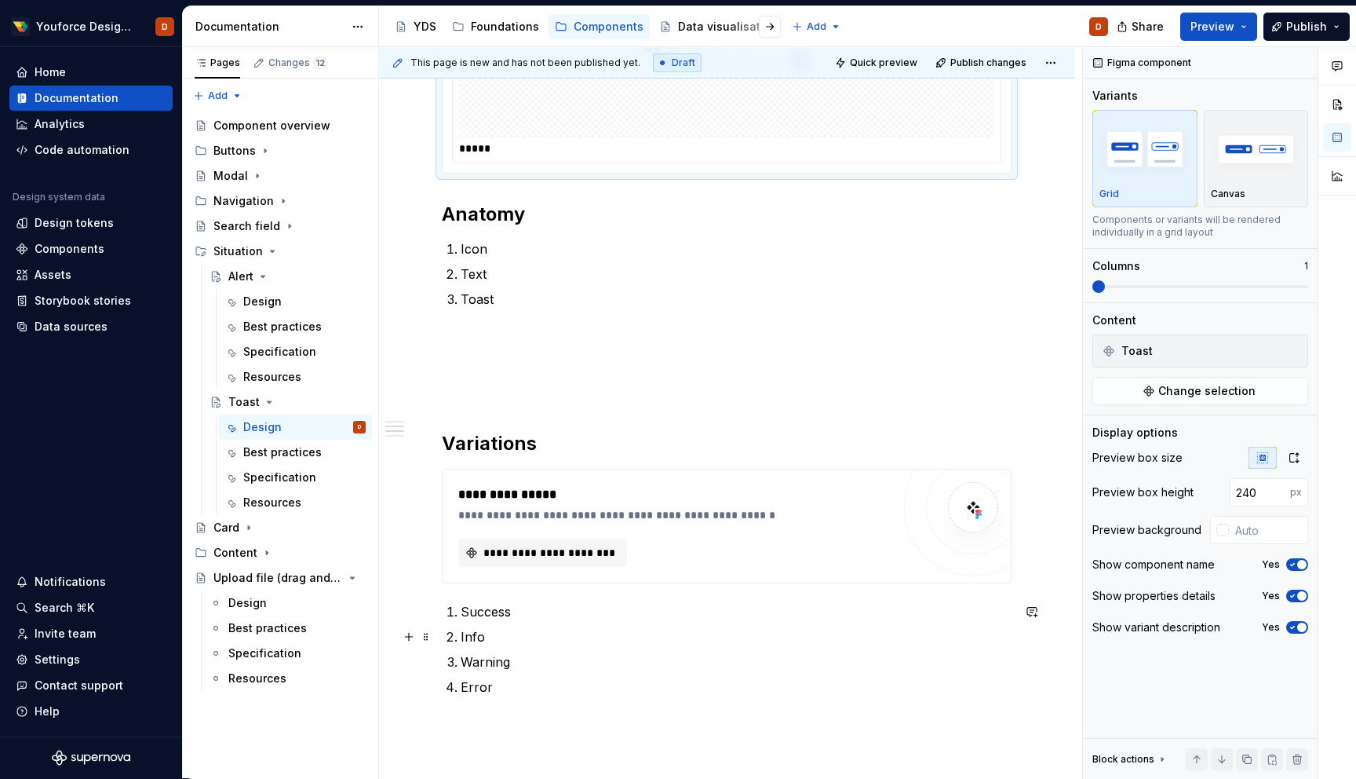
scroll to position [455, 0]
click at [550, 545] on span "**********" at bounding box center [549, 550] width 136 height 16
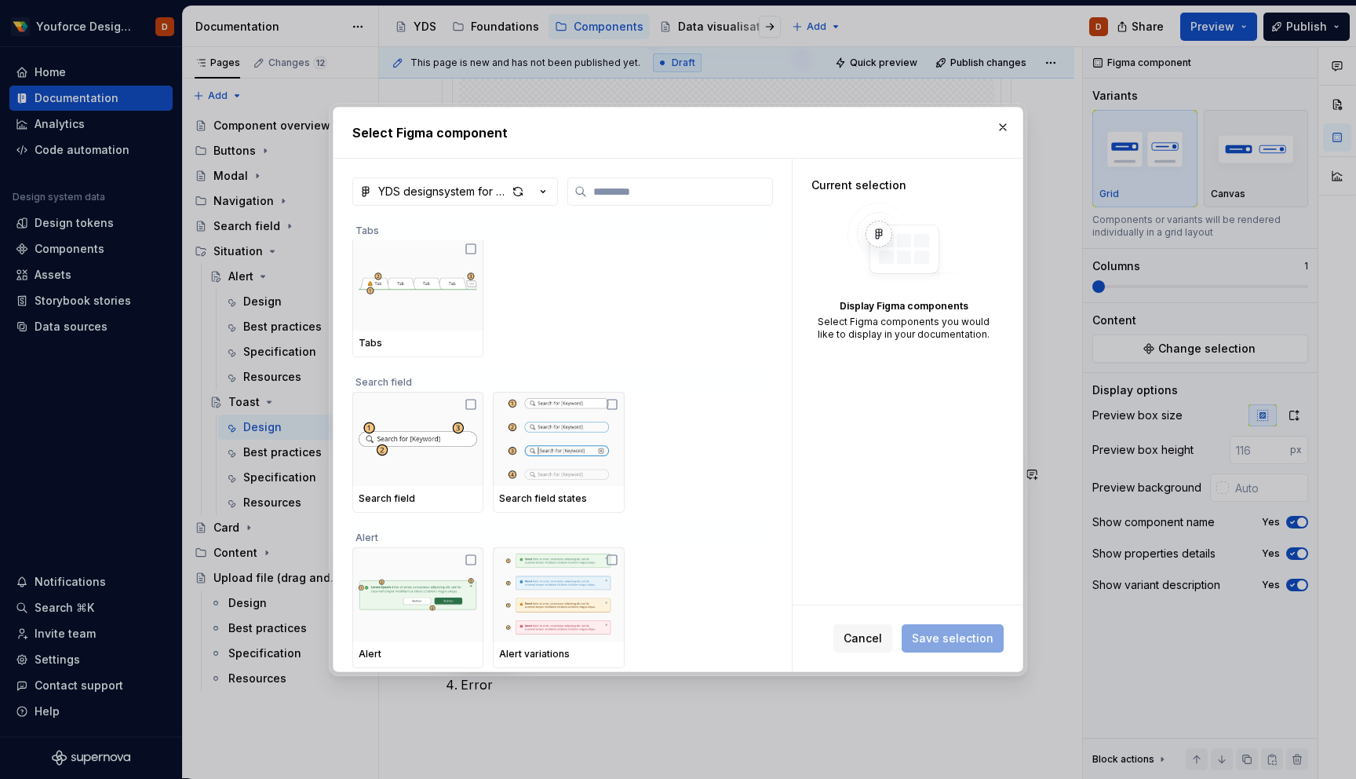
scroll to position [1026, 0]
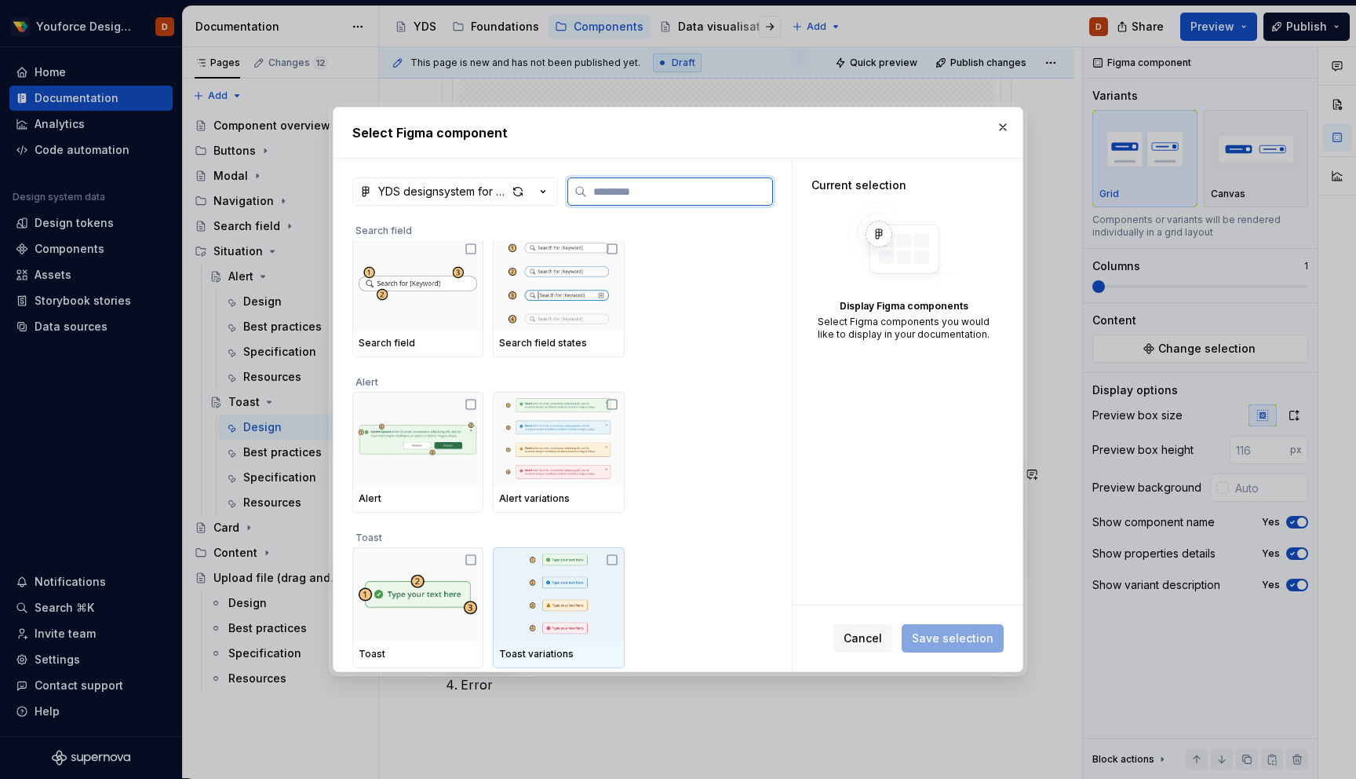
click at [617, 560] on icon at bounding box center [612, 559] width 13 height 13
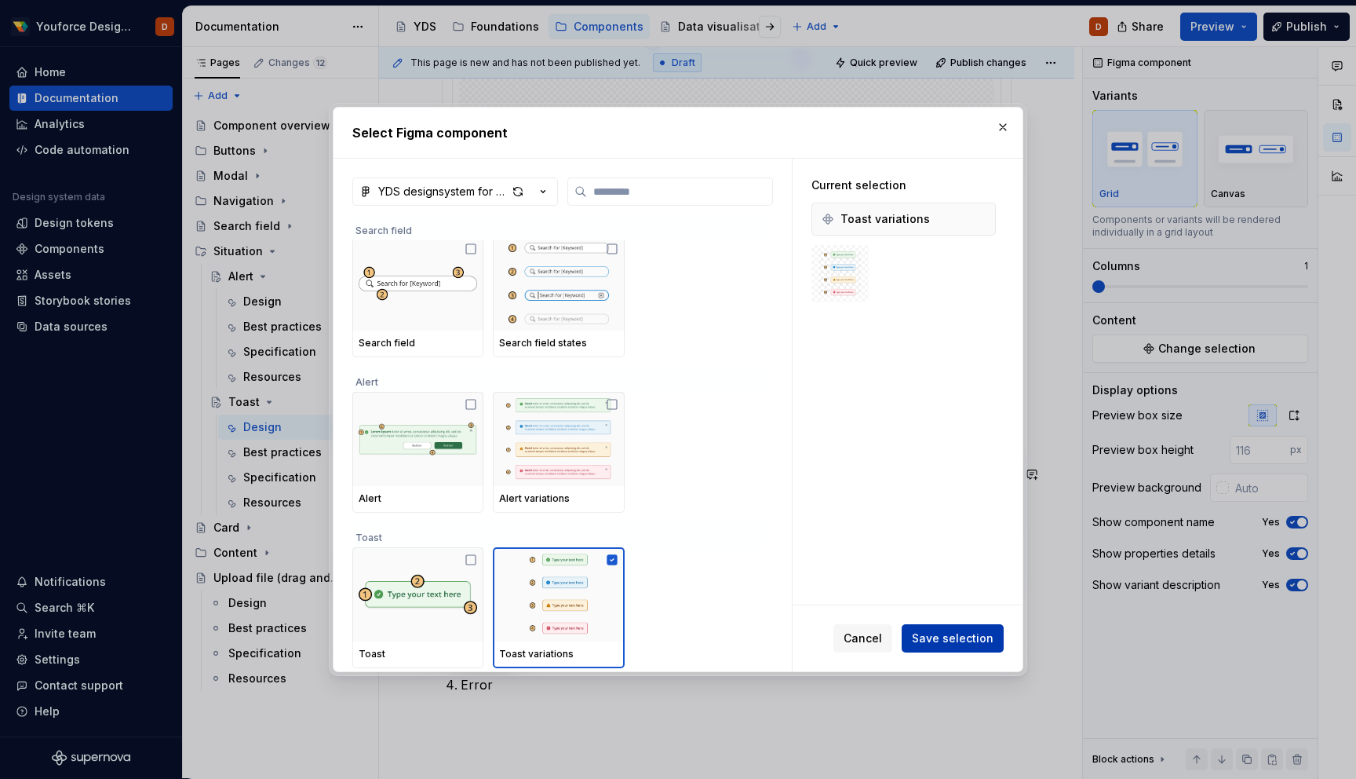
click at [948, 635] on span "Save selection" at bounding box center [953, 638] width 82 height 16
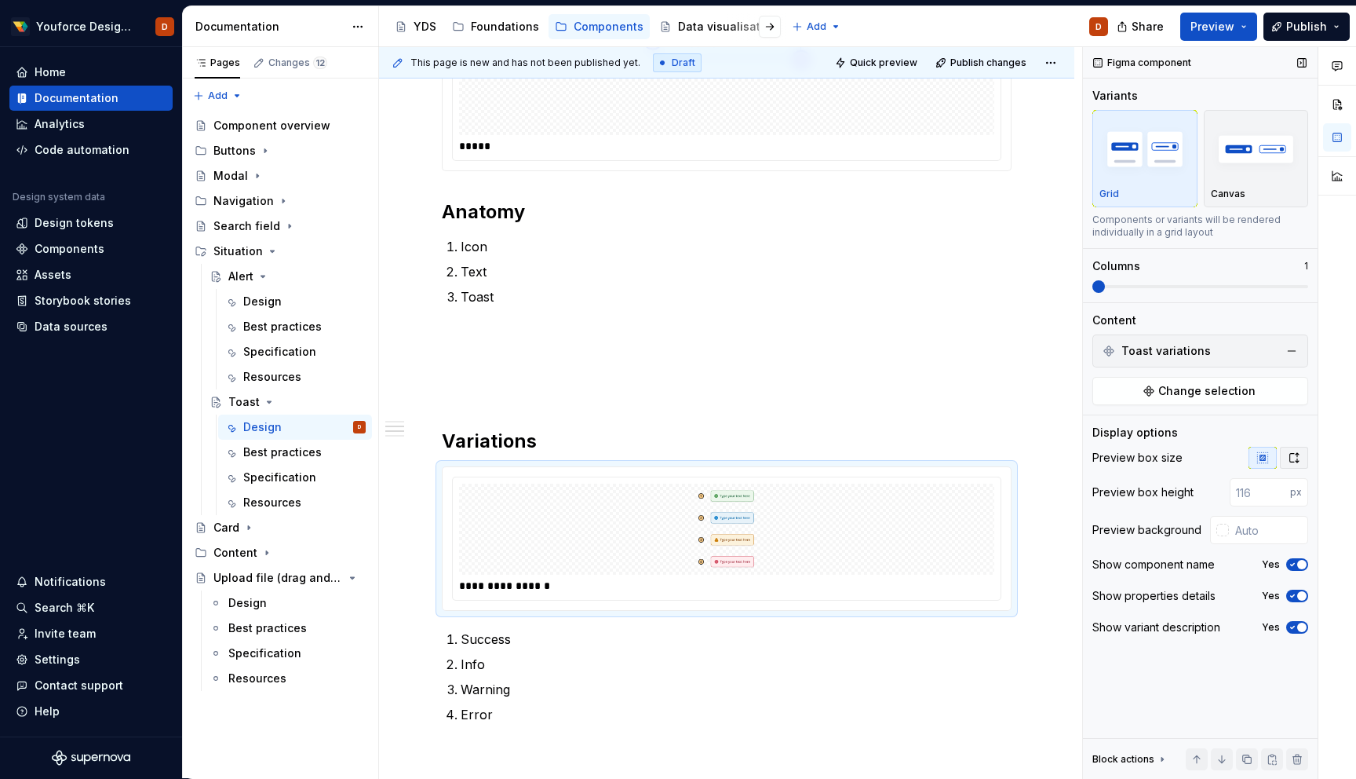
click at [1296, 462] on icon "button" at bounding box center [1294, 457] width 13 height 13
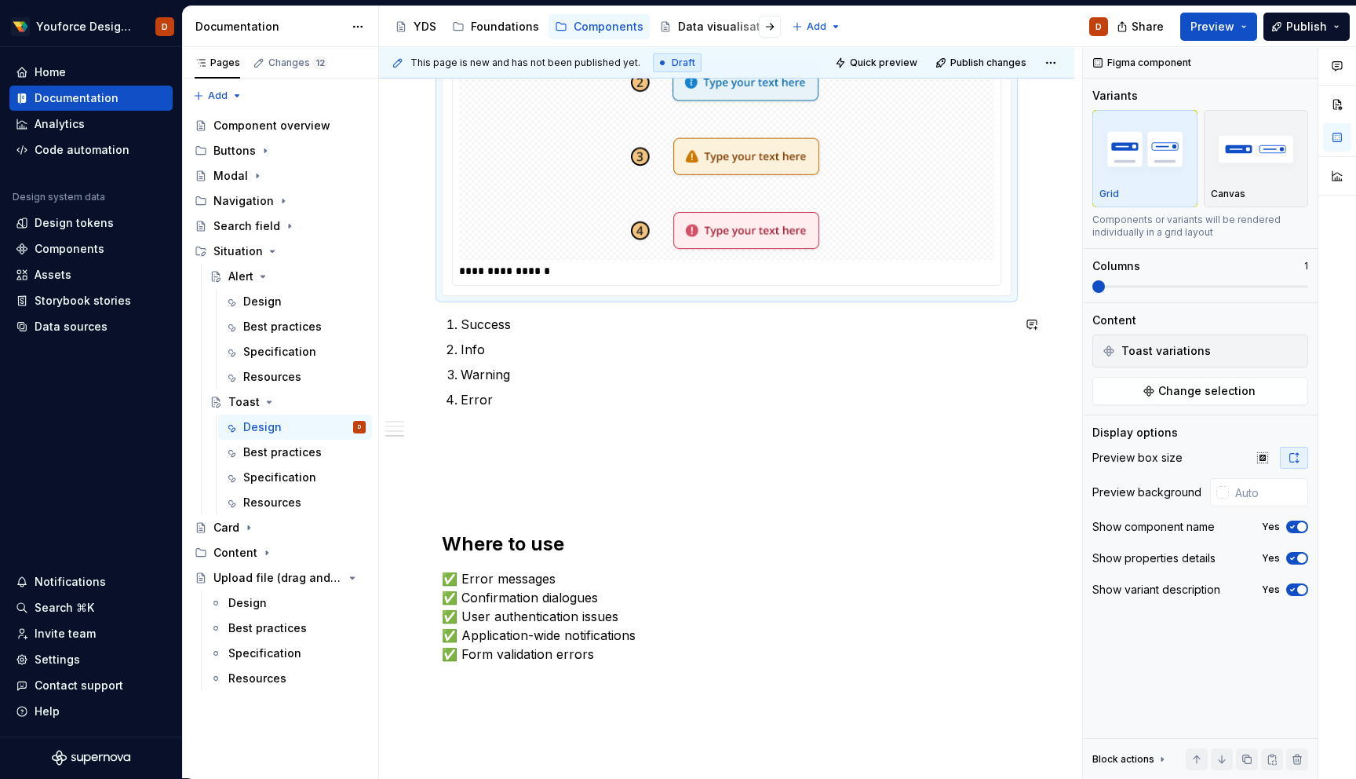
scroll to position [1094, 0]
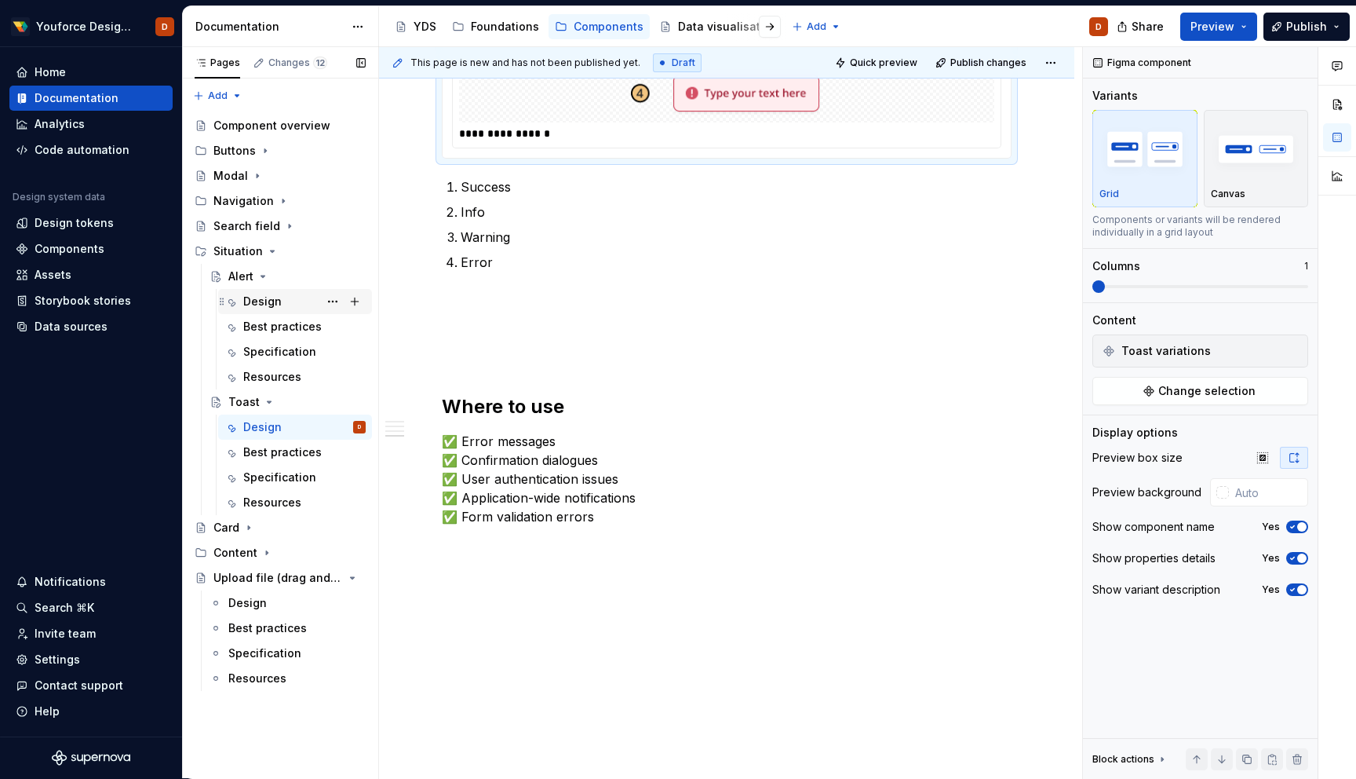
click at [269, 304] on div "Design" at bounding box center [262, 302] width 38 height 16
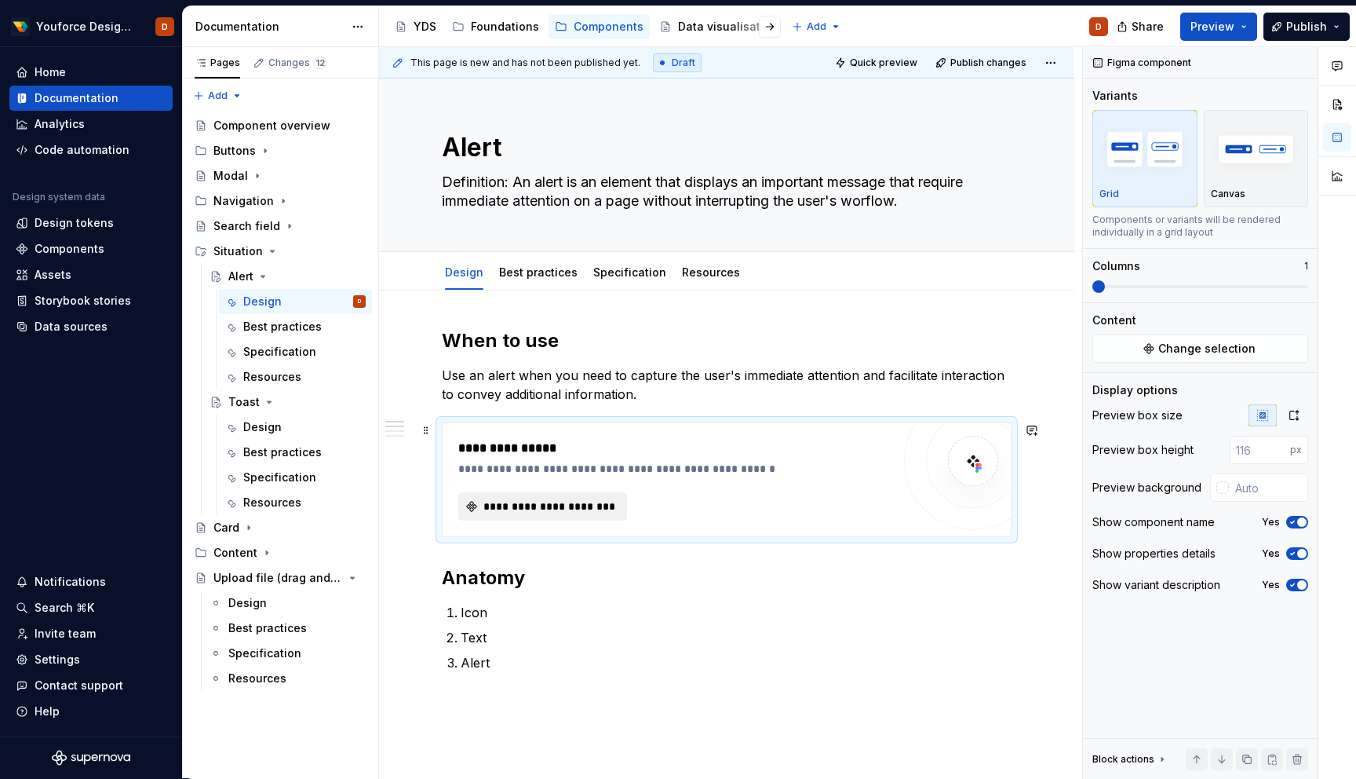
click at [569, 509] on span "**********" at bounding box center [549, 506] width 136 height 16
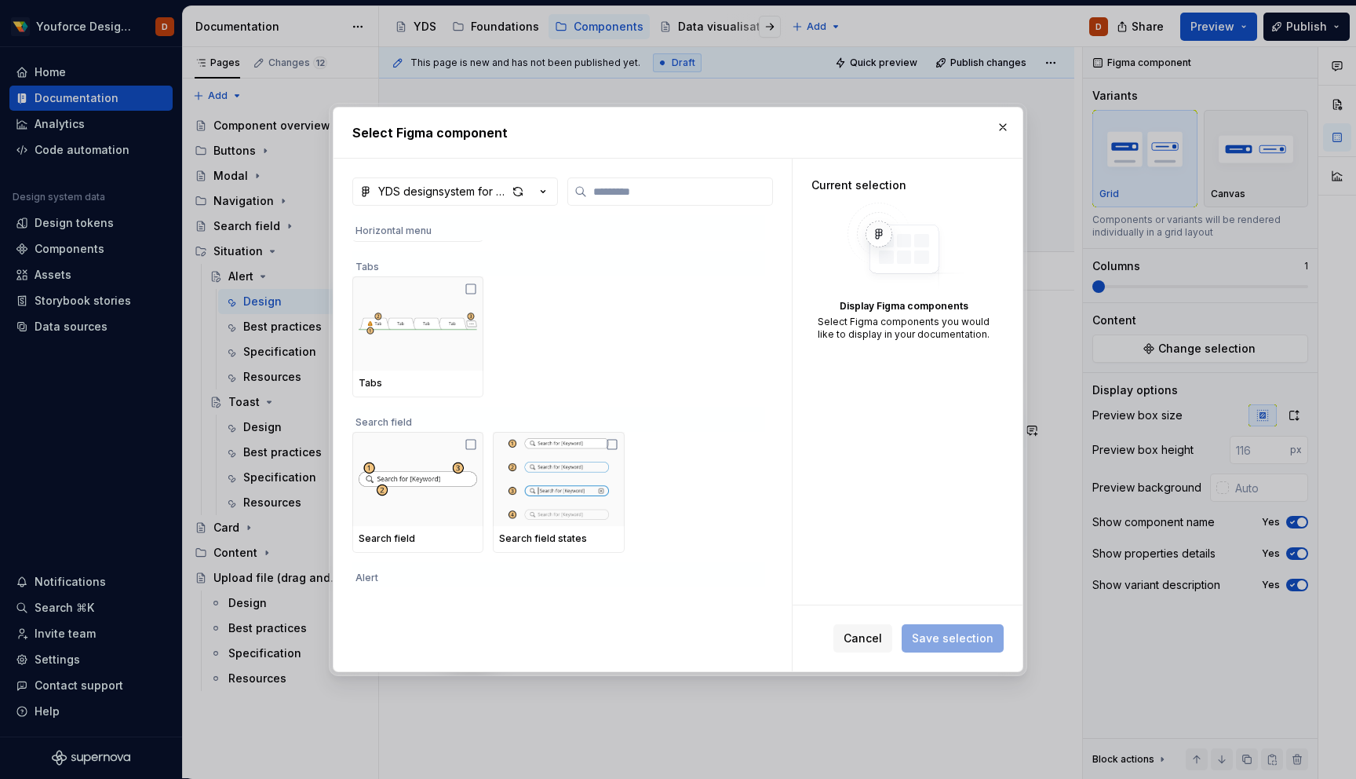
scroll to position [1026, 0]
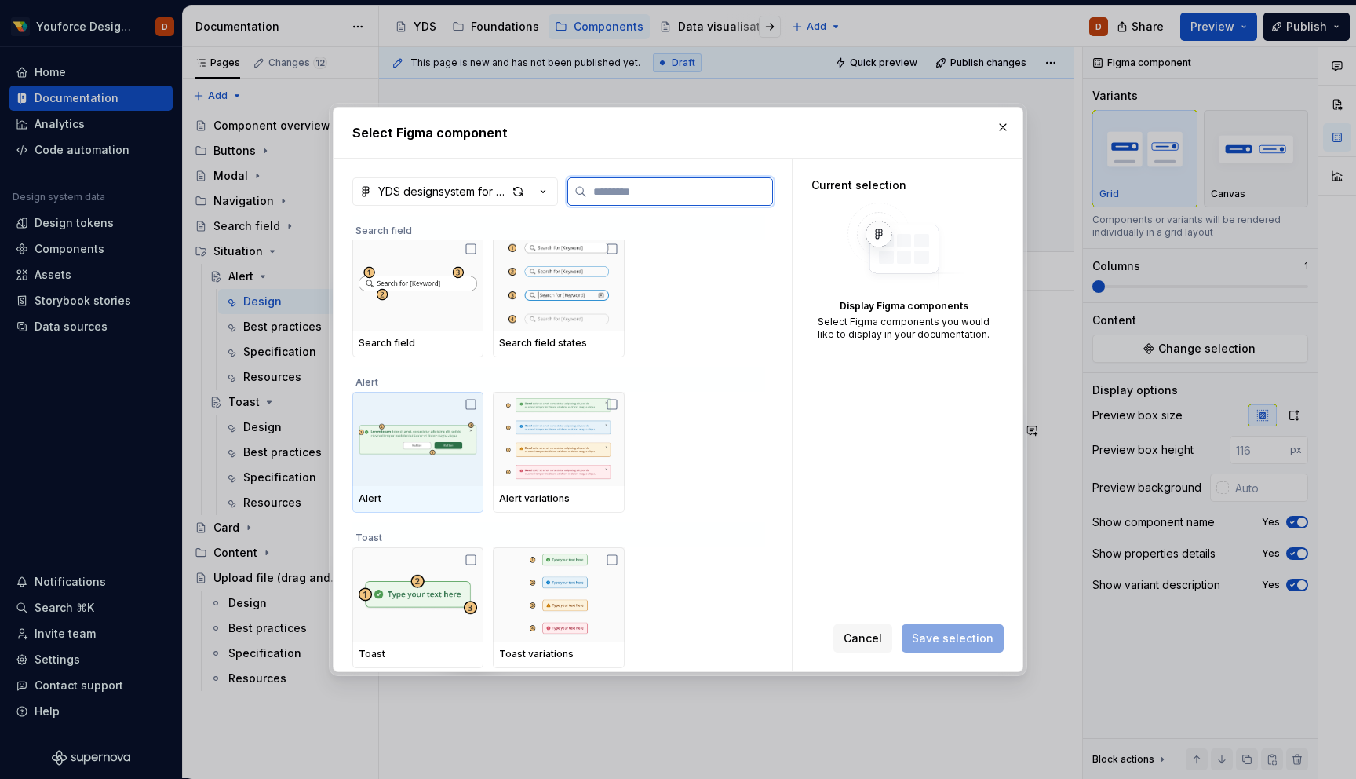
click at [470, 404] on icon at bounding box center [471, 404] width 13 height 13
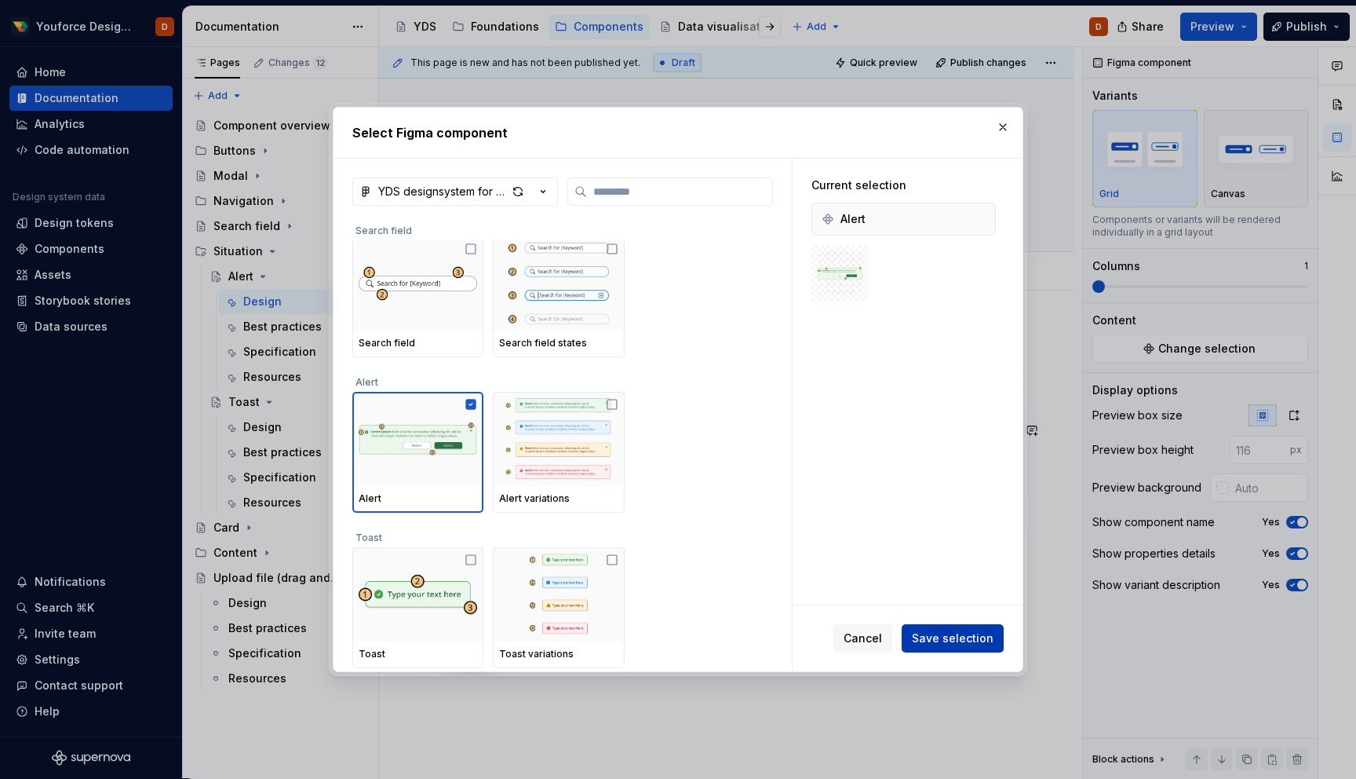
click at [952, 640] on span "Save selection" at bounding box center [953, 638] width 82 height 16
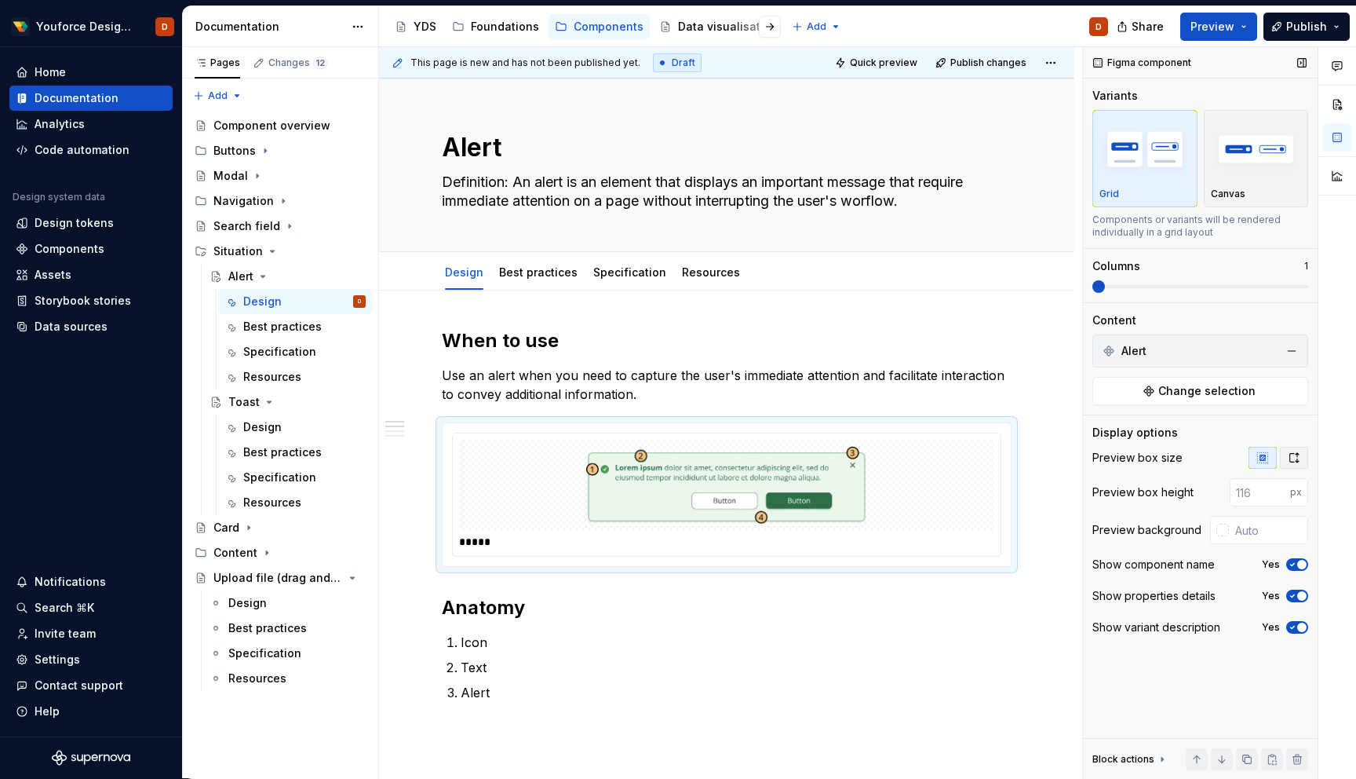
click at [1294, 465] on button "button" at bounding box center [1294, 458] width 28 height 22
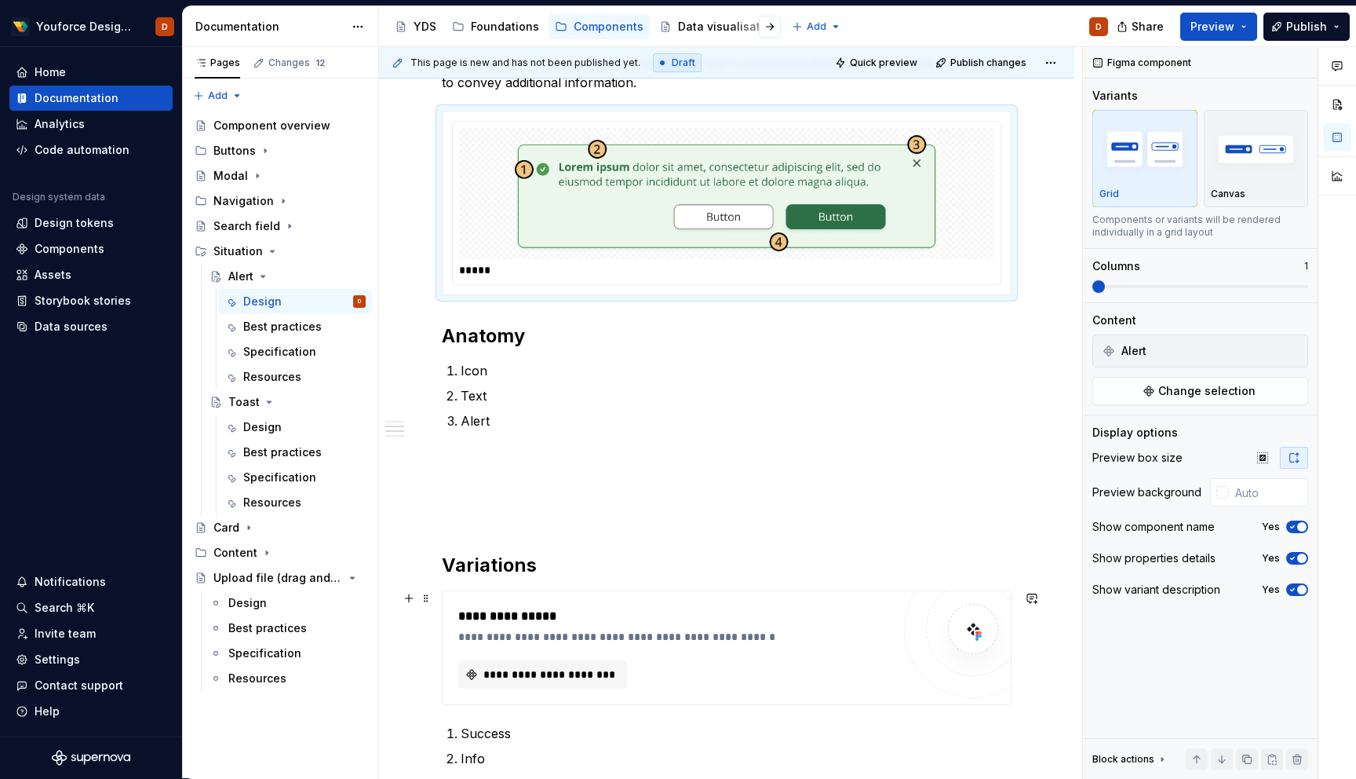
scroll to position [187, 0]
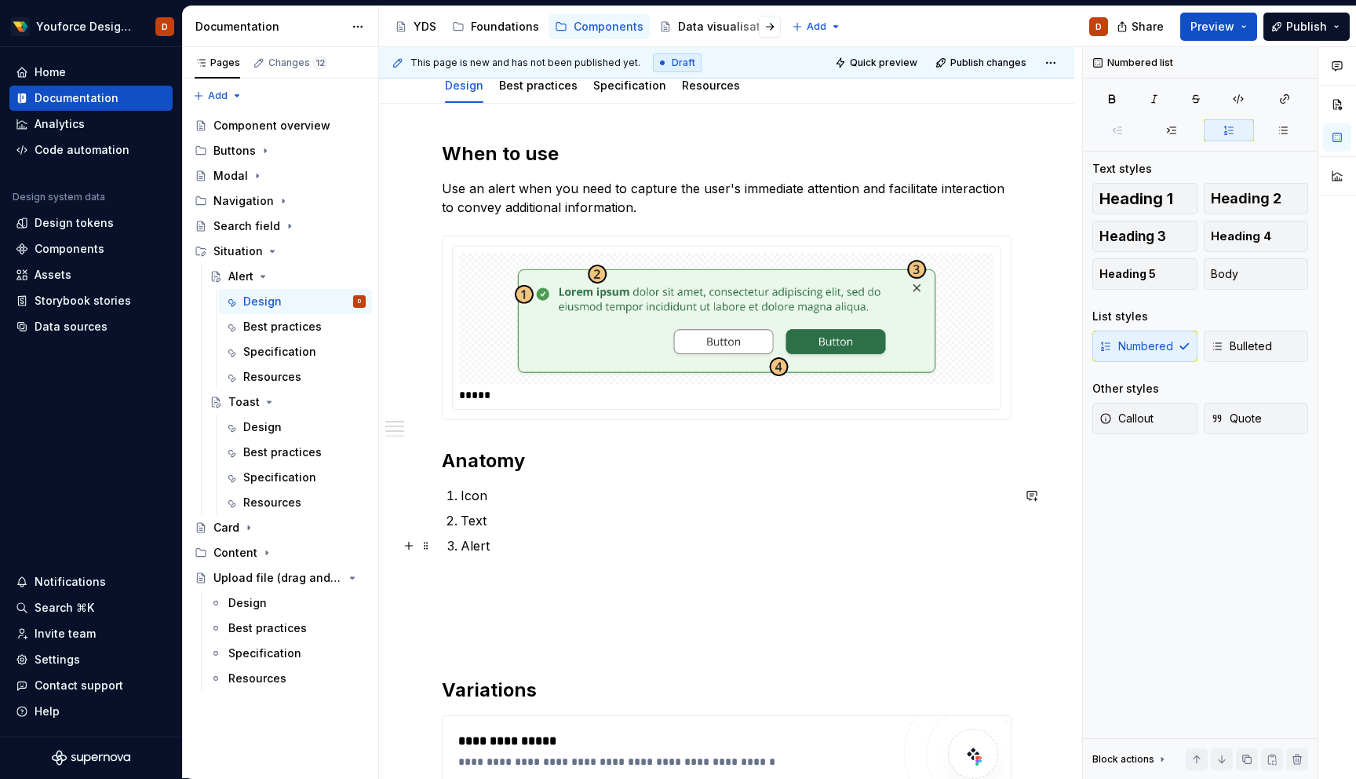
click at [496, 546] on p "Alert" at bounding box center [736, 545] width 551 height 19
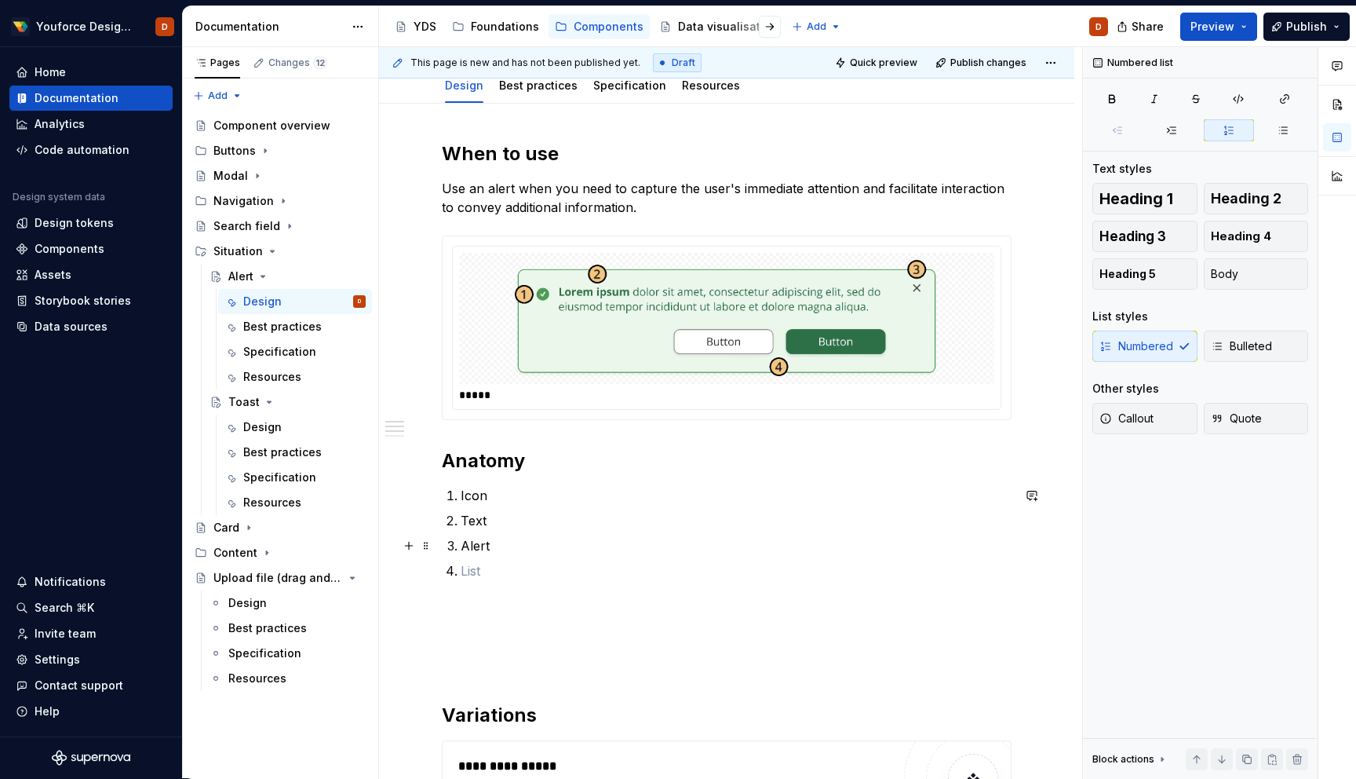
click at [476, 546] on p "Alert" at bounding box center [736, 545] width 551 height 19
click at [476, 573] on p at bounding box center [736, 570] width 551 height 19
click at [484, 541] on p "Alert" at bounding box center [736, 545] width 551 height 19
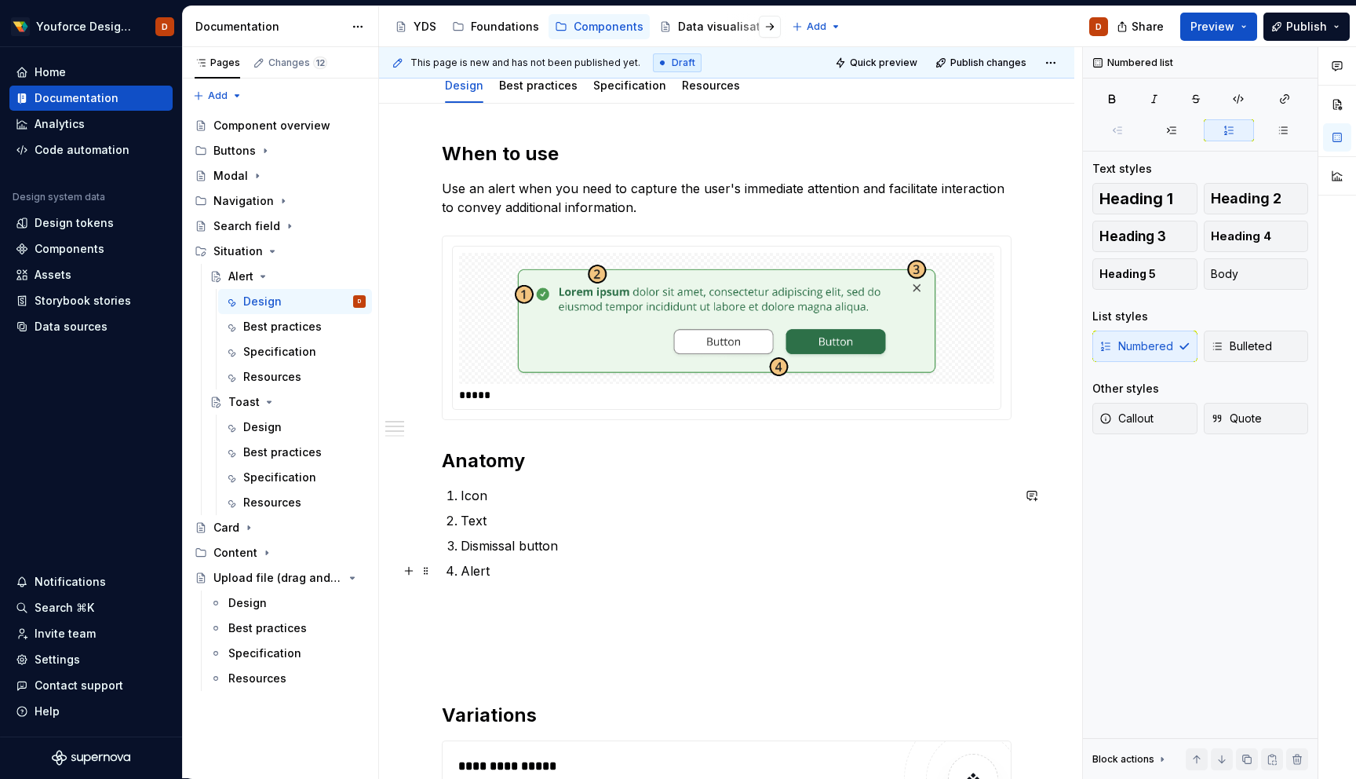
click at [469, 570] on p "Alert" at bounding box center [736, 570] width 551 height 19
click at [476, 568] on p "Alert" at bounding box center [736, 570] width 551 height 19
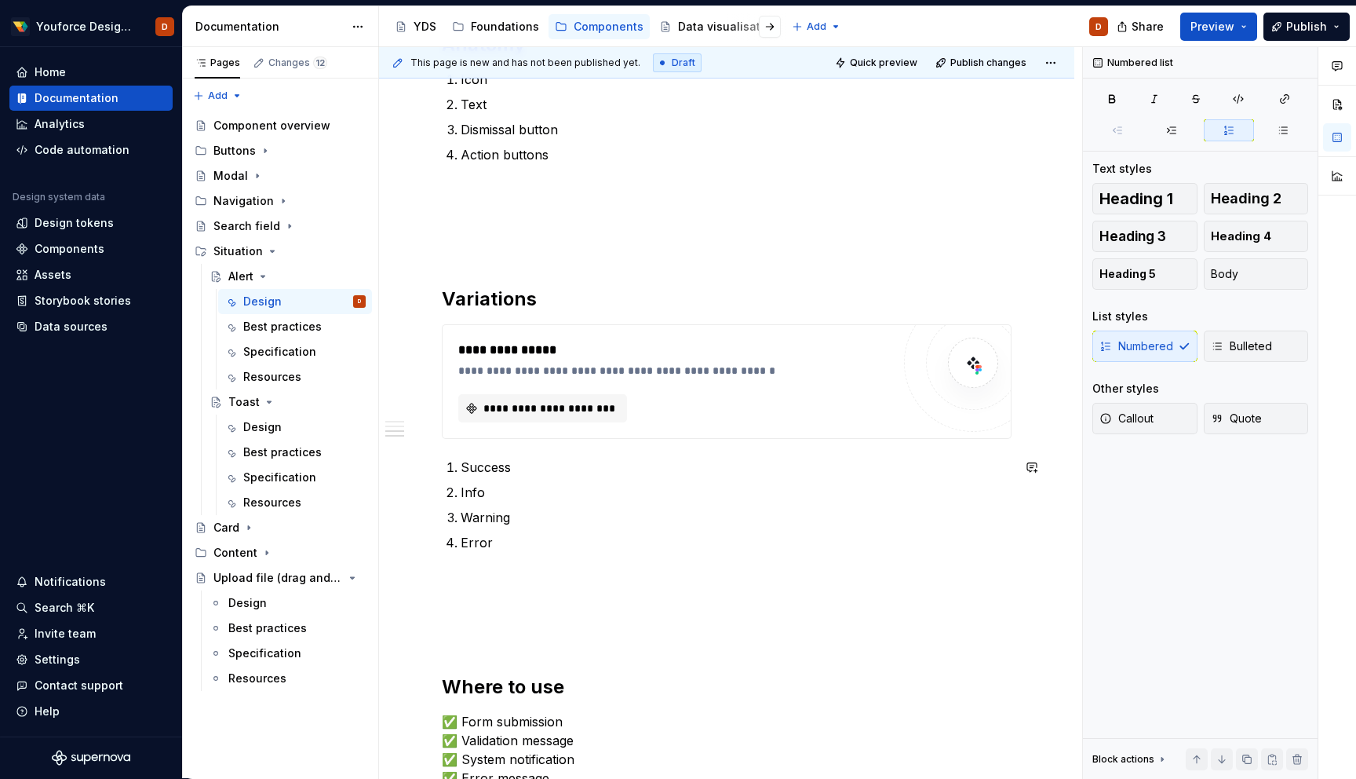
scroll to position [572, 0]
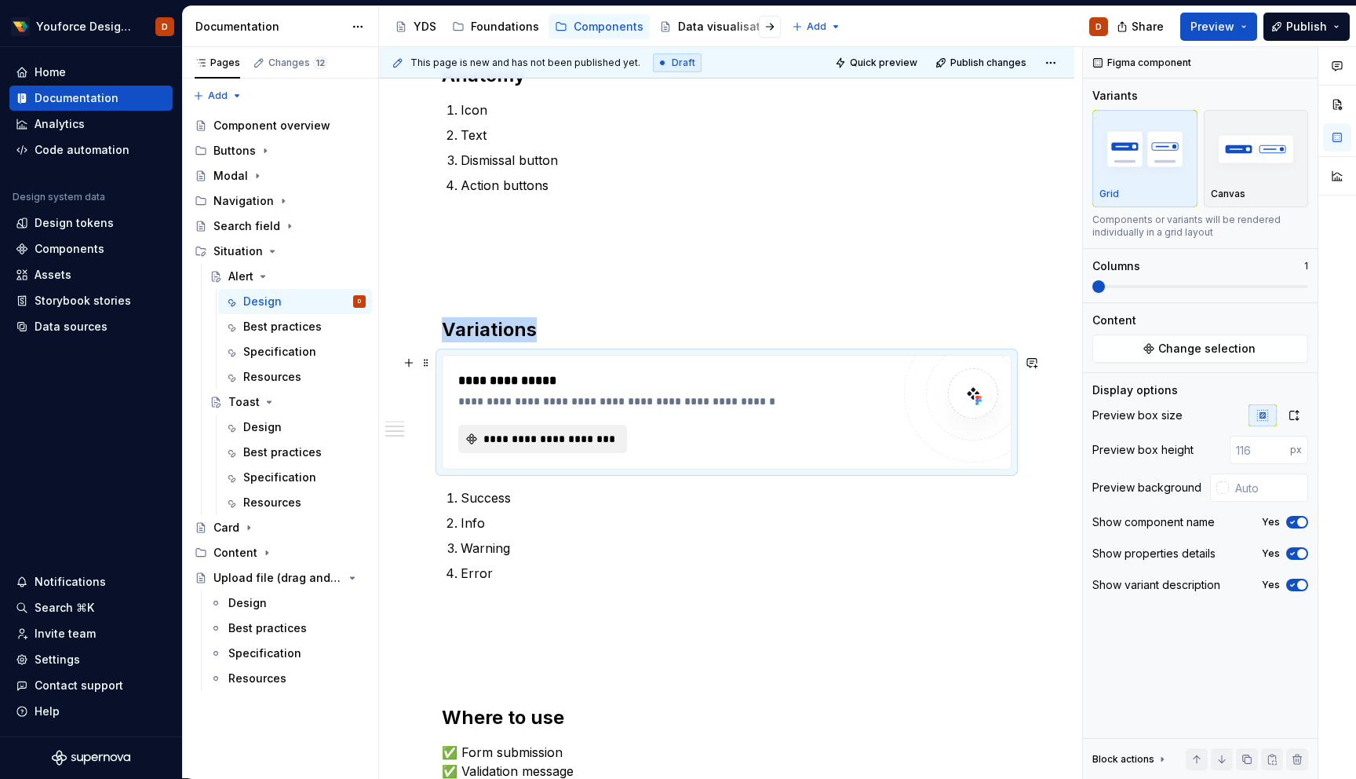
click at [549, 437] on span "**********" at bounding box center [549, 439] width 136 height 16
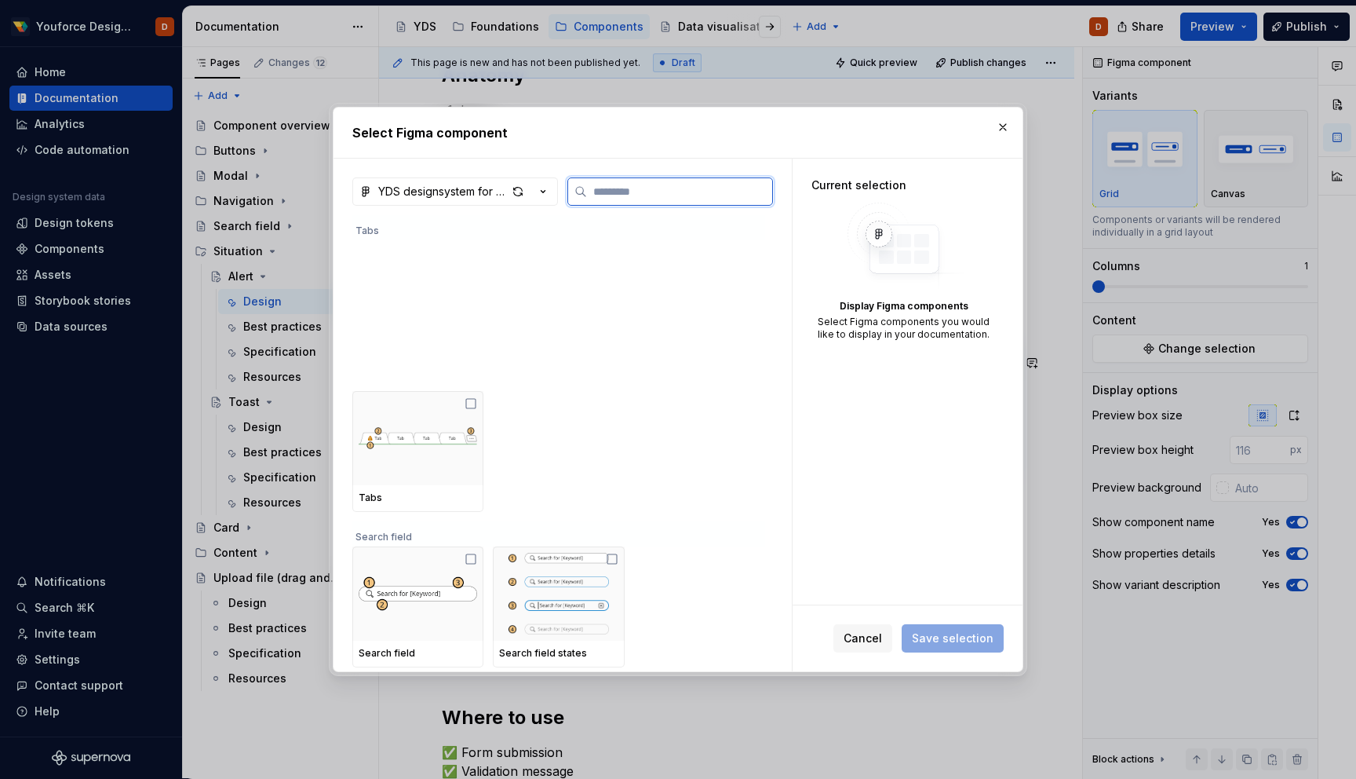
scroll to position [1026, 0]
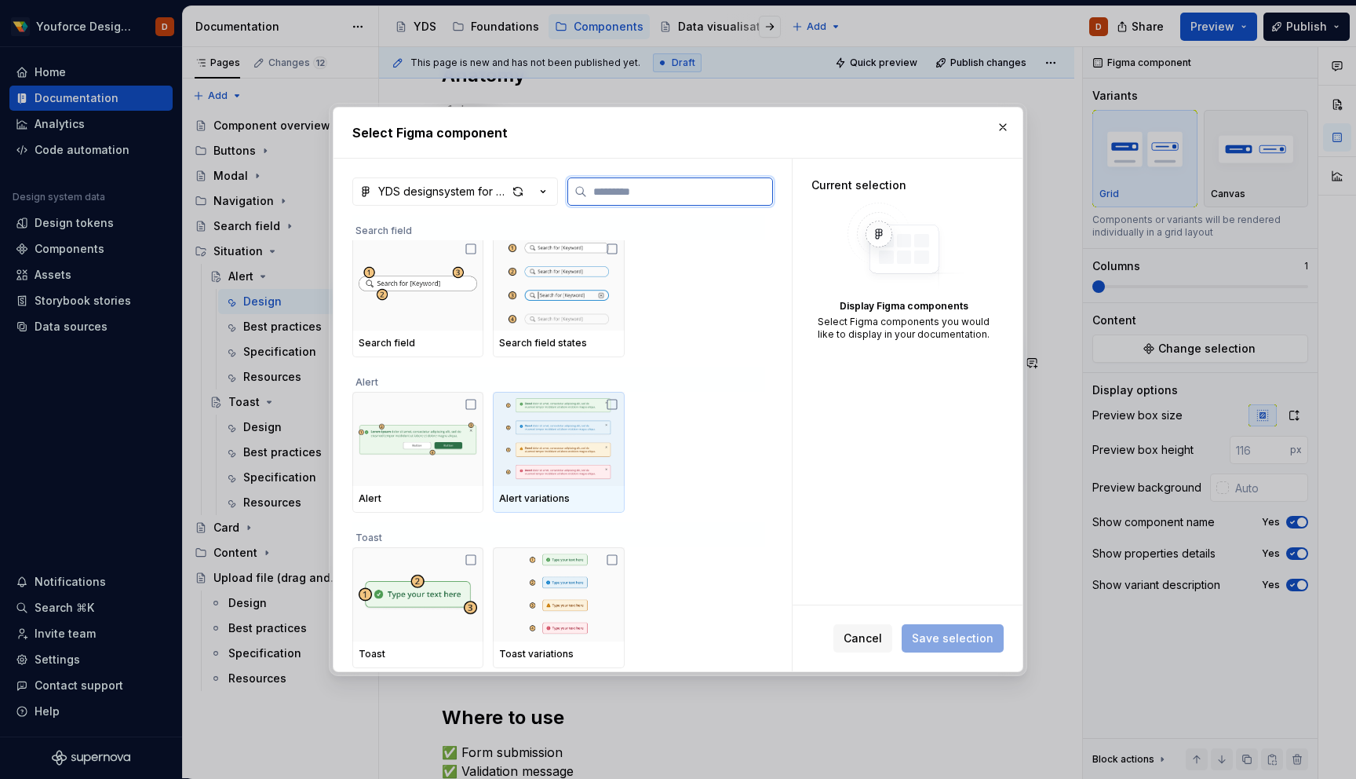
click at [617, 400] on icon at bounding box center [612, 404] width 9 height 9
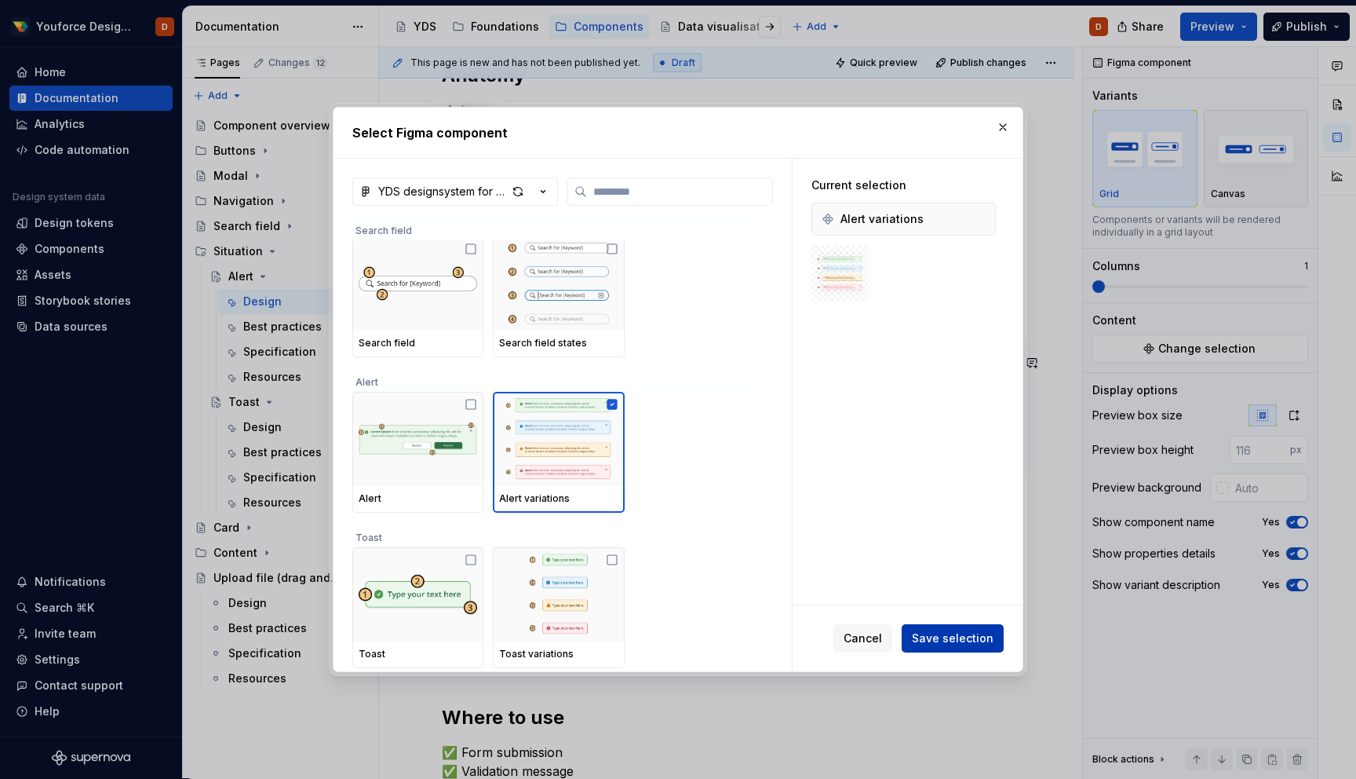
click at [940, 635] on span "Save selection" at bounding box center [953, 638] width 82 height 16
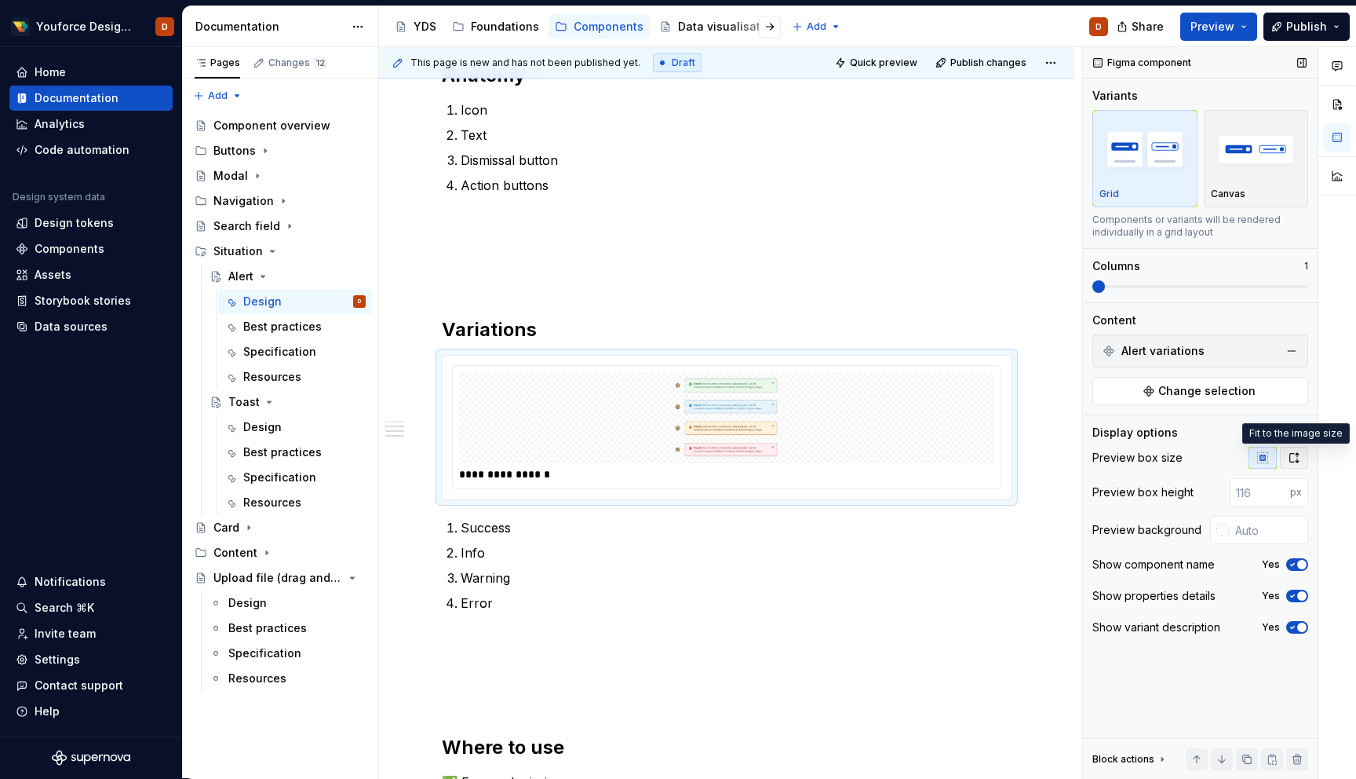
click at [1290, 459] on icon "button" at bounding box center [1294, 457] width 13 height 13
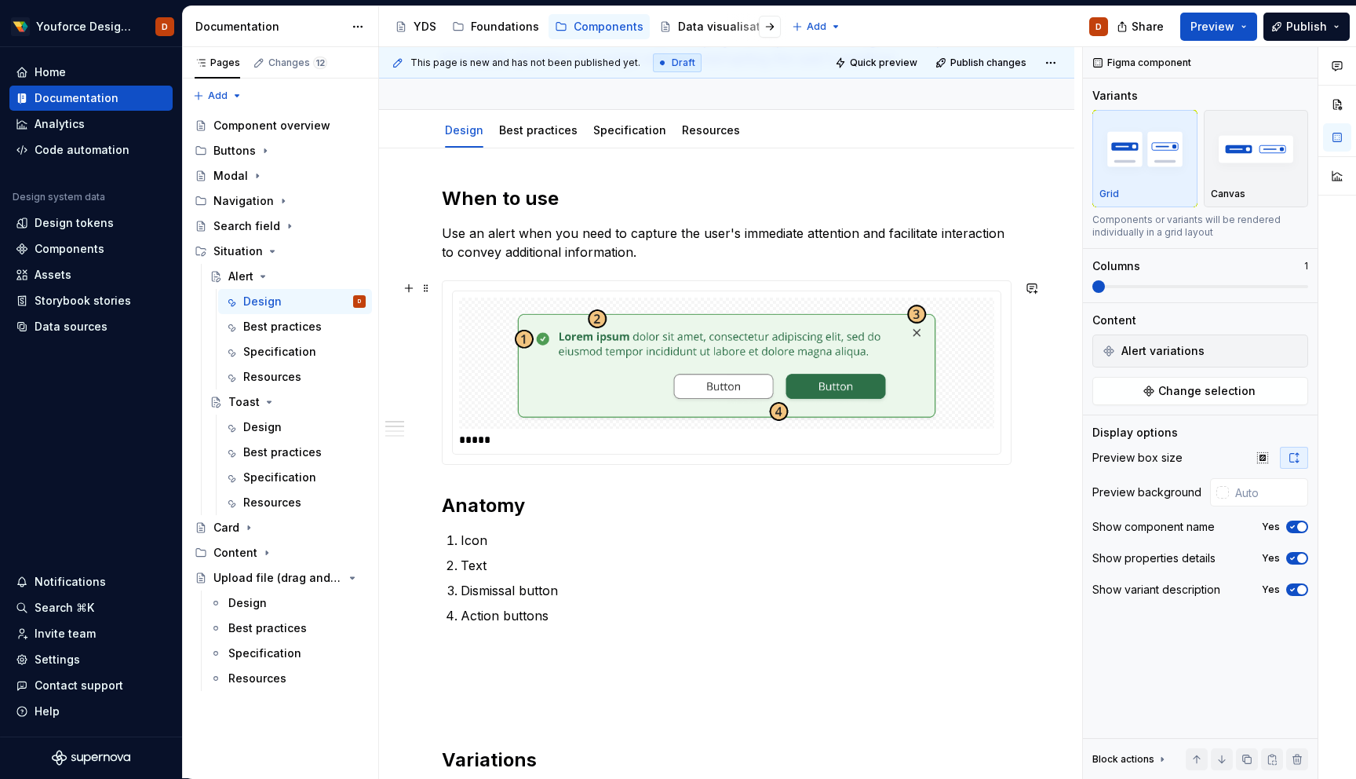
scroll to position [78, 0]
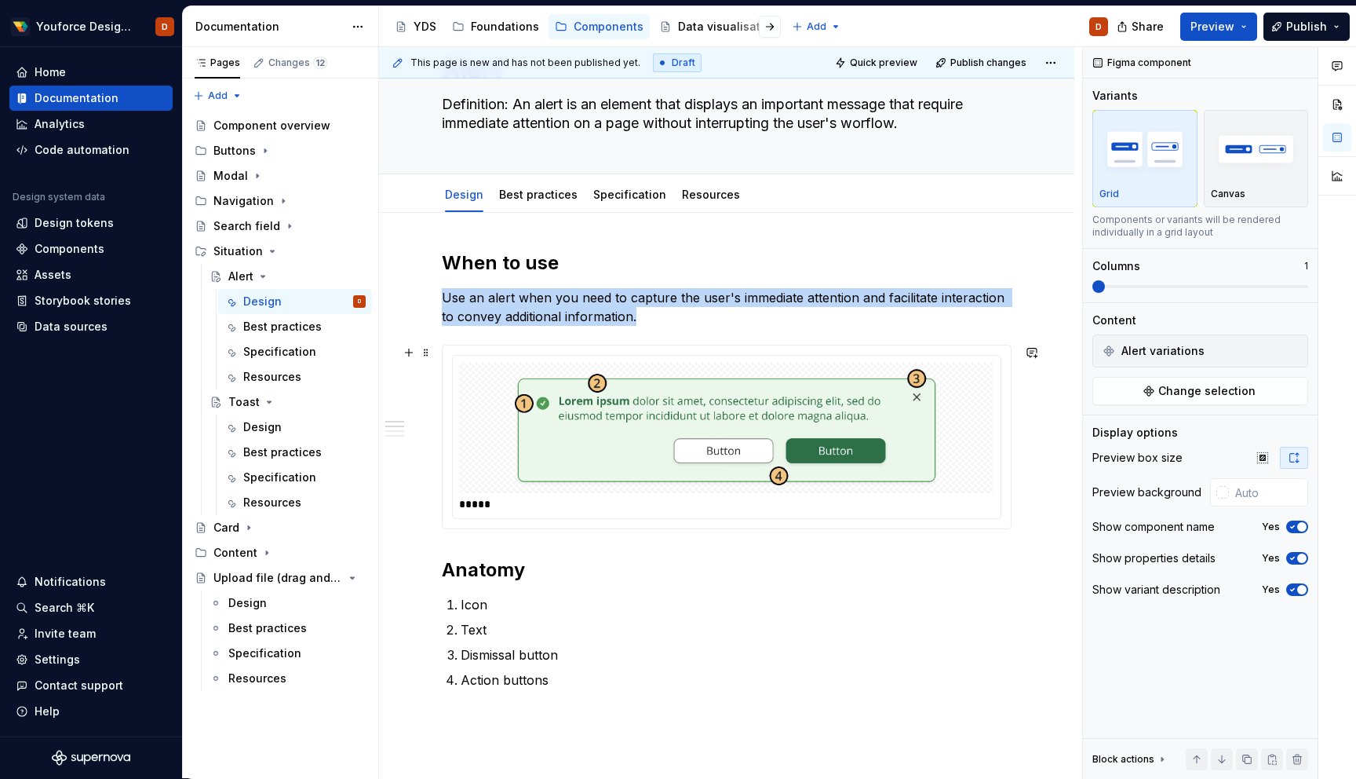
click at [992, 425] on div at bounding box center [726, 427] width 535 height 131
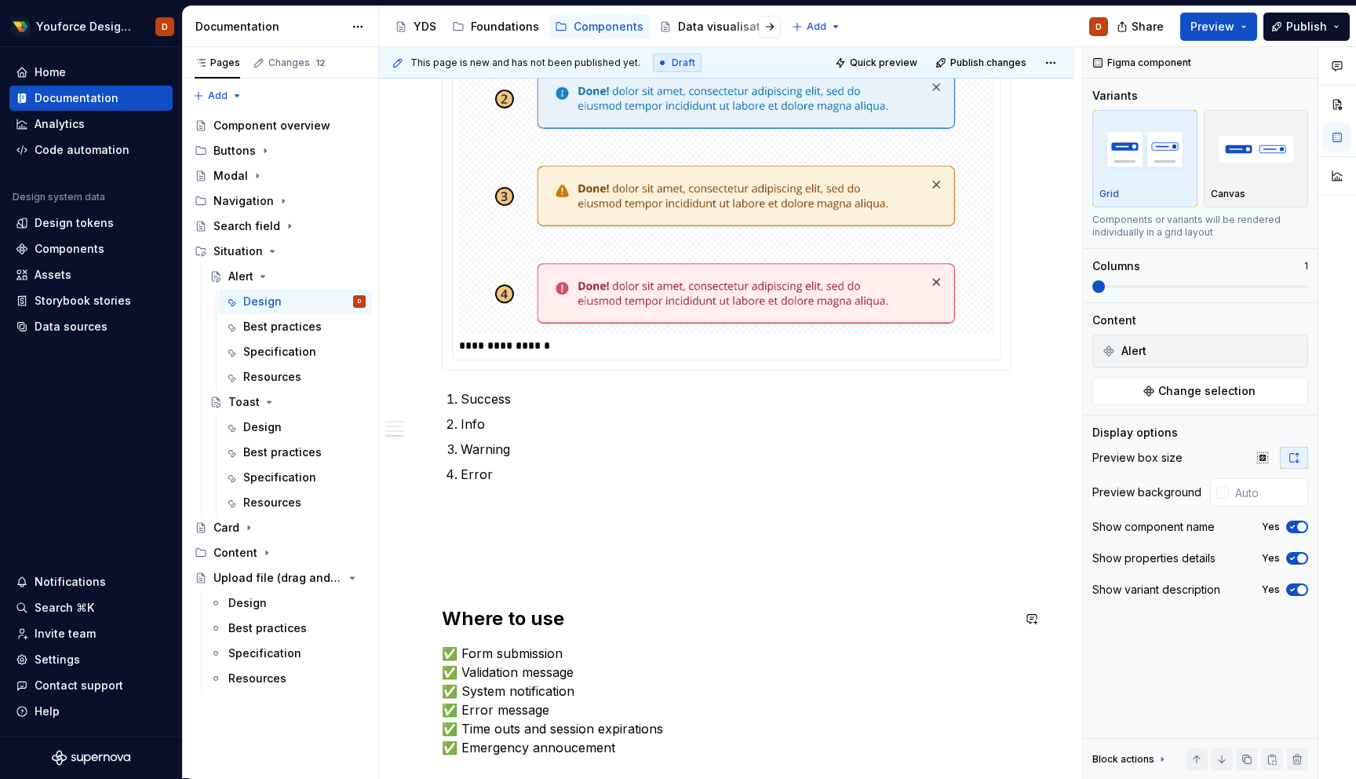
scroll to position [930, 0]
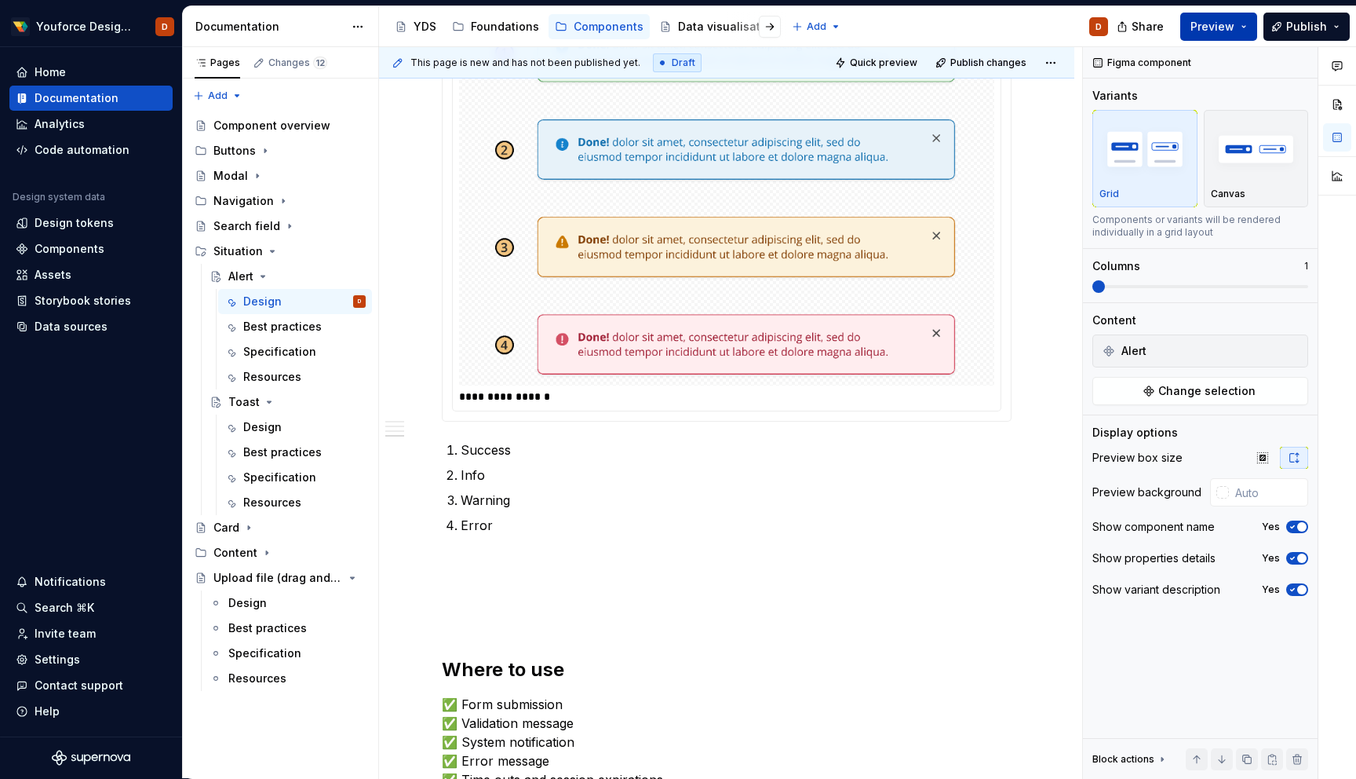
click at [1219, 31] on span "Preview" at bounding box center [1213, 27] width 44 height 16
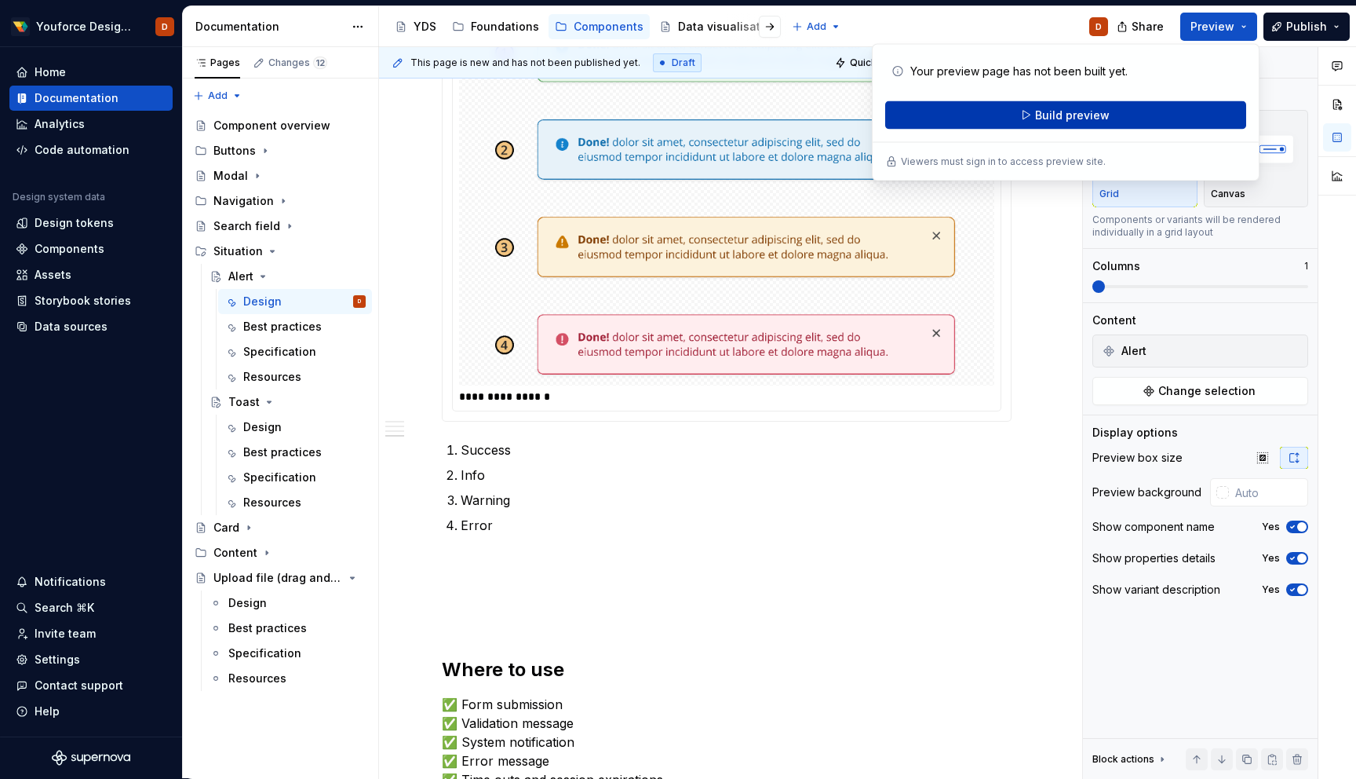
click at [1091, 115] on span "Build preview" at bounding box center [1072, 116] width 75 height 16
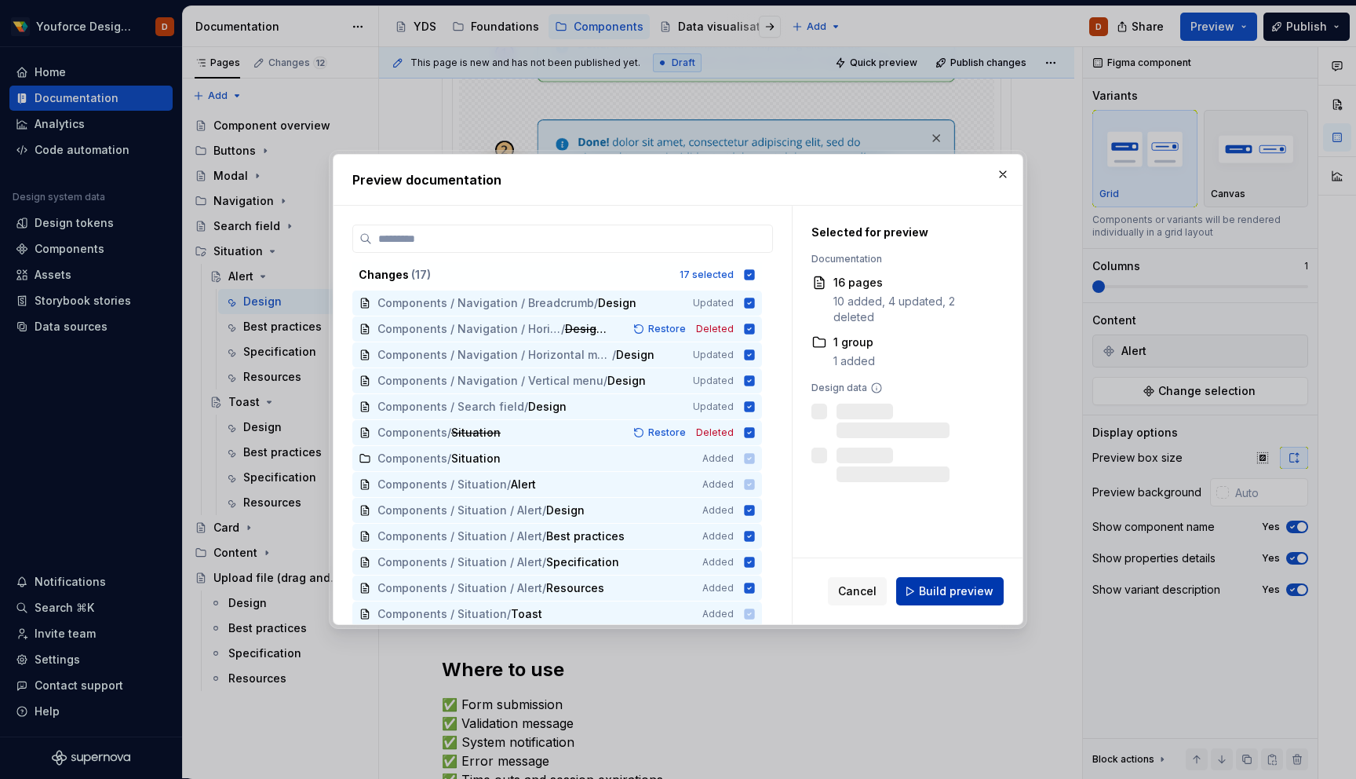
click at [947, 590] on span "Build preview" at bounding box center [956, 591] width 75 height 16
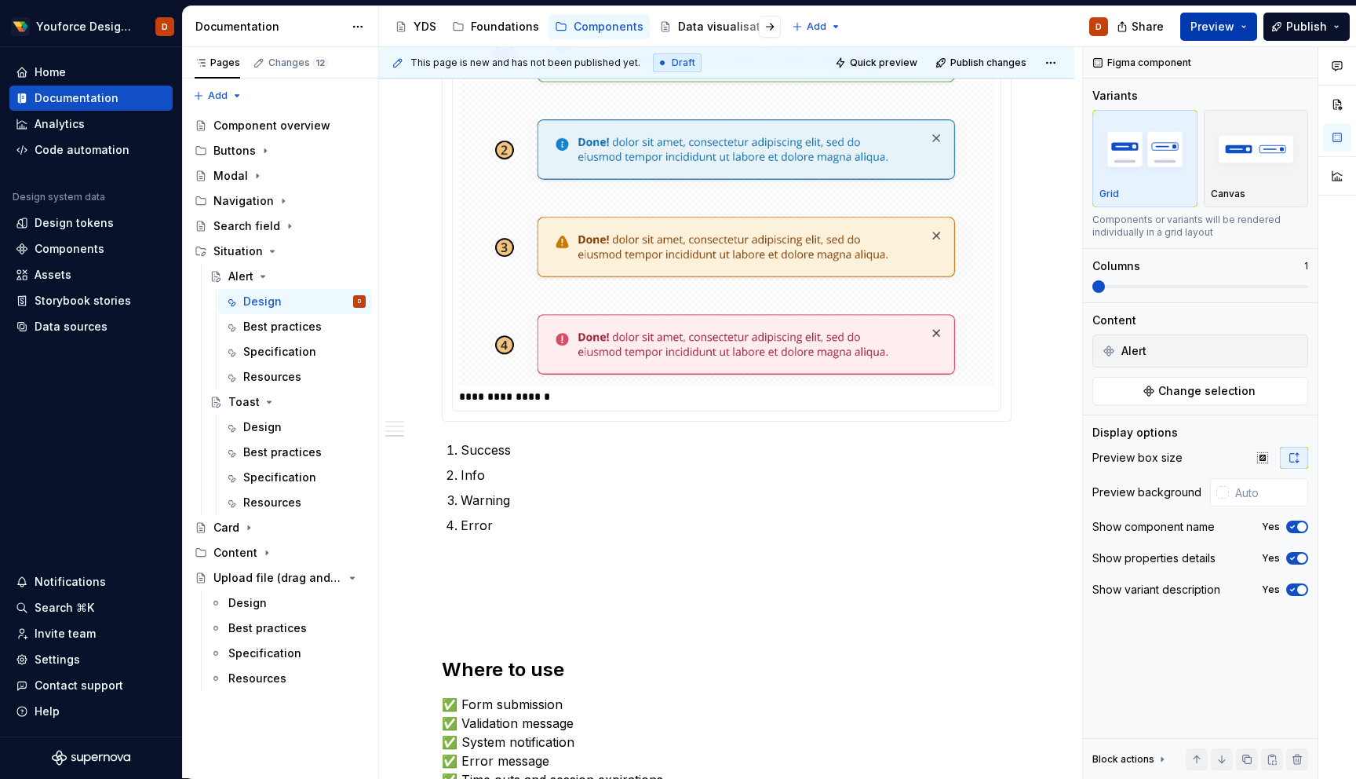
click at [1240, 21] on button "Preview" at bounding box center [1218, 27] width 77 height 28
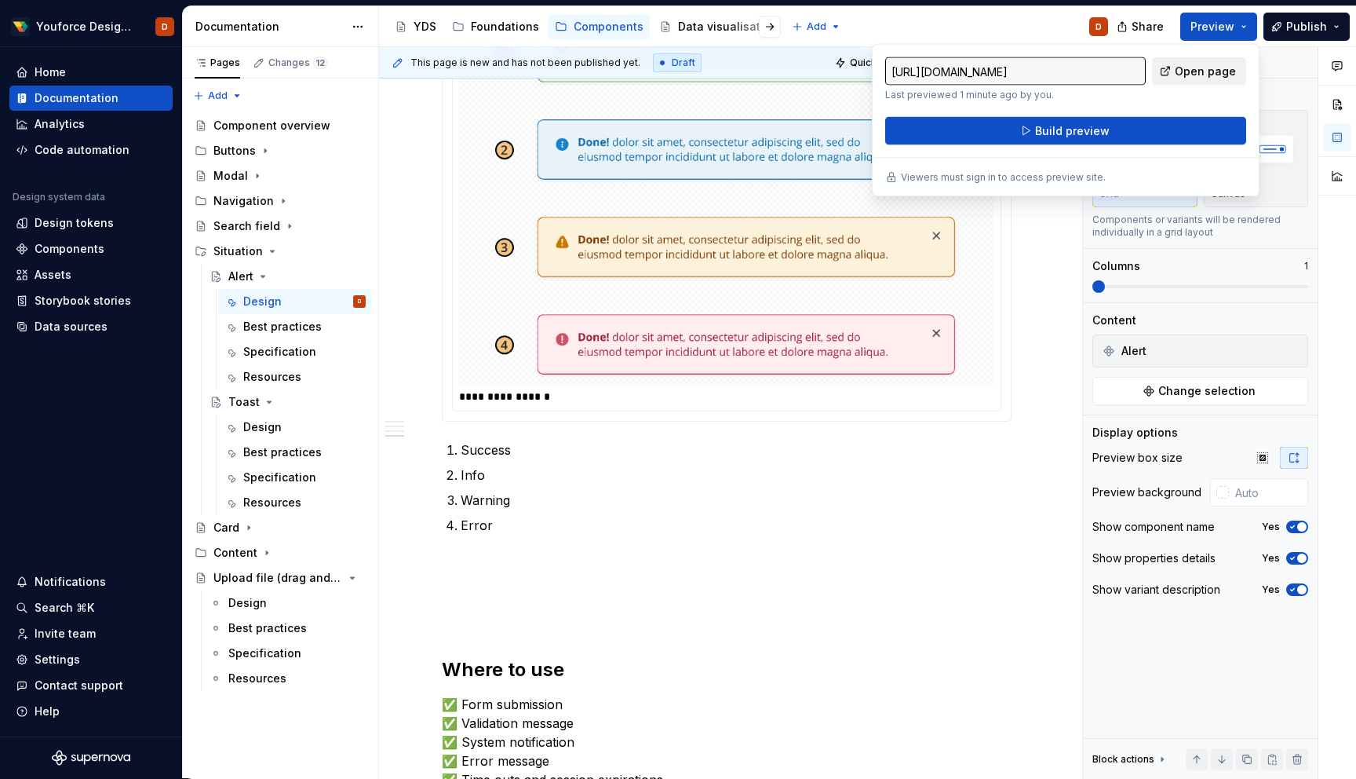
click at [1199, 72] on span "Open page" at bounding box center [1205, 72] width 61 height 16
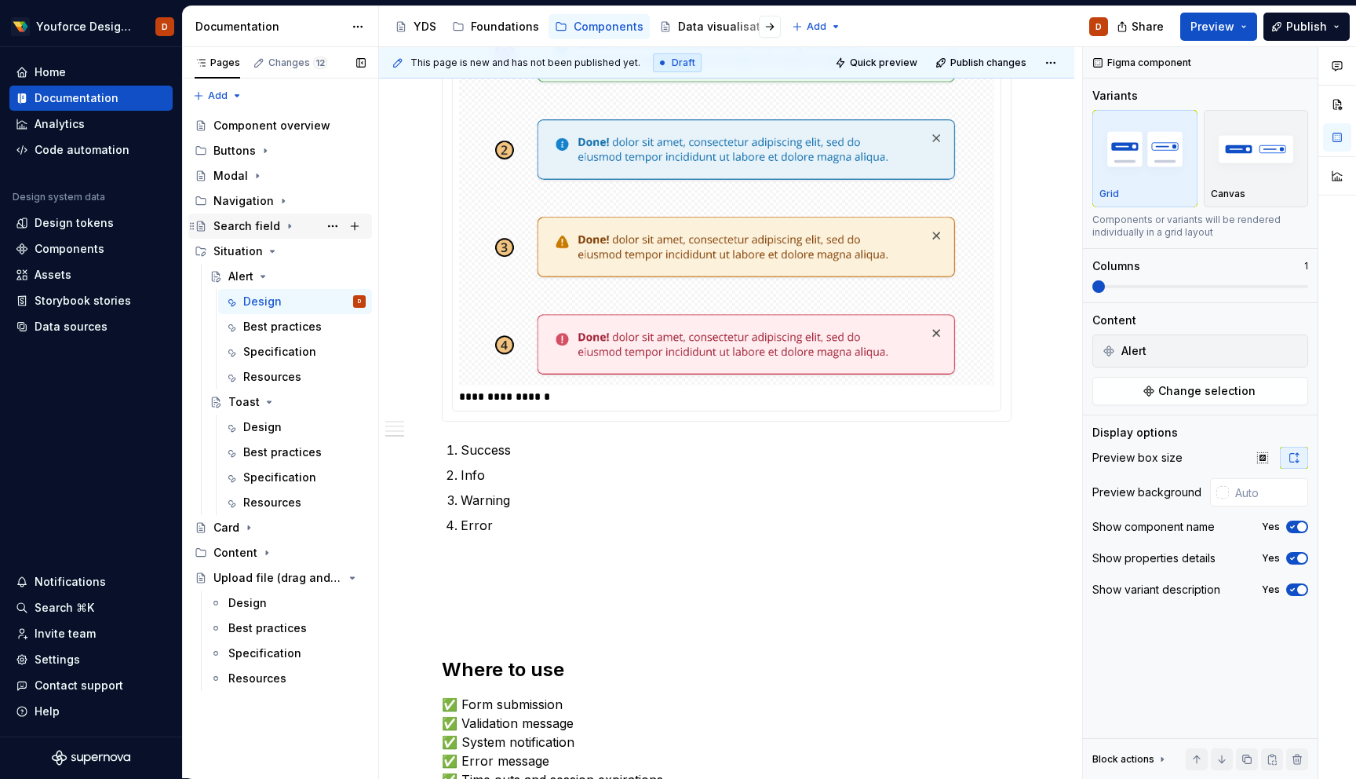
click at [250, 222] on div "Search field" at bounding box center [246, 226] width 67 height 16
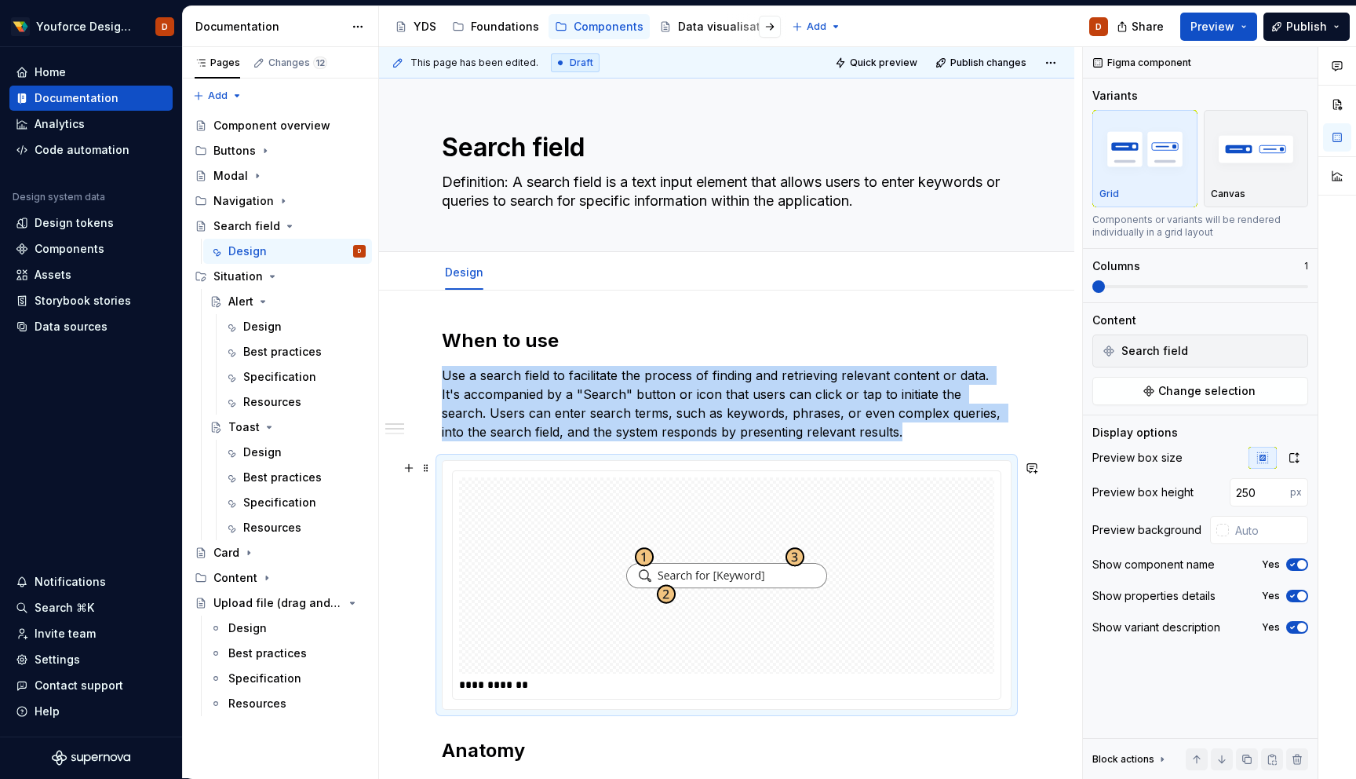
click at [926, 518] on div at bounding box center [726, 575] width 535 height 196
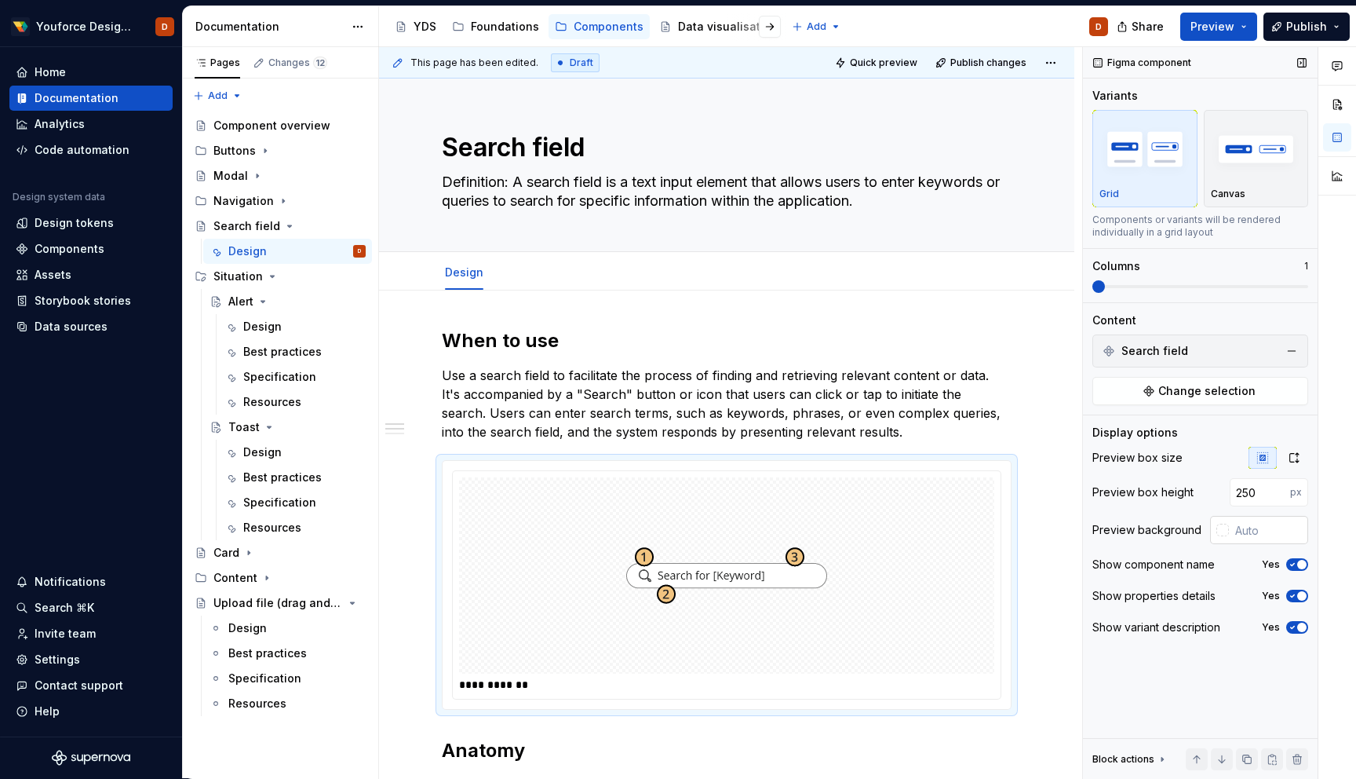
click at [1231, 530] on input "text" at bounding box center [1268, 530] width 79 height 28
click at [1224, 531] on div at bounding box center [1223, 530] width 13 height 13
click at [1224, 531] on div "Comments Open comments No comments yet Select ‘Comment’ from the block context …" at bounding box center [1219, 413] width 273 height 732
click at [1224, 531] on div at bounding box center [1223, 530] width 13 height 13
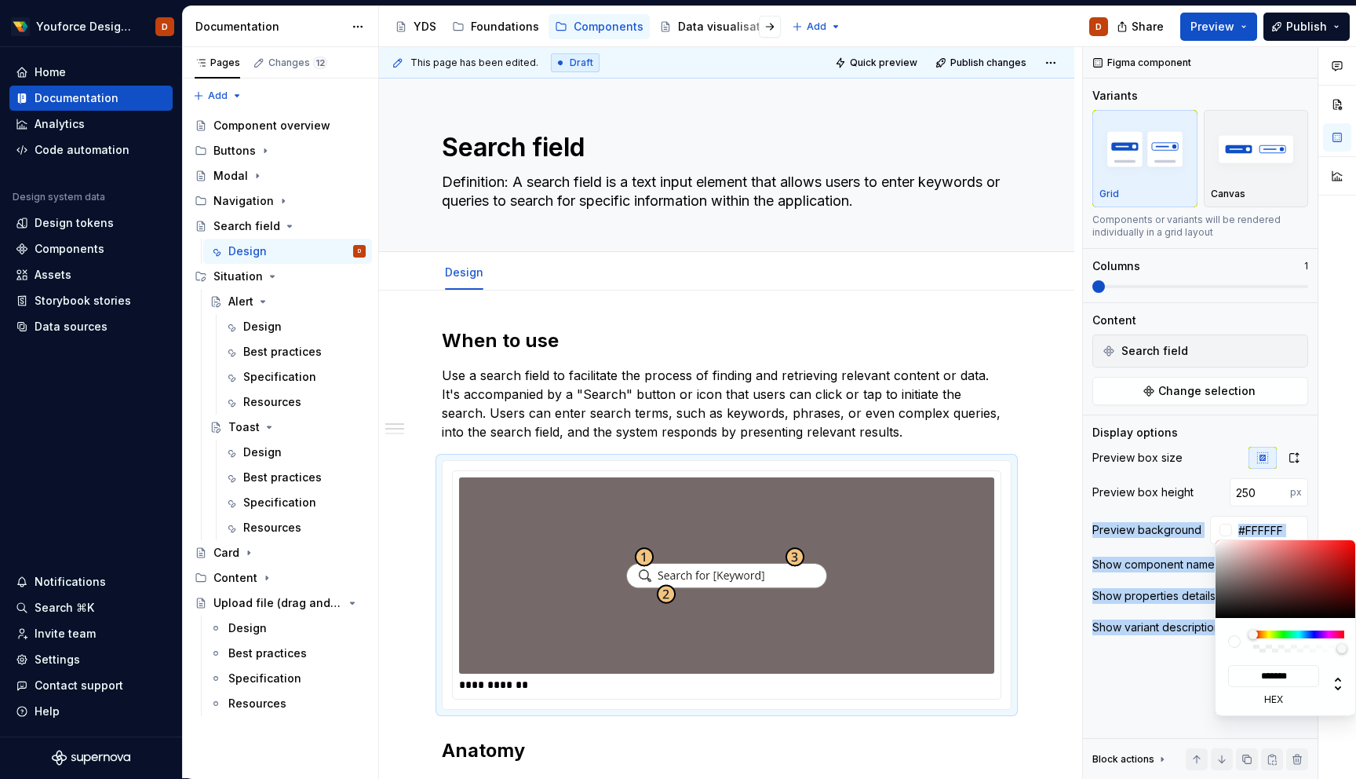
drag, startPoint x: 1232, startPoint y: 582, endPoint x: 1191, endPoint y: 517, distance: 76.2
click at [1193, 518] on body "Youforce Design System D Home Documentation Analytics Code automation Design sy…" at bounding box center [678, 389] width 1356 height 779
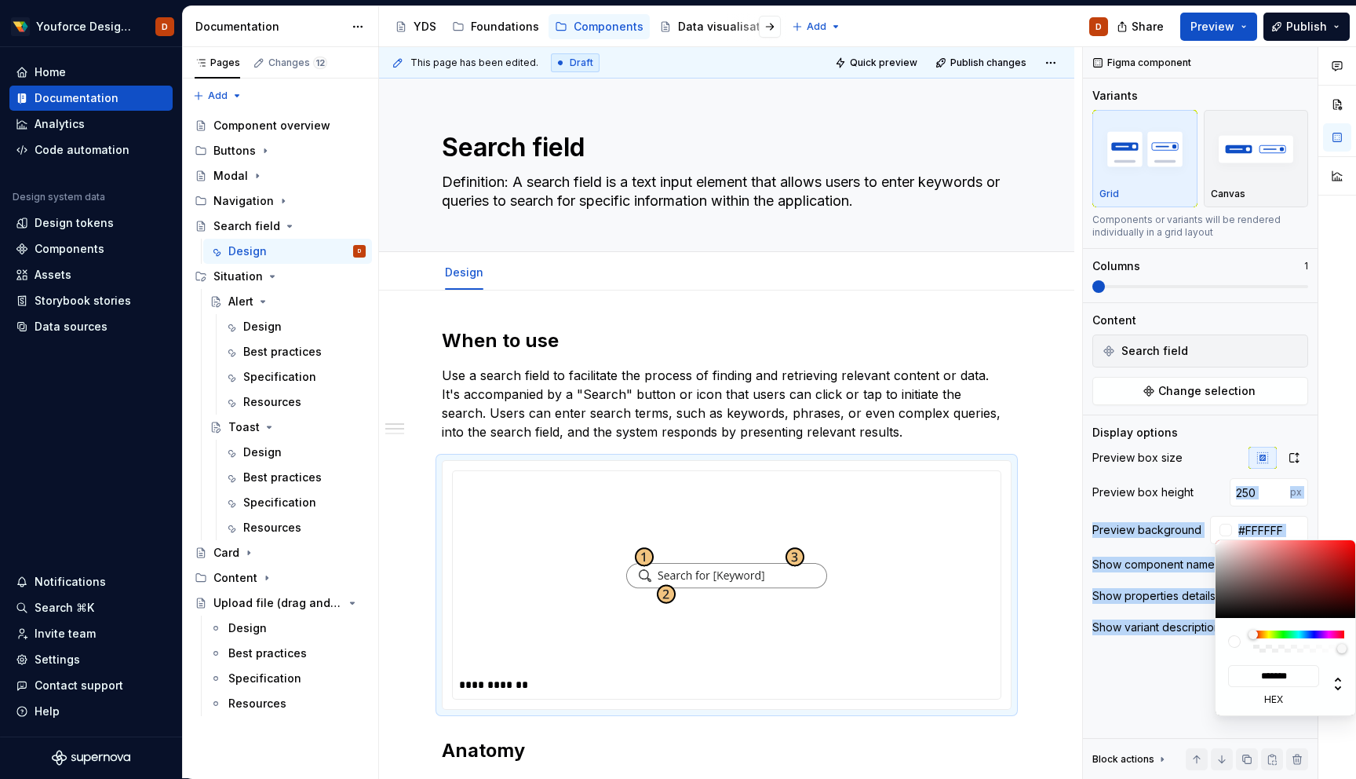
drag, startPoint x: 1233, startPoint y: 567, endPoint x: 1185, endPoint y: 505, distance: 77.7
click at [1185, 505] on body "Youforce Design System D Home Documentation Analytics Code automation Design sy…" at bounding box center [678, 389] width 1356 height 779
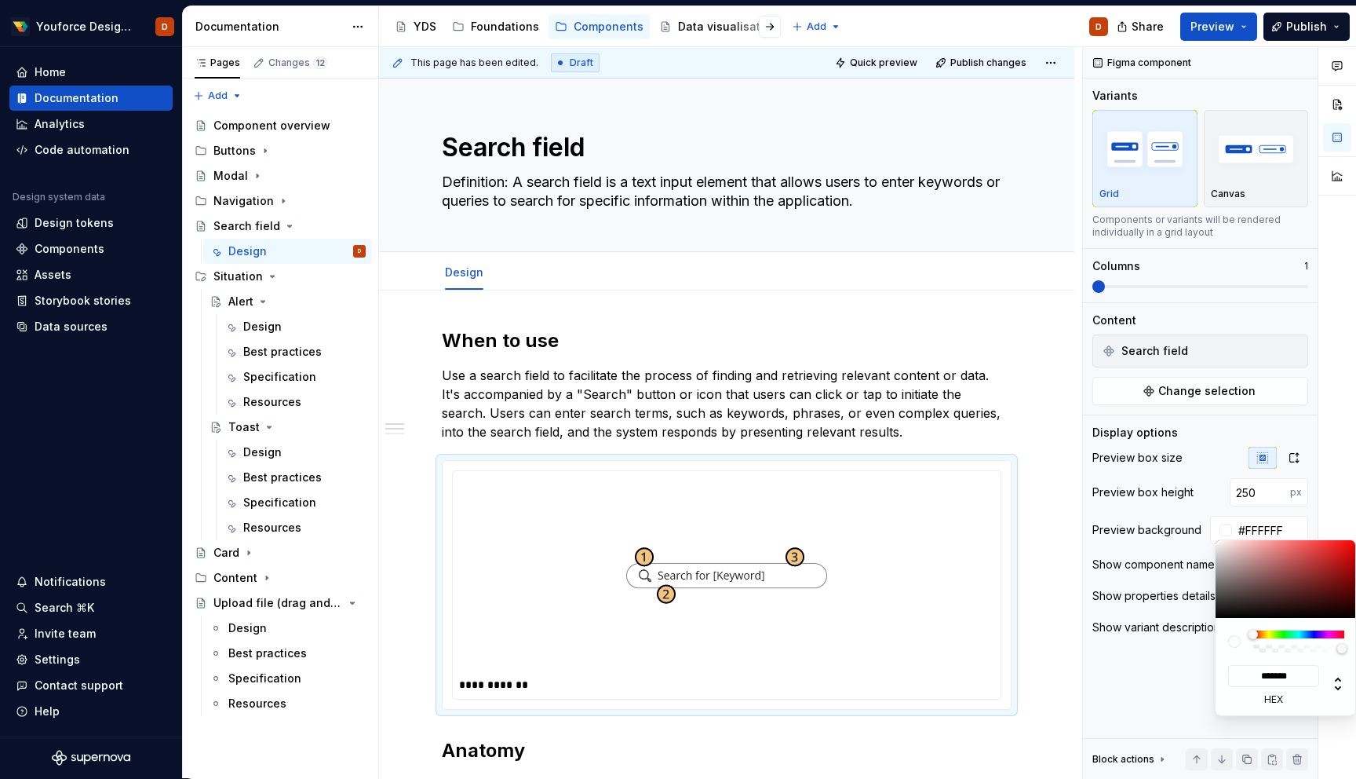
click at [1017, 400] on html "Youforce Design System D Home Documentation Analytics Code automation Design sy…" at bounding box center [678, 389] width 1356 height 779
click at [1049, 482] on html "Youforce Design System D Home Documentation Analytics Code automation Design sy…" at bounding box center [678, 389] width 1356 height 779
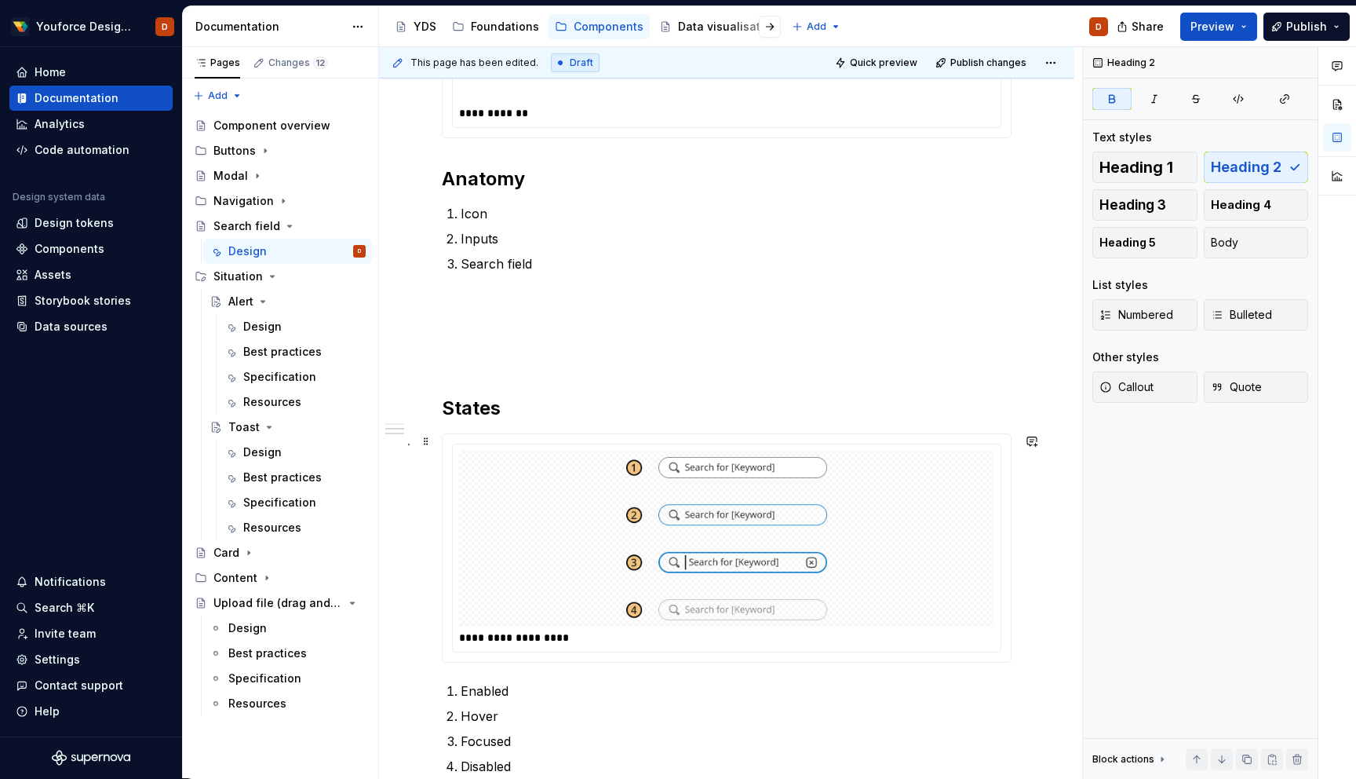
scroll to position [575, 0]
click at [935, 469] on div at bounding box center [726, 535] width 535 height 176
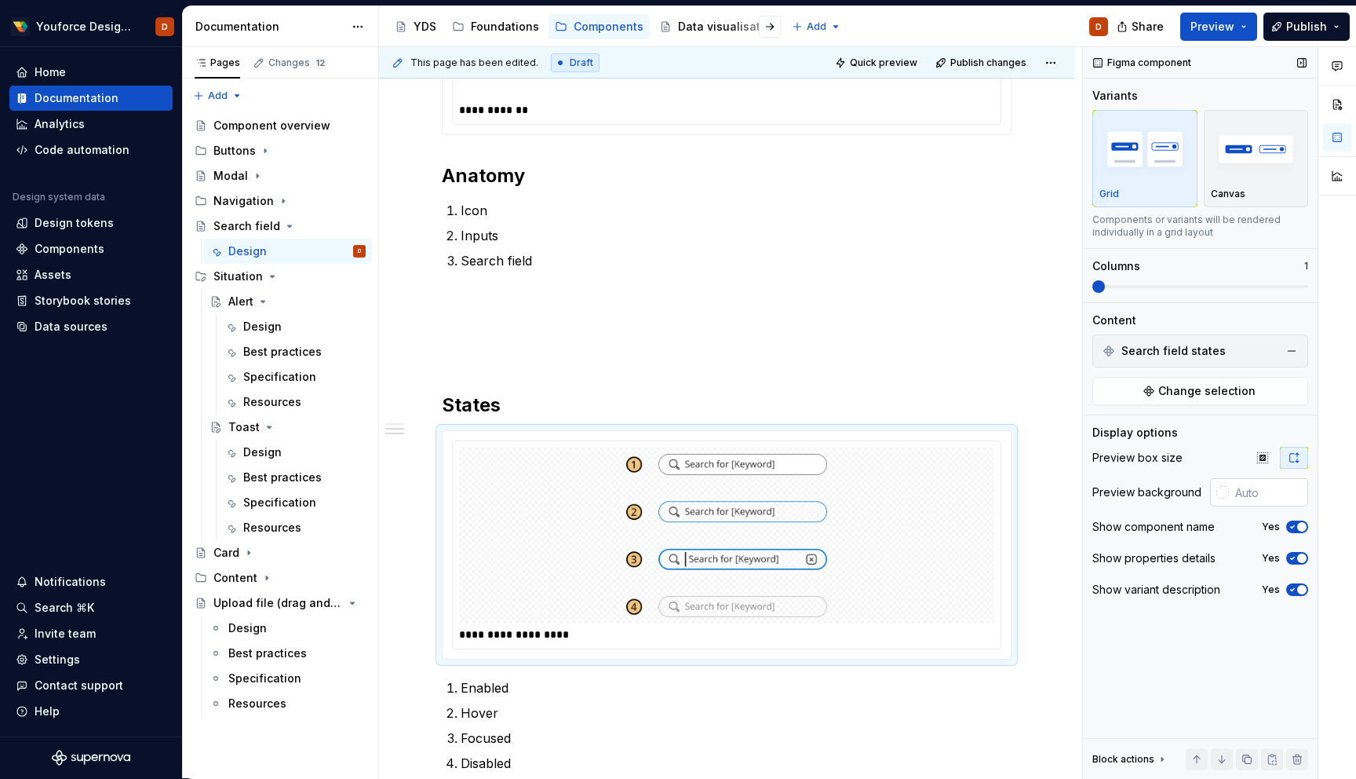
click at [1224, 492] on div at bounding box center [1223, 492] width 13 height 13
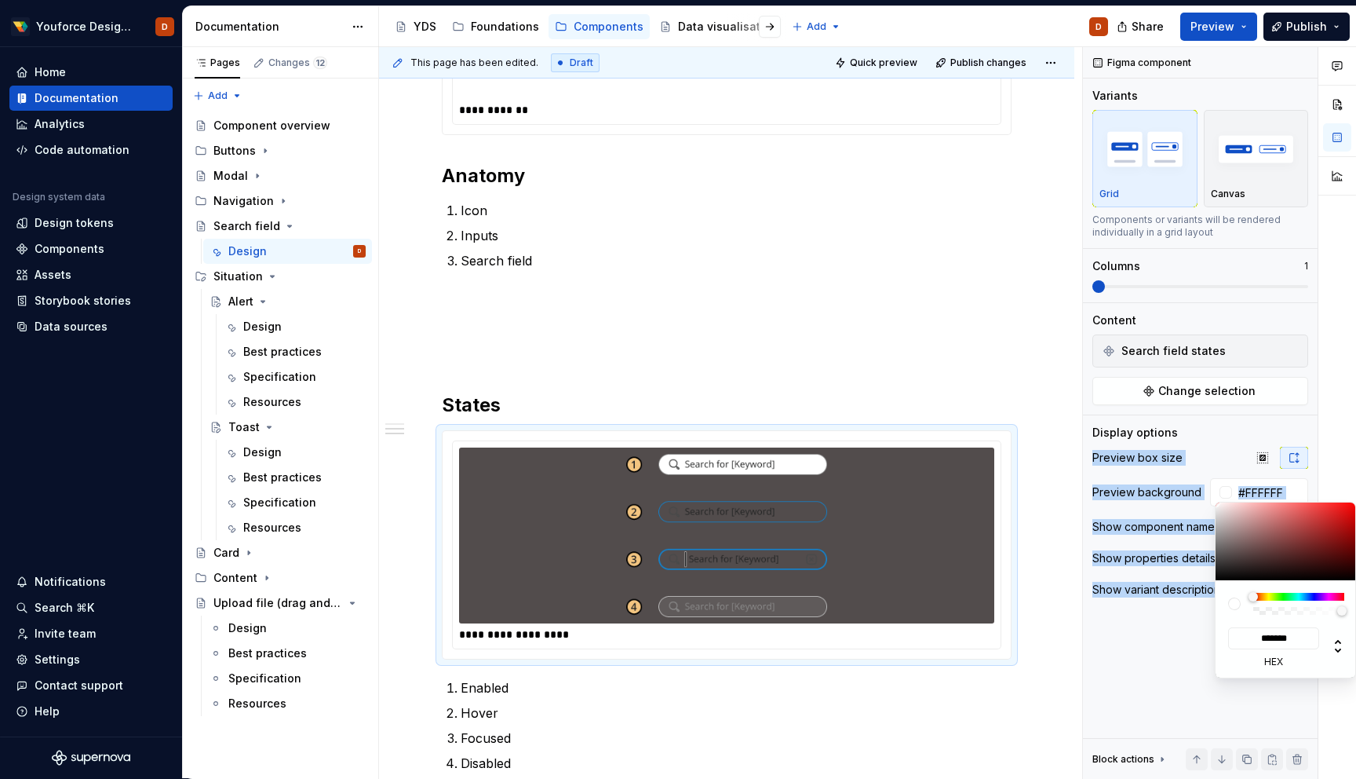
drag, startPoint x: 1228, startPoint y: 555, endPoint x: 1161, endPoint y: 450, distance: 124.6
click at [1161, 449] on body "Youforce Design System D Home Documentation Analytics Code automation Design sy…" at bounding box center [678, 389] width 1356 height 779
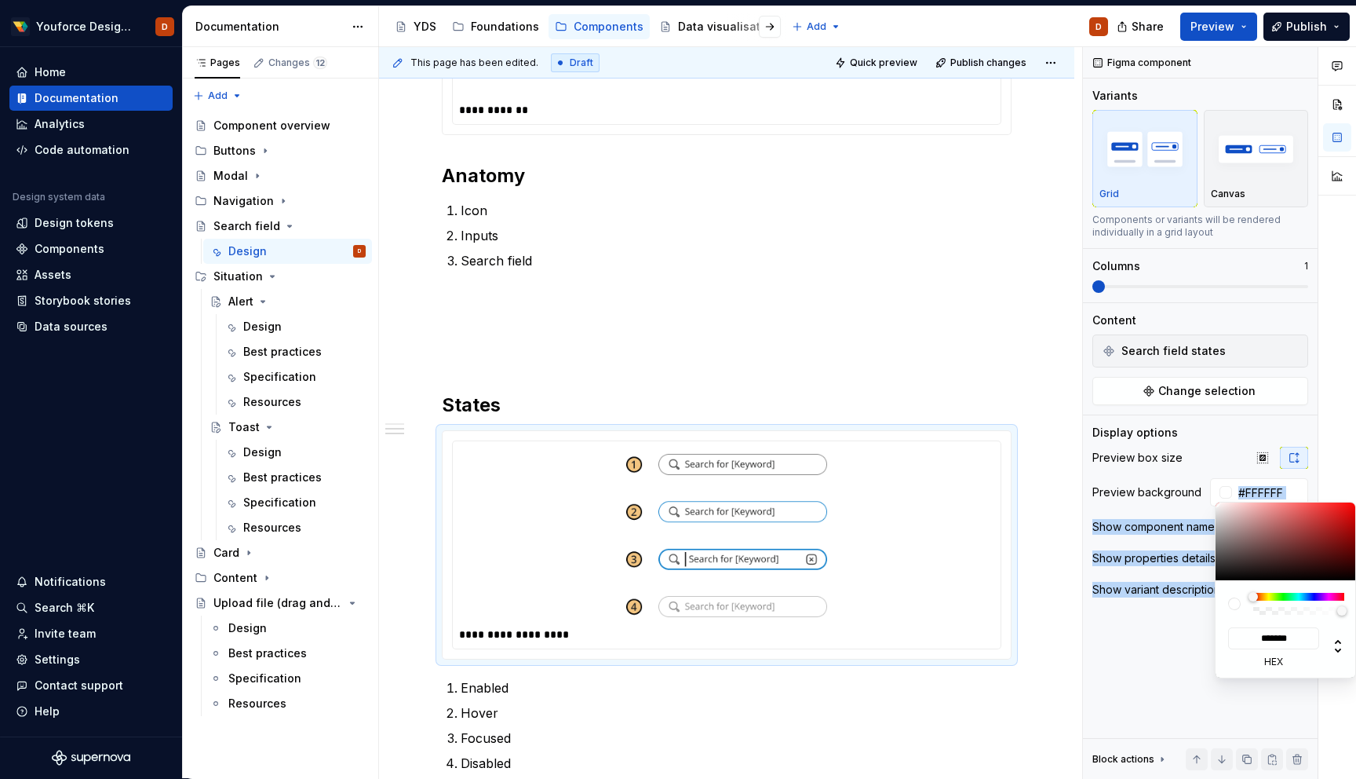
drag, startPoint x: 1223, startPoint y: 522, endPoint x: 1209, endPoint y: 494, distance: 30.9
click at [1209, 494] on body "Youforce Design System D Home Documentation Analytics Code automation Design sy…" at bounding box center [678, 389] width 1356 height 779
click at [929, 312] on html "Youforce Design System D Home Documentation Analytics Code automation Design sy…" at bounding box center [678, 389] width 1356 height 779
click at [1227, 27] on html "Youforce Design System D Home Documentation Analytics Code automation Design sy…" at bounding box center [678, 389] width 1356 height 779
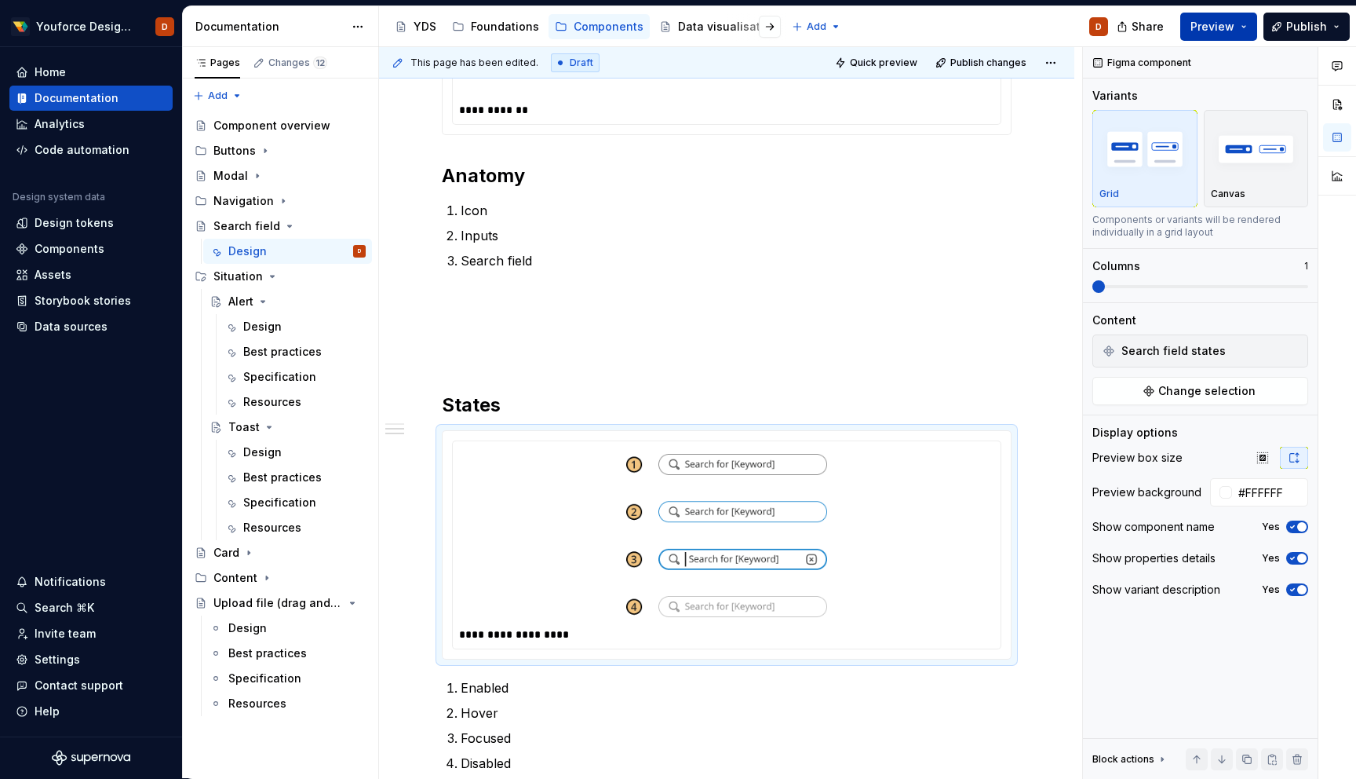
click at [1233, 27] on span "Preview" at bounding box center [1213, 27] width 44 height 16
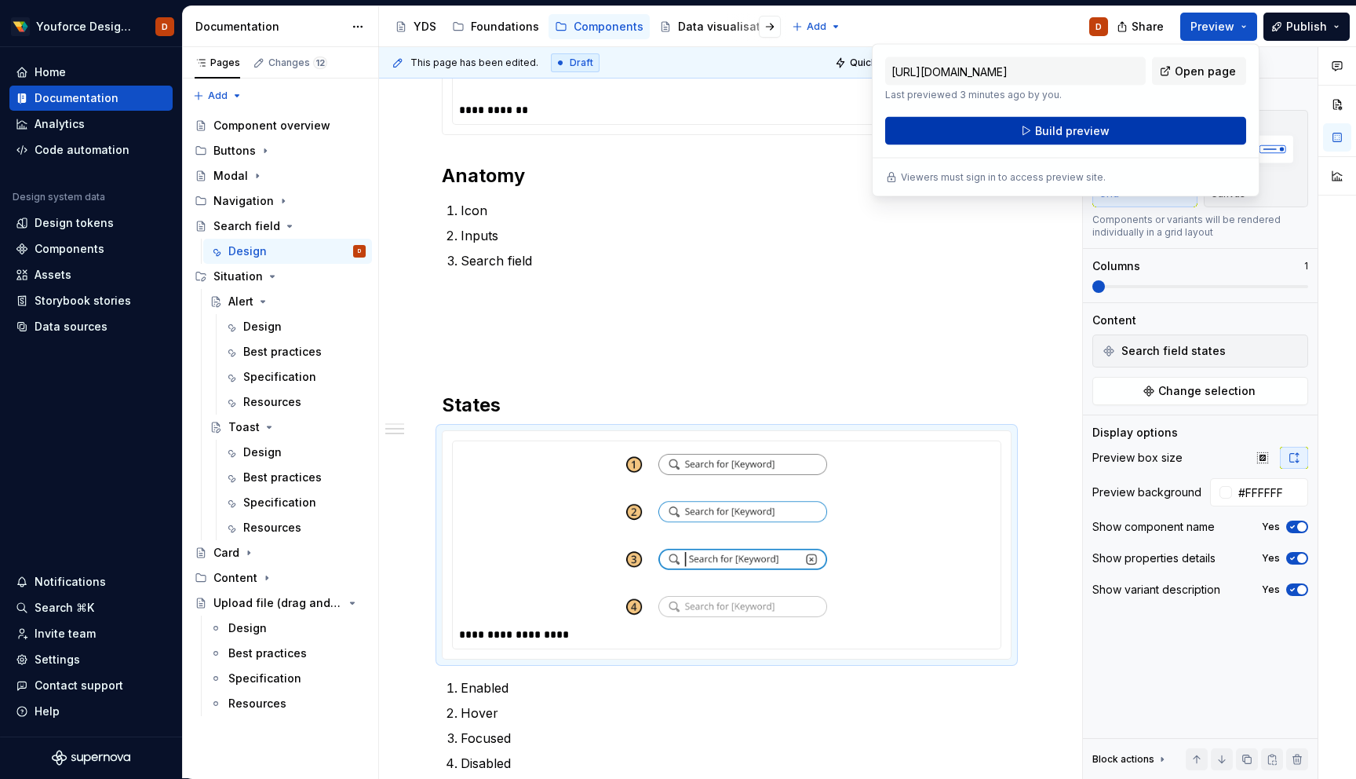
click at [1074, 131] on span "Build preview" at bounding box center [1072, 131] width 75 height 16
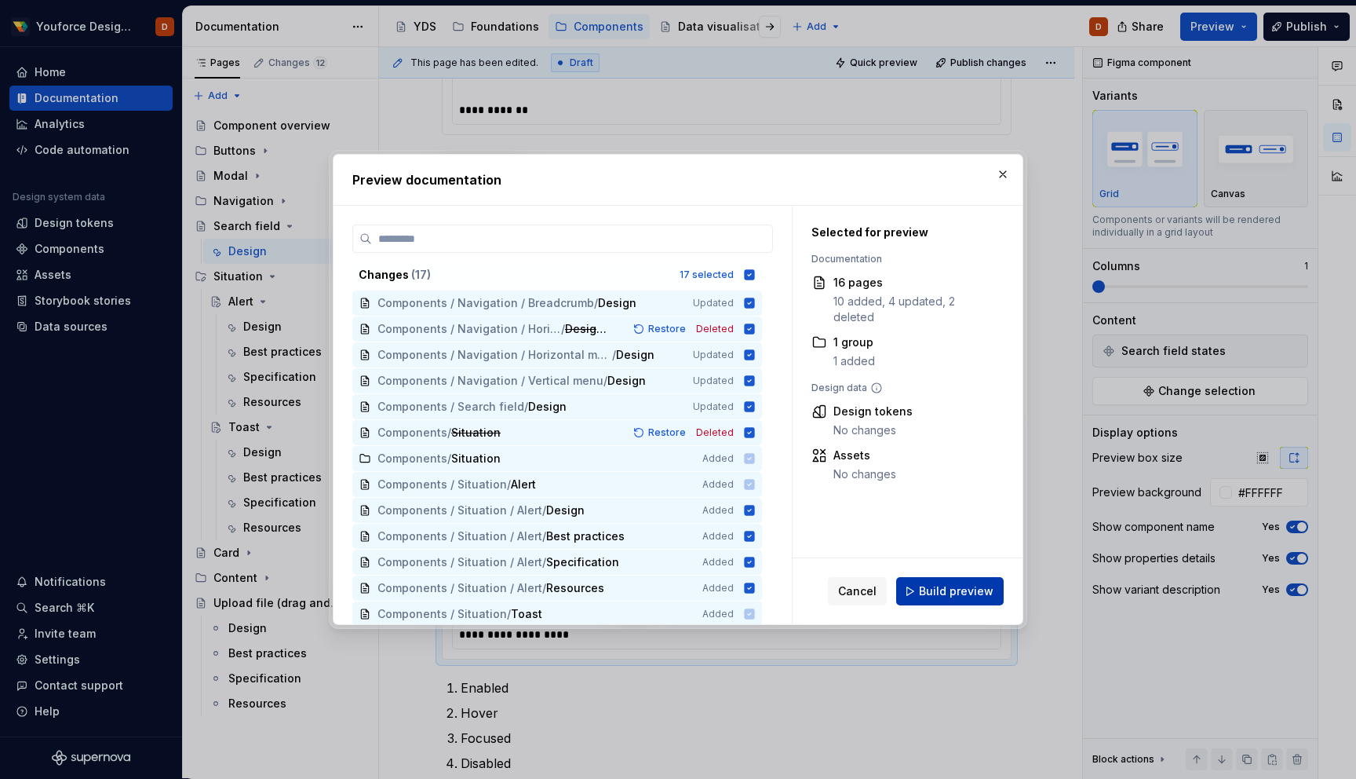
click at [932, 593] on span "Build preview" at bounding box center [956, 591] width 75 height 16
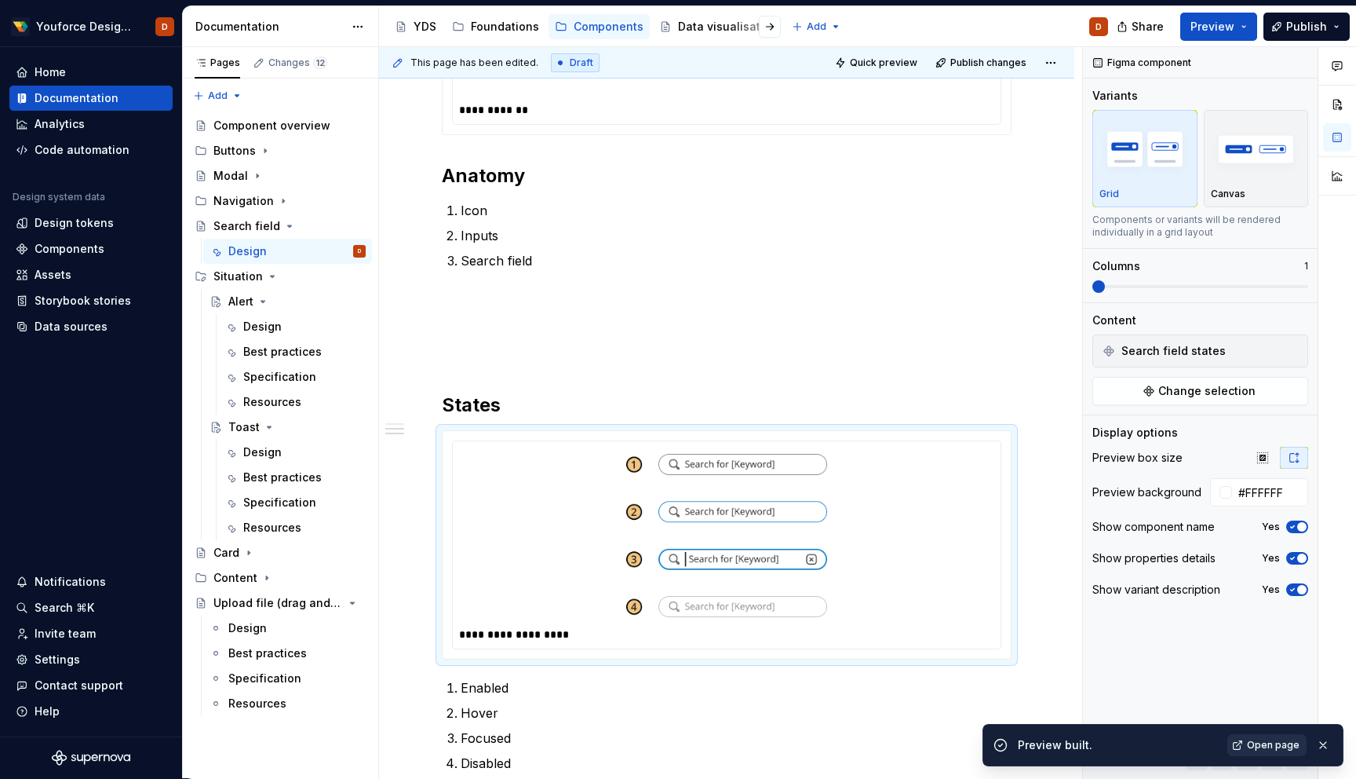
click at [1270, 739] on span "Open page" at bounding box center [1273, 745] width 53 height 13
